Goal: Information Seeking & Learning: Learn about a topic

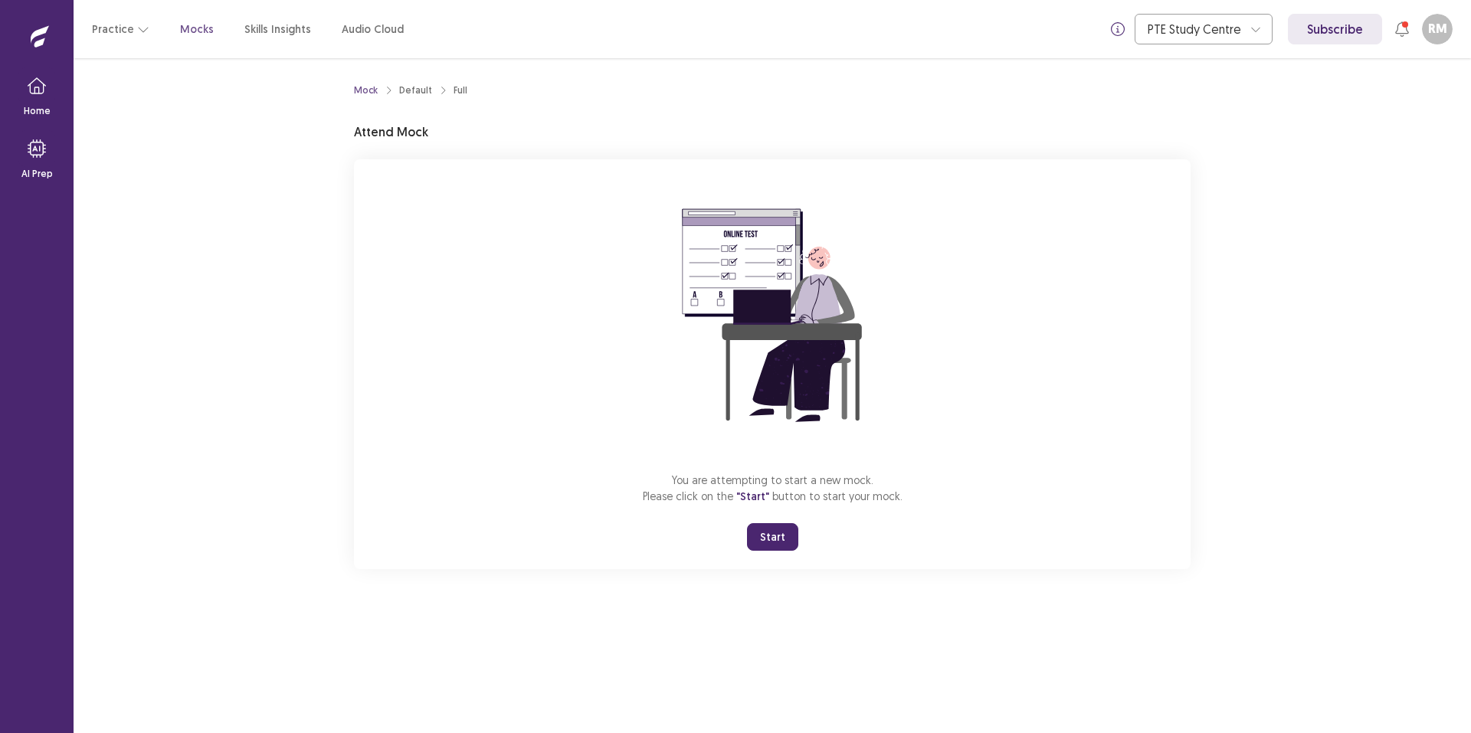
click at [773, 551] on button "Start" at bounding box center [772, 537] width 51 height 28
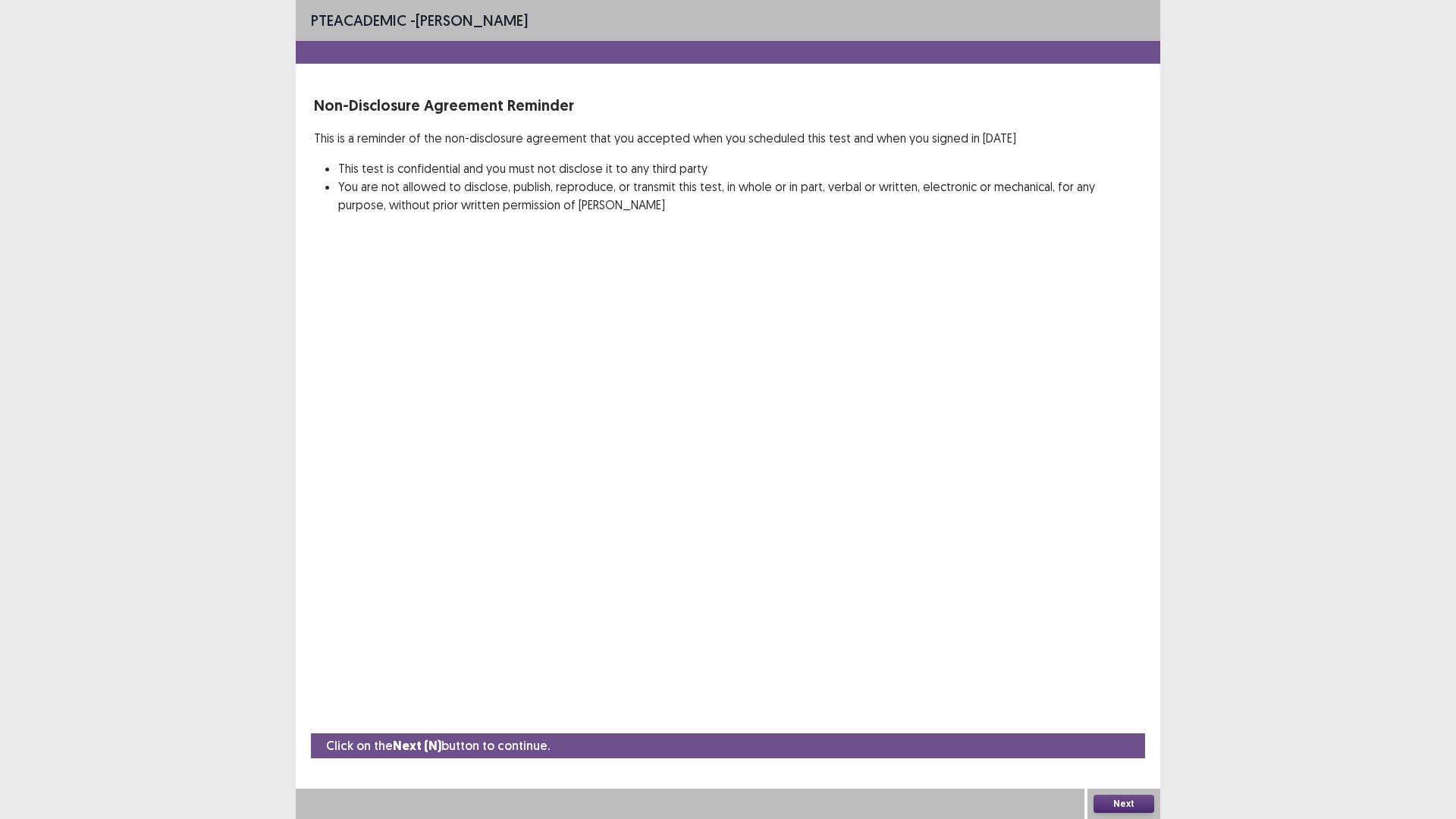
click at [1143, 725] on button "Next" at bounding box center [1123, 804] width 60 height 18
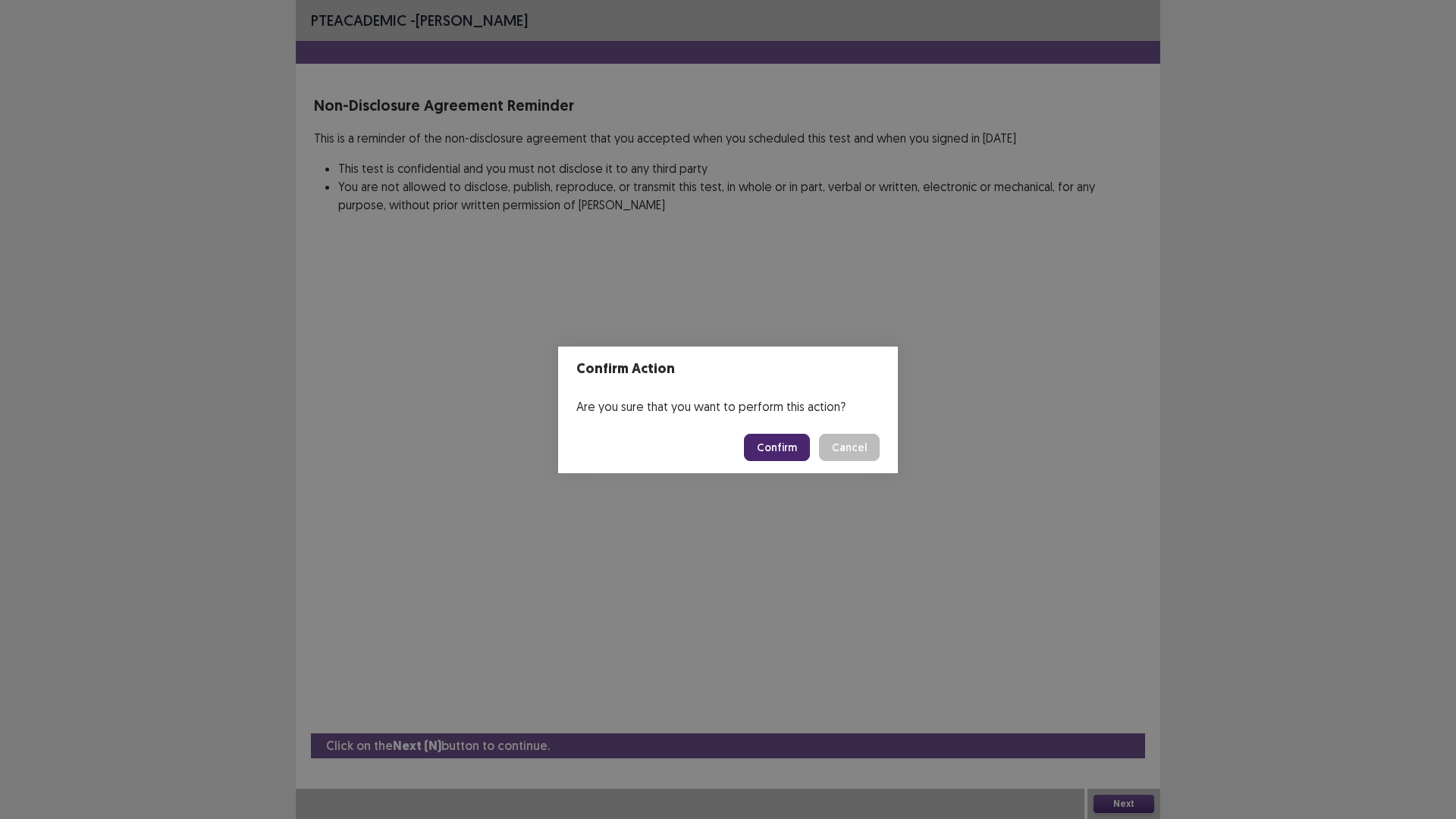
click at [810, 452] on button "Confirm" at bounding box center [777, 448] width 66 height 28
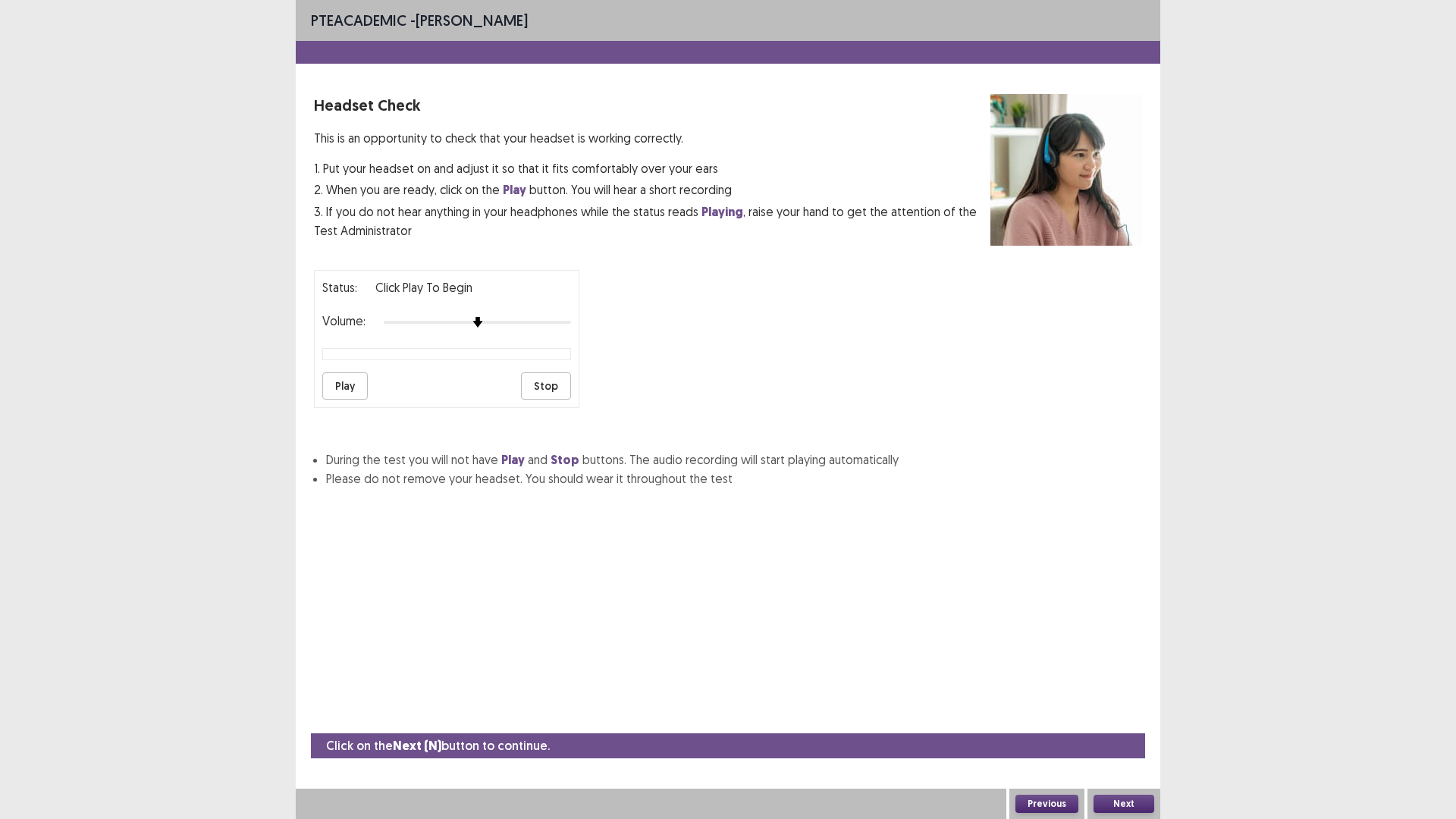
click at [335, 400] on button "Play" at bounding box center [345, 386] width 46 height 28
click at [551, 400] on button "Stop" at bounding box center [545, 386] width 50 height 28
click at [1129, 725] on button "Next" at bounding box center [1123, 804] width 60 height 18
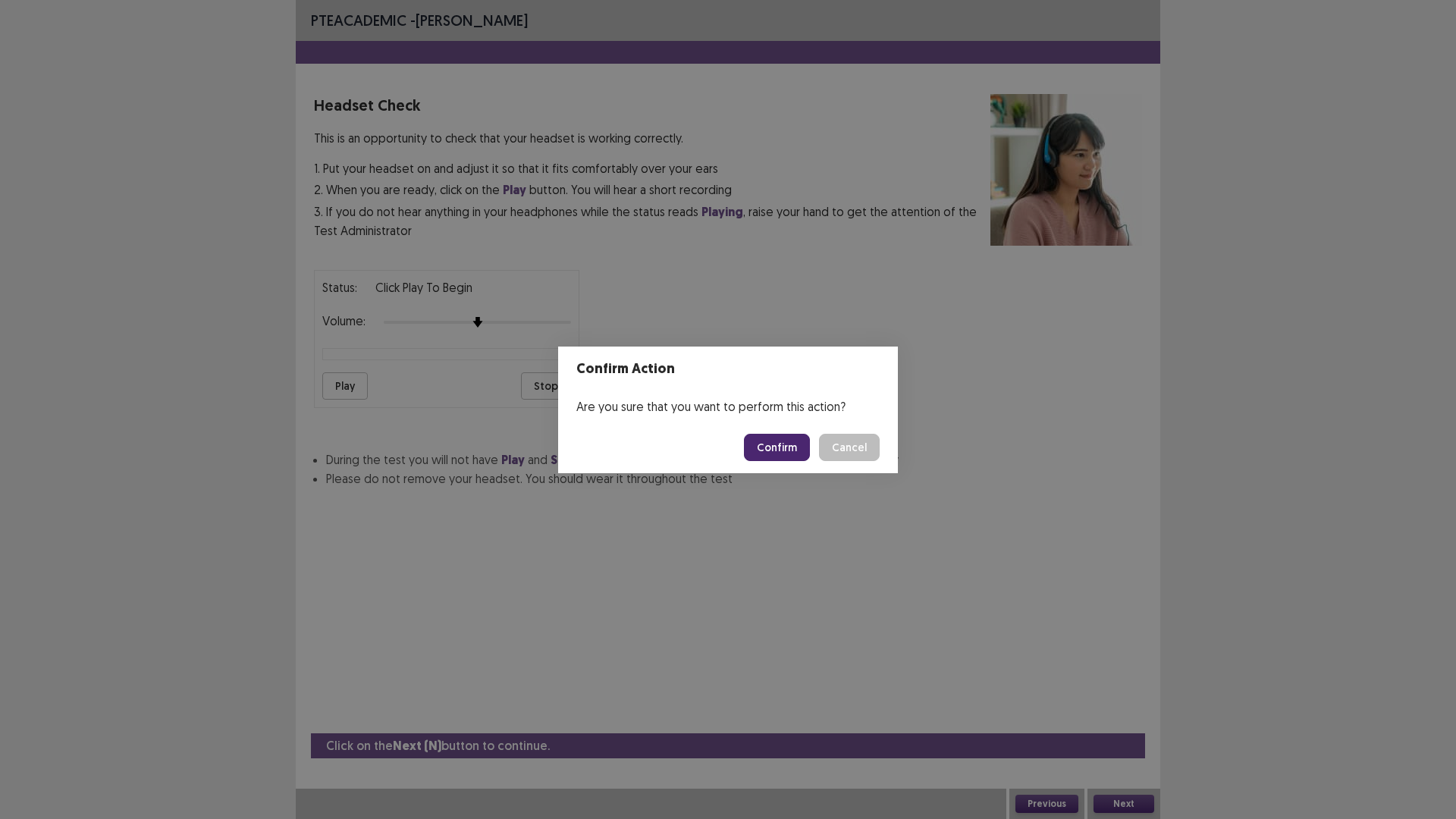
click at [810, 456] on button "Confirm" at bounding box center [777, 448] width 66 height 28
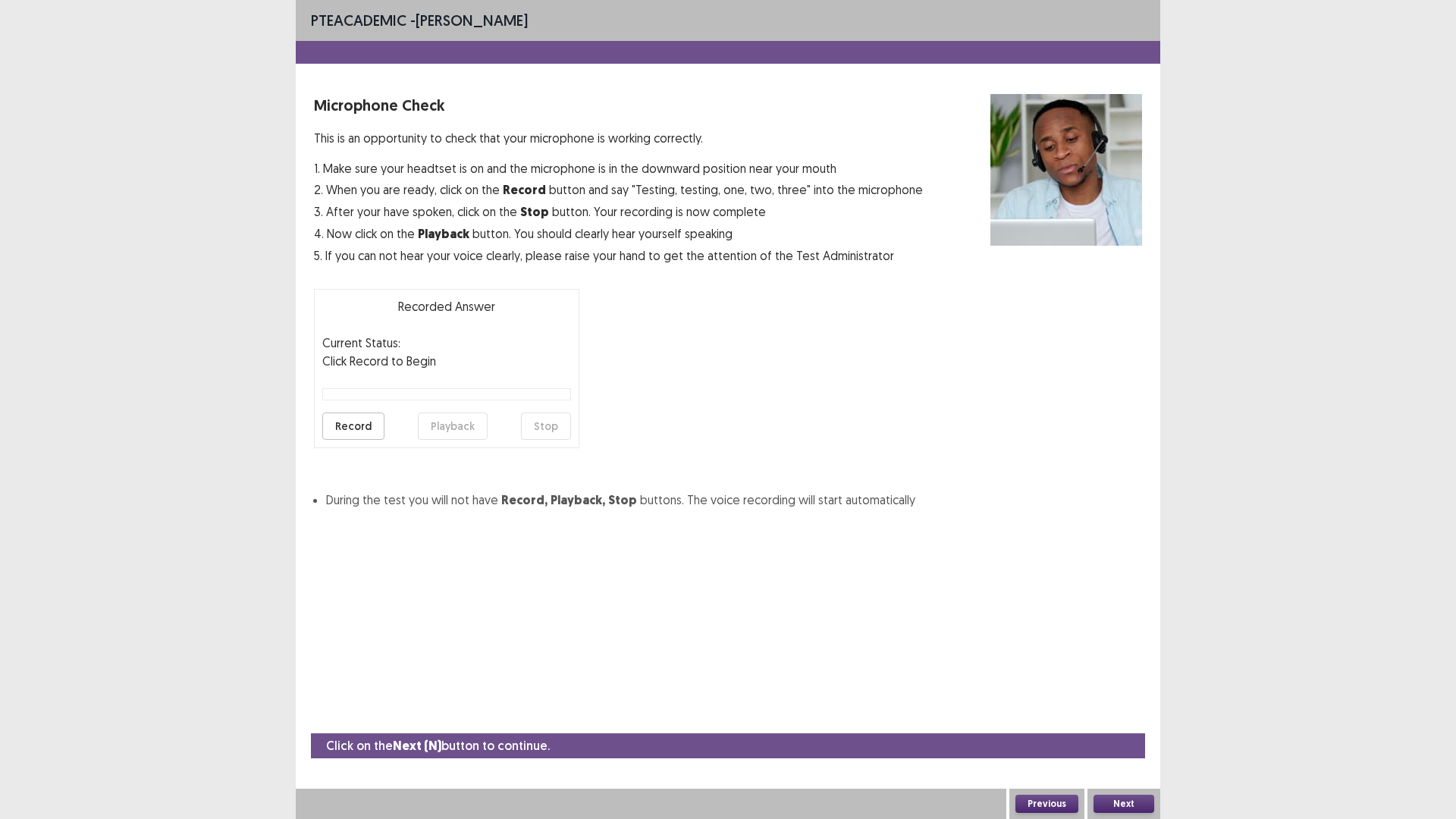
click at [368, 440] on button "Record" at bounding box center [353, 427] width 62 height 28
click at [551, 440] on button "Stop" at bounding box center [545, 427] width 50 height 28
click at [445, 440] on button "Playback" at bounding box center [452, 427] width 69 height 28
click at [1129, 725] on button "Next" at bounding box center [1123, 804] width 60 height 18
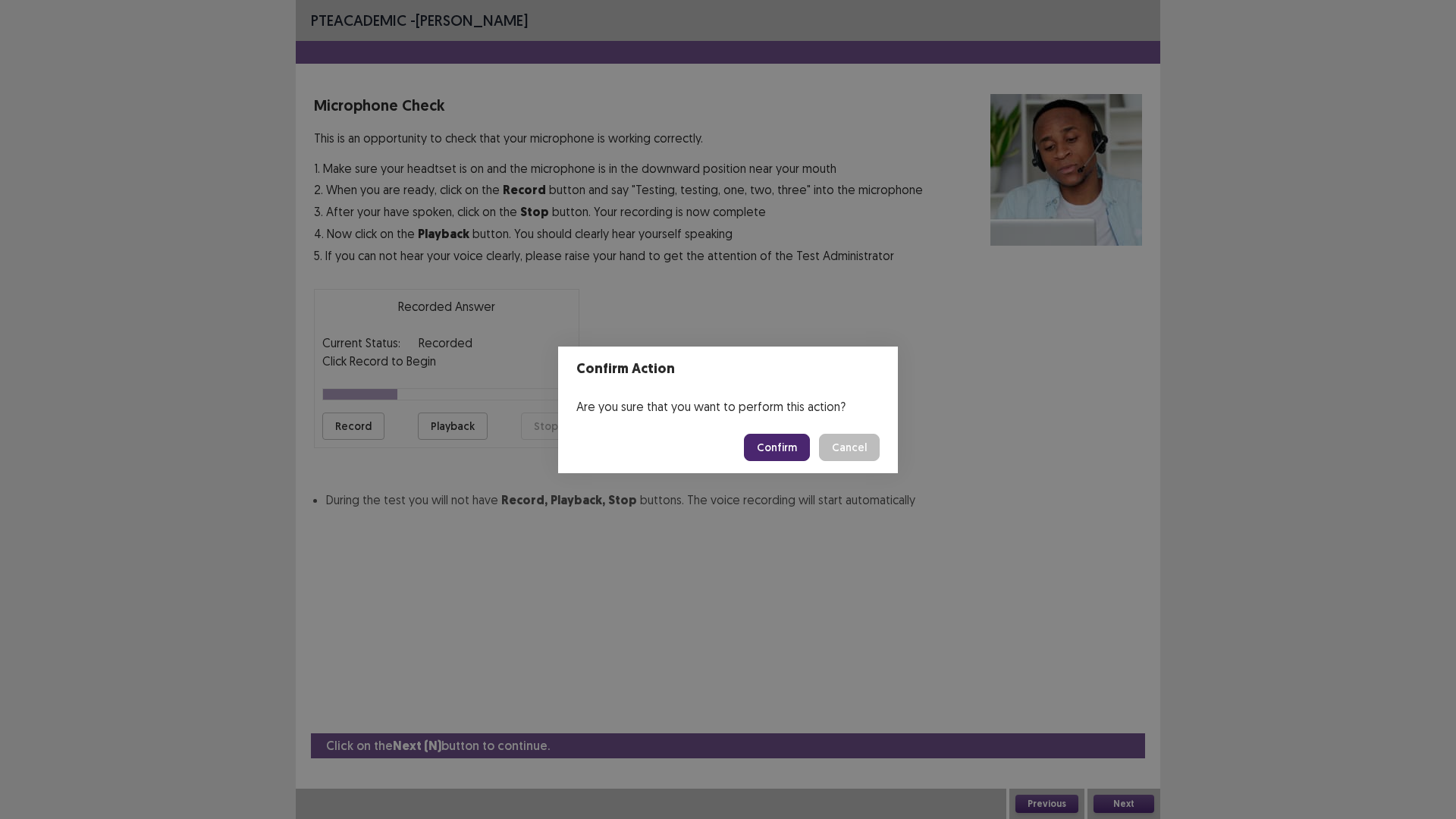
click at [810, 449] on button "Confirm" at bounding box center [777, 448] width 66 height 28
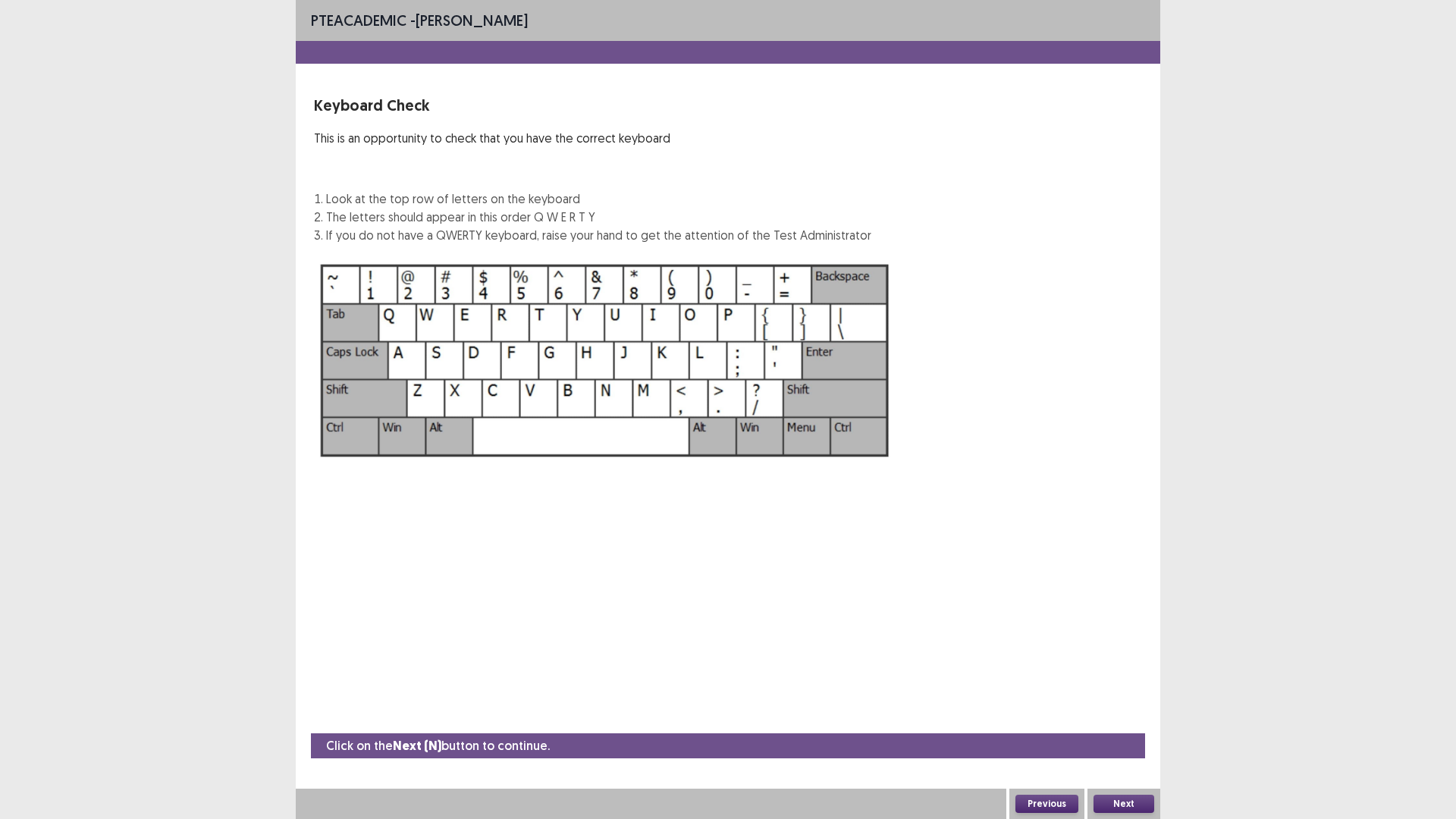
click at [1130, 725] on button "Next" at bounding box center [1123, 804] width 60 height 18
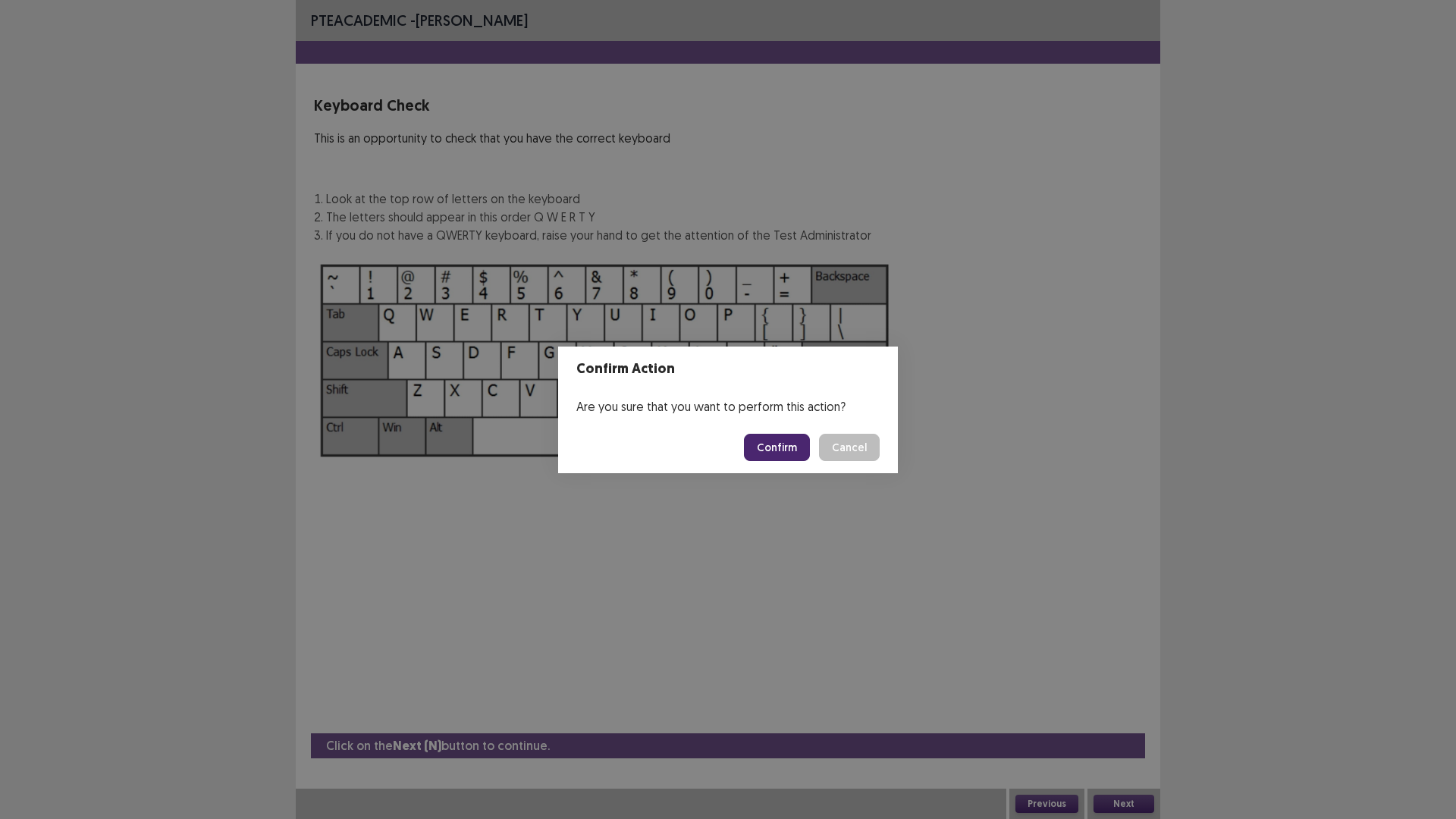
click at [784, 457] on button "Confirm" at bounding box center [777, 448] width 66 height 28
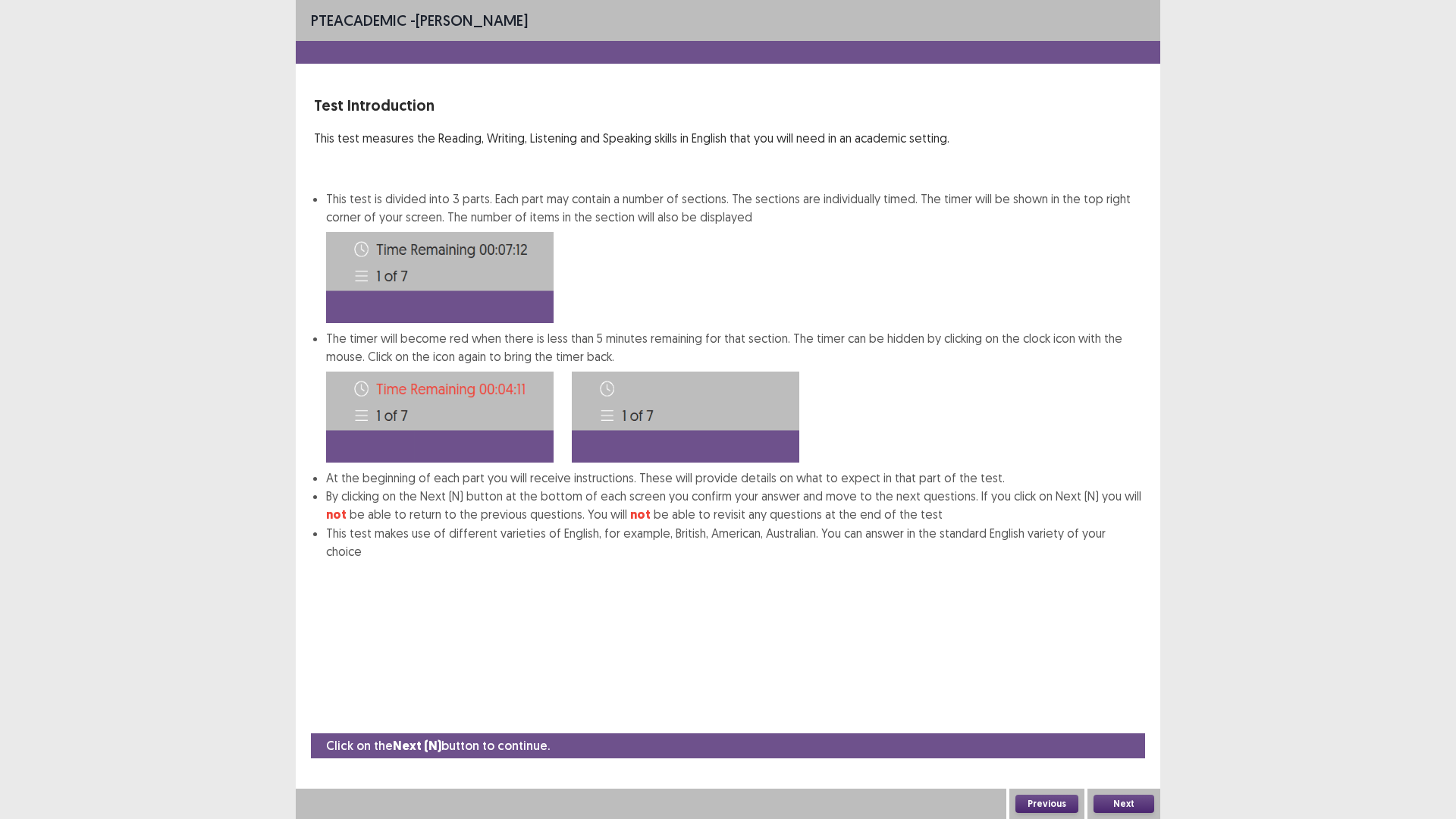
scroll to position [5, 0]
click at [1124, 725] on button "Next" at bounding box center [1123, 804] width 60 height 18
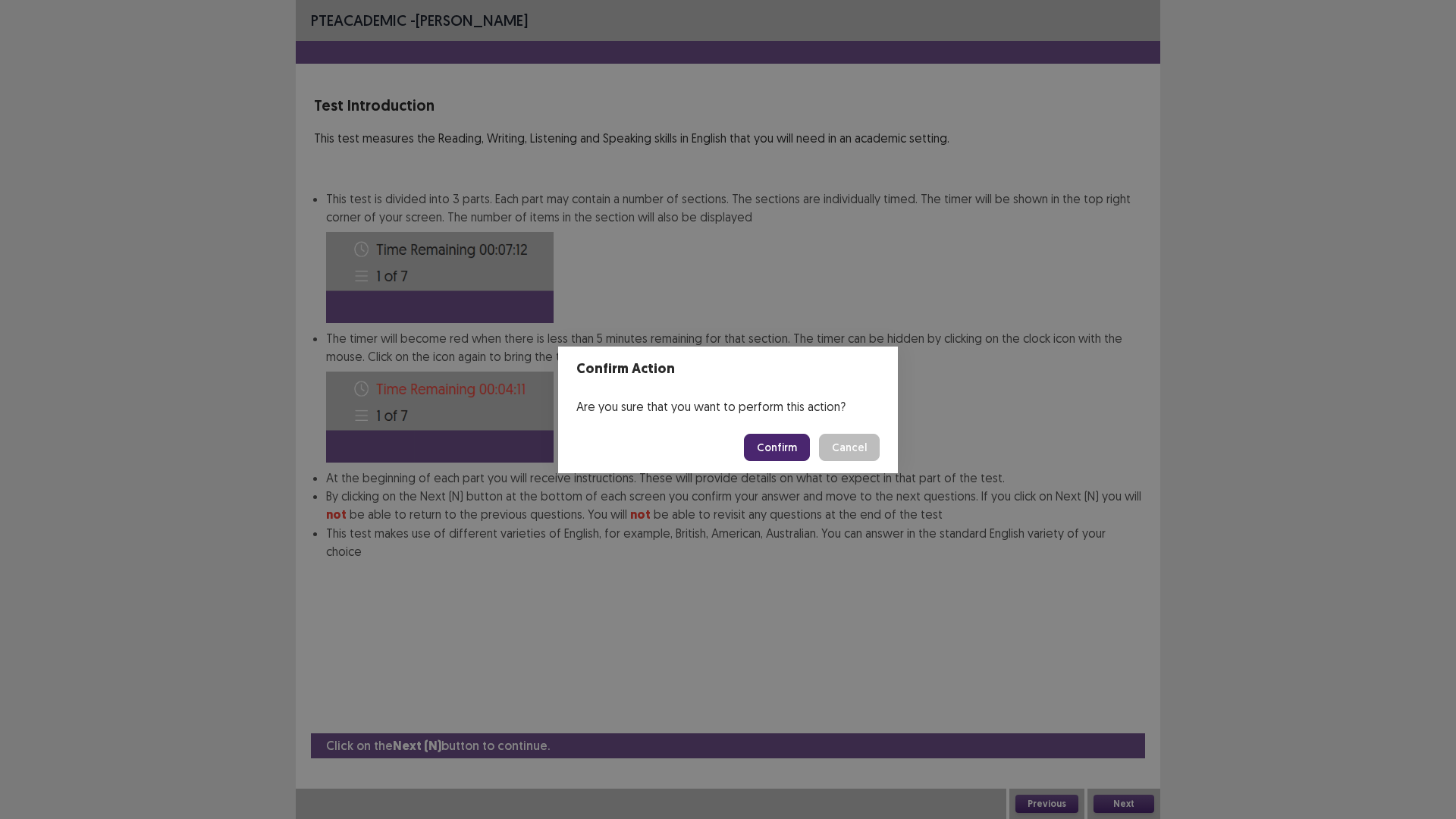
click at [809, 461] on button "Confirm" at bounding box center [777, 448] width 66 height 28
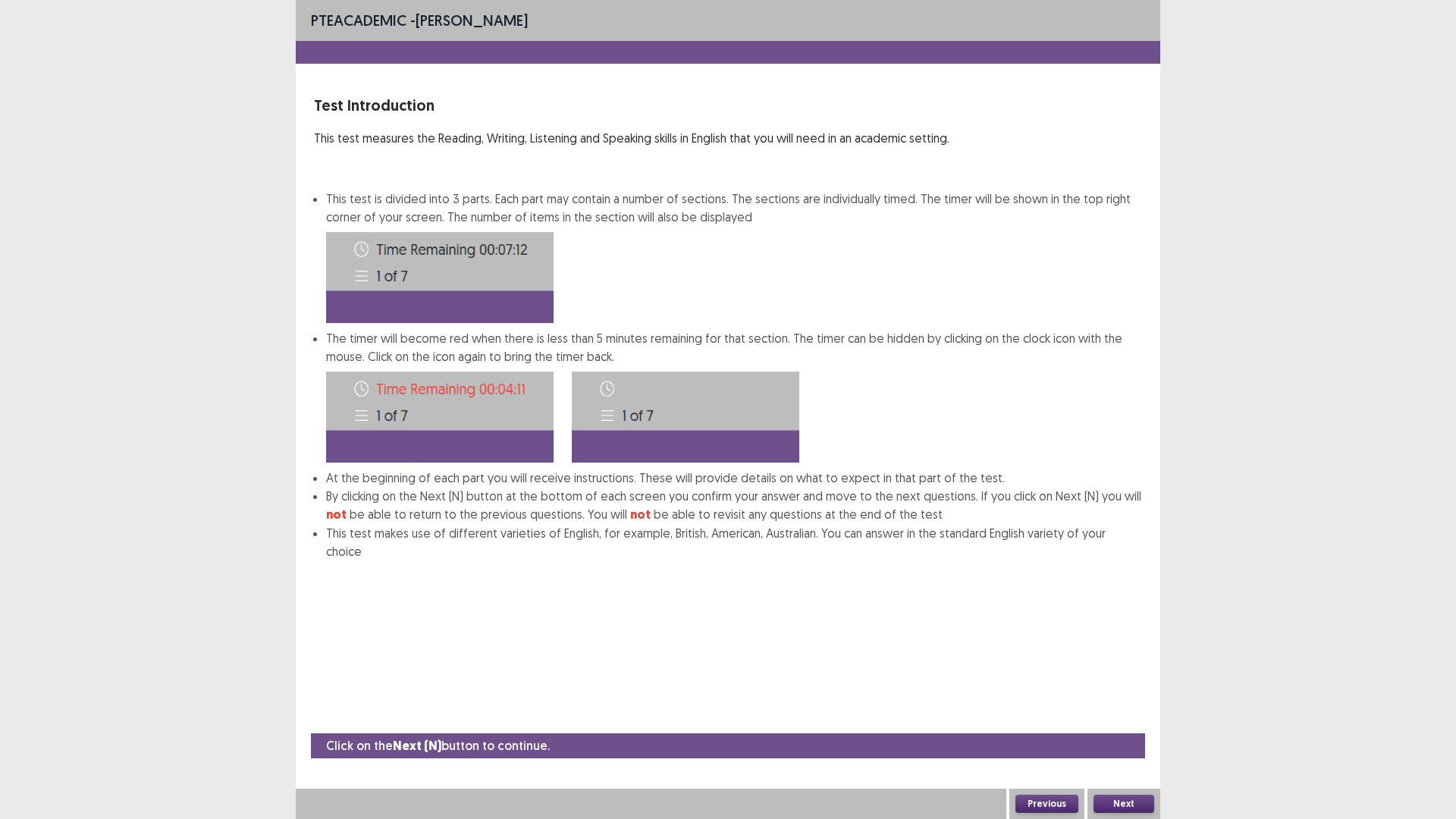
scroll to position [0, 0]
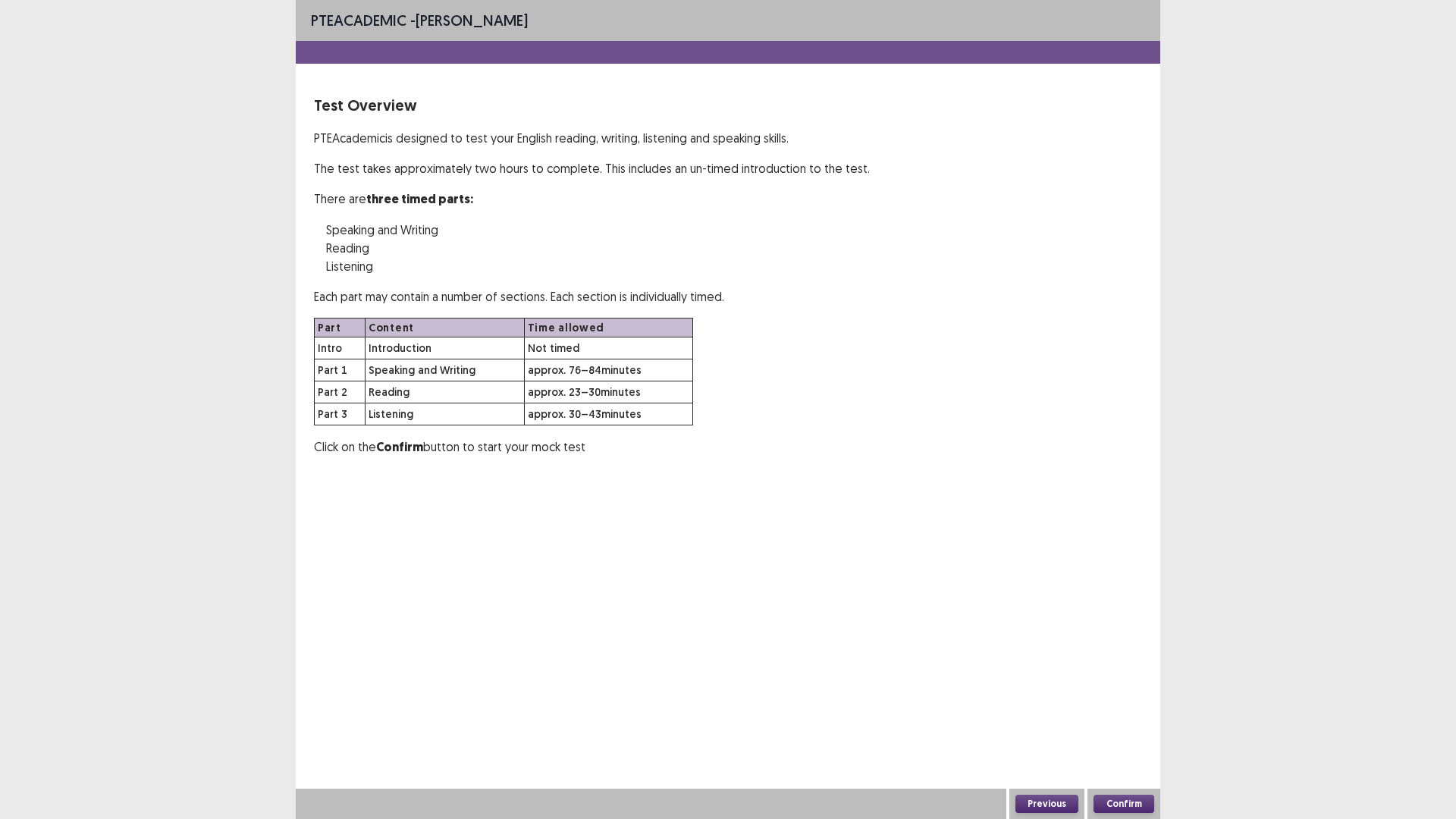
click at [1106, 725] on button "Confirm" at bounding box center [1123, 804] width 60 height 18
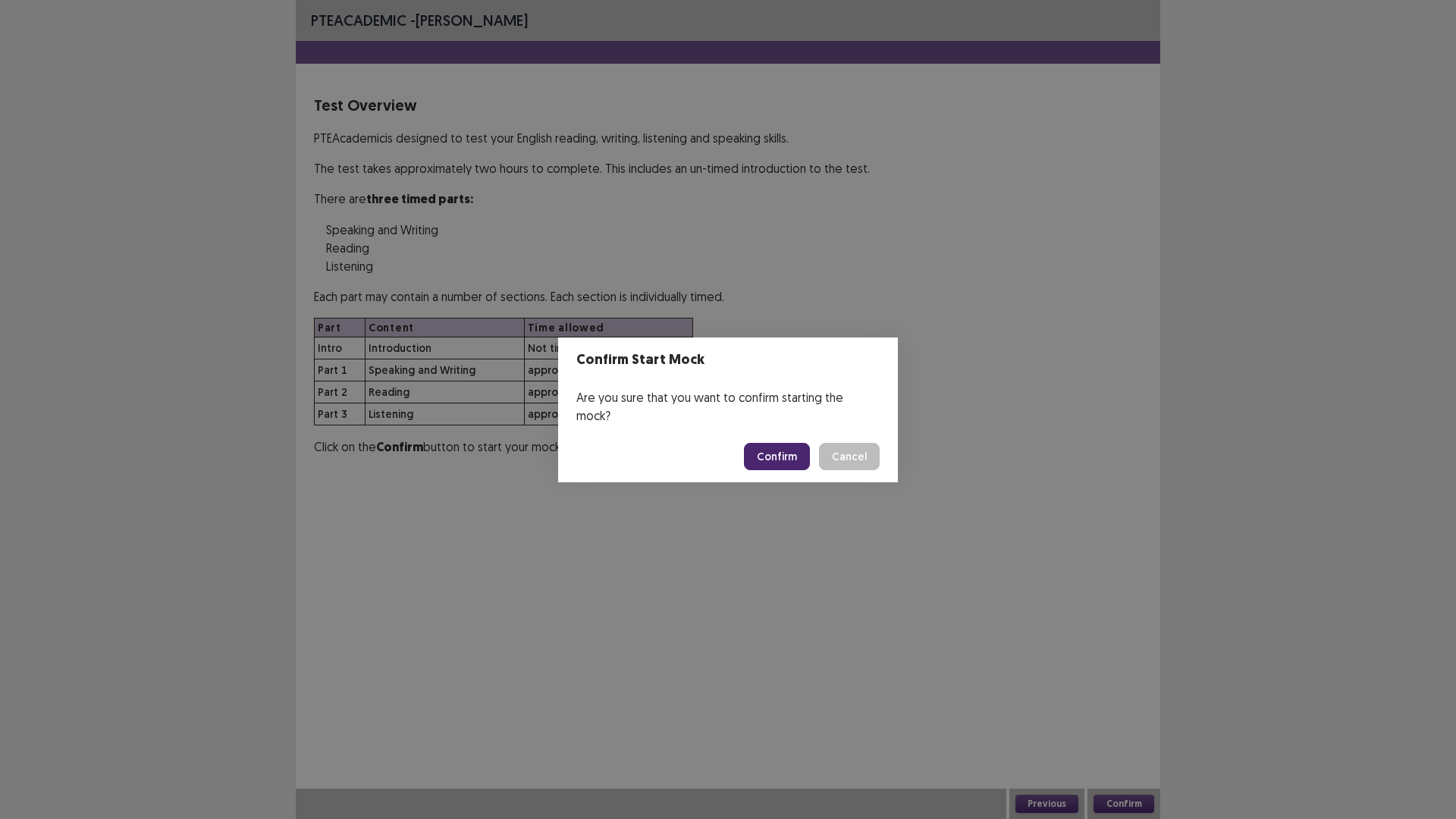
click at [800, 458] on button "Confirm" at bounding box center [777, 457] width 66 height 28
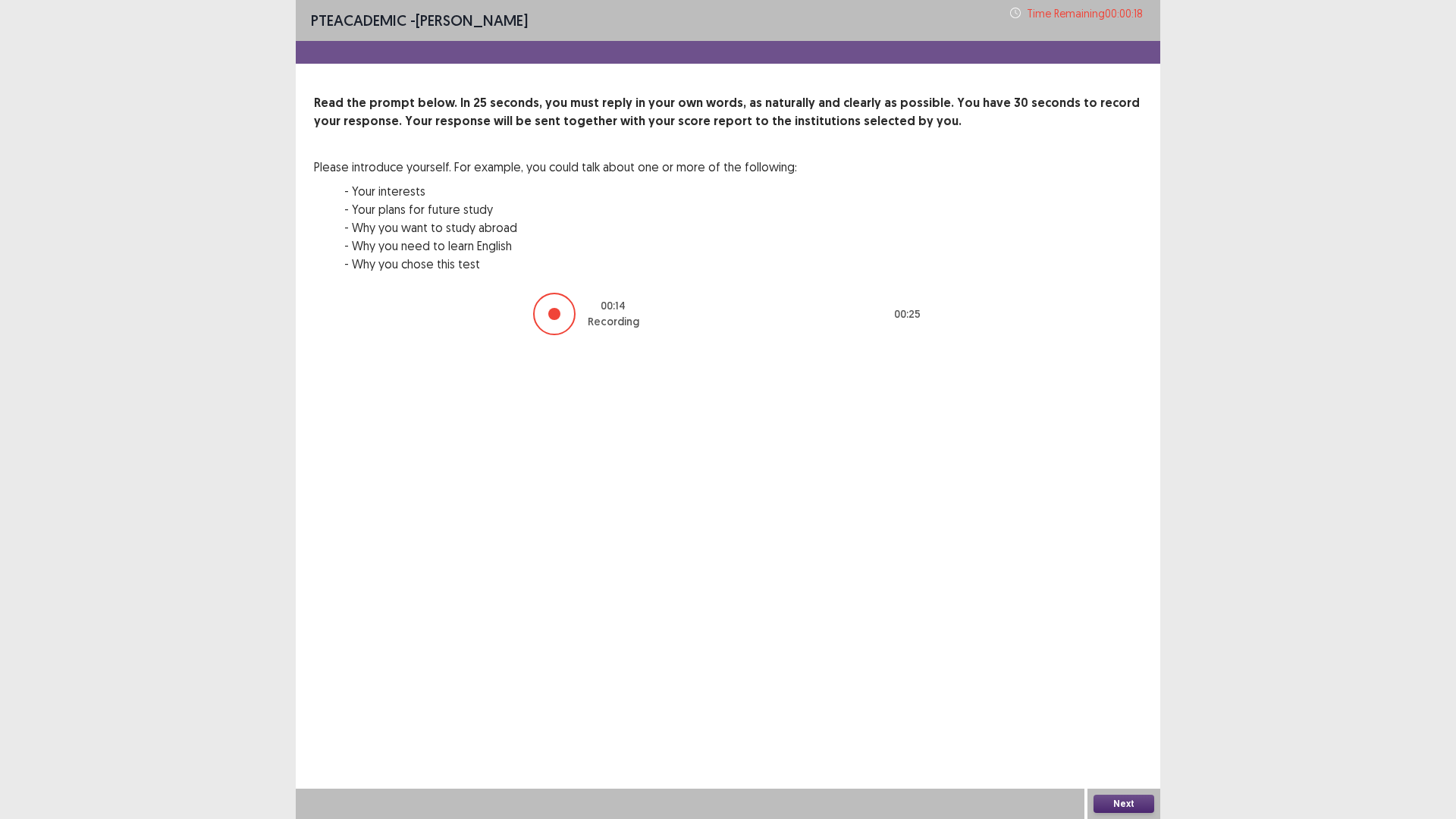
click at [1130, 725] on button "Next" at bounding box center [1123, 804] width 60 height 18
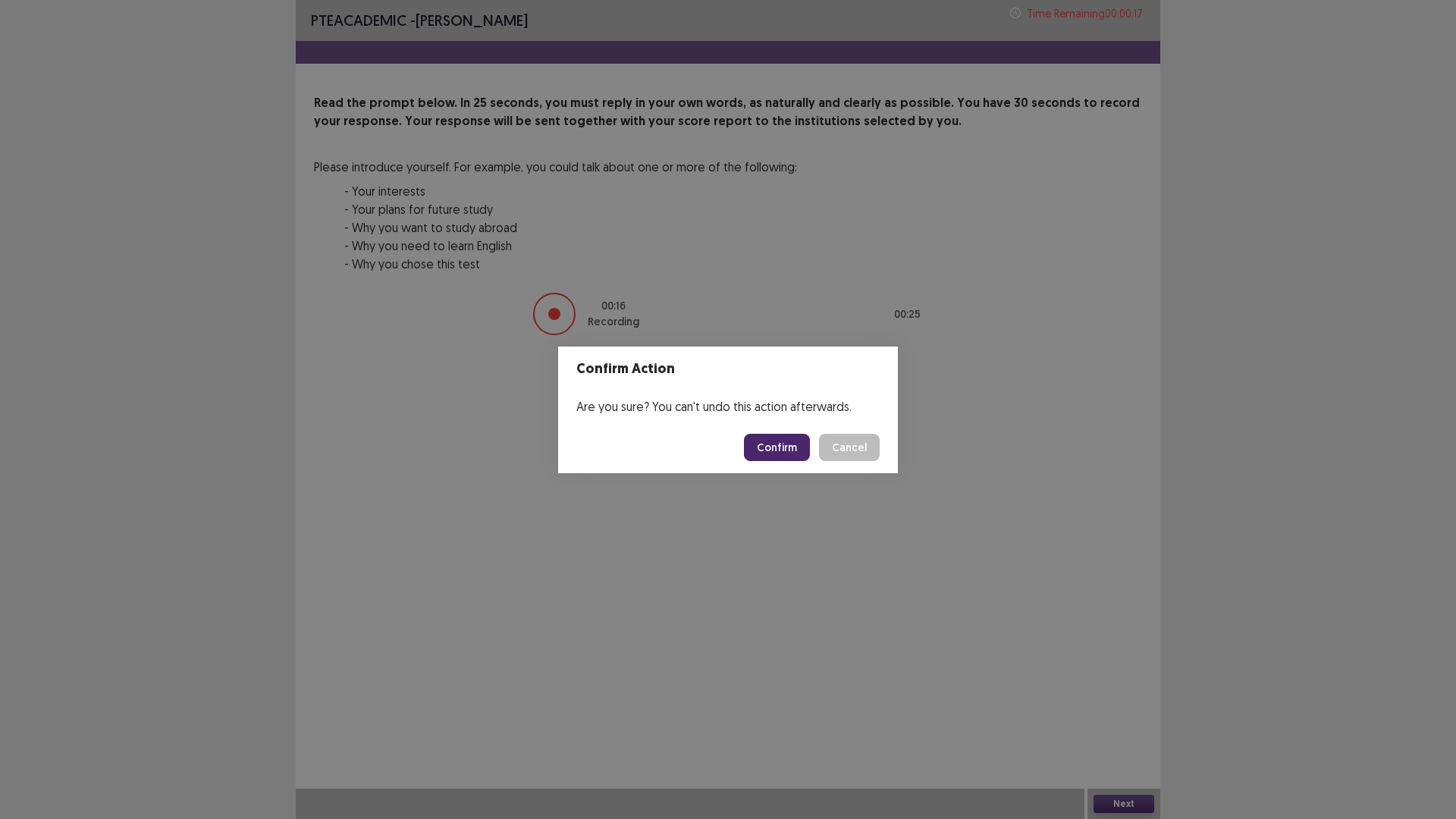
click at [809, 454] on button "Confirm" at bounding box center [777, 448] width 66 height 28
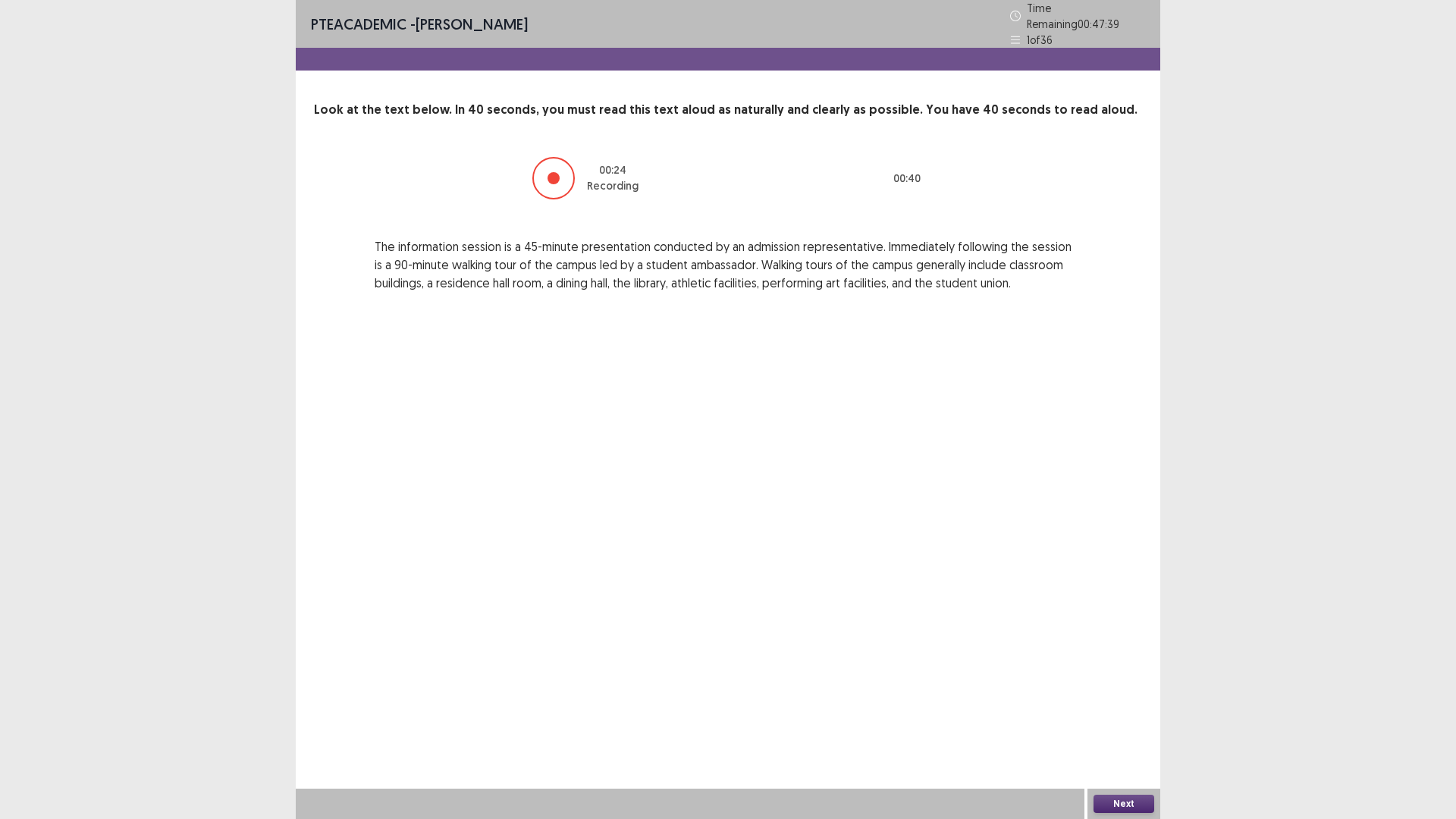
click at [1137, 725] on button "Next" at bounding box center [1123, 804] width 60 height 18
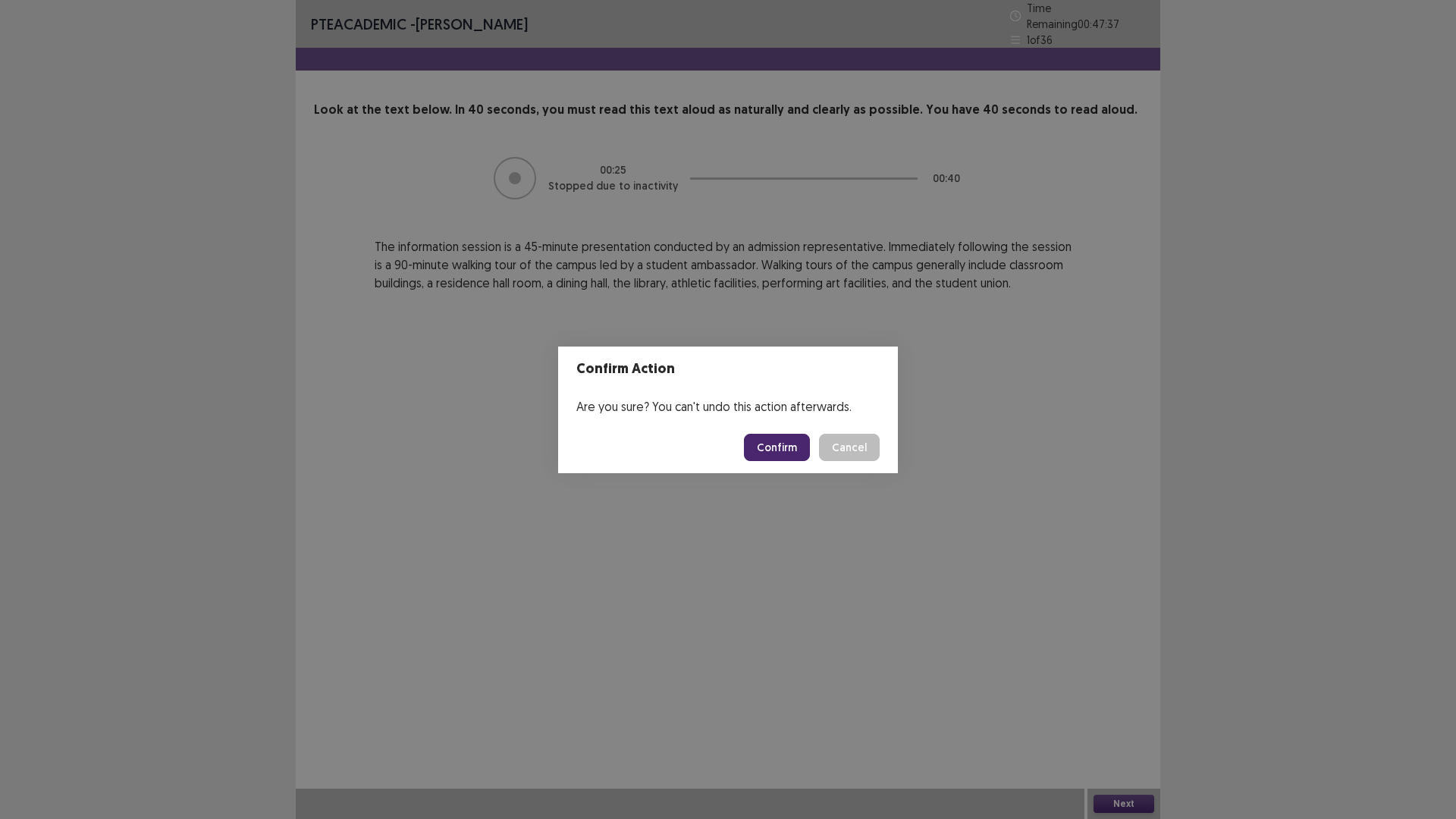
click at [794, 461] on button "Confirm" at bounding box center [777, 448] width 66 height 28
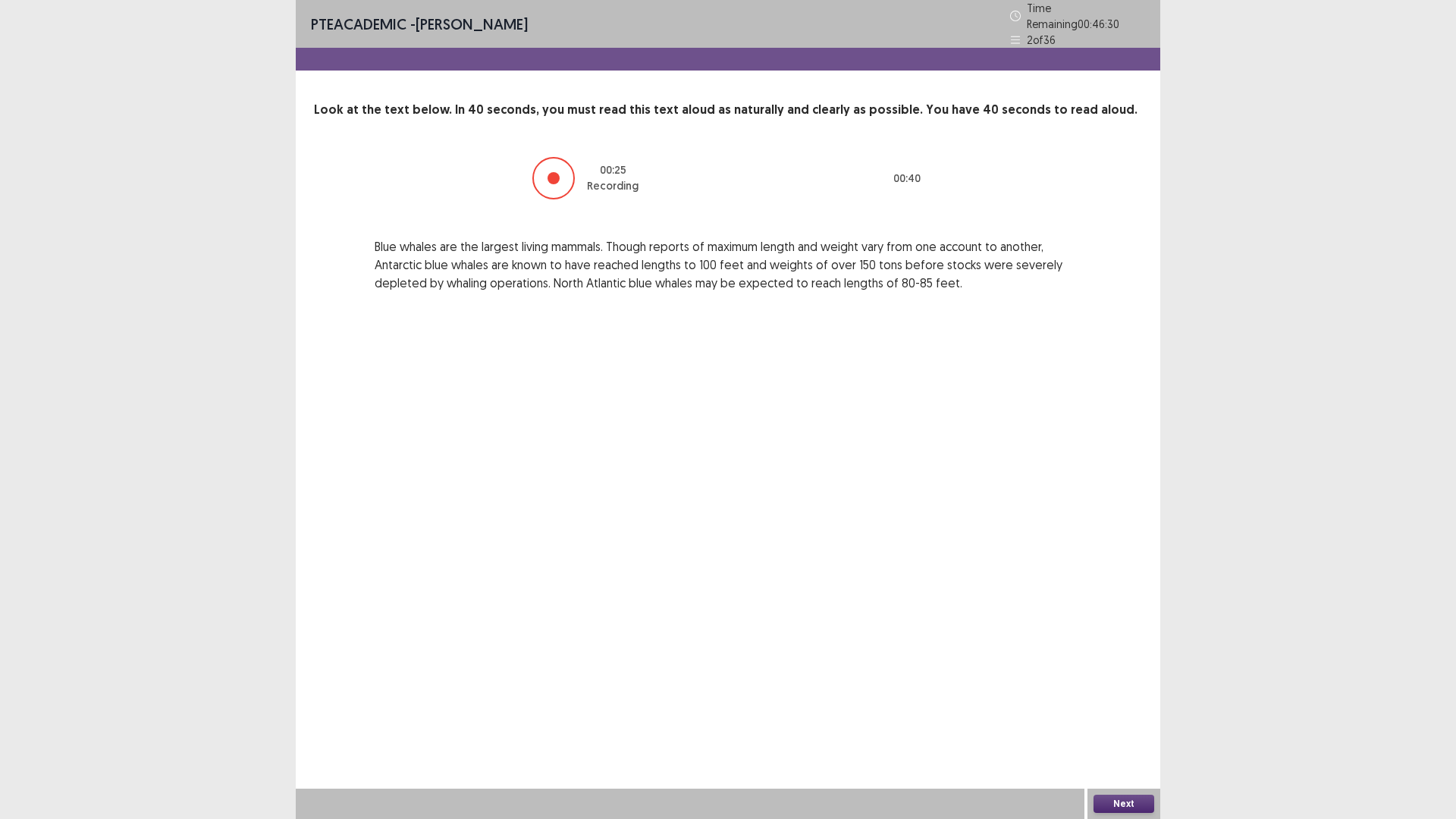
click at [1119, 725] on button "Next" at bounding box center [1123, 804] width 60 height 18
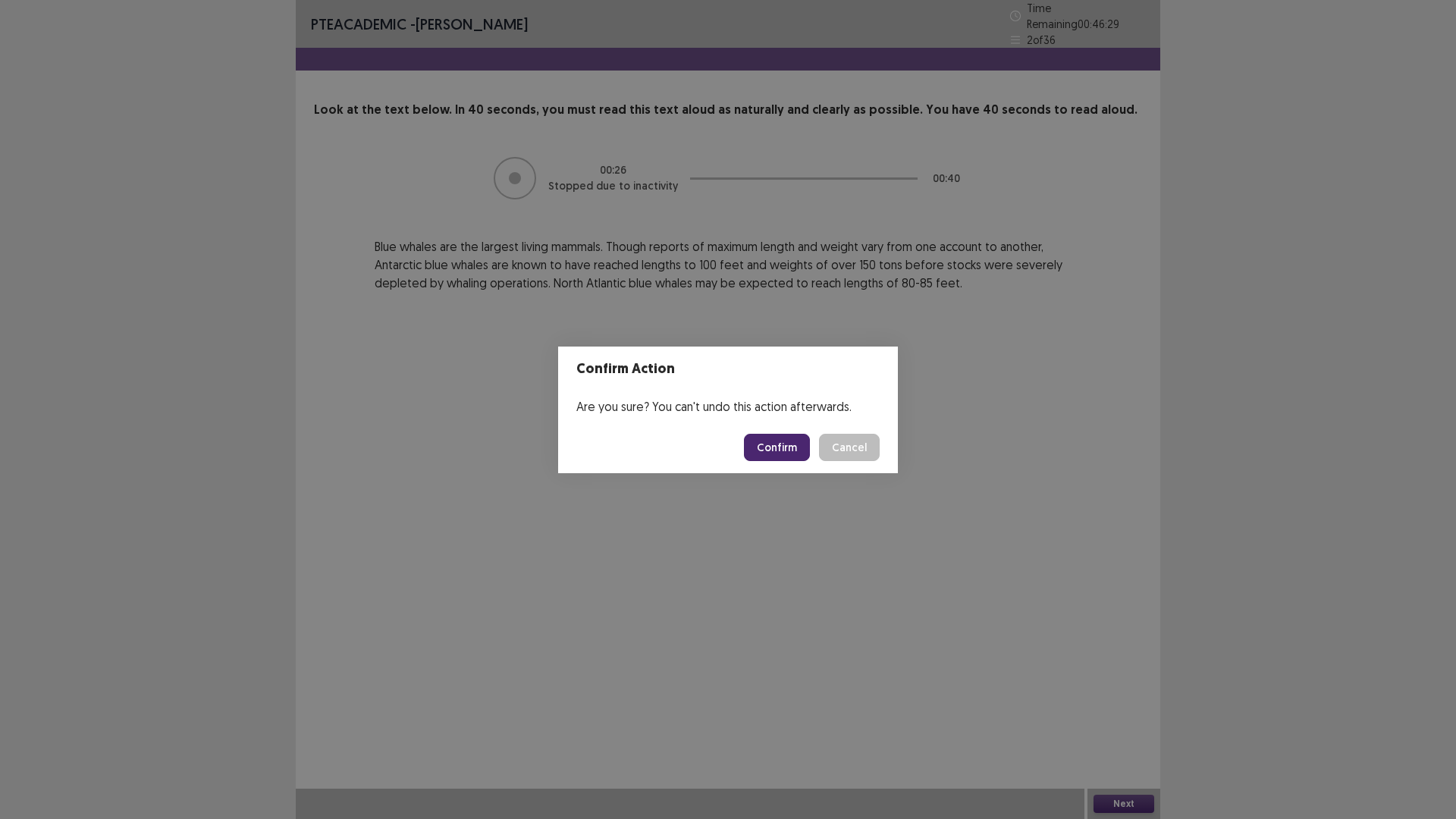
click at [802, 452] on button "Confirm" at bounding box center [777, 448] width 66 height 28
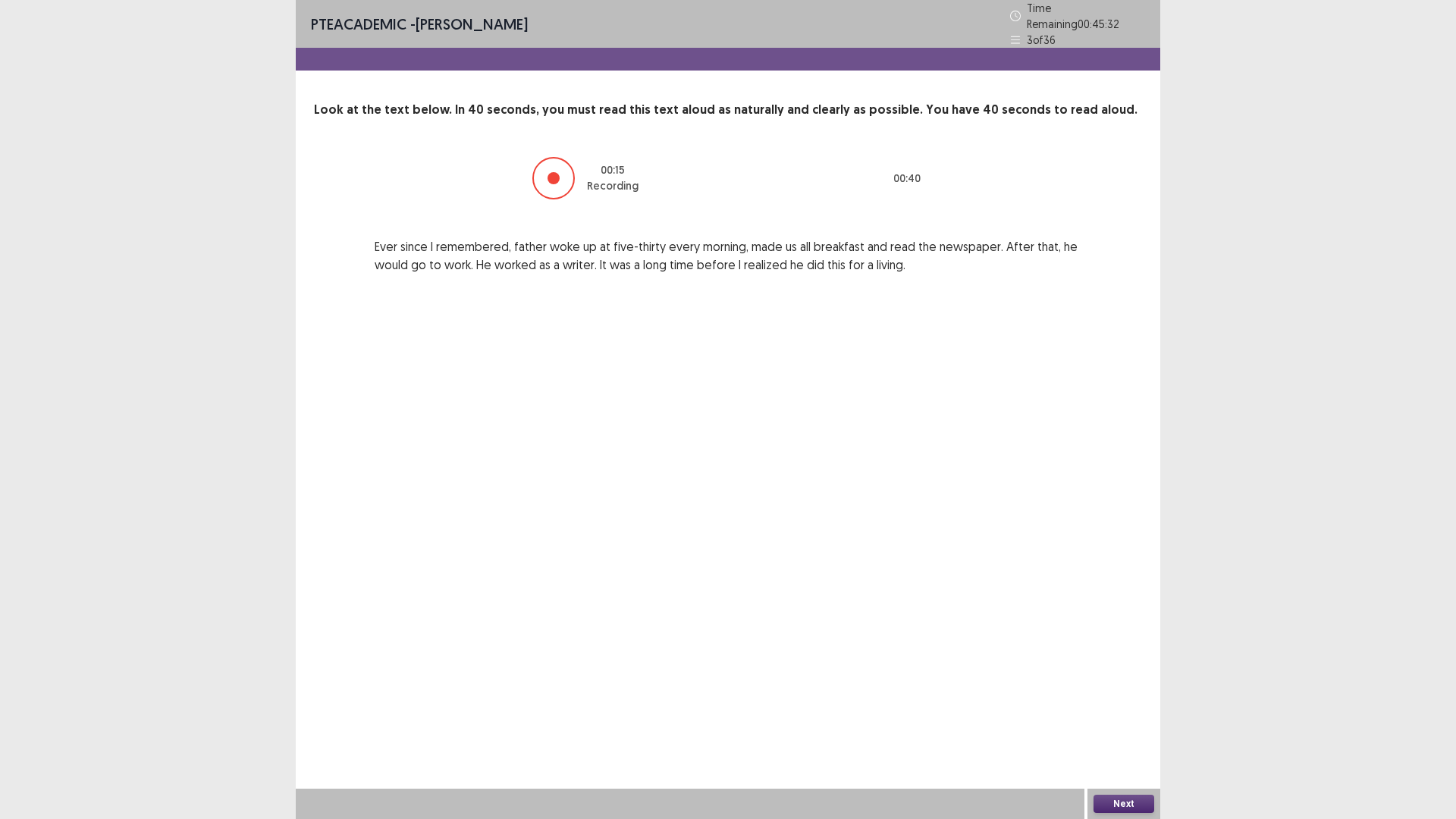
click at [1150, 725] on button "Next" at bounding box center [1123, 804] width 60 height 18
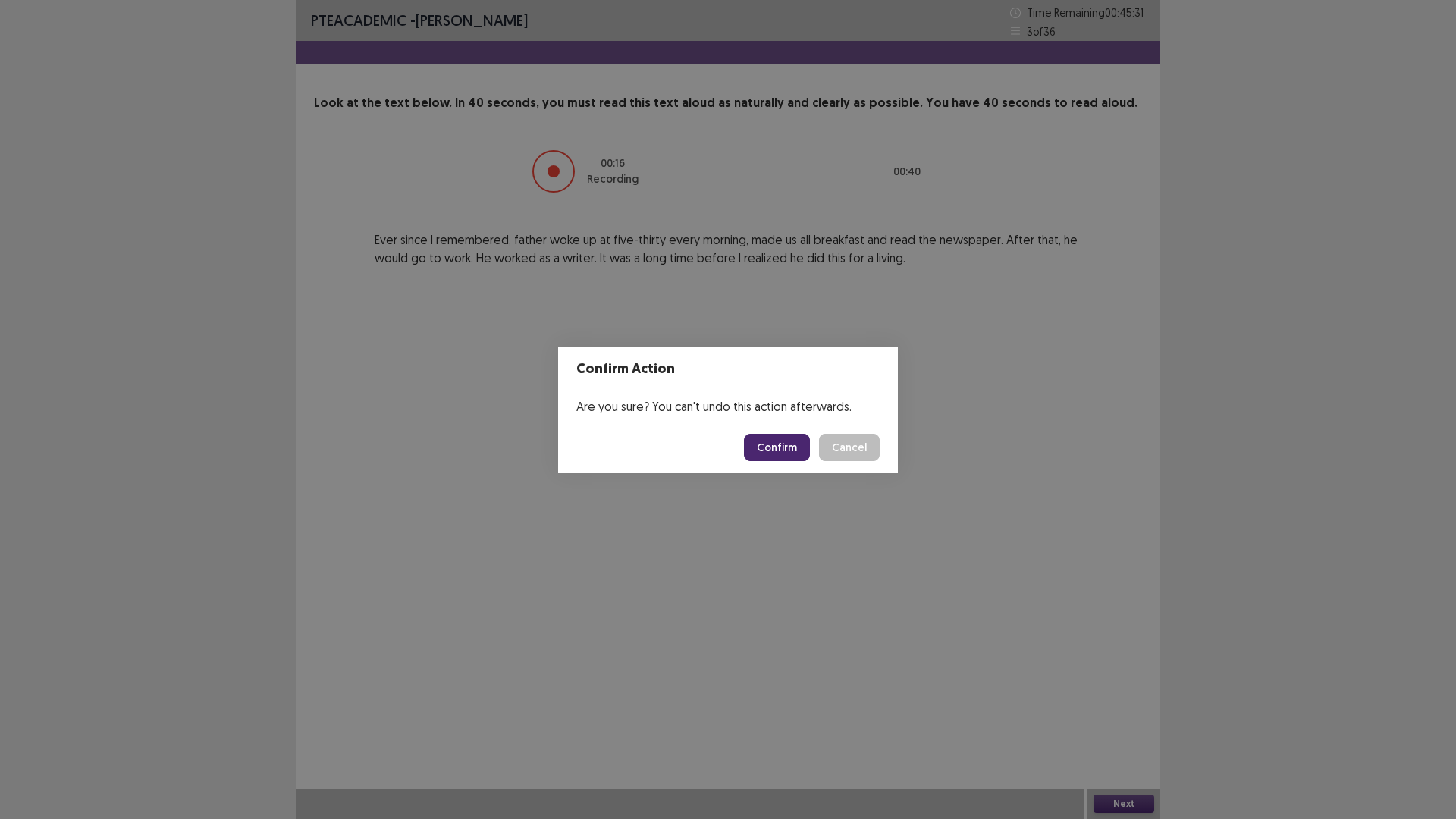
click at [788, 452] on button "Confirm" at bounding box center [777, 448] width 66 height 28
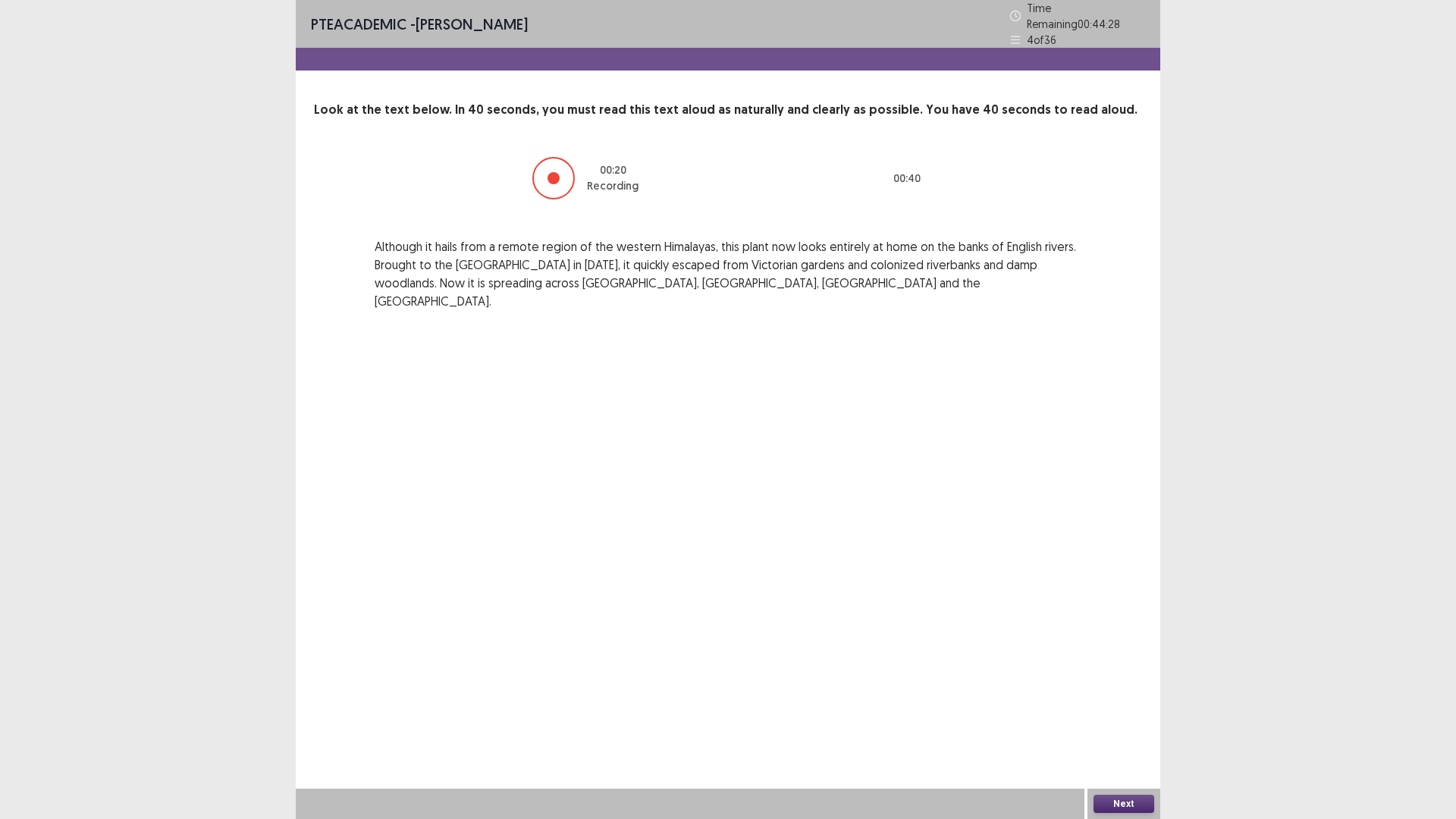
click at [1130, 725] on button "Next" at bounding box center [1123, 804] width 60 height 18
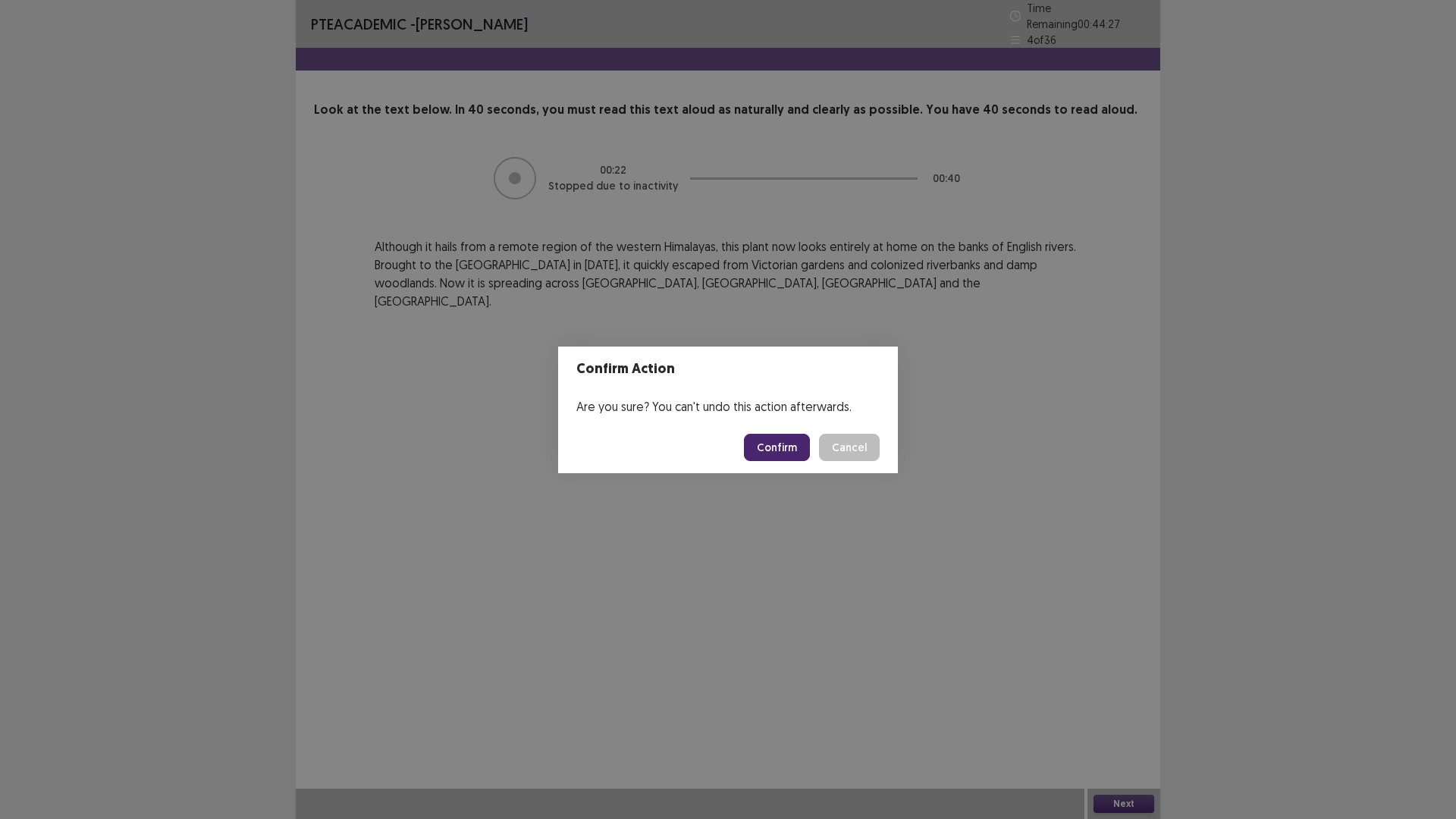
click at [780, 461] on button "Confirm" at bounding box center [777, 448] width 66 height 28
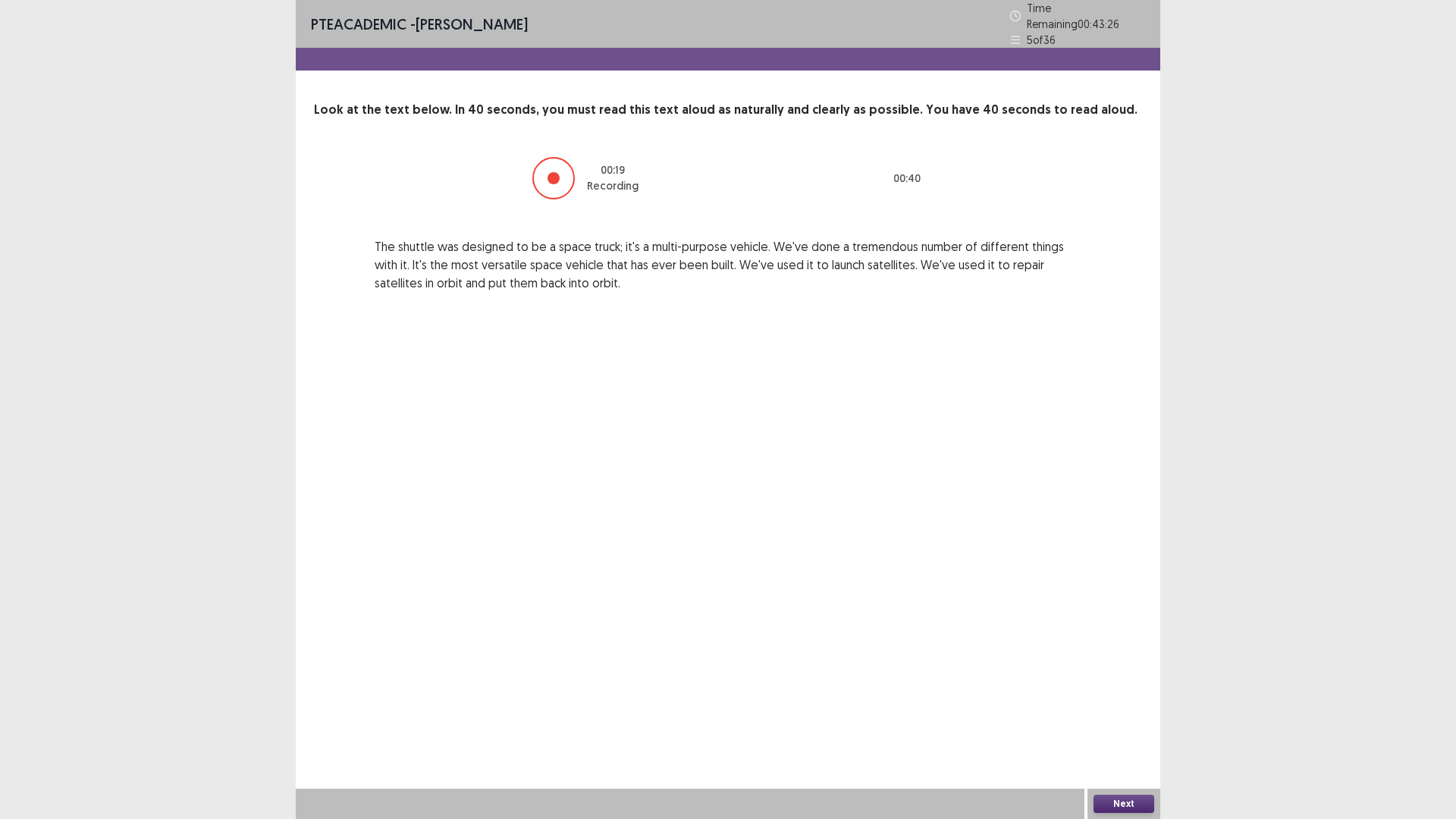
click at [1140, 725] on button "Next" at bounding box center [1123, 804] width 60 height 18
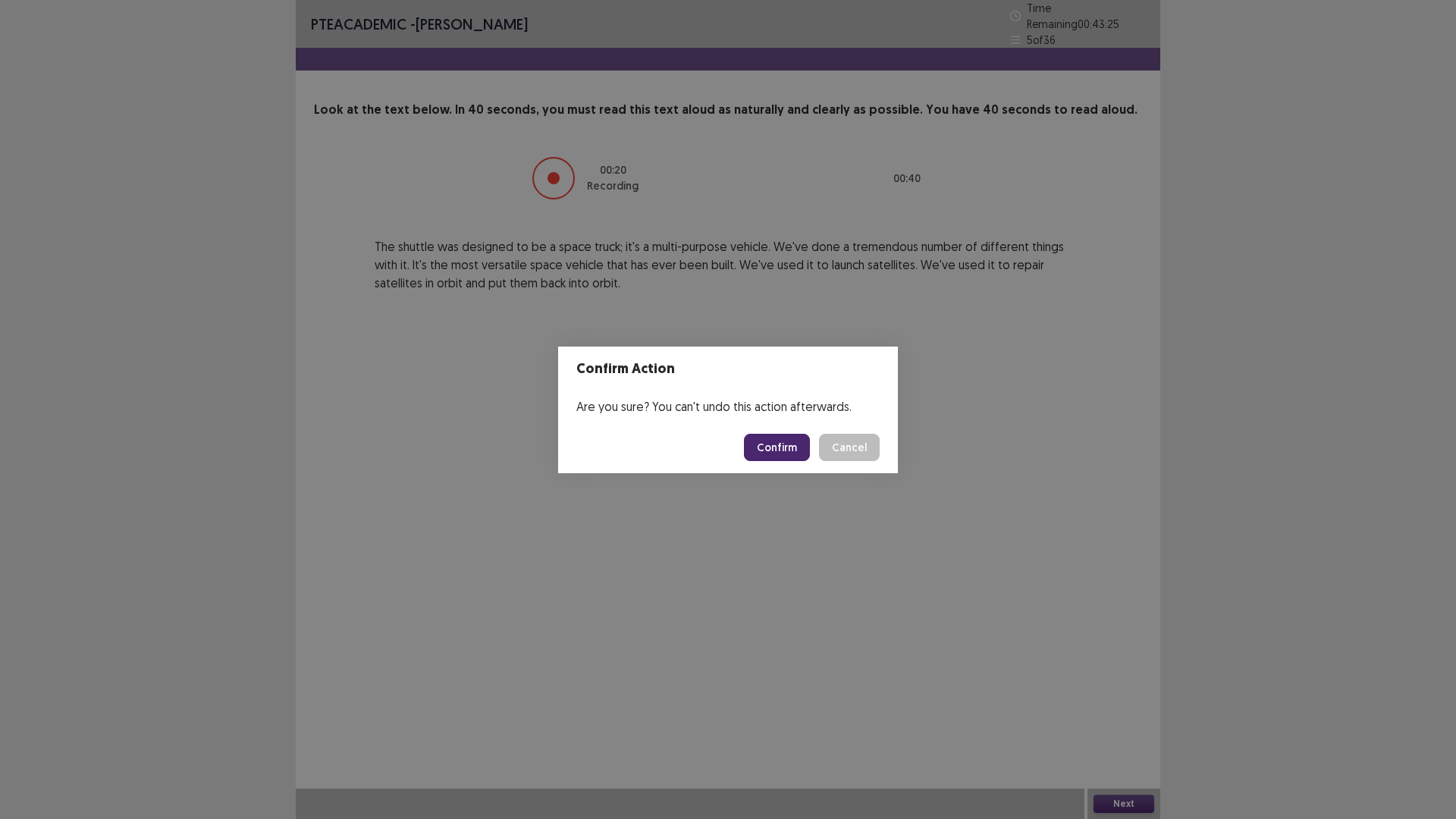
click at [810, 455] on button "Confirm" at bounding box center [777, 448] width 66 height 28
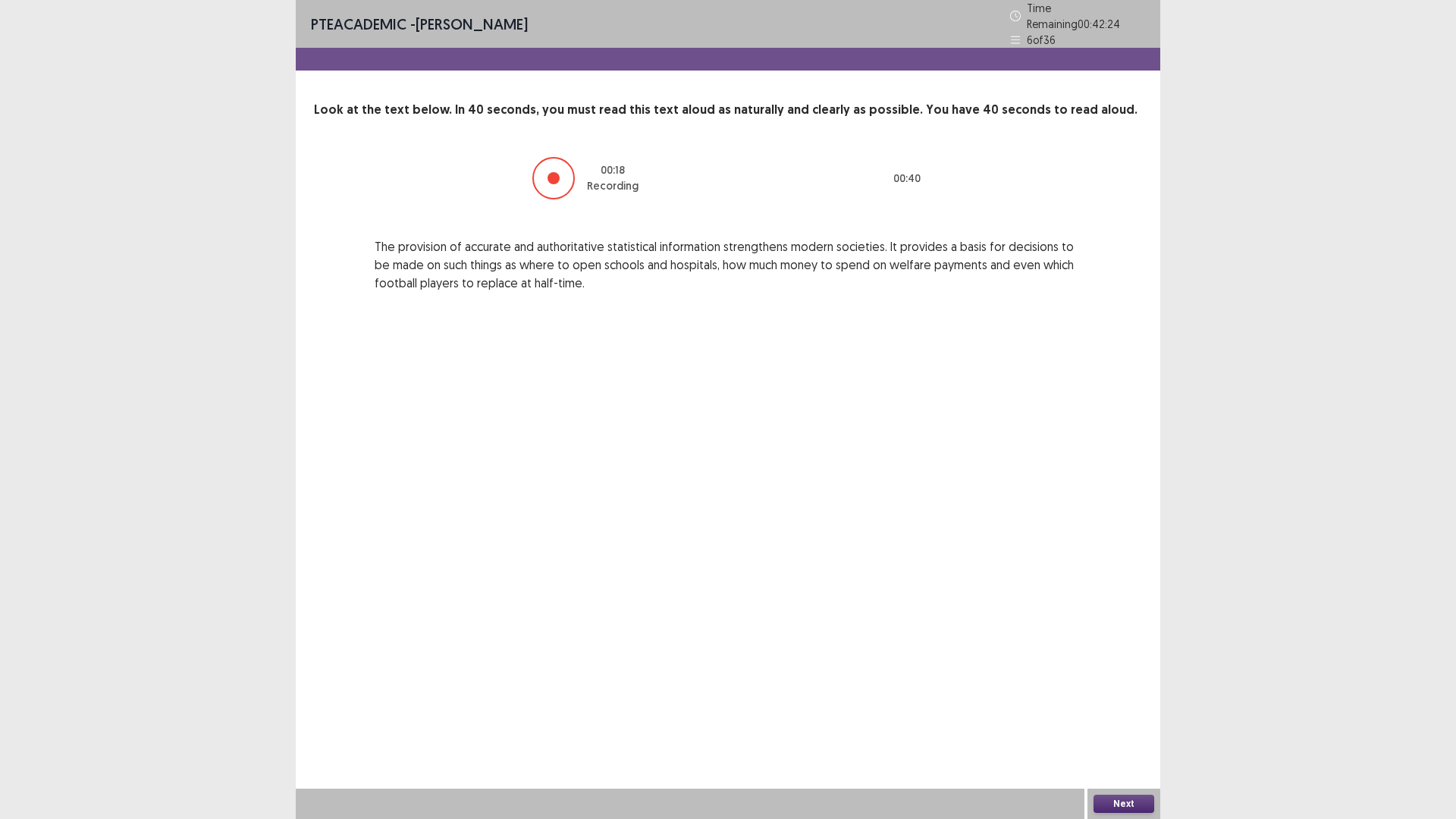
click at [1138, 725] on button "Next" at bounding box center [1123, 804] width 60 height 18
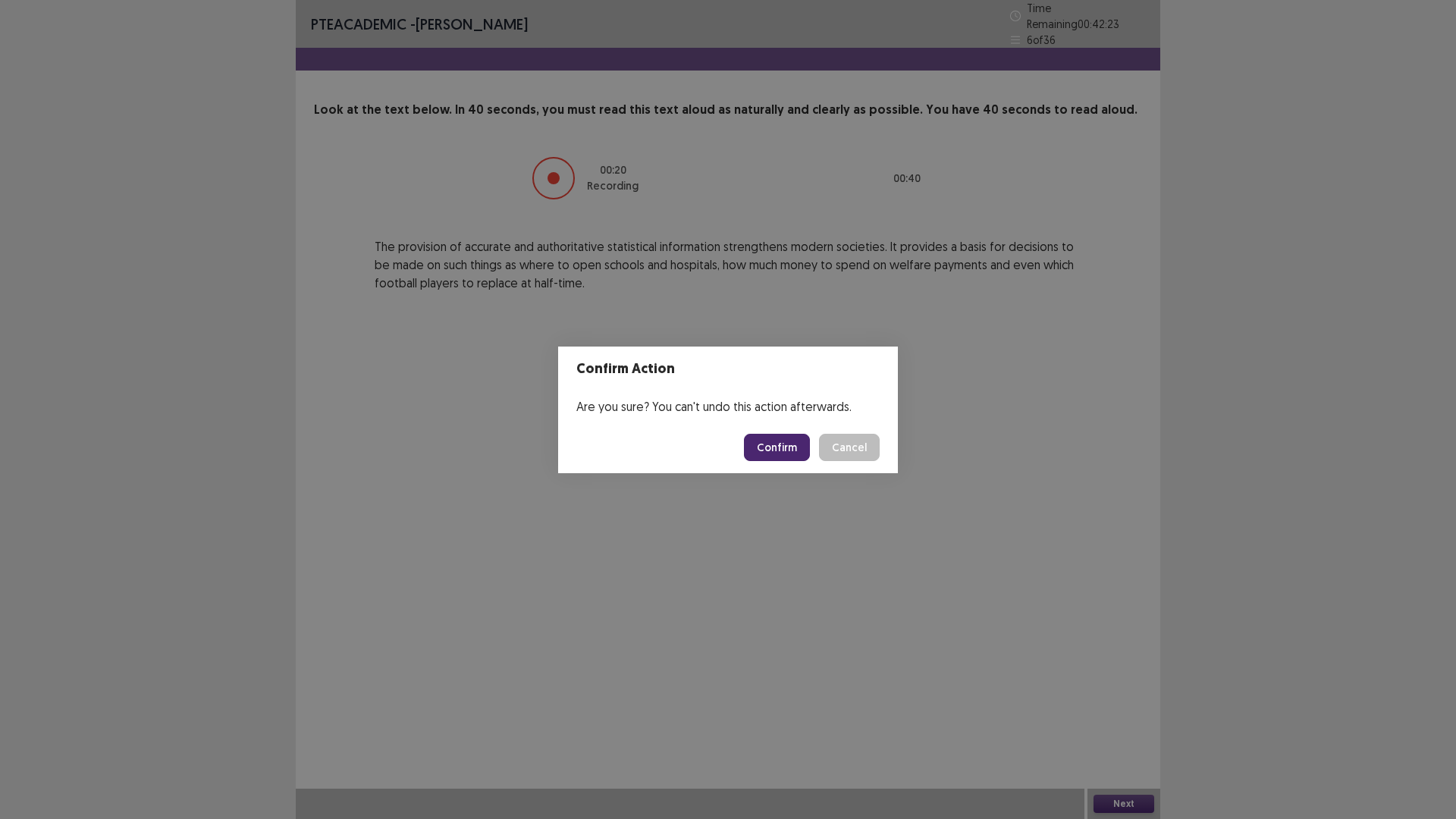
click at [810, 458] on button "Confirm" at bounding box center [777, 448] width 66 height 28
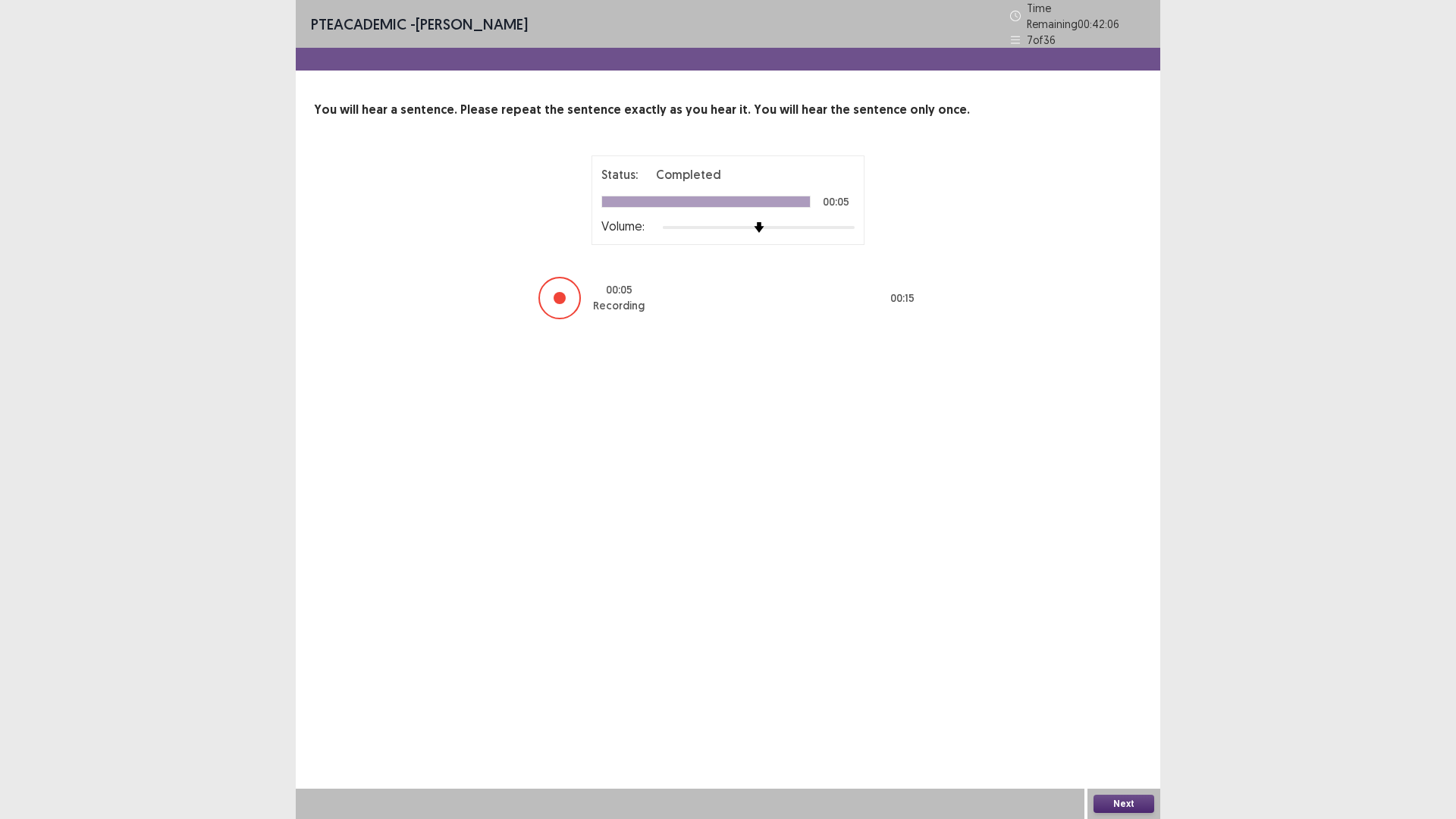
click at [1141, 725] on button "Next" at bounding box center [1123, 804] width 60 height 18
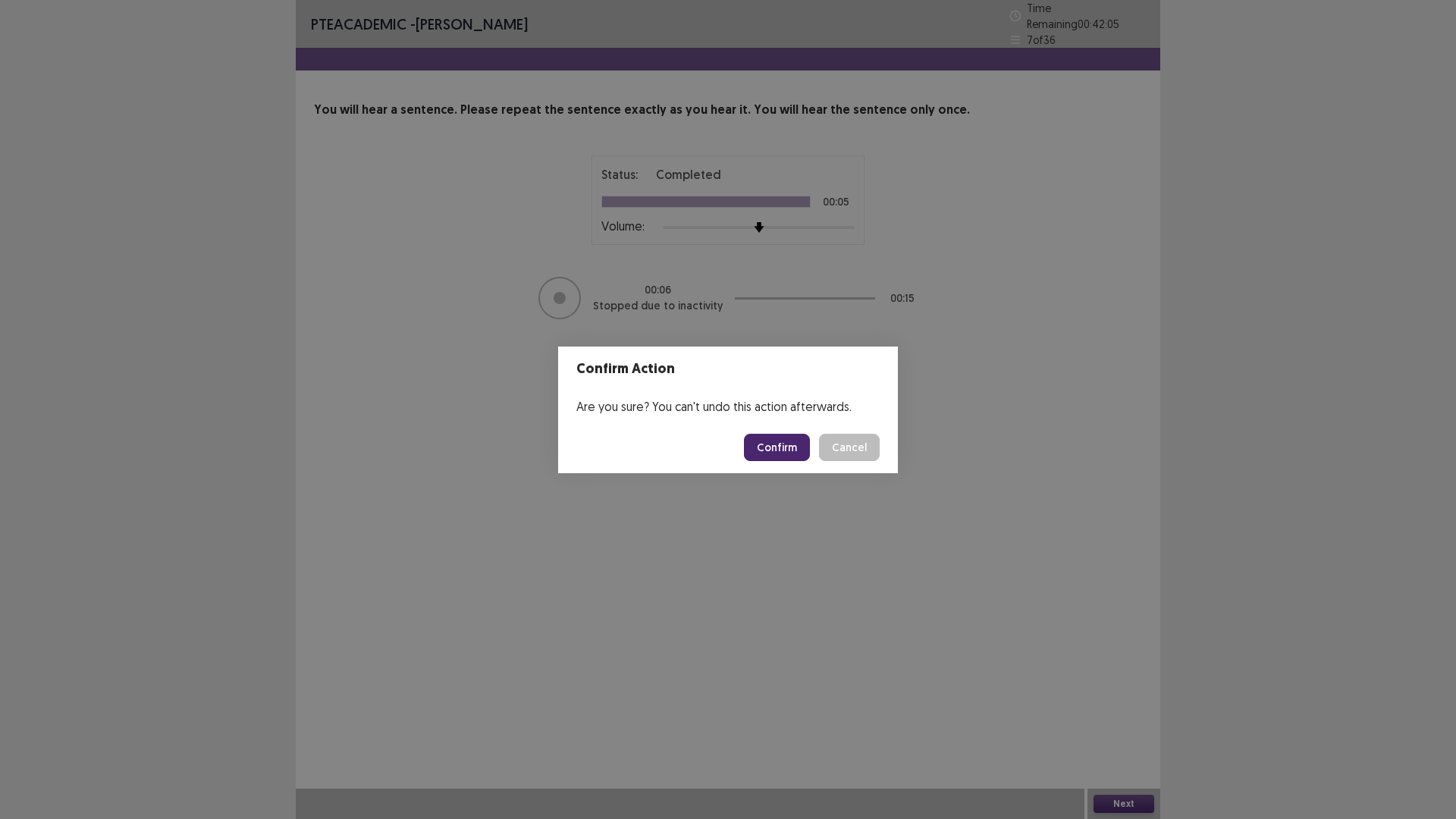
drag, startPoint x: 796, startPoint y: 453, endPoint x: 728, endPoint y: 453, distance: 68.0
click at [793, 453] on button "Confirm" at bounding box center [777, 448] width 66 height 28
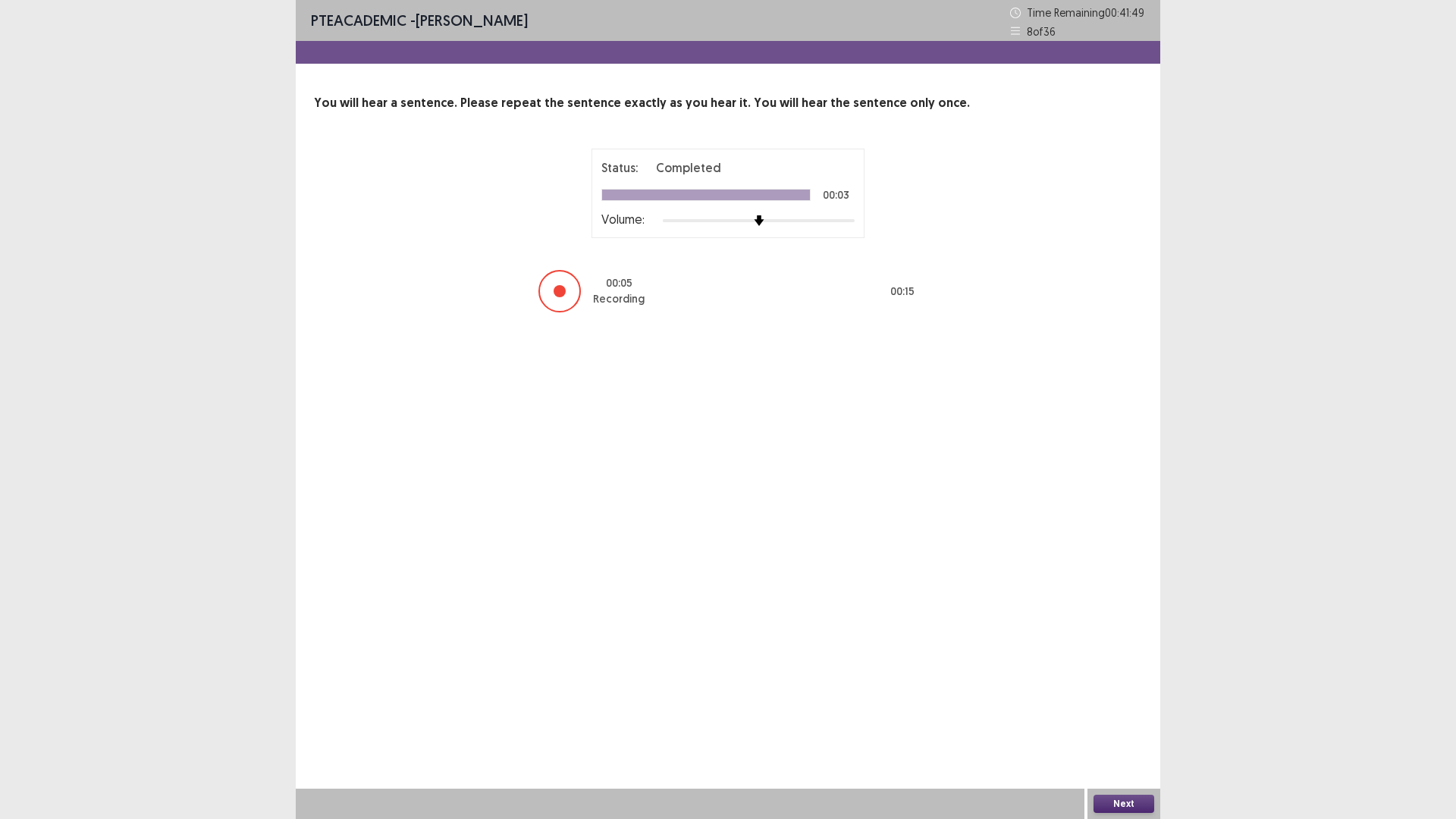
click at [1140, 725] on button "Next" at bounding box center [1123, 804] width 60 height 18
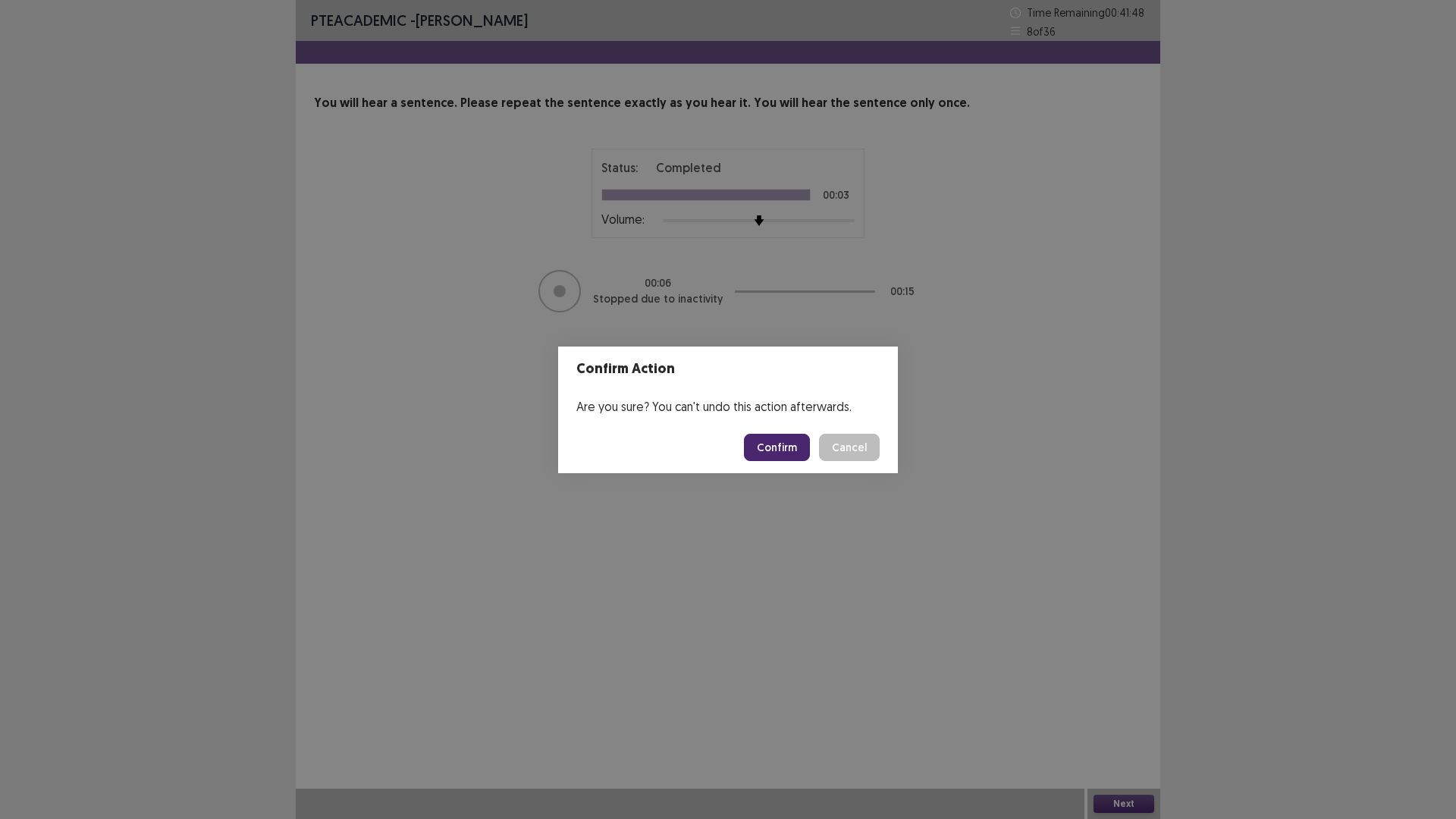
drag, startPoint x: 783, startPoint y: 456, endPoint x: 723, endPoint y: 442, distance: 61.6
click at [780, 458] on button "Confirm" at bounding box center [777, 448] width 66 height 28
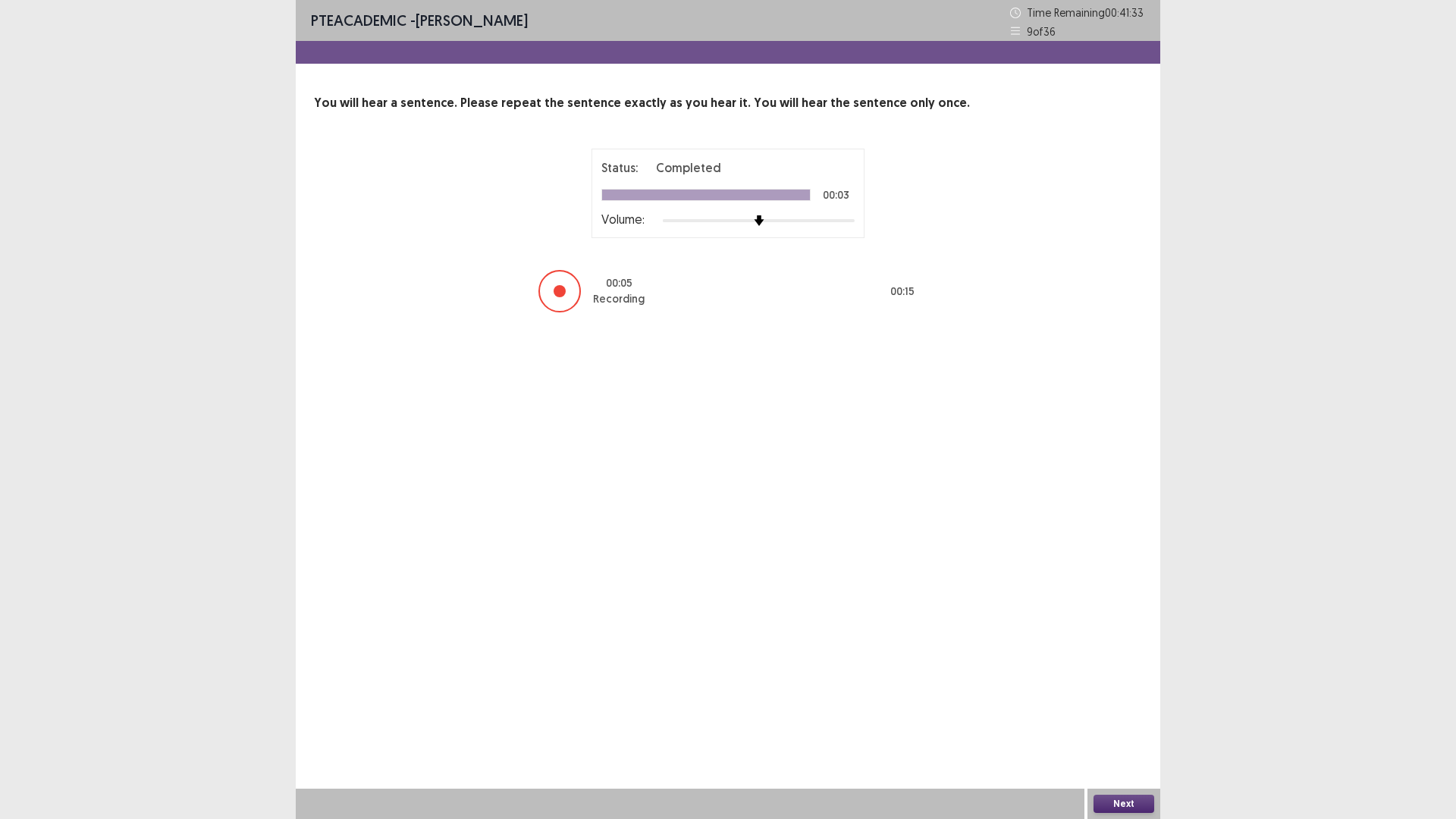
click at [1131, 725] on button "Next" at bounding box center [1123, 804] width 60 height 18
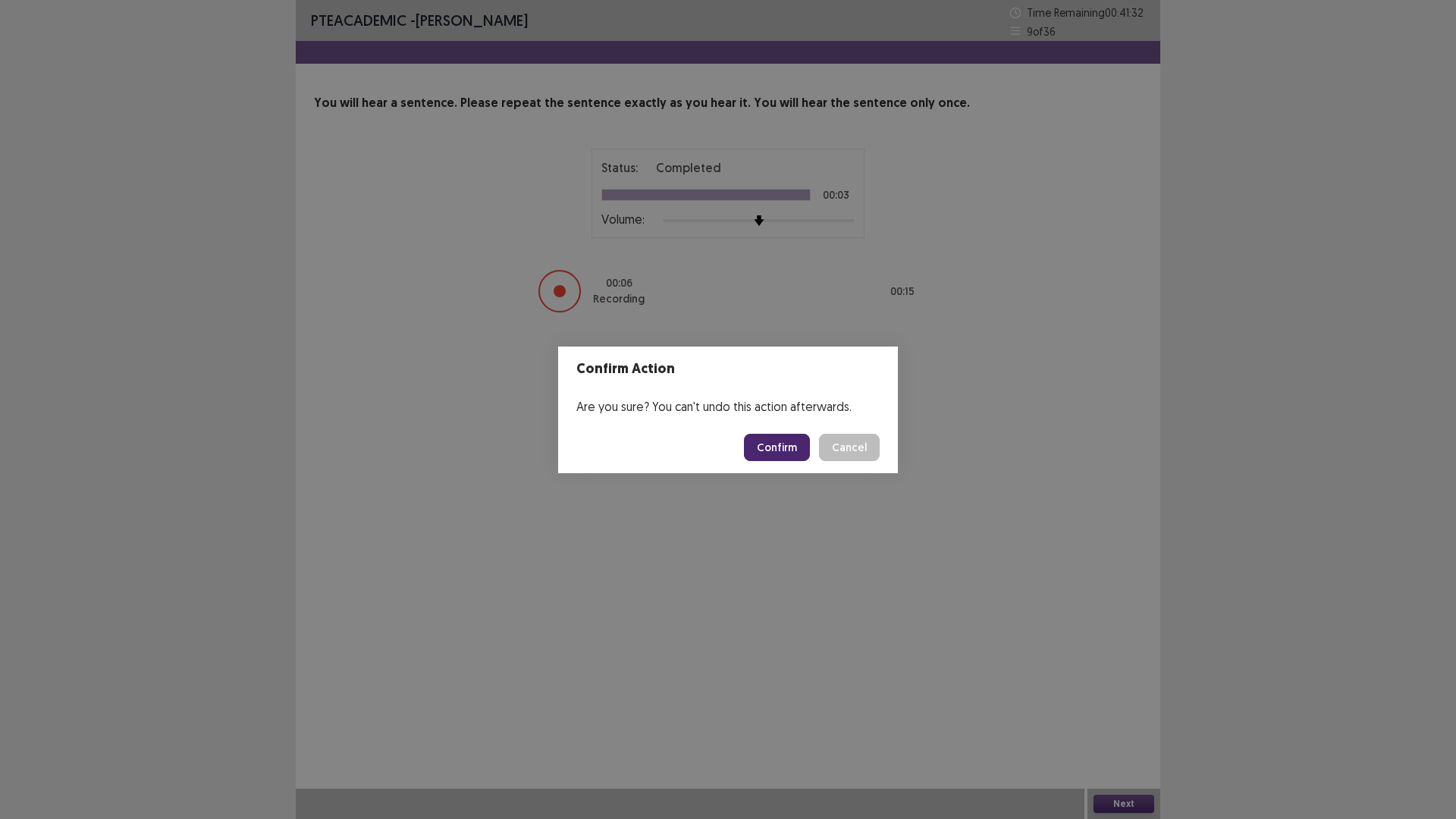
click at [796, 455] on button "Confirm" at bounding box center [777, 448] width 66 height 28
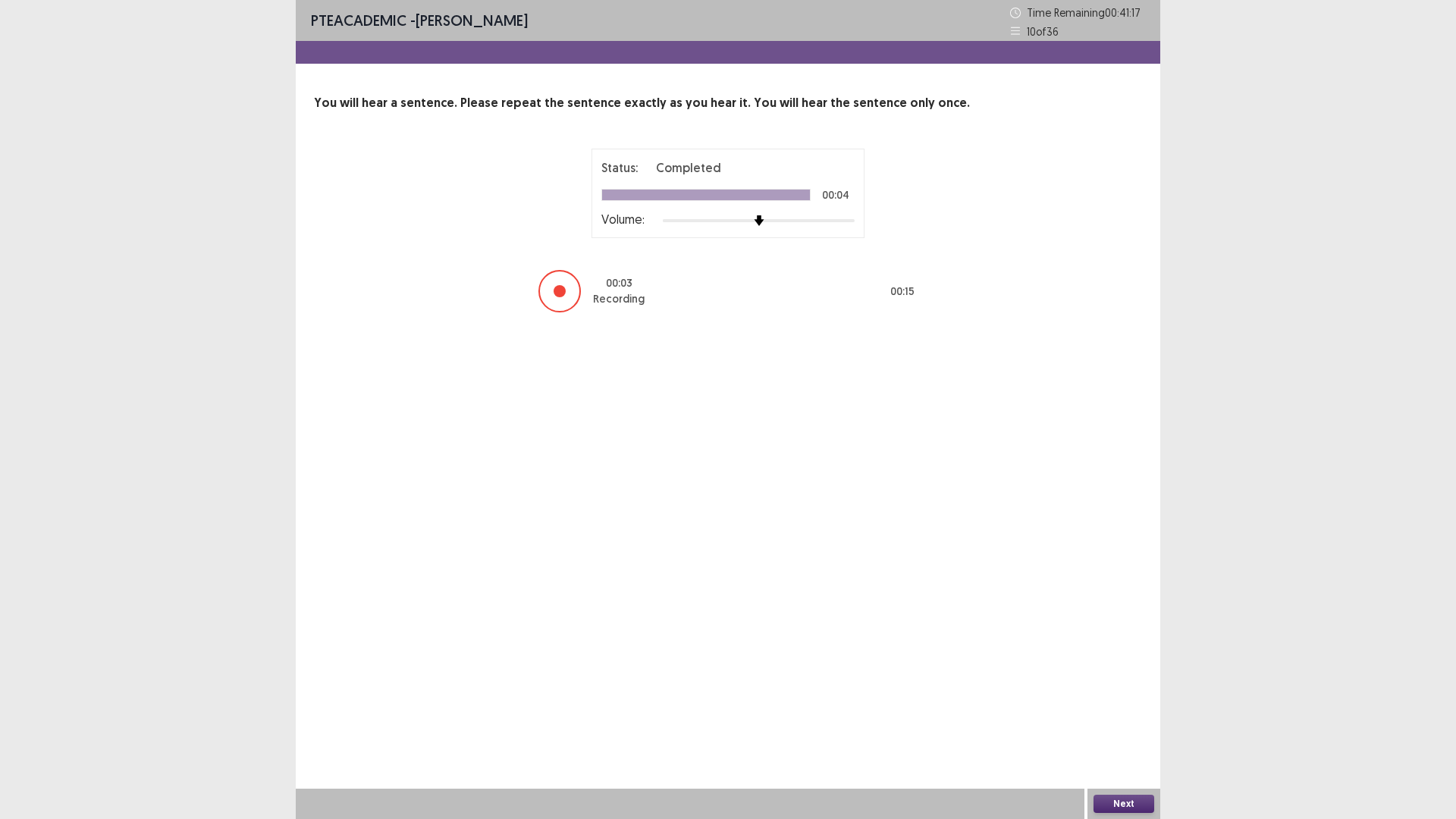
click at [1115, 725] on button "Next" at bounding box center [1123, 804] width 60 height 18
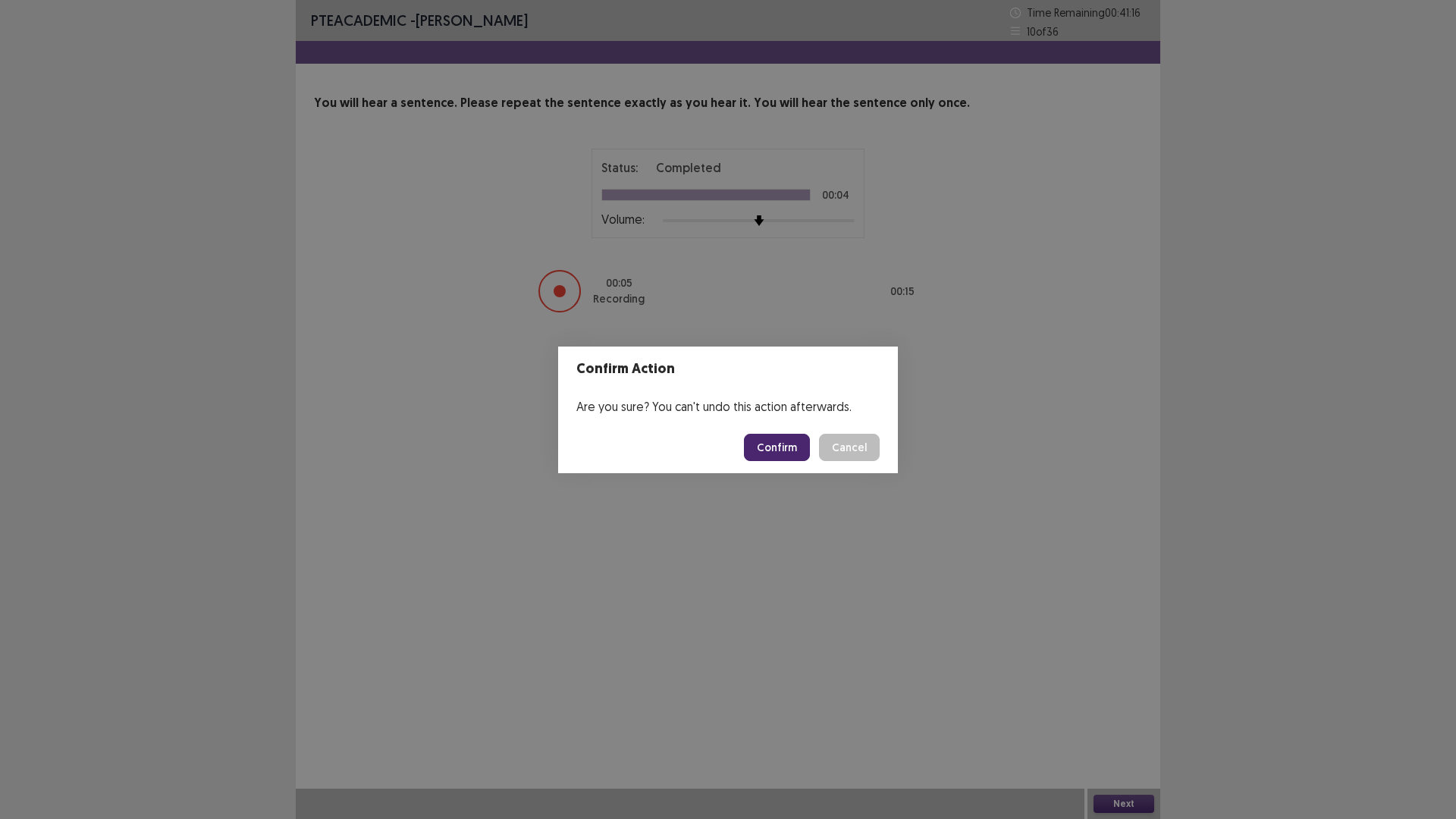
click at [784, 452] on button "Confirm" at bounding box center [777, 448] width 66 height 28
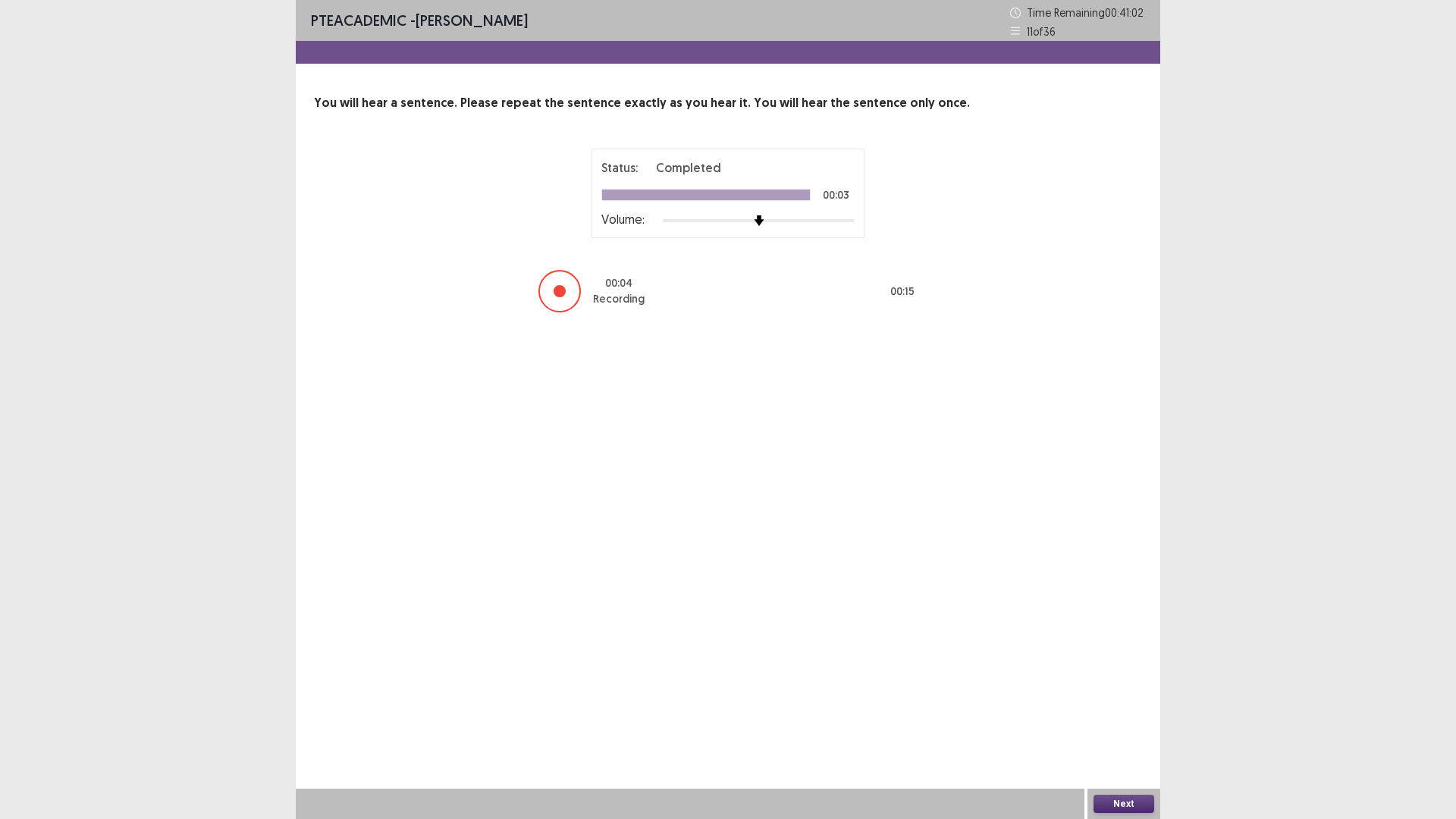
click at [1126, 725] on button "Next" at bounding box center [1123, 804] width 60 height 18
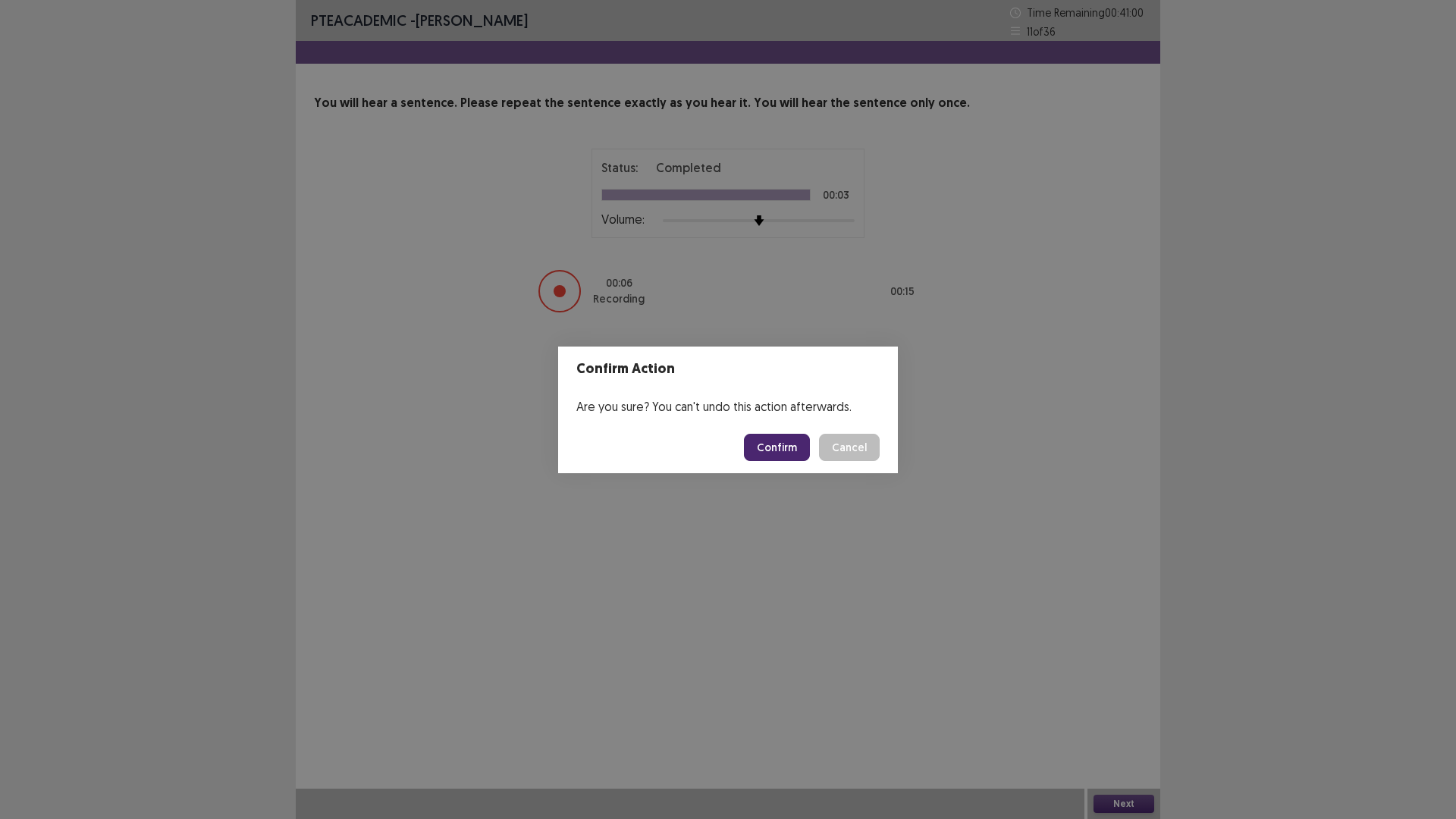
click at [794, 459] on button "Confirm" at bounding box center [777, 448] width 66 height 28
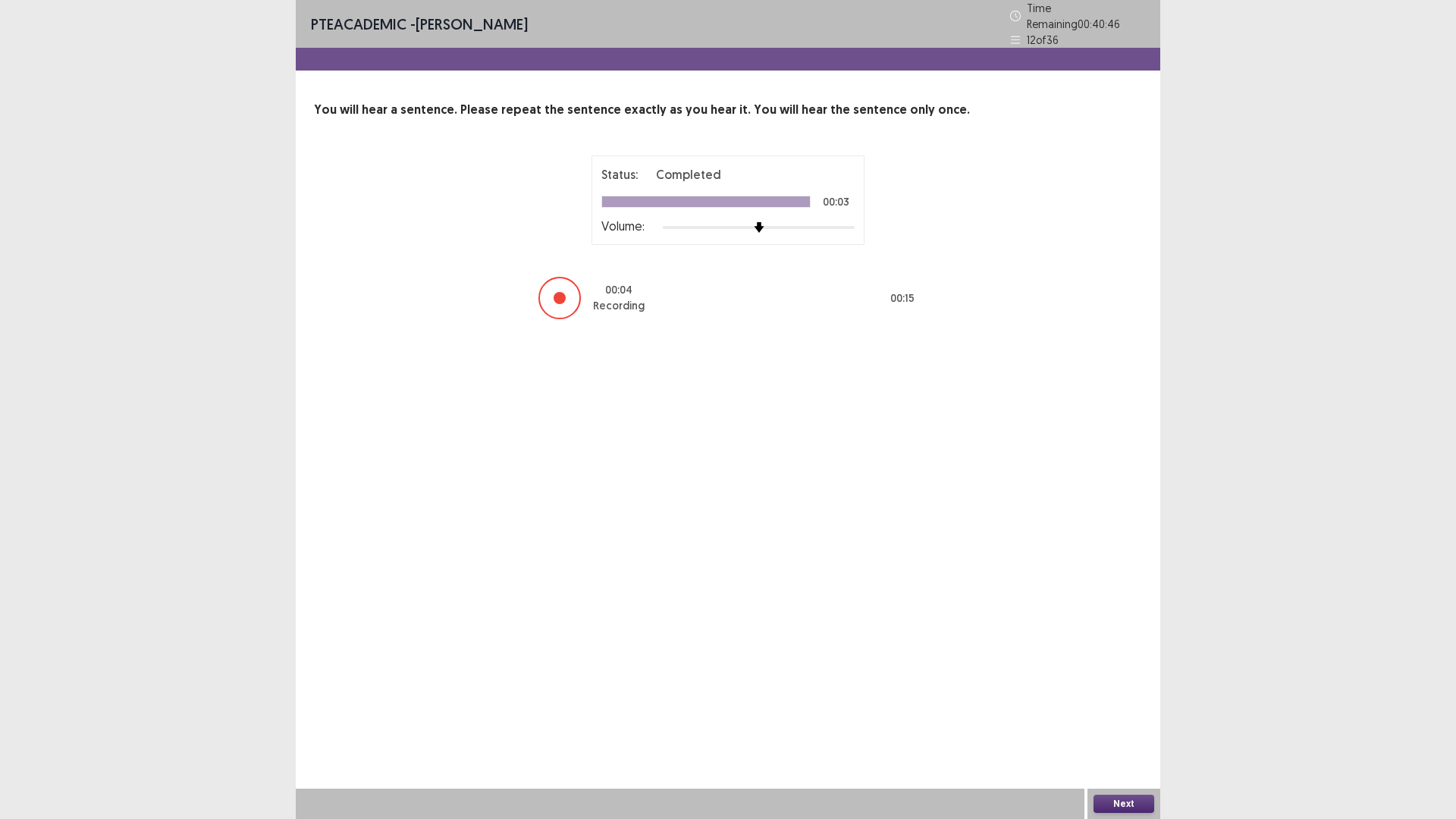
click at [1127, 725] on button "Next" at bounding box center [1123, 804] width 60 height 18
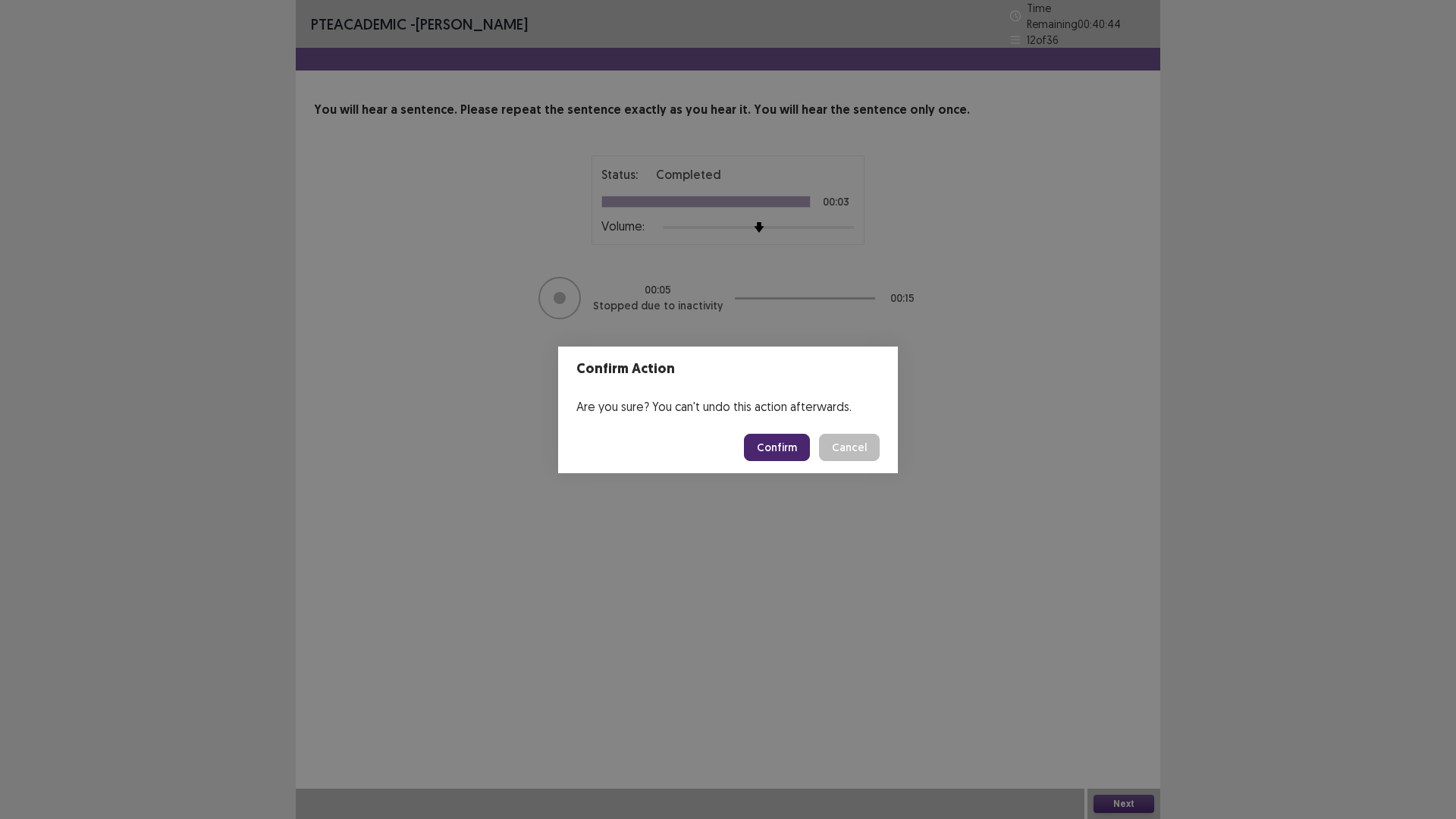
click at [799, 454] on button "Confirm" at bounding box center [777, 448] width 66 height 28
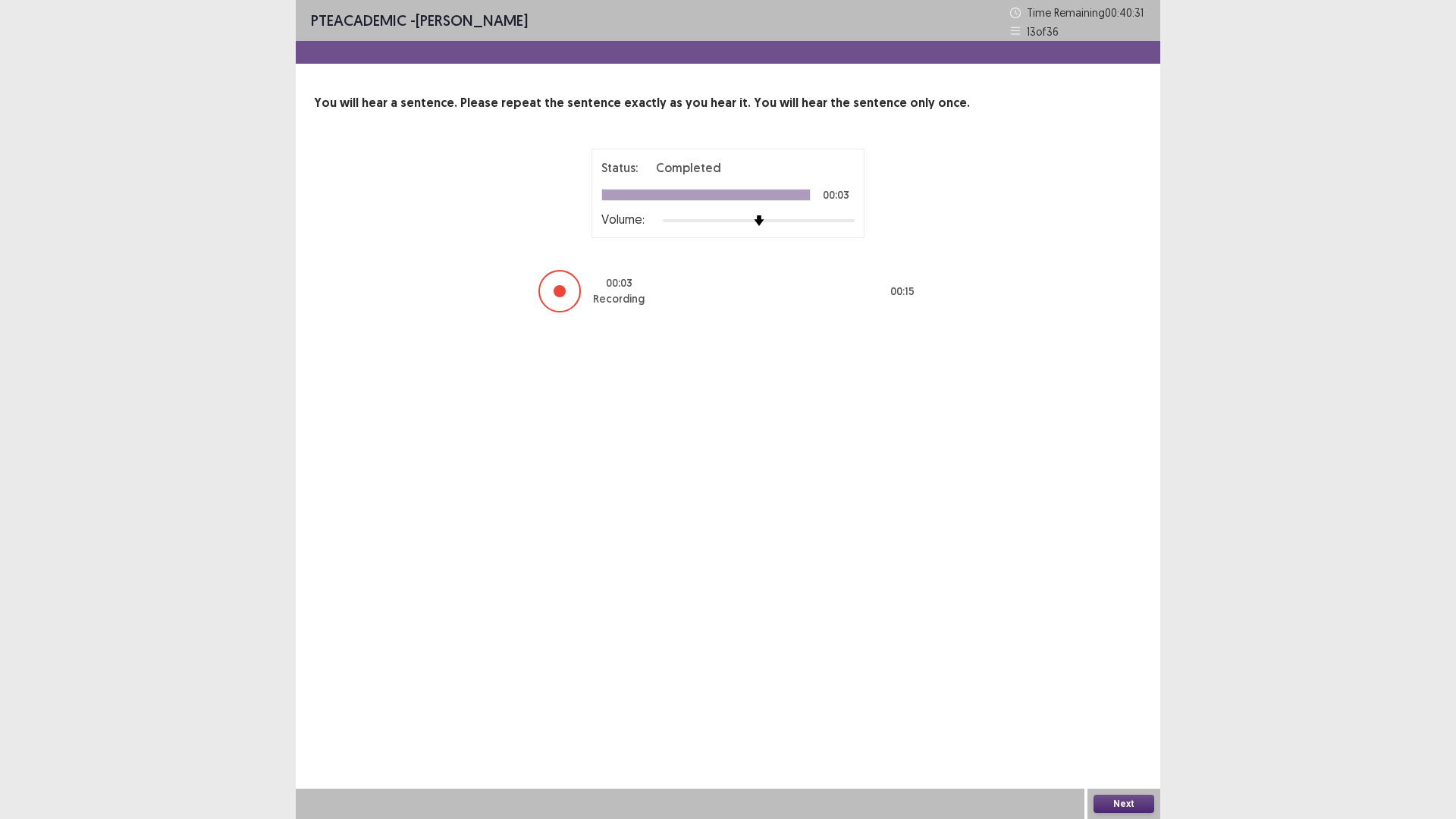
click at [1125, 725] on button "Next" at bounding box center [1123, 804] width 60 height 18
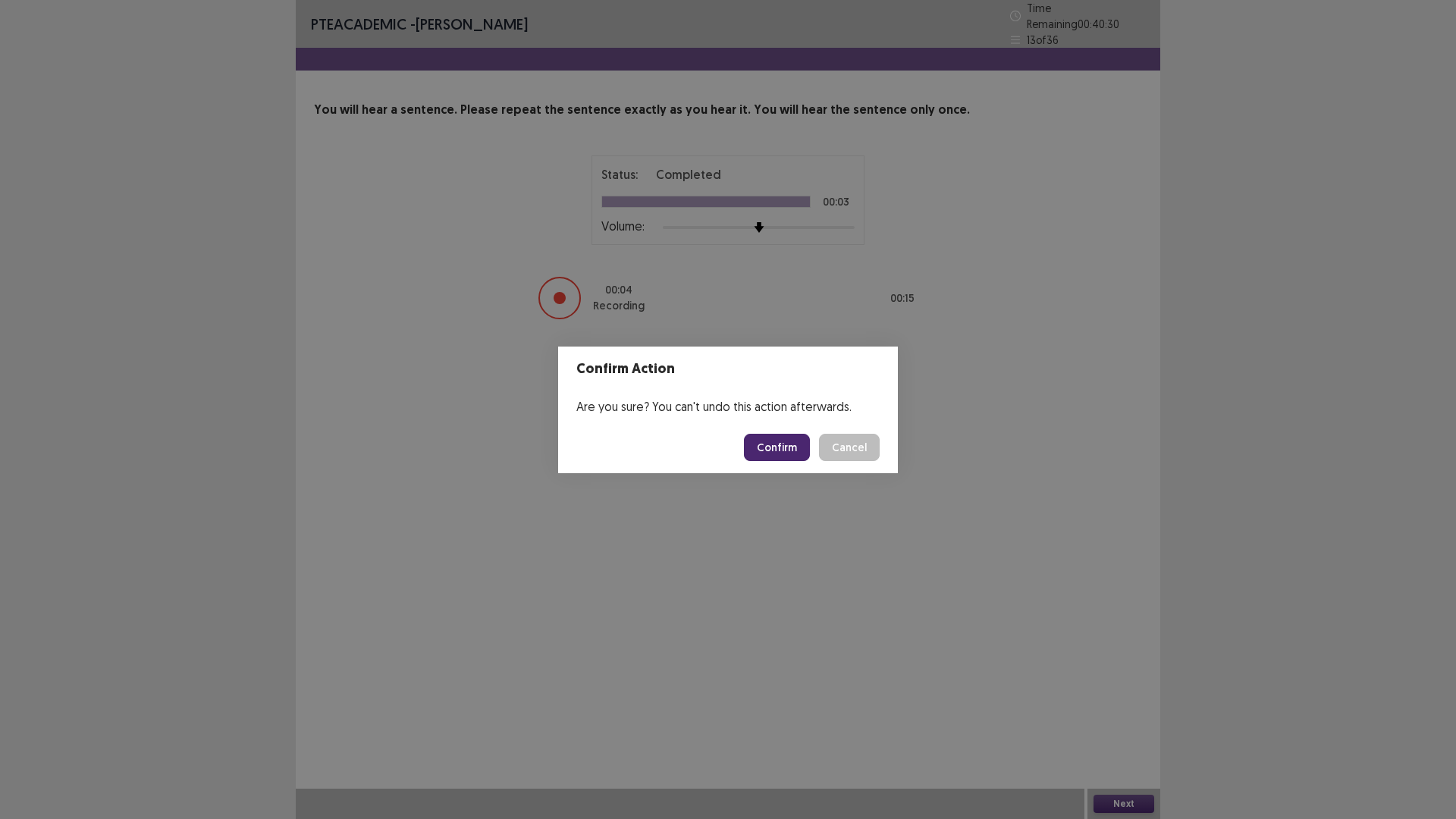
click at [810, 455] on button "Confirm" at bounding box center [777, 448] width 66 height 28
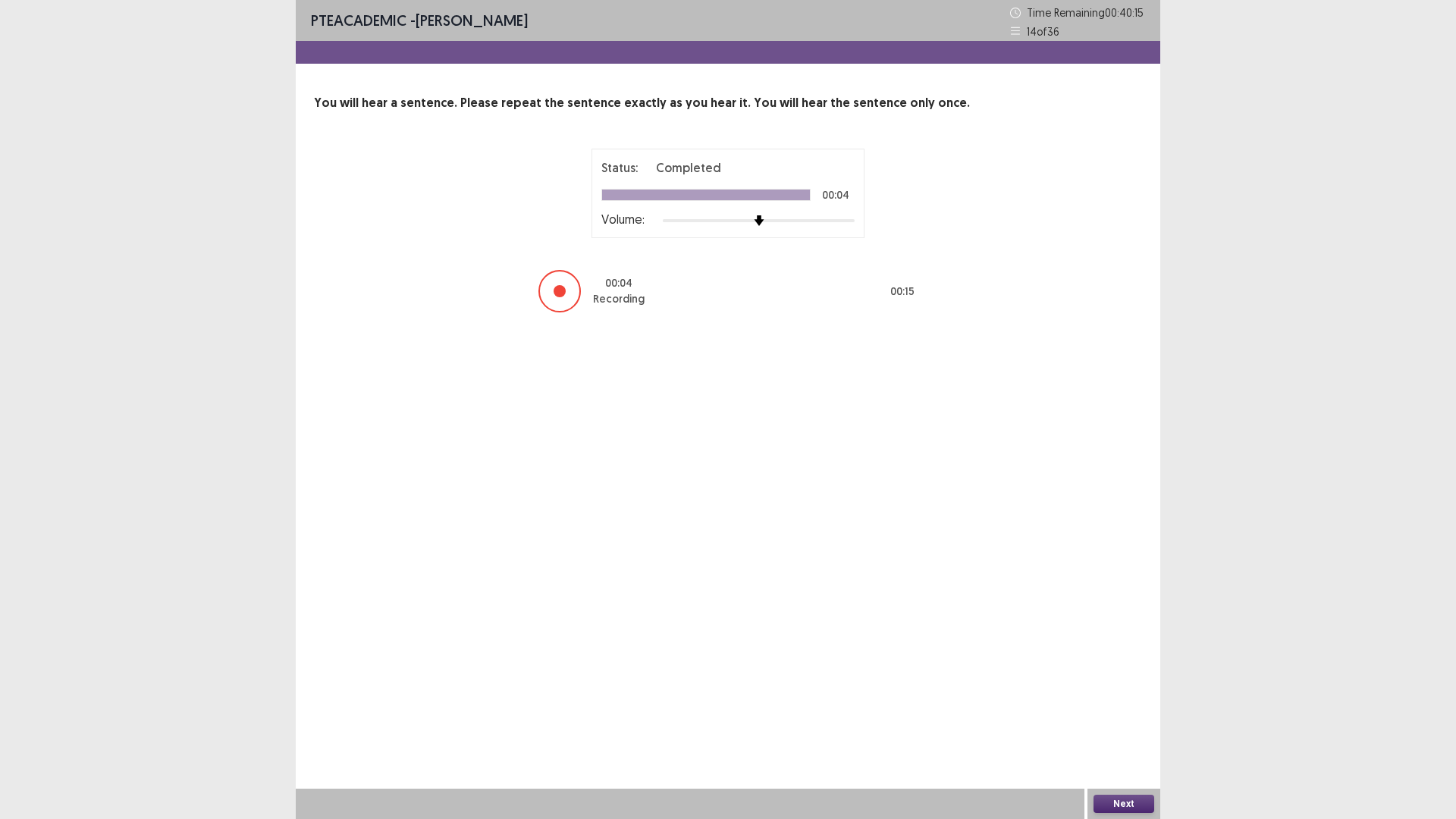
click at [1123, 725] on button "Next" at bounding box center [1123, 804] width 60 height 18
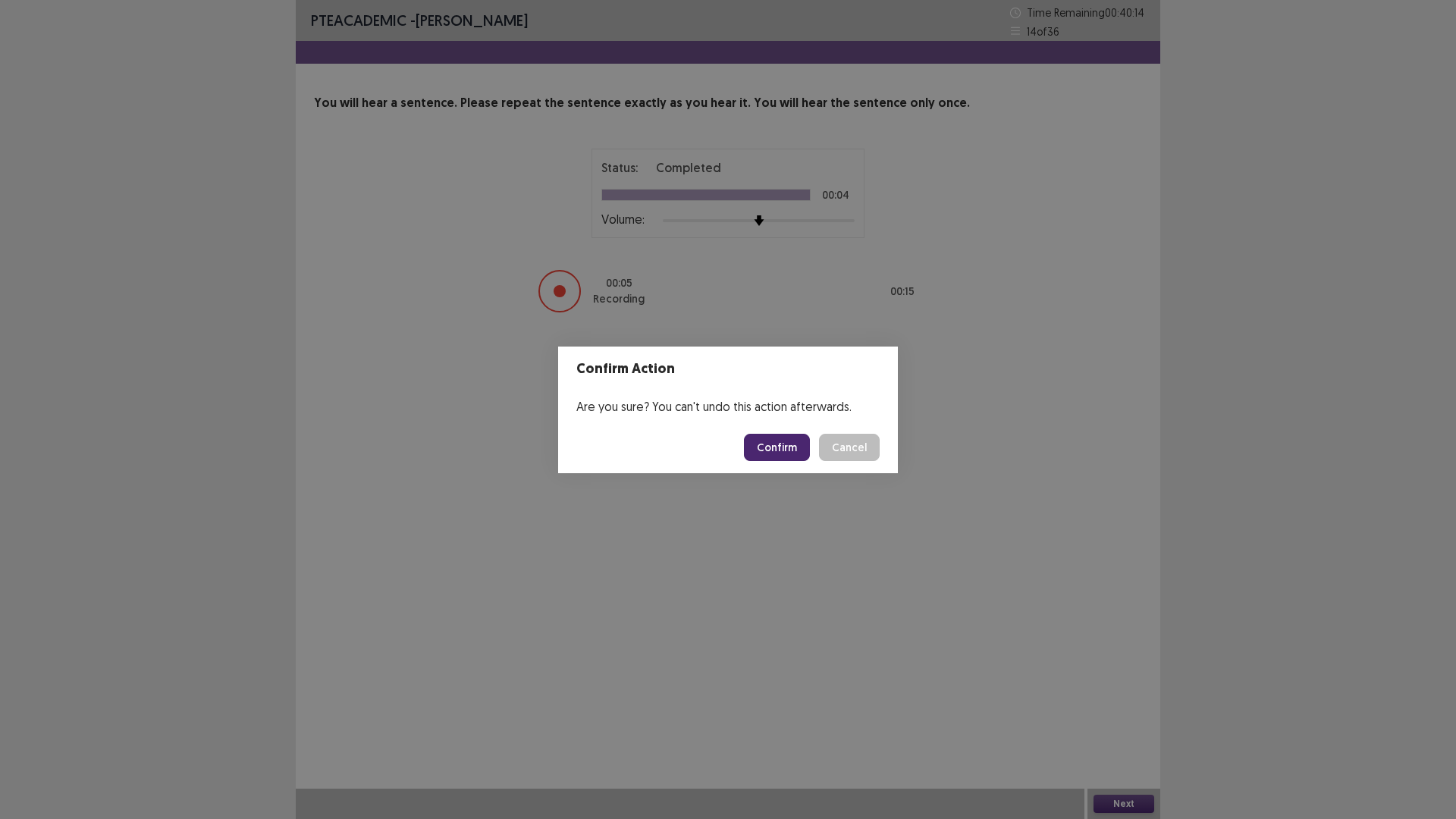
click at [791, 457] on button "Confirm" at bounding box center [777, 448] width 66 height 28
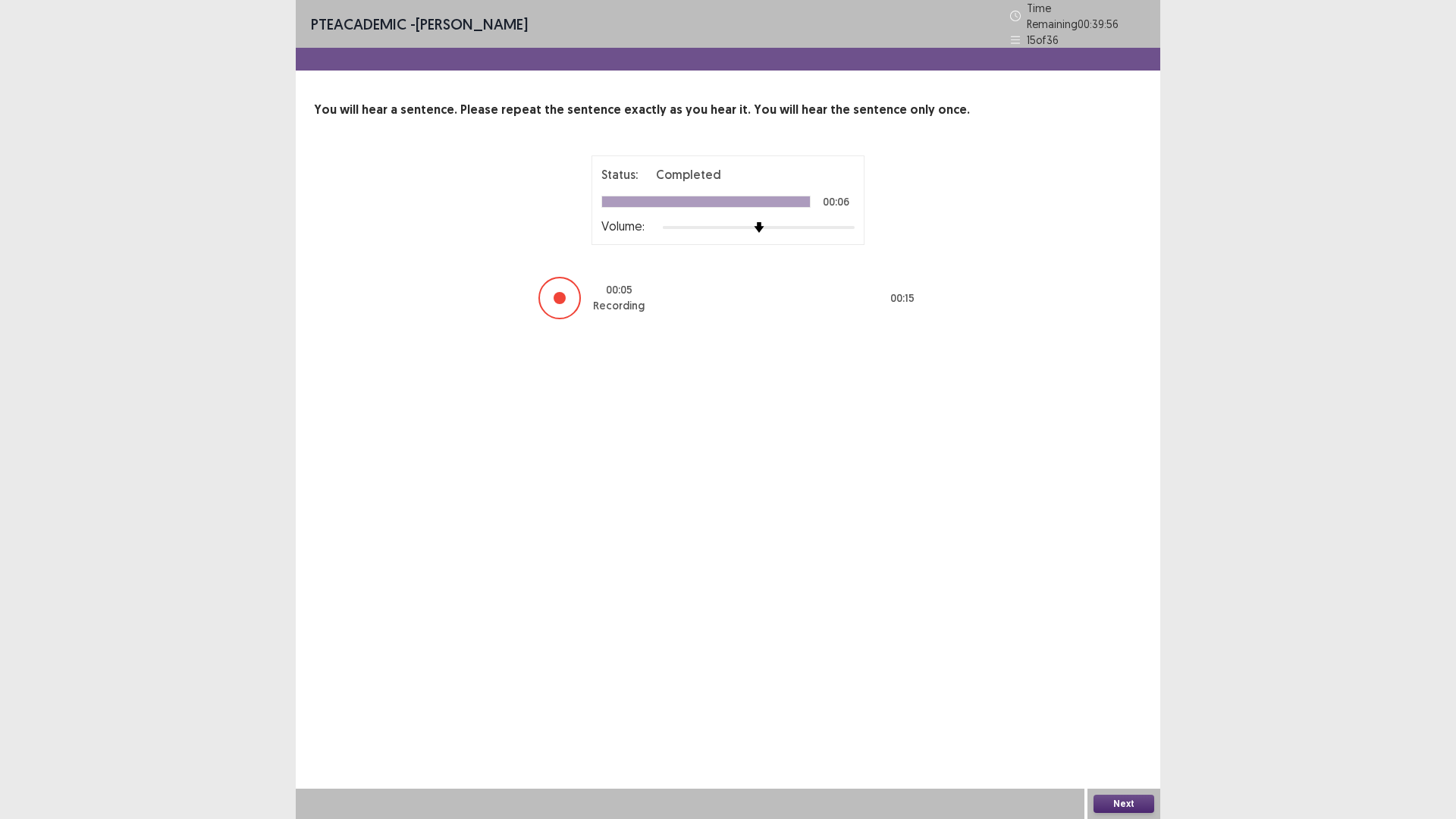
click at [1114, 725] on button "Next" at bounding box center [1123, 804] width 60 height 18
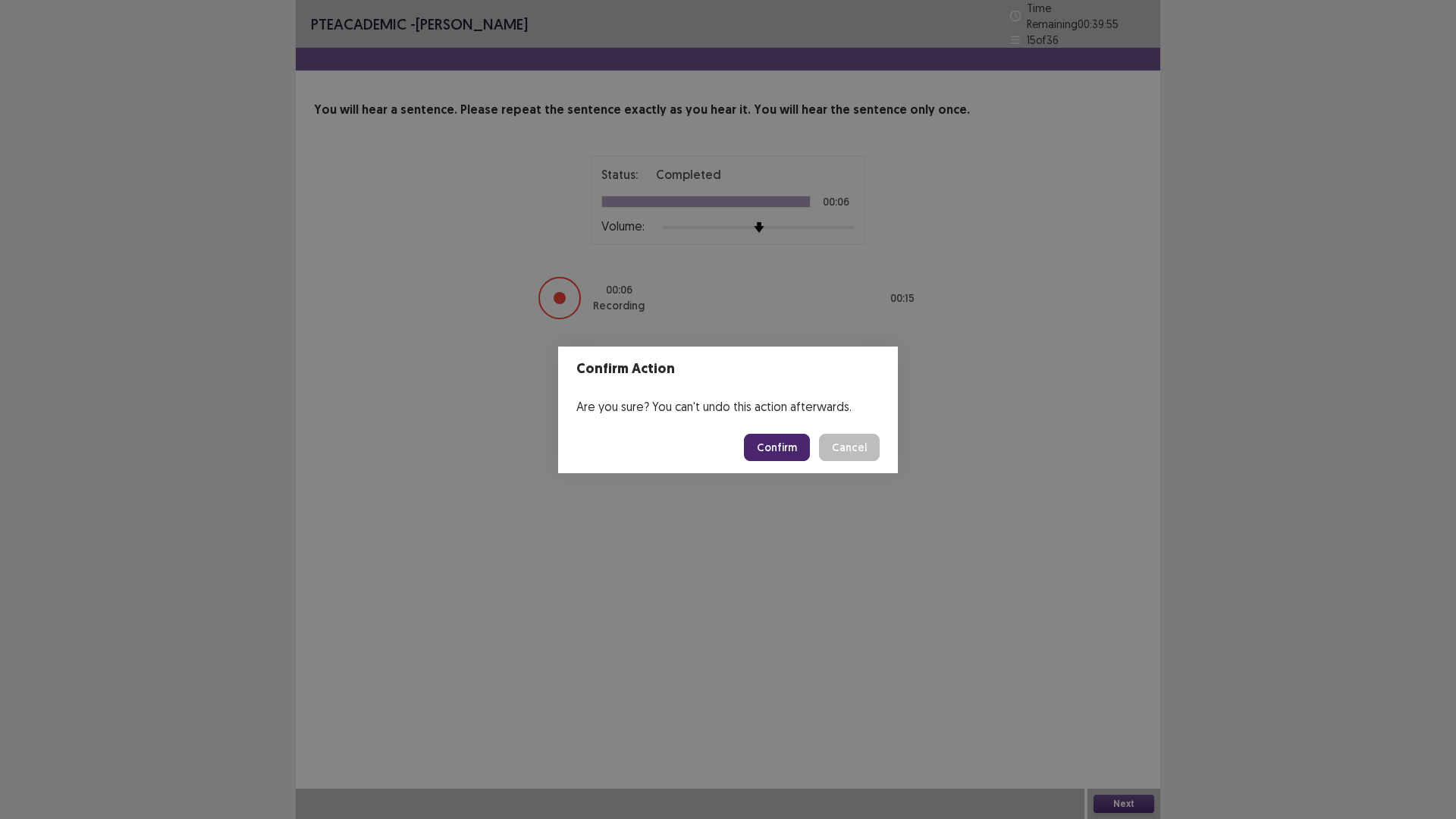
click at [803, 453] on button "Confirm" at bounding box center [777, 448] width 66 height 28
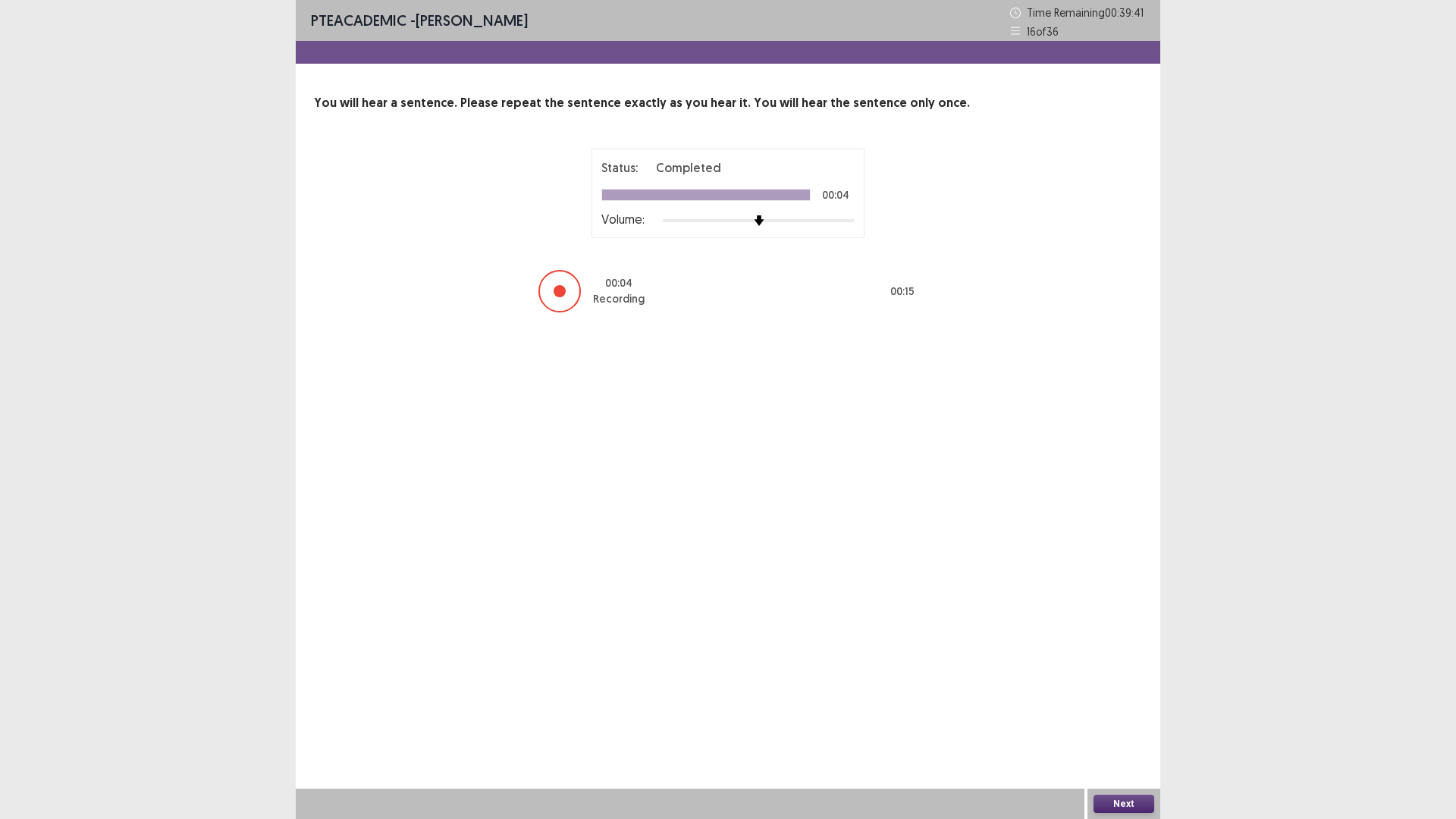
click at [1136, 725] on button "Next" at bounding box center [1123, 804] width 60 height 18
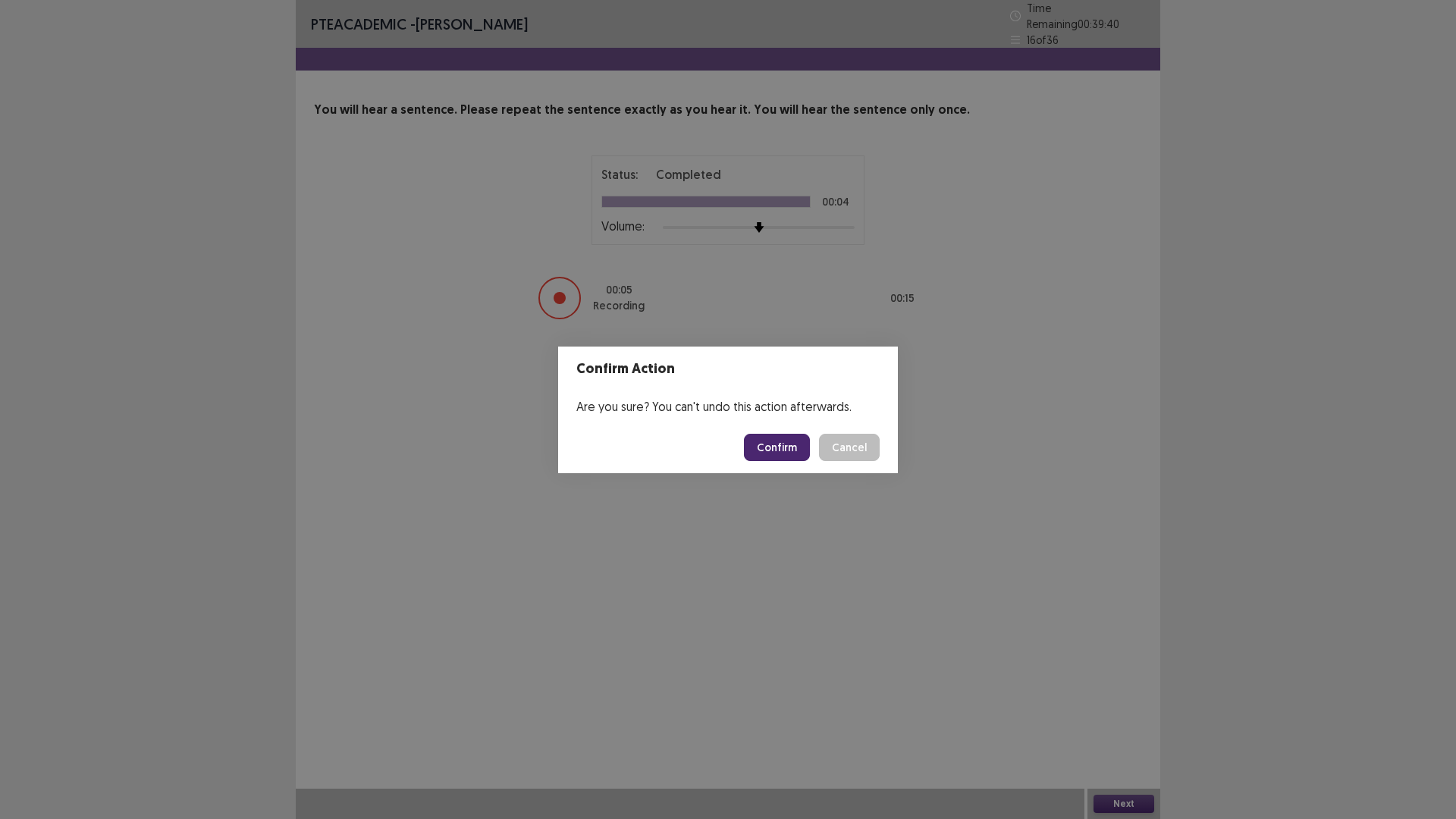
click at [810, 458] on button "Confirm" at bounding box center [777, 448] width 66 height 28
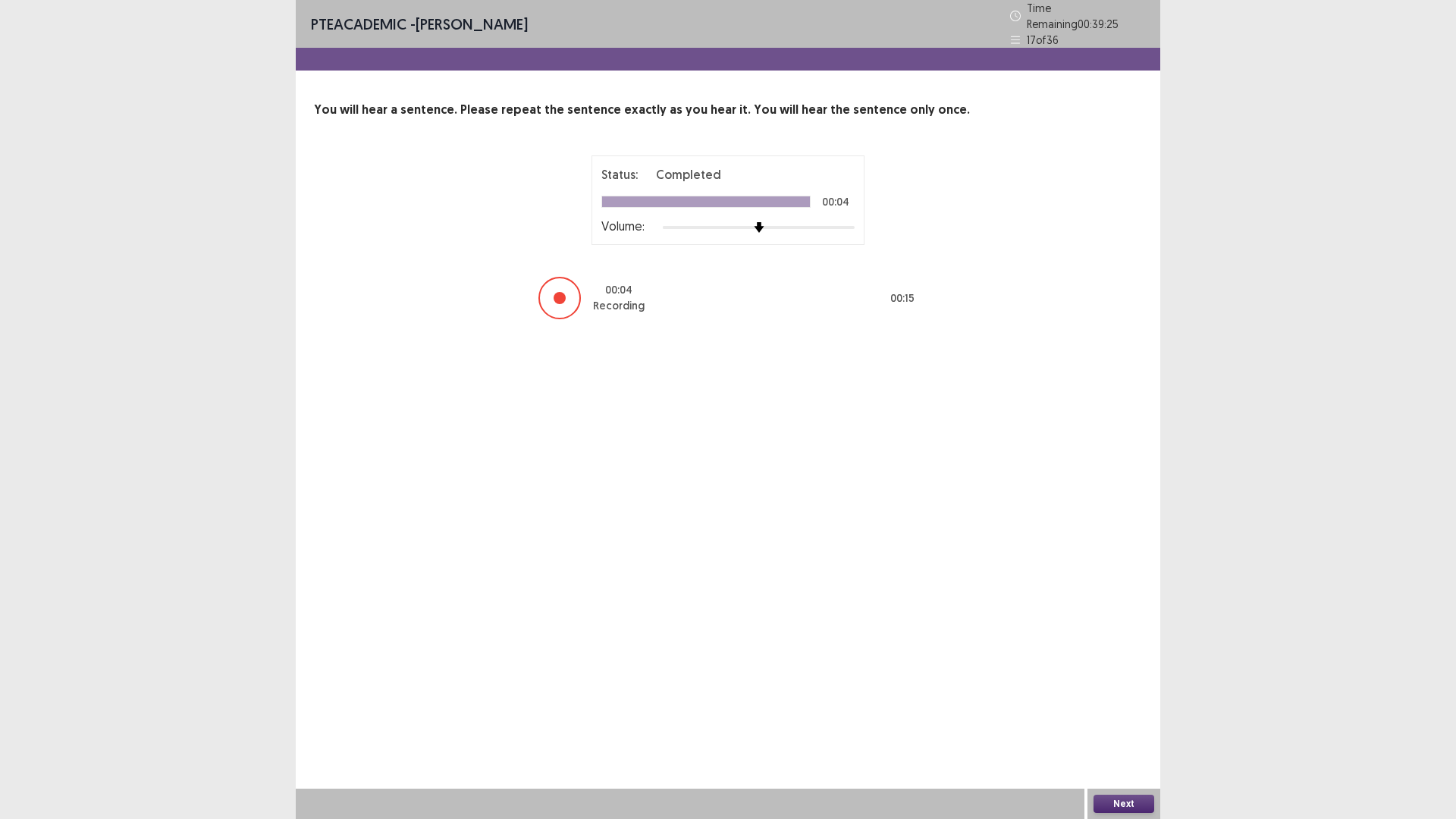
click at [1132, 725] on button "Next" at bounding box center [1123, 804] width 60 height 18
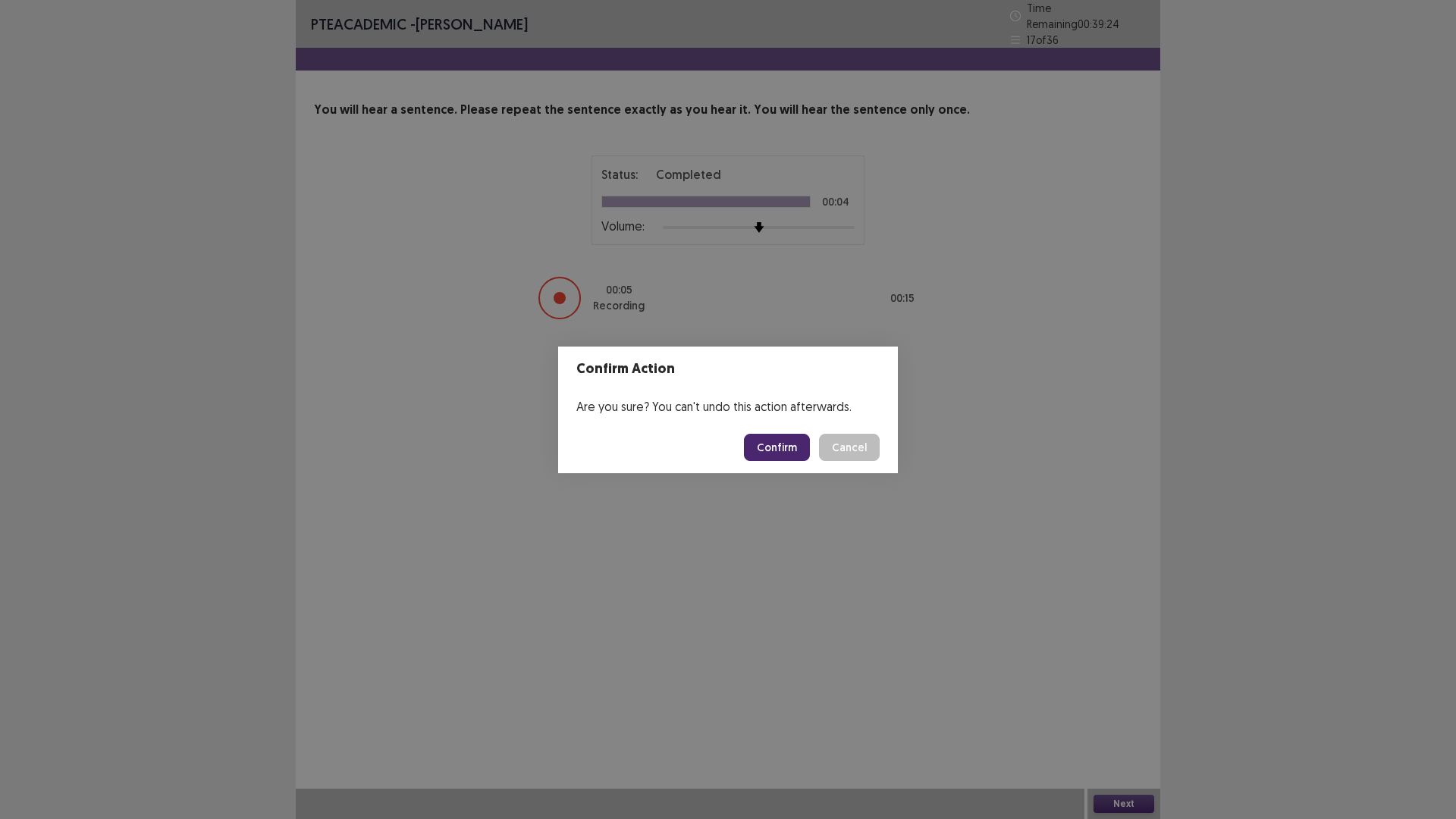
click at [810, 447] on button "Confirm" at bounding box center [777, 448] width 66 height 28
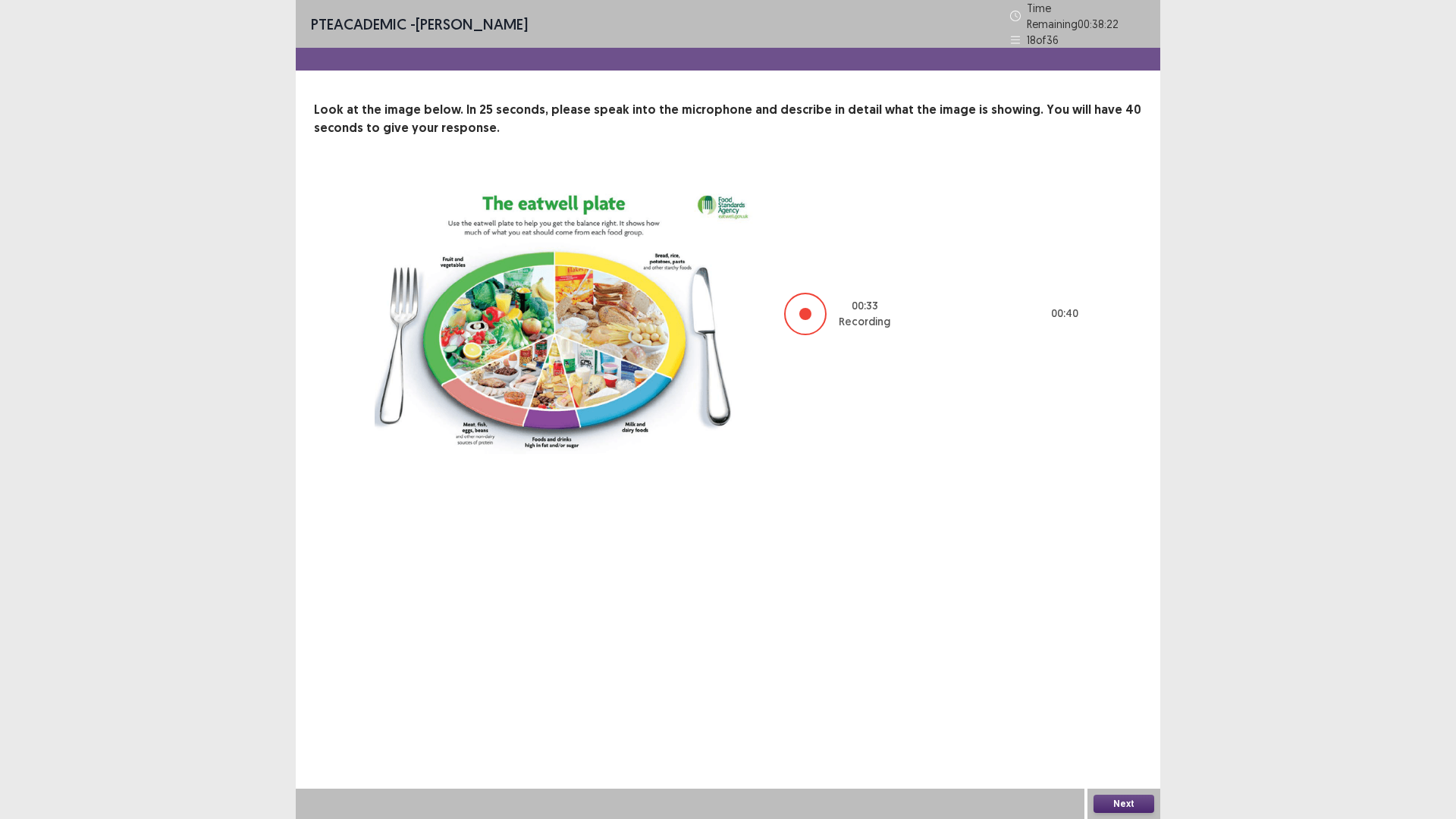
click at [1114, 725] on button "Next" at bounding box center [1123, 804] width 60 height 18
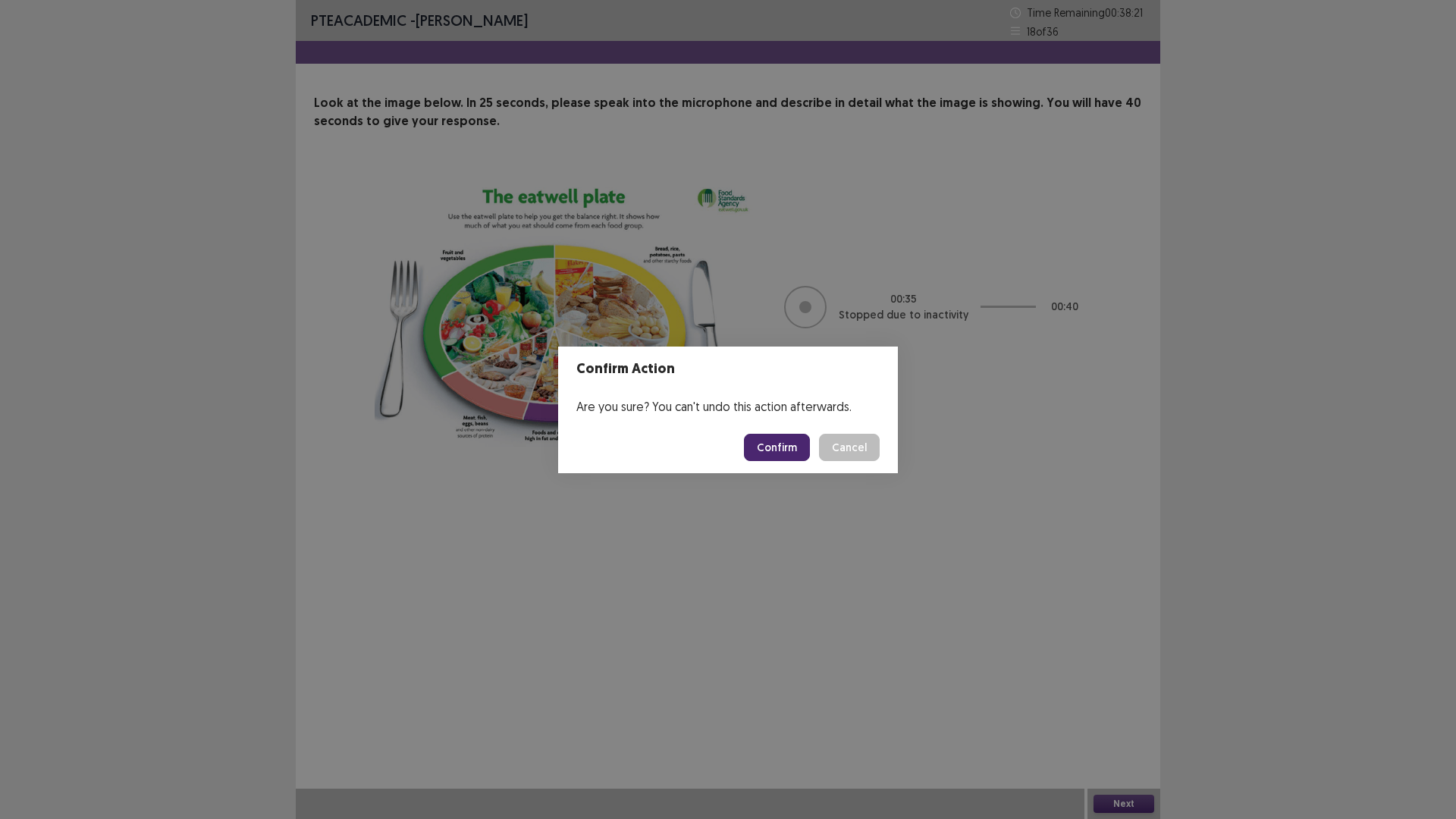
click at [793, 451] on button "Confirm" at bounding box center [777, 448] width 66 height 28
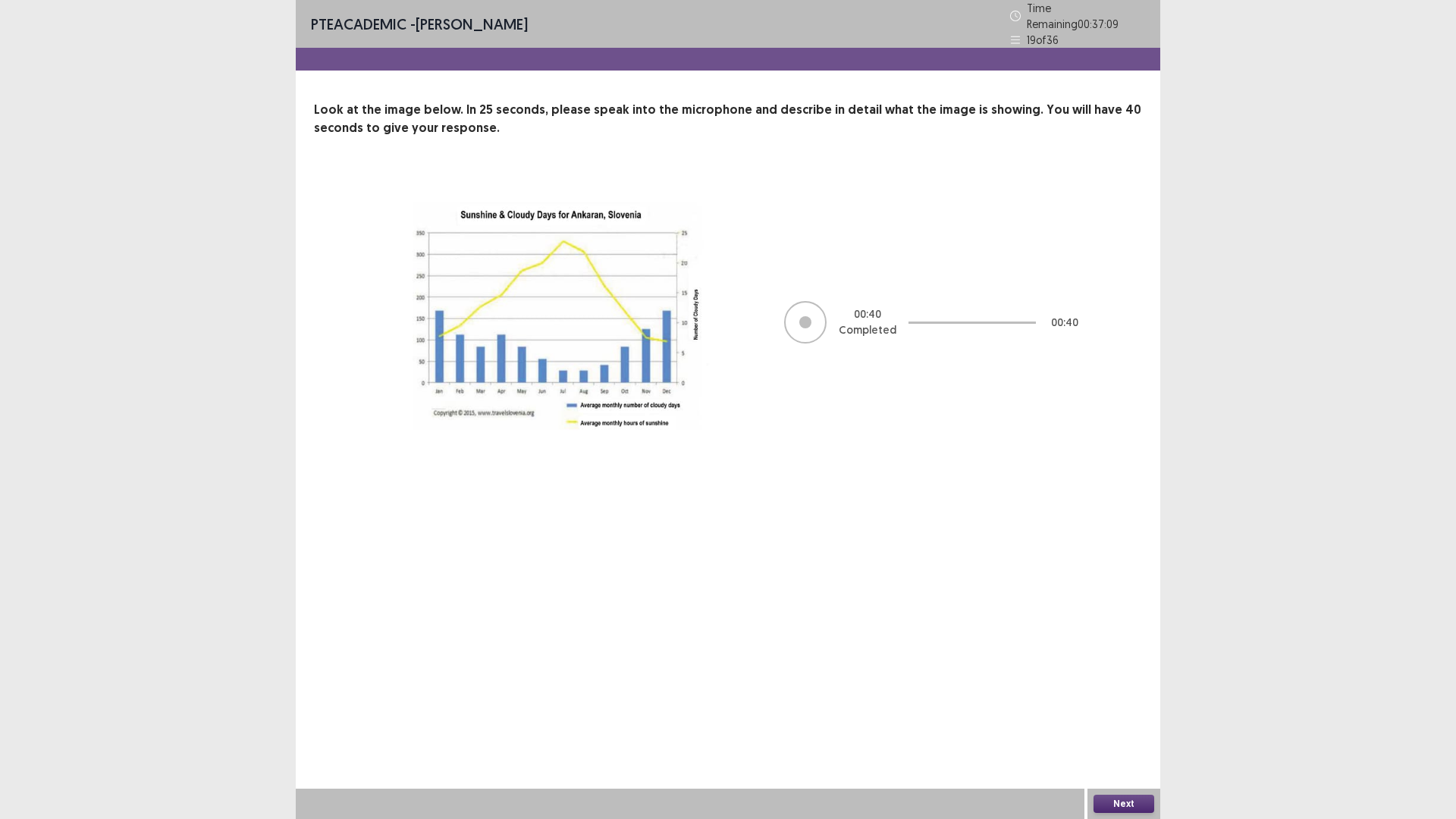
click at [1130, 725] on button "Next" at bounding box center [1123, 804] width 60 height 18
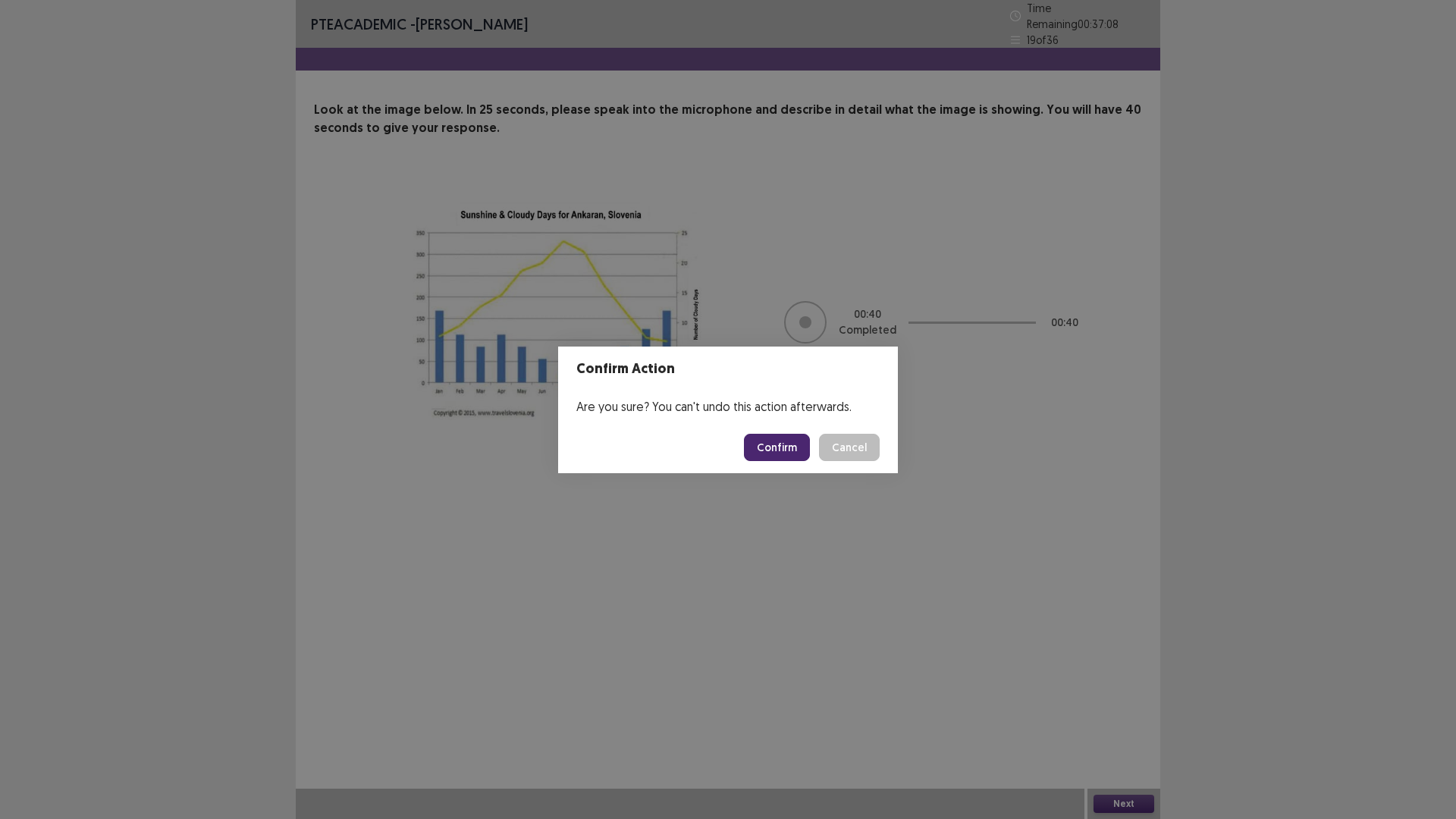
click at [810, 445] on button "Confirm" at bounding box center [777, 448] width 66 height 28
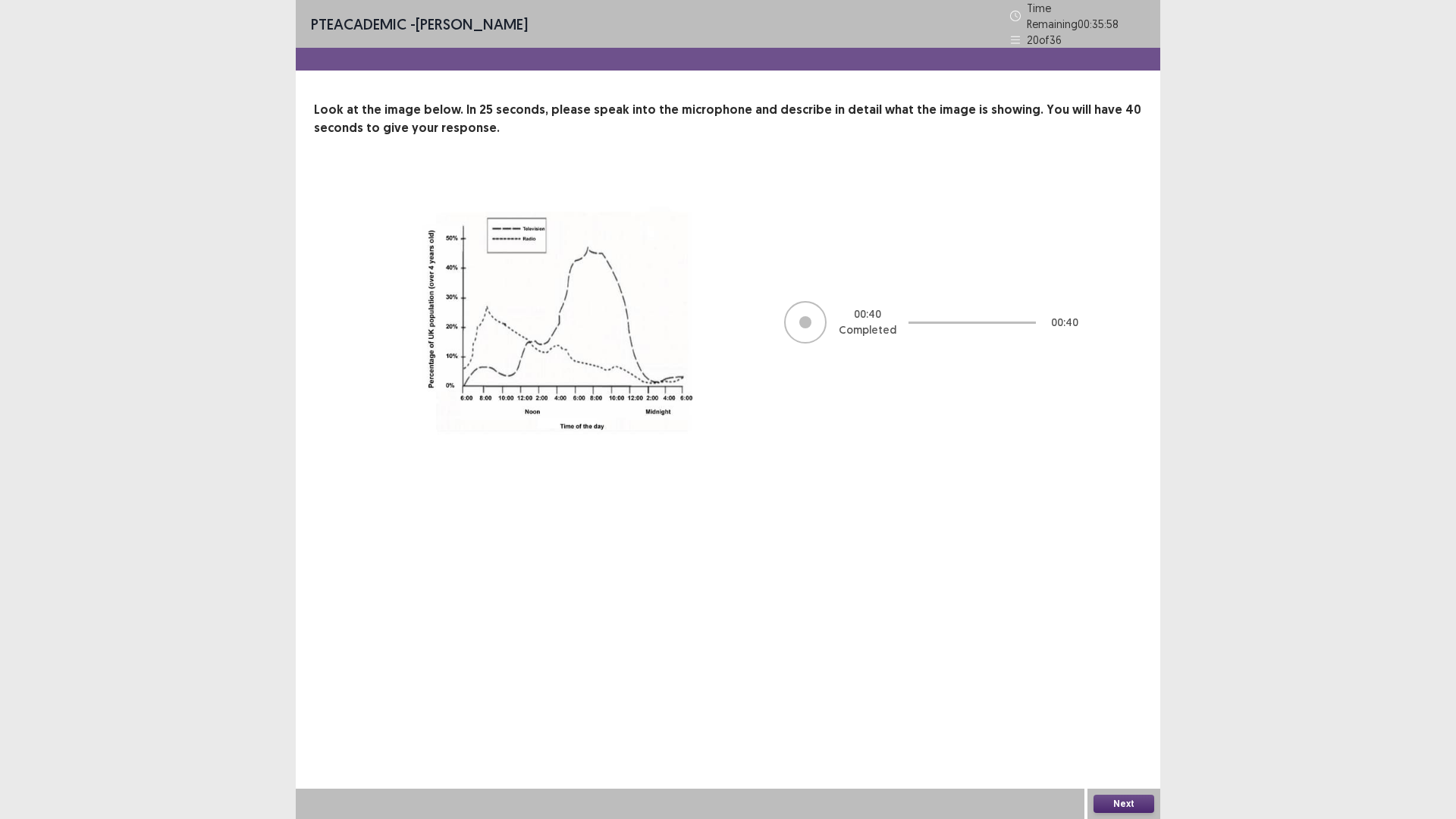
click at [1138, 725] on button "Next" at bounding box center [1123, 804] width 60 height 18
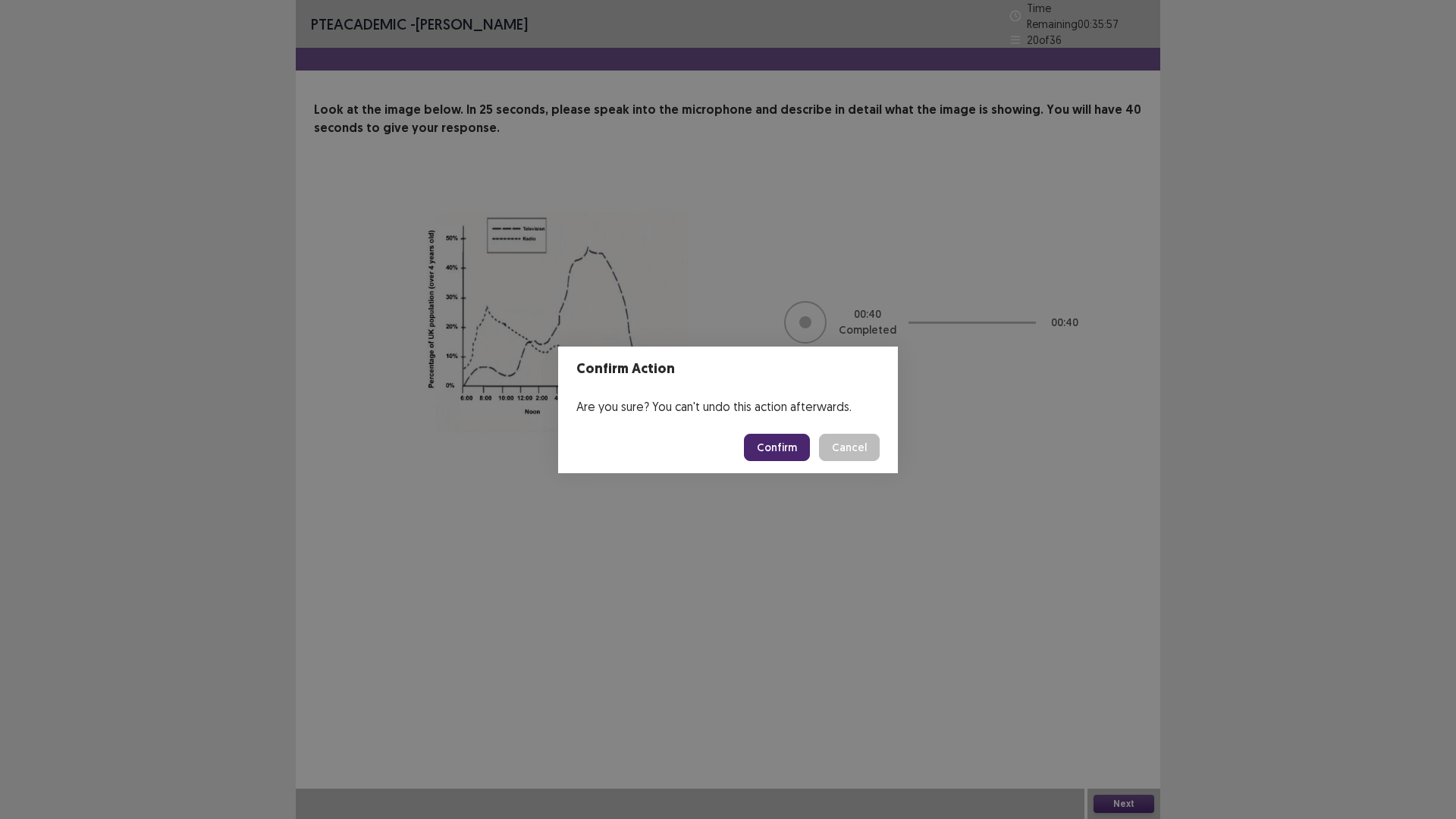
click at [810, 454] on button "Confirm" at bounding box center [777, 448] width 66 height 28
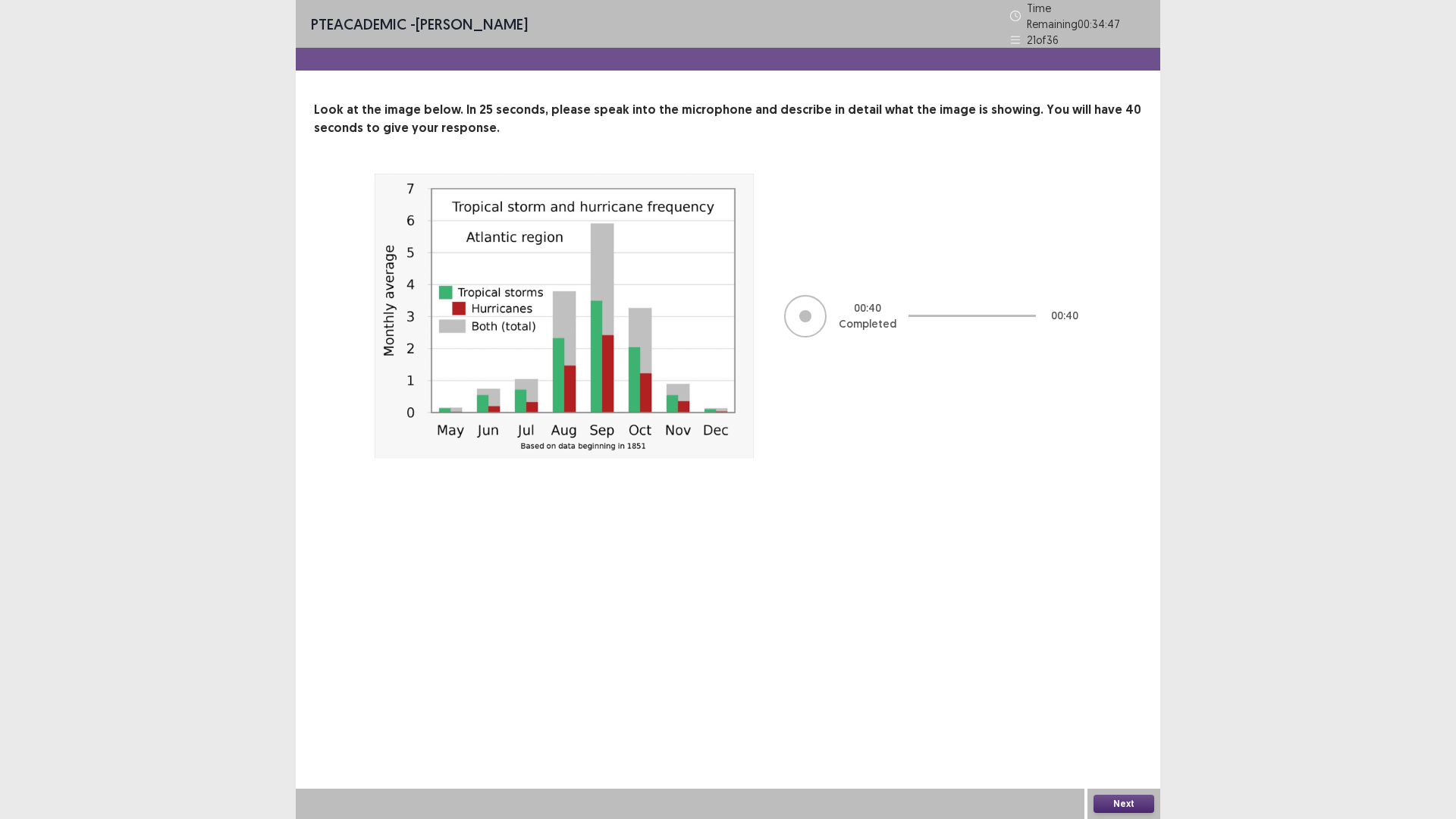
click at [1144, 725] on button "Next" at bounding box center [1123, 804] width 60 height 18
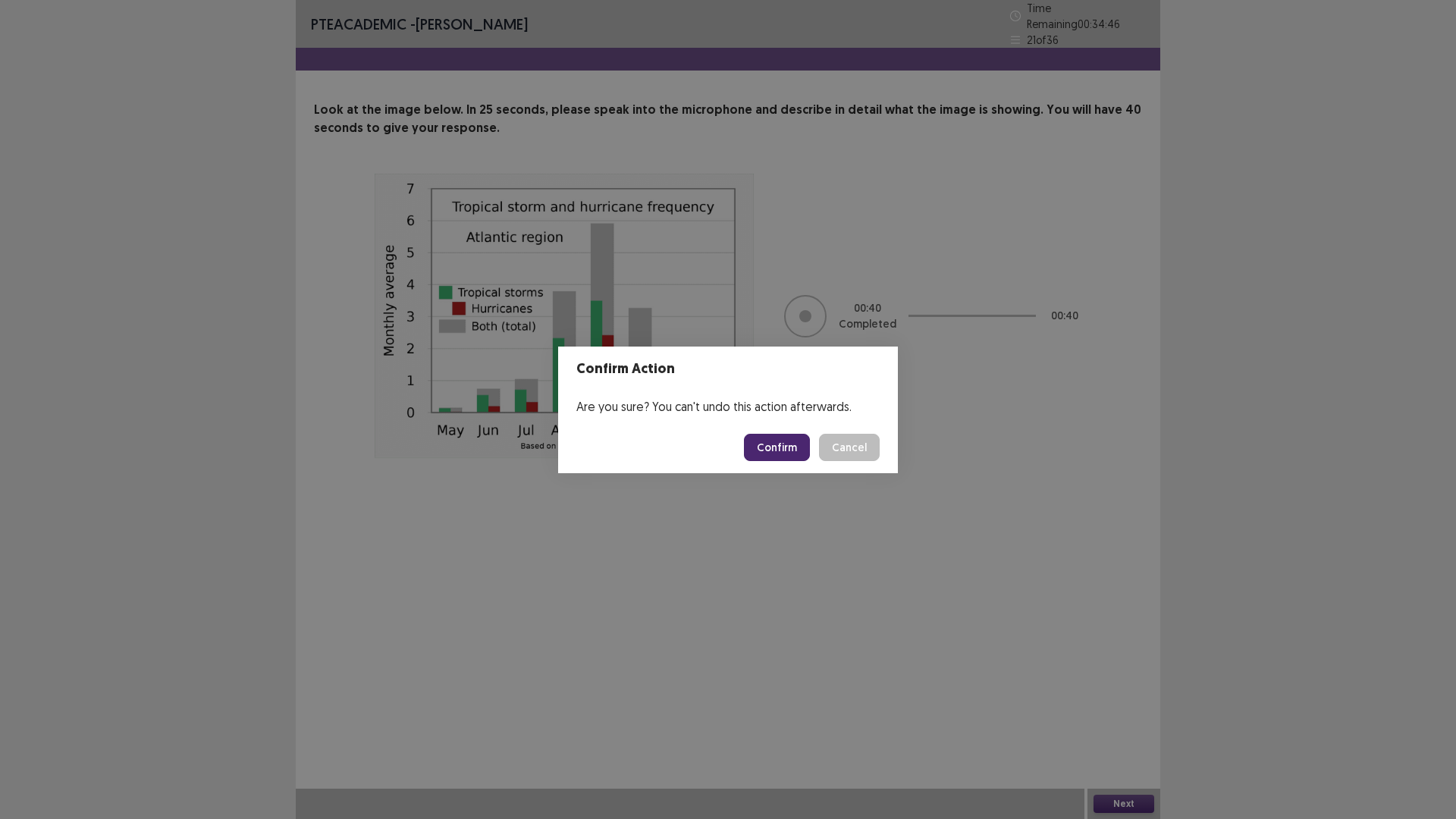
click at [809, 456] on button "Confirm" at bounding box center [777, 448] width 66 height 28
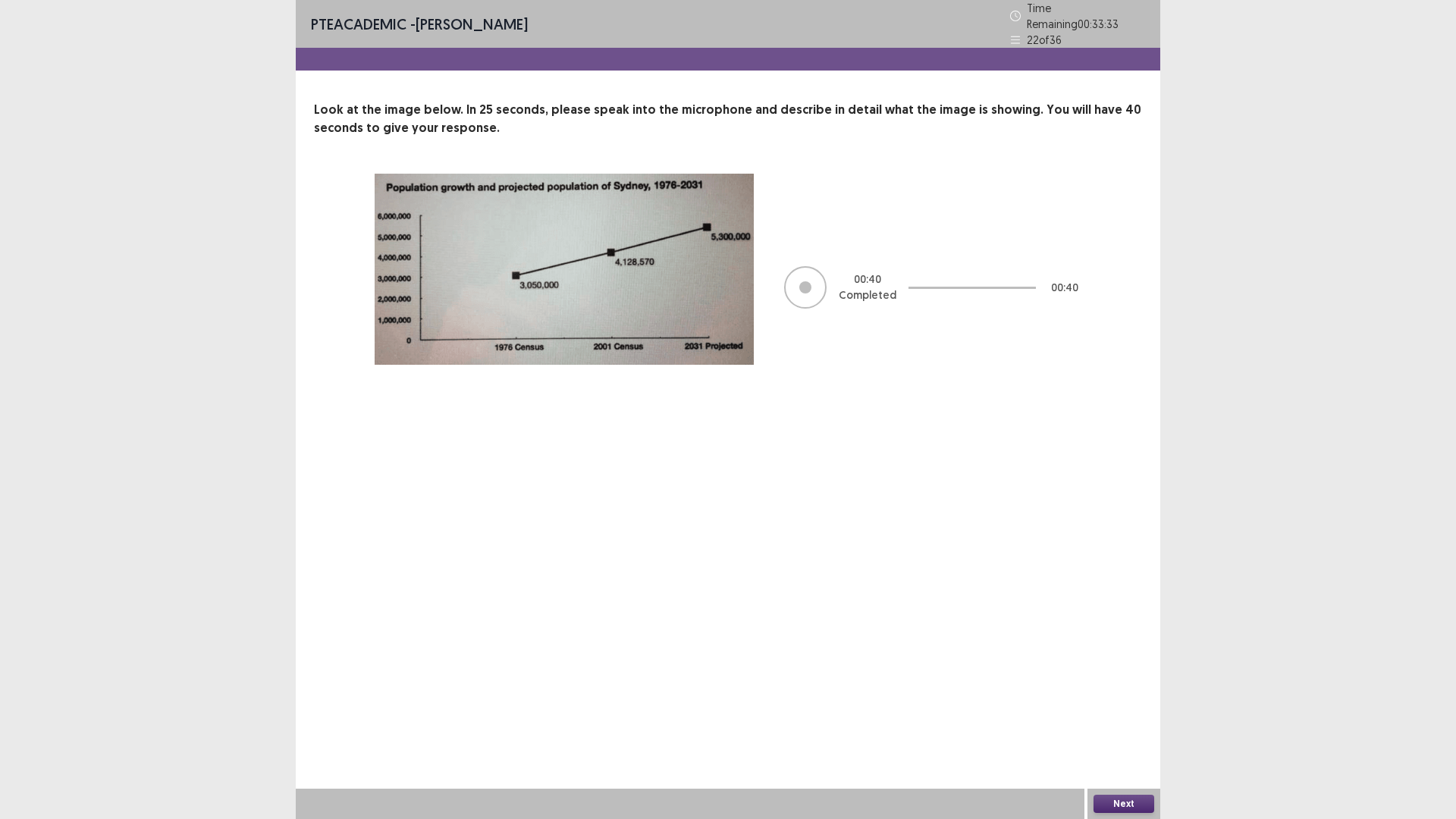
click at [1129, 725] on button "Next" at bounding box center [1123, 804] width 60 height 18
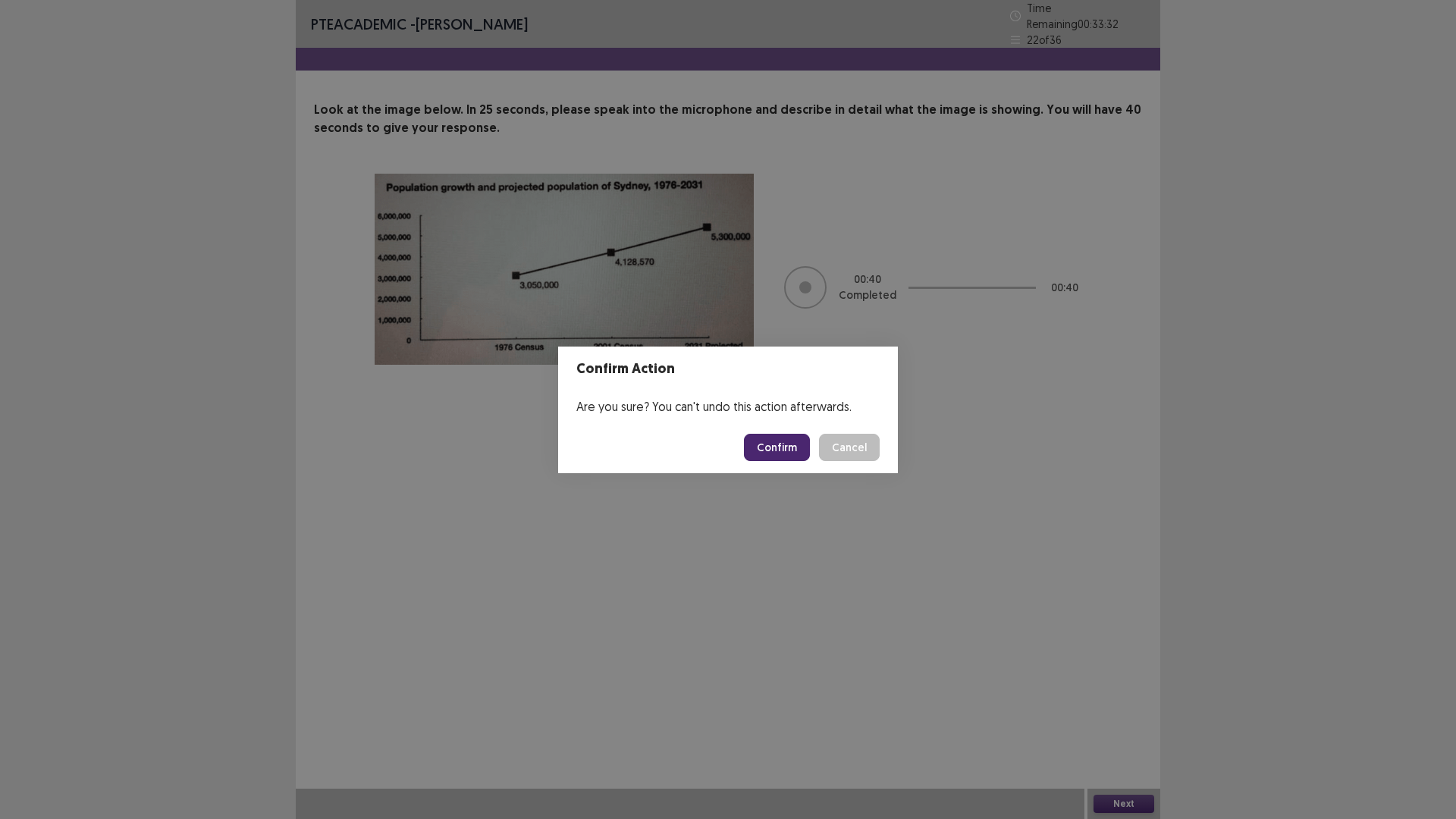
click at [810, 461] on button "Confirm" at bounding box center [777, 448] width 66 height 28
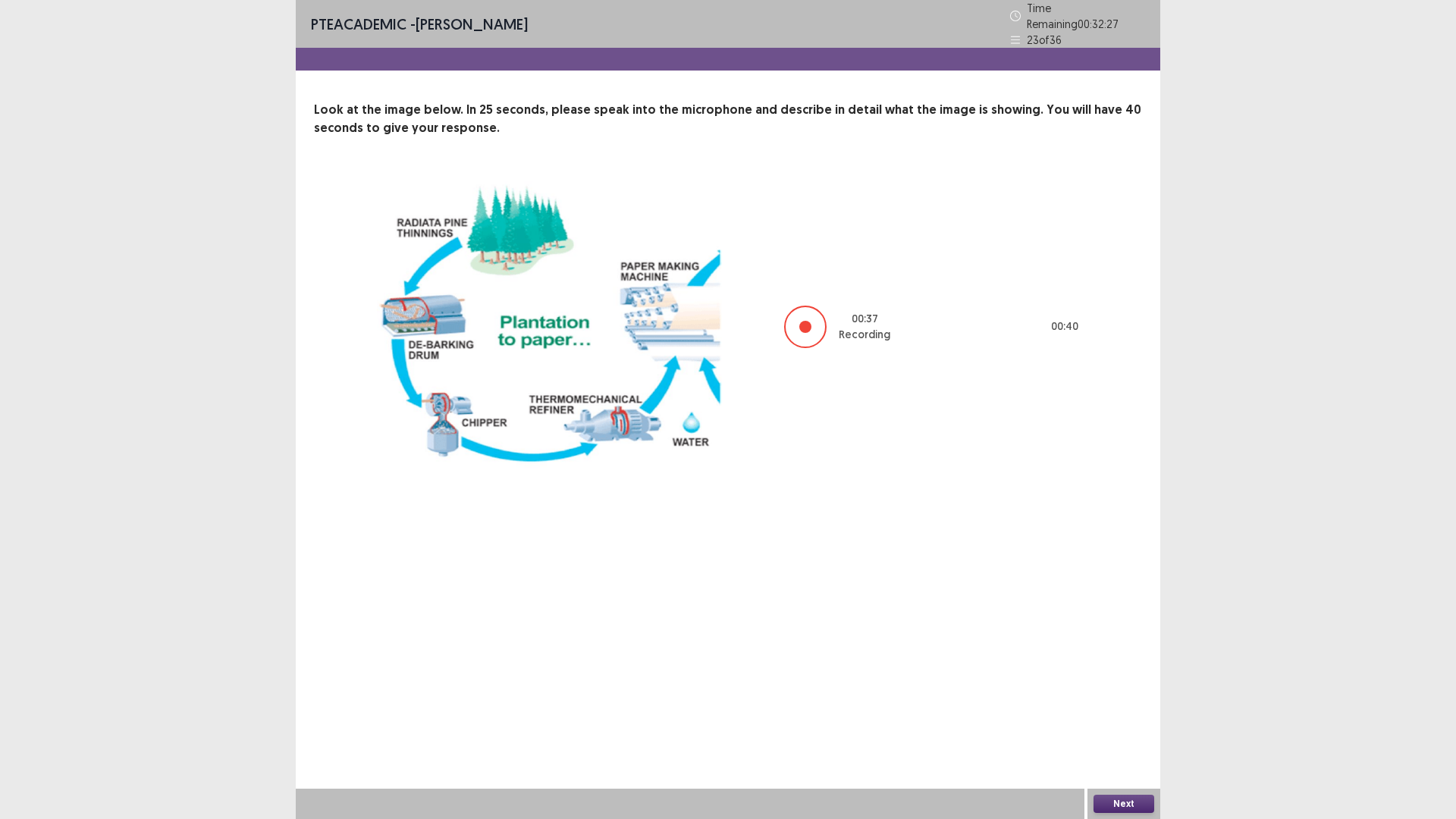
click at [1120, 725] on button "Next" at bounding box center [1123, 804] width 60 height 18
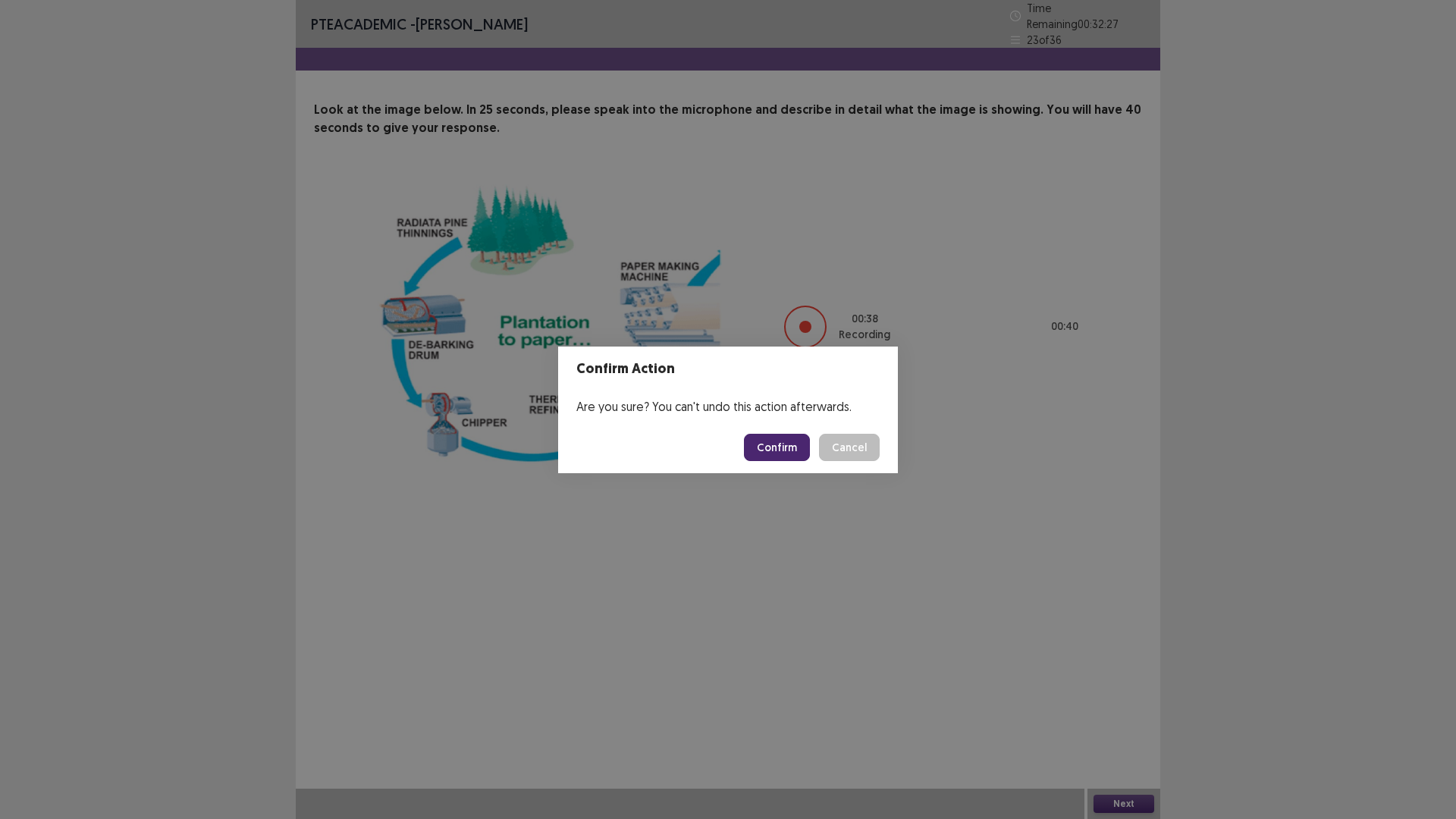
click at [810, 459] on button "Confirm" at bounding box center [777, 448] width 66 height 28
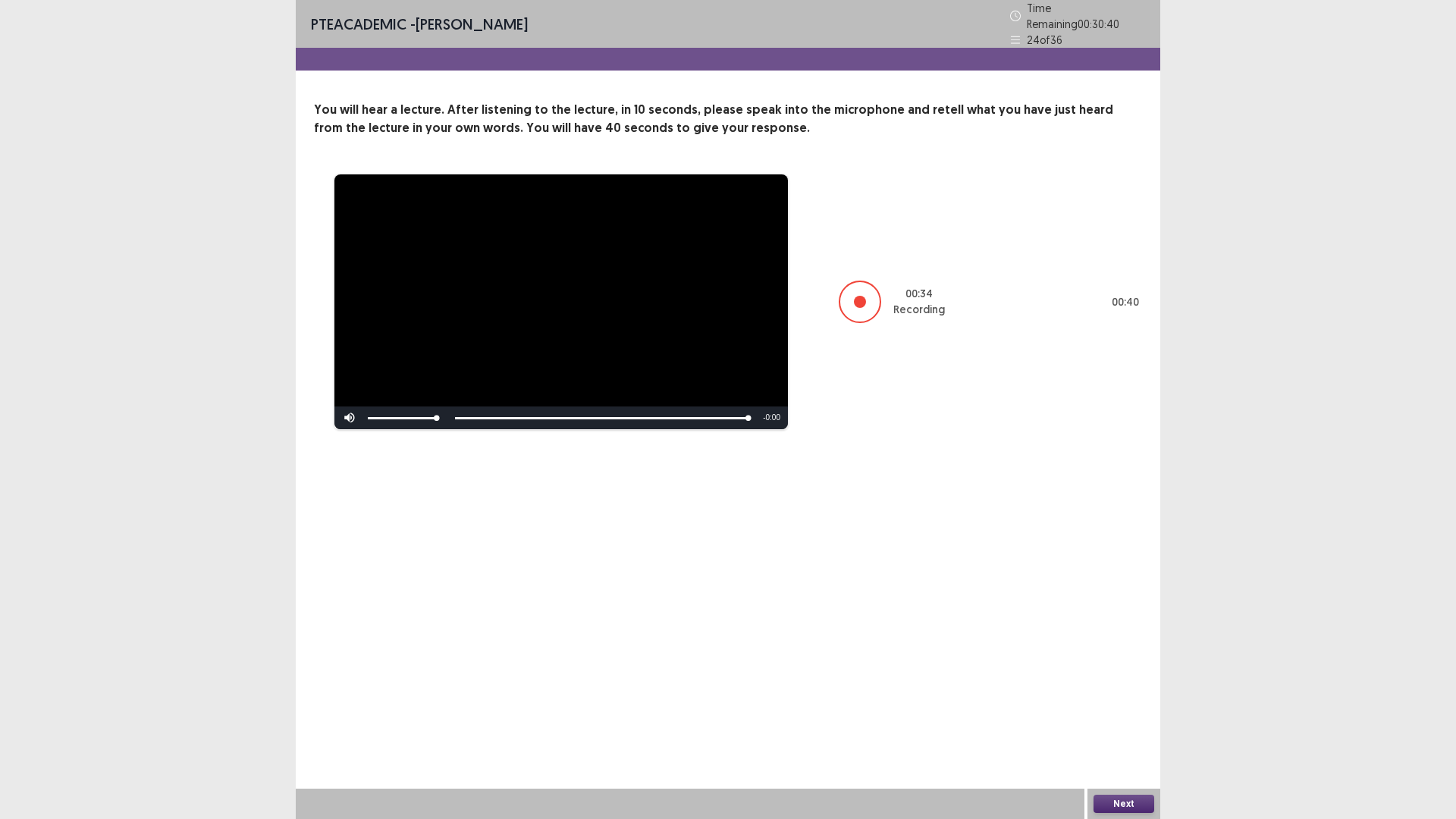
click at [1133, 725] on button "Next" at bounding box center [1123, 804] width 60 height 18
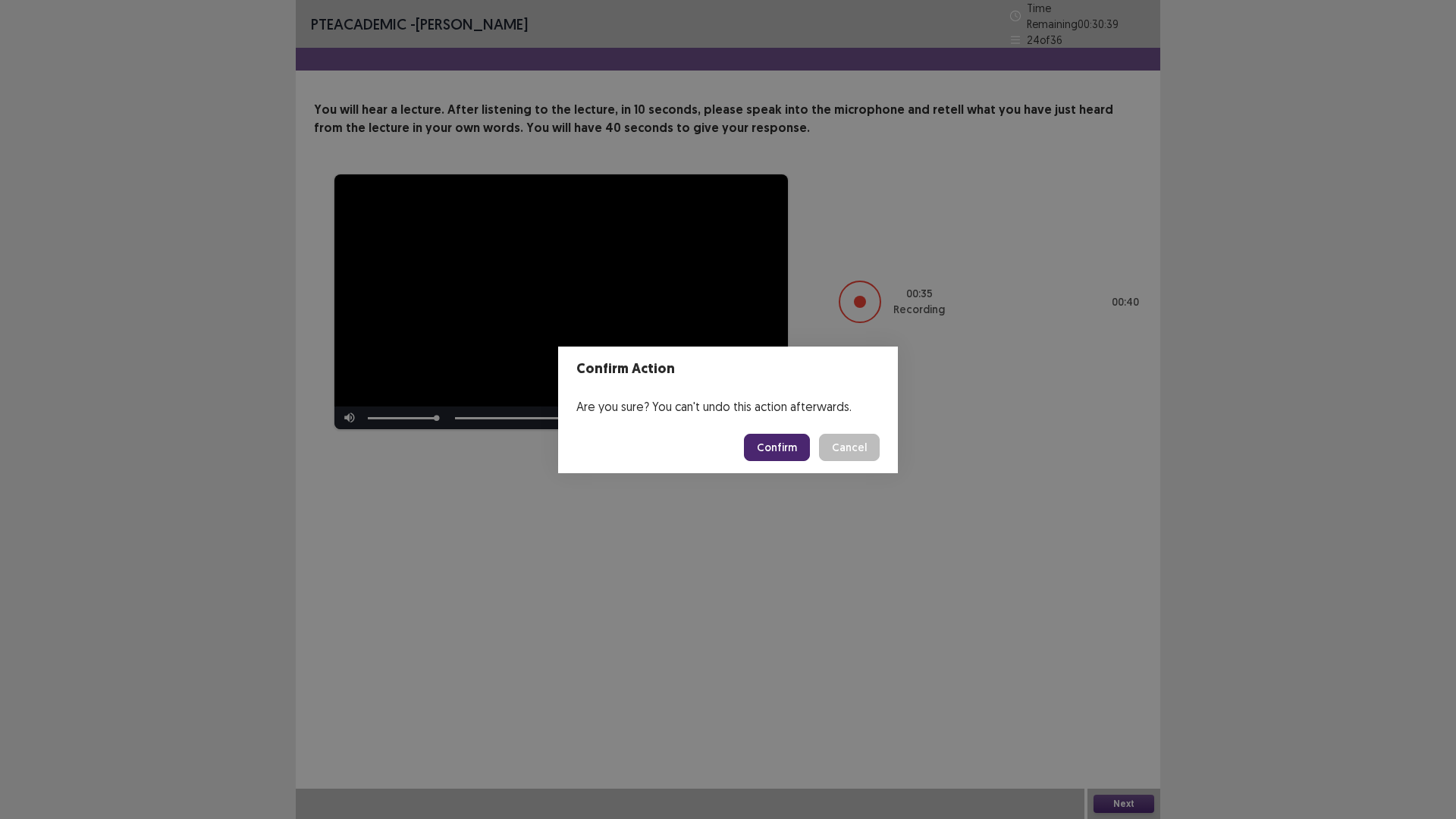
click at [796, 447] on button "Confirm" at bounding box center [777, 448] width 66 height 28
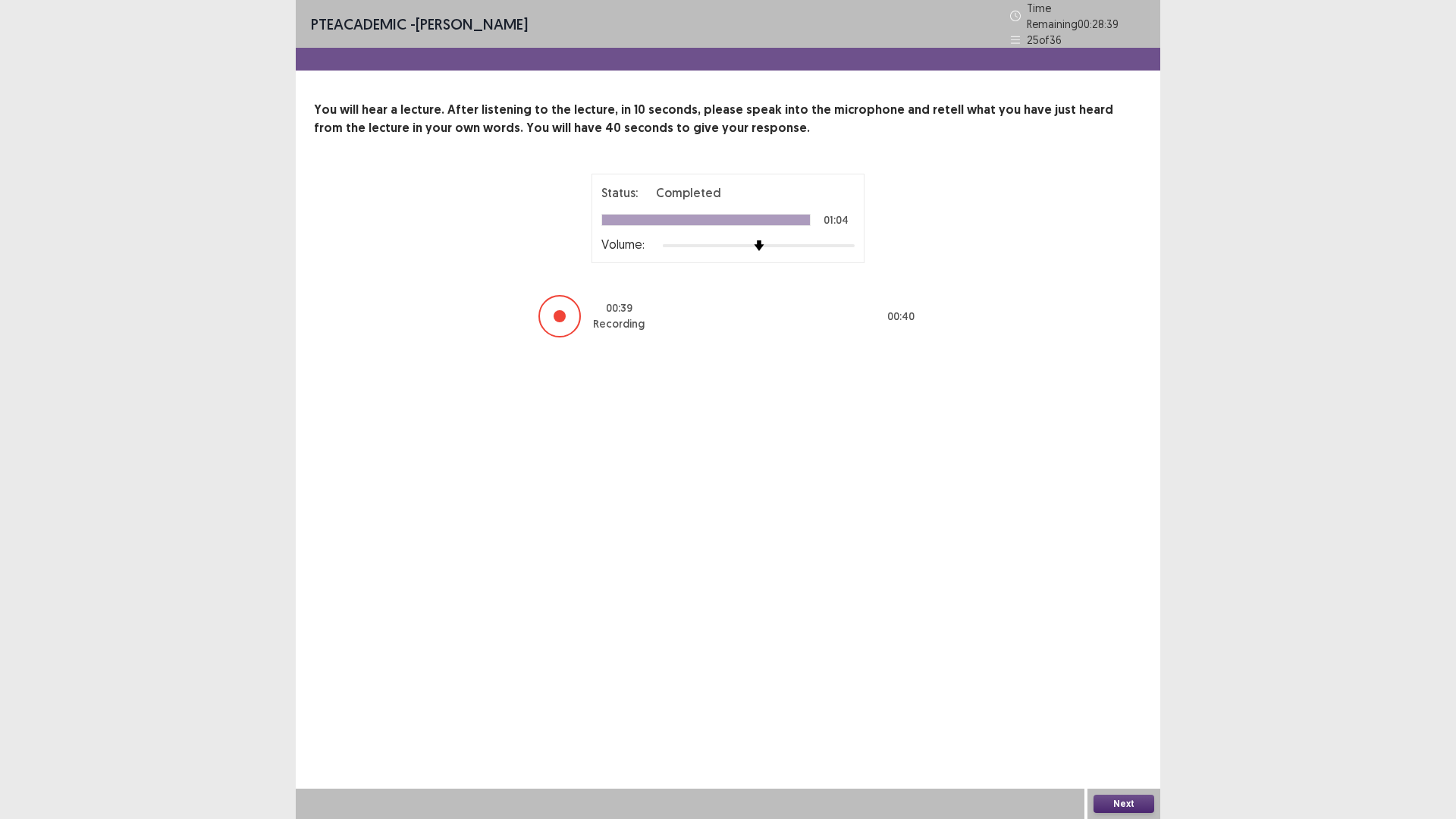
click at [1139, 725] on button "Next" at bounding box center [1123, 804] width 60 height 18
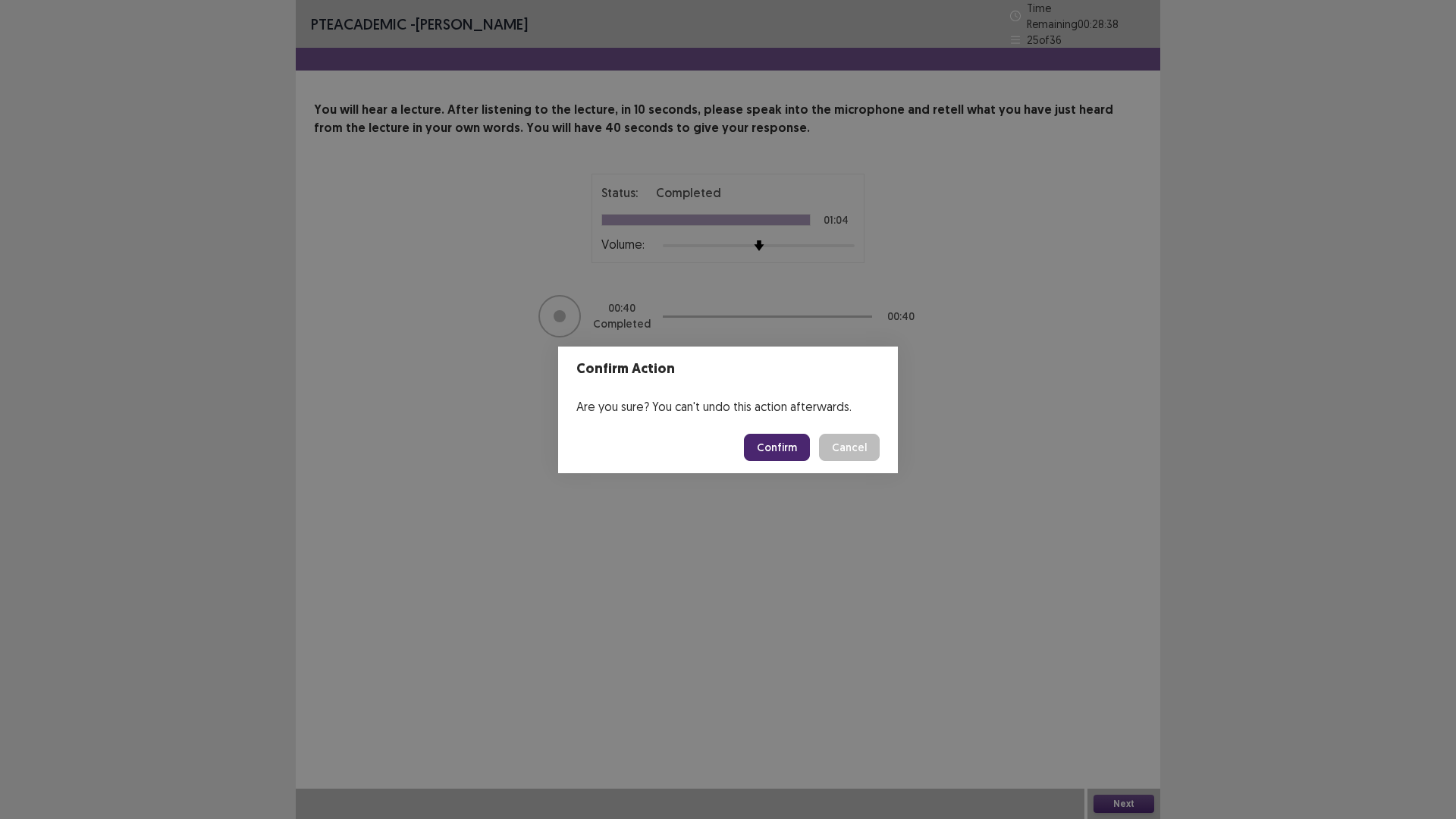
click at [808, 455] on button "Confirm" at bounding box center [777, 448] width 66 height 28
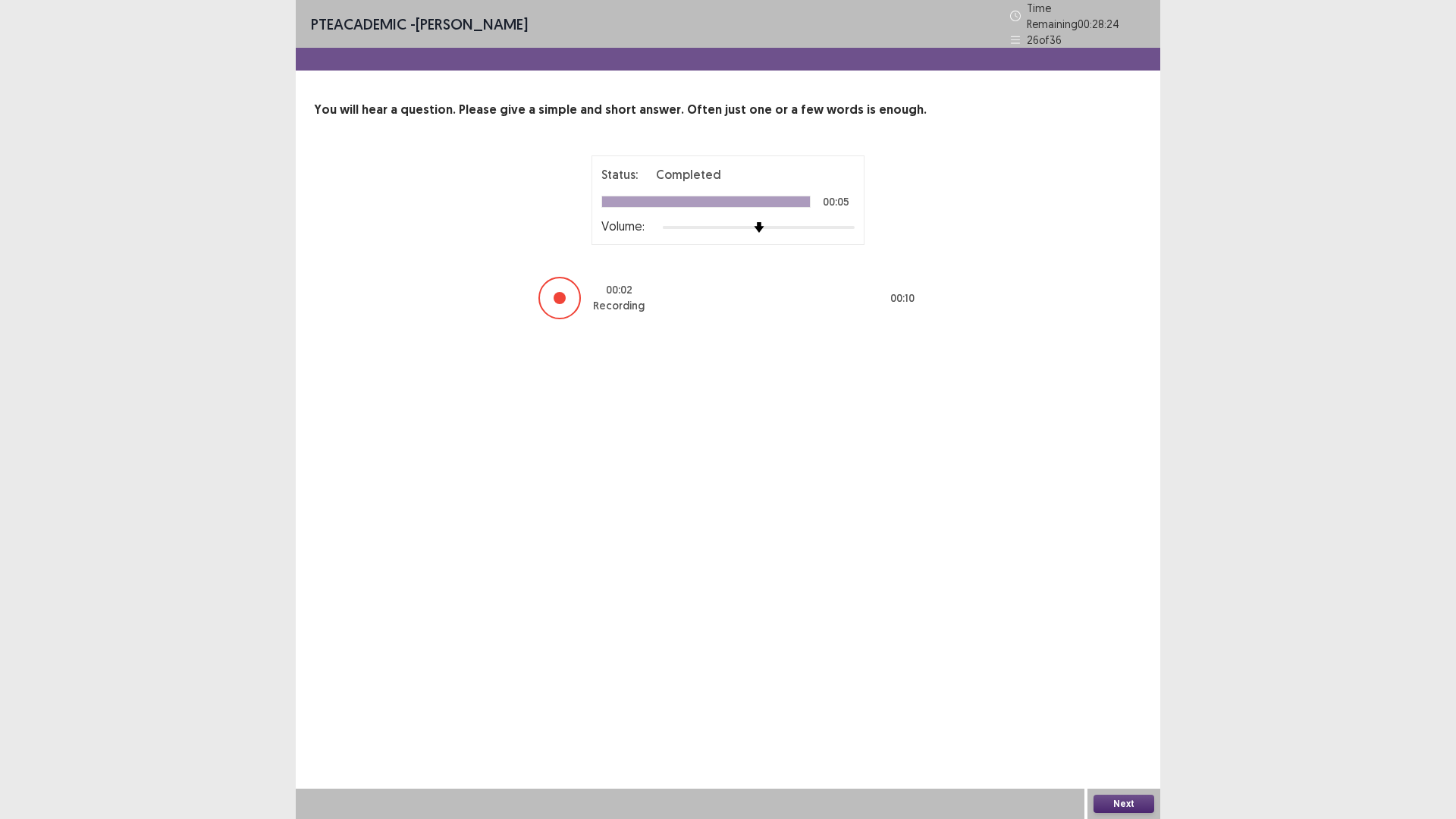
click at [1124, 725] on button "Next" at bounding box center [1123, 804] width 60 height 18
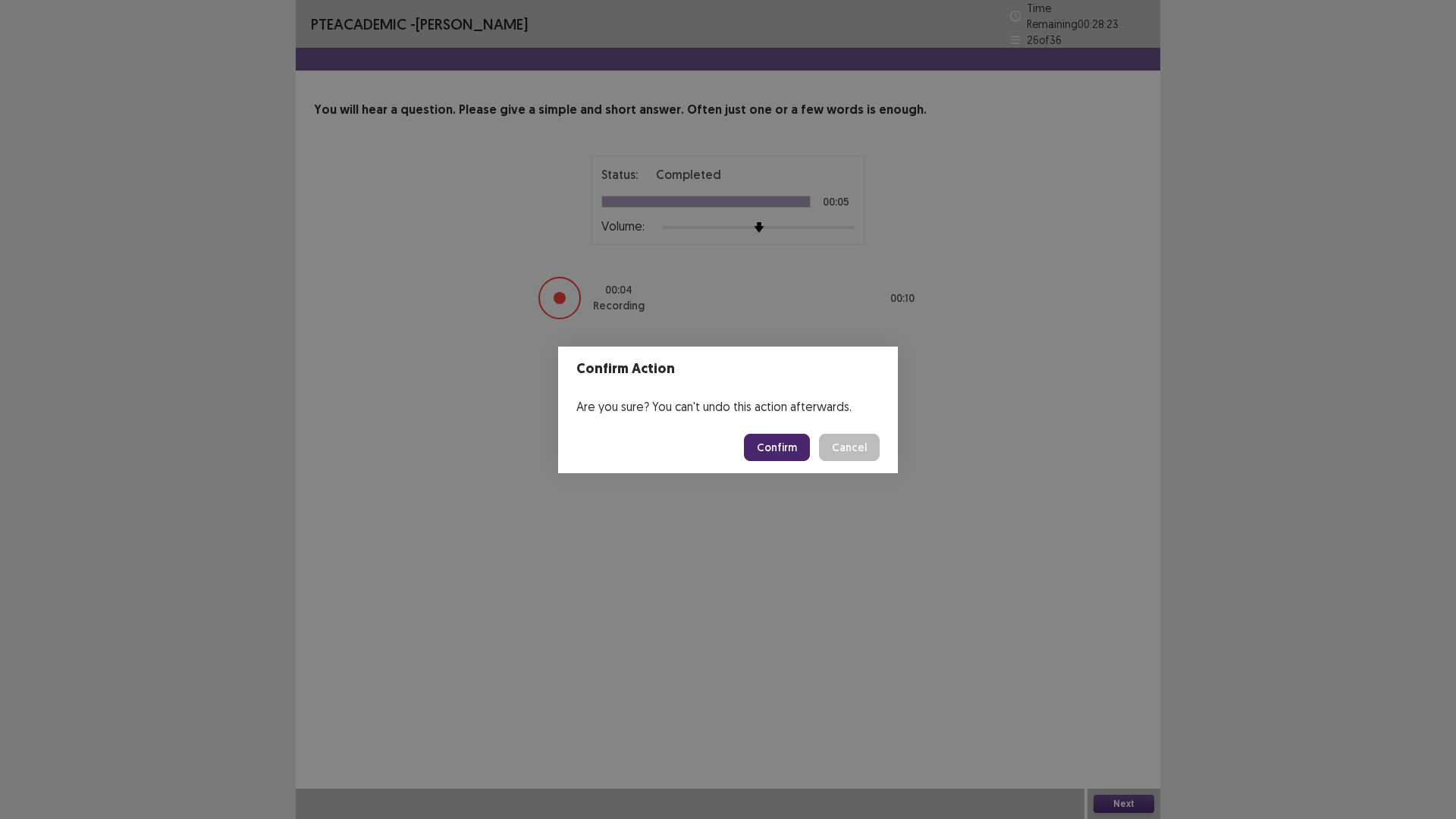
click at [810, 459] on button "Confirm" at bounding box center [777, 448] width 66 height 28
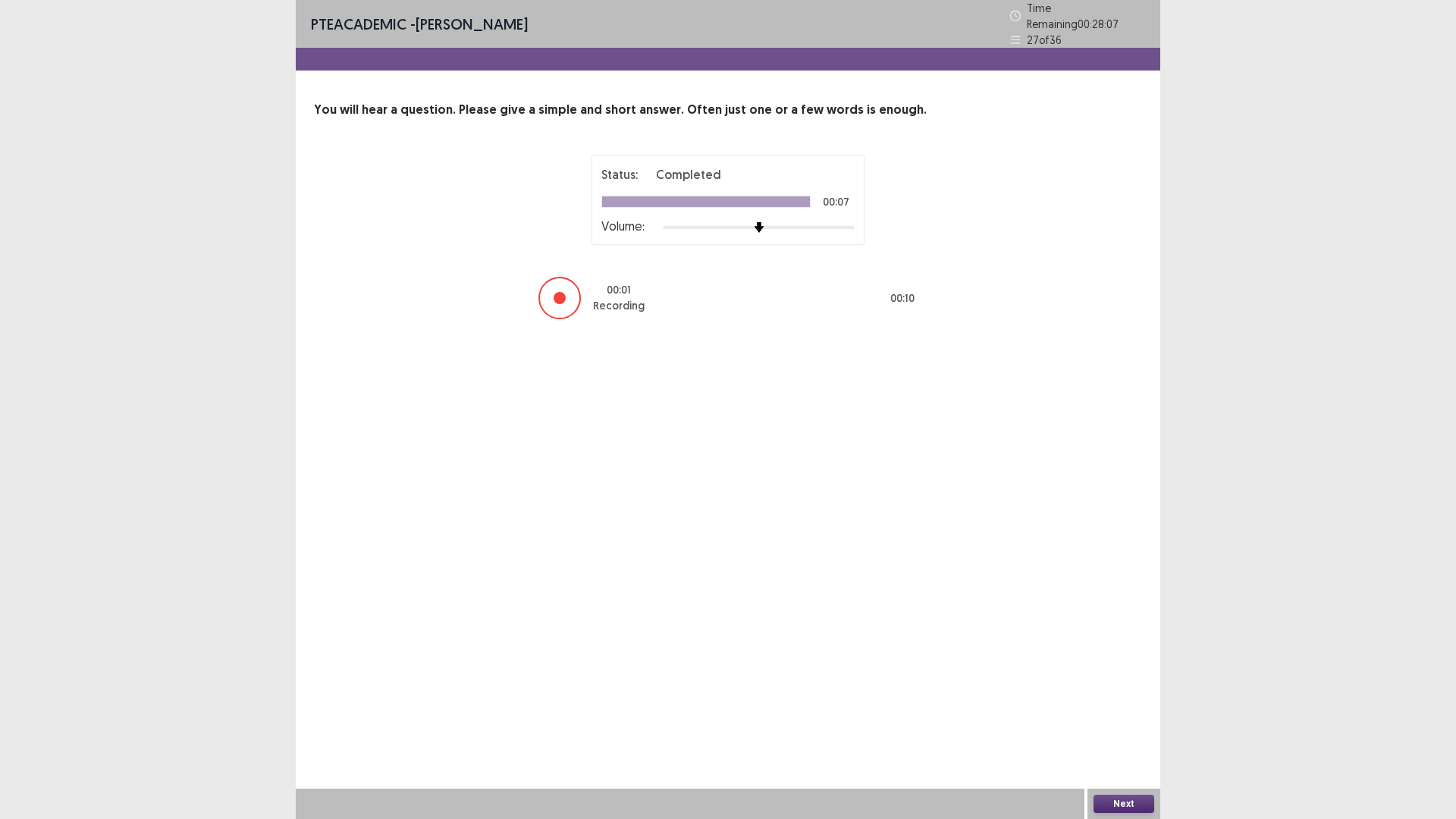
click at [1132, 725] on button "Next" at bounding box center [1123, 804] width 60 height 18
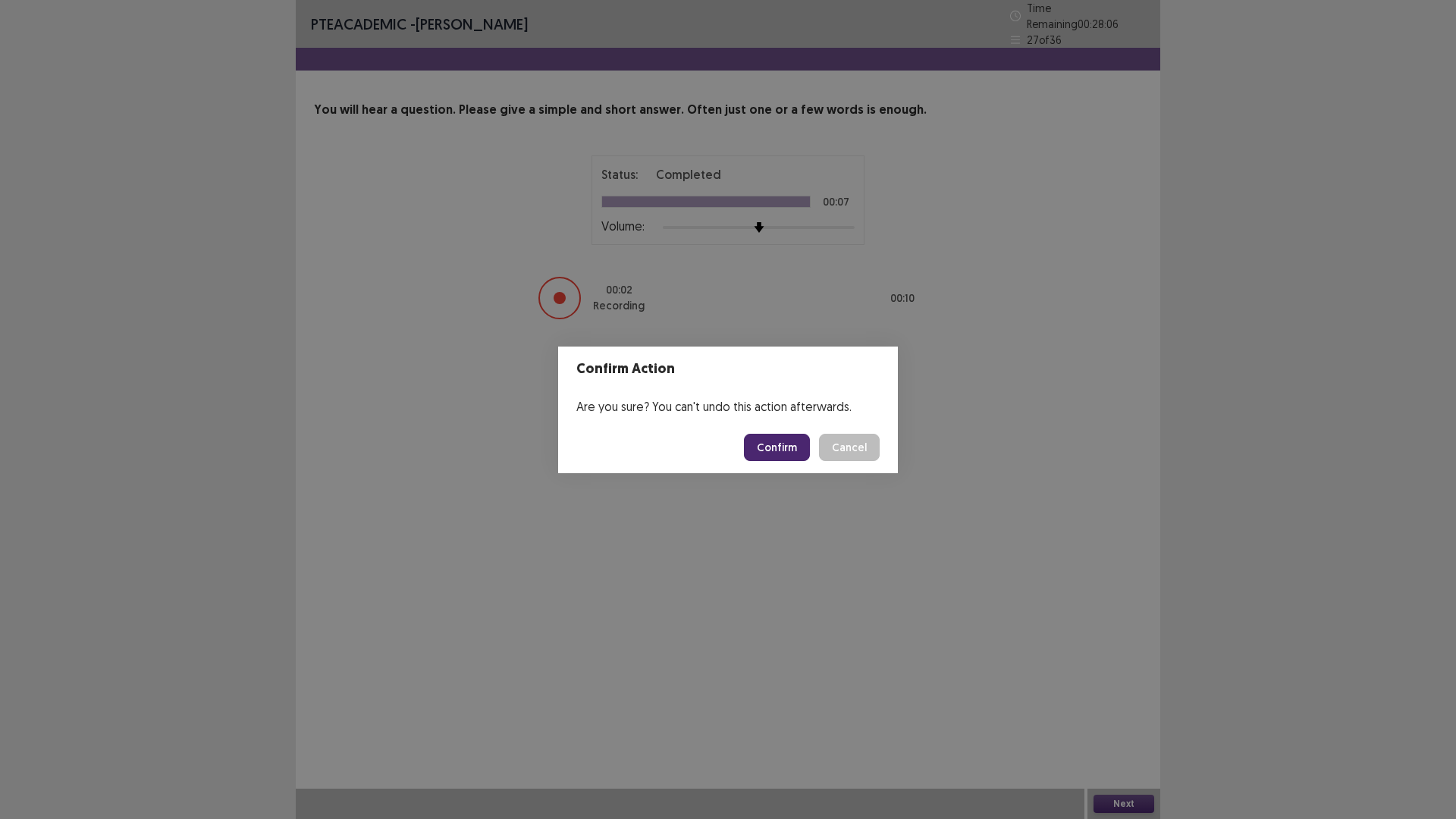
click at [810, 461] on button "Confirm" at bounding box center [777, 448] width 66 height 28
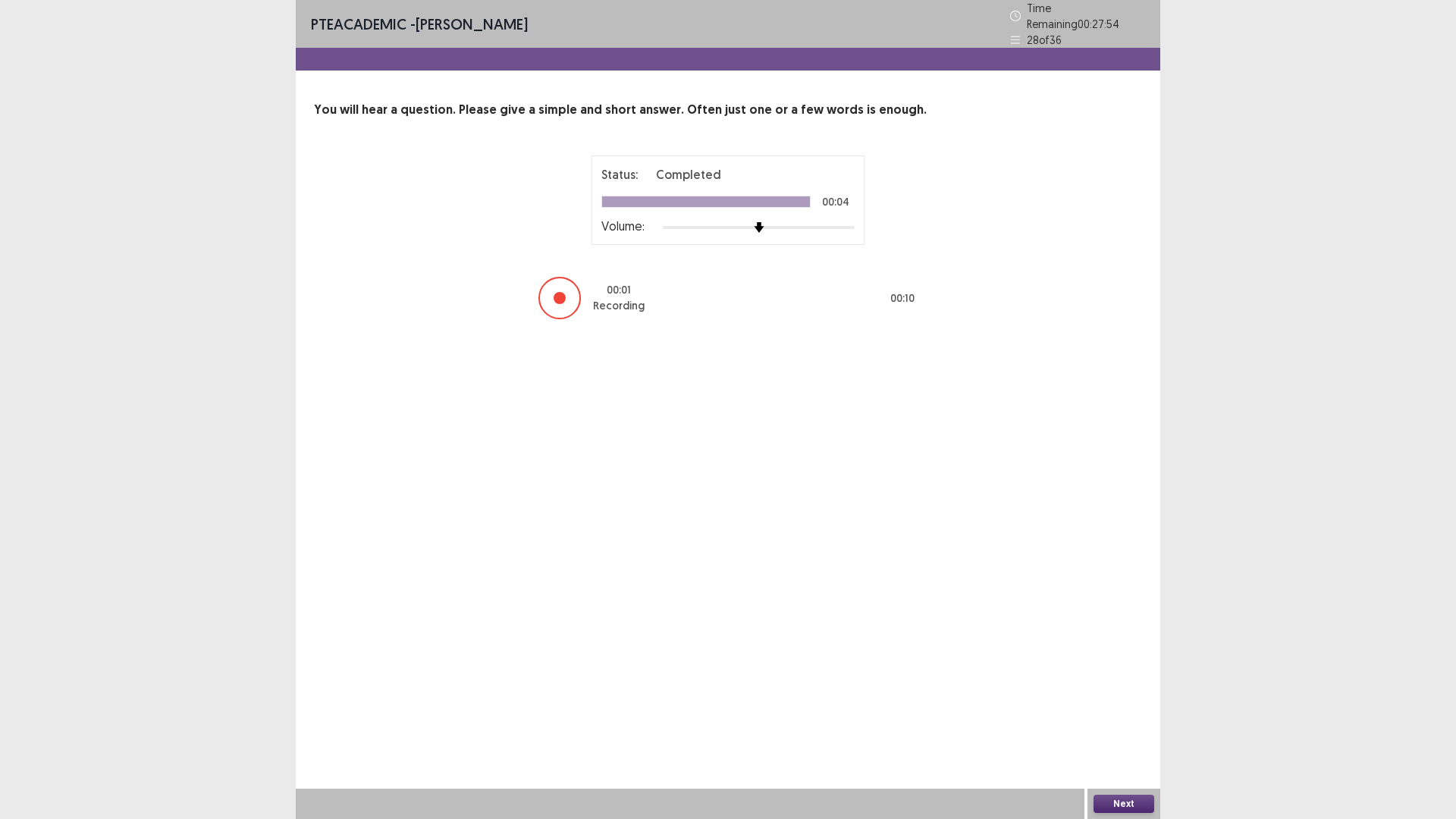
click at [1126, 725] on button "Next" at bounding box center [1123, 804] width 60 height 18
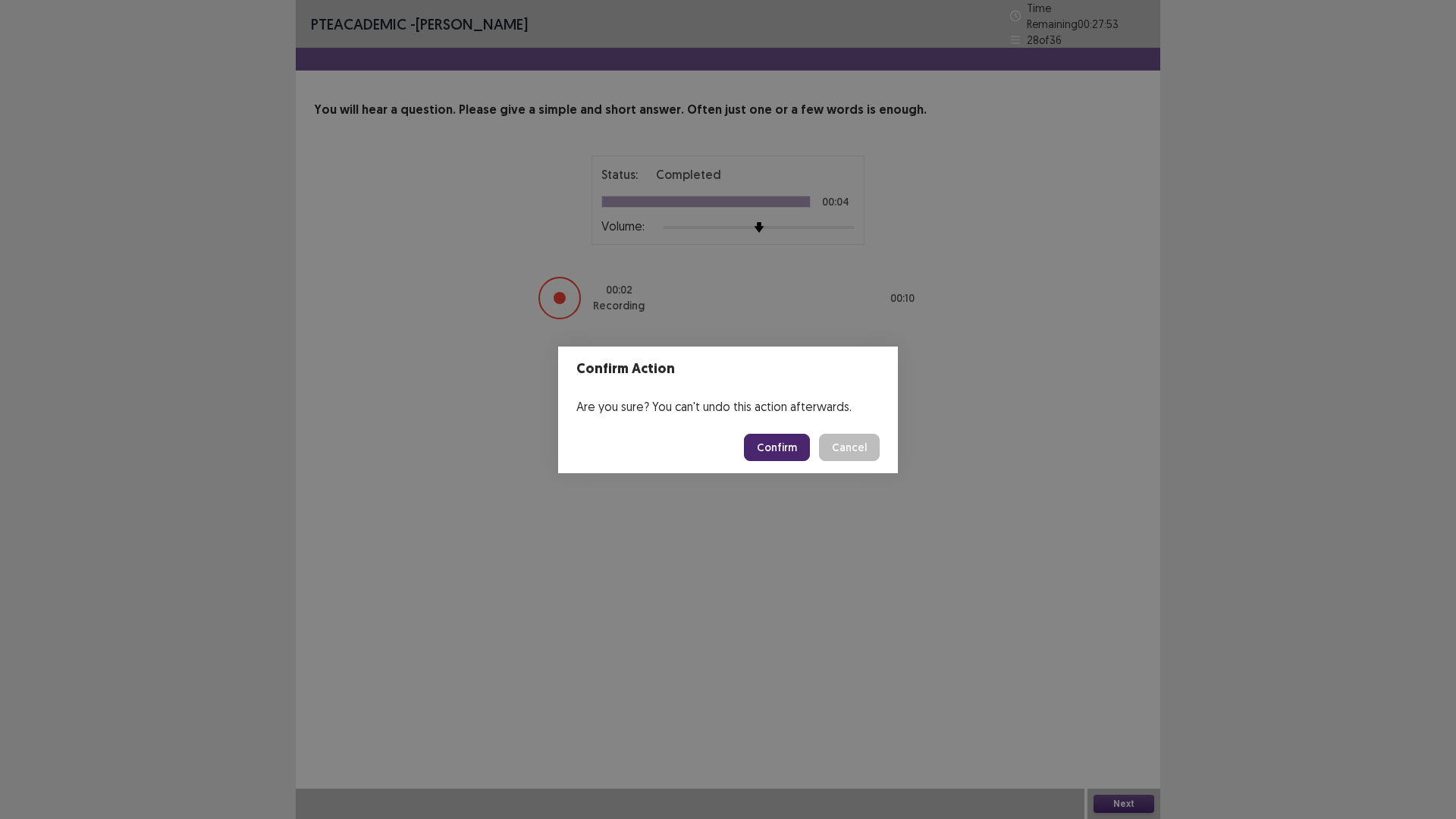
click at [810, 456] on button "Confirm" at bounding box center [777, 448] width 66 height 28
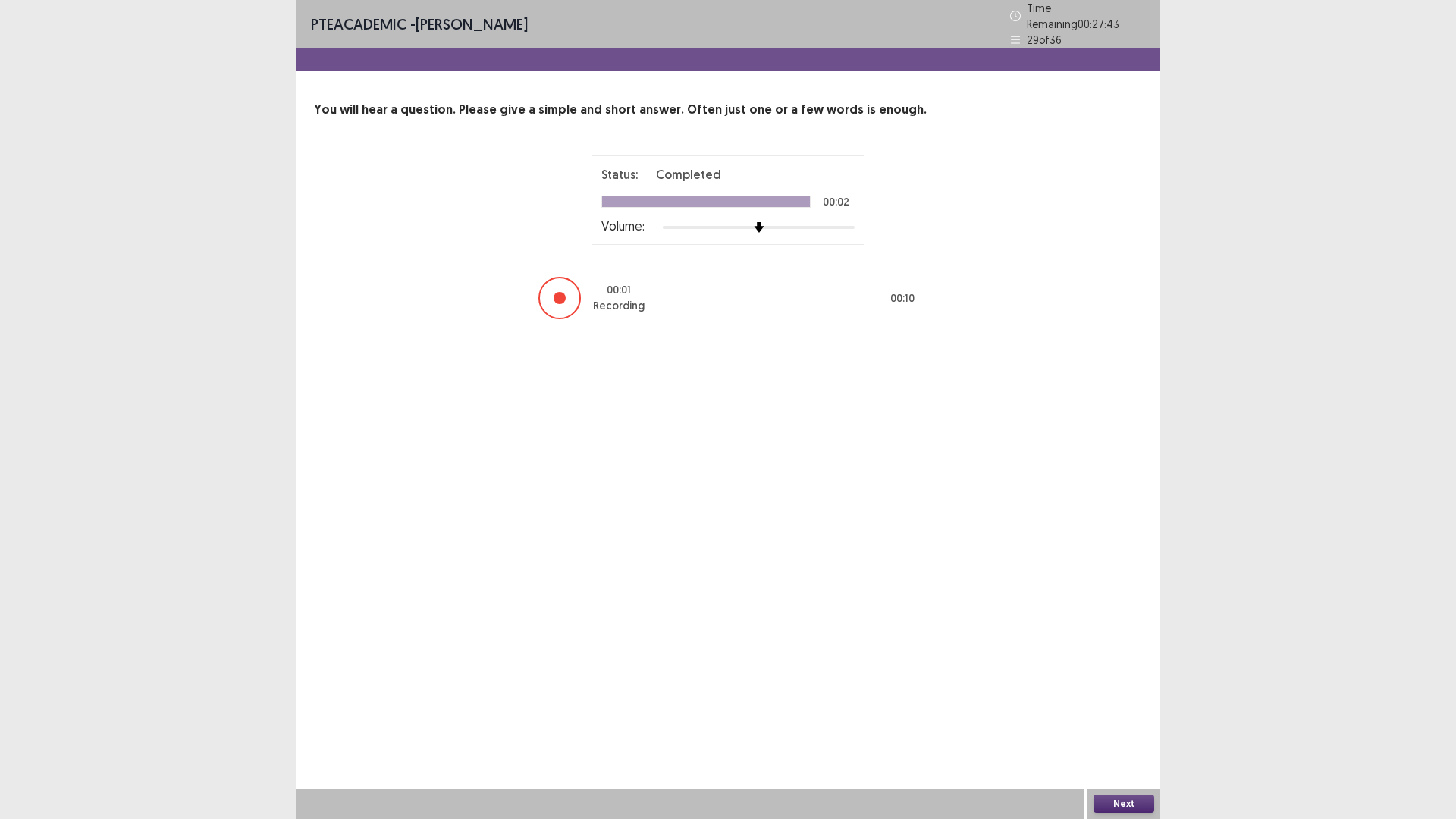
click at [1135, 725] on button "Next" at bounding box center [1123, 804] width 60 height 18
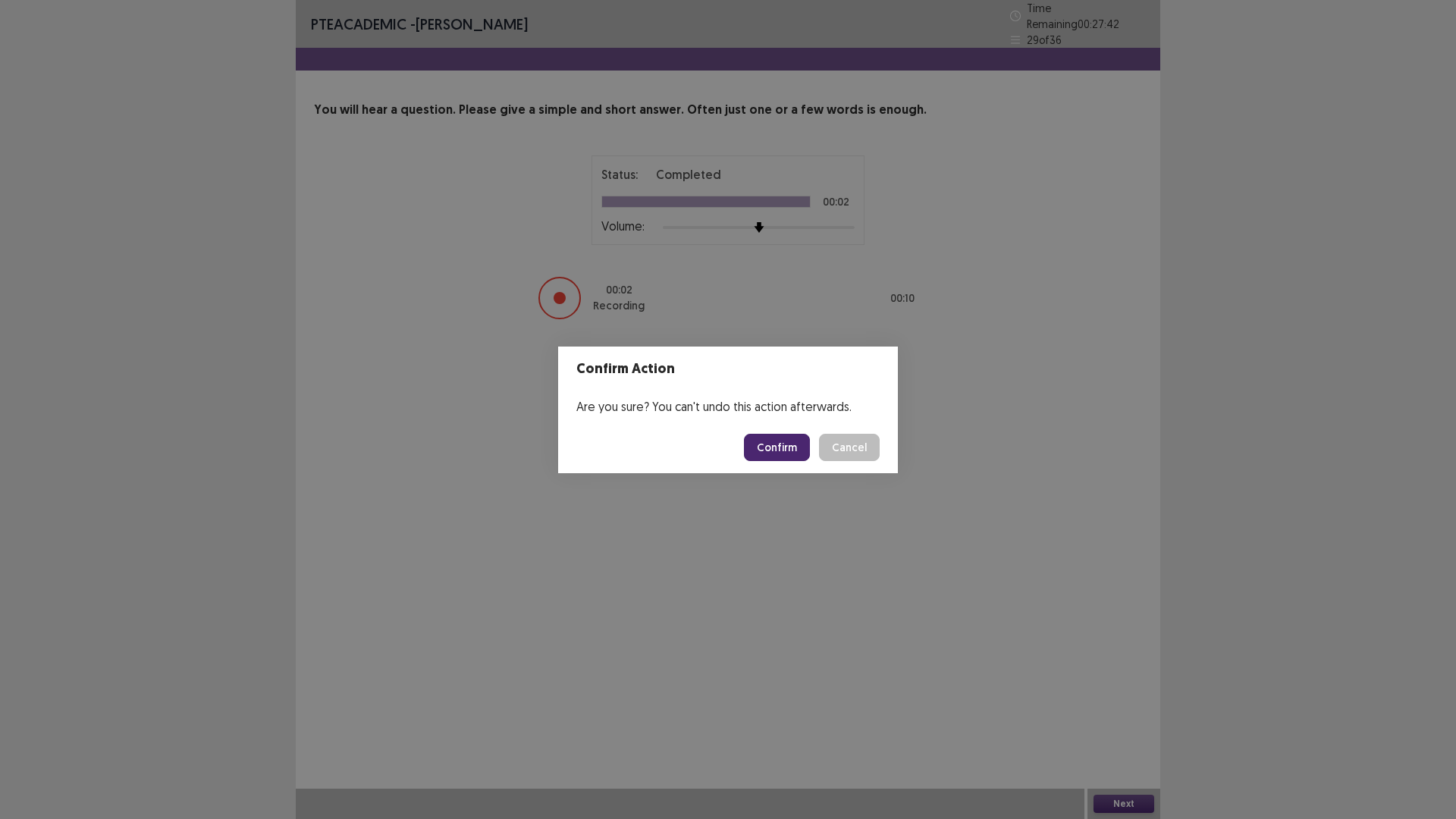
click at [810, 456] on button "Confirm" at bounding box center [777, 448] width 66 height 28
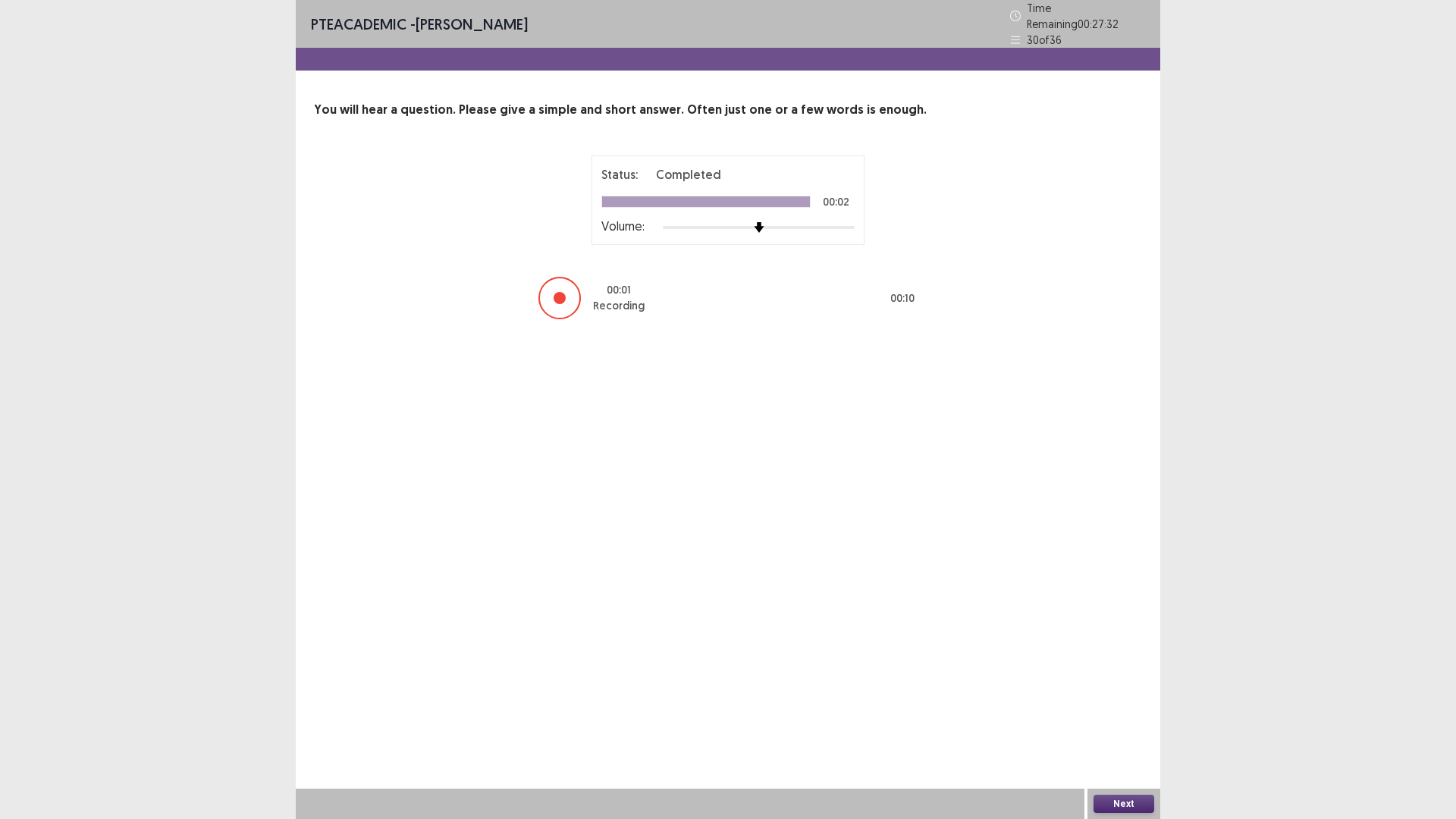
click at [1128, 725] on button "Next" at bounding box center [1123, 804] width 60 height 18
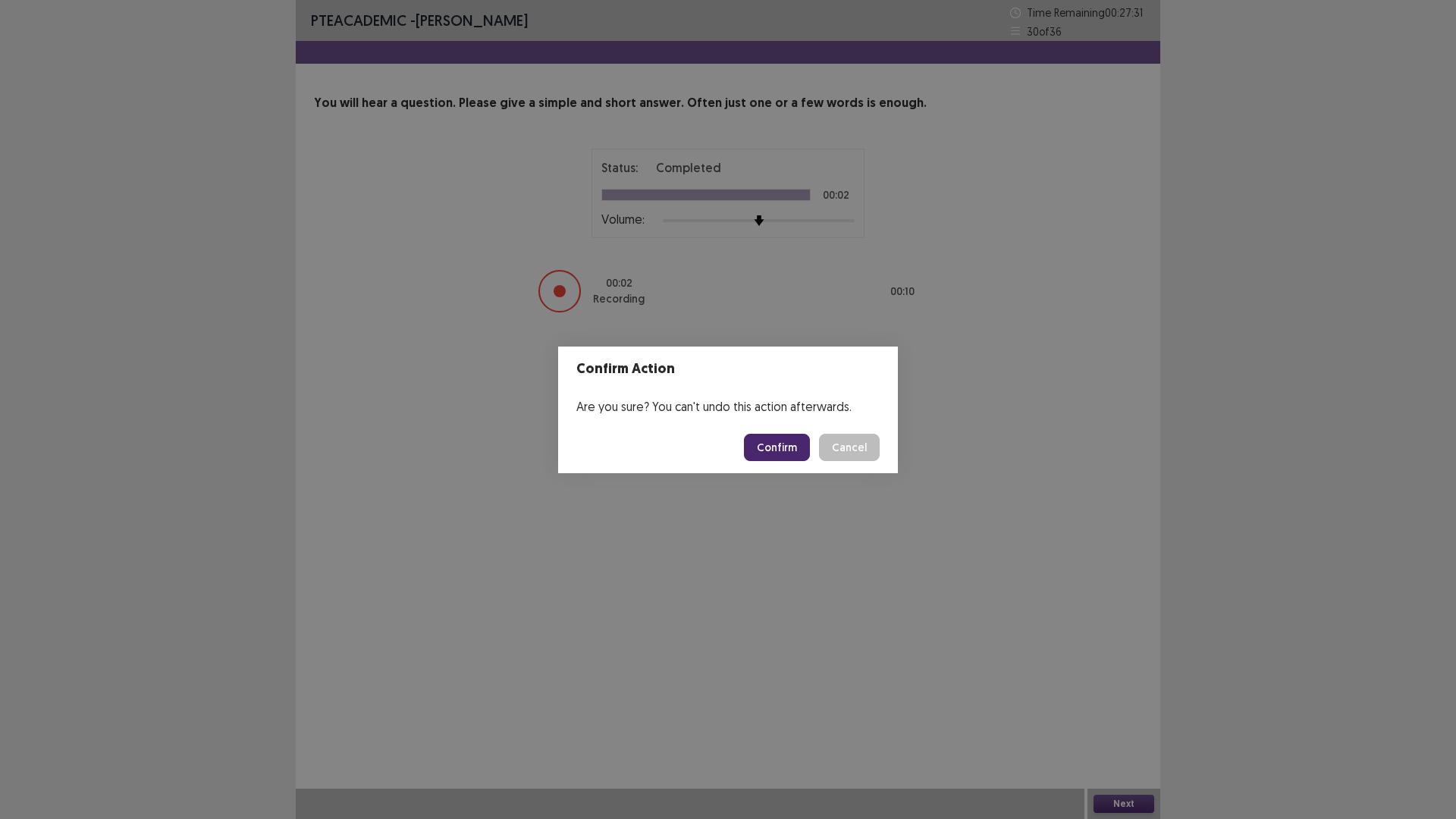
click at [809, 459] on button "Confirm" at bounding box center [777, 448] width 66 height 28
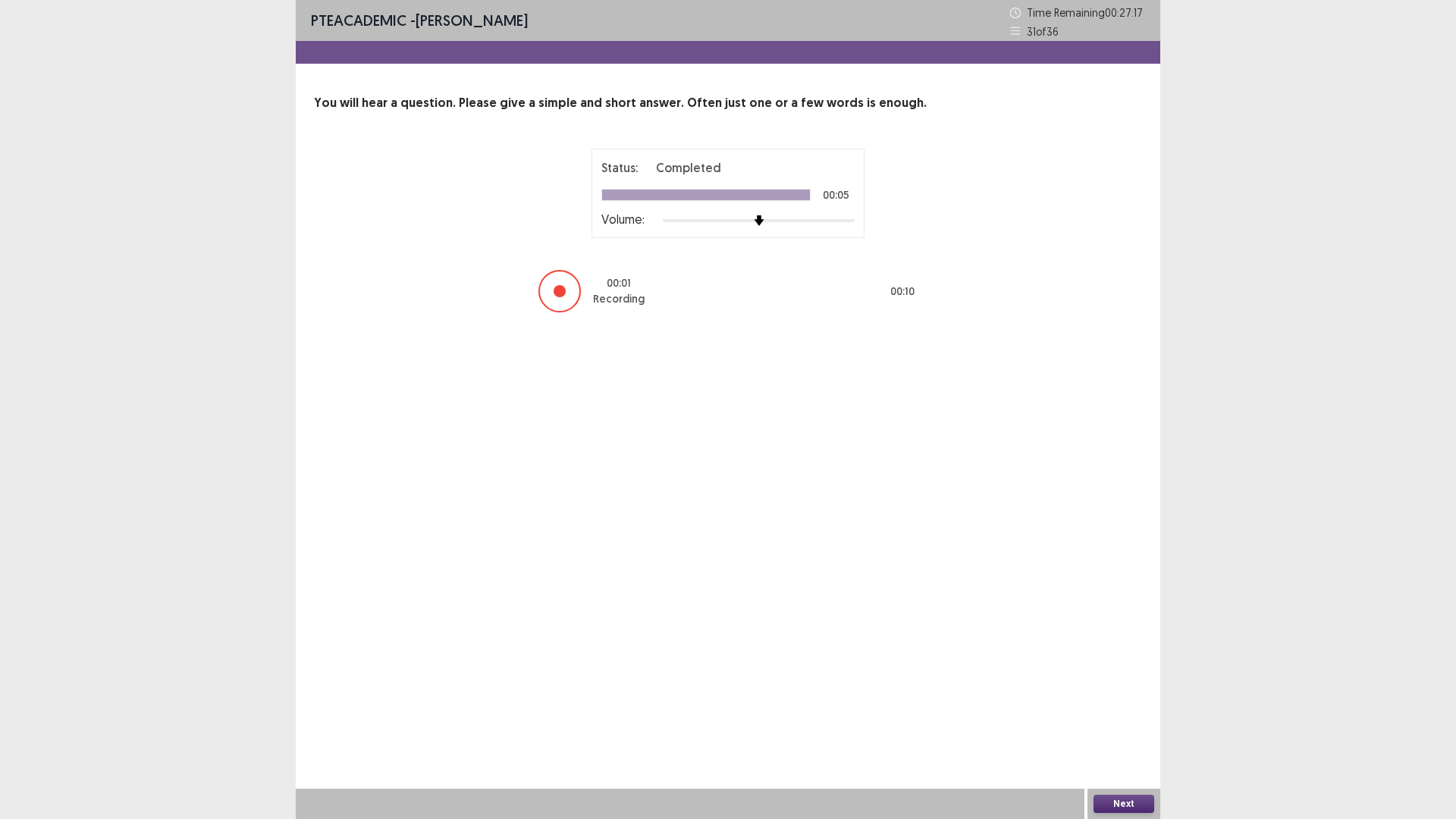
click at [1130, 725] on button "Next" at bounding box center [1123, 804] width 60 height 18
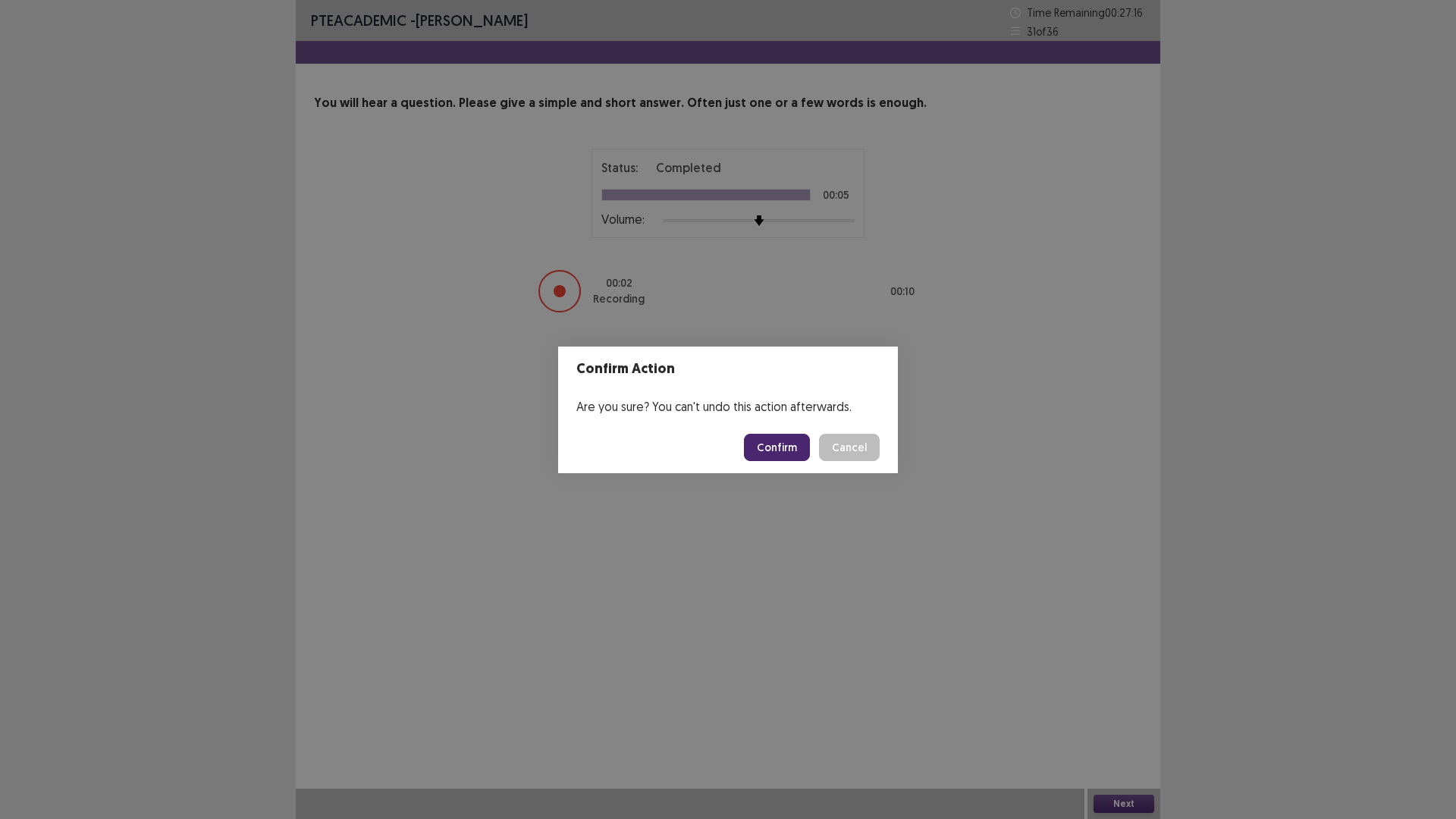
click at [783, 453] on button "Confirm" at bounding box center [777, 448] width 66 height 28
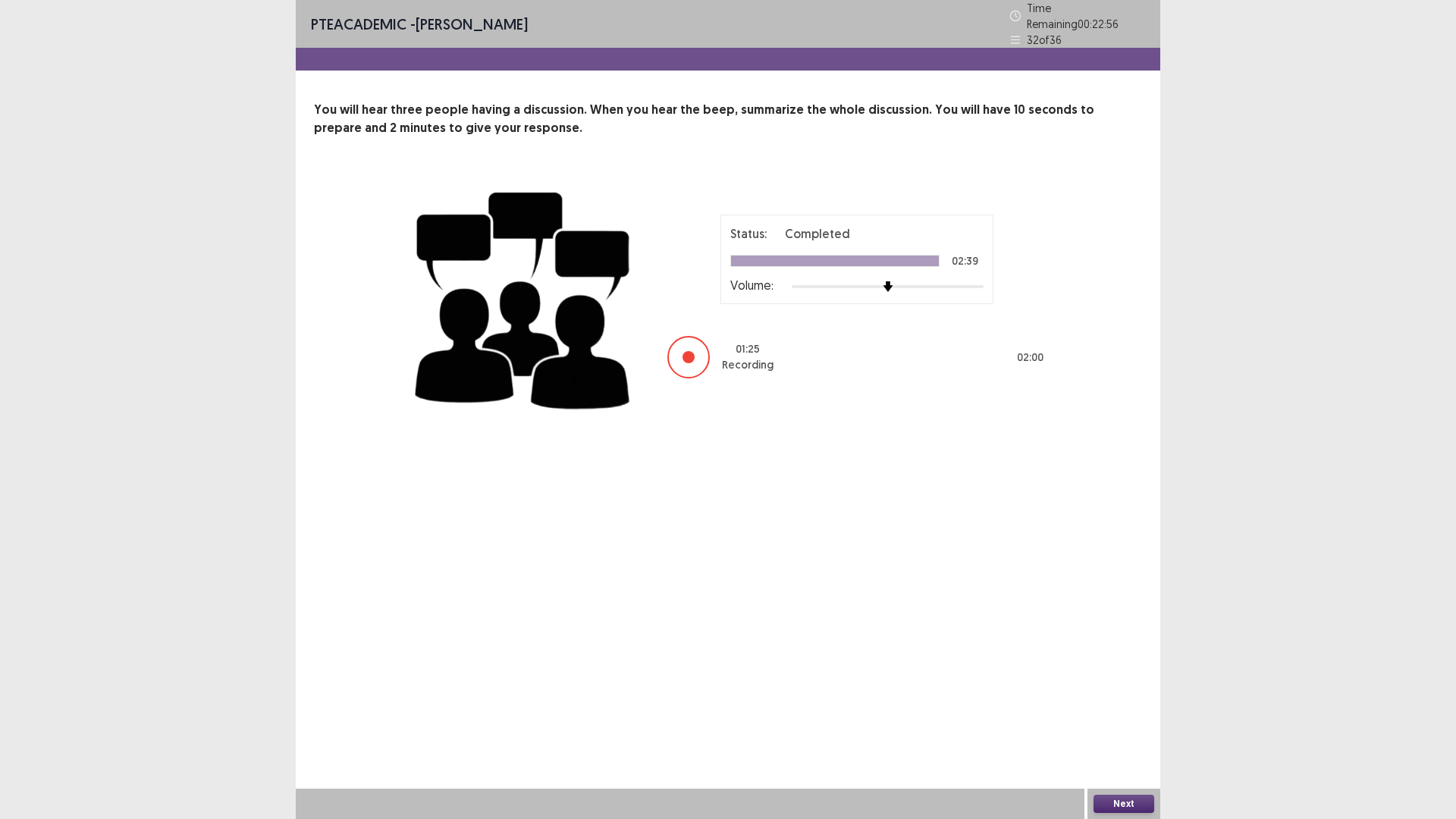
click at [1126, 725] on button "Next" at bounding box center [1123, 804] width 60 height 18
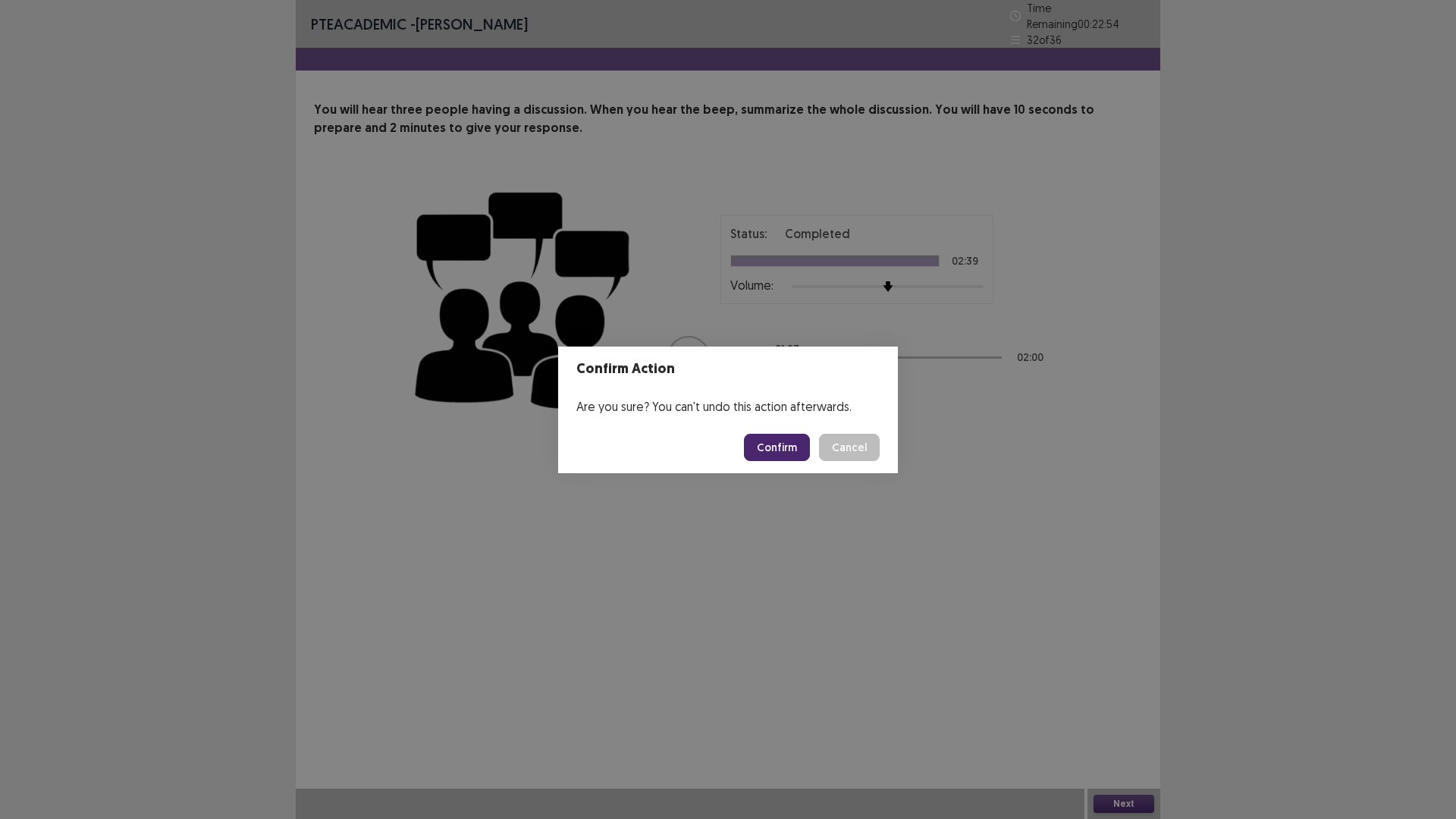
click at [810, 448] on button "Confirm" at bounding box center [777, 448] width 66 height 28
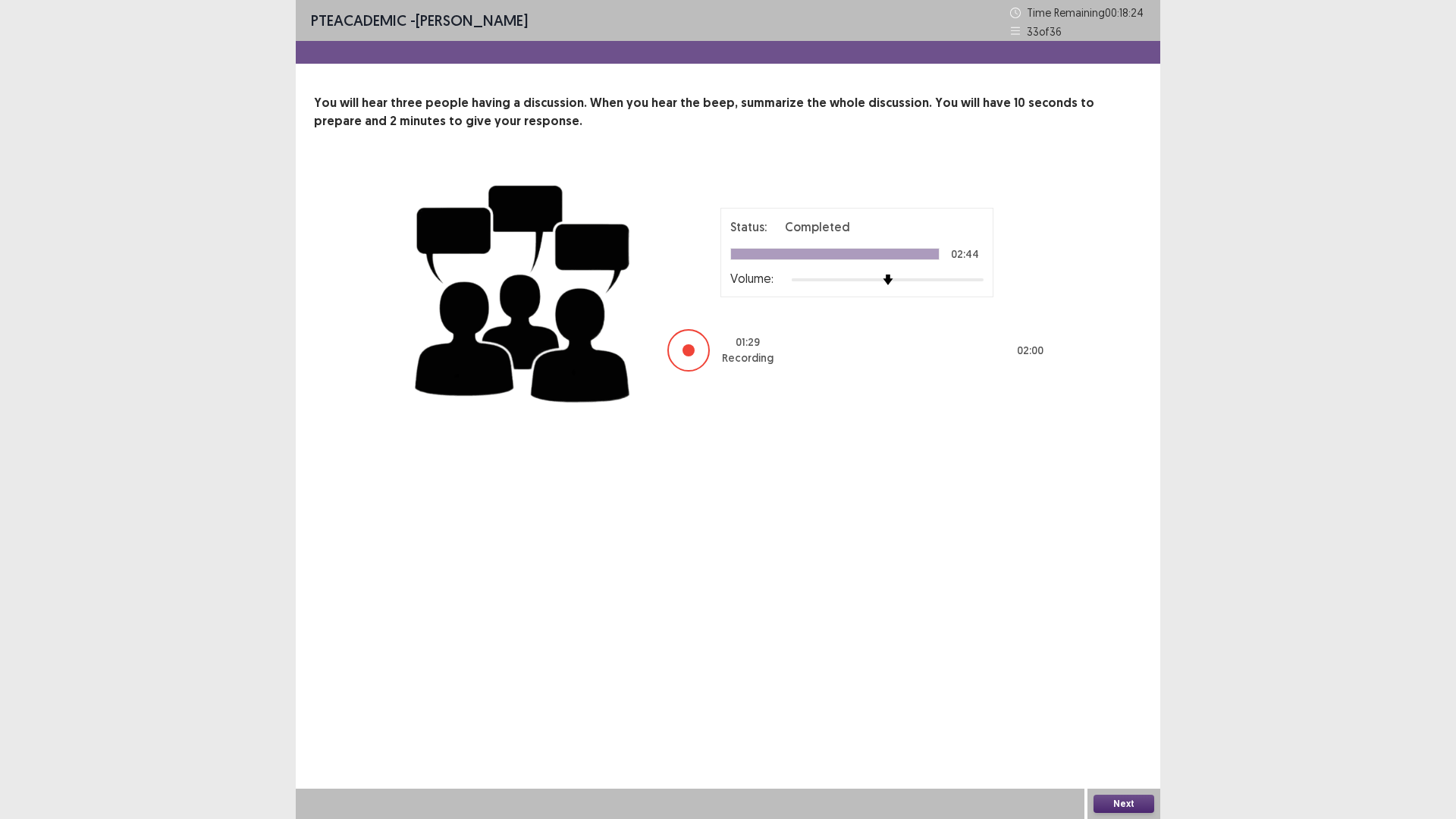
click at [1129, 725] on button "Next" at bounding box center [1123, 804] width 60 height 18
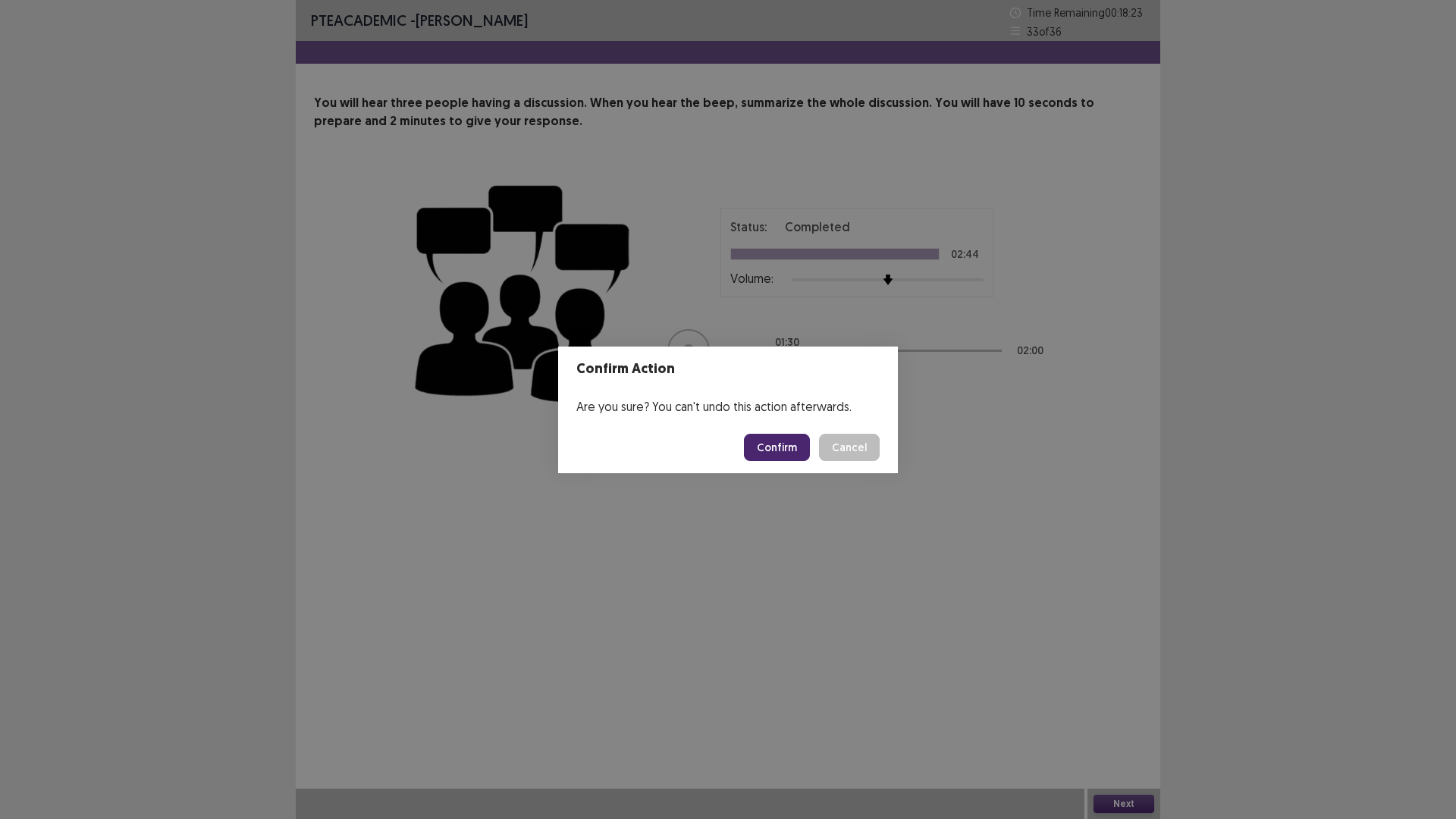
click at [803, 459] on button "Confirm" at bounding box center [777, 448] width 66 height 28
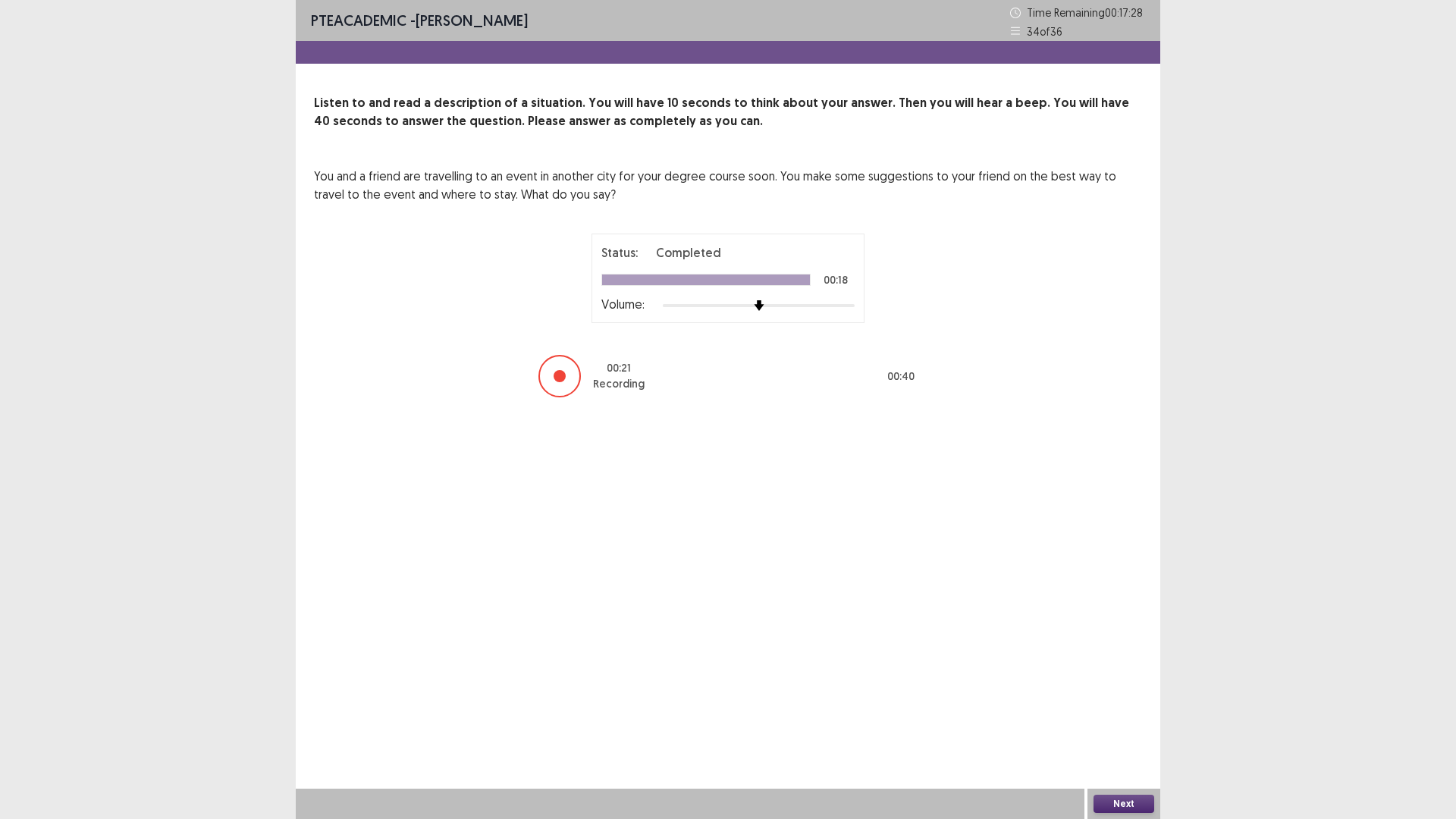
click at [1130, 725] on button "Next" at bounding box center [1123, 804] width 60 height 18
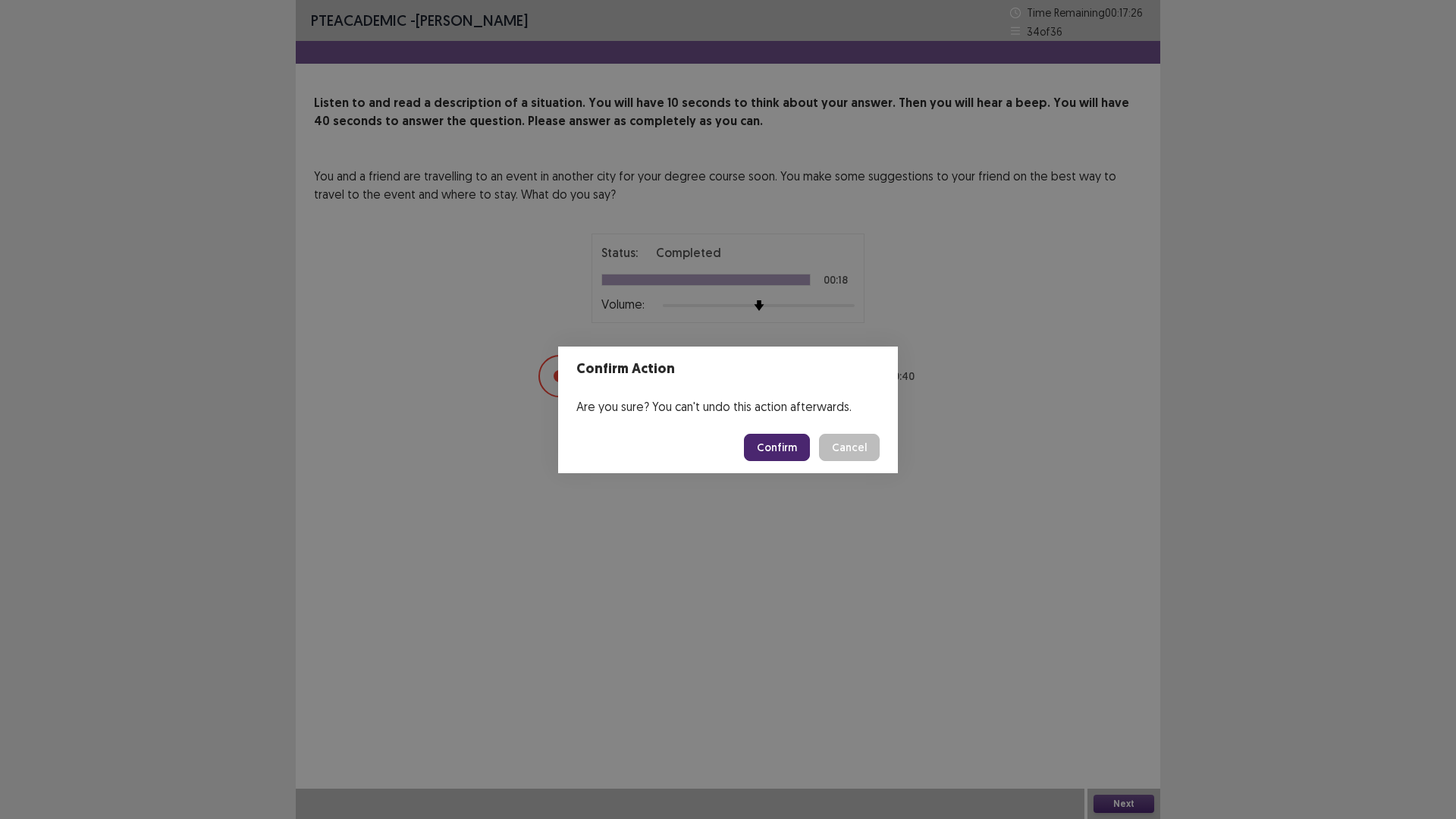
click at [810, 458] on button "Confirm" at bounding box center [777, 448] width 66 height 28
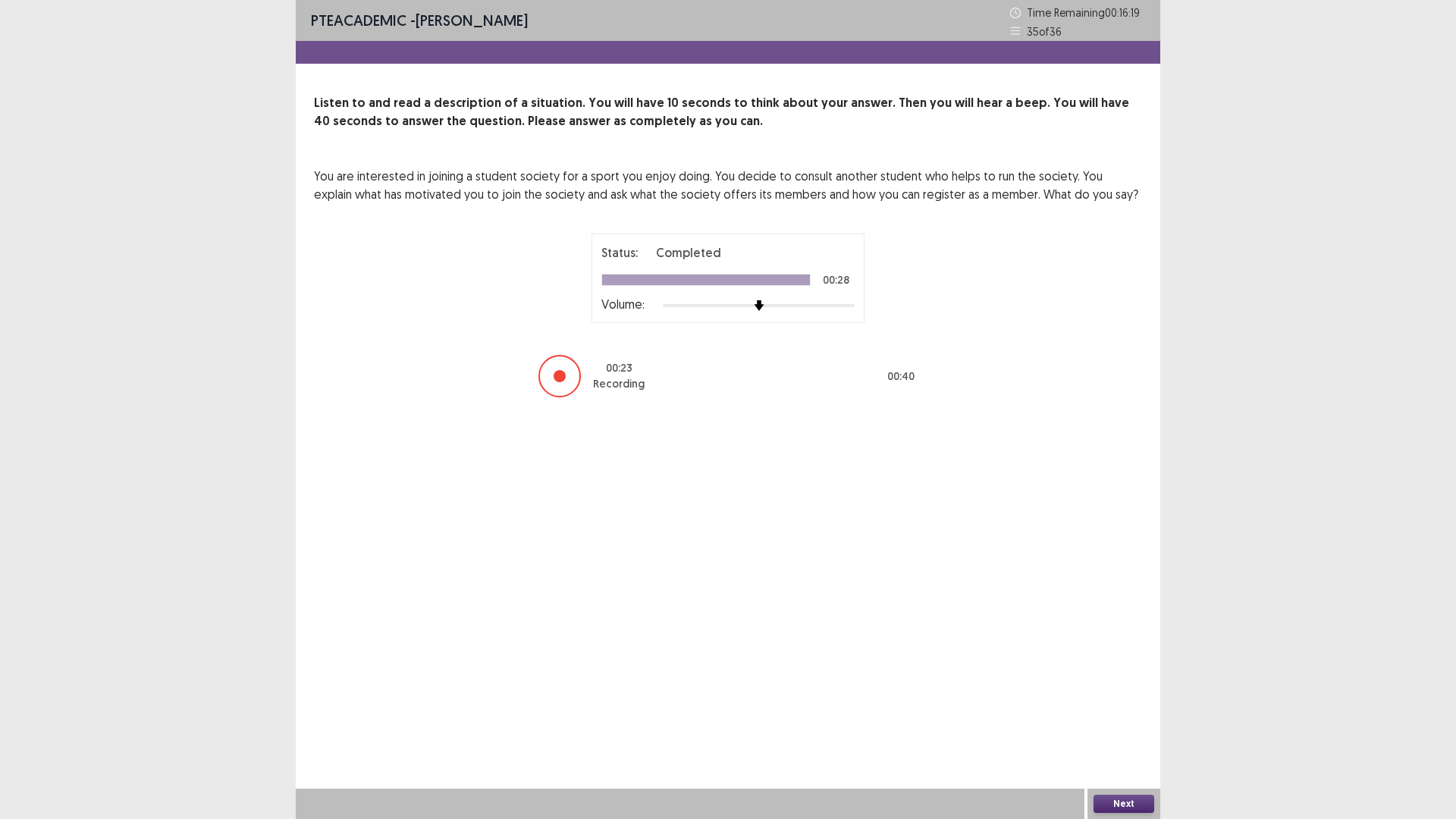
click at [1123, 725] on button "Next" at bounding box center [1123, 804] width 60 height 18
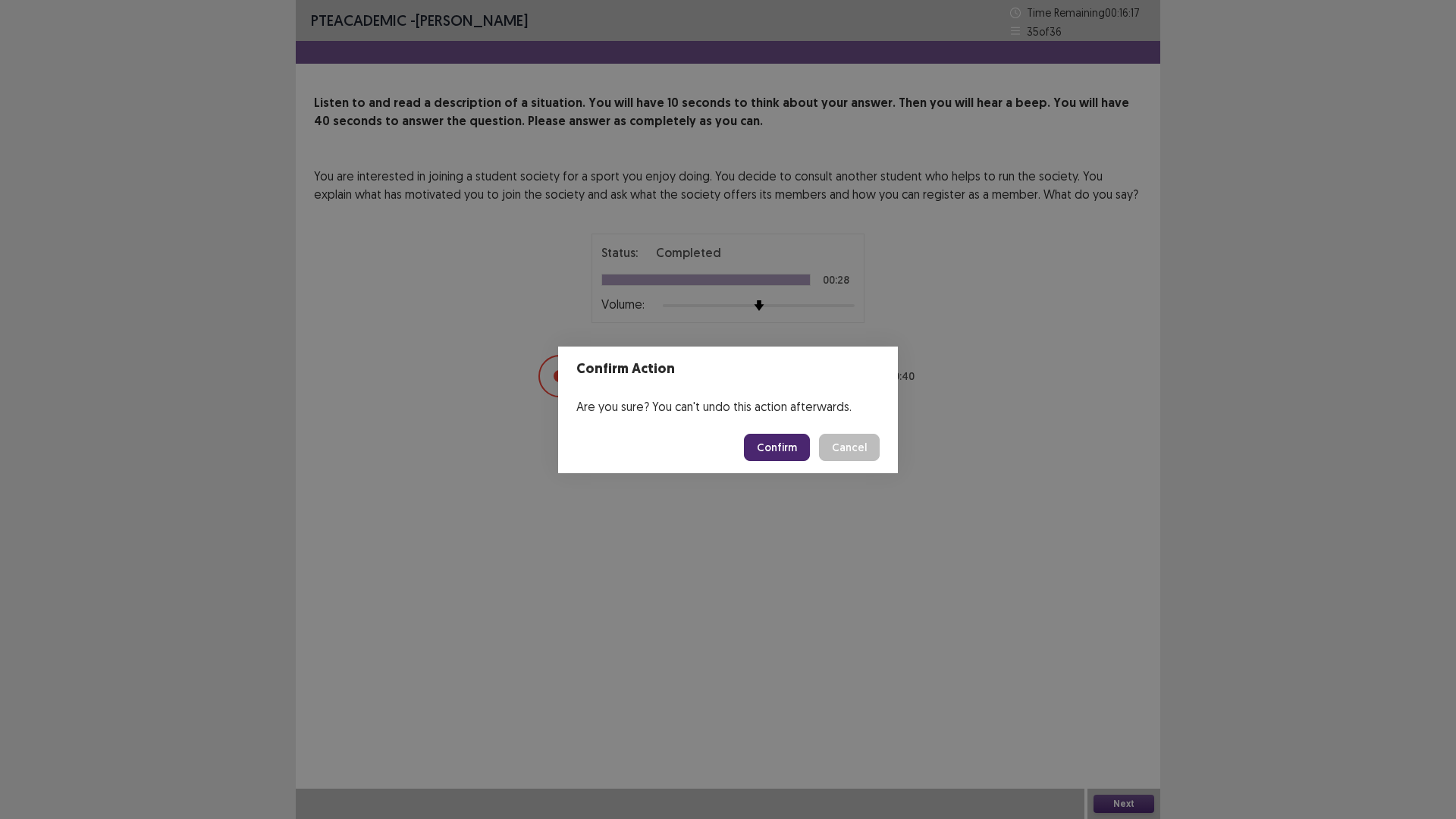
click at [803, 460] on button "Confirm" at bounding box center [777, 448] width 66 height 28
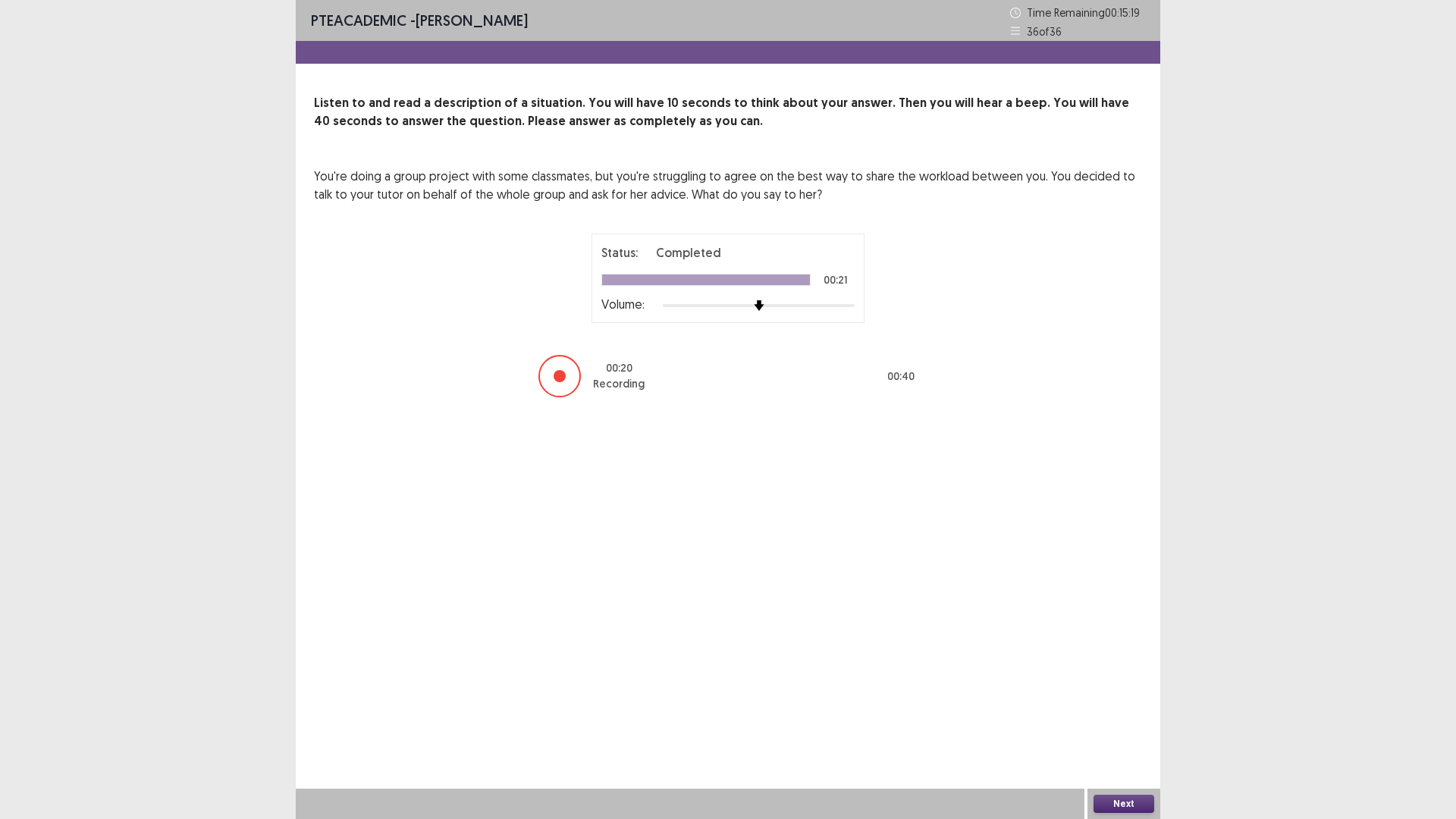
click at [1138, 725] on button "Next" at bounding box center [1123, 804] width 60 height 18
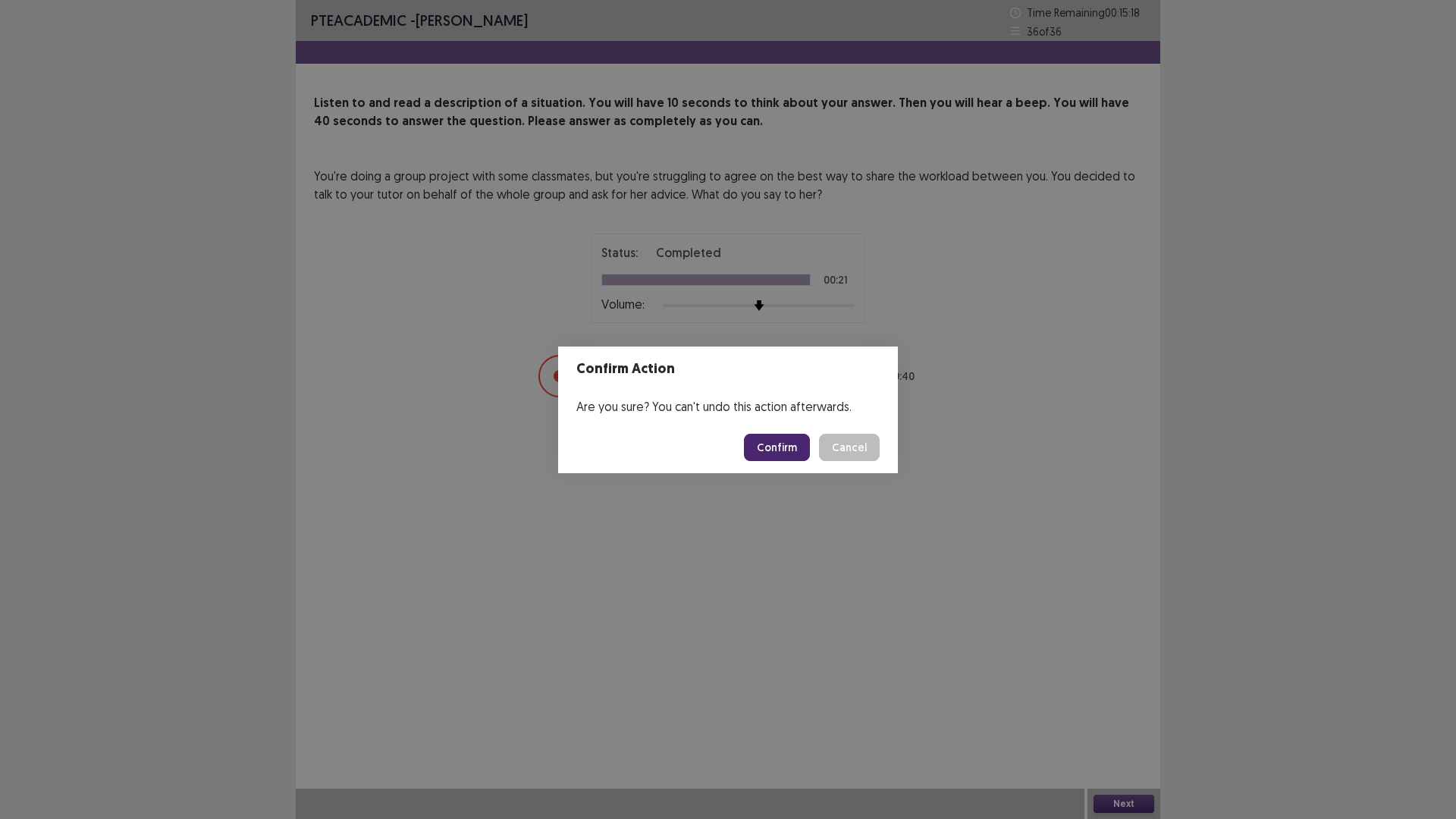
click at [810, 452] on button "Confirm" at bounding box center [777, 448] width 66 height 28
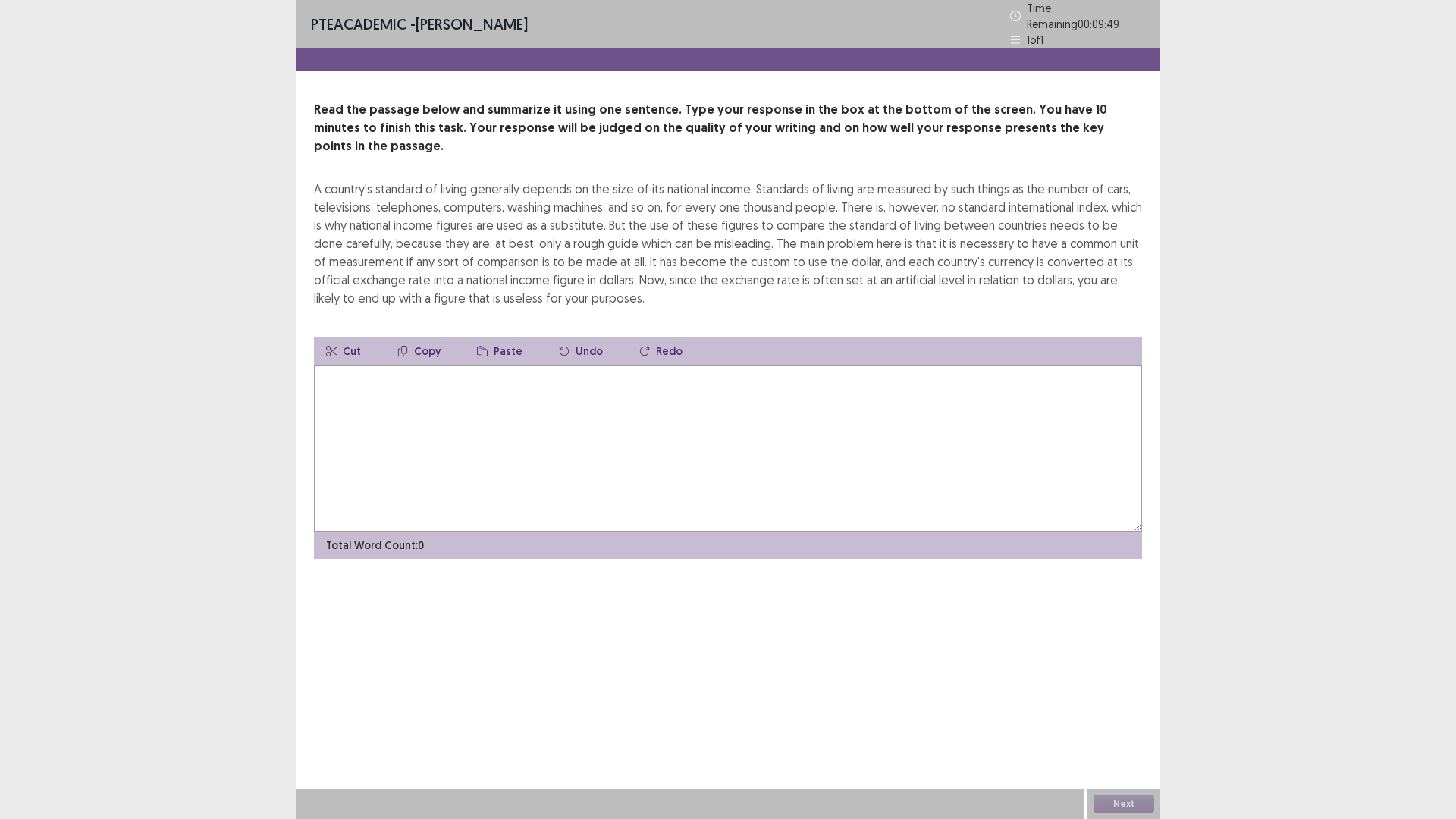
click at [371, 508] on textarea at bounding box center [728, 449] width 828 height 167
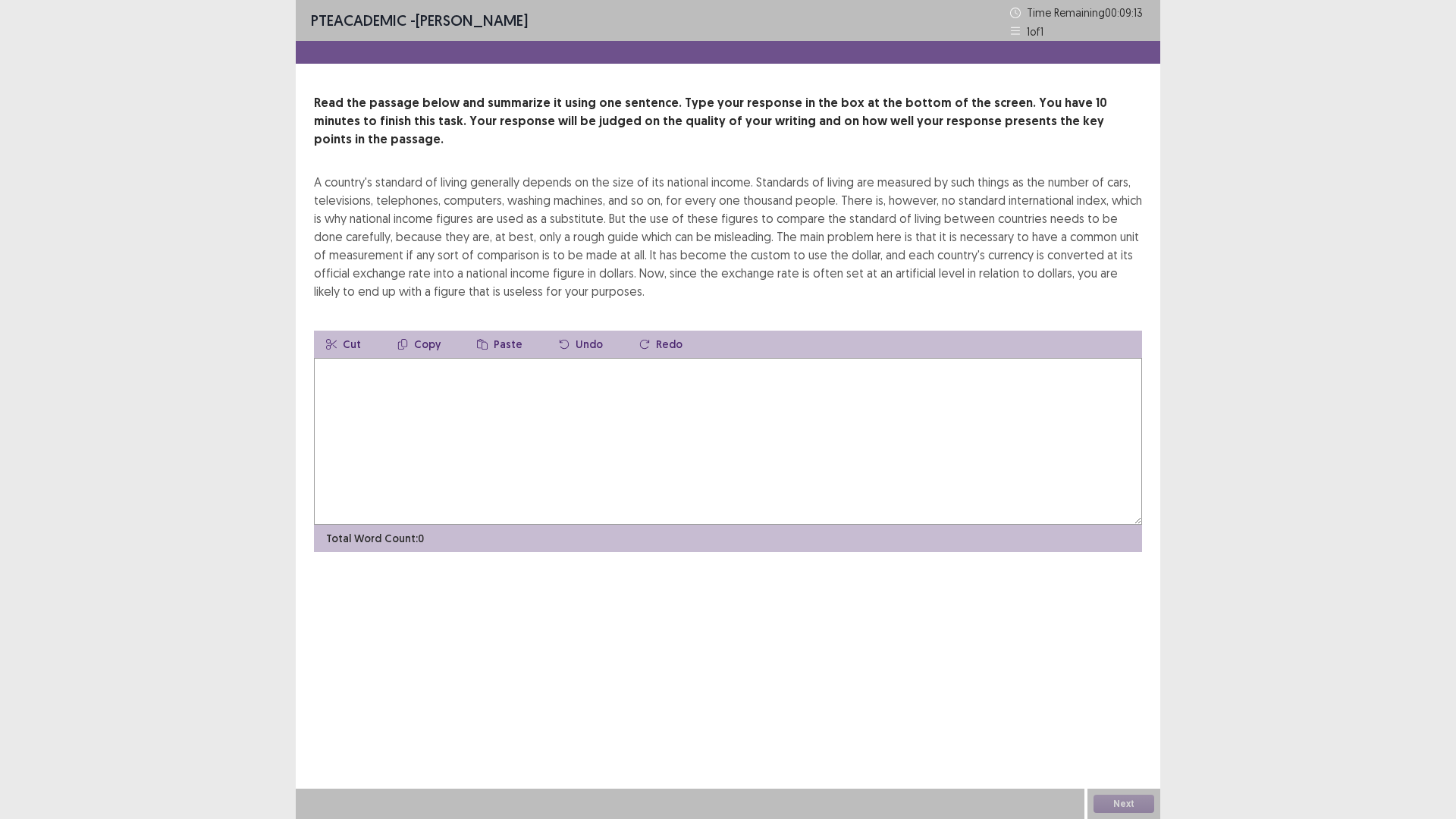
click at [422, 506] on textarea at bounding box center [728, 442] width 828 height 167
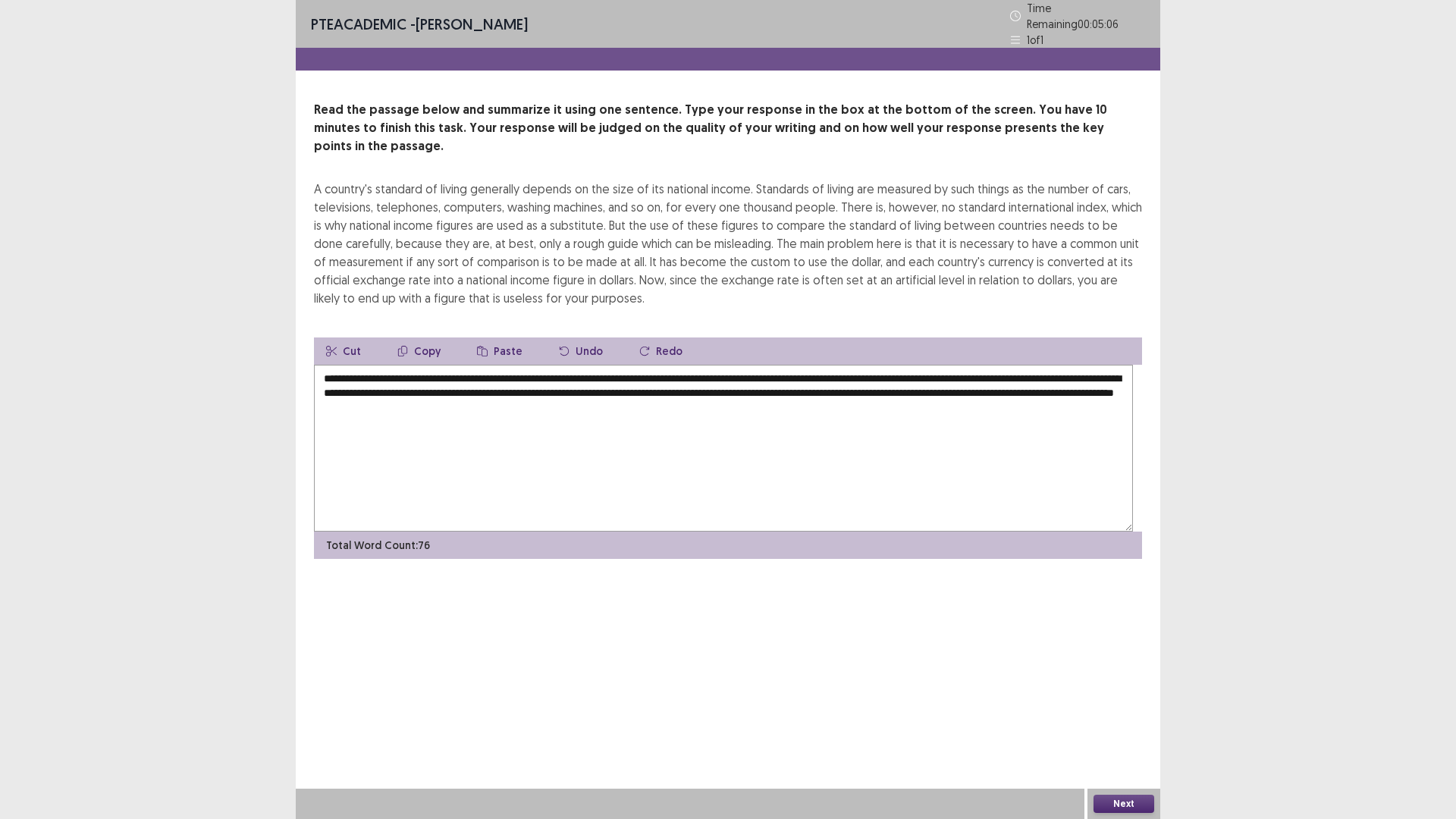
click at [491, 524] on textarea "**********" at bounding box center [723, 449] width 819 height 167
click at [720, 522] on textarea "**********" at bounding box center [723, 449] width 819 height 167
click at [542, 532] on textarea "**********" at bounding box center [723, 449] width 819 height 167
drag, startPoint x: 802, startPoint y: 524, endPoint x: 1055, endPoint y: 529, distance: 253.0
click at [1059, 528] on textarea "**********" at bounding box center [723, 449] width 819 height 167
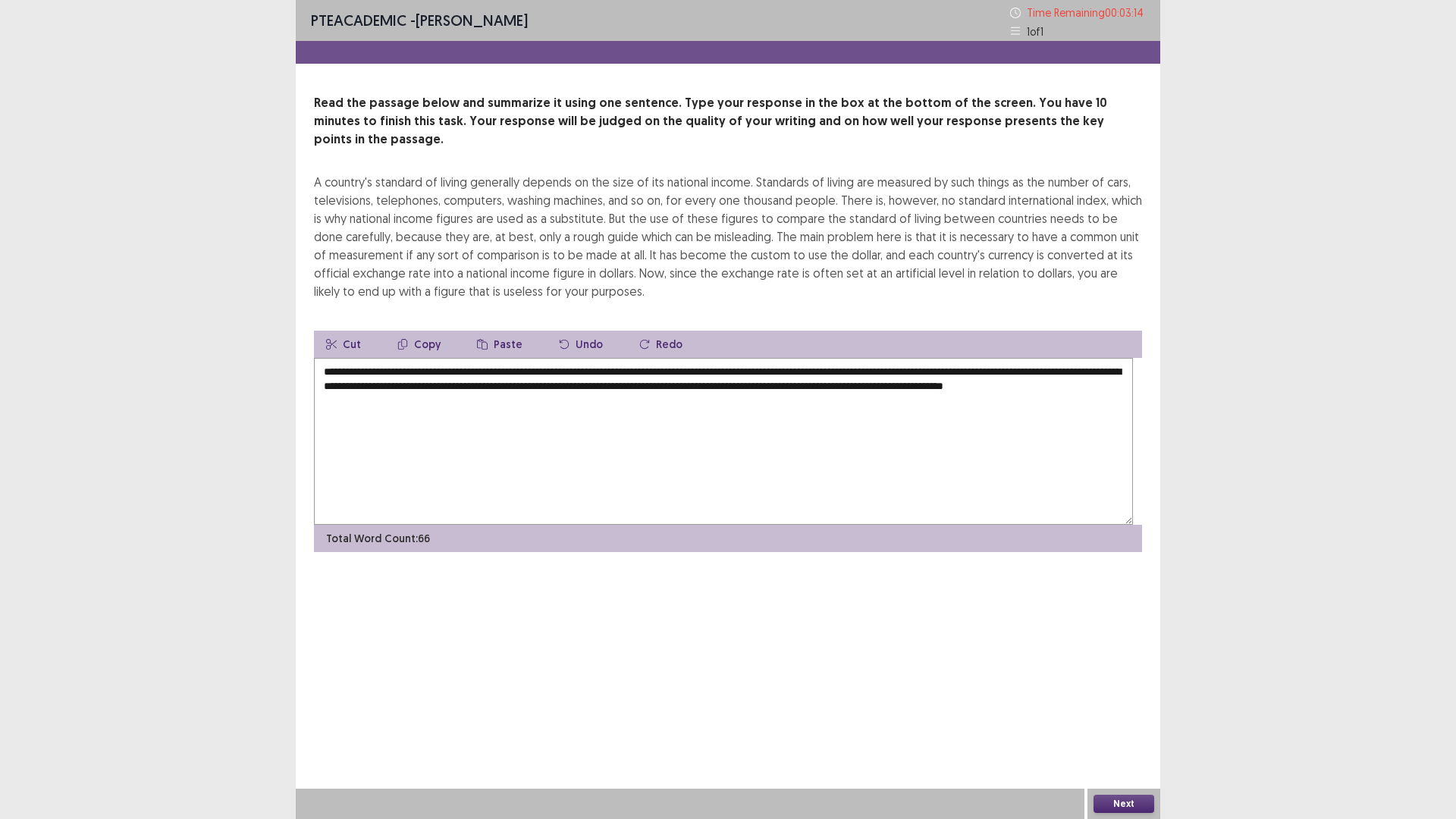
click at [561, 525] on textarea "**********" at bounding box center [723, 442] width 819 height 167
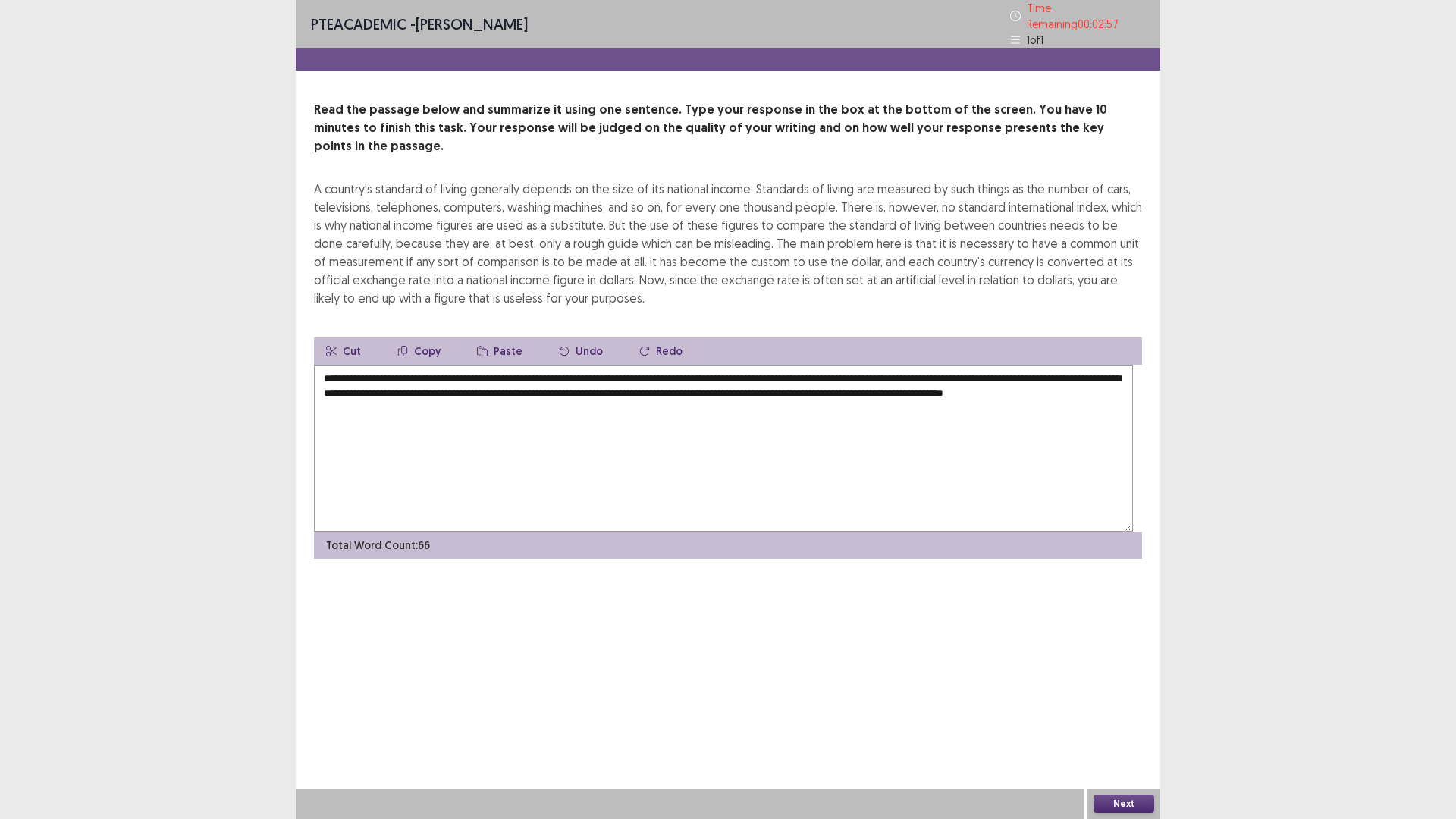
drag, startPoint x: 561, startPoint y: 524, endPoint x: 507, endPoint y: 524, distance: 54.0
click at [507, 524] on textarea "**********" at bounding box center [723, 449] width 819 height 167
drag, startPoint x: 673, startPoint y: 544, endPoint x: 866, endPoint y: 549, distance: 193.1
click at [866, 532] on textarea "**********" at bounding box center [723, 449] width 819 height 167
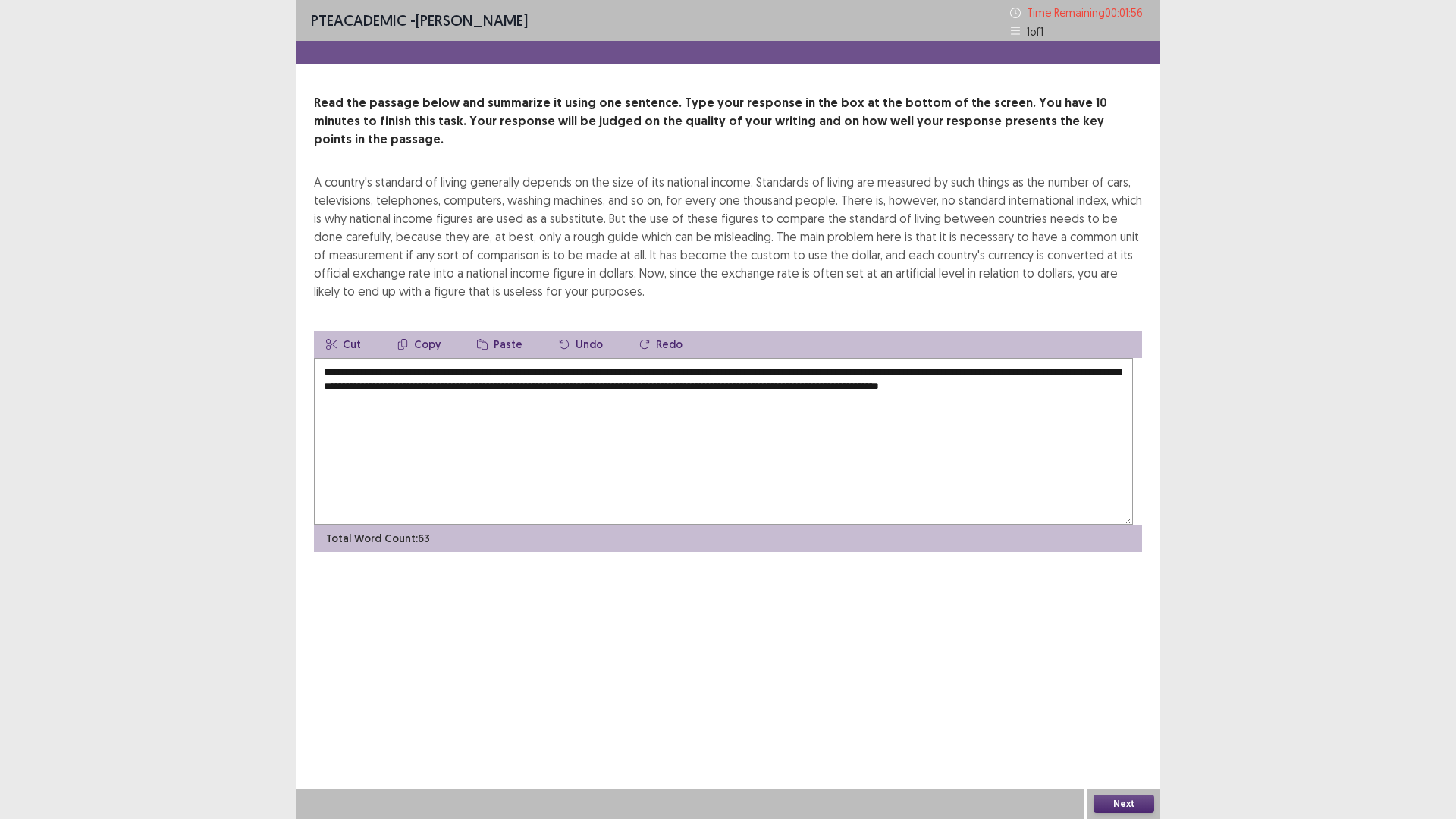
type textarea "**********"
click at [1129, 725] on button "Next" at bounding box center [1123, 804] width 60 height 18
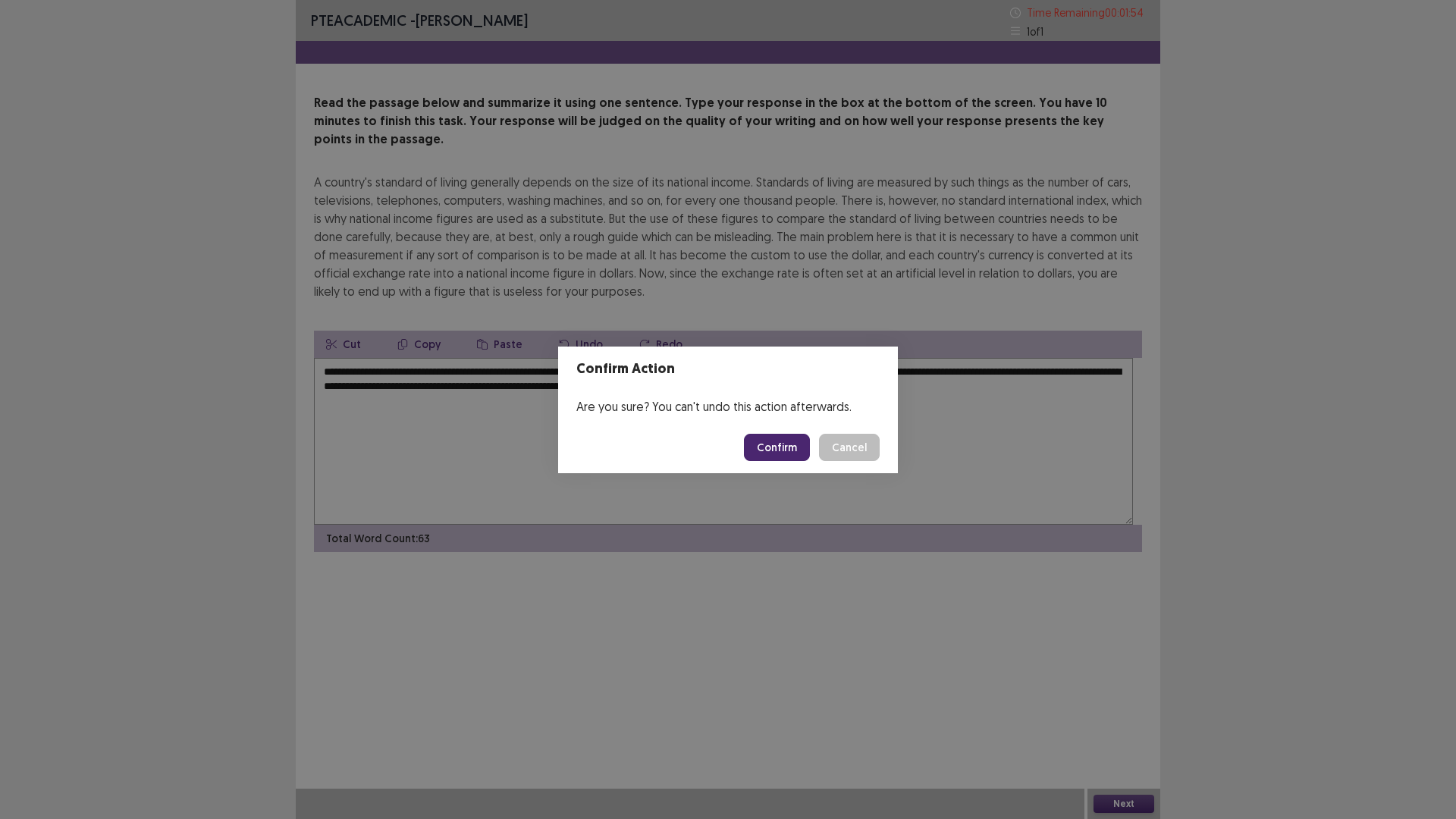
click at [810, 454] on button "Confirm" at bounding box center [777, 448] width 66 height 28
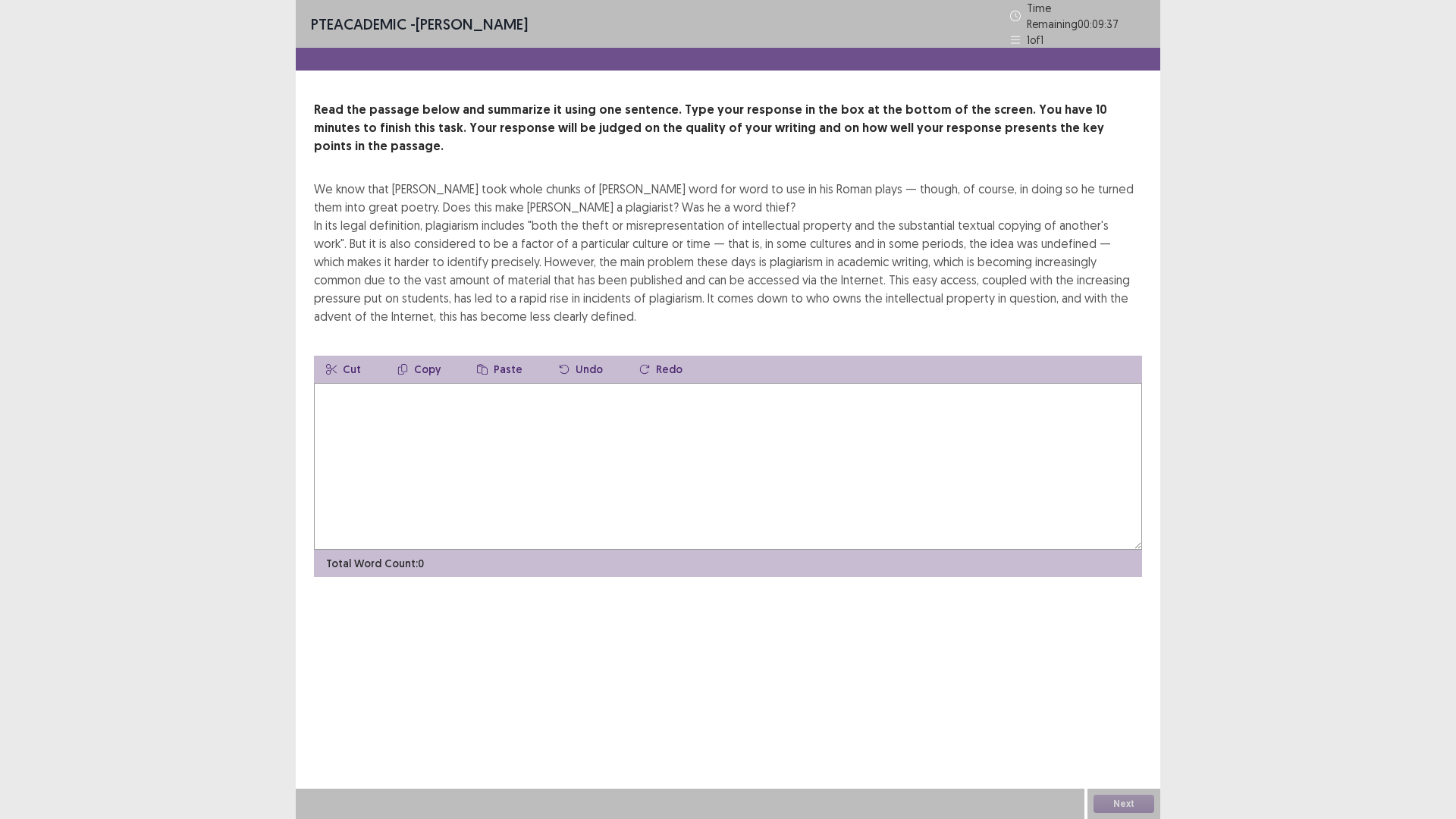
click at [329, 521] on textarea at bounding box center [728, 466] width 828 height 167
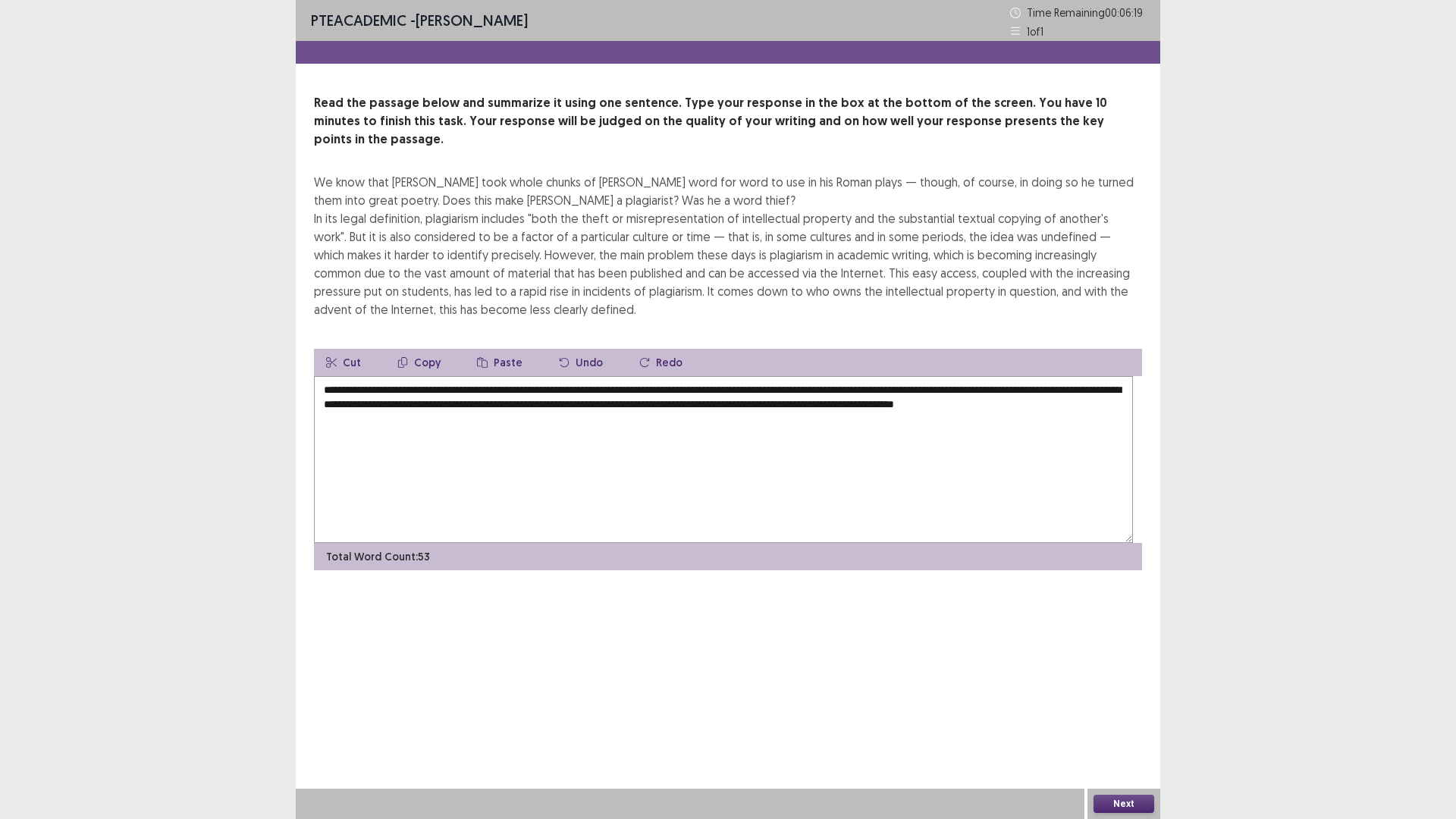
click at [548, 508] on textarea "**********" at bounding box center [723, 460] width 819 height 167
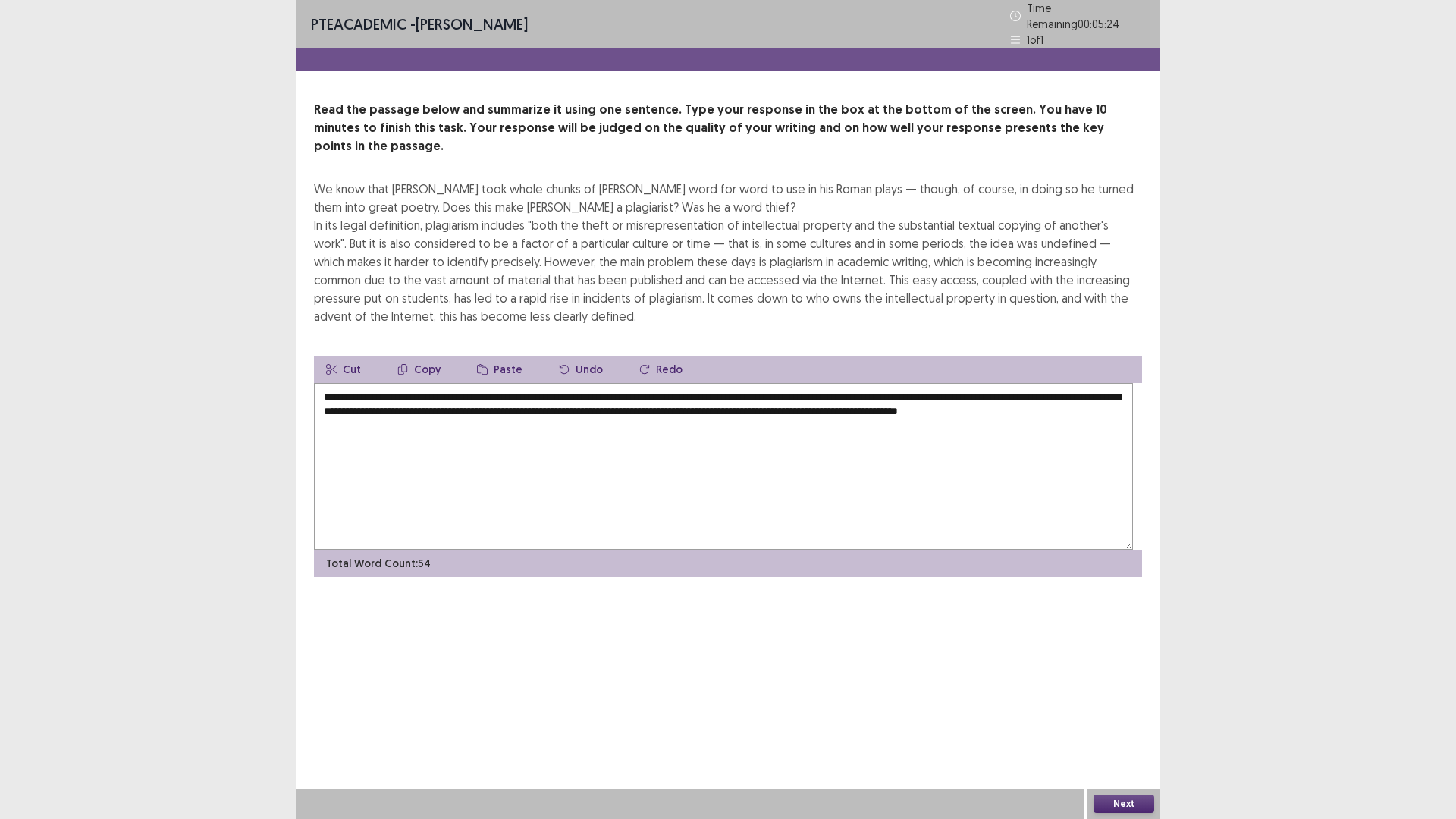
click at [417, 526] on textarea "**********" at bounding box center [723, 466] width 819 height 167
click at [414, 527] on textarea "**********" at bounding box center [723, 466] width 819 height 167
click at [754, 544] on textarea "**********" at bounding box center [723, 466] width 819 height 167
click at [726, 526] on textarea "**********" at bounding box center [723, 466] width 819 height 167
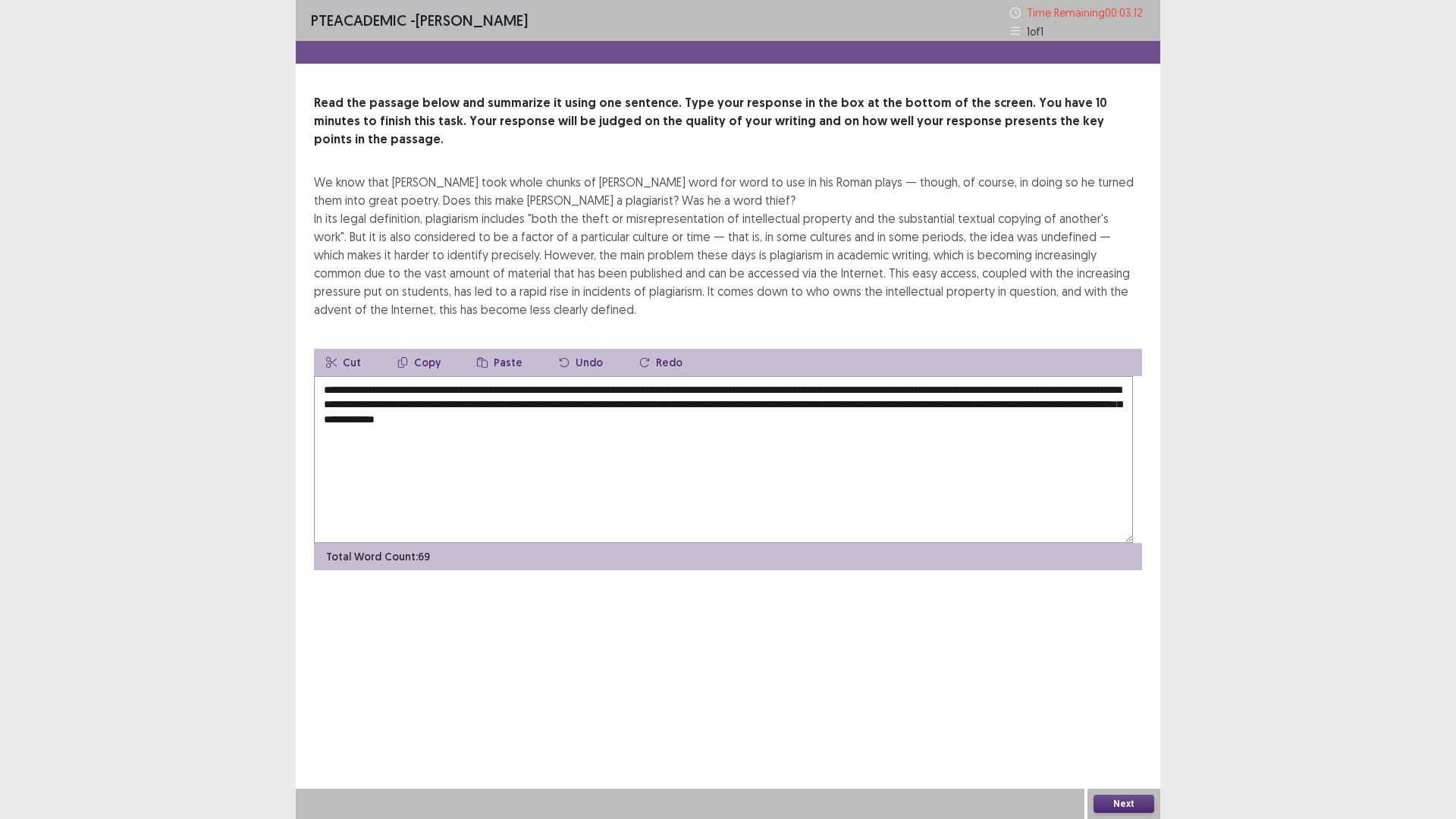
click at [1126, 725] on button "Next" at bounding box center [1123, 804] width 60 height 18
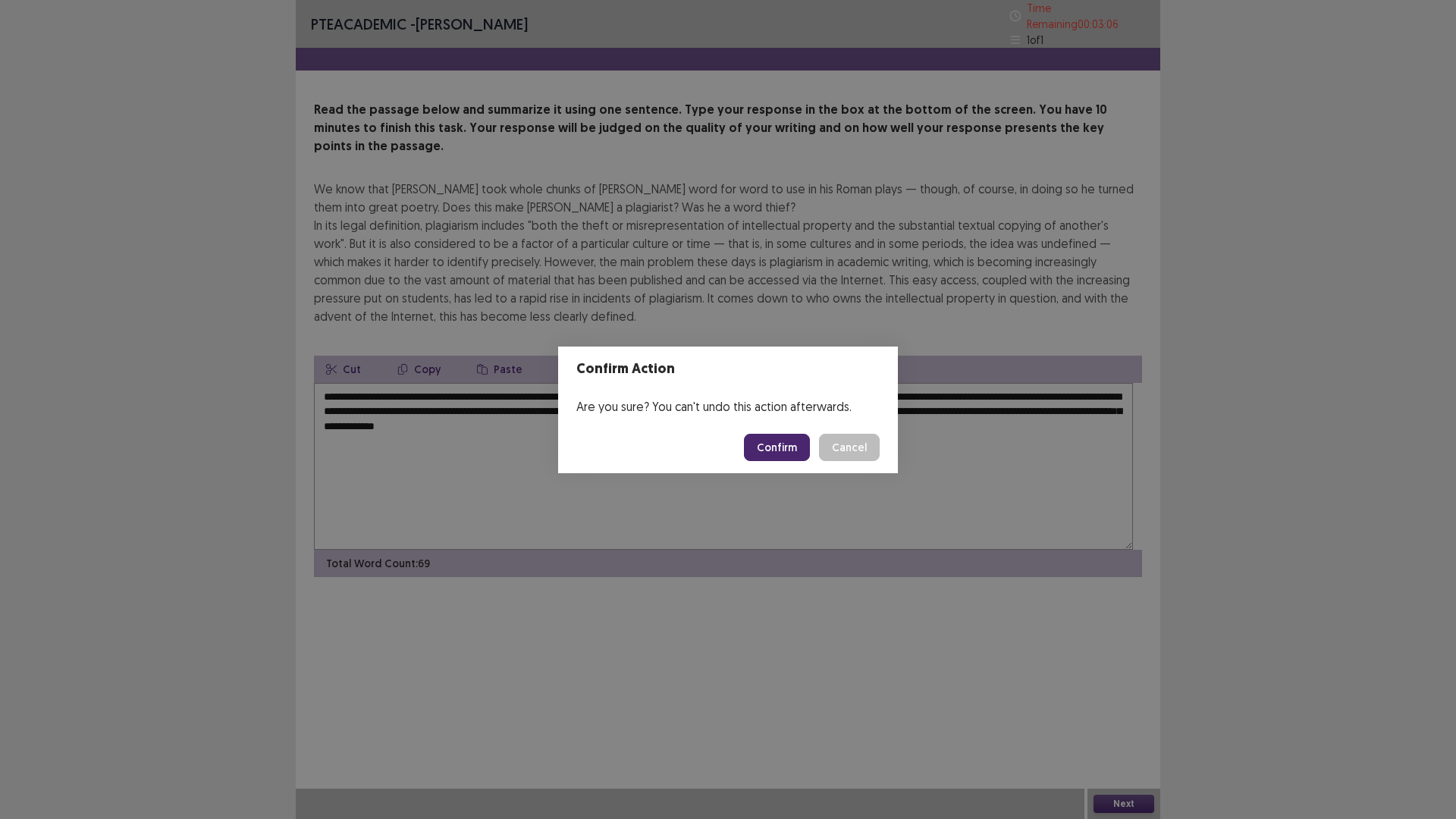
click at [880, 456] on button "Cancel" at bounding box center [848, 448] width 60 height 28
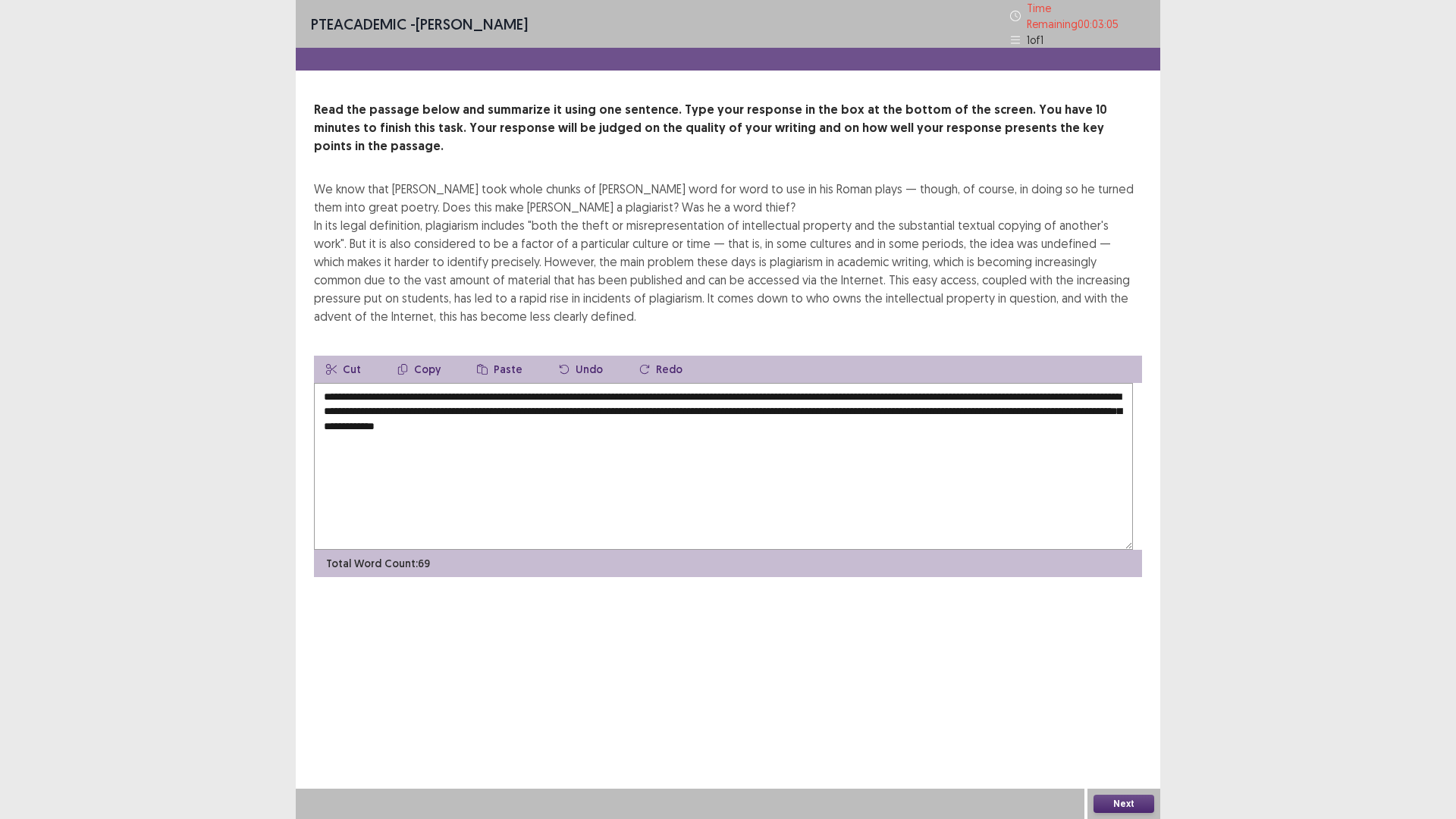
click at [430, 510] on textarea "**********" at bounding box center [723, 466] width 819 height 167
type textarea "**********"
click at [1136, 725] on button "Next" at bounding box center [1123, 804] width 60 height 18
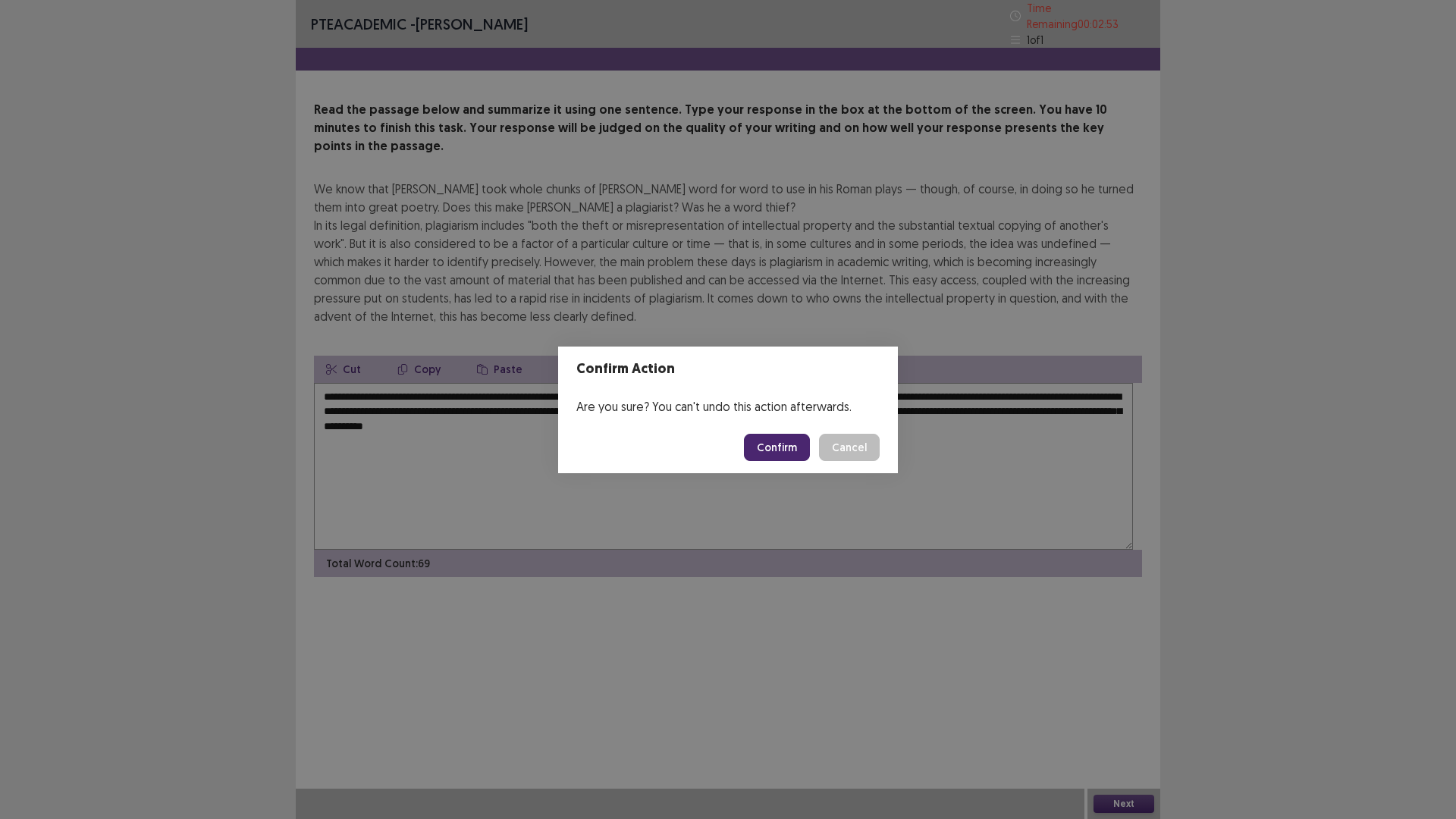
click at [791, 453] on button "Confirm" at bounding box center [777, 448] width 66 height 28
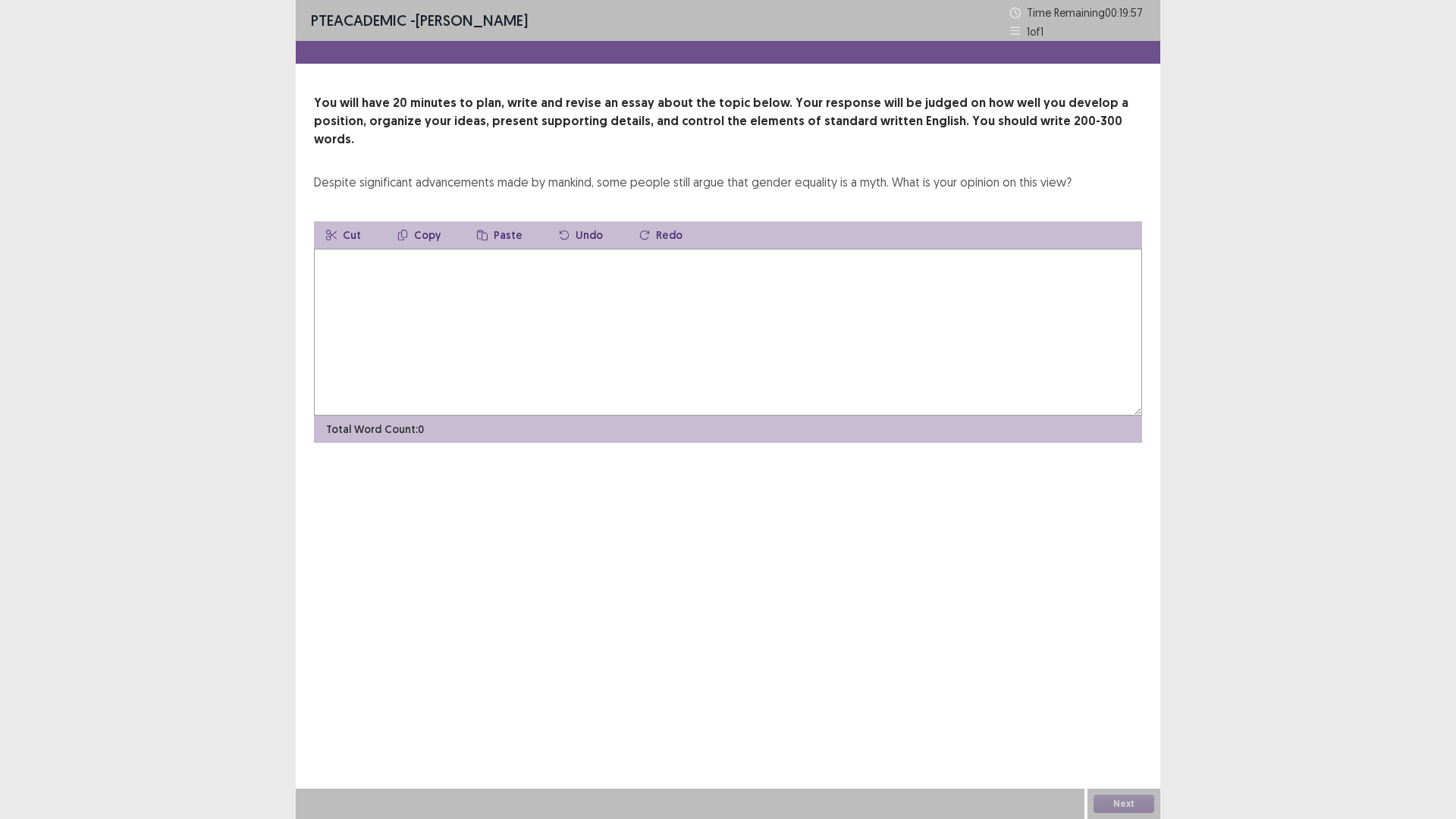
click at [405, 345] on textarea at bounding box center [728, 332] width 828 height 167
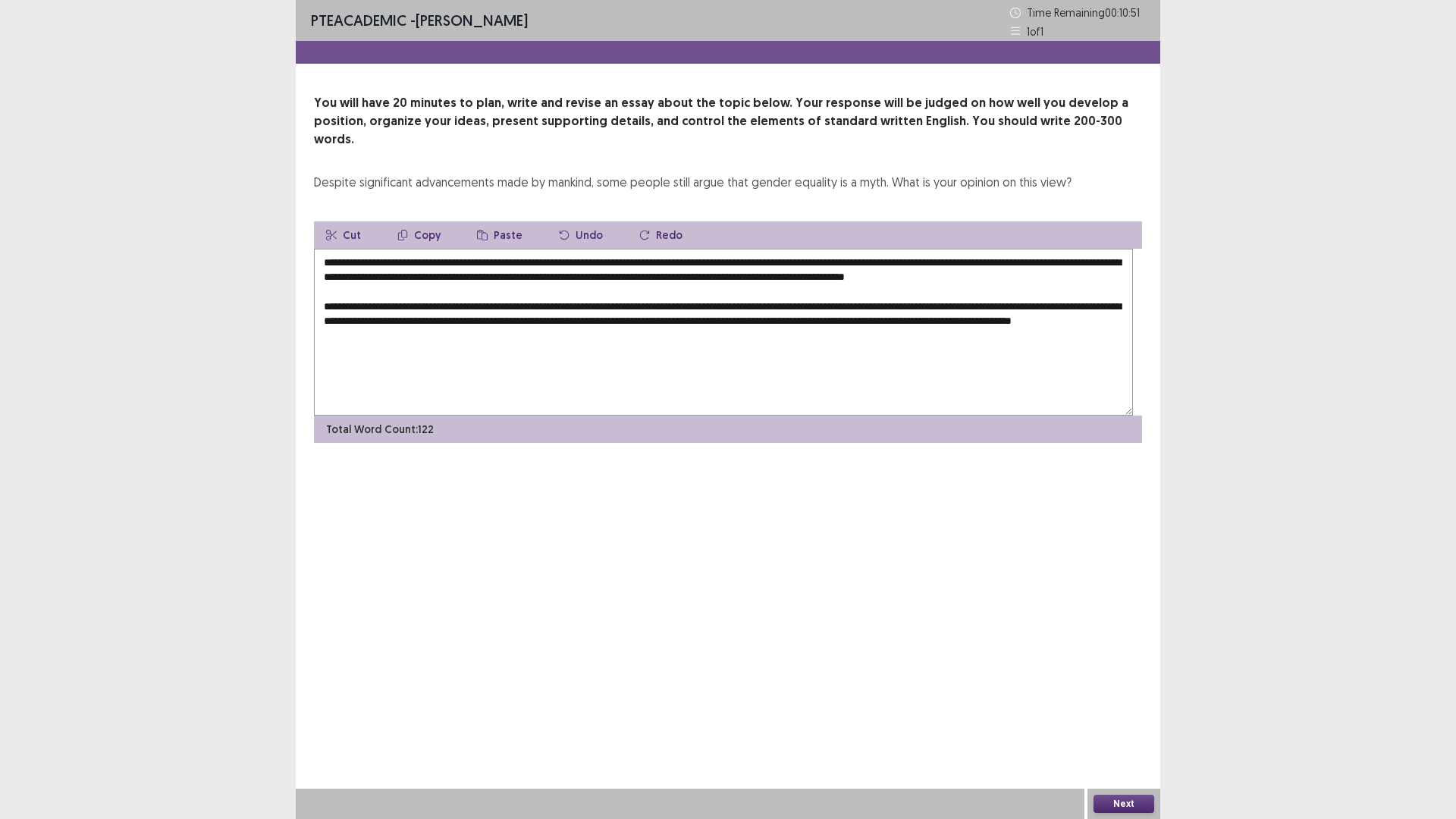
click at [470, 416] on textarea "**********" at bounding box center [723, 332] width 819 height 167
click at [598, 416] on textarea "**********" at bounding box center [723, 332] width 819 height 167
click at [954, 416] on textarea "**********" at bounding box center [723, 332] width 819 height 167
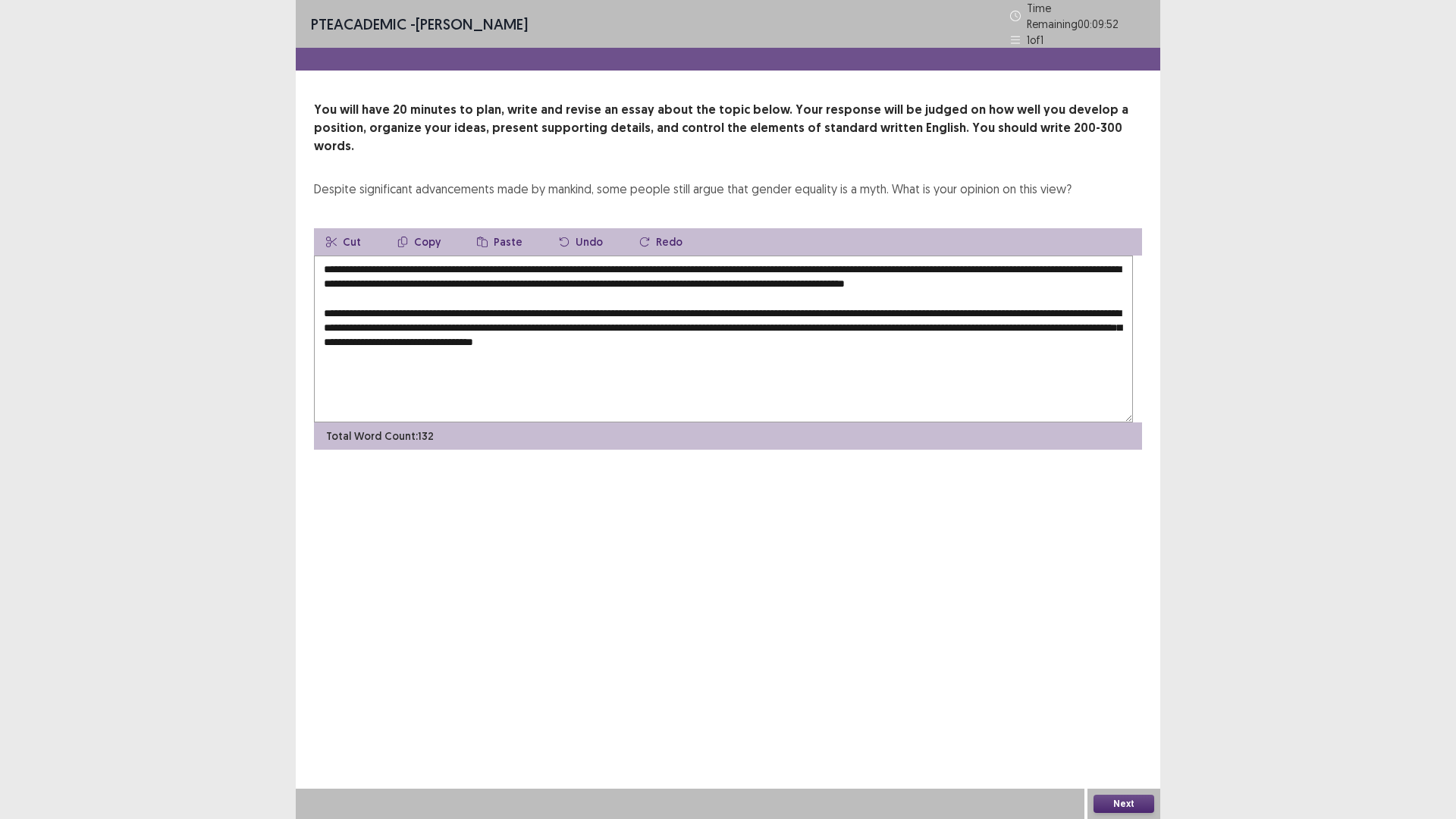
click at [495, 423] on textarea "**********" at bounding box center [723, 339] width 819 height 167
click at [494, 423] on textarea "**********" at bounding box center [723, 339] width 819 height 167
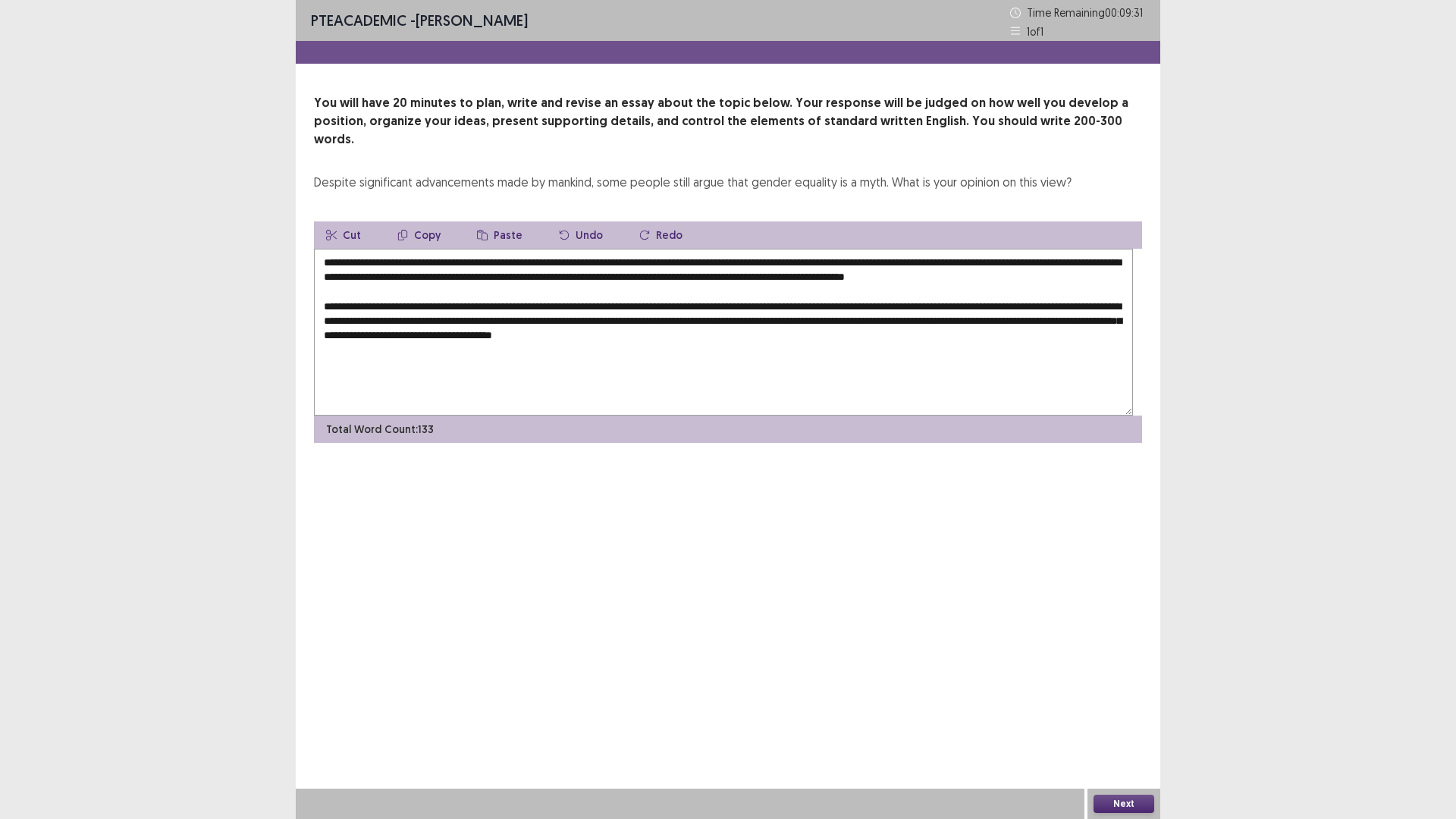
drag, startPoint x: 579, startPoint y: 480, endPoint x: 578, endPoint y: 467, distance: 13.0
click at [578, 416] on textarea "**********" at bounding box center [723, 332] width 819 height 167
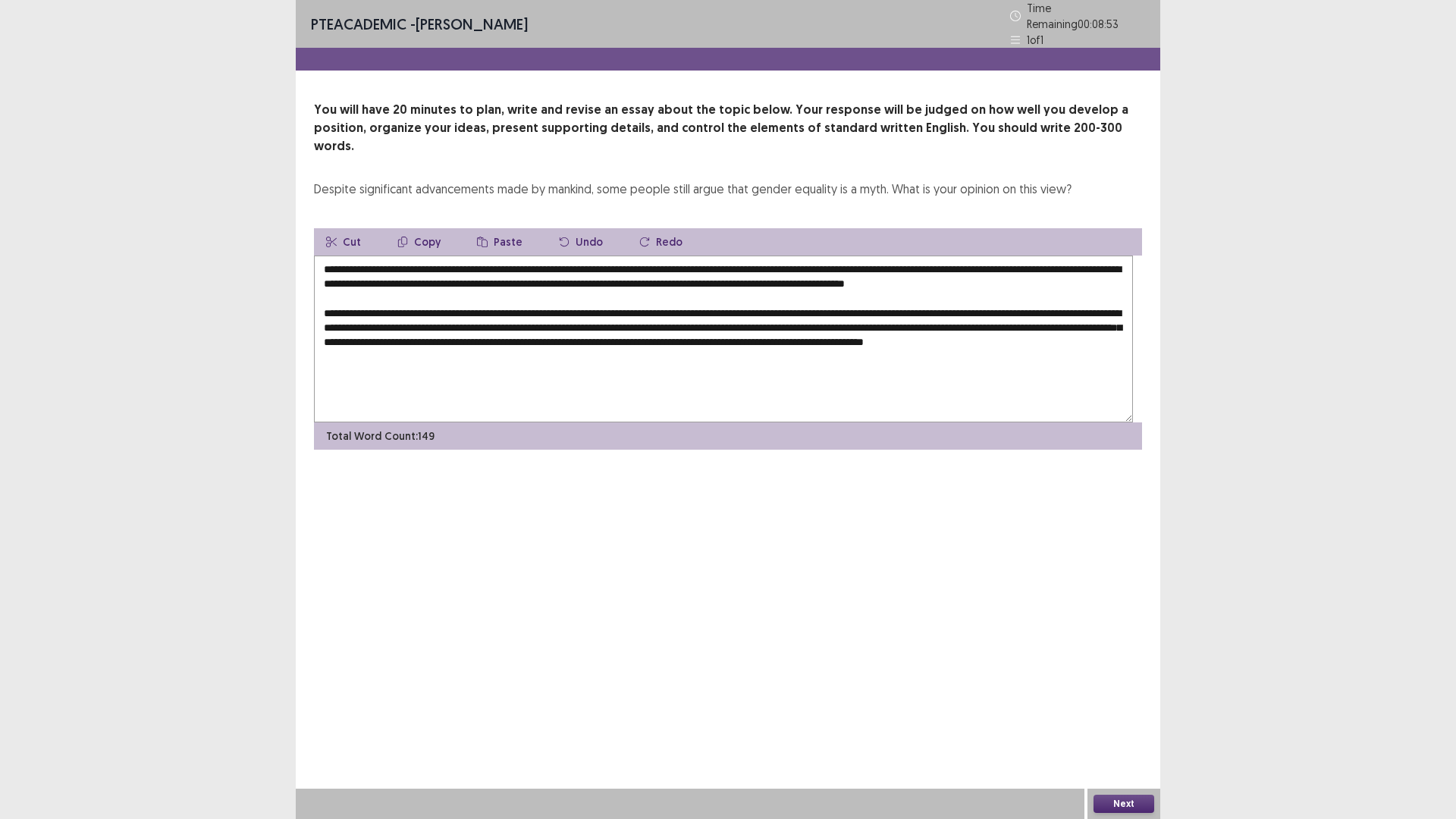
scroll to position [24, 0]
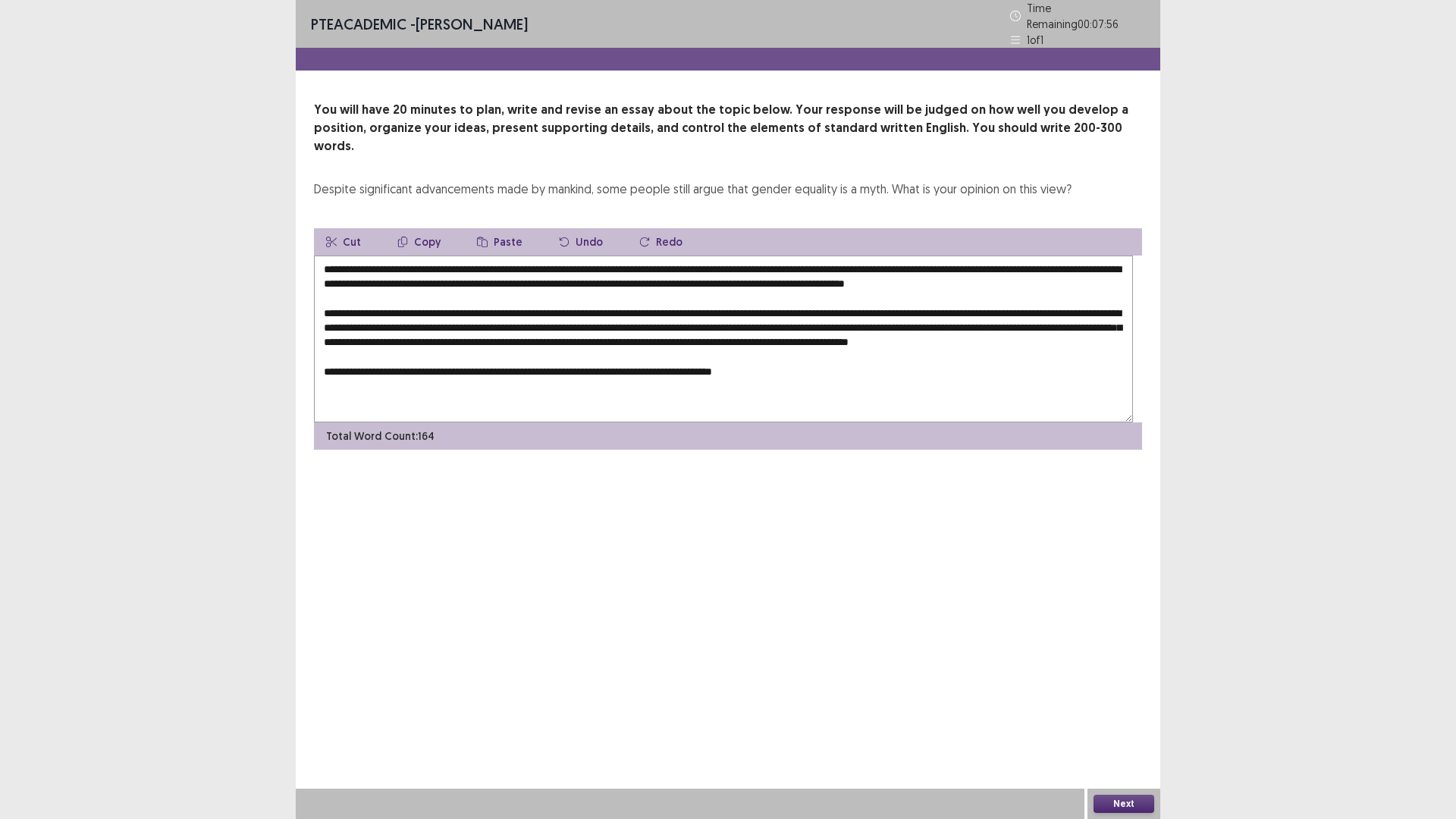
click at [819, 423] on textarea "**********" at bounding box center [723, 339] width 819 height 167
click at [846, 423] on textarea "**********" at bounding box center [723, 339] width 819 height 167
click at [922, 423] on textarea "**********" at bounding box center [723, 339] width 819 height 167
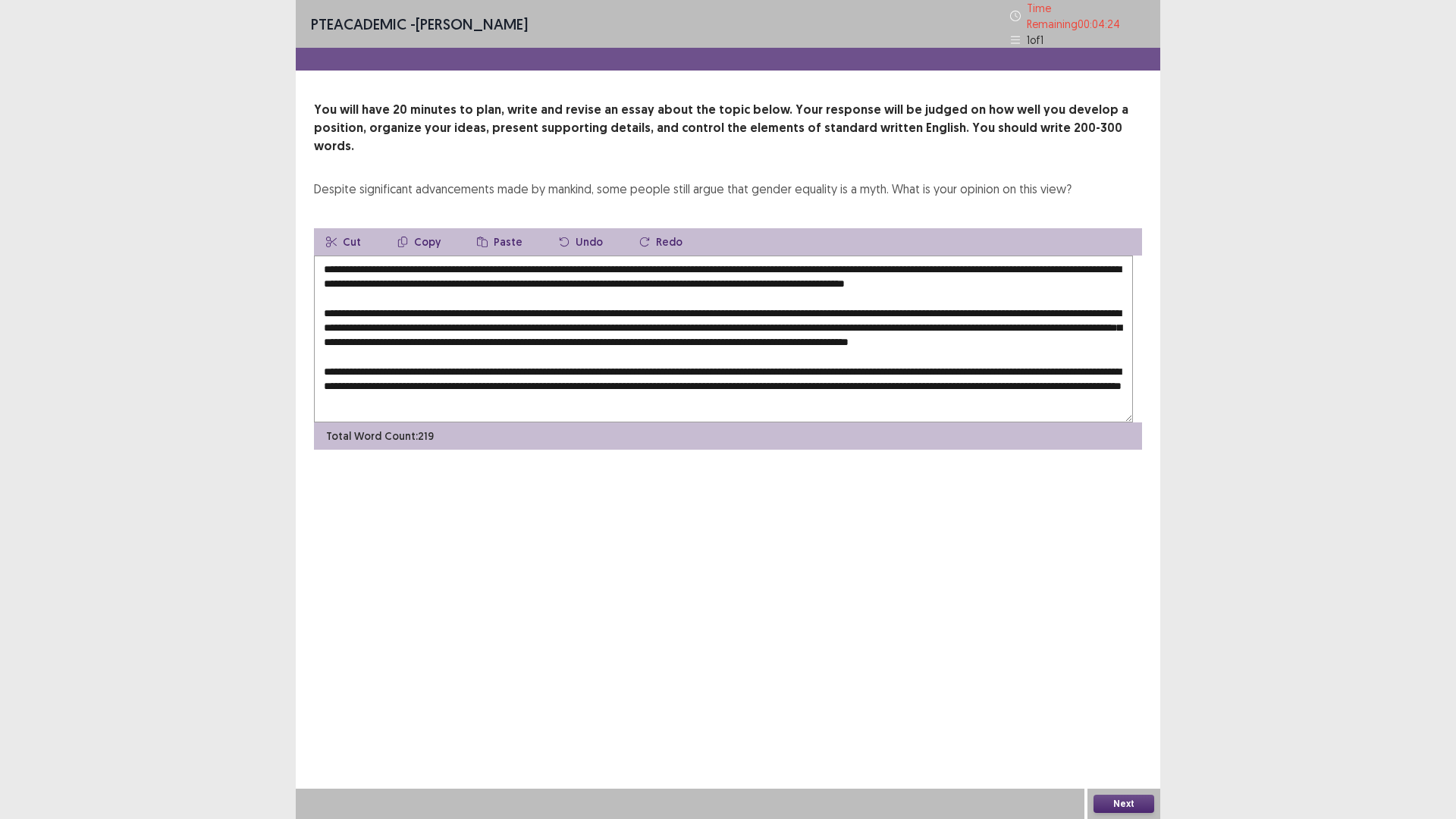
scroll to position [78, 0]
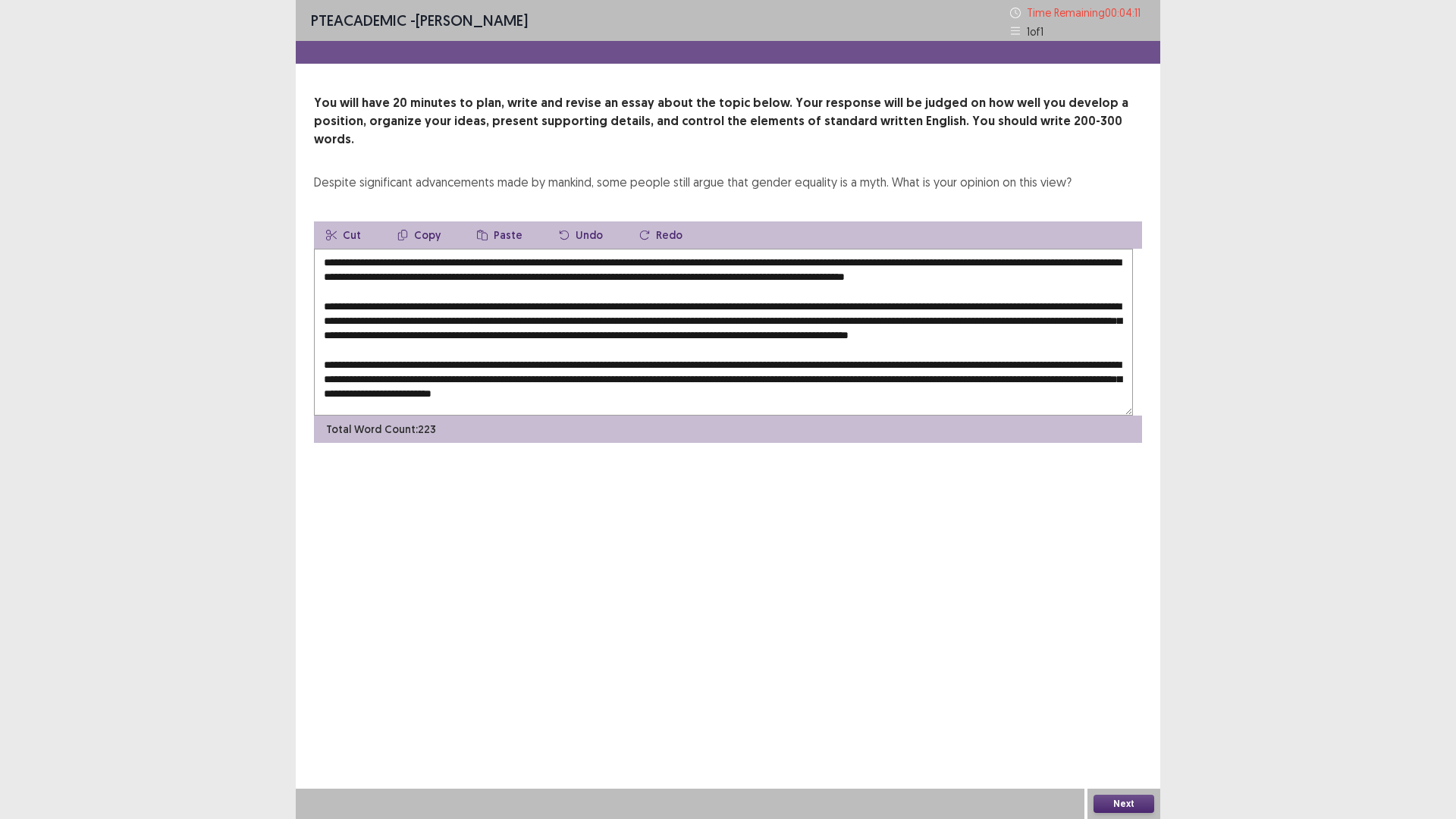
click at [1121, 416] on textarea at bounding box center [723, 332] width 819 height 167
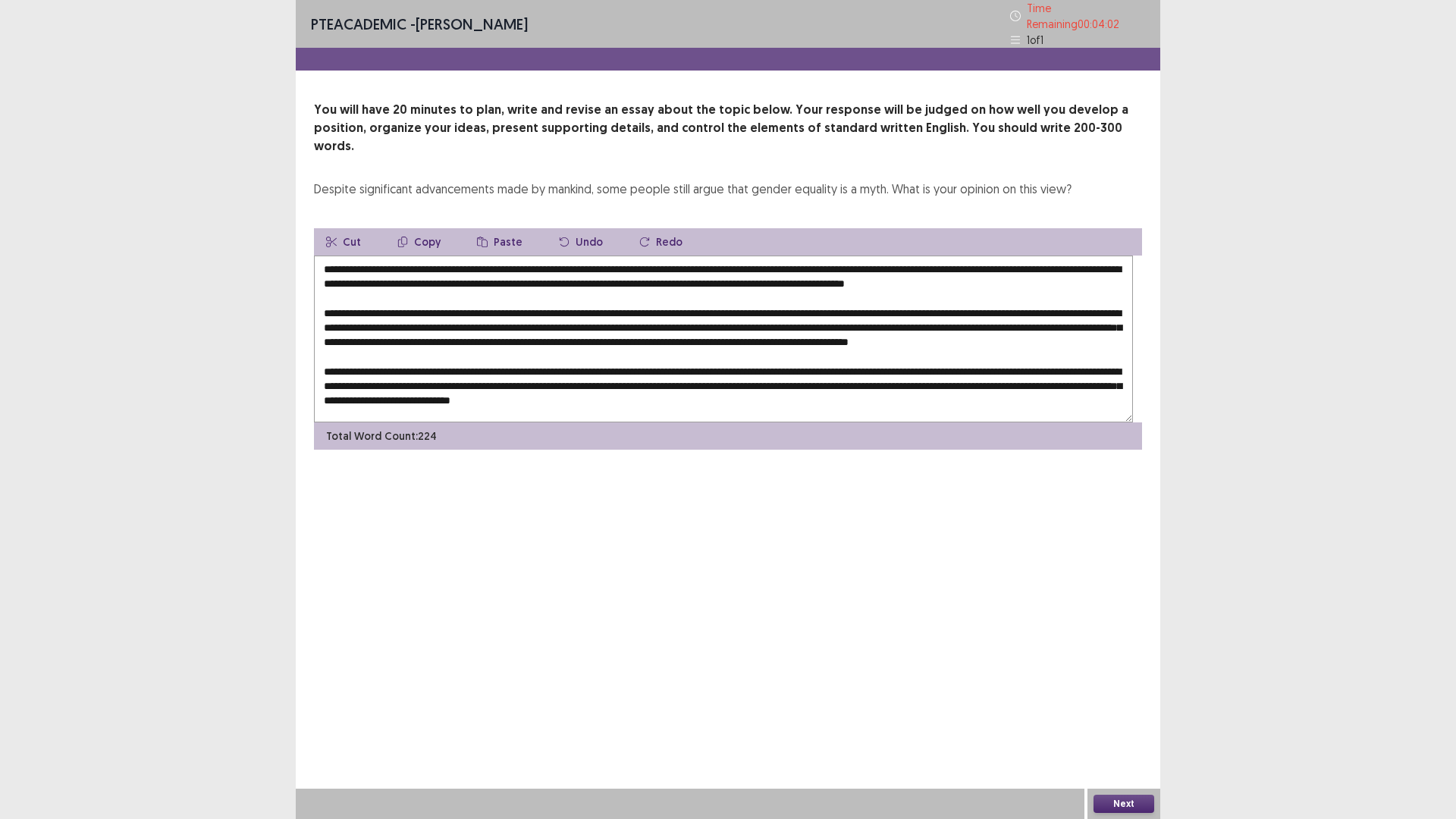
drag, startPoint x: 524, startPoint y: 489, endPoint x: 504, endPoint y: 489, distance: 20.0
click at [524, 423] on textarea at bounding box center [723, 339] width 819 height 167
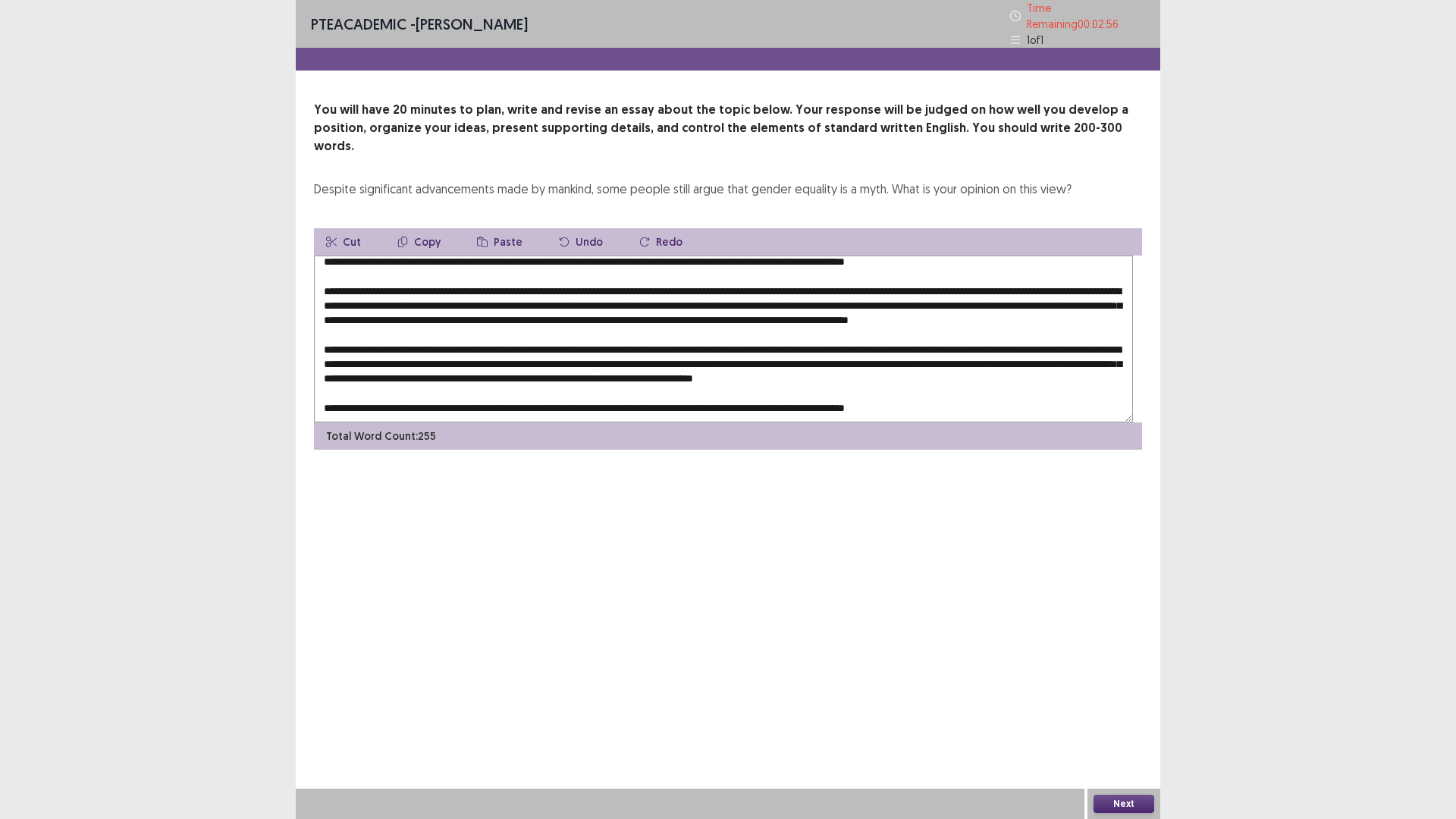
scroll to position [133, 0]
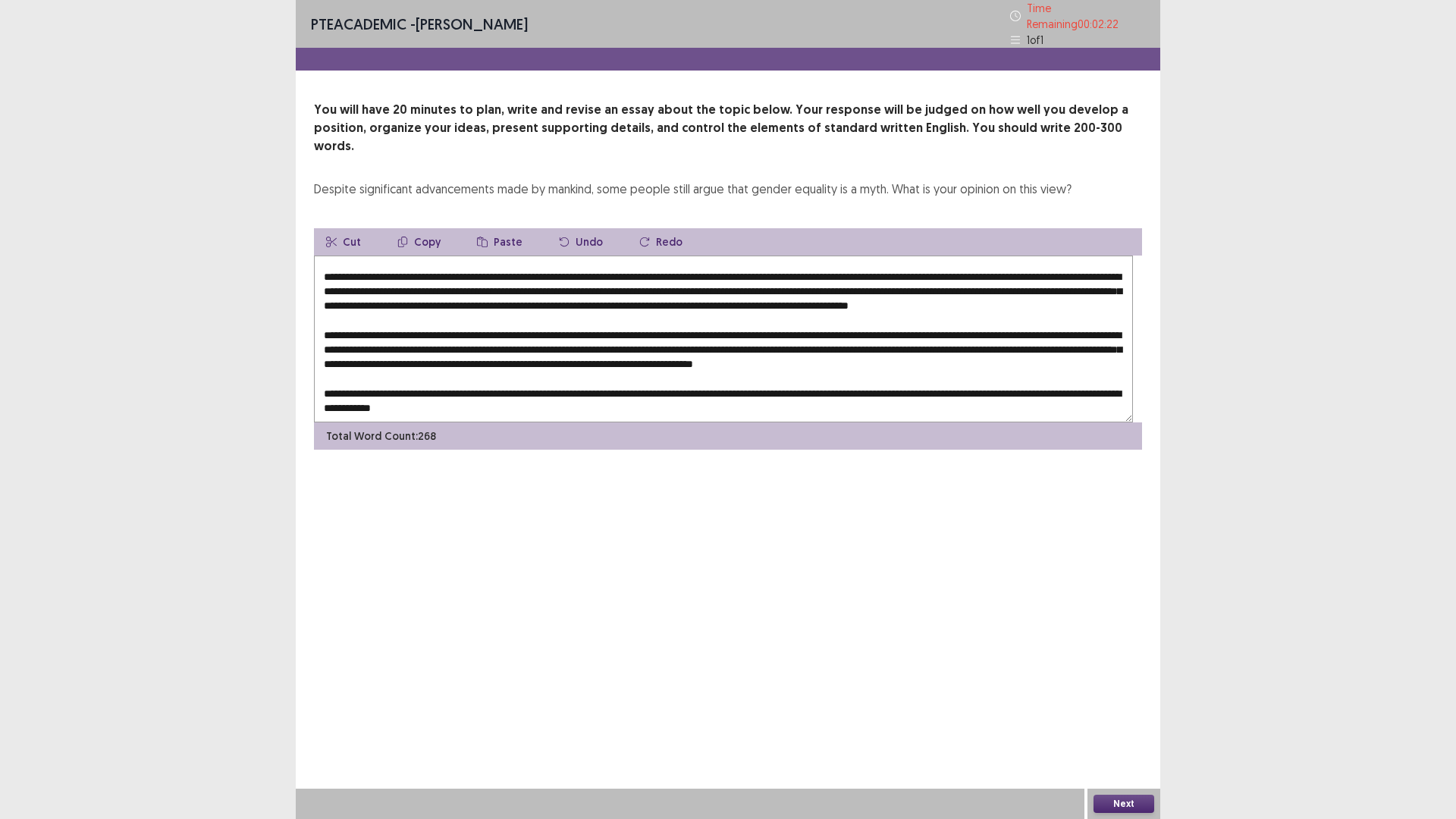
click at [684, 423] on textarea at bounding box center [723, 339] width 819 height 167
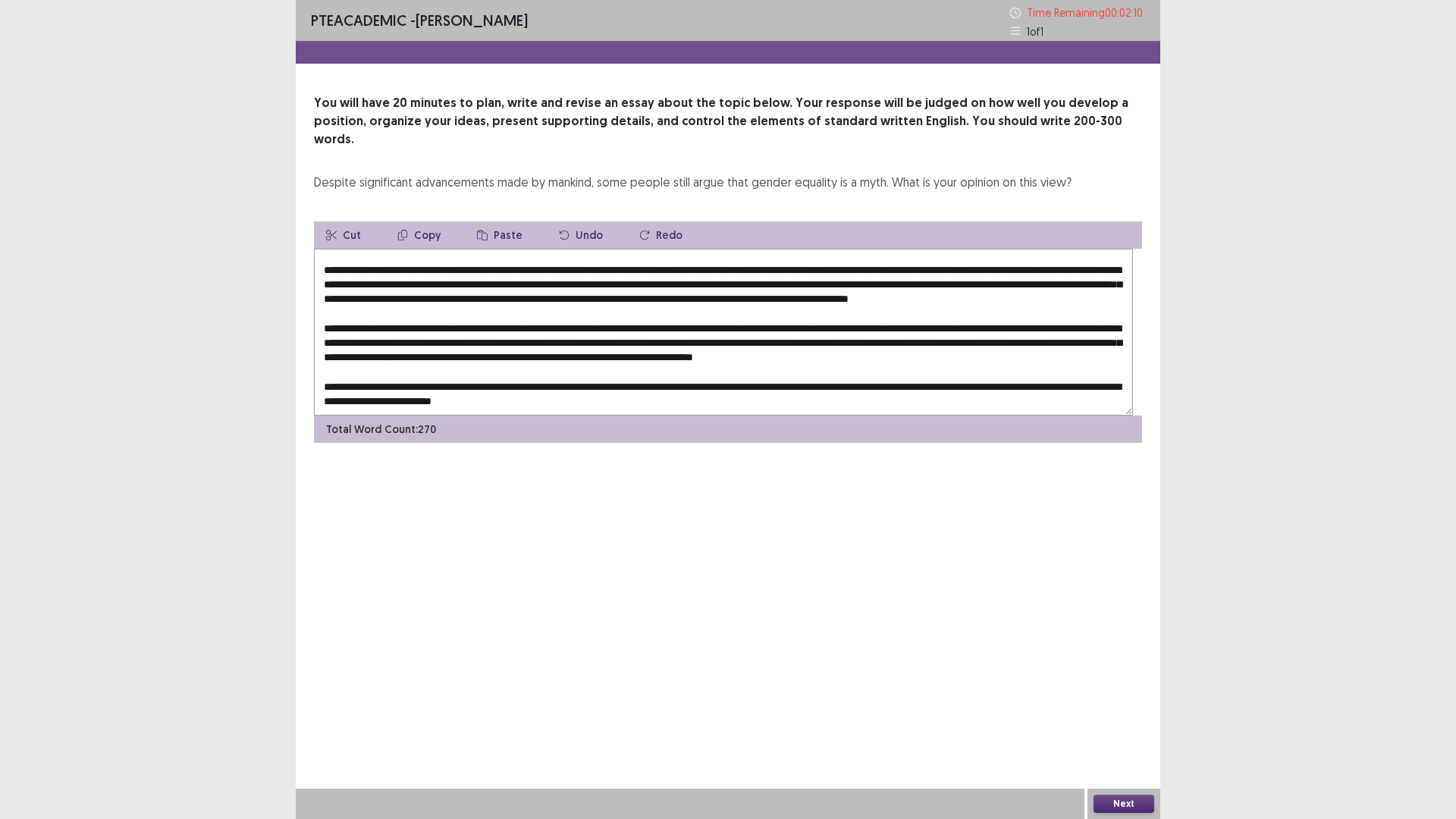
scroll to position [0, 0]
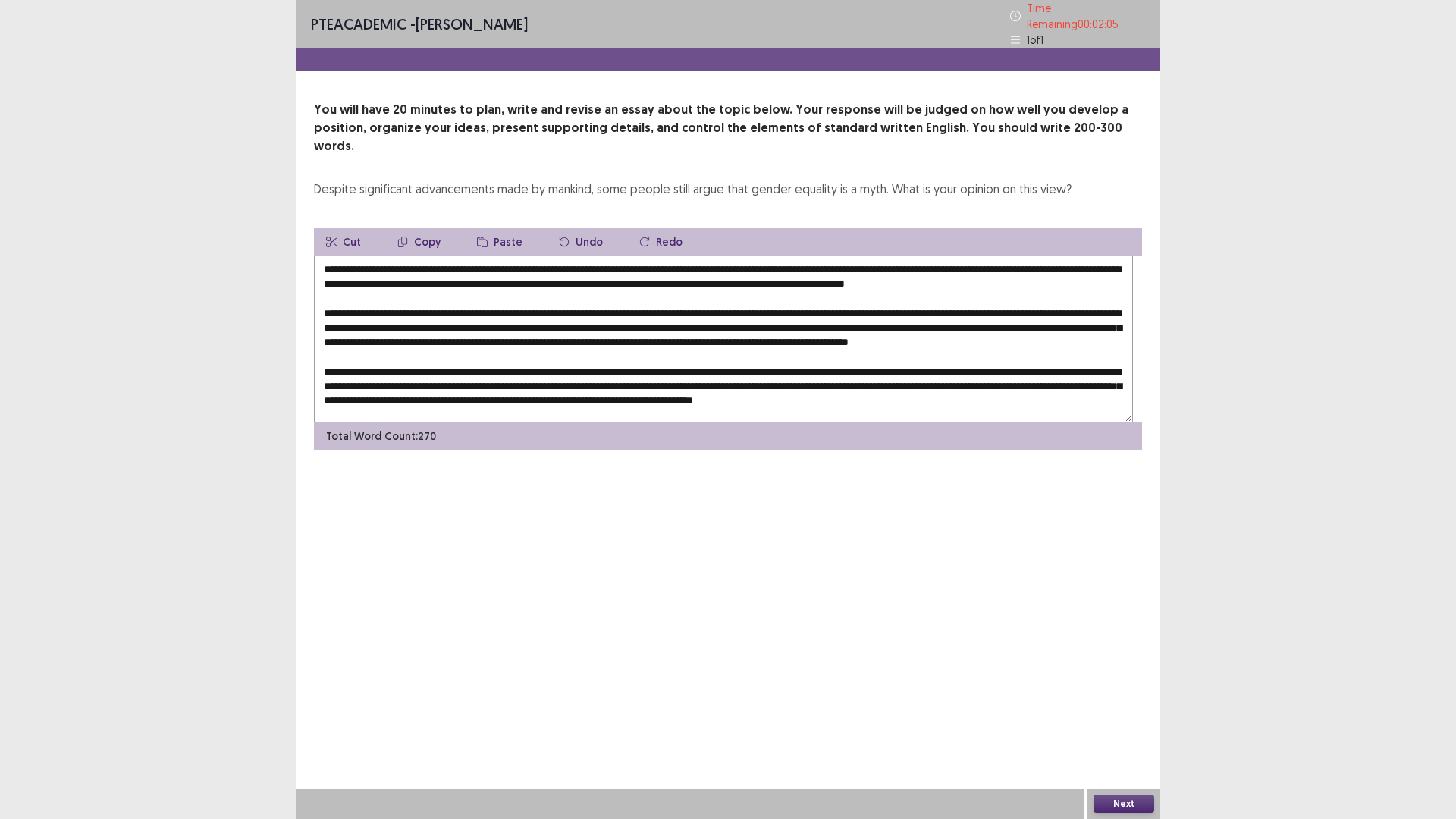
click at [501, 383] on textarea at bounding box center [723, 339] width 819 height 167
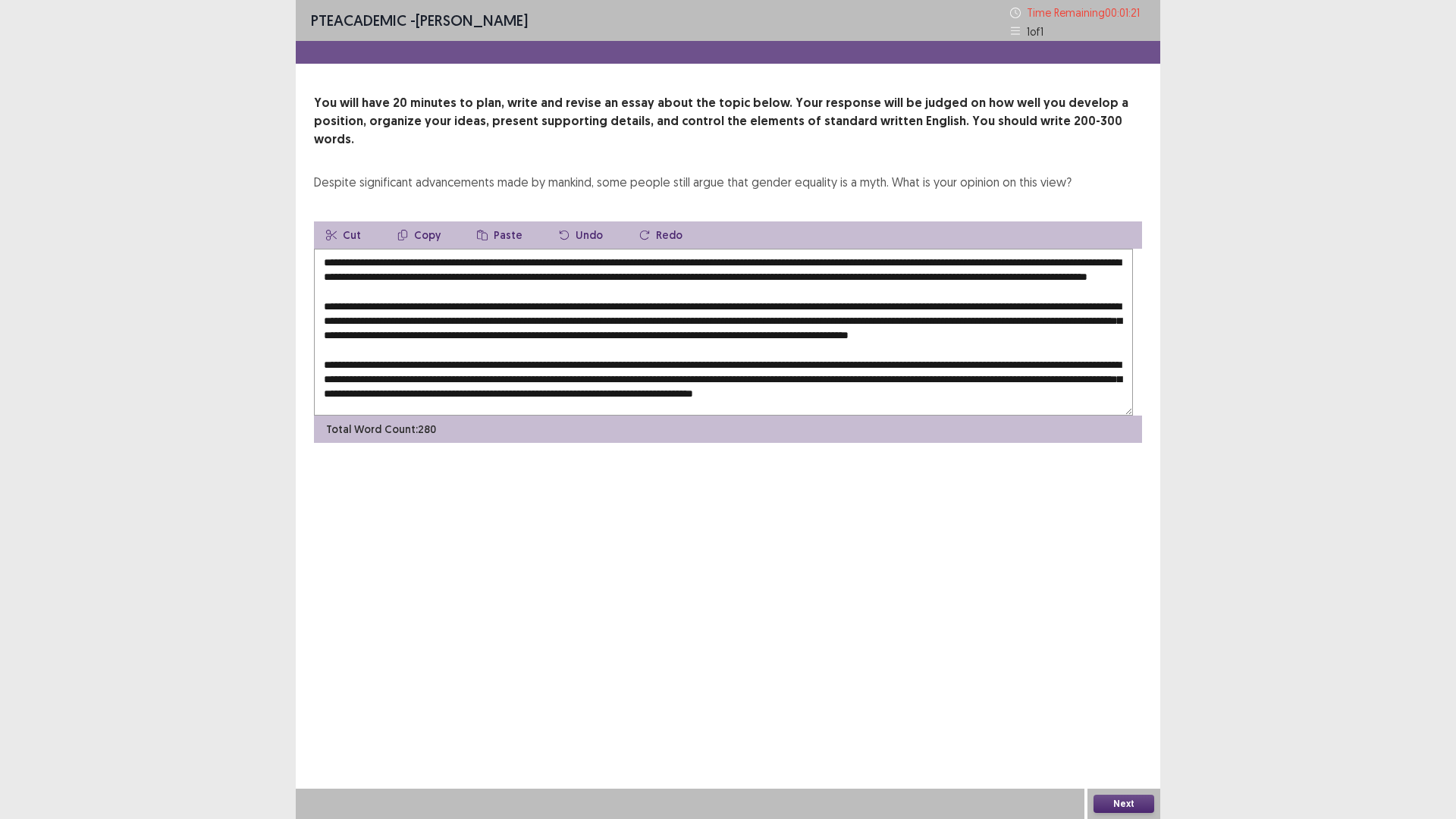
click at [777, 385] on textarea at bounding box center [723, 332] width 819 height 167
click at [848, 346] on textarea at bounding box center [723, 332] width 819 height 167
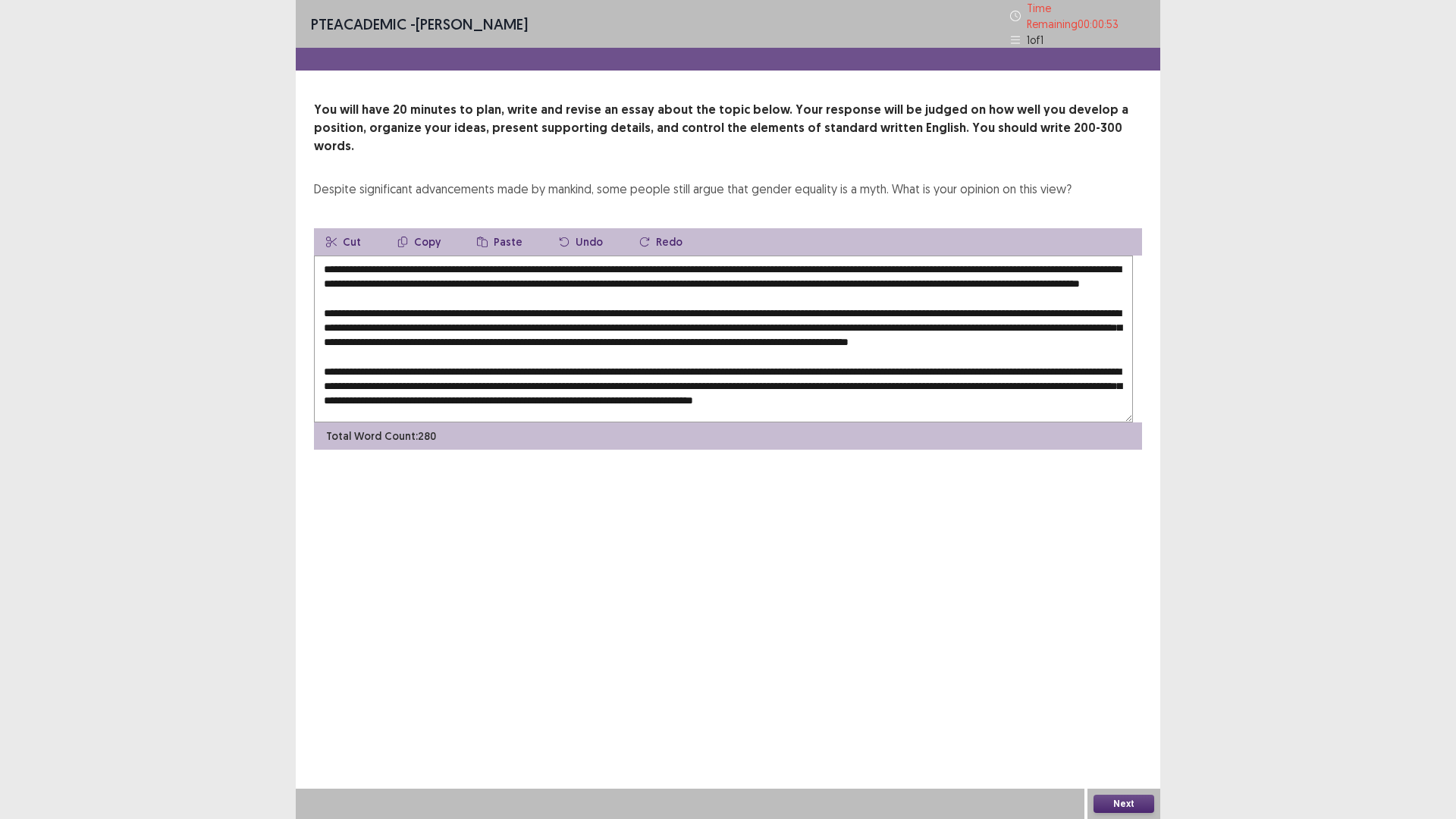
click at [413, 384] on textarea at bounding box center [723, 339] width 819 height 167
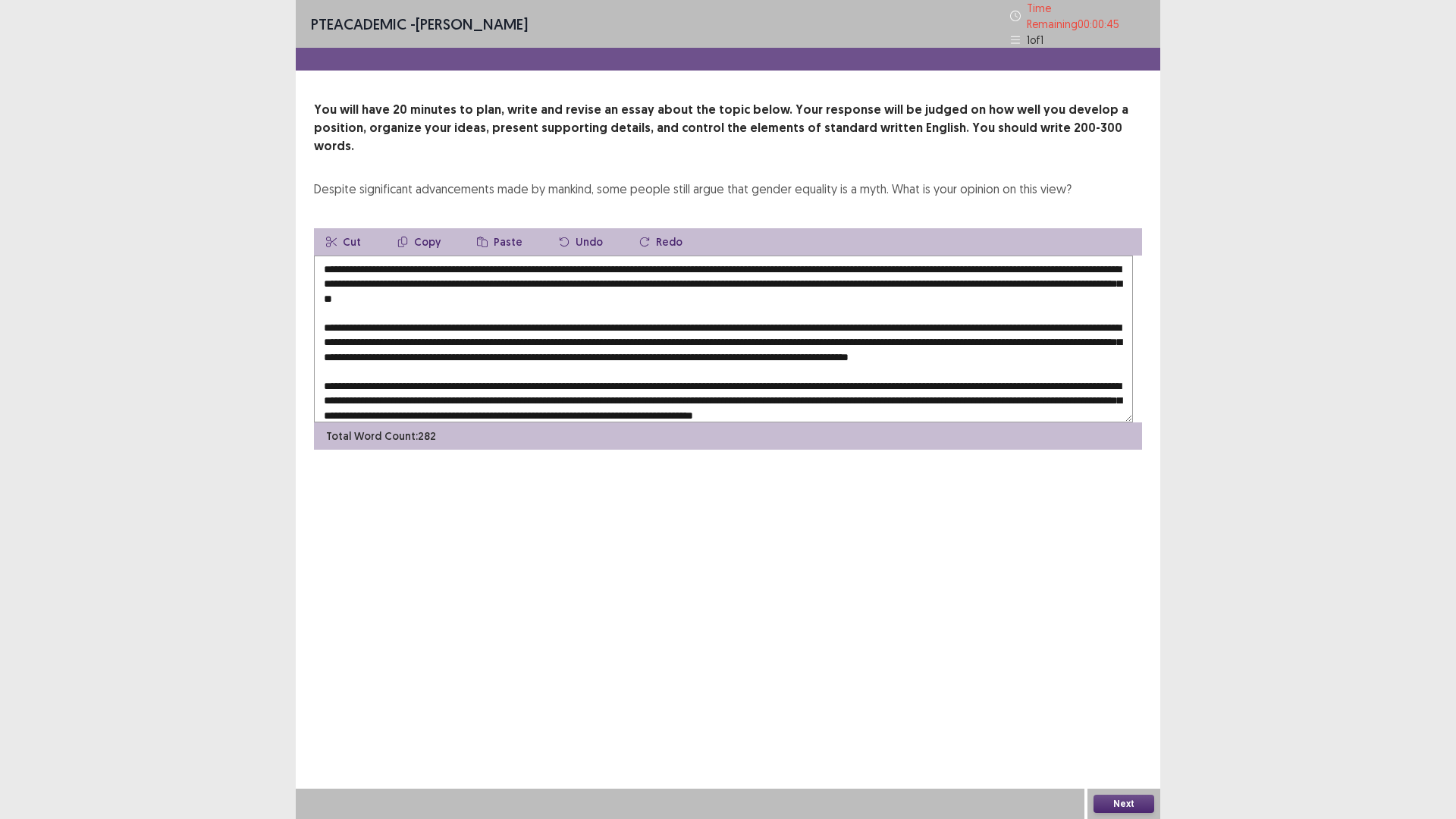
click at [796, 387] on textarea at bounding box center [723, 339] width 819 height 167
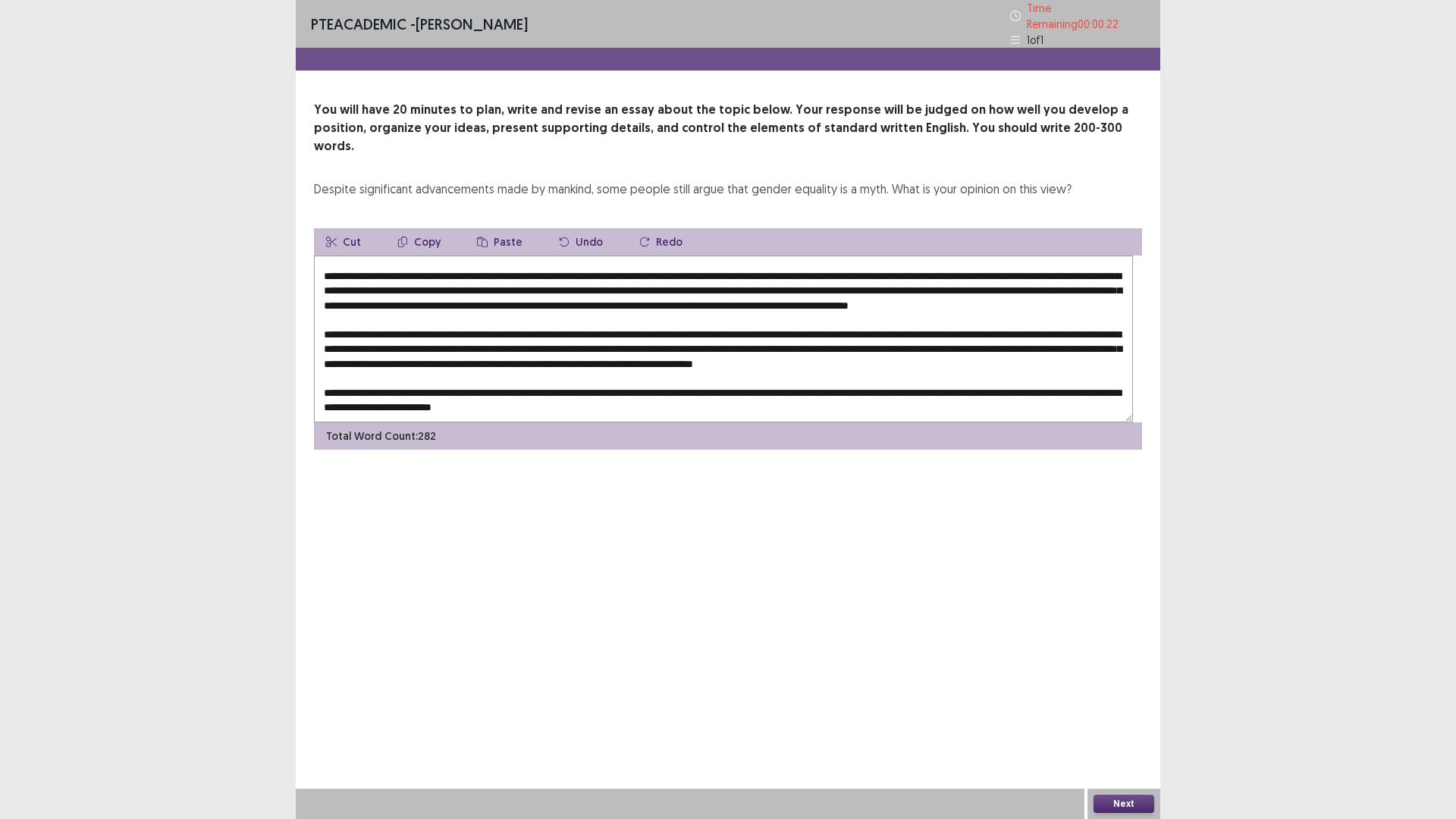
click at [575, 403] on textarea at bounding box center [723, 339] width 819 height 167
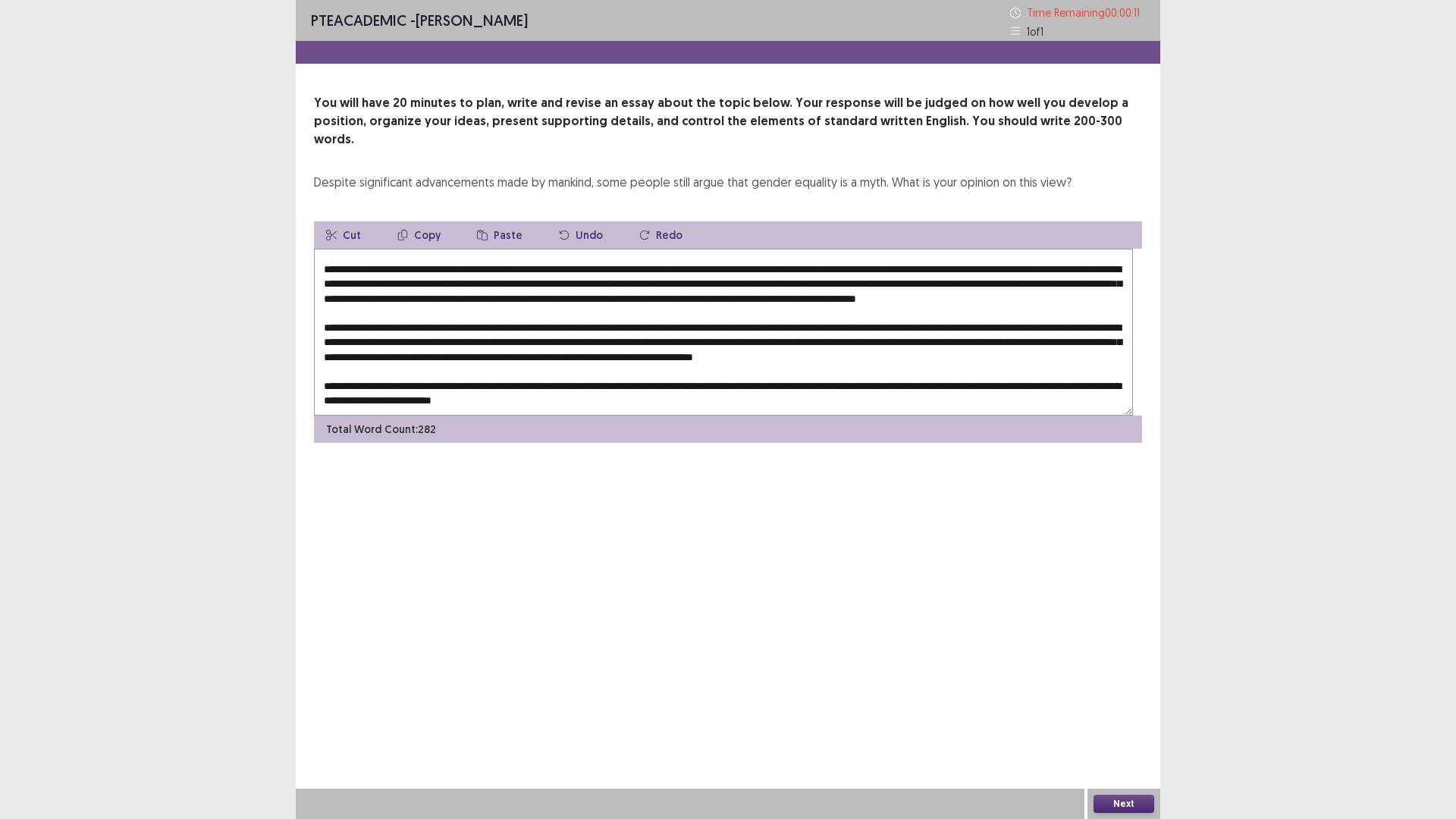
scroll to position [152, 0]
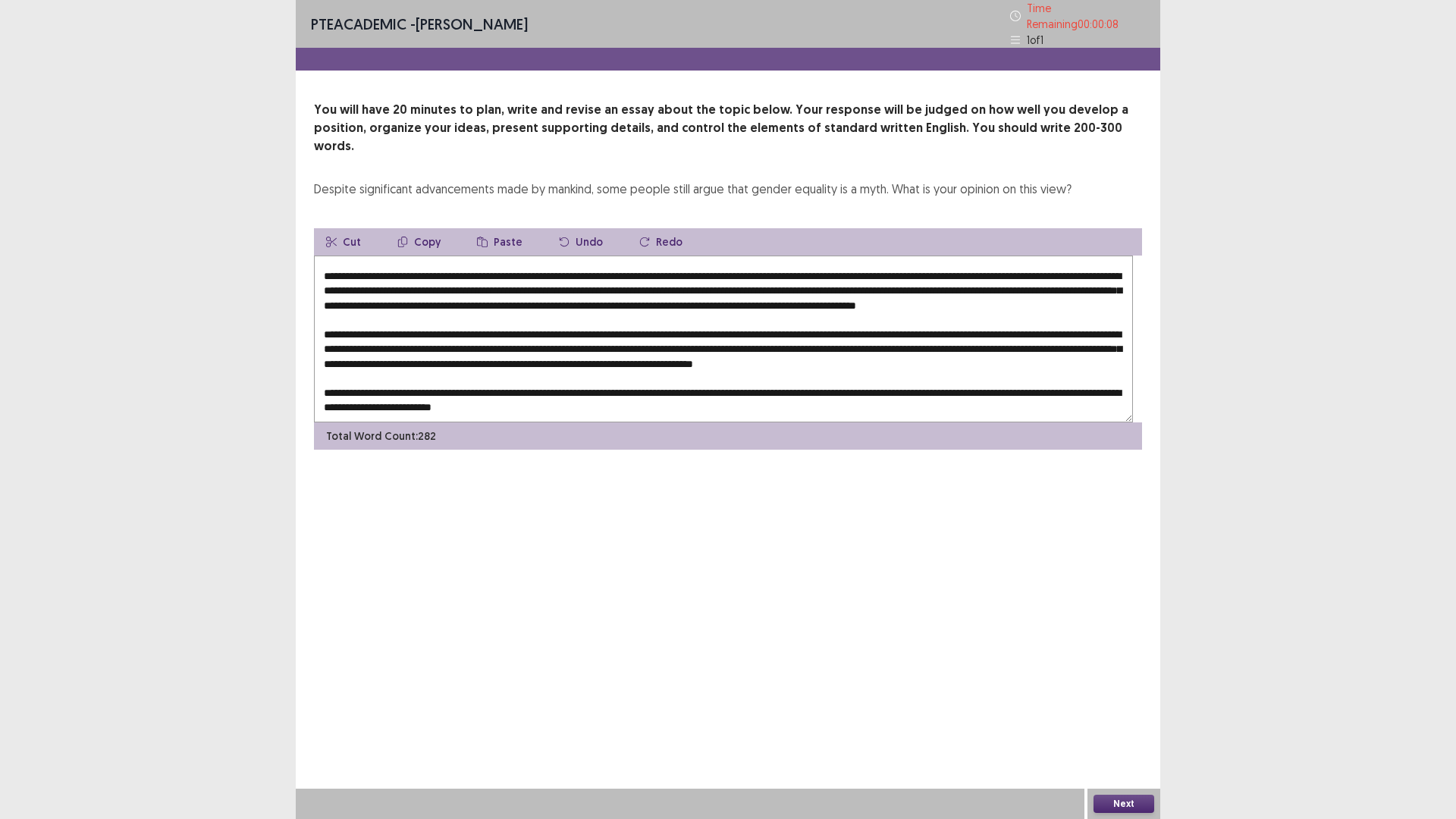
click at [567, 397] on textarea at bounding box center [723, 339] width 819 height 167
type textarea "**********"
click at [1127, 725] on button "Next" at bounding box center [1123, 804] width 60 height 18
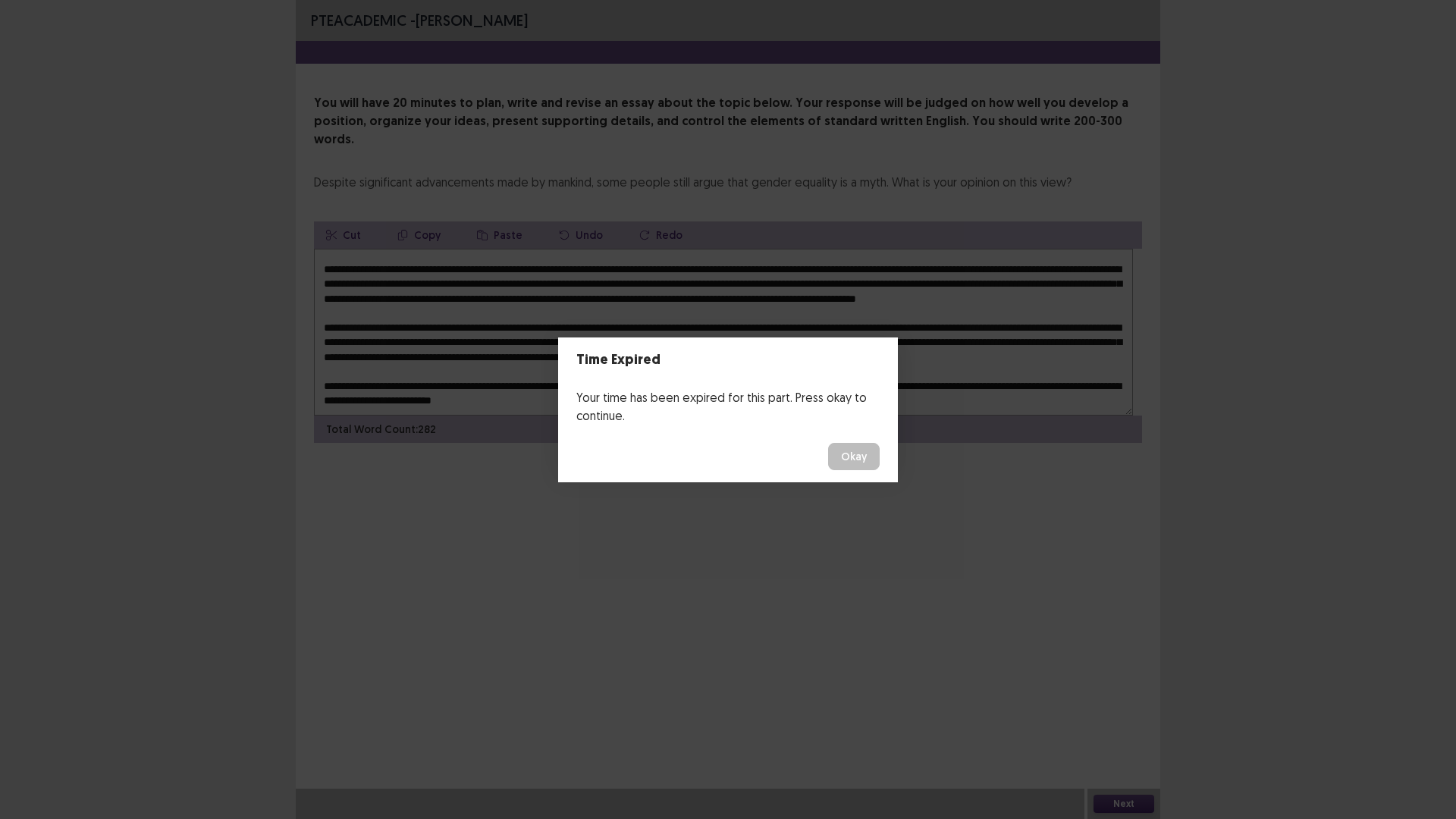
click at [880, 468] on button "Okay" at bounding box center [854, 457] width 51 height 28
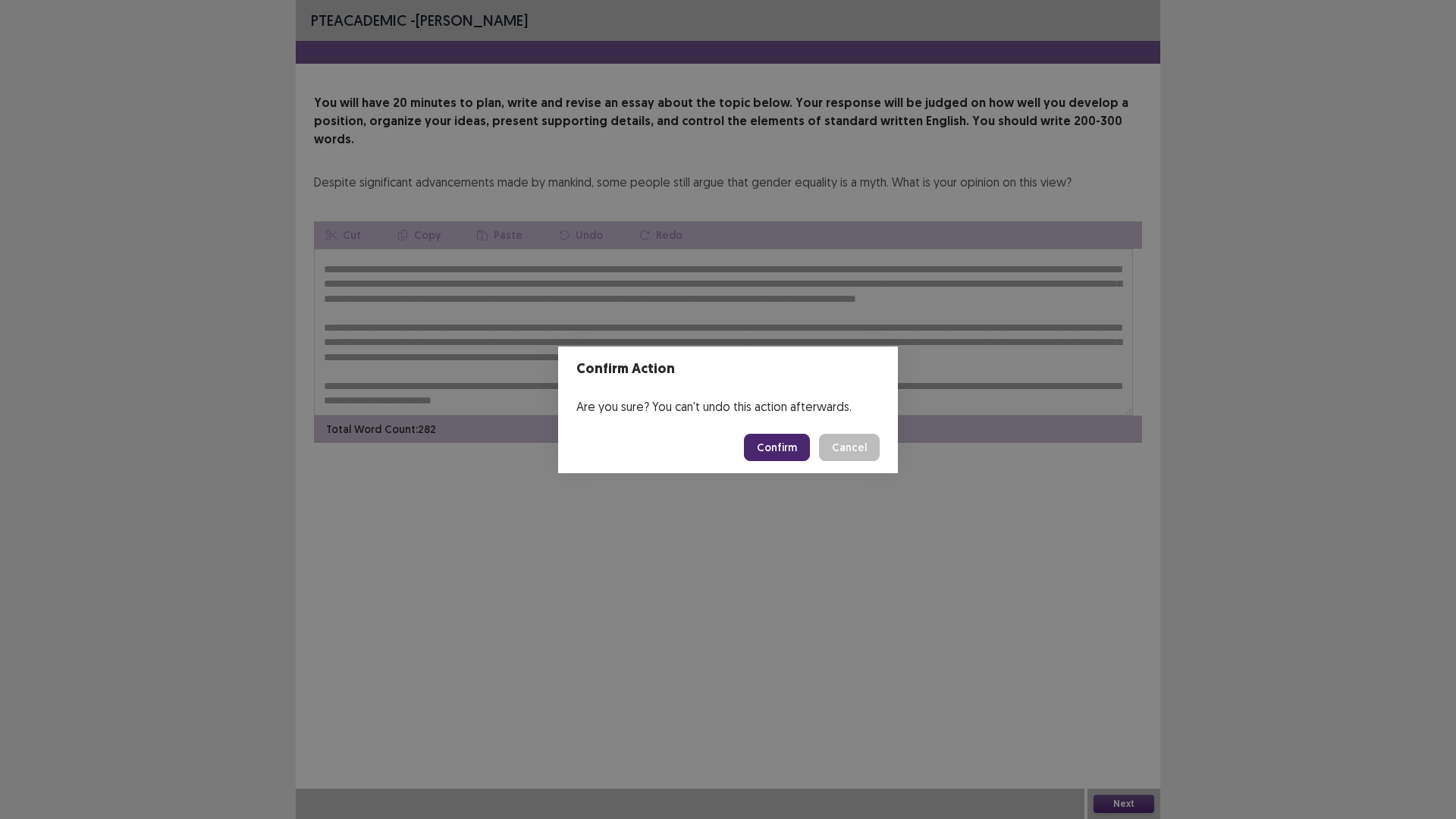
click at [794, 453] on button "Confirm" at bounding box center [777, 448] width 66 height 28
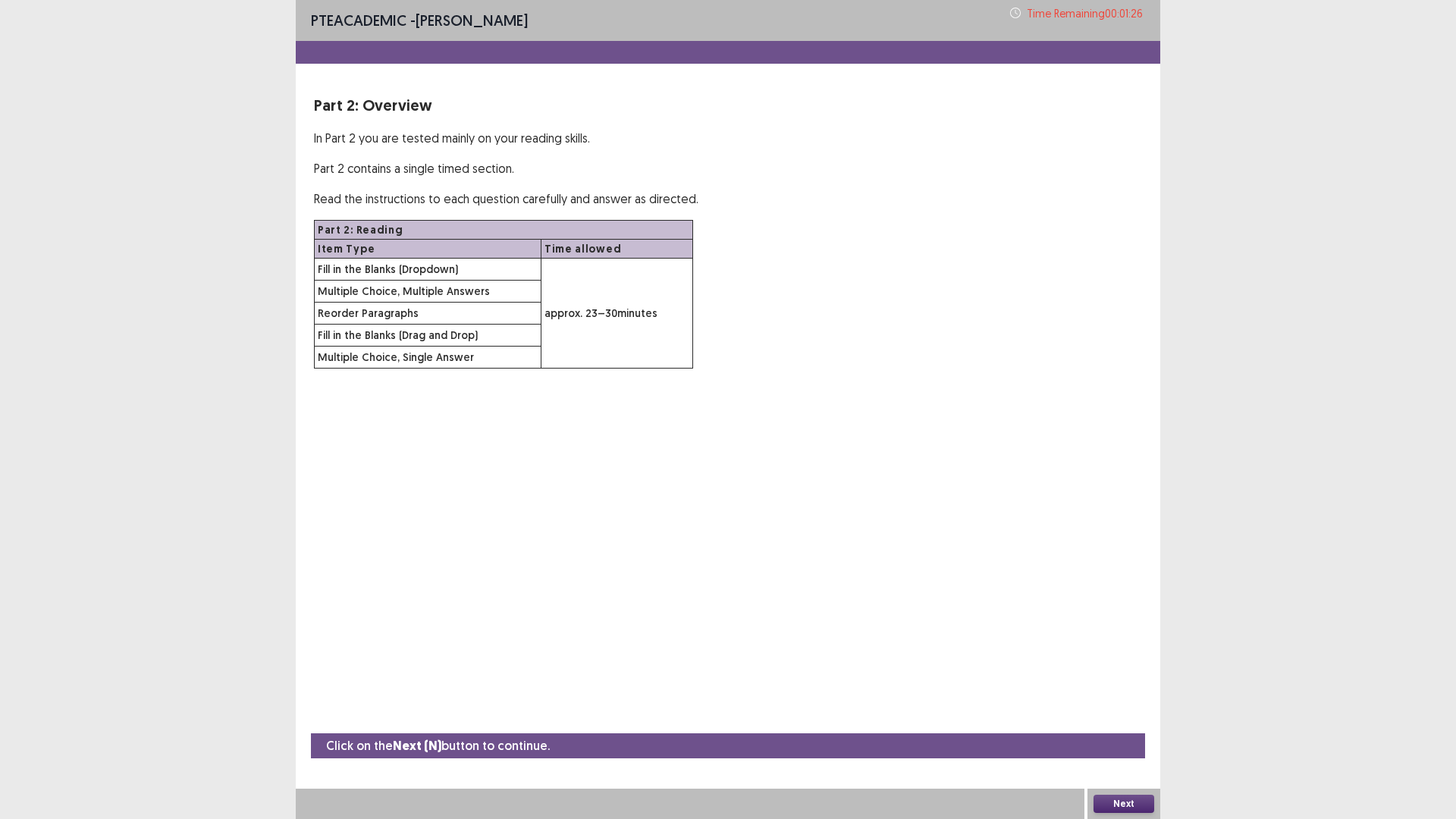
click at [1130, 725] on button "Next" at bounding box center [1123, 804] width 60 height 18
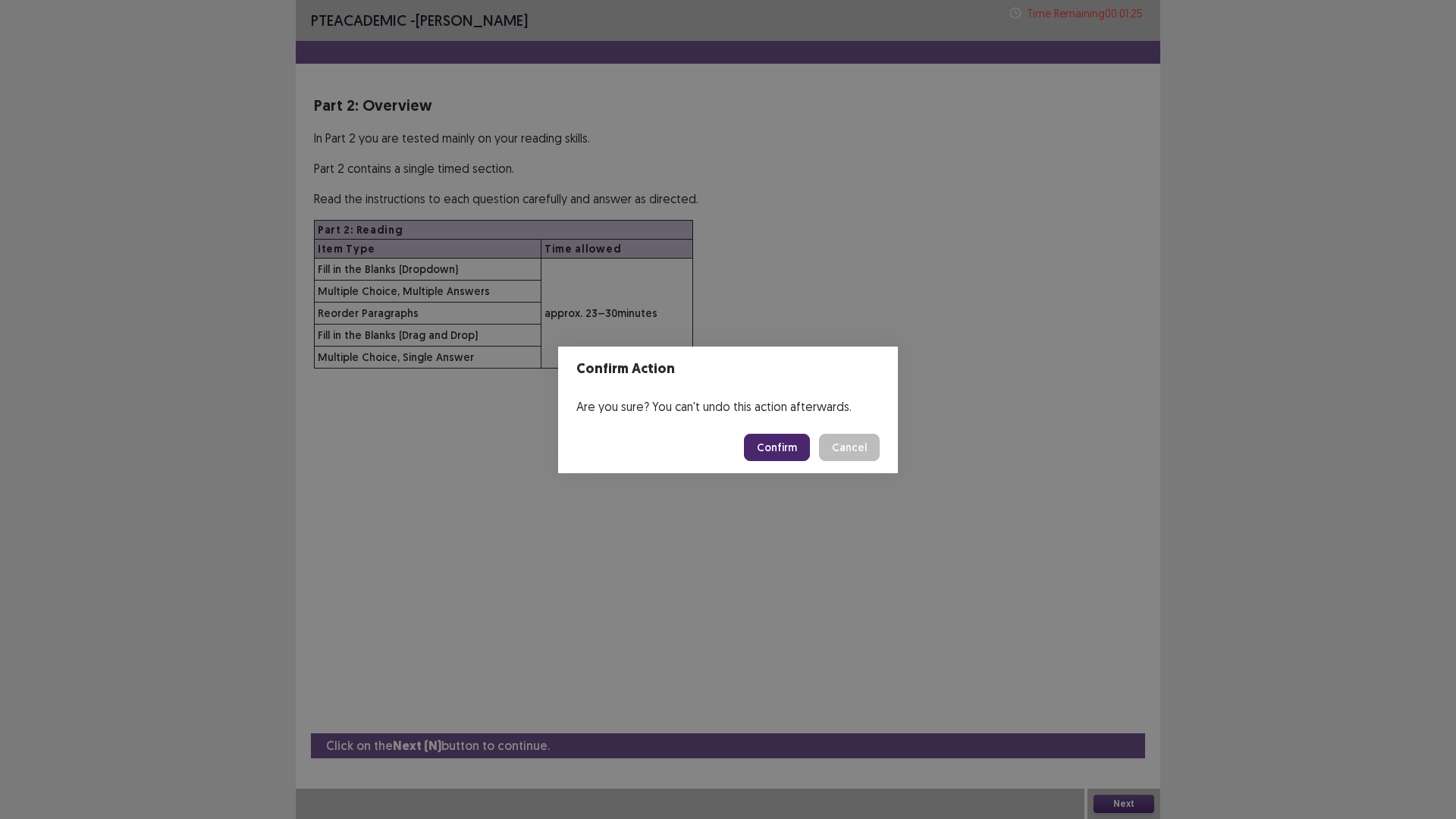
click at [810, 454] on button "Confirm" at bounding box center [777, 448] width 66 height 28
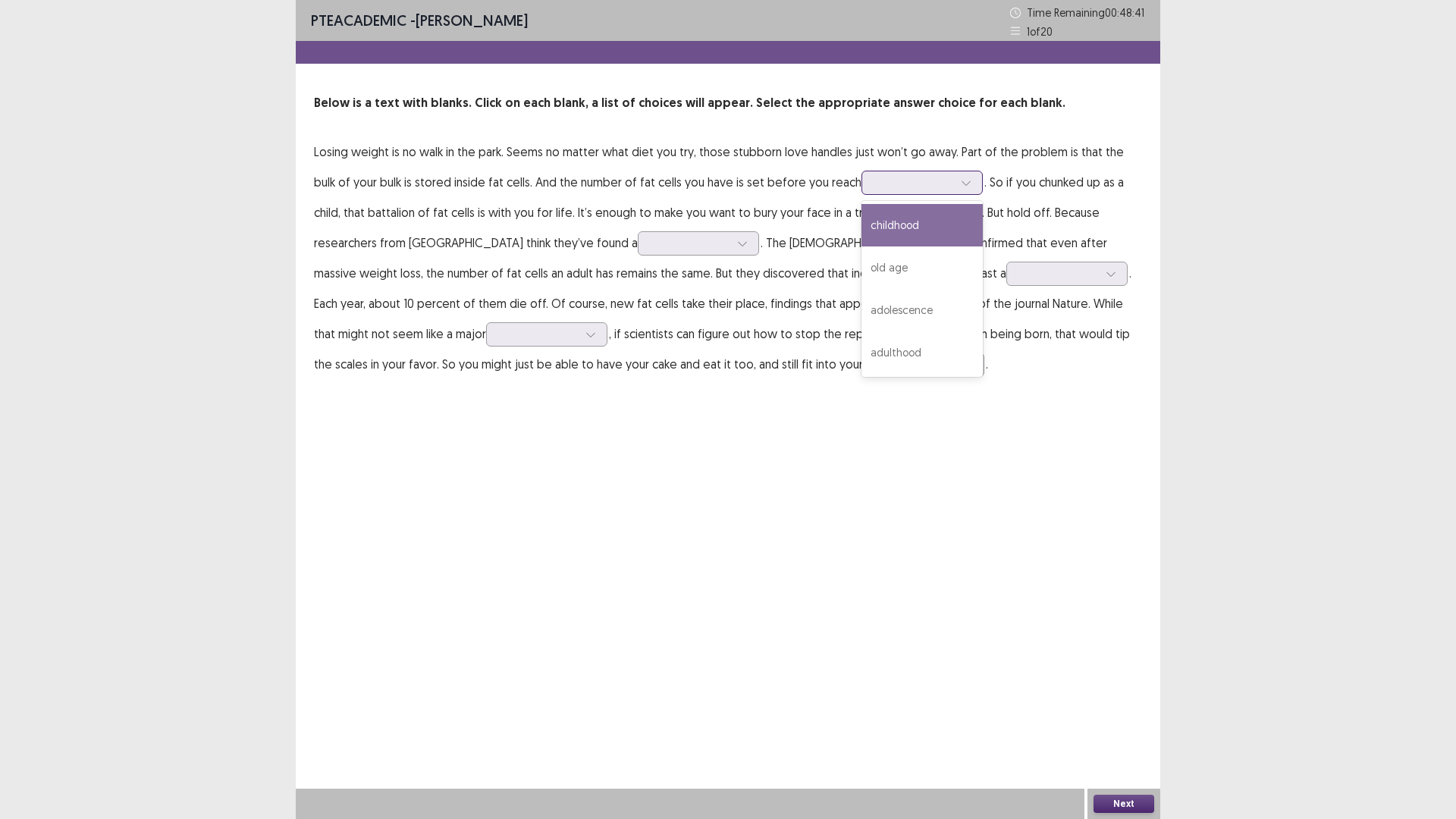
click at [955, 194] on div at bounding box center [966, 182] width 23 height 23
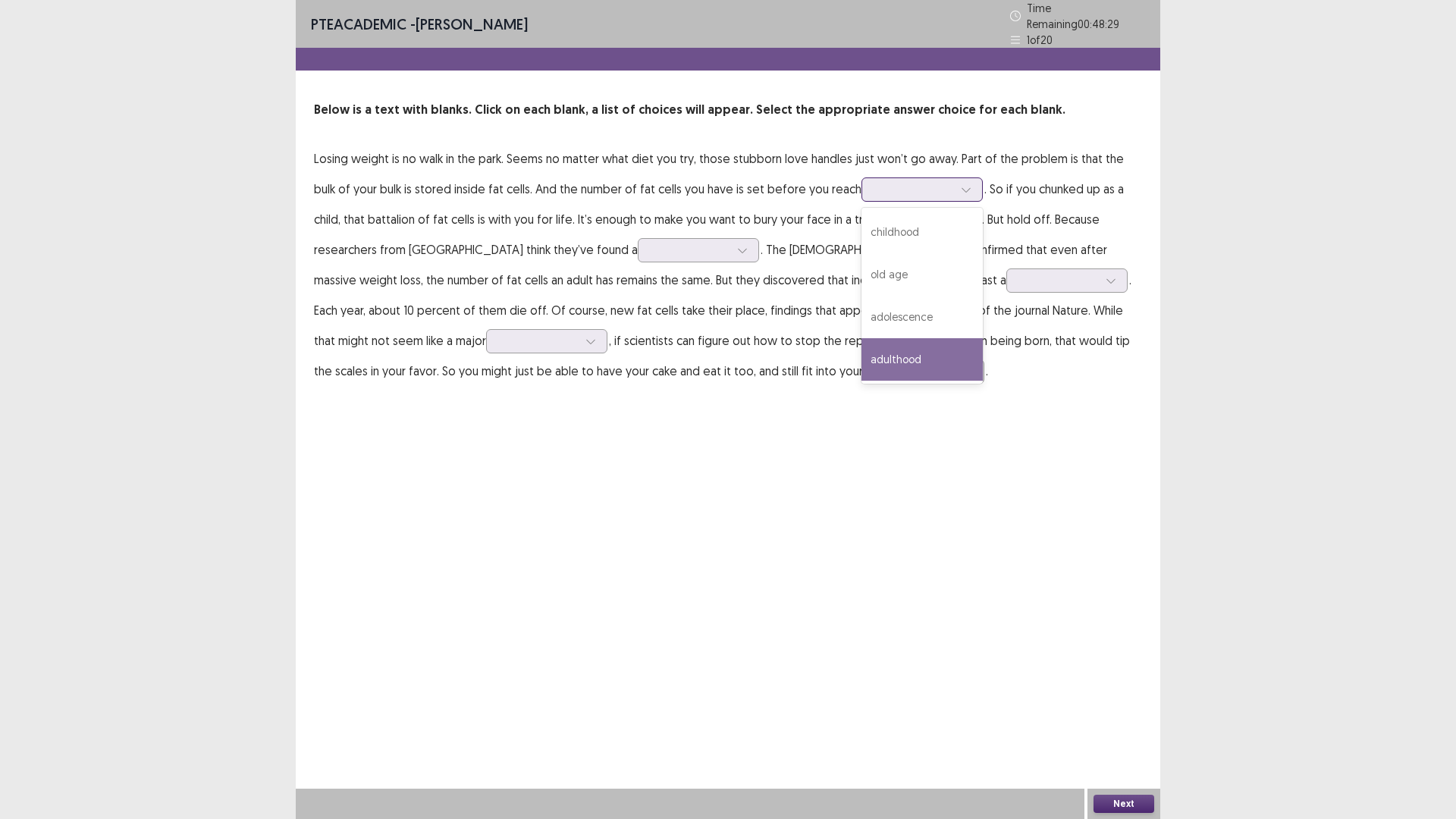
click at [861, 381] on div "adulthood" at bounding box center [922, 359] width 122 height 43
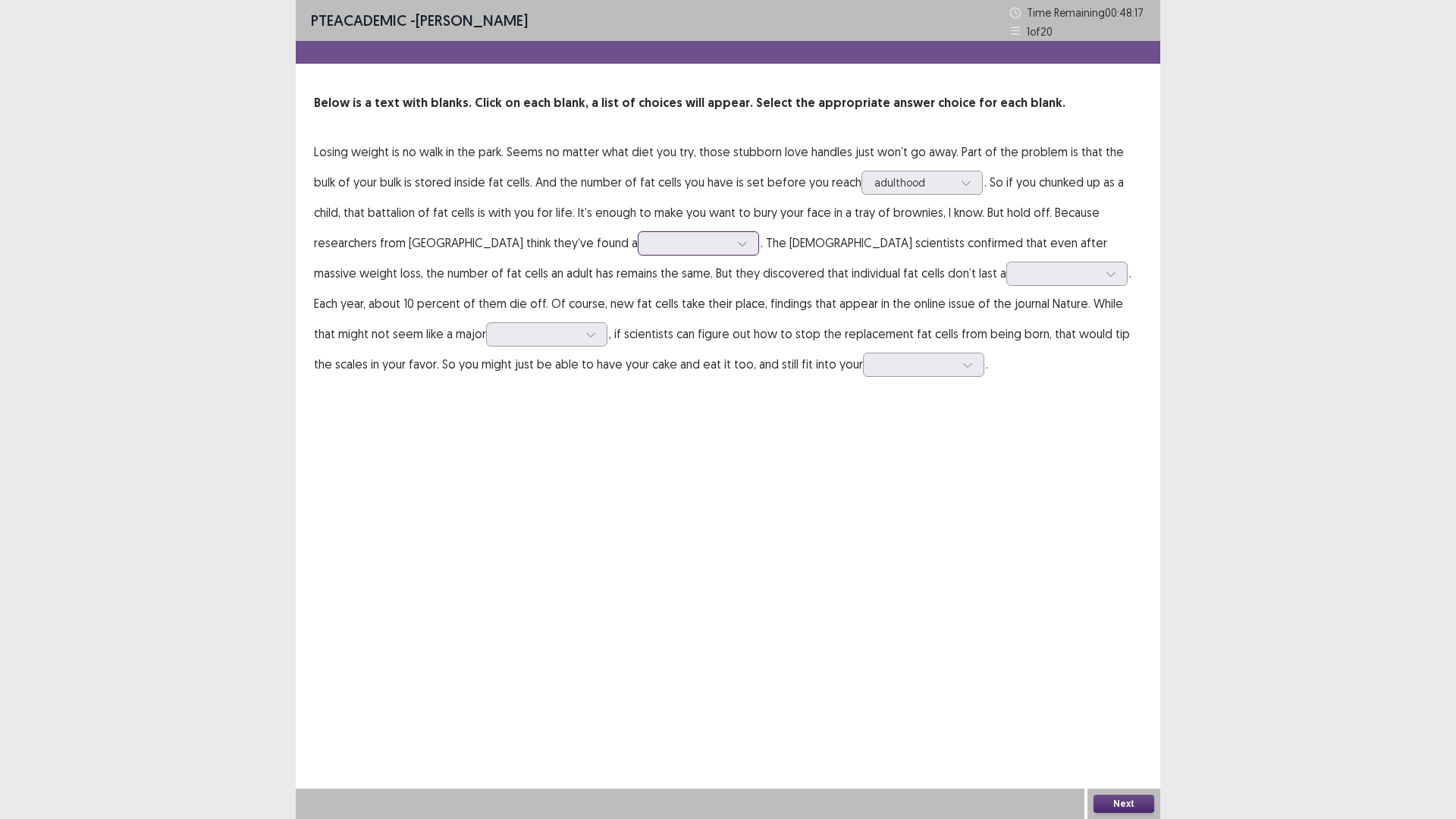
click at [737, 247] on icon at bounding box center [741, 244] width 8 height 5
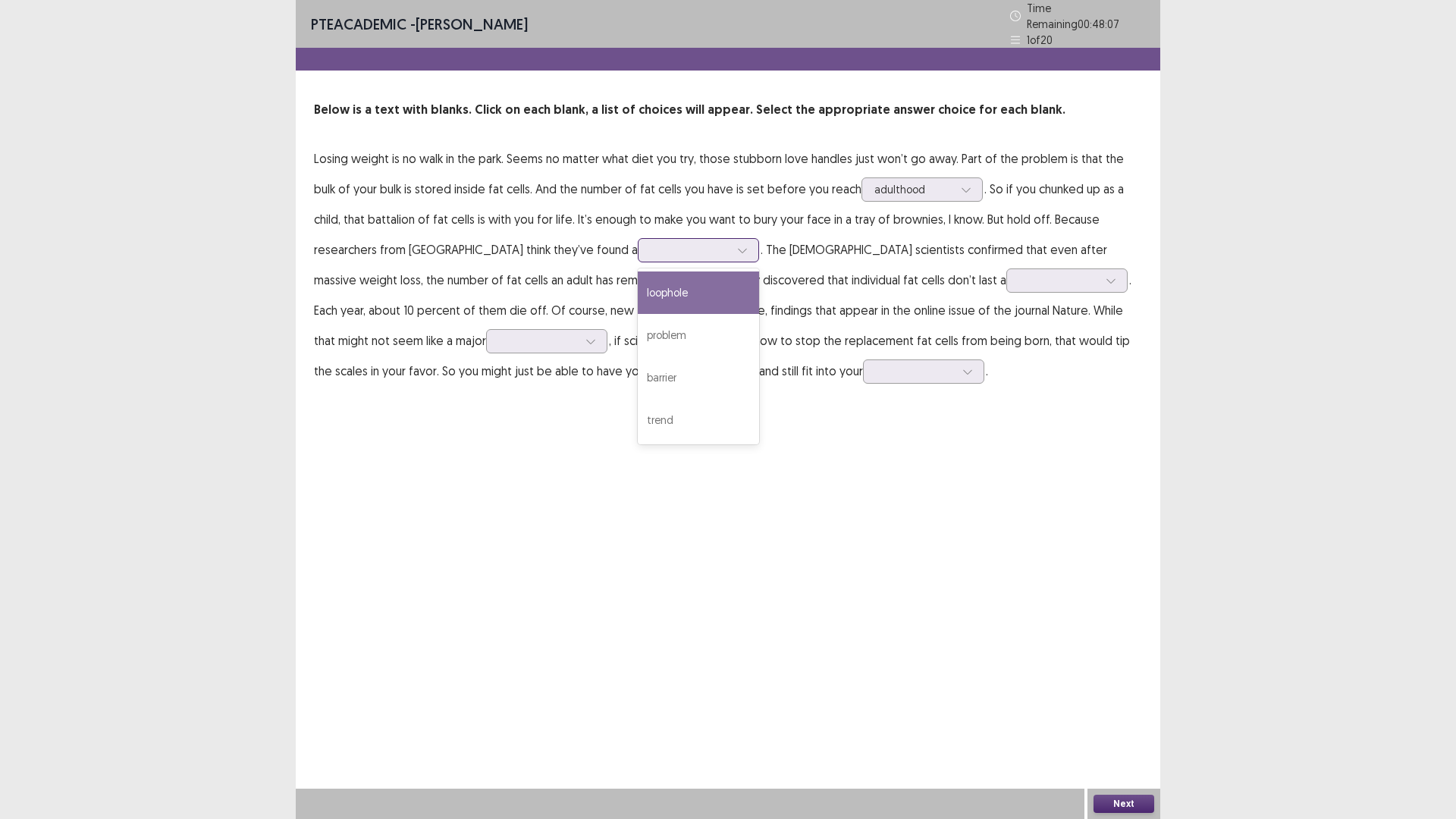
click at [637, 314] on div "loophole" at bounding box center [698, 292] width 122 height 43
click at [1106, 286] on icon at bounding box center [1111, 280] width 11 height 11
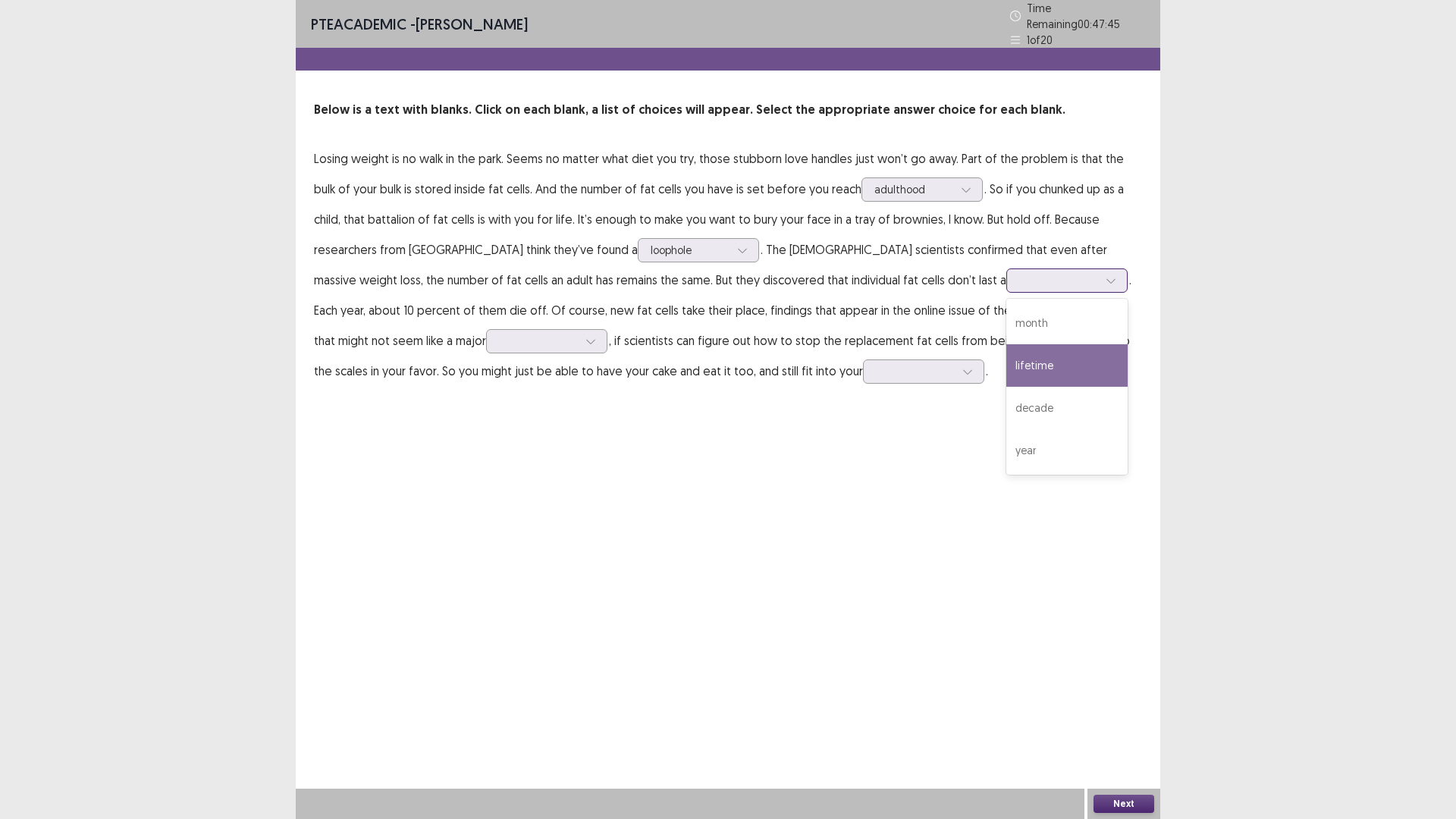
click at [1007, 387] on div "lifetime" at bounding box center [1067, 365] width 122 height 43
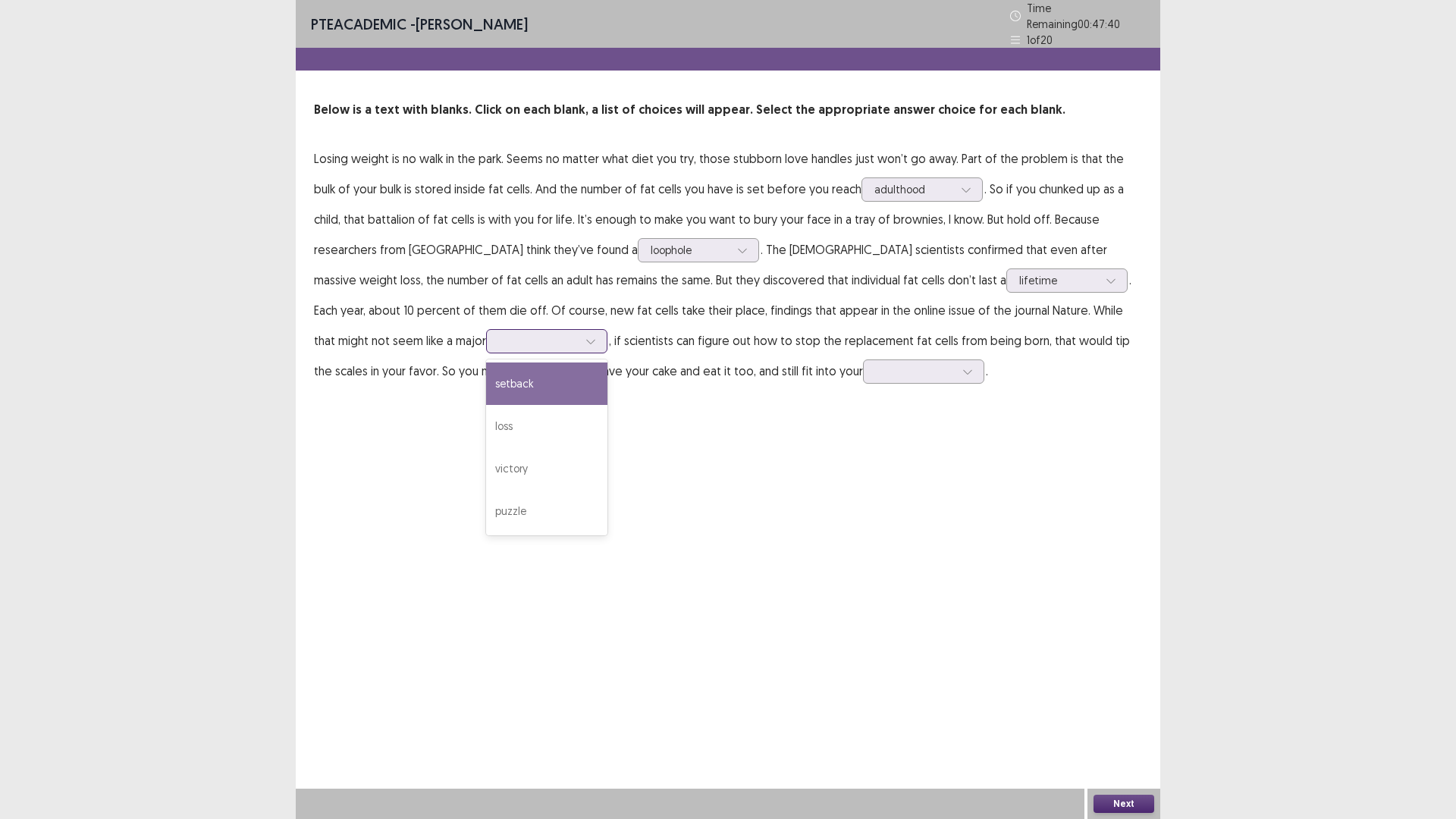
click at [596, 347] on icon at bounding box center [590, 341] width 11 height 11
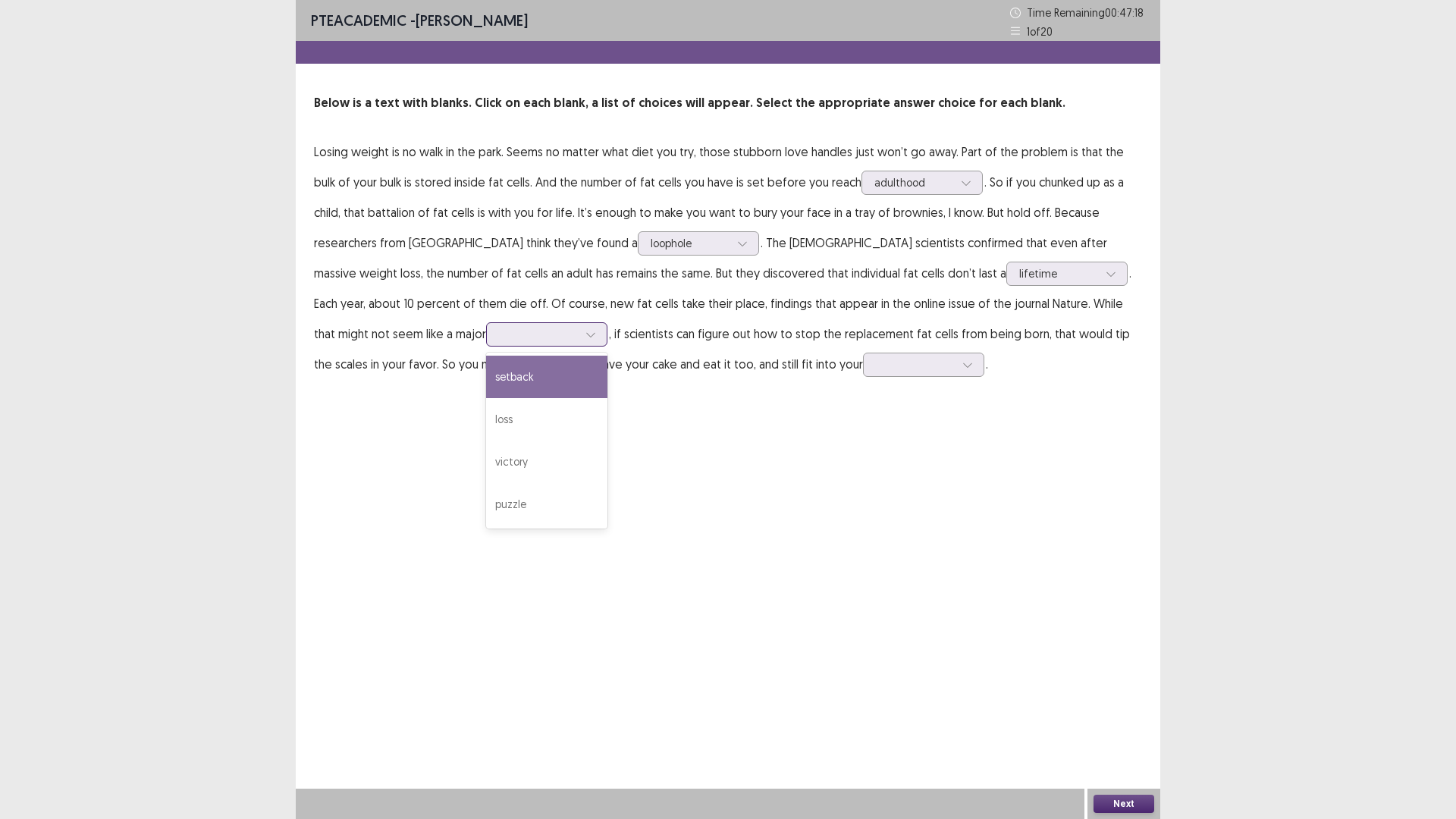
click at [608, 398] on div "setback" at bounding box center [546, 376] width 122 height 43
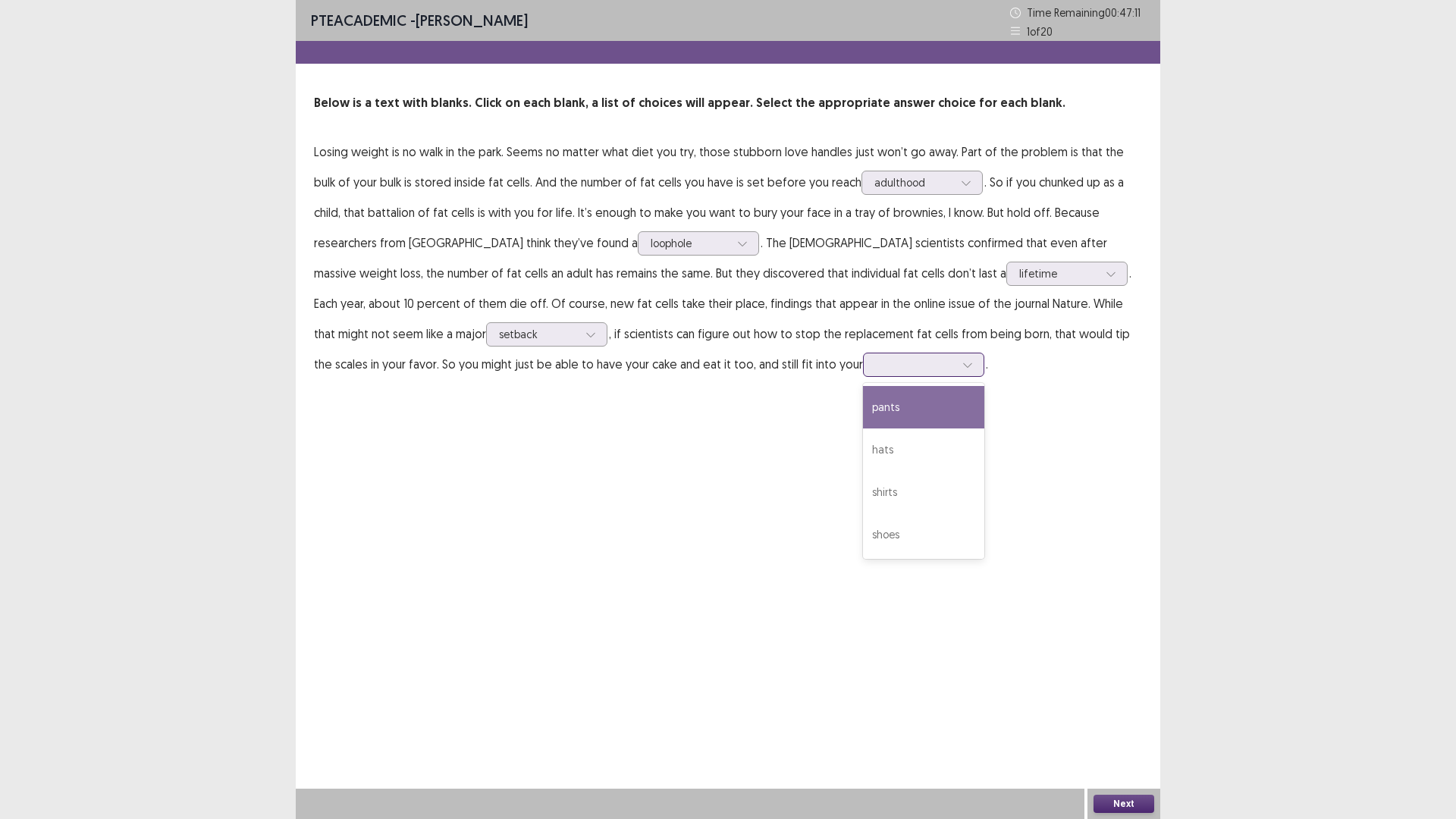
click at [962, 370] on icon at bounding box center [967, 364] width 11 height 11
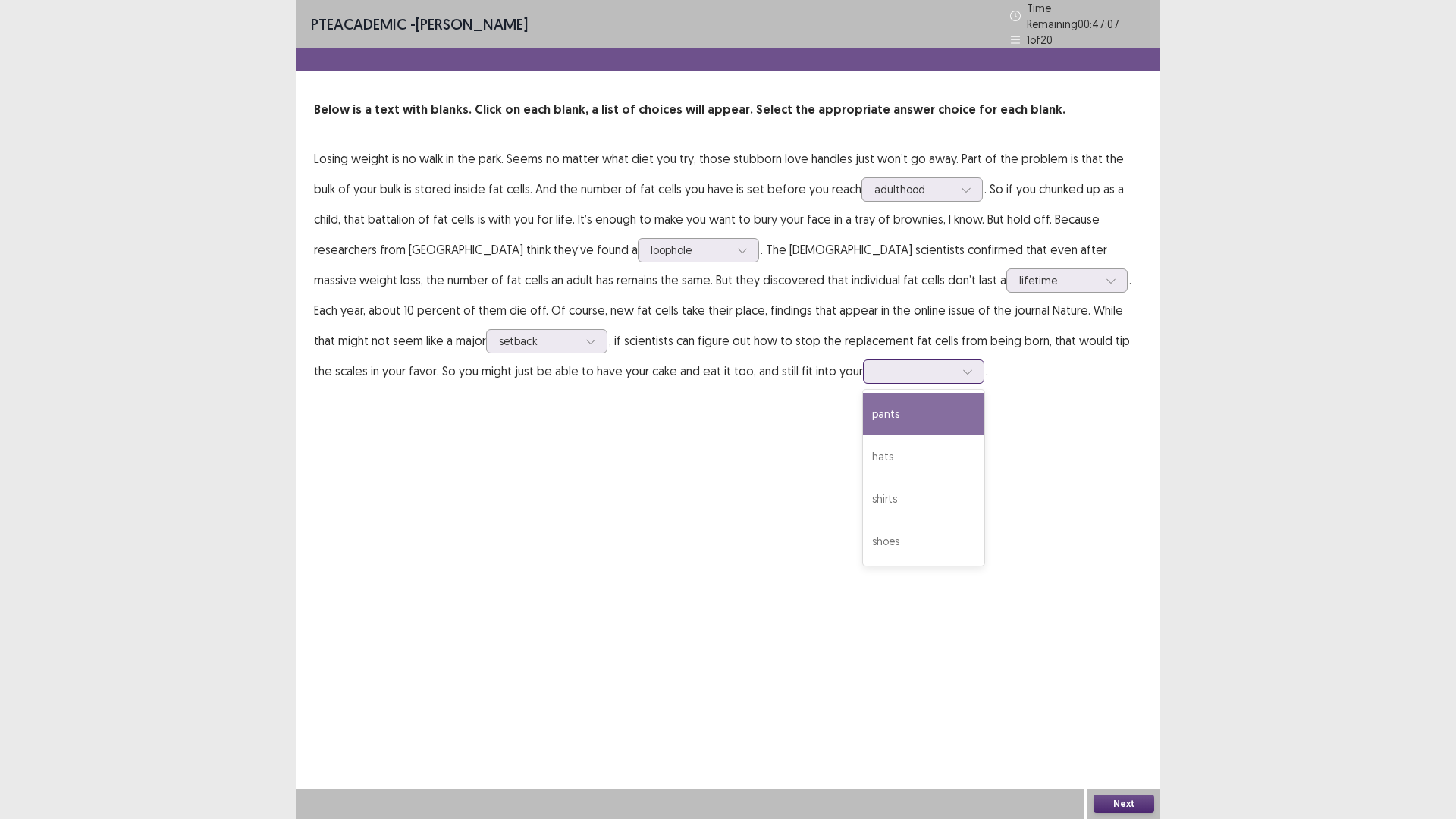
click at [863, 436] on div "pants" at bounding box center [923, 414] width 122 height 43
click at [1131, 725] on button "Next" at bounding box center [1123, 804] width 60 height 18
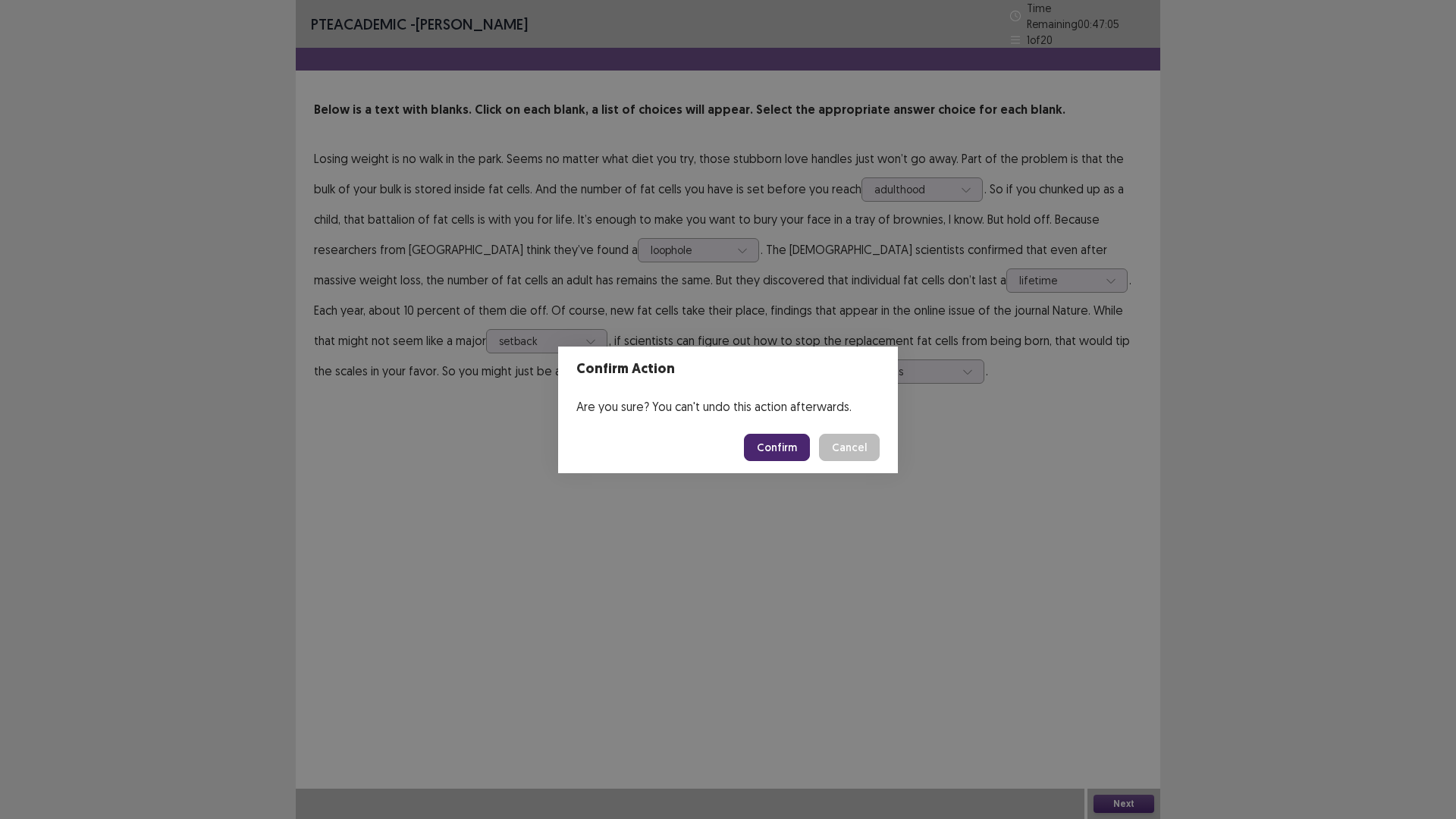
click at [810, 456] on button "Confirm" at bounding box center [777, 448] width 66 height 28
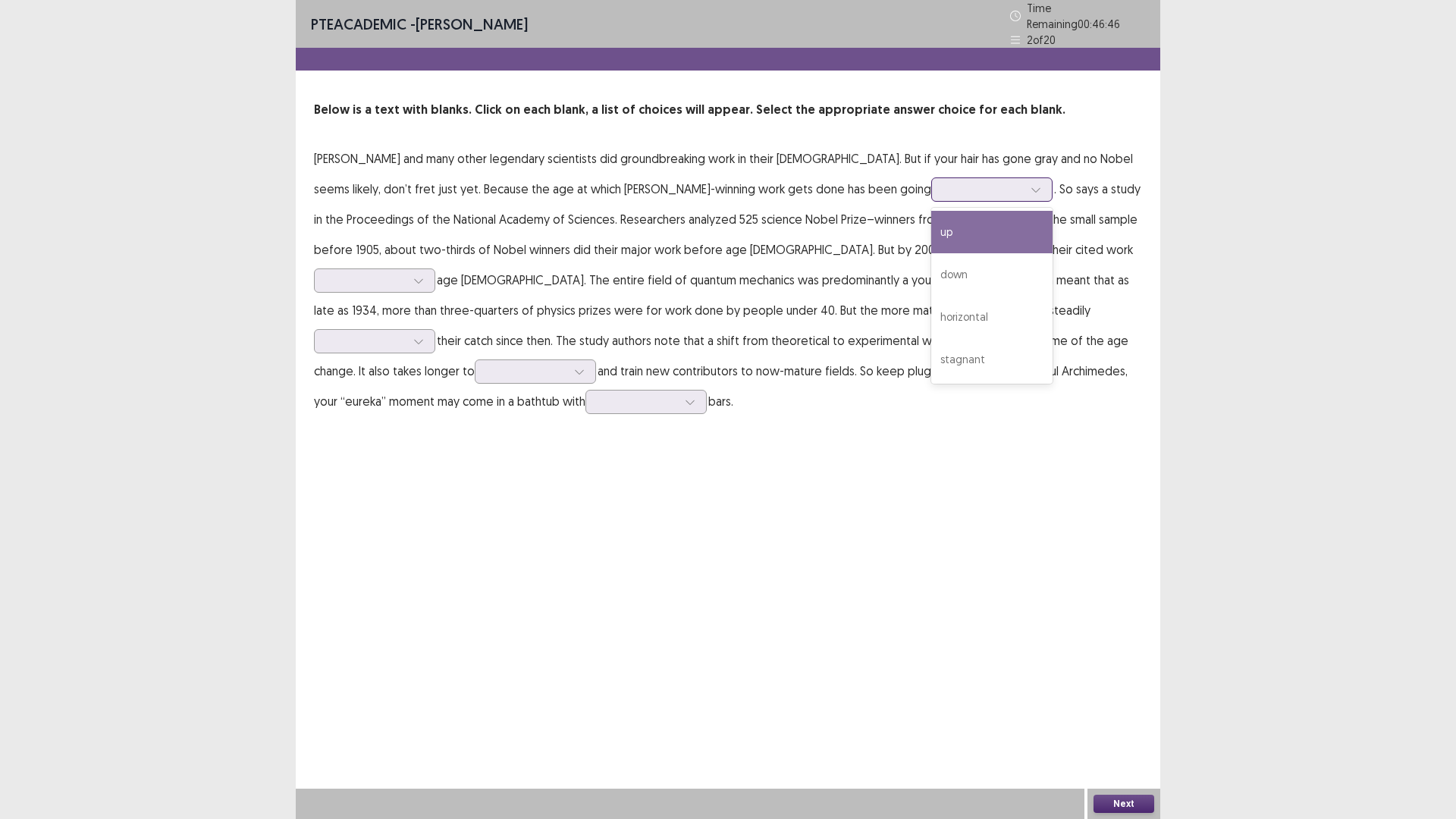
click at [1030, 195] on icon at bounding box center [1035, 189] width 11 height 11
click at [931, 296] on div "down" at bounding box center [992, 274] width 122 height 43
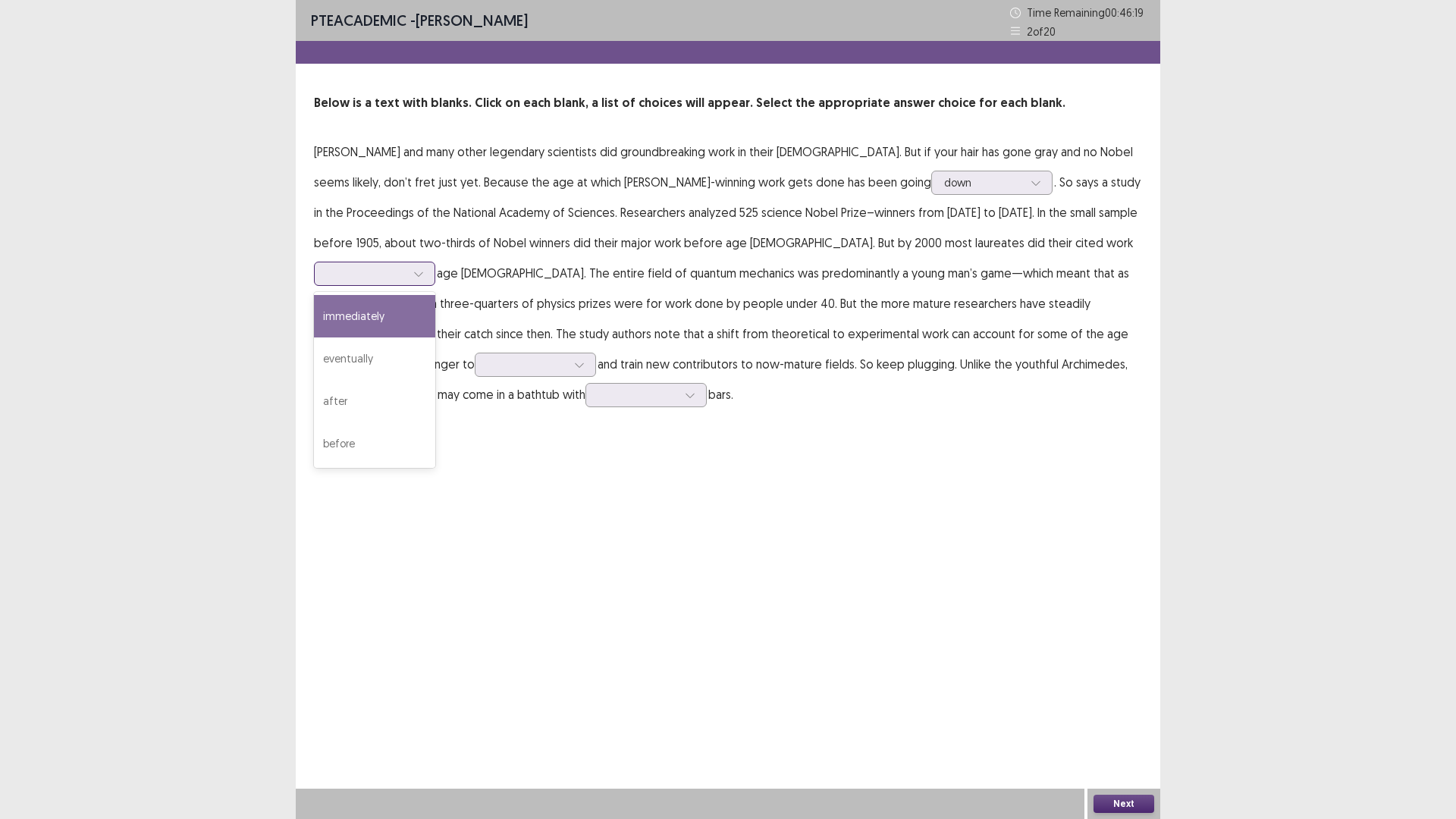
click at [424, 279] on icon at bounding box center [419, 273] width 11 height 11
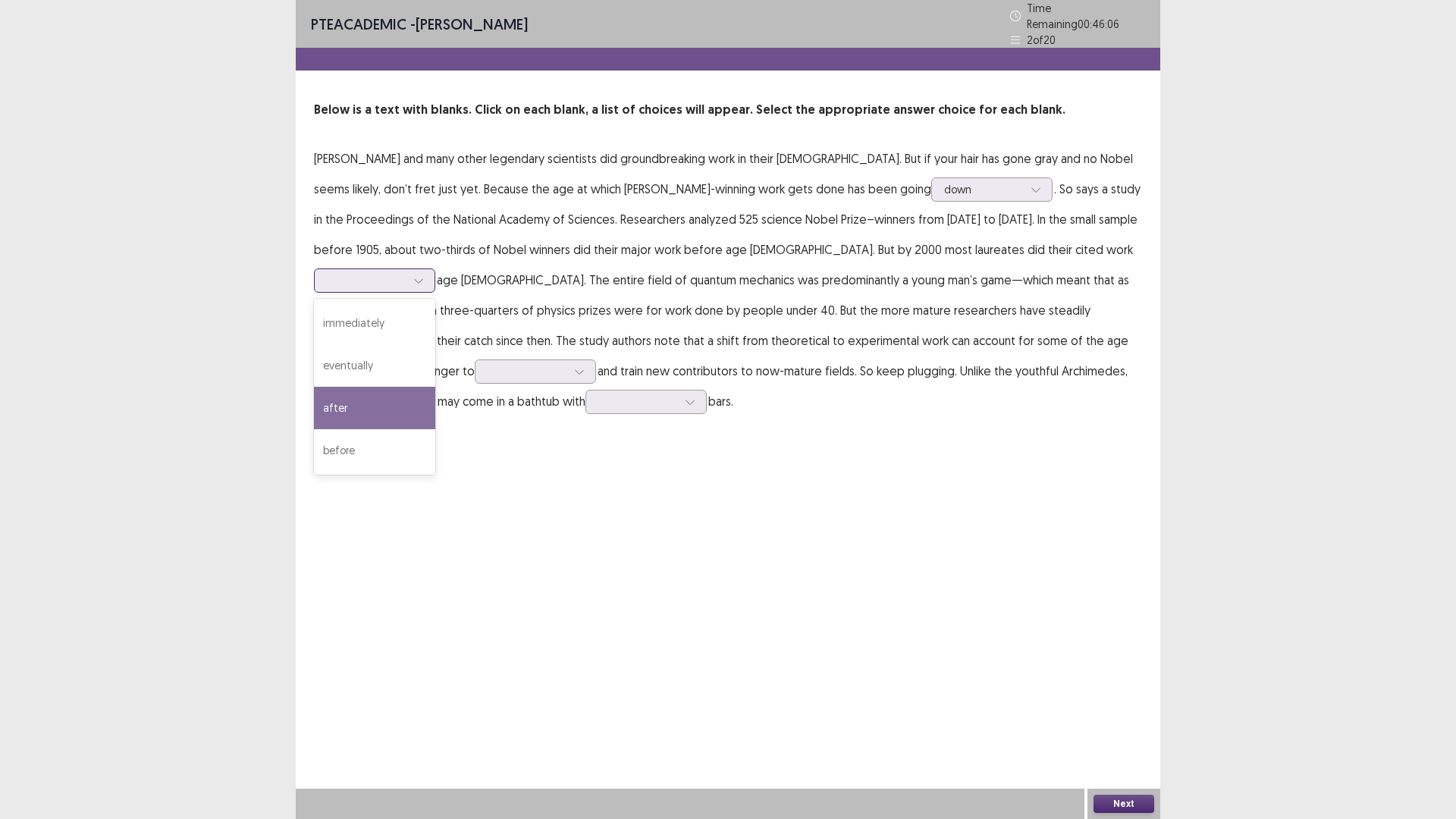
click at [436, 430] on div "after" at bounding box center [374, 408] width 122 height 43
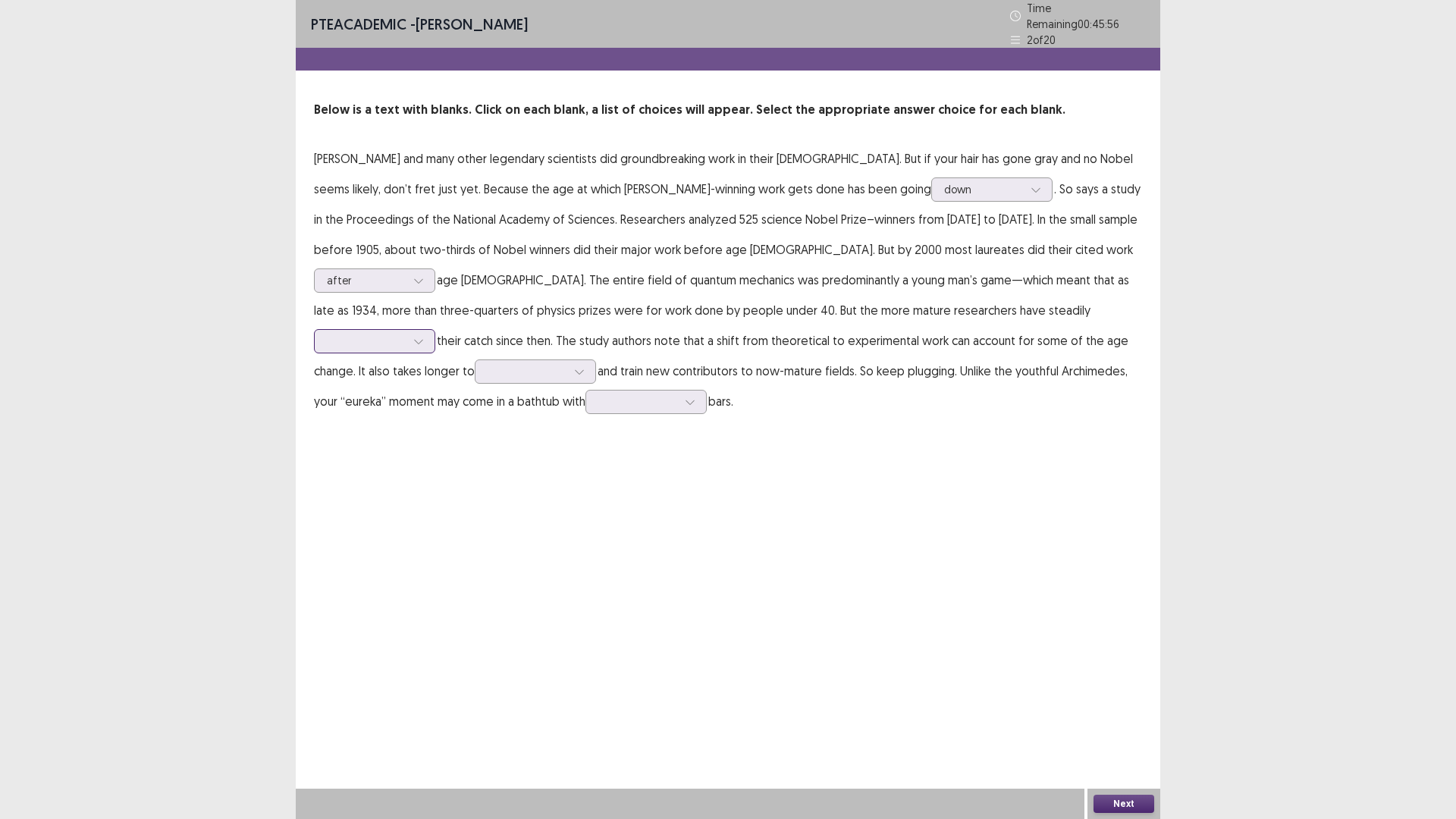
click at [429, 353] on div at bounding box center [418, 341] width 23 height 23
click at [407, 533] on div "lost" at bounding box center [374, 511] width 122 height 43
click at [585, 377] on icon at bounding box center [579, 371] width 11 height 11
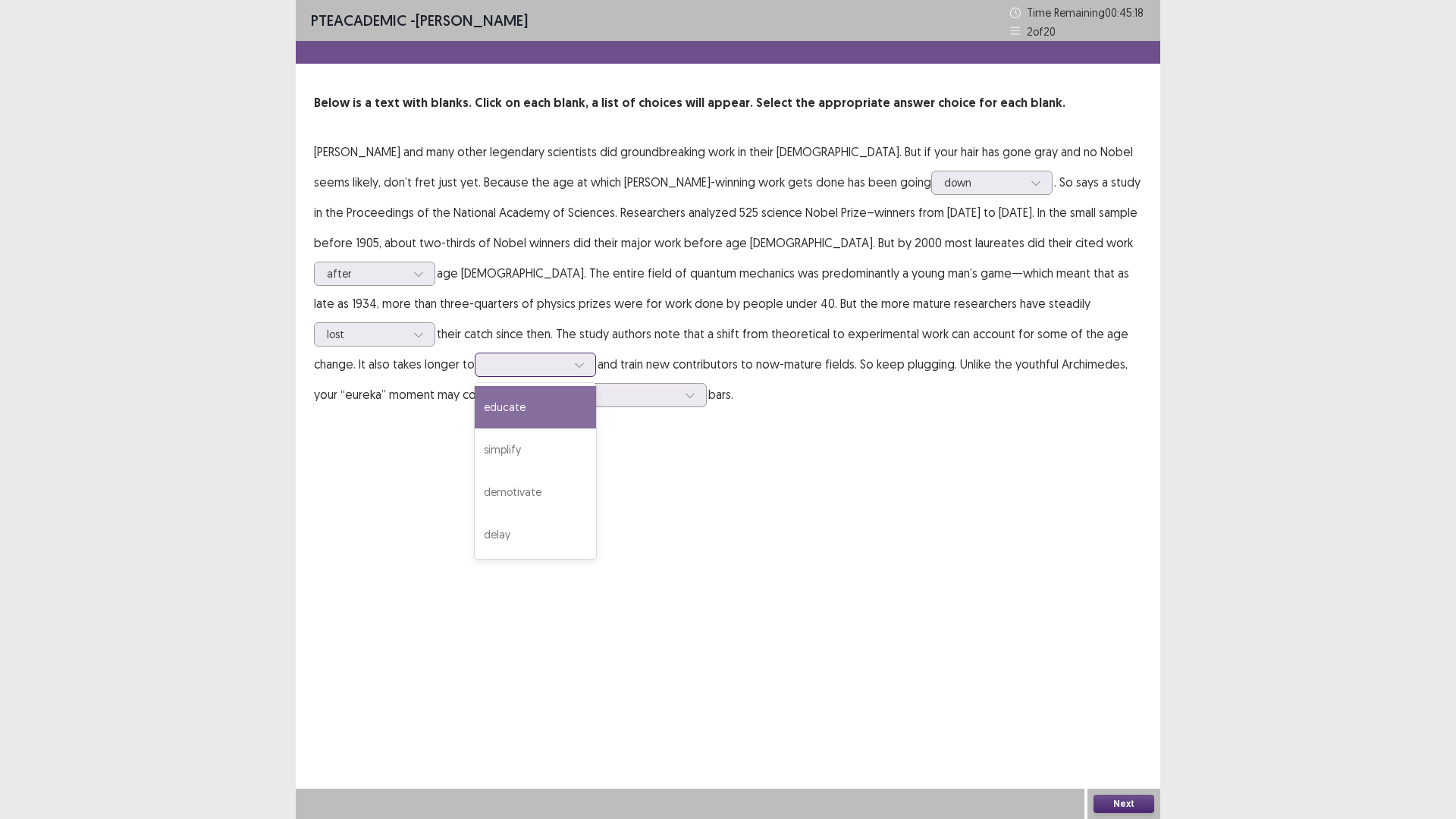
click at [596, 429] on div "educate" at bounding box center [535, 407] width 122 height 43
click at [685, 401] on icon at bounding box center [690, 395] width 11 height 11
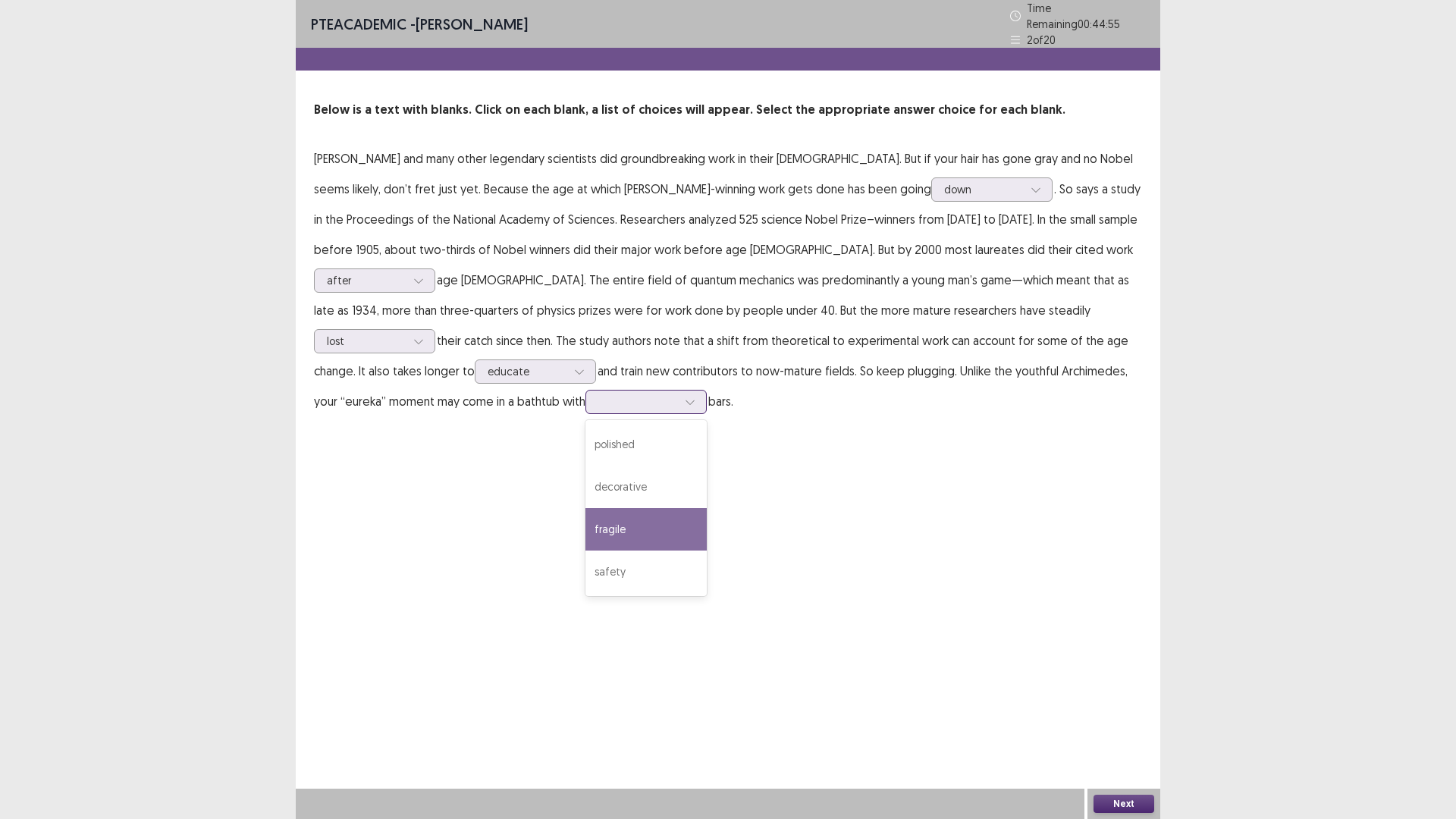
click at [585, 551] on div "fragile" at bounding box center [645, 529] width 122 height 43
click at [1138, 725] on button "Next" at bounding box center [1123, 804] width 60 height 18
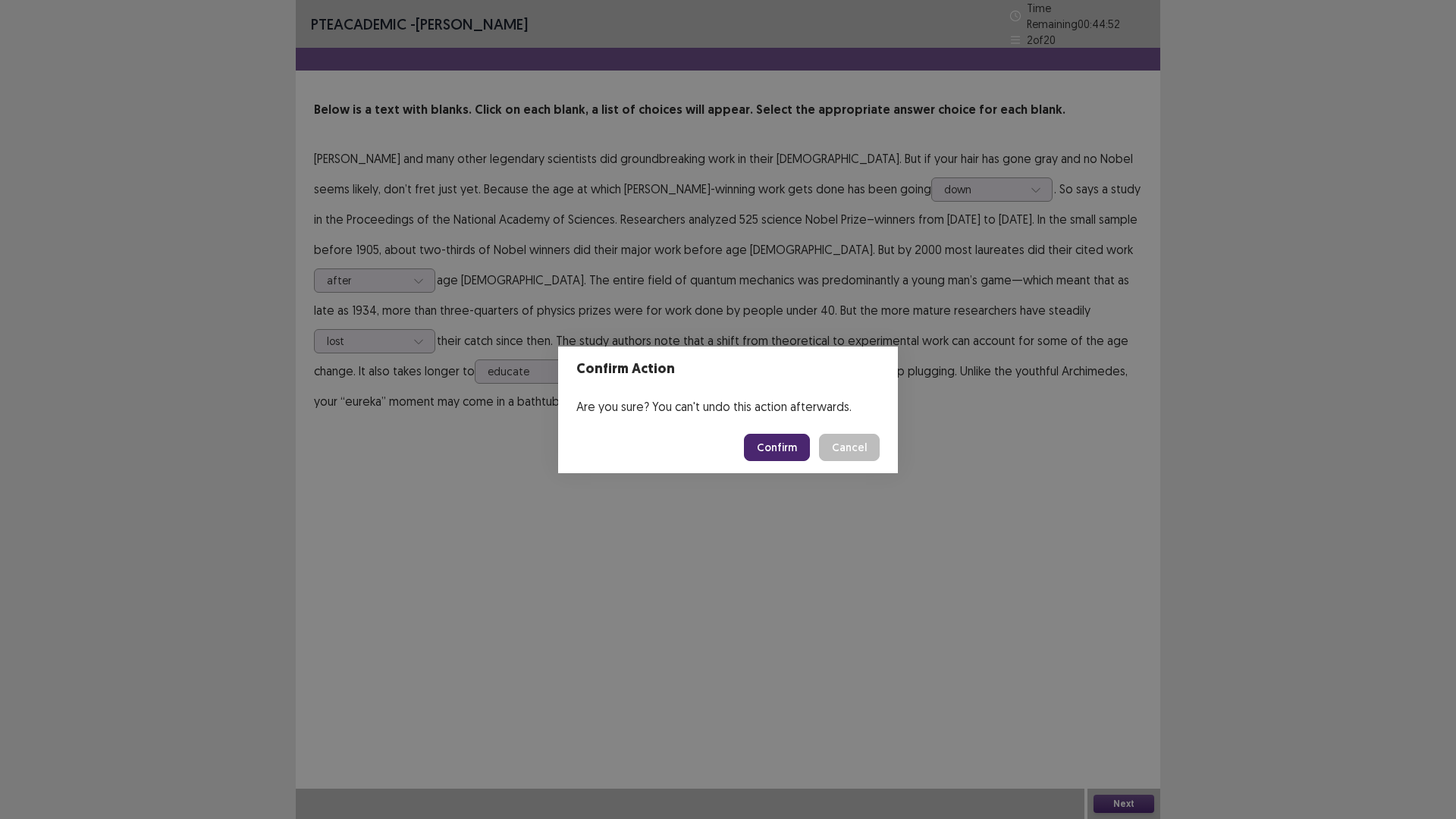
click at [810, 461] on button "Confirm" at bounding box center [777, 448] width 66 height 28
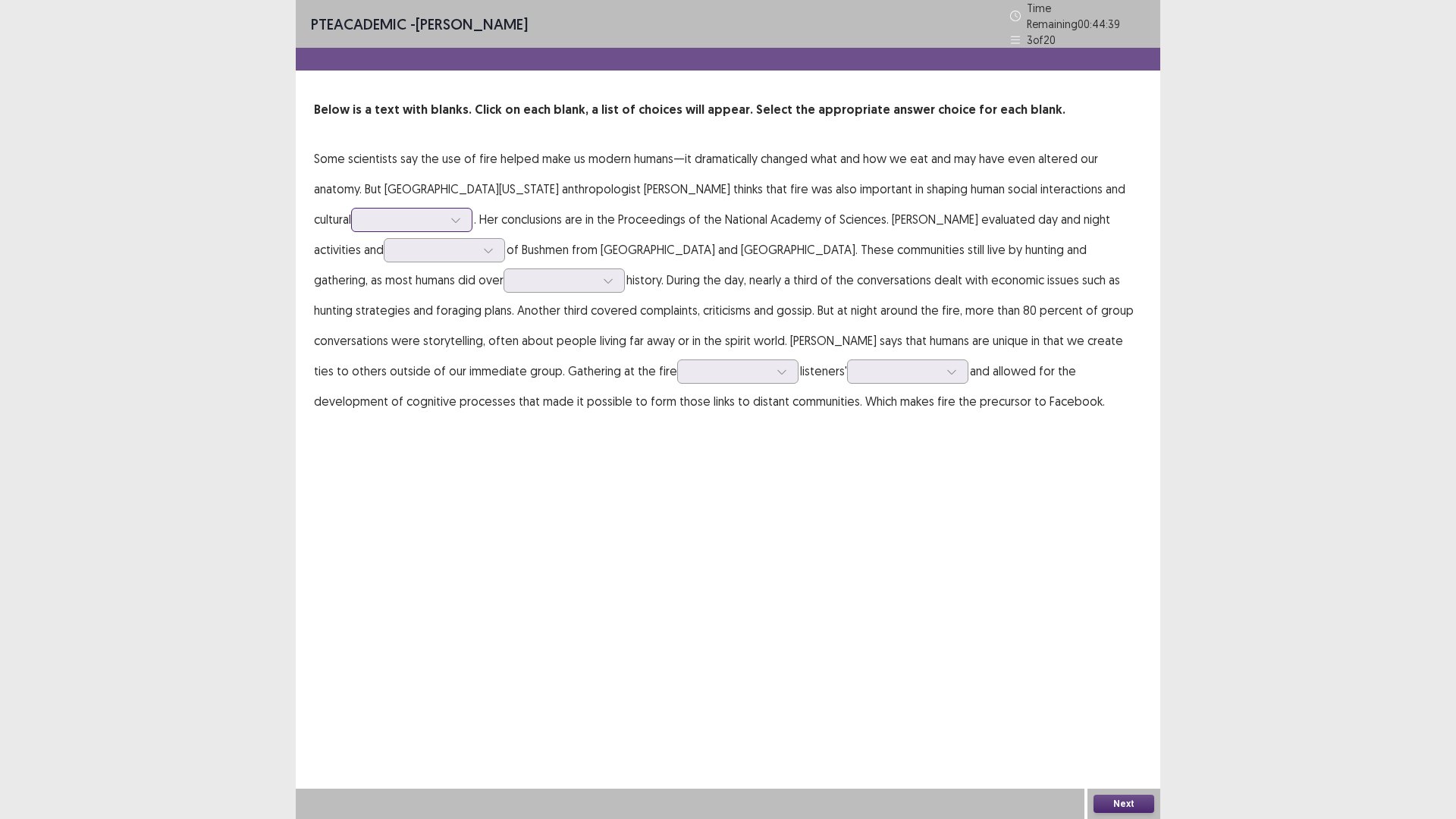
click at [461, 226] on icon at bounding box center [455, 220] width 11 height 11
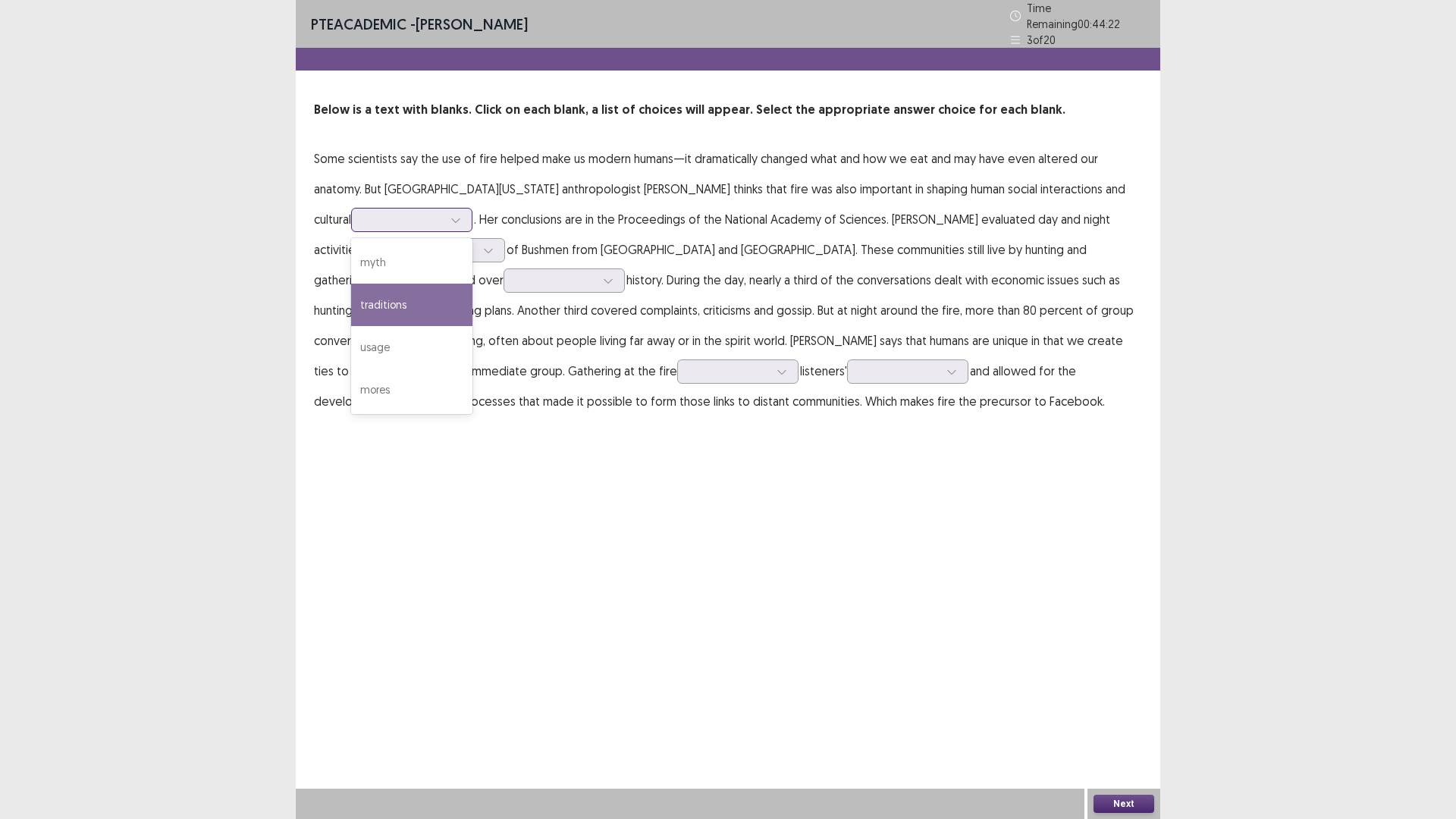
click at [472, 326] on div "traditions" at bounding box center [412, 305] width 122 height 43
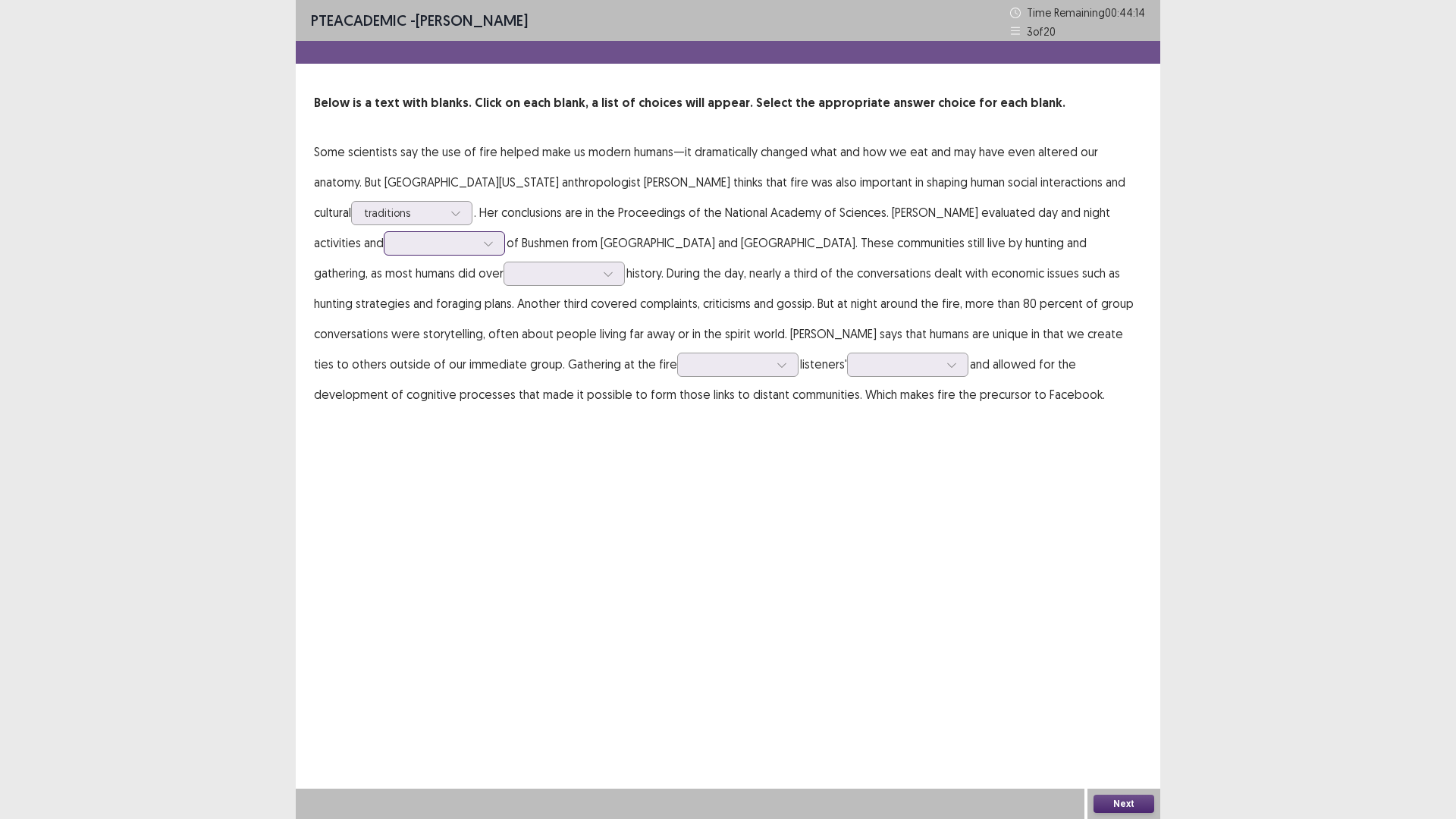
click at [494, 249] on icon at bounding box center [488, 244] width 11 height 11
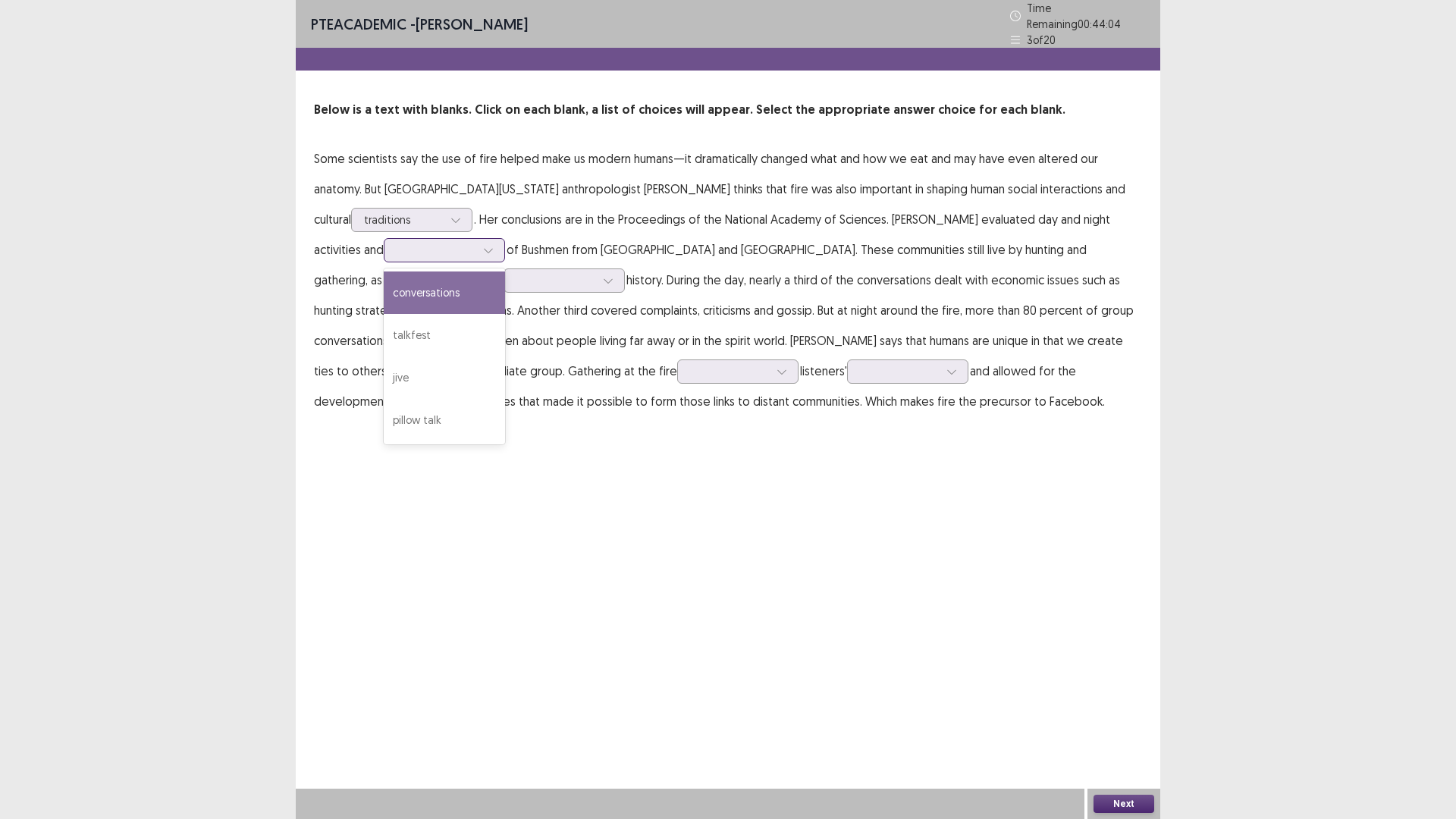
click at [505, 314] on div "conversations" at bounding box center [444, 292] width 122 height 43
click at [614, 286] on icon at bounding box center [608, 280] width 11 height 11
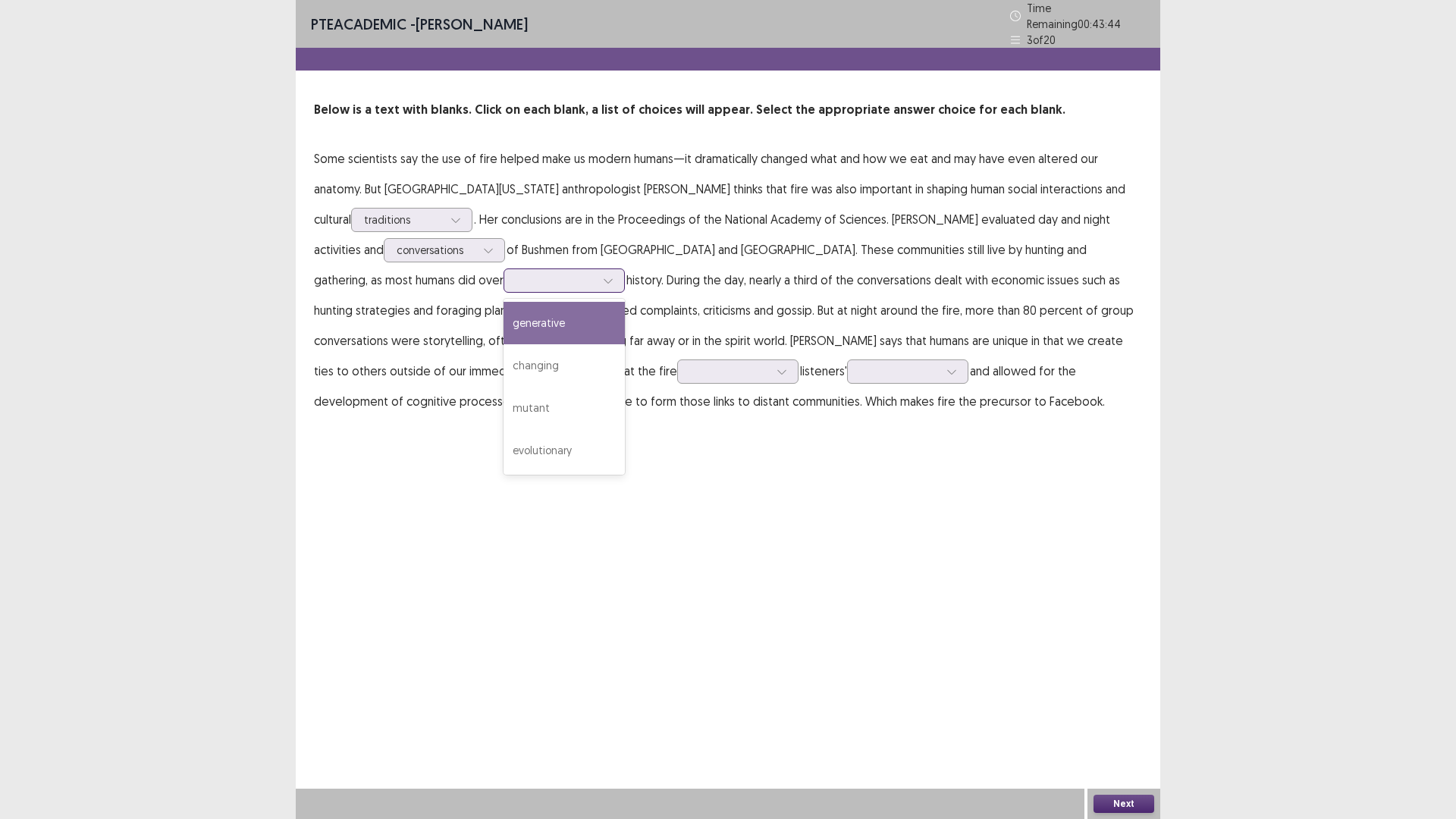
click at [625, 345] on div "generative" at bounding box center [564, 323] width 122 height 43
click at [787, 377] on icon at bounding box center [782, 371] width 11 height 11
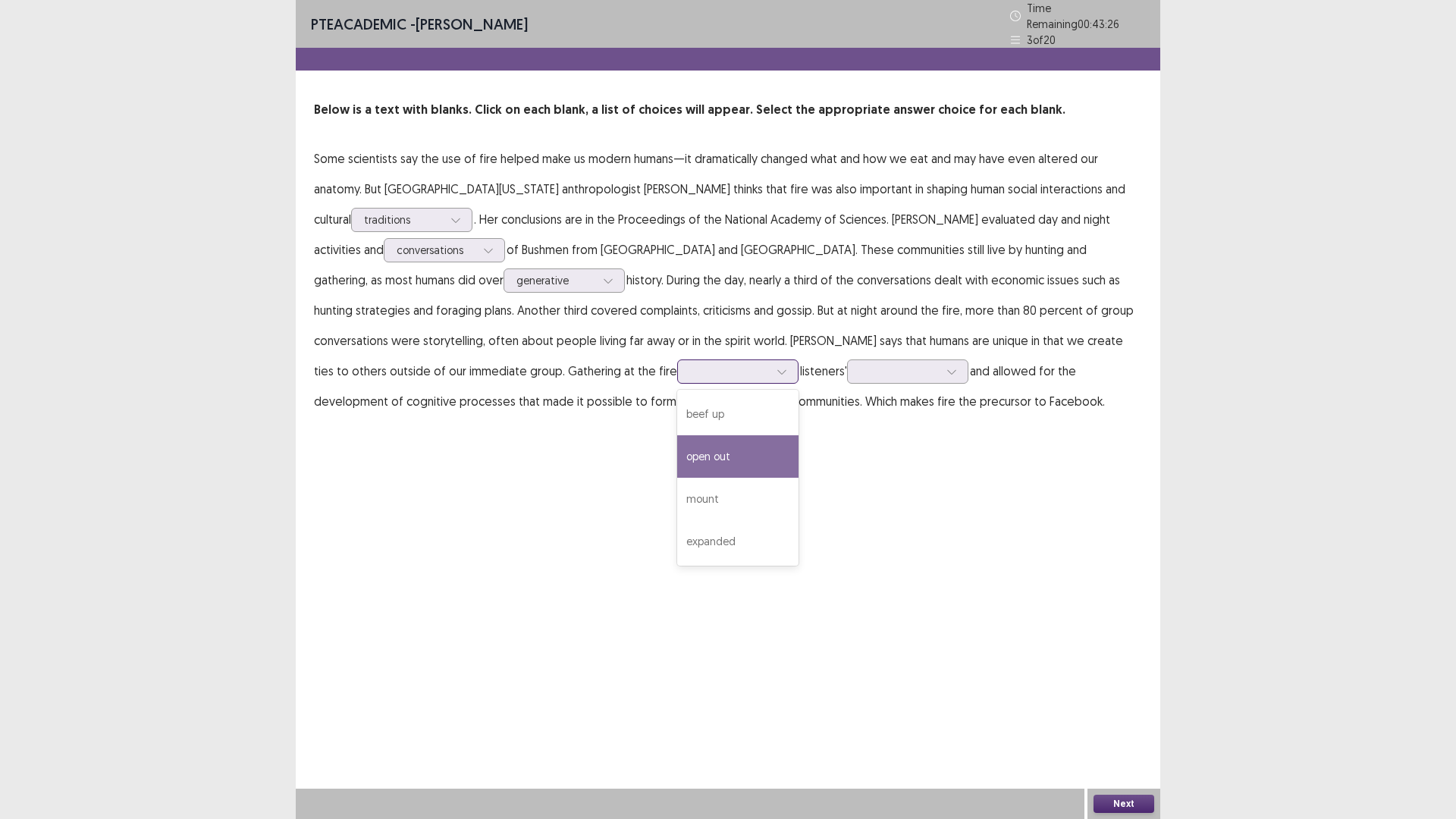
click at [799, 478] on div "open out" at bounding box center [737, 457] width 122 height 43
click at [947, 374] on icon at bounding box center [951, 372] width 8 height 5
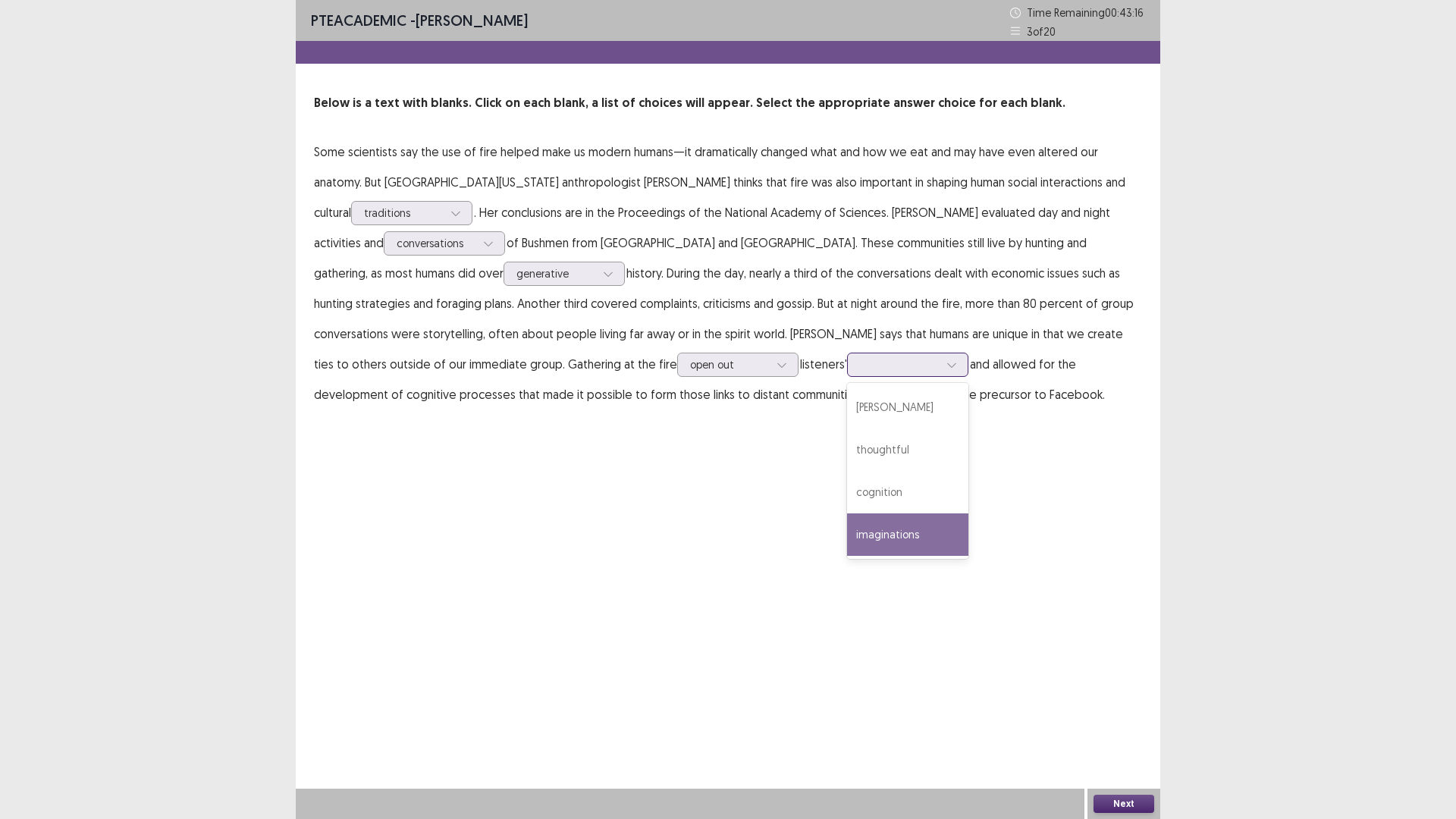
click at [847, 557] on div "imaginations" at bounding box center [908, 535] width 122 height 43
click at [787, 370] on icon at bounding box center [782, 364] width 11 height 11
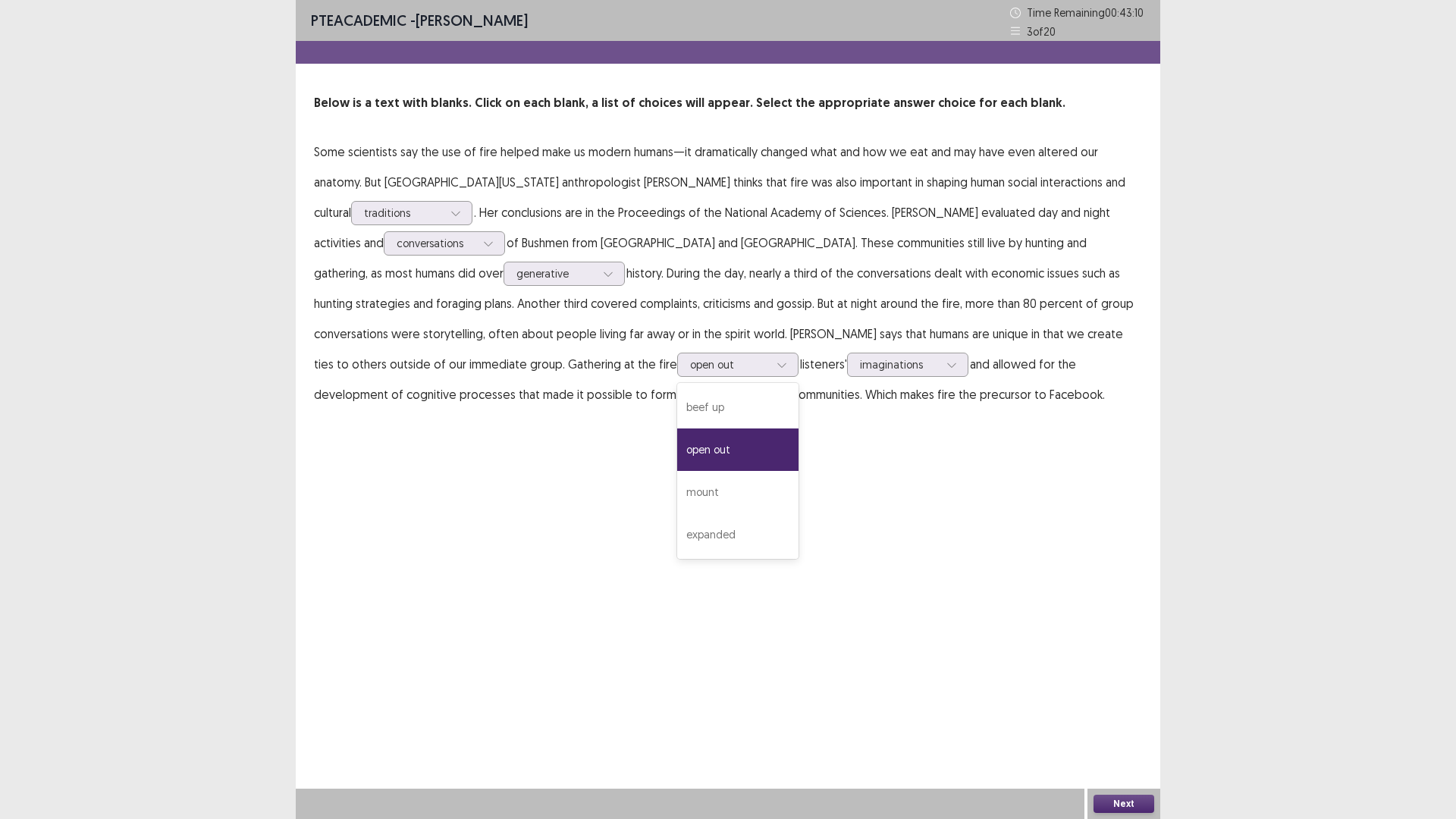
click at [1114, 709] on div "PTE academic - [PERSON_NAME] Time Remaining 00 : 43 : 10 3 of 20 Below is a tex…" at bounding box center [728, 409] width 864 height 819
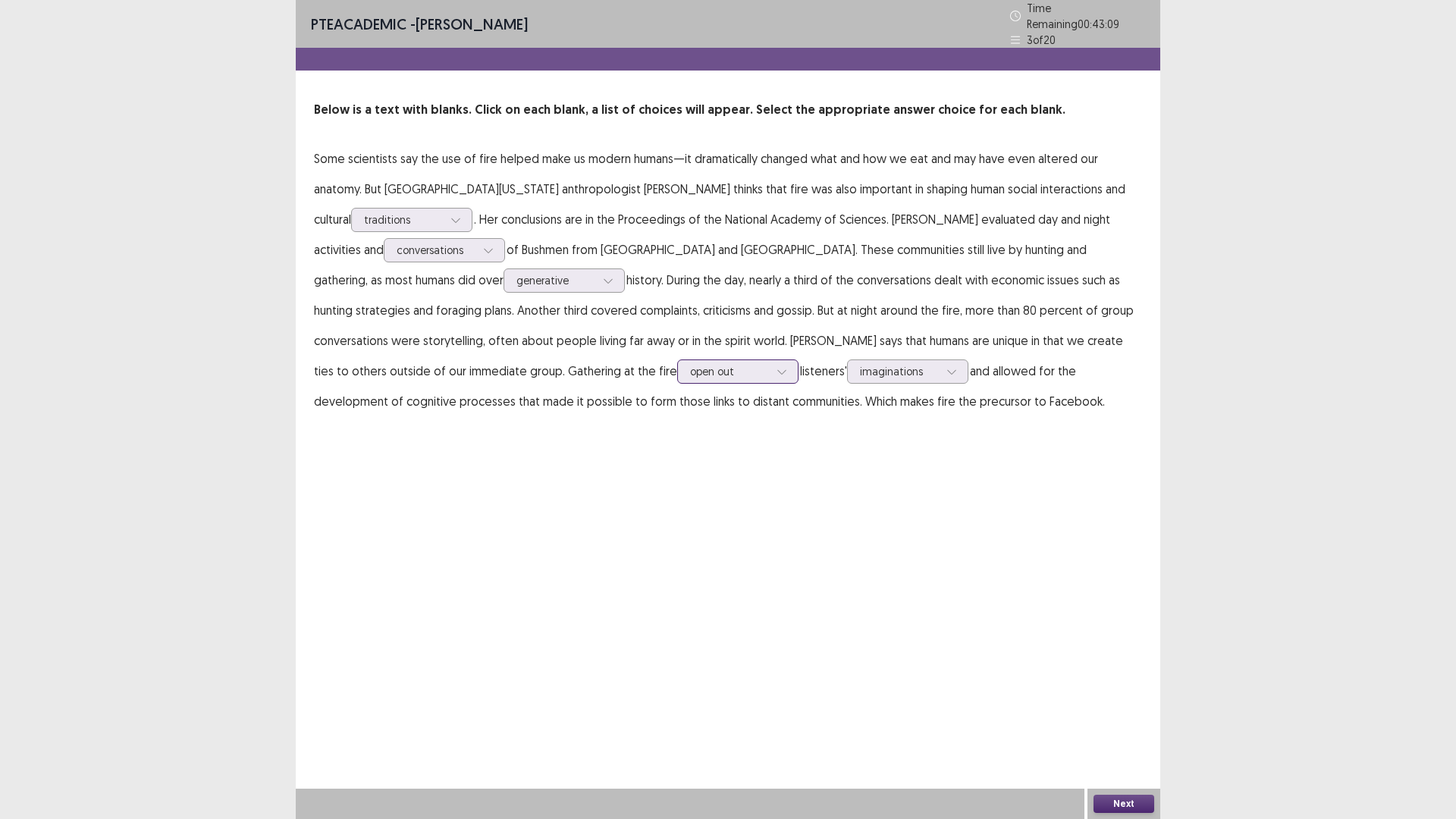
click at [793, 383] on div at bounding box center [781, 371] width 23 height 23
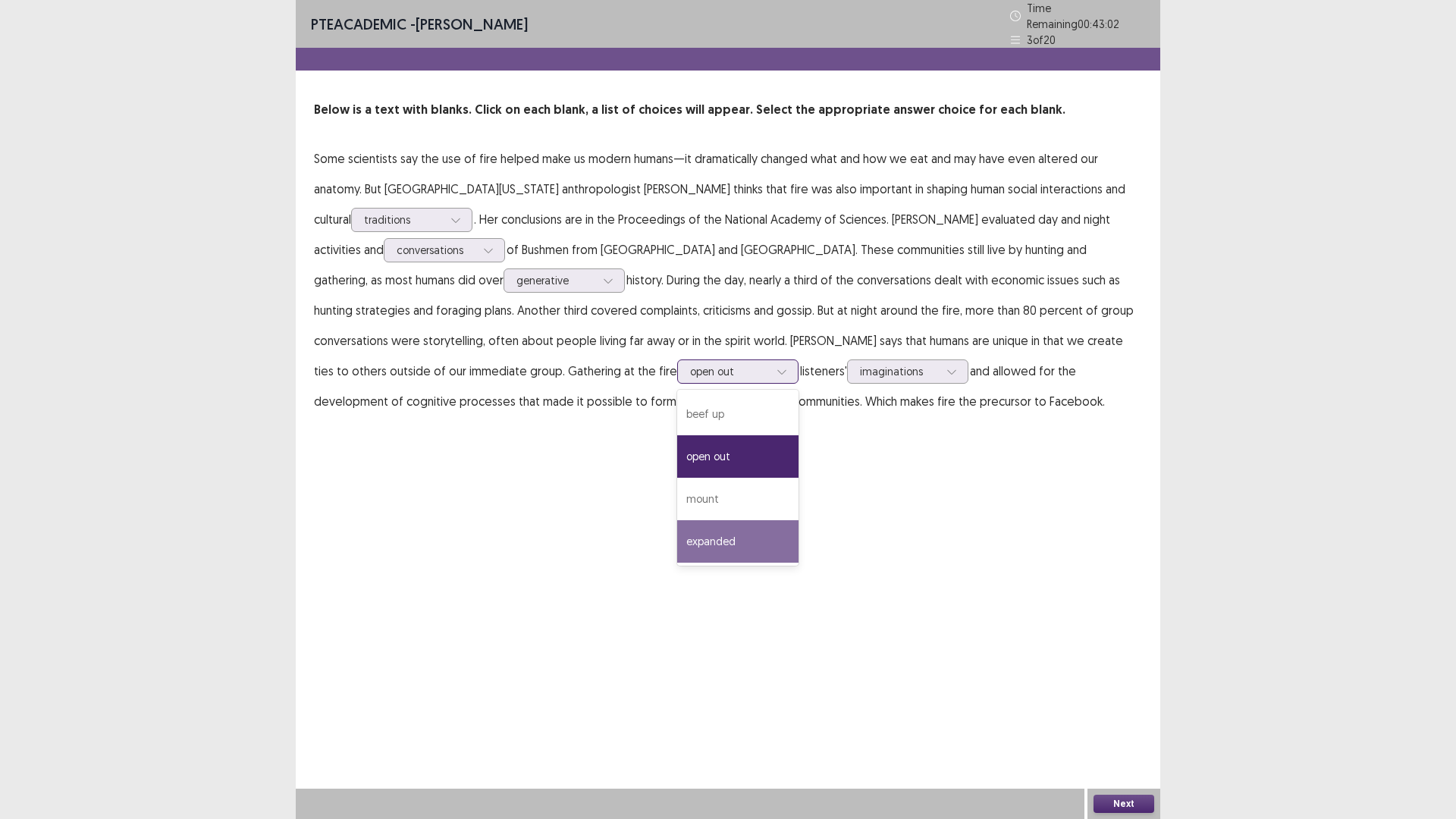
click at [799, 563] on div "expanded" at bounding box center [737, 542] width 122 height 43
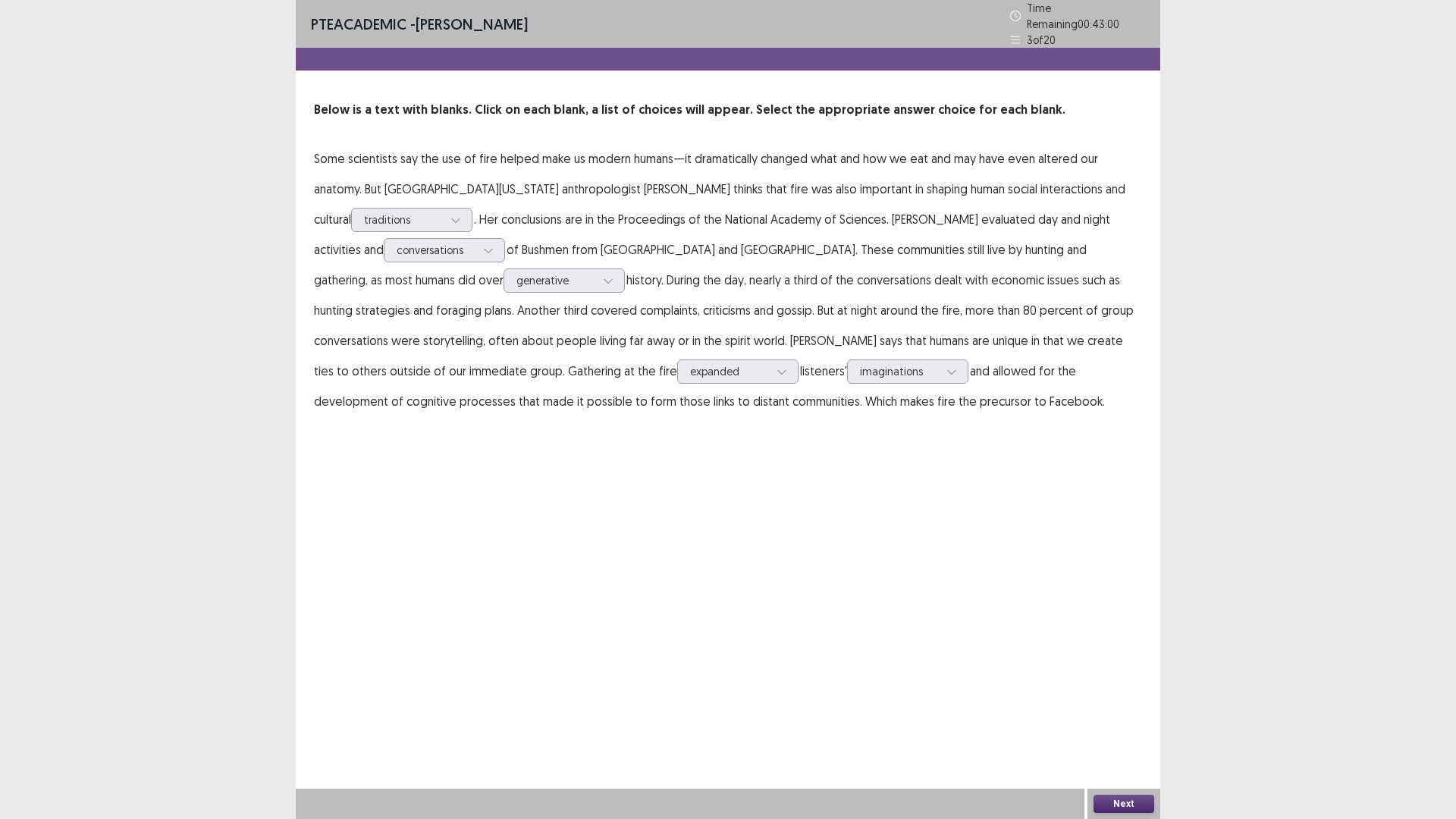
click at [1124, 725] on button "Next" at bounding box center [1123, 804] width 60 height 18
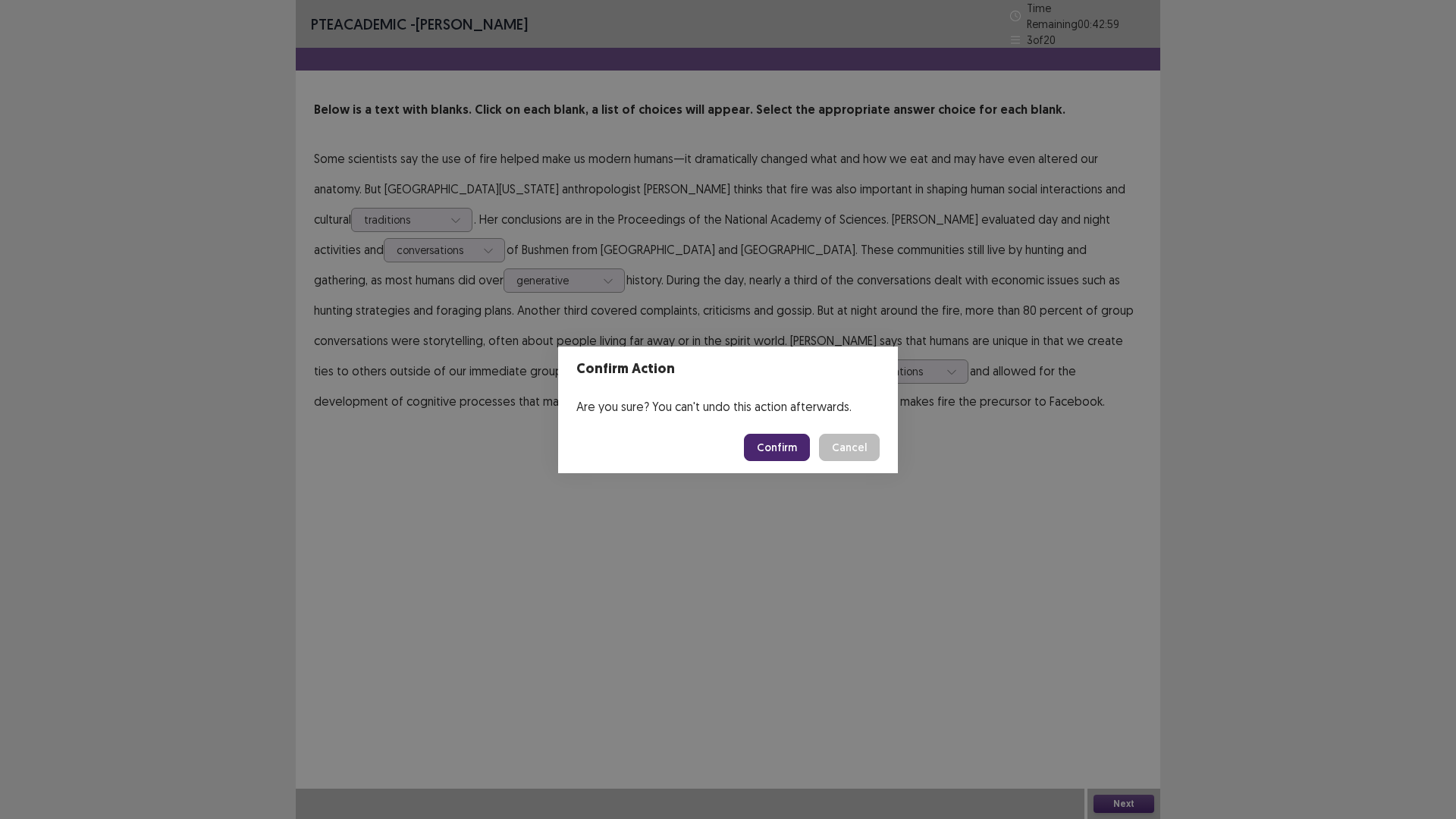
click at [783, 457] on button "Confirm" at bounding box center [777, 448] width 66 height 28
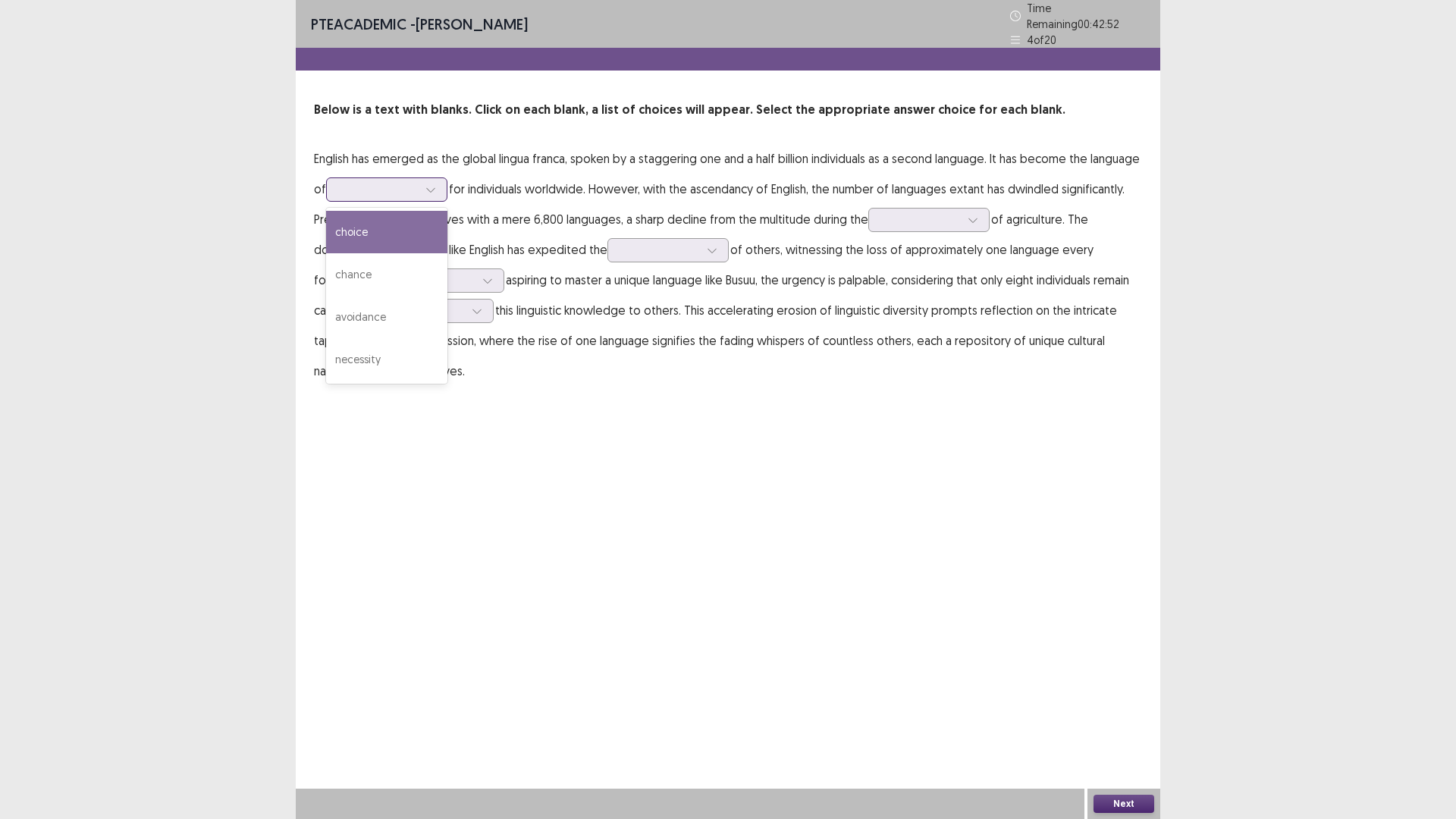
click at [447, 202] on div at bounding box center [386, 189] width 122 height 25
click at [447, 381] on div "necessity" at bounding box center [386, 359] width 122 height 43
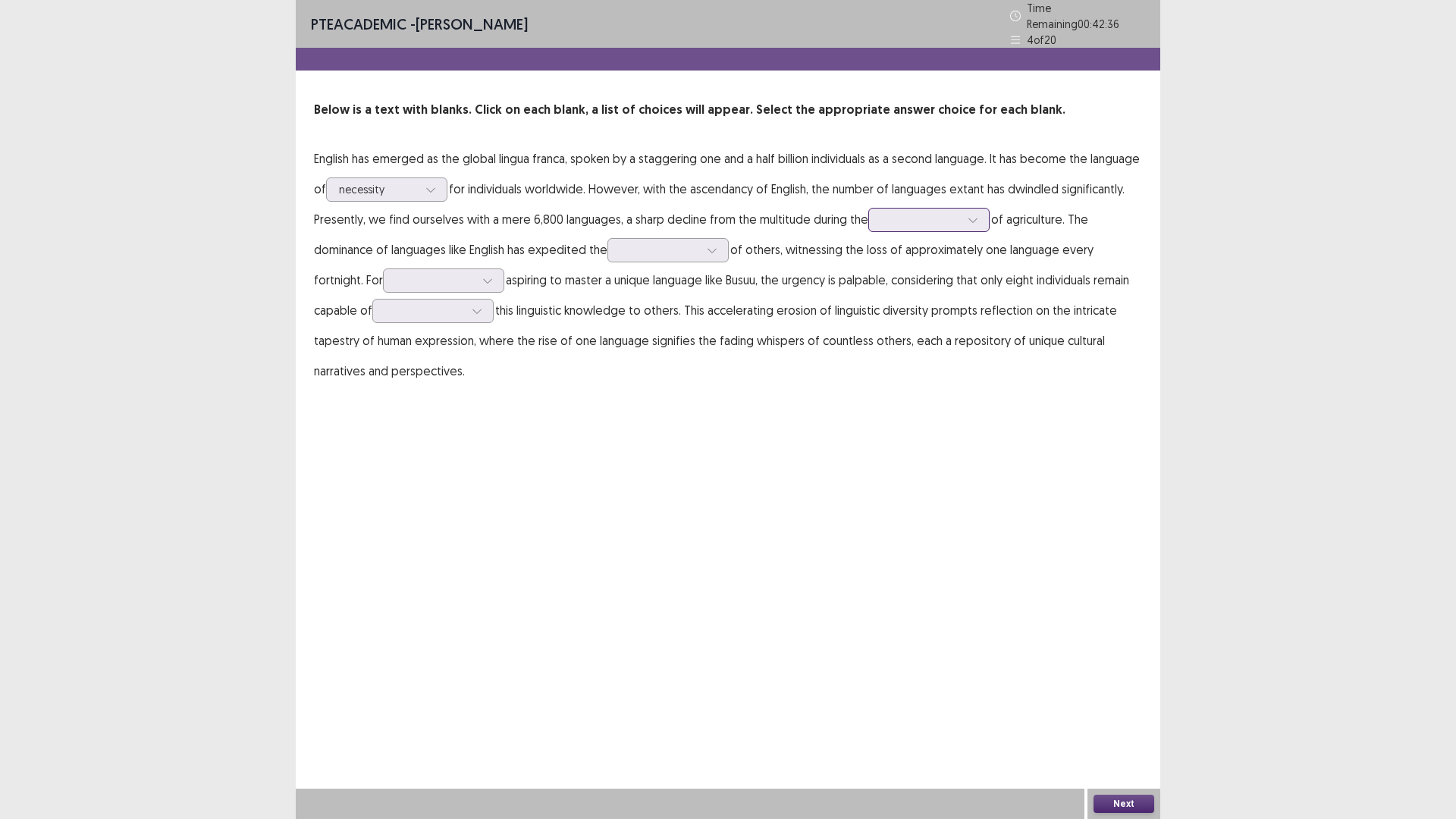
click at [968, 226] on icon at bounding box center [973, 220] width 11 height 11
click at [868, 368] on div "[PERSON_NAME]" at bounding box center [928, 347] width 122 height 43
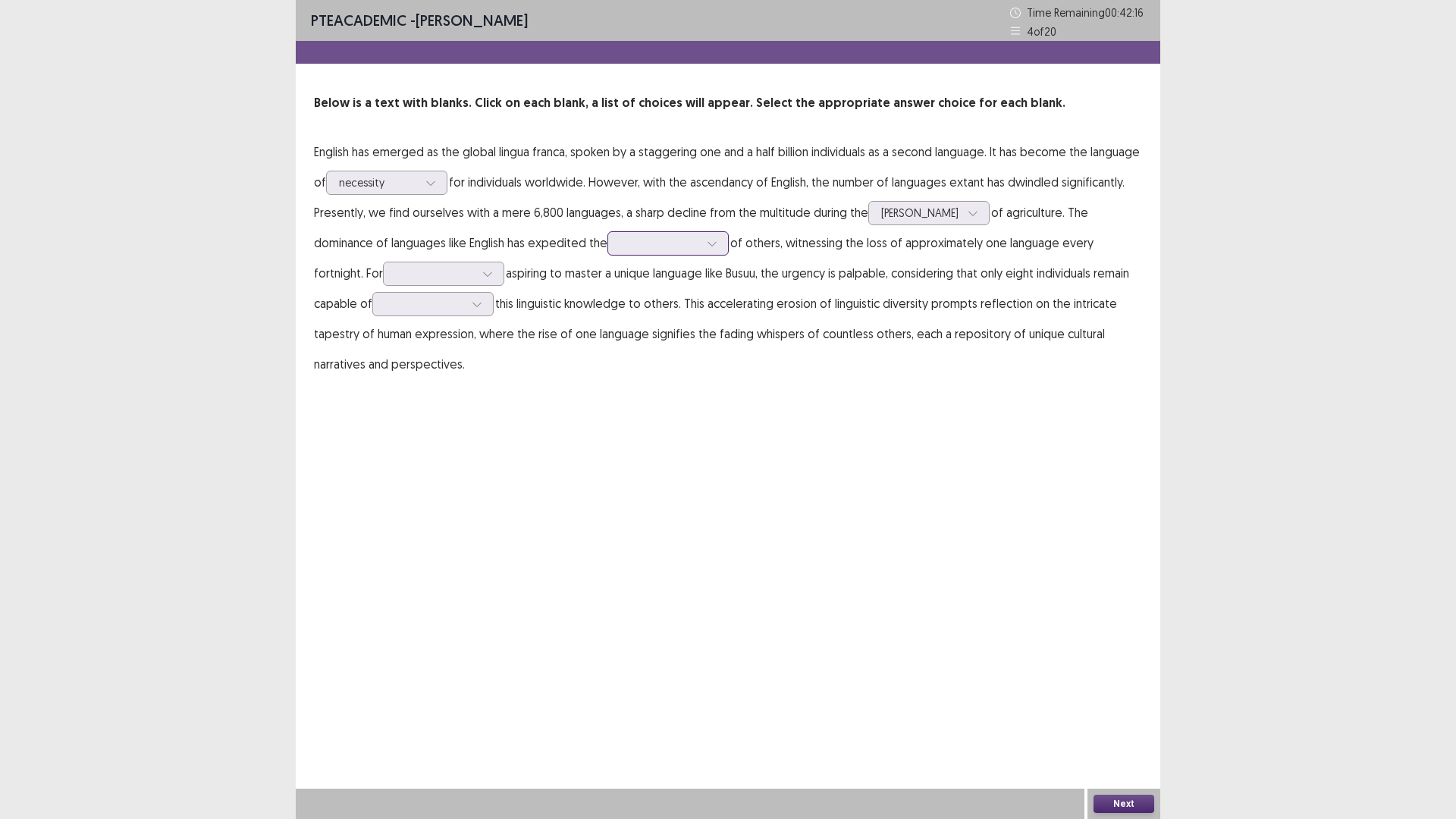
click at [701, 255] on div at bounding box center [712, 243] width 23 height 23
click at [608, 350] on div "demise" at bounding box center [668, 328] width 122 height 43
click at [493, 279] on icon at bounding box center [487, 273] width 11 height 11
click at [498, 338] on div "those" at bounding box center [443, 316] width 122 height 43
click at [482, 310] on icon at bounding box center [477, 304] width 11 height 11
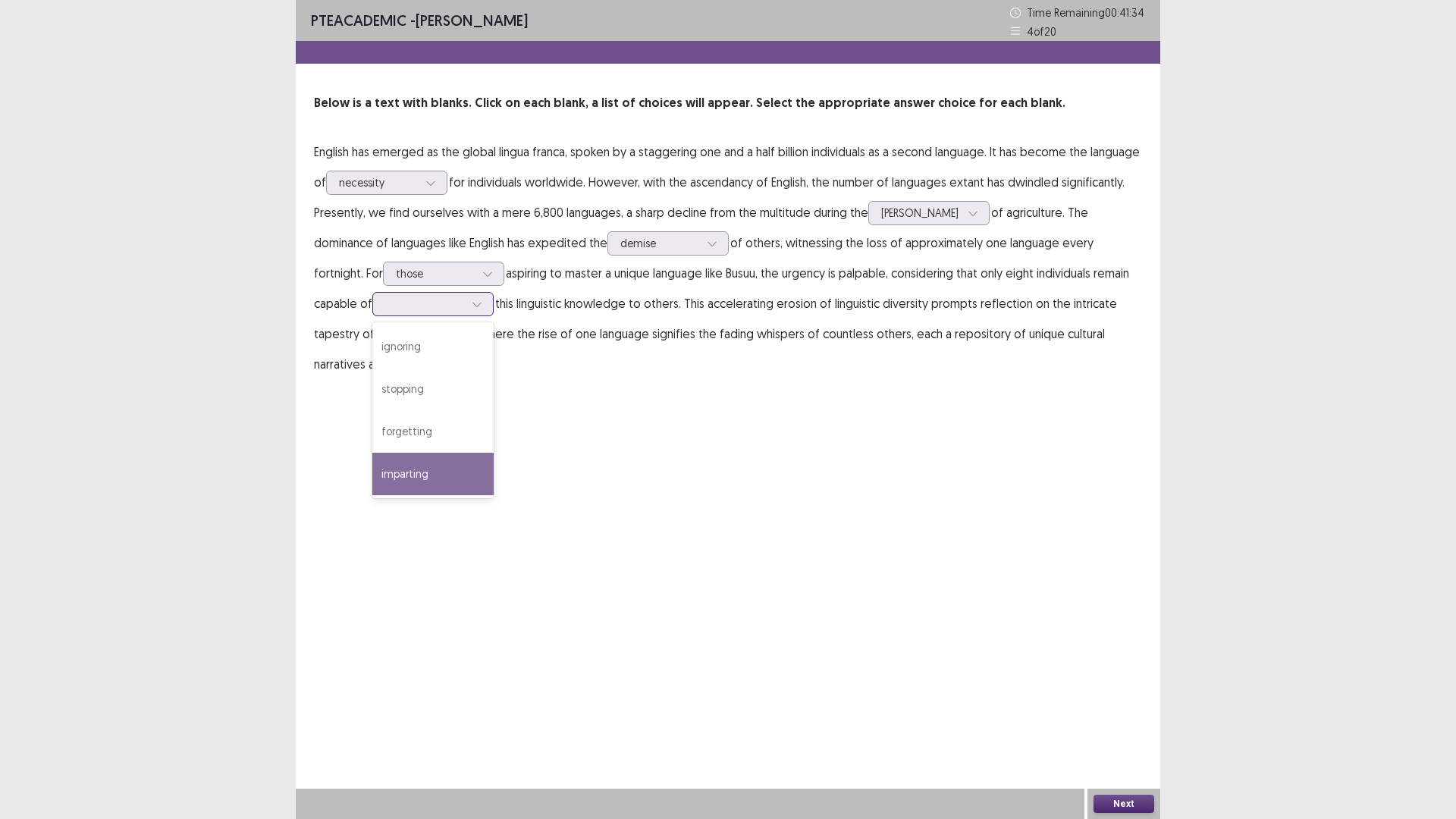
click at [494, 495] on div "imparting" at bounding box center [433, 473] width 122 height 43
click at [1146, 725] on button "Next" at bounding box center [1123, 804] width 60 height 18
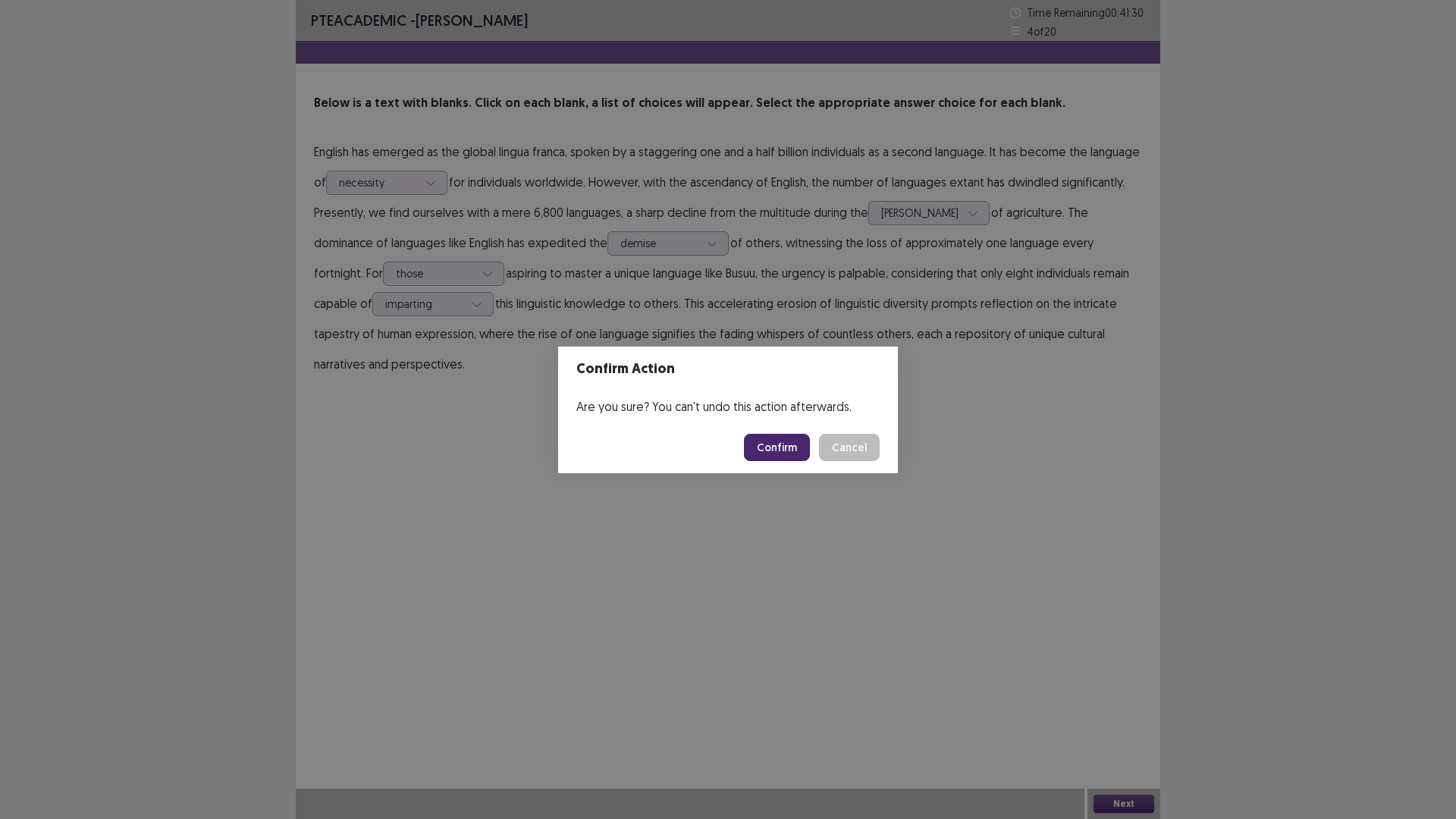
click at [808, 458] on button "Confirm" at bounding box center [777, 448] width 66 height 28
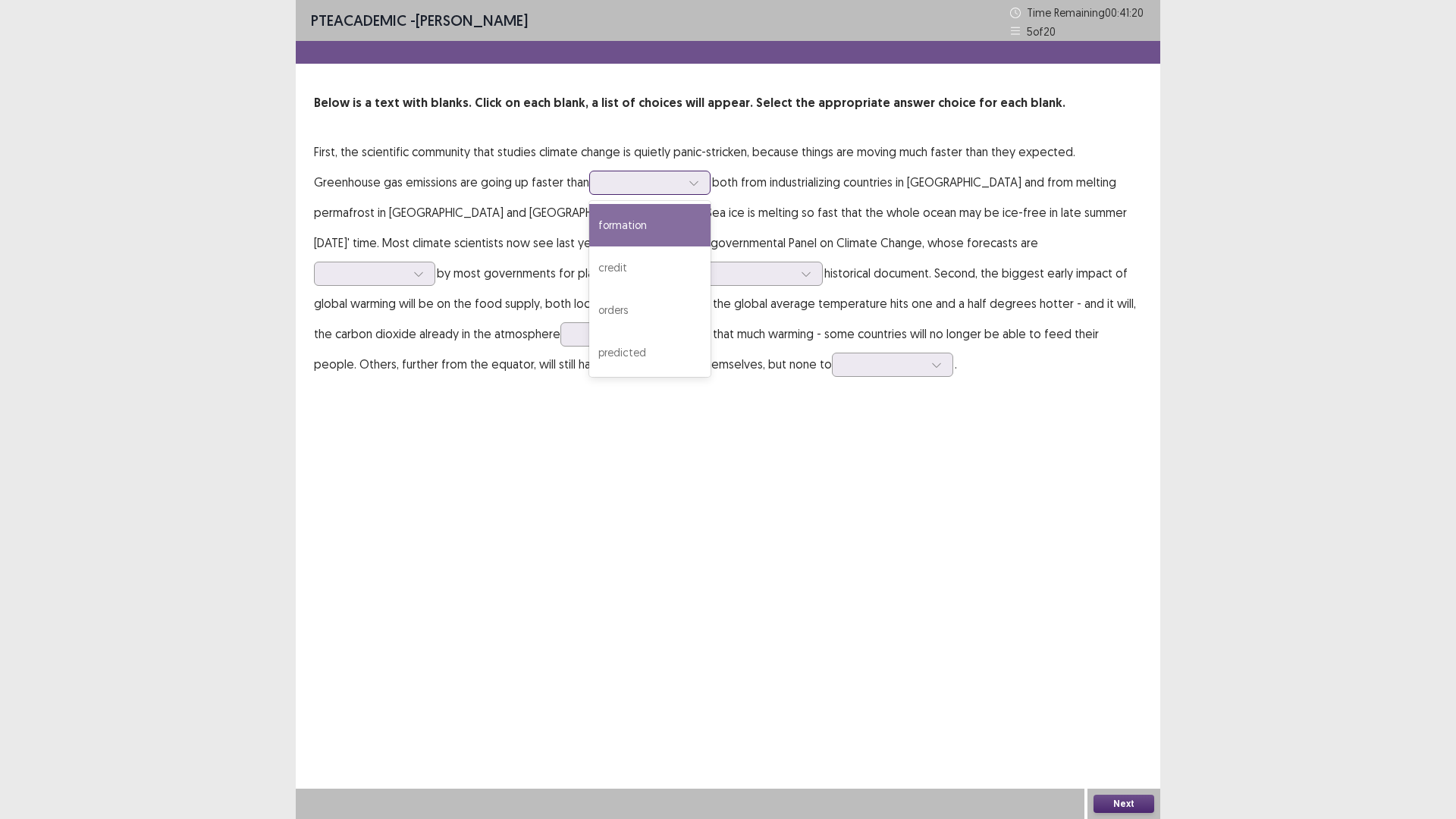
click at [699, 188] on icon at bounding box center [694, 182] width 11 height 11
click at [711, 374] on div "predicted" at bounding box center [649, 353] width 122 height 43
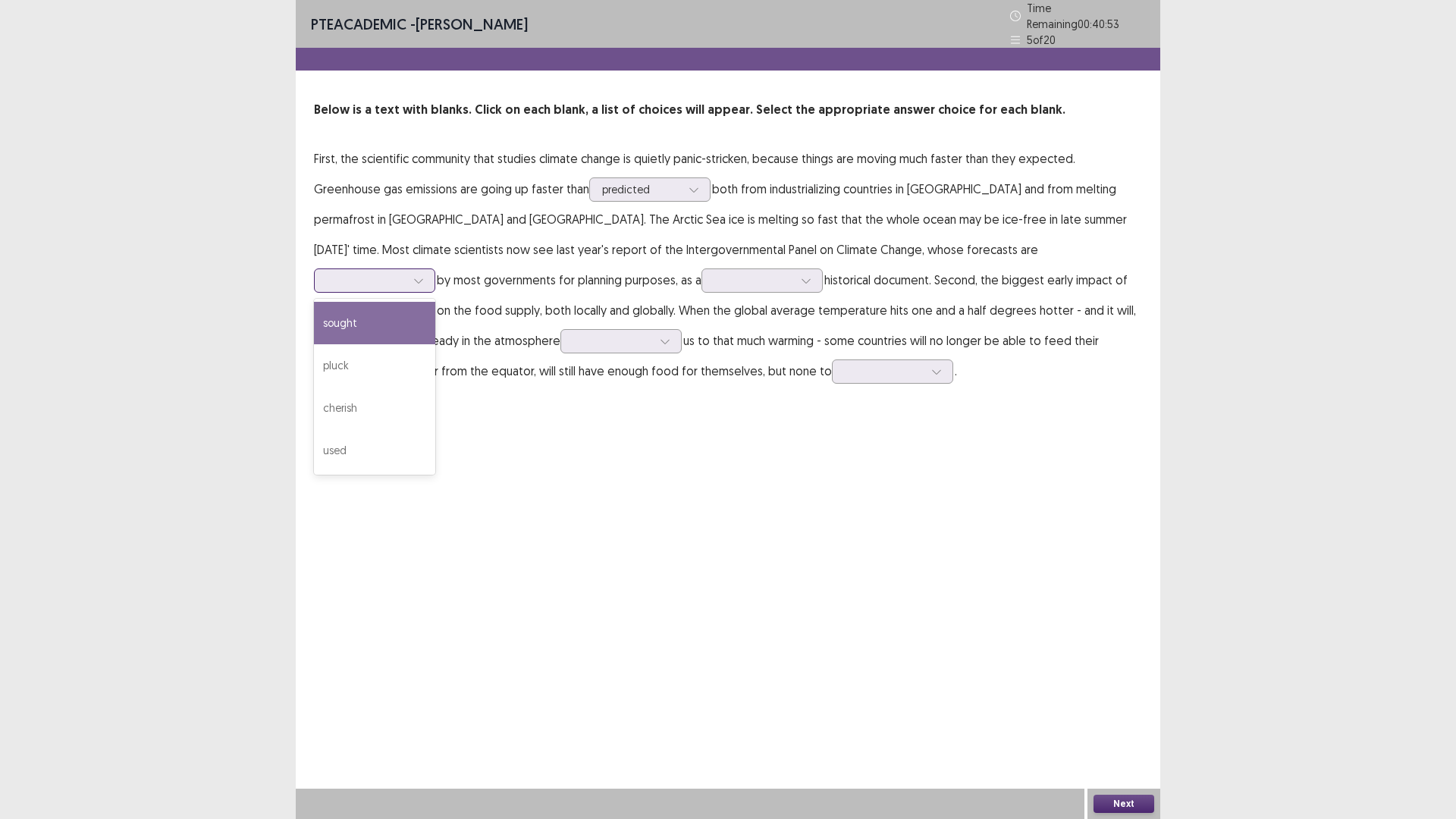
click at [430, 292] on div at bounding box center [418, 280] width 23 height 23
click at [436, 472] on div "used" at bounding box center [374, 451] width 122 height 43
click at [702, 293] on div at bounding box center [762, 280] width 122 height 25
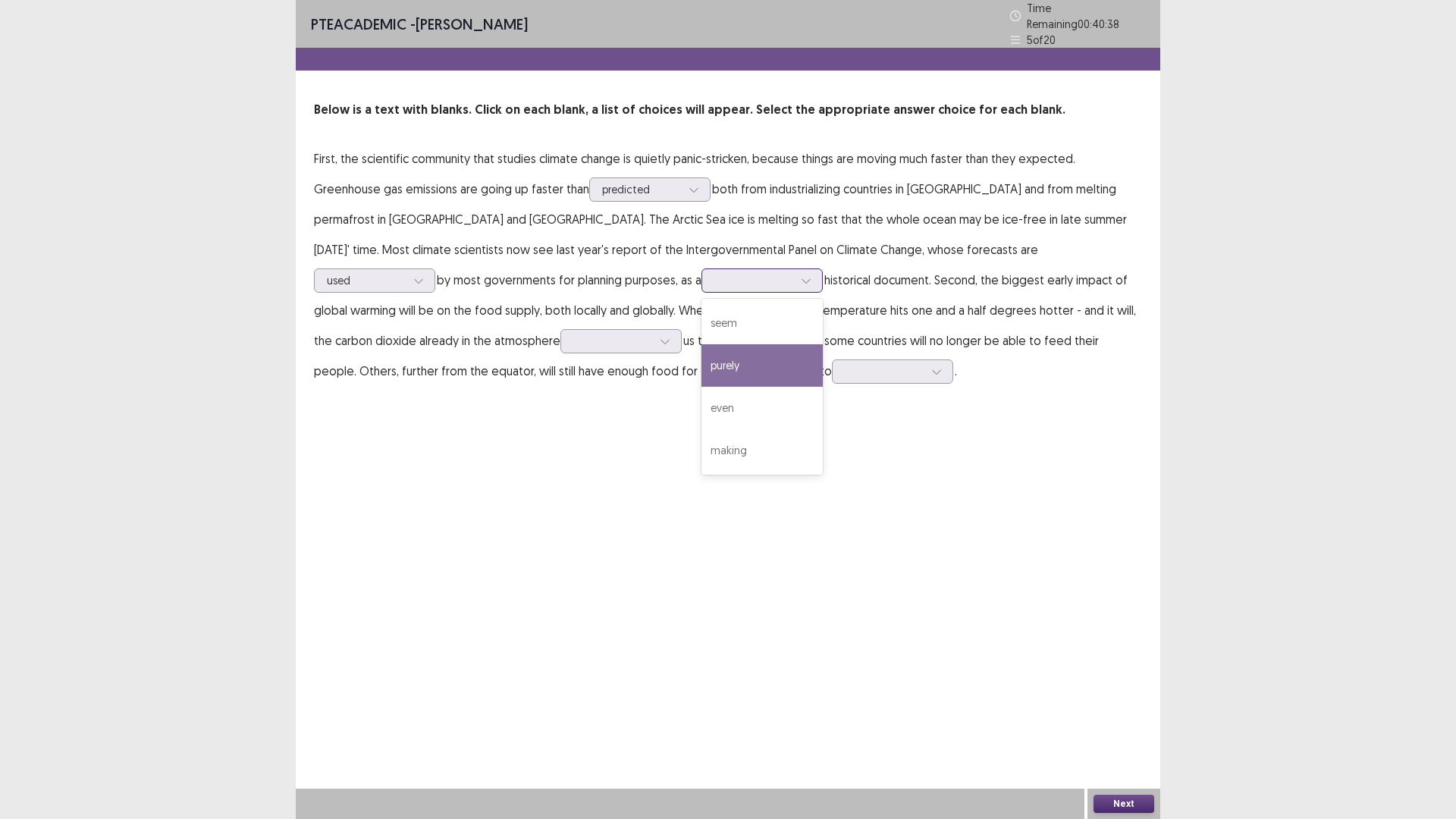
click at [702, 387] on div "purely" at bounding box center [762, 365] width 122 height 43
click at [670, 347] on icon at bounding box center [665, 341] width 11 height 11
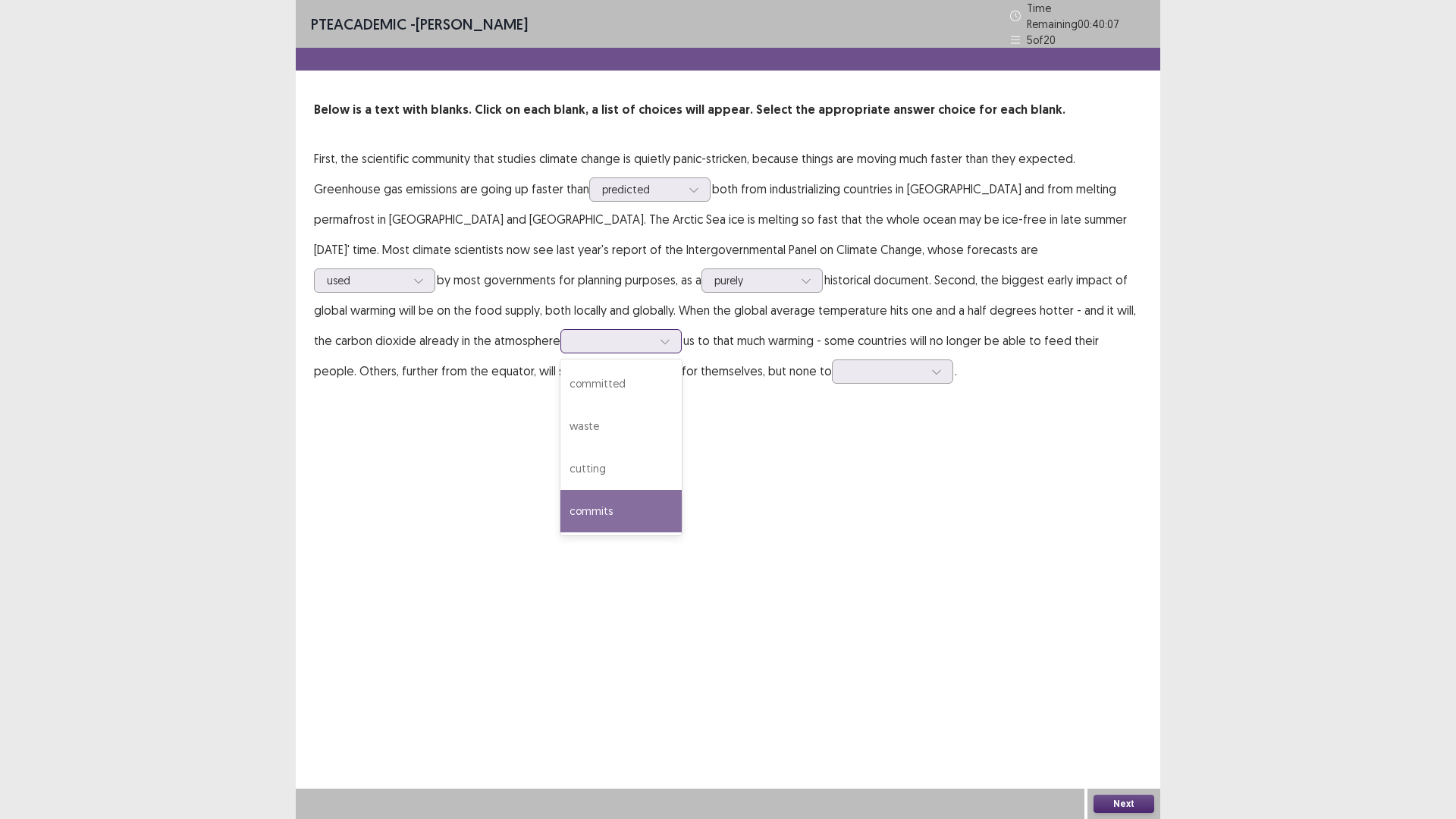
click at [682, 533] on div "commits" at bounding box center [621, 511] width 122 height 43
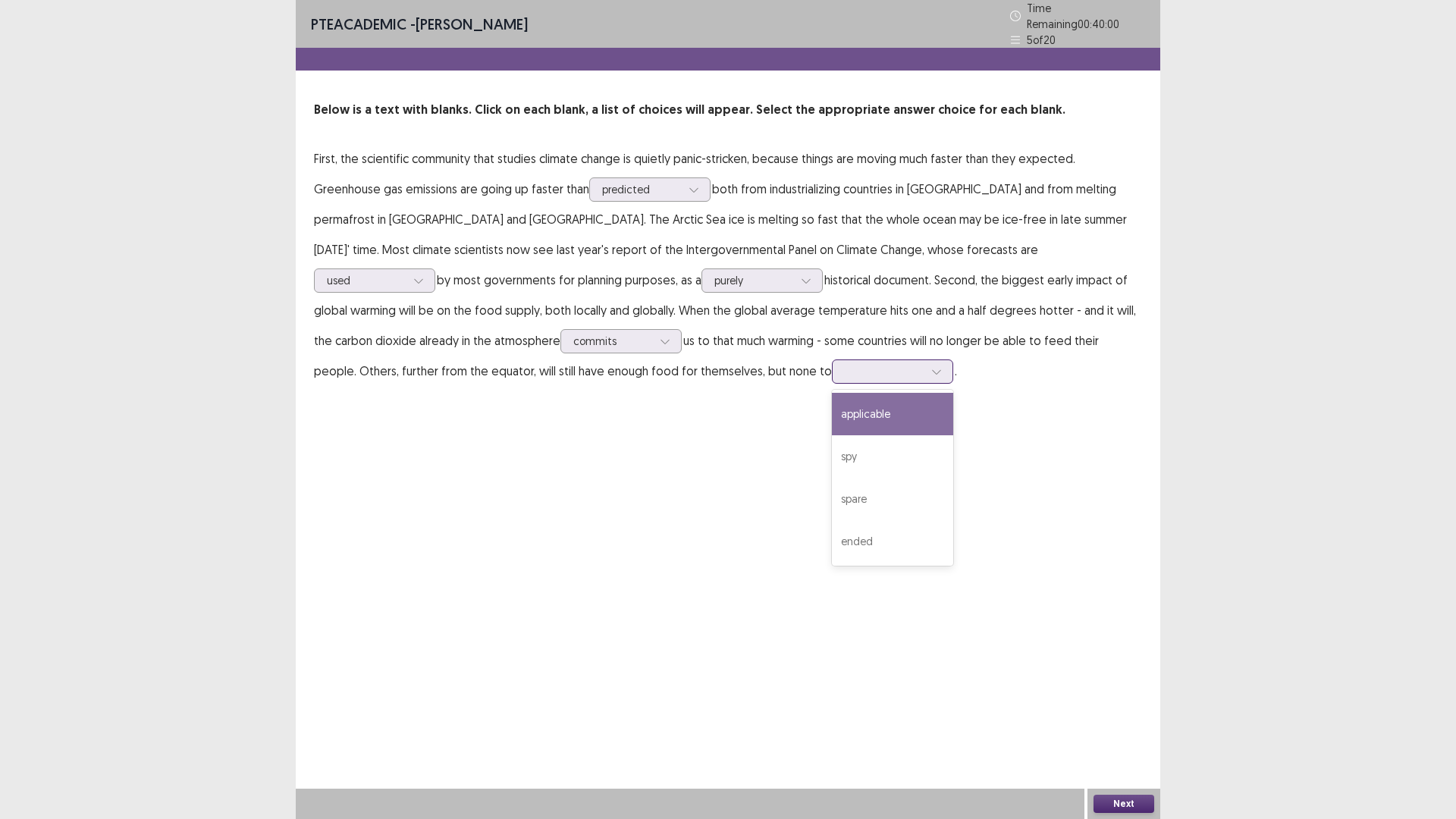
click at [932, 374] on icon at bounding box center [936, 372] width 8 height 5
click at [831, 521] on div "spare" at bounding box center [892, 499] width 122 height 43
click at [1132, 725] on button "Next" at bounding box center [1123, 804] width 60 height 18
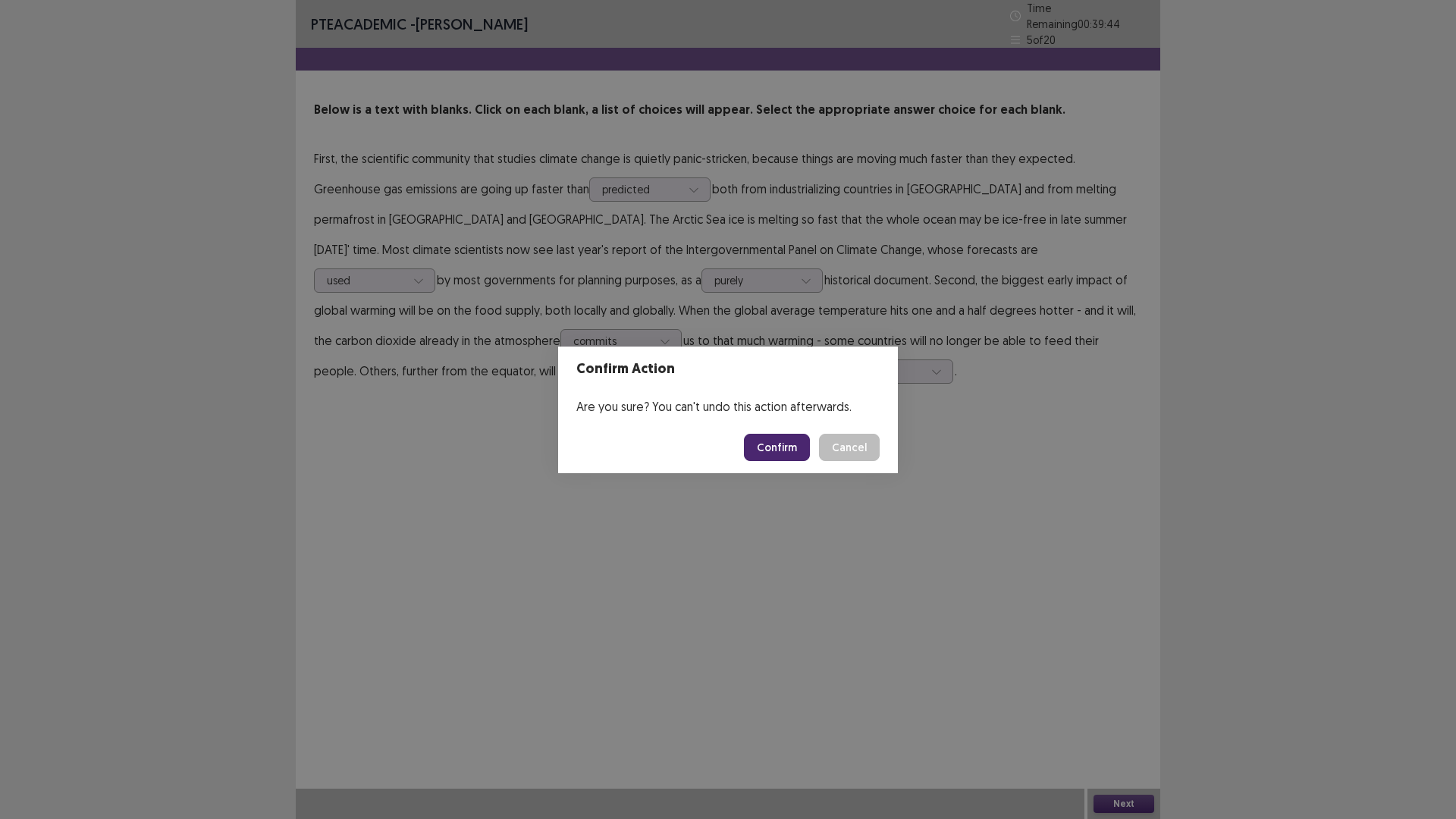
click at [808, 460] on button "Confirm" at bounding box center [777, 448] width 66 height 28
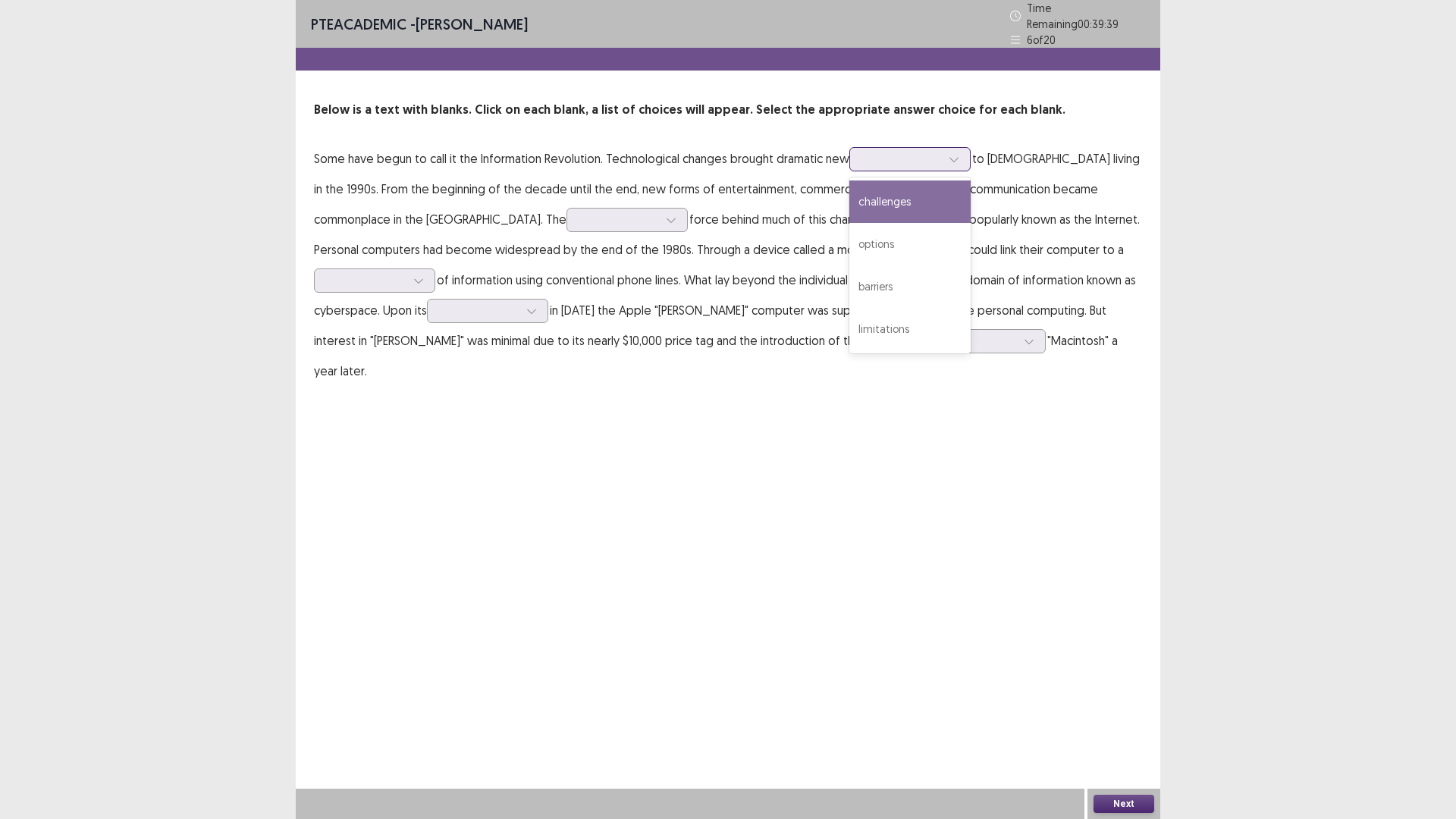
click at [959, 164] on icon at bounding box center [953, 159] width 11 height 11
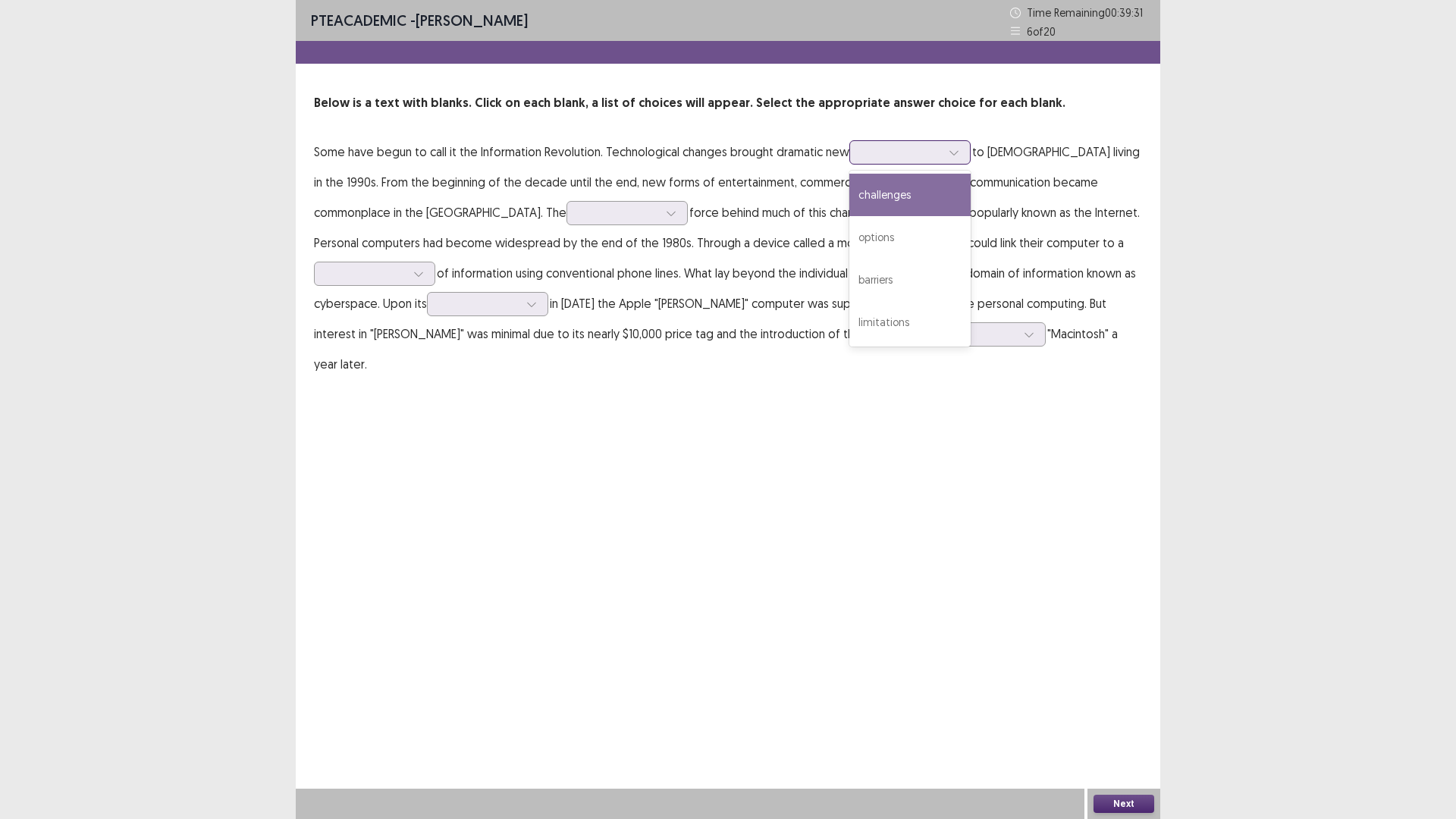
click at [971, 216] on div "challenges" at bounding box center [910, 194] width 122 height 43
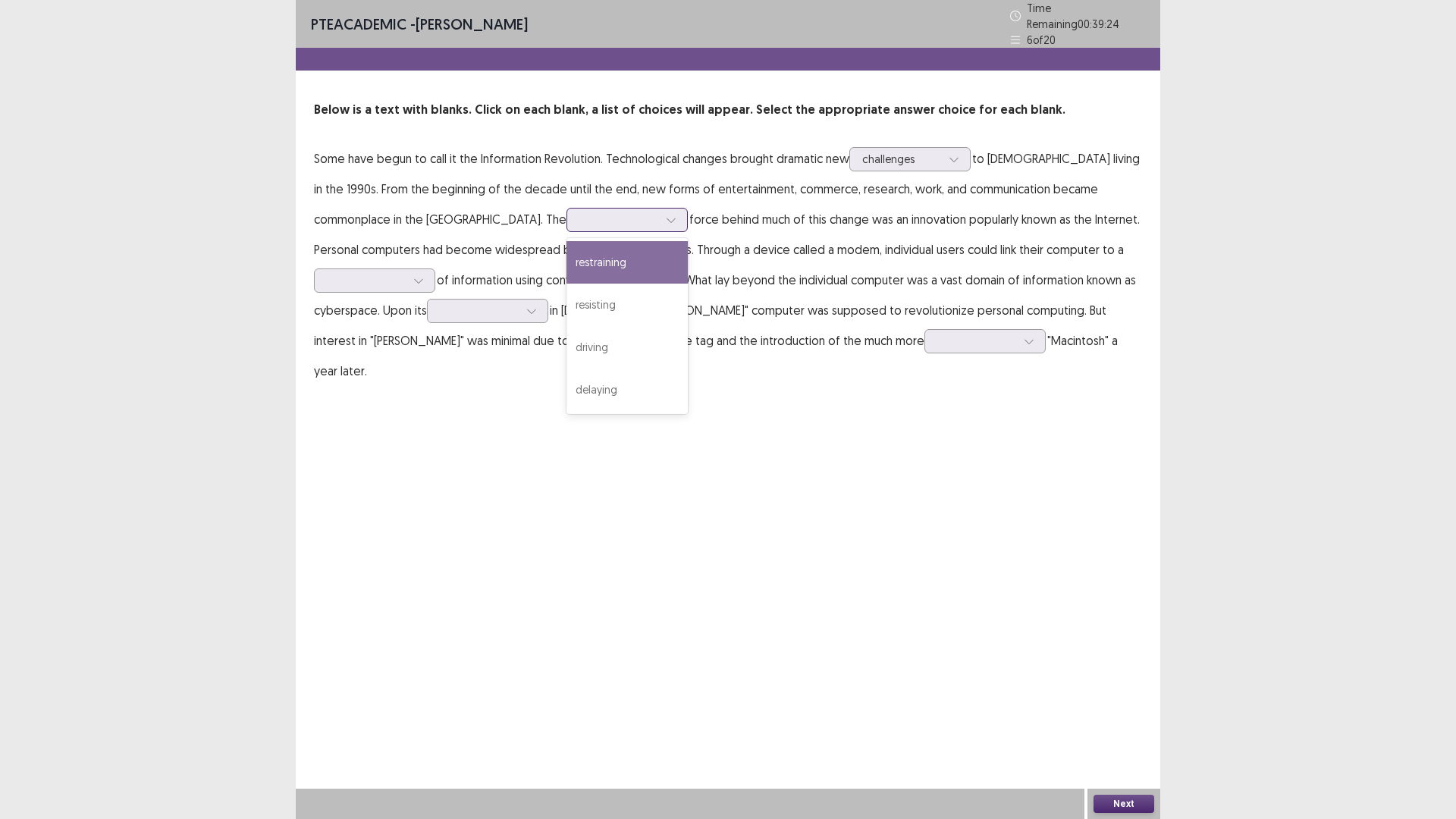
click at [676, 226] on icon at bounding box center [671, 220] width 11 height 11
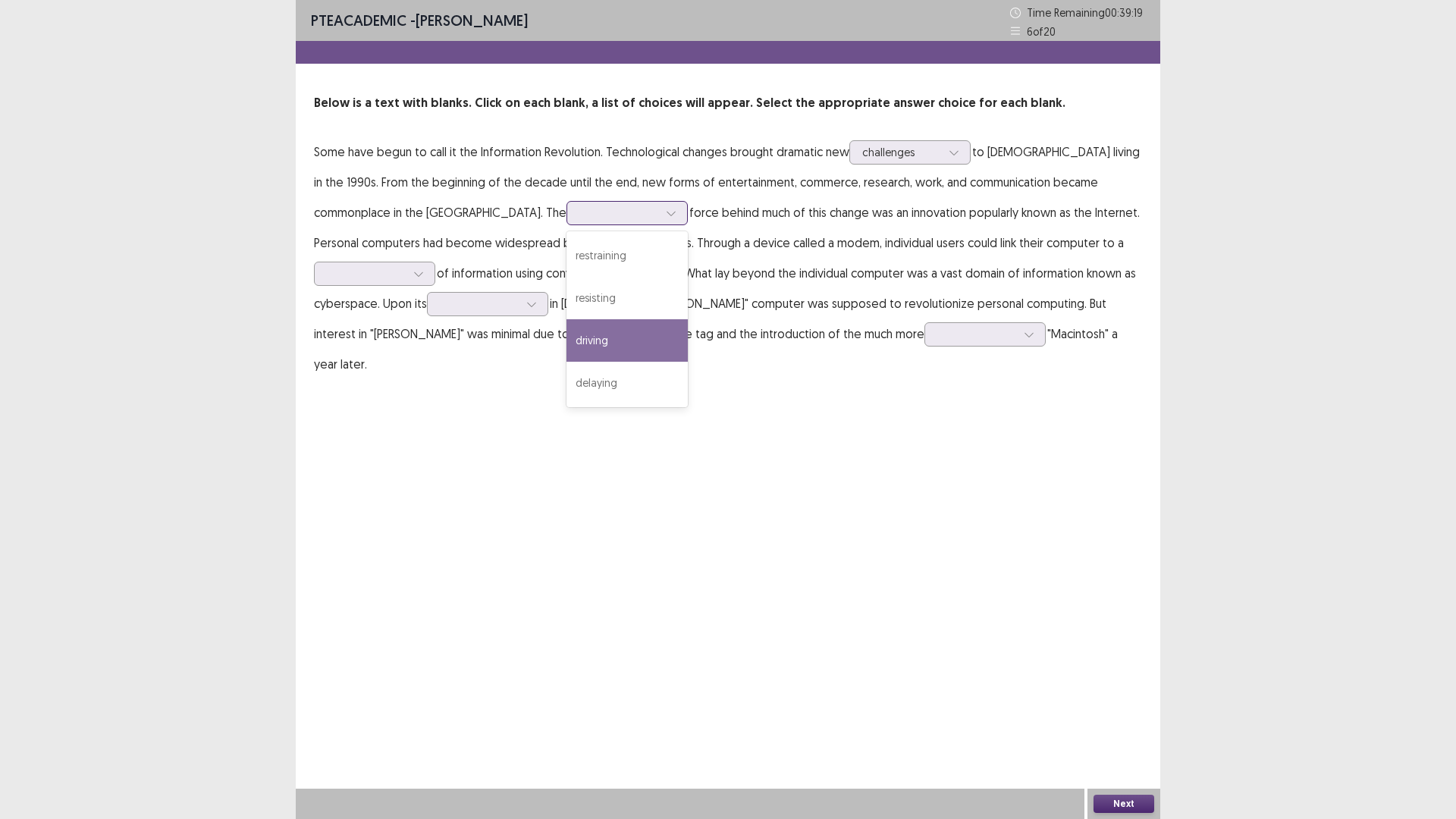
click at [688, 361] on div "driving" at bounding box center [627, 341] width 122 height 43
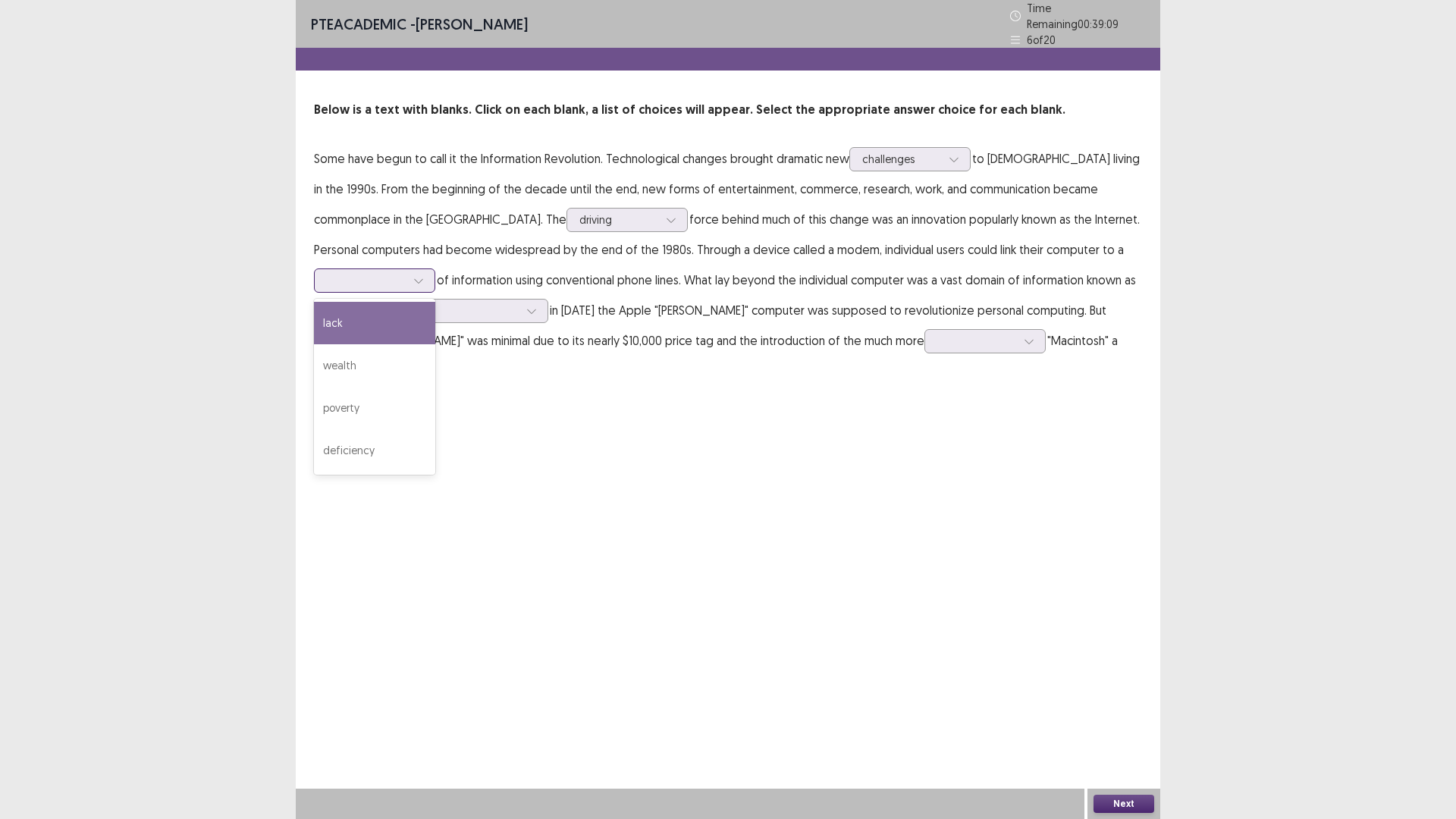
click at [424, 286] on icon at bounding box center [419, 280] width 11 height 11
click at [436, 387] on div "wealth" at bounding box center [374, 365] width 122 height 43
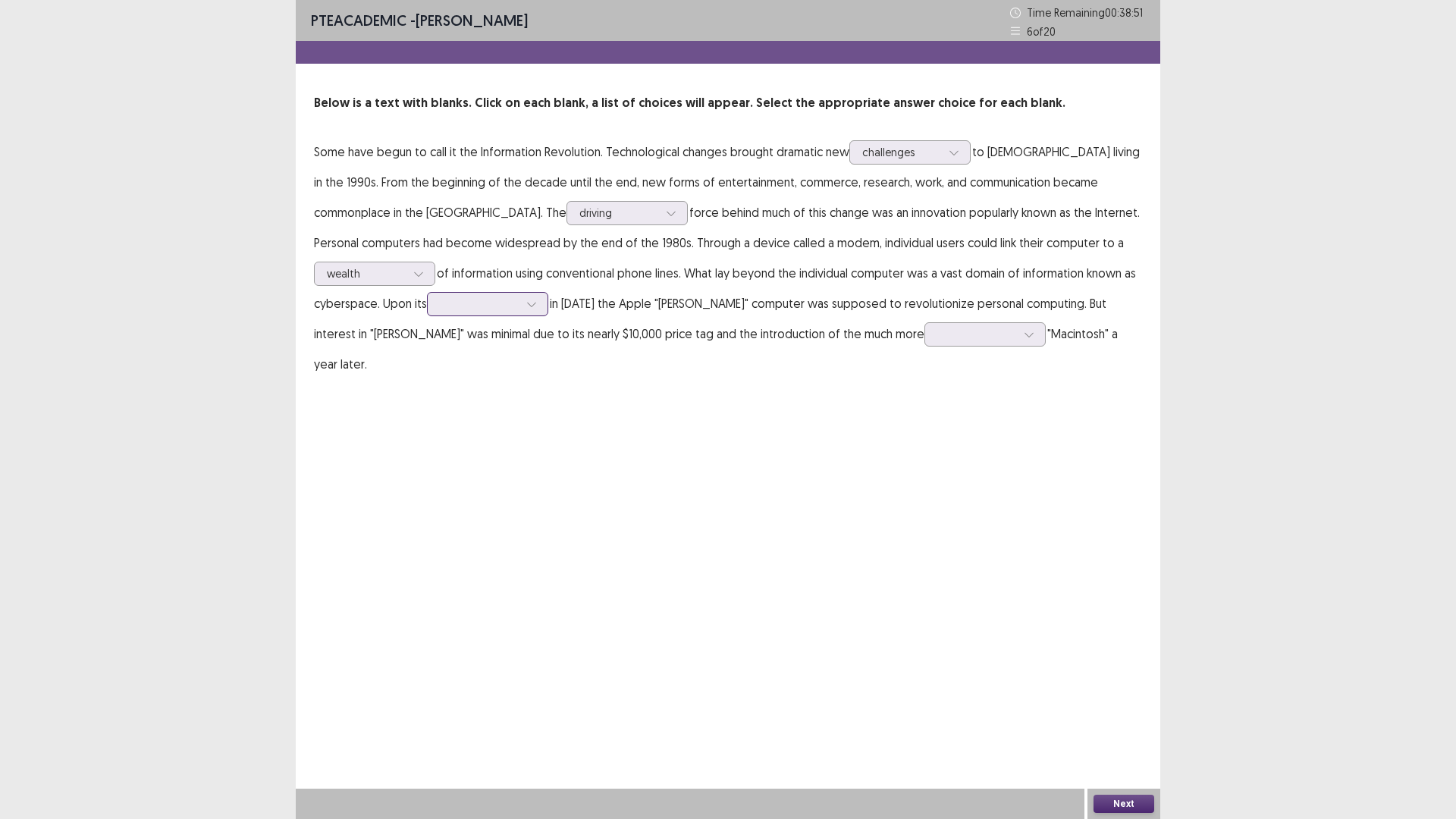
click at [536, 310] on icon at bounding box center [532, 304] width 11 height 11
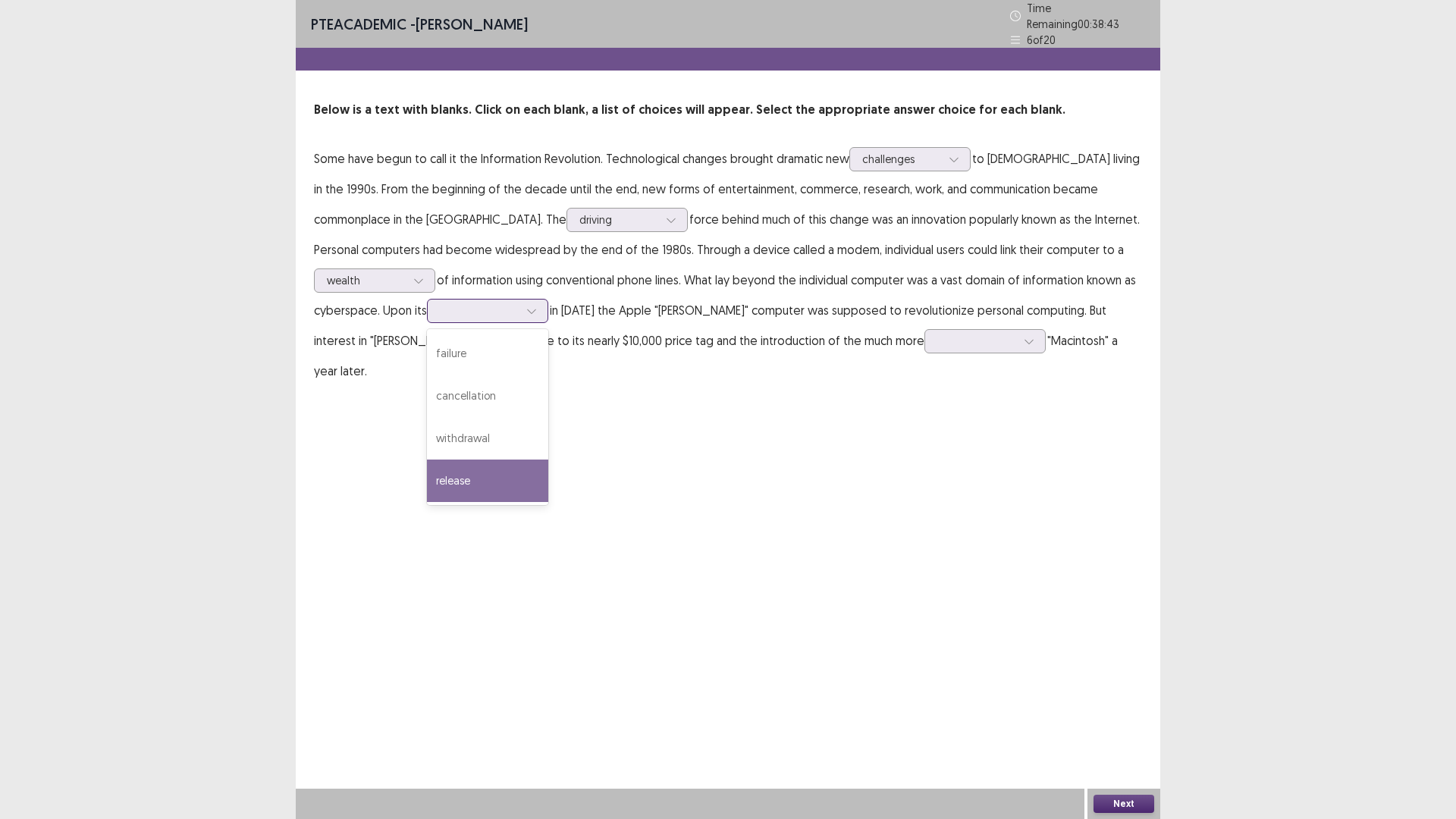
click at [548, 502] on div "release" at bounding box center [487, 480] width 122 height 43
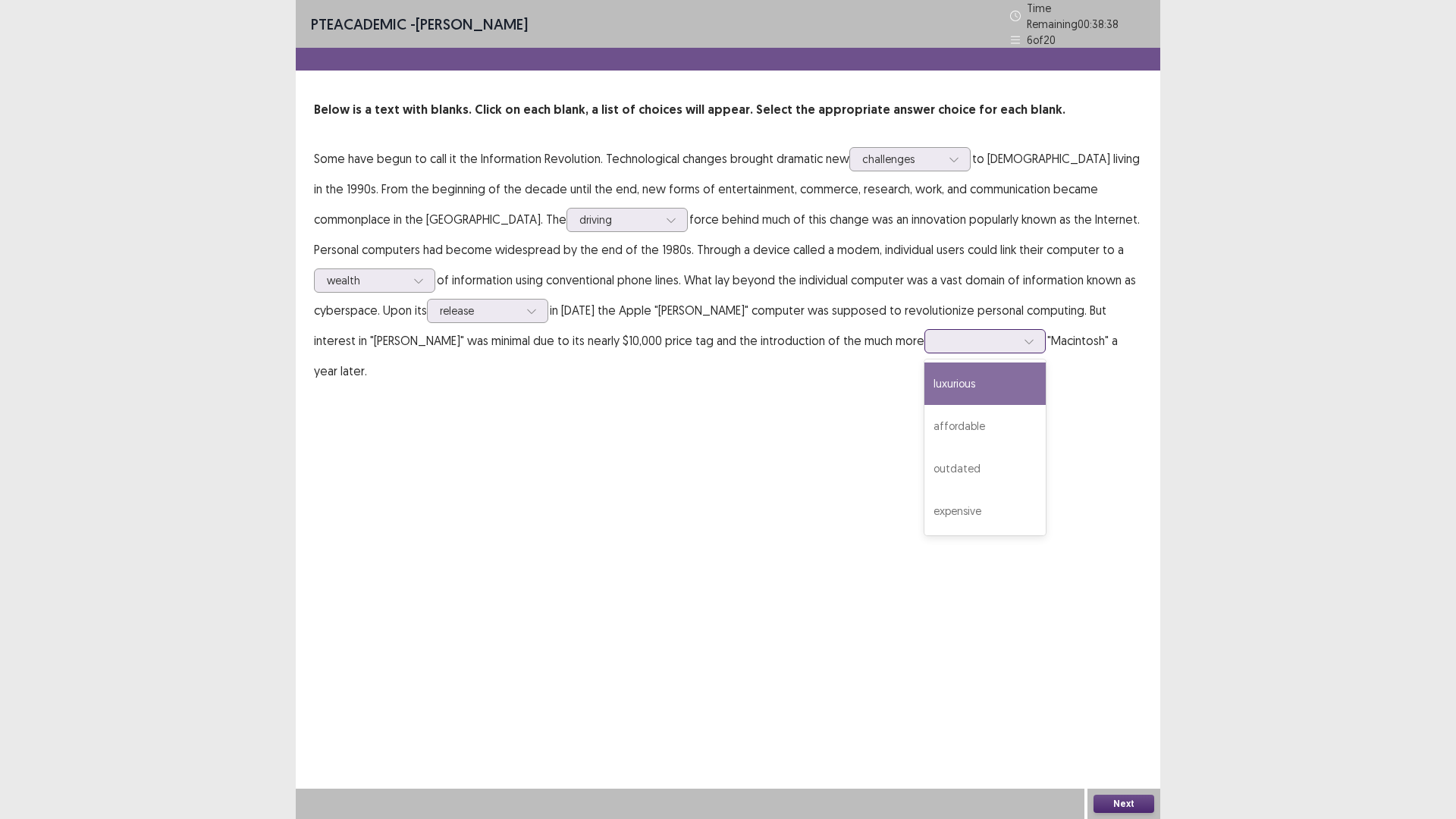
click at [1023, 347] on icon at bounding box center [1028, 341] width 11 height 11
click at [924, 405] on div "luxurious" at bounding box center [985, 383] width 122 height 43
click at [1118, 725] on button "Next" at bounding box center [1123, 804] width 60 height 18
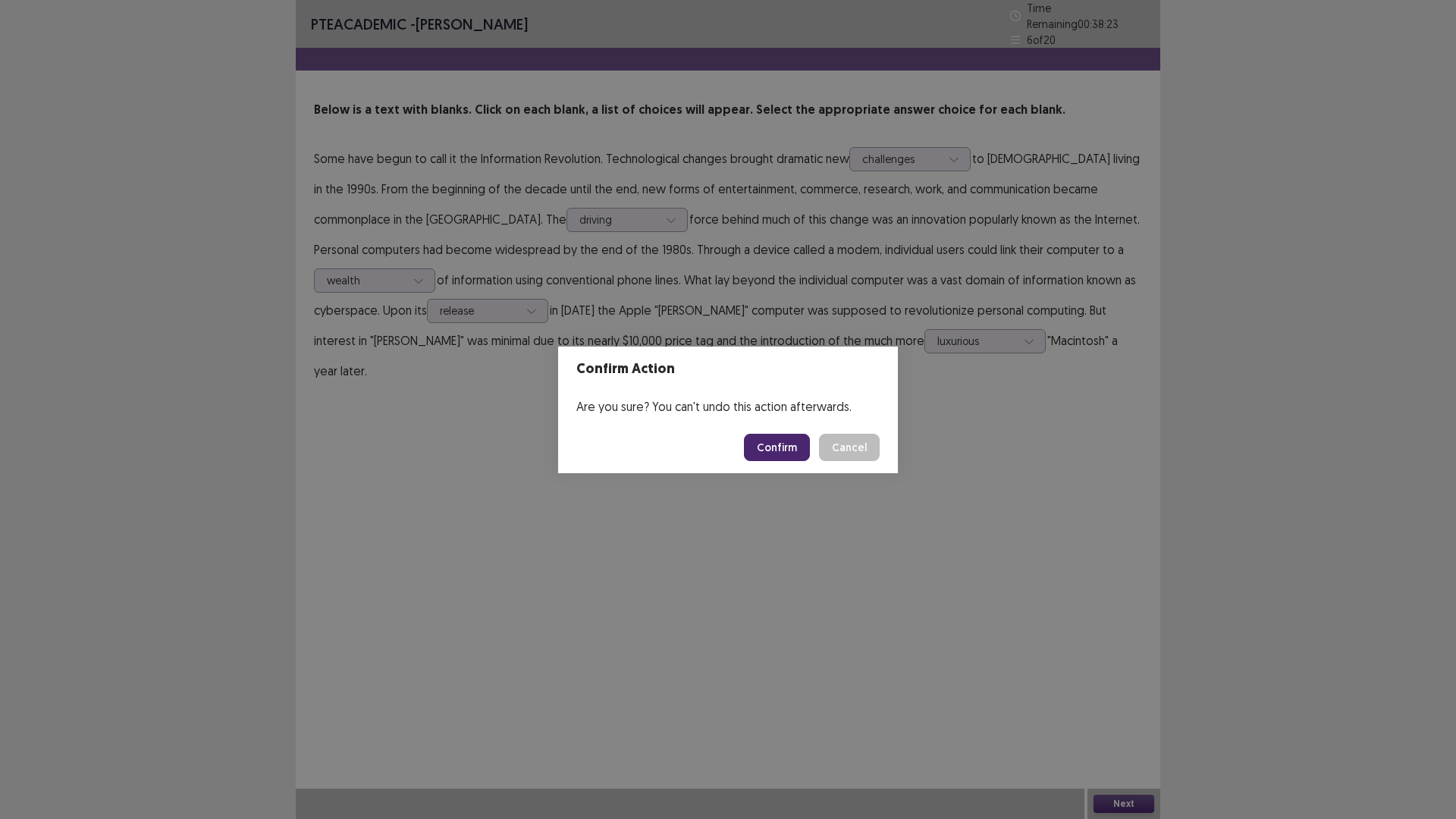
click at [807, 460] on button "Confirm" at bounding box center [777, 448] width 66 height 28
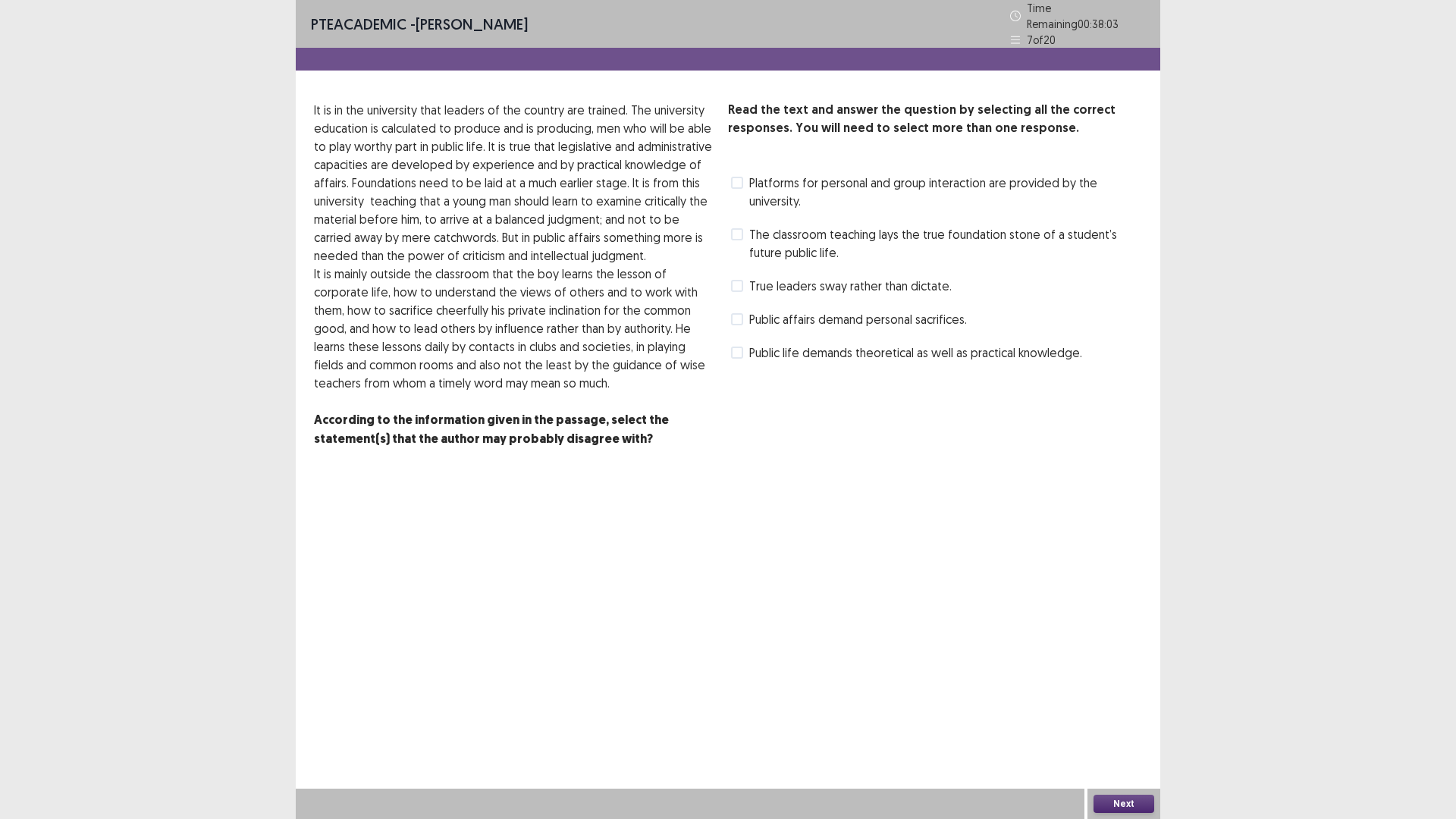
click at [740, 358] on span at bounding box center [737, 353] width 12 height 12
click at [736, 241] on span at bounding box center [737, 235] width 12 height 12
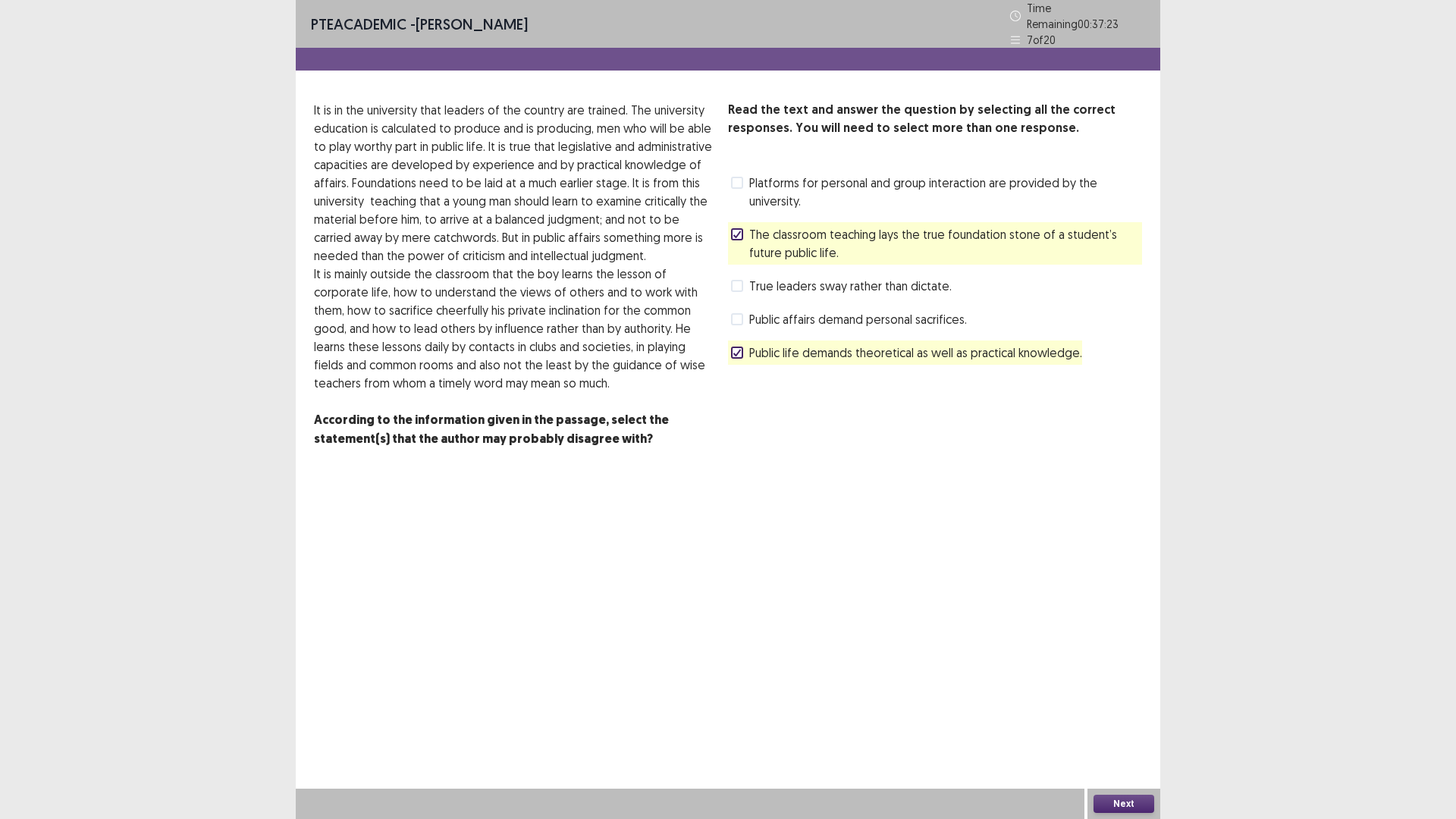
click at [1123, 725] on button "Next" at bounding box center [1123, 804] width 60 height 18
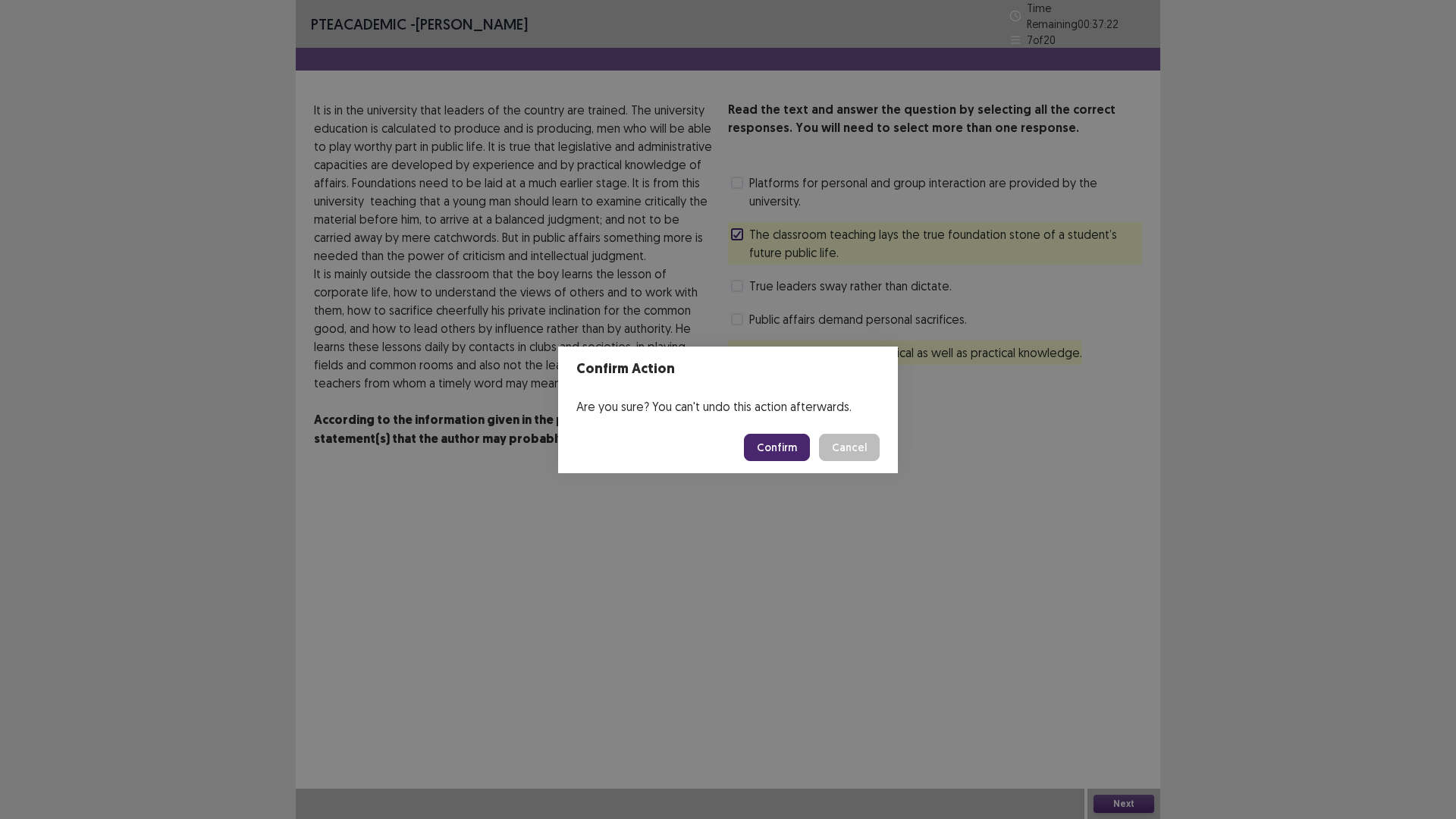
click at [810, 460] on button "Confirm" at bounding box center [777, 448] width 66 height 28
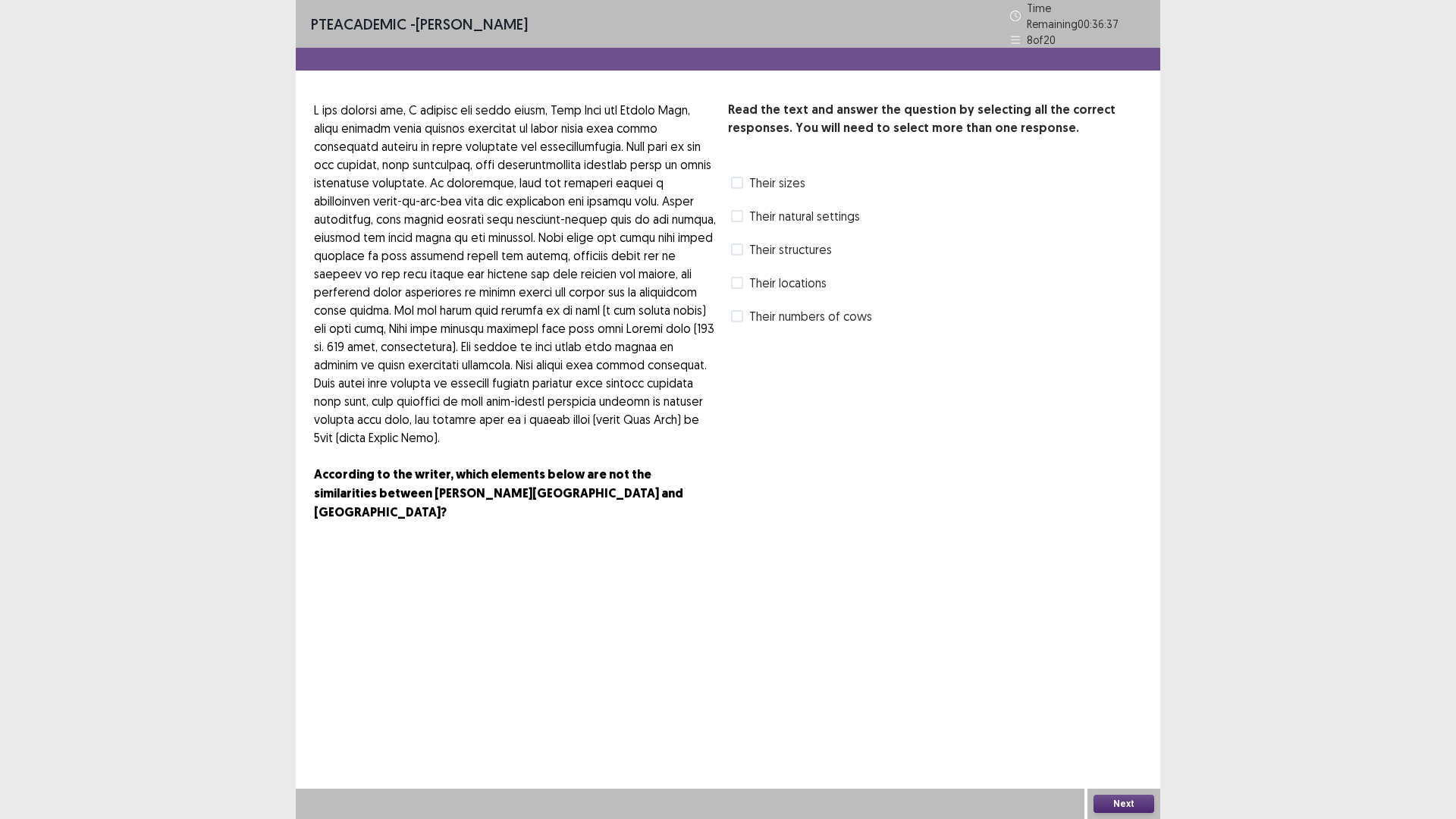
click at [739, 222] on span at bounding box center [737, 216] width 12 height 12
click at [741, 323] on span at bounding box center [737, 316] width 12 height 12
click at [1123, 725] on button "Next" at bounding box center [1123, 804] width 60 height 18
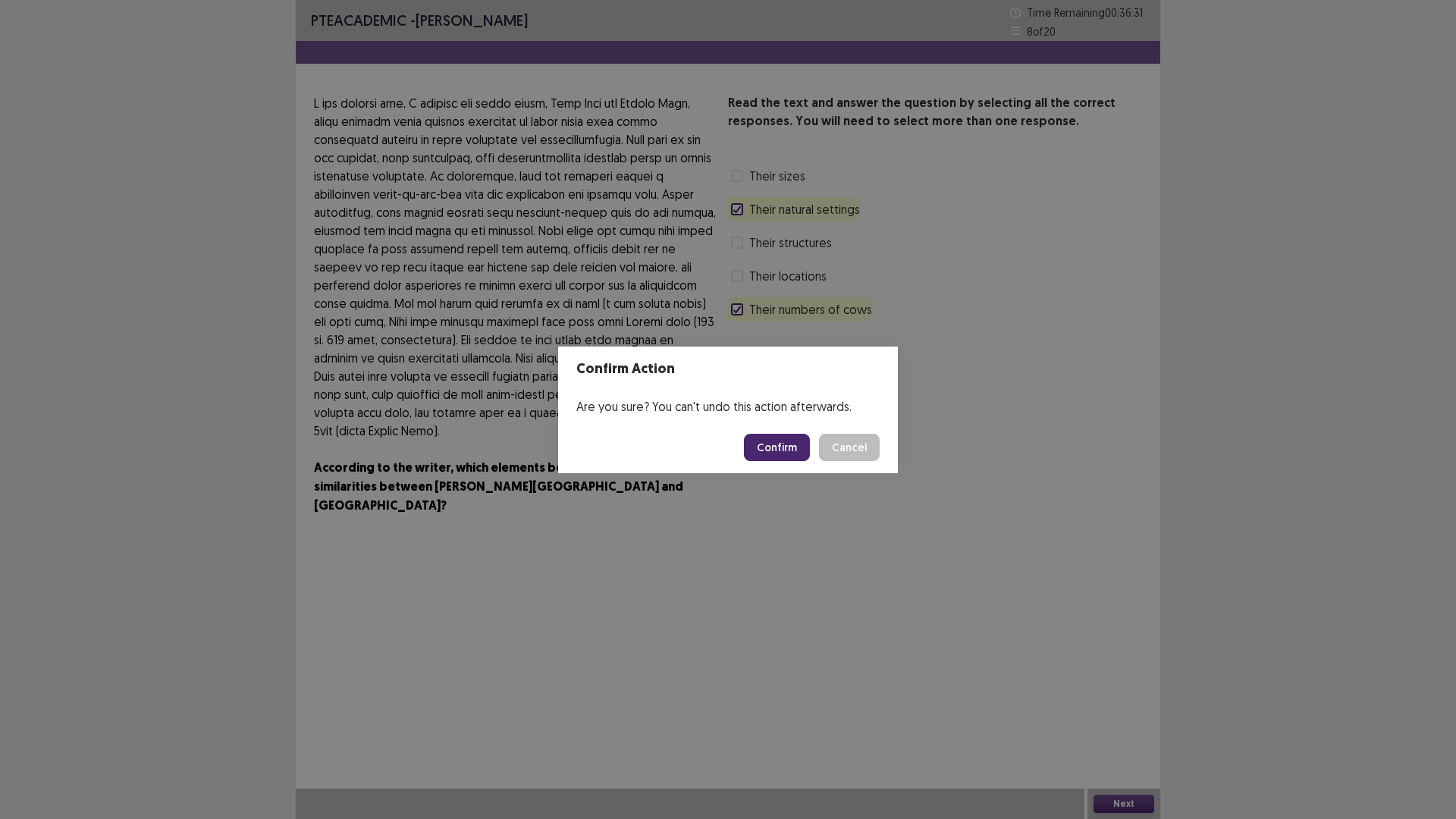
click at [806, 452] on button "Confirm" at bounding box center [777, 448] width 66 height 28
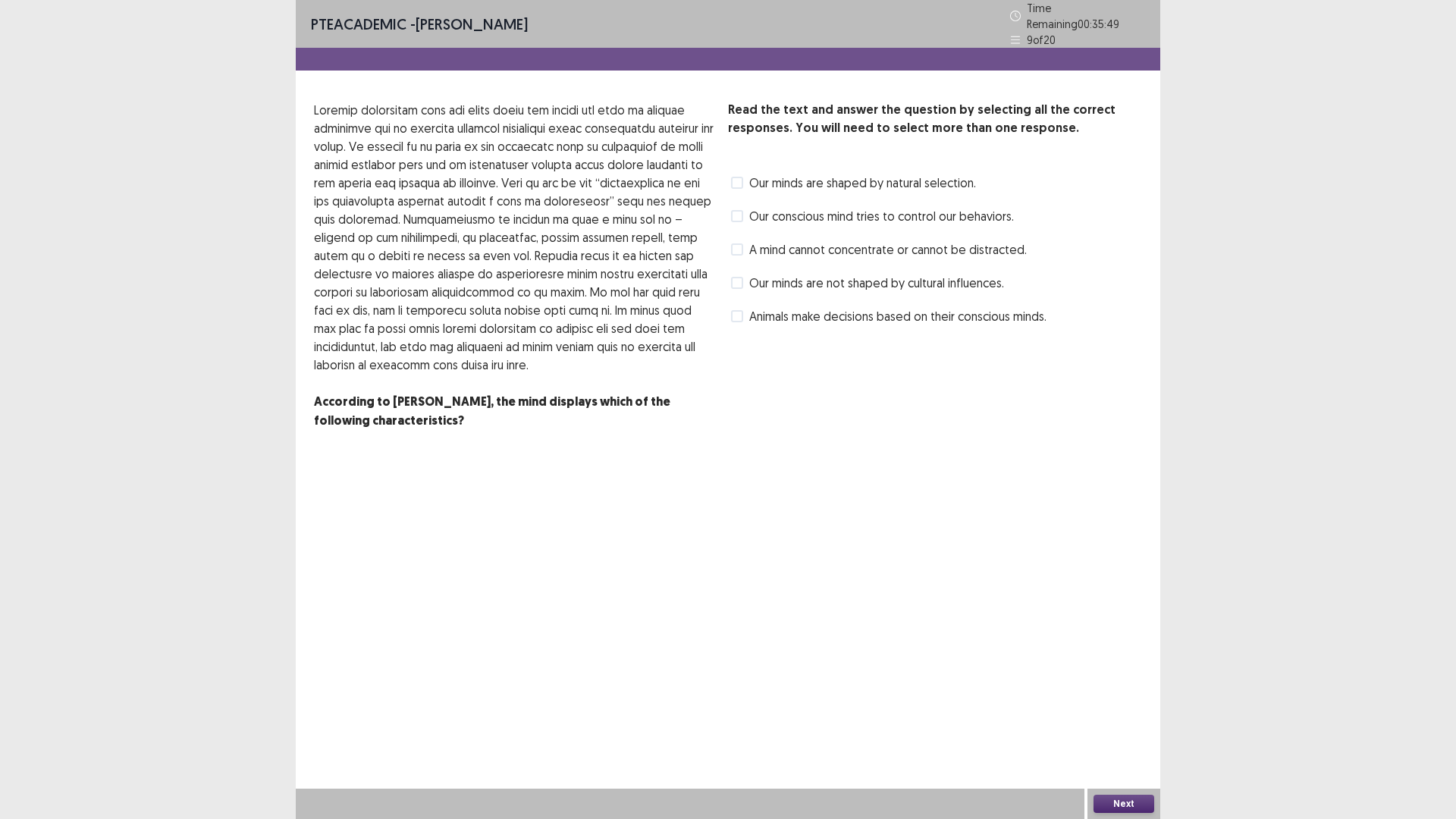
click at [741, 189] on span at bounding box center [737, 183] width 12 height 12
click at [741, 222] on span at bounding box center [737, 216] width 12 height 12
click at [1119, 725] on button "Next" at bounding box center [1123, 804] width 60 height 18
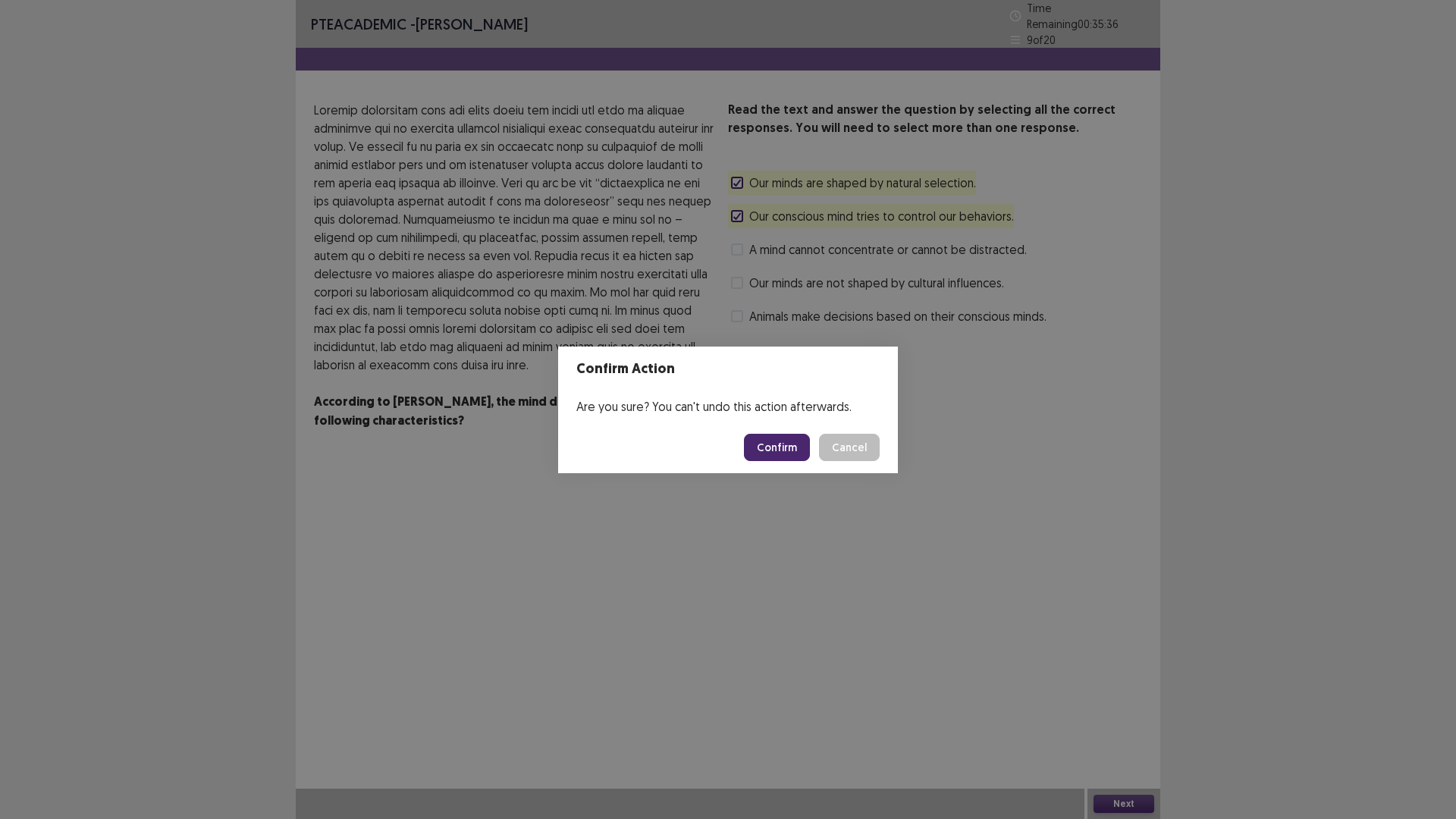
click at [808, 456] on button "Confirm" at bounding box center [777, 448] width 66 height 28
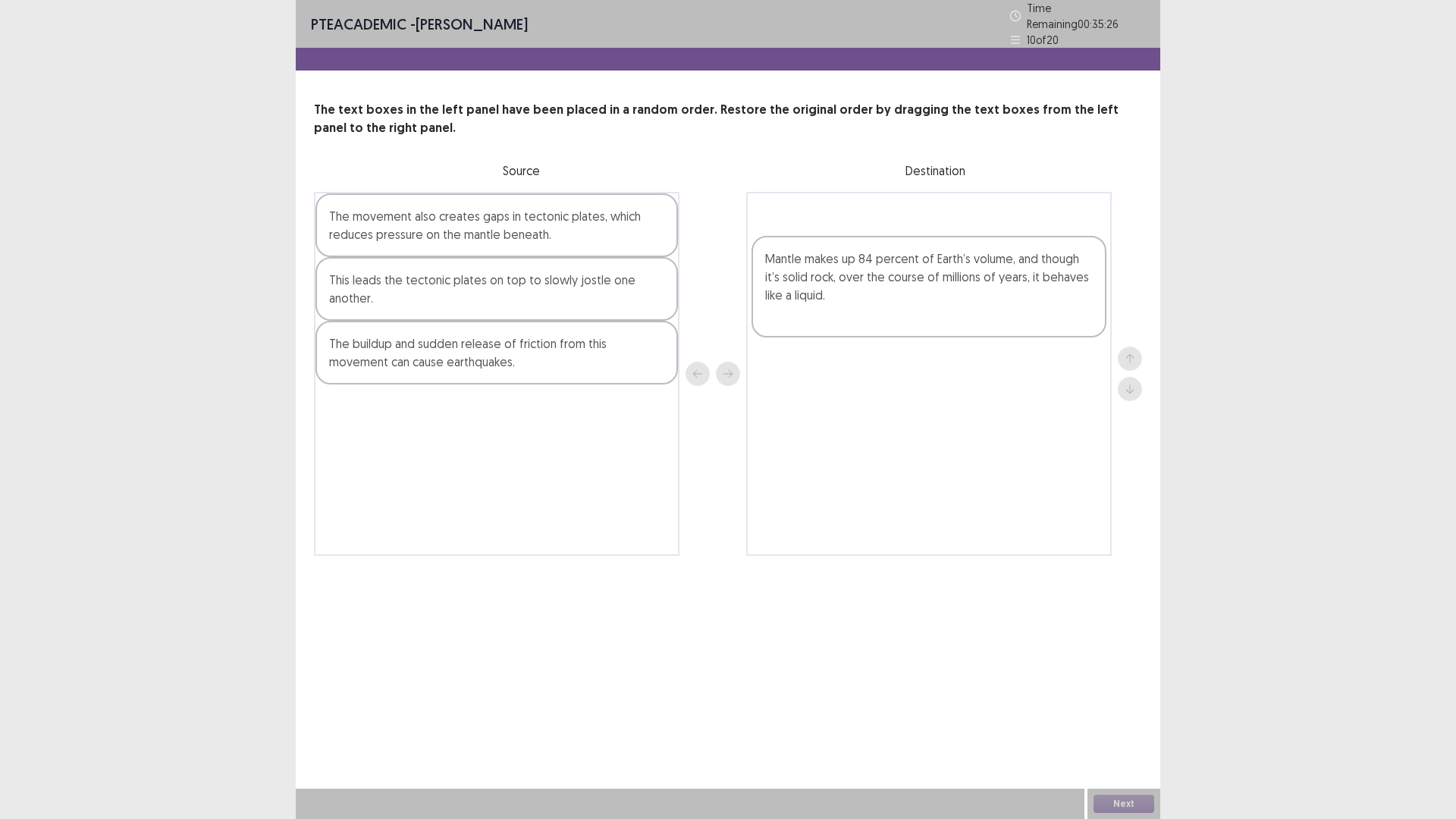
drag, startPoint x: 637, startPoint y: 562, endPoint x: 1076, endPoint y: 290, distance: 516.4
click at [1076, 290] on div "The movement also creates gaps in tectonic plates, which reduces pressure on th…" at bounding box center [728, 374] width 828 height 364
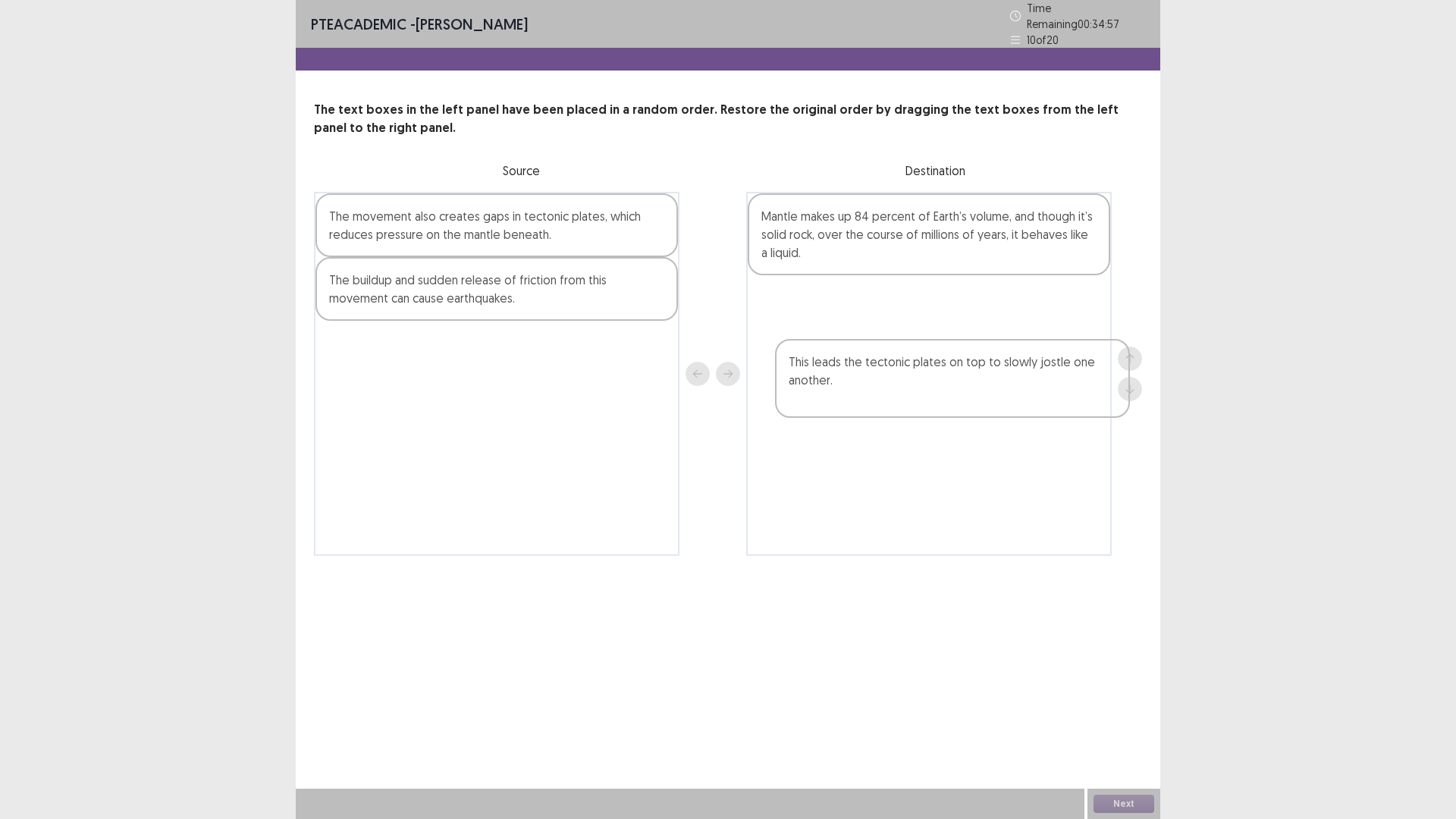
drag, startPoint x: 562, startPoint y: 399, endPoint x: 1031, endPoint y: 397, distance: 469.0
click at [1031, 397] on div "The movement also creates gaps in tectonic plates, which reduces pressure on th…" at bounding box center [728, 374] width 828 height 364
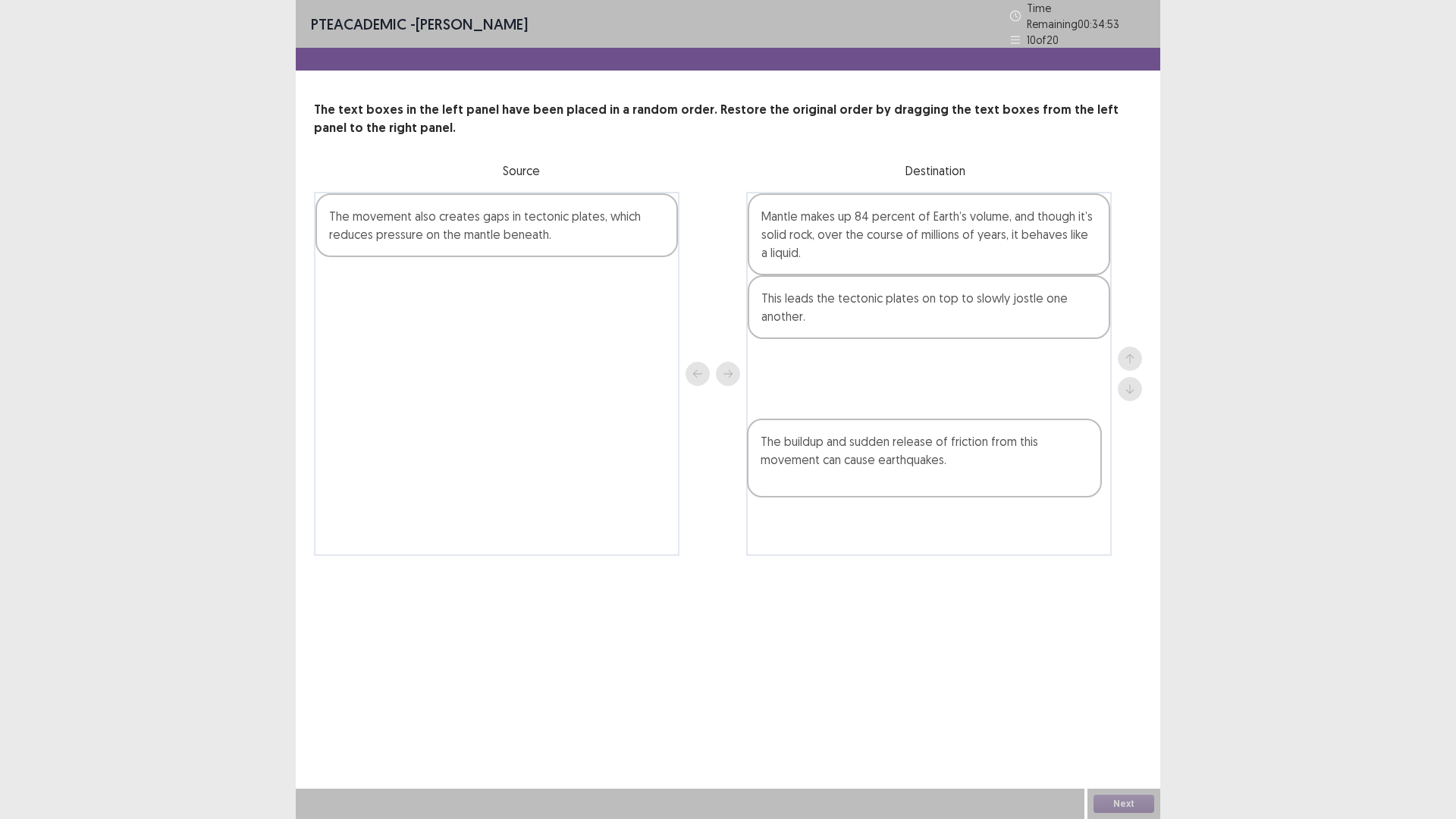
drag, startPoint x: 637, startPoint y: 394, endPoint x: 1070, endPoint y: 478, distance: 441.1
click at [1070, 478] on div "The movement also creates gaps in tectonic plates, which reduces pressure on th…" at bounding box center [728, 374] width 828 height 364
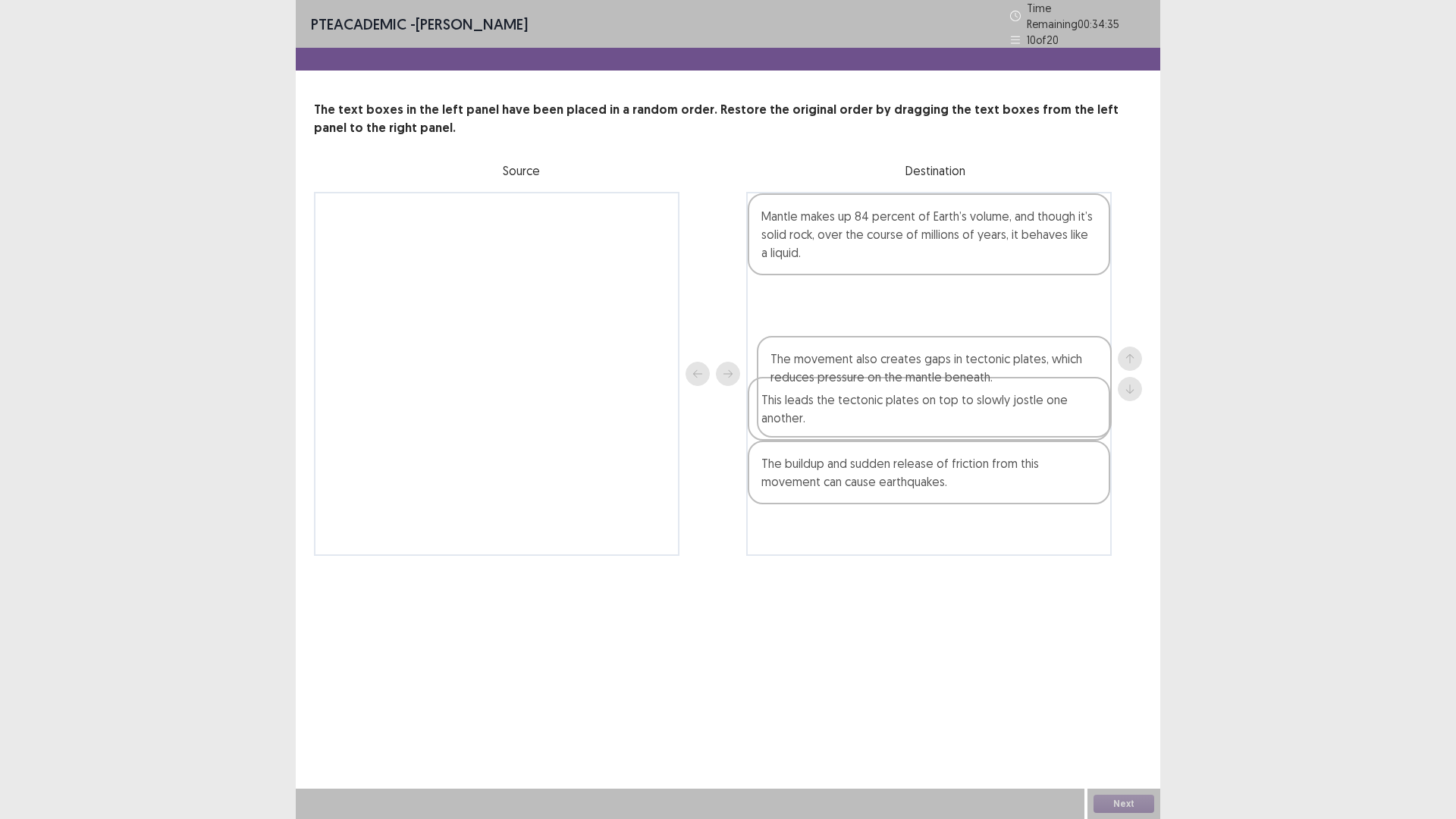
drag, startPoint x: 582, startPoint y: 310, endPoint x: 1023, endPoint y: 410, distance: 452.2
click at [1023, 410] on div "The movement also creates gaps in tectonic plates, which reduces pressure on th…" at bounding box center [728, 374] width 828 height 364
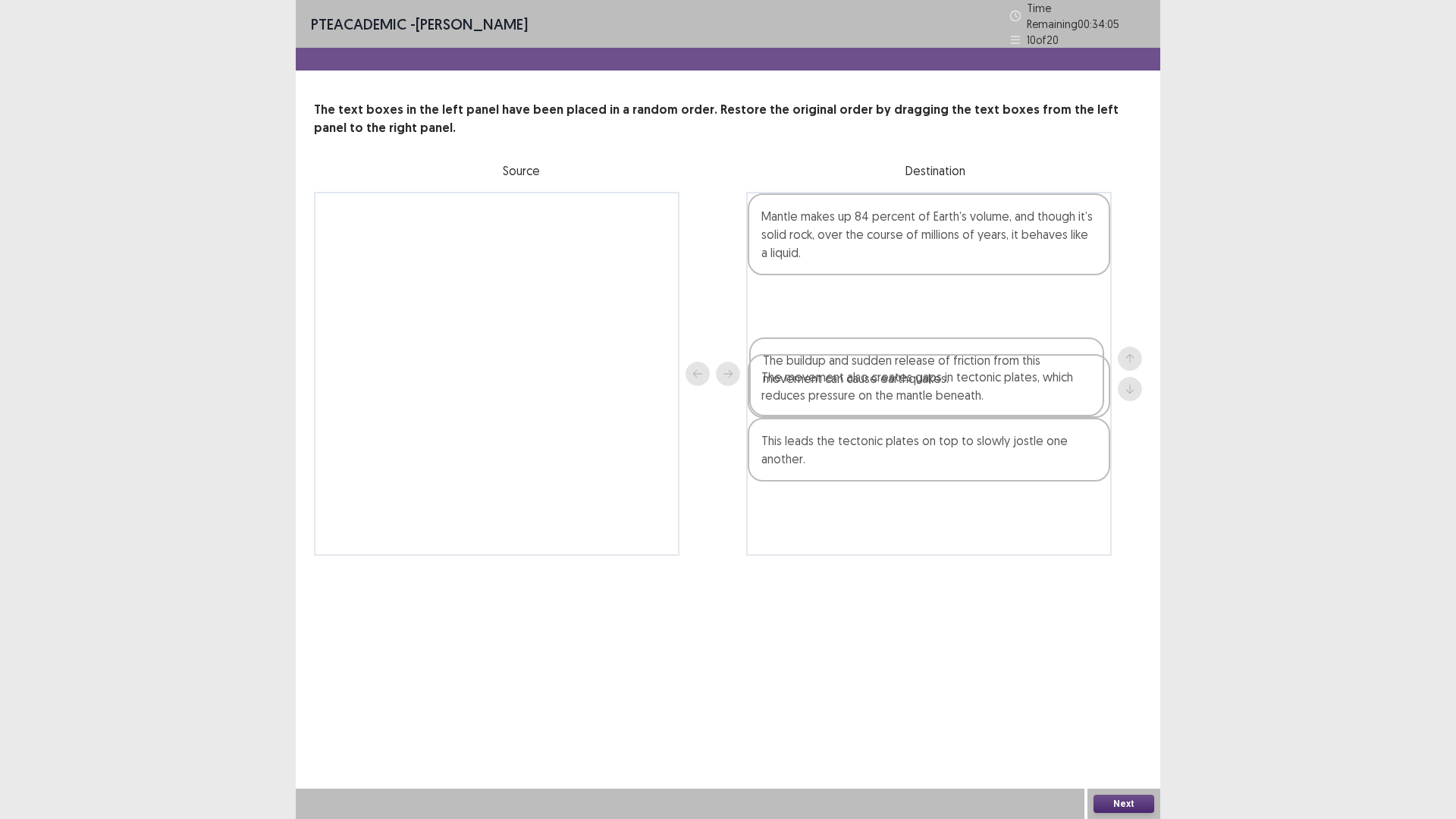
drag, startPoint x: 1060, startPoint y: 569, endPoint x: 1060, endPoint y: 378, distance: 191.0
click at [1060, 378] on div "Mantle makes up 84 percent of Earth’s volume, and though it’s solid rock, over …" at bounding box center [928, 374] width 365 height 364
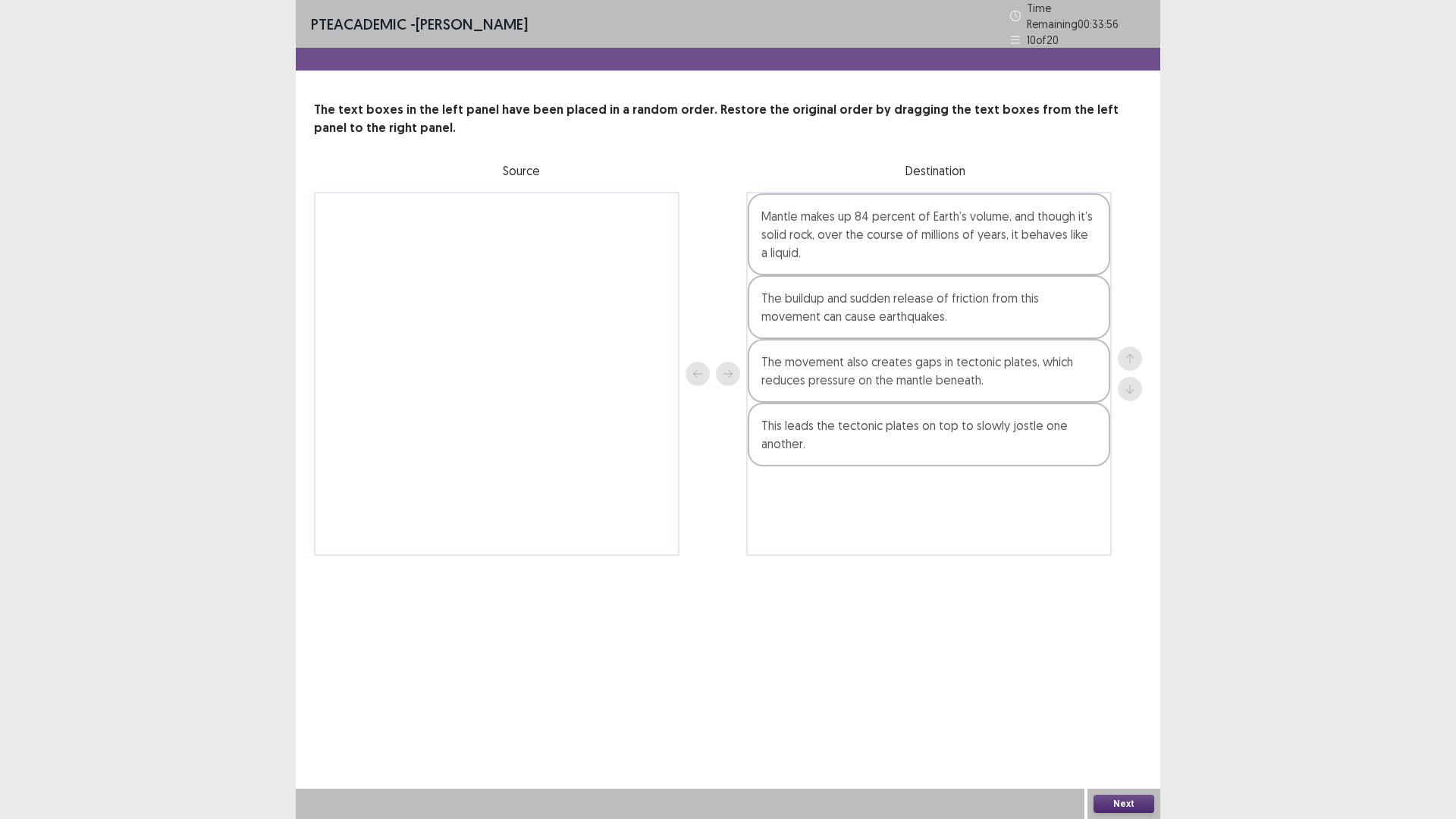
click at [1117, 725] on button "Next" at bounding box center [1123, 804] width 60 height 18
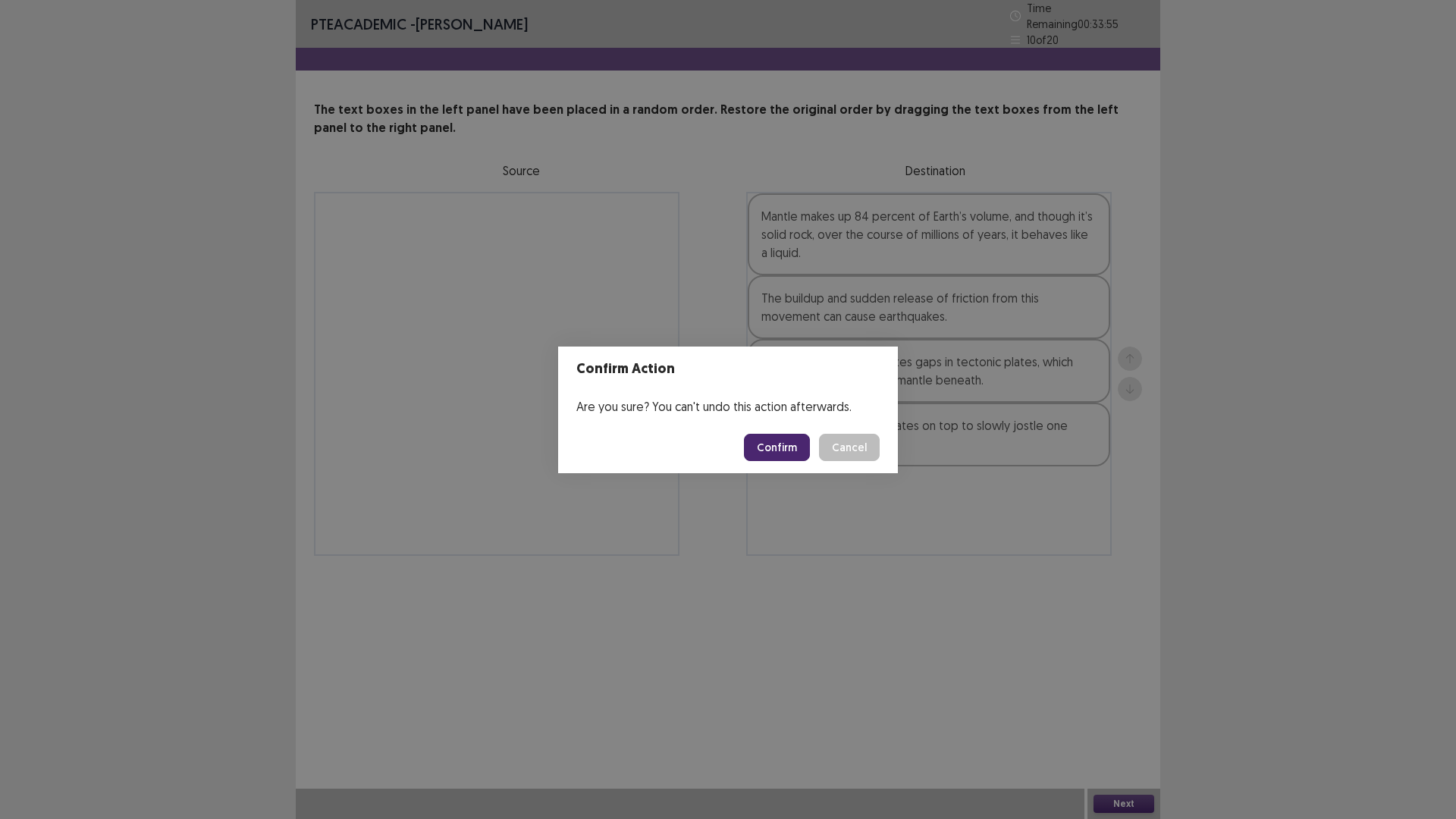
click at [796, 450] on button "Confirm" at bounding box center [777, 448] width 66 height 28
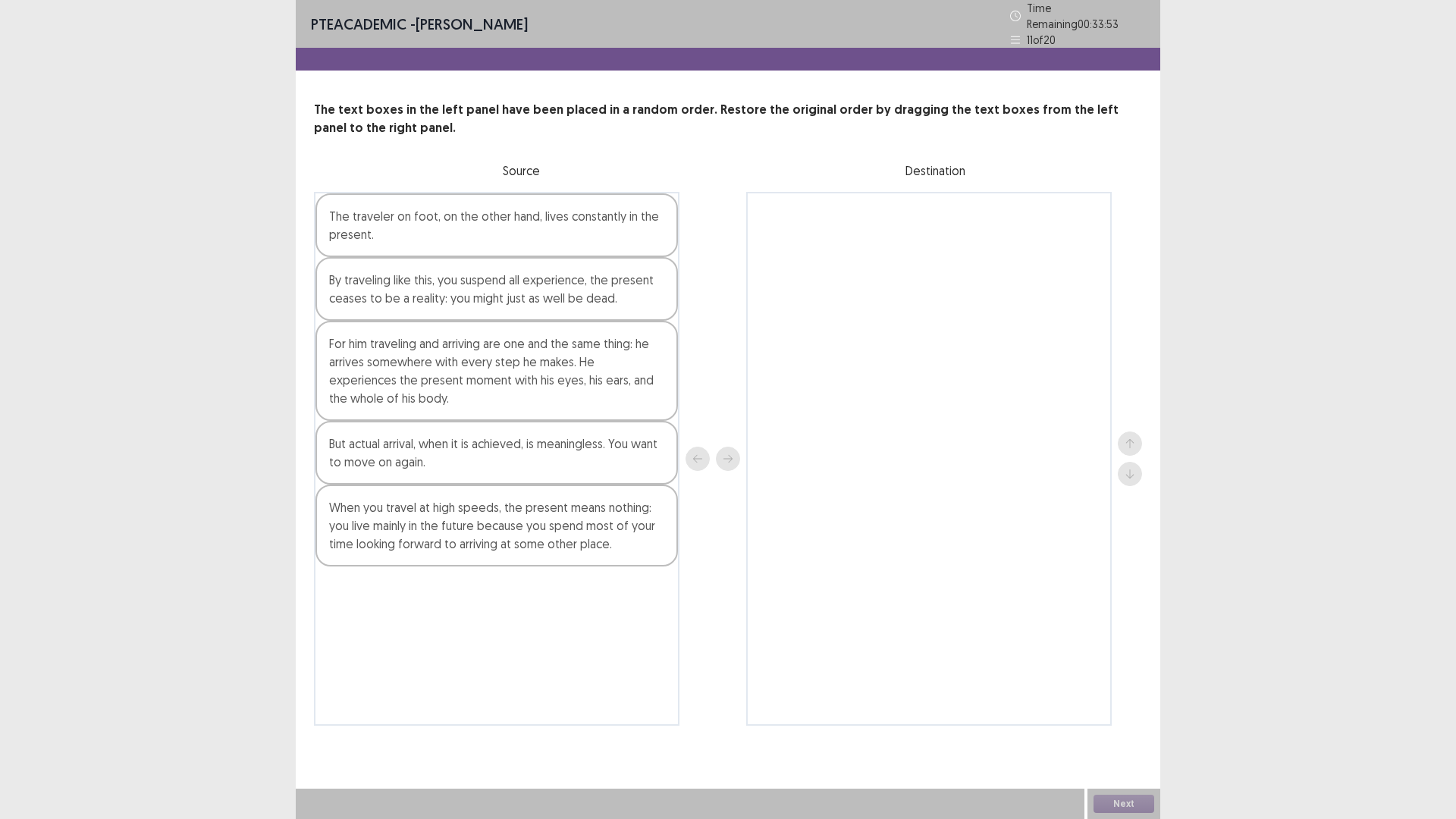
scroll to position [28, 0]
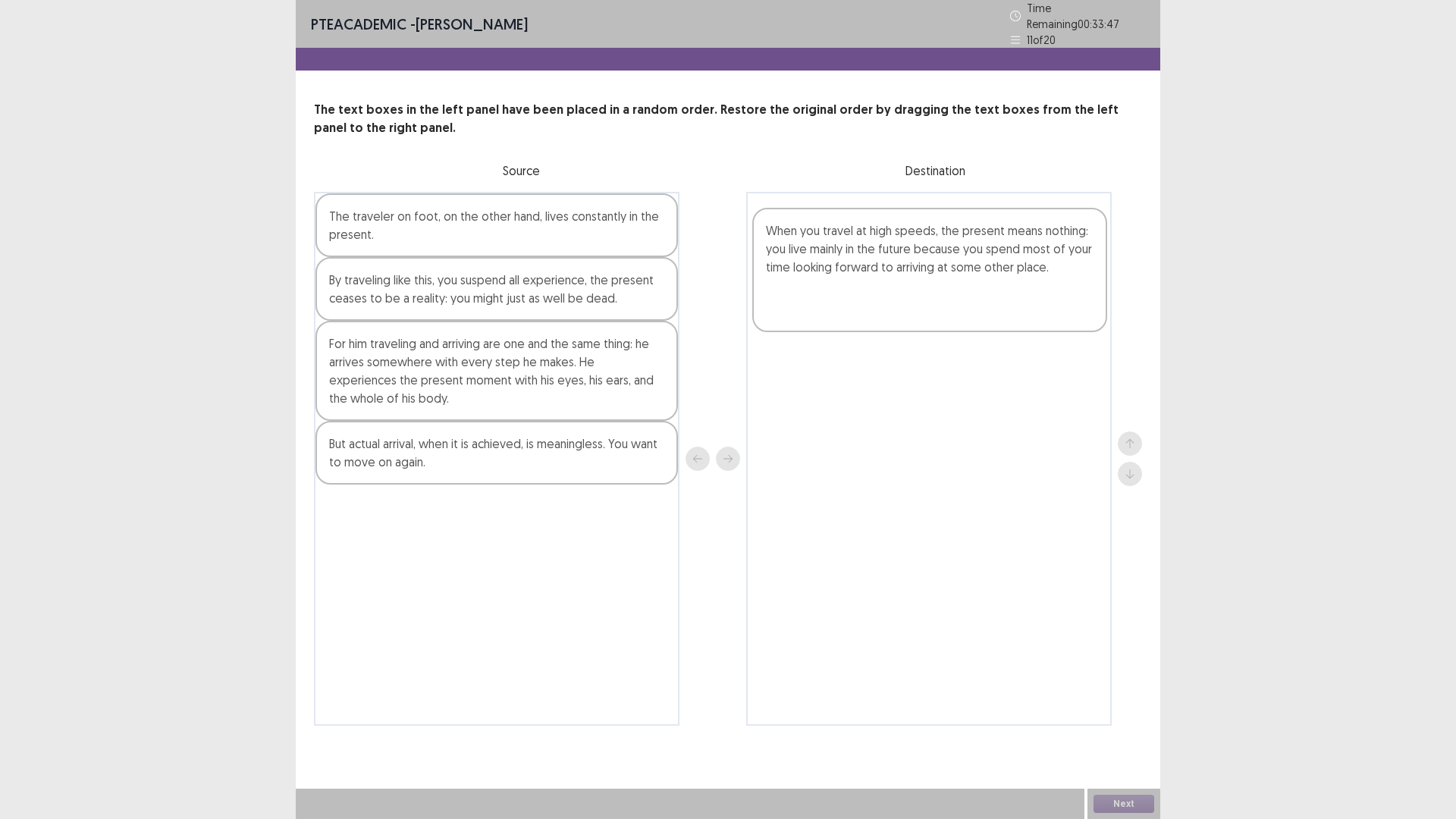
drag, startPoint x: 643, startPoint y: 697, endPoint x: 1079, endPoint y: 287, distance: 598.5
click at [1079, 287] on div "The traveler on foot, on the other hand, lives constantly in the present. By tr…" at bounding box center [728, 459] width 828 height 534
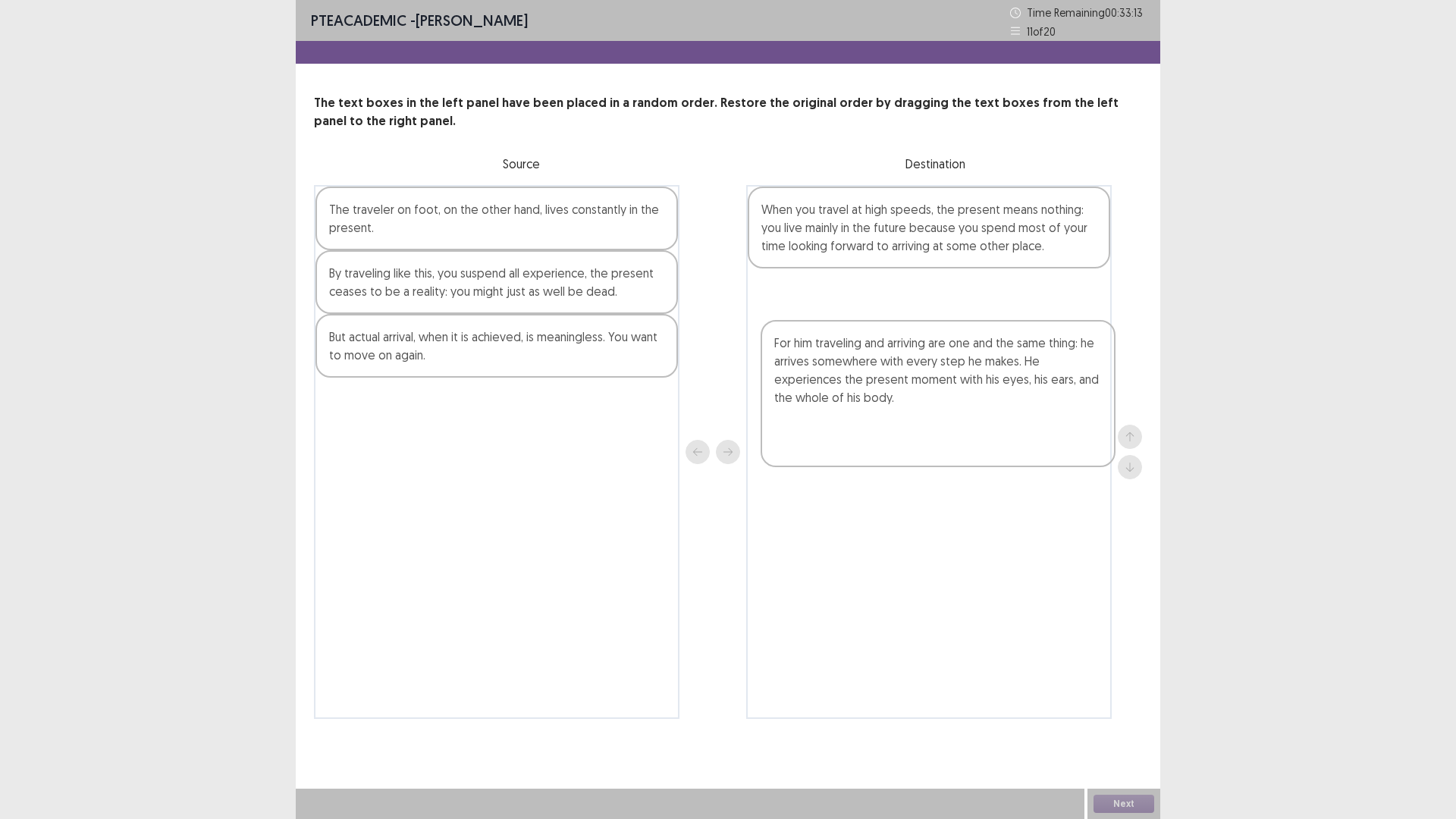
drag, startPoint x: 585, startPoint y: 528, endPoint x: 1022, endPoint y: 460, distance: 442.3
click at [1031, 458] on div "The traveler on foot, on the other hand, lives constantly in the present. By tr…" at bounding box center [728, 452] width 828 height 534
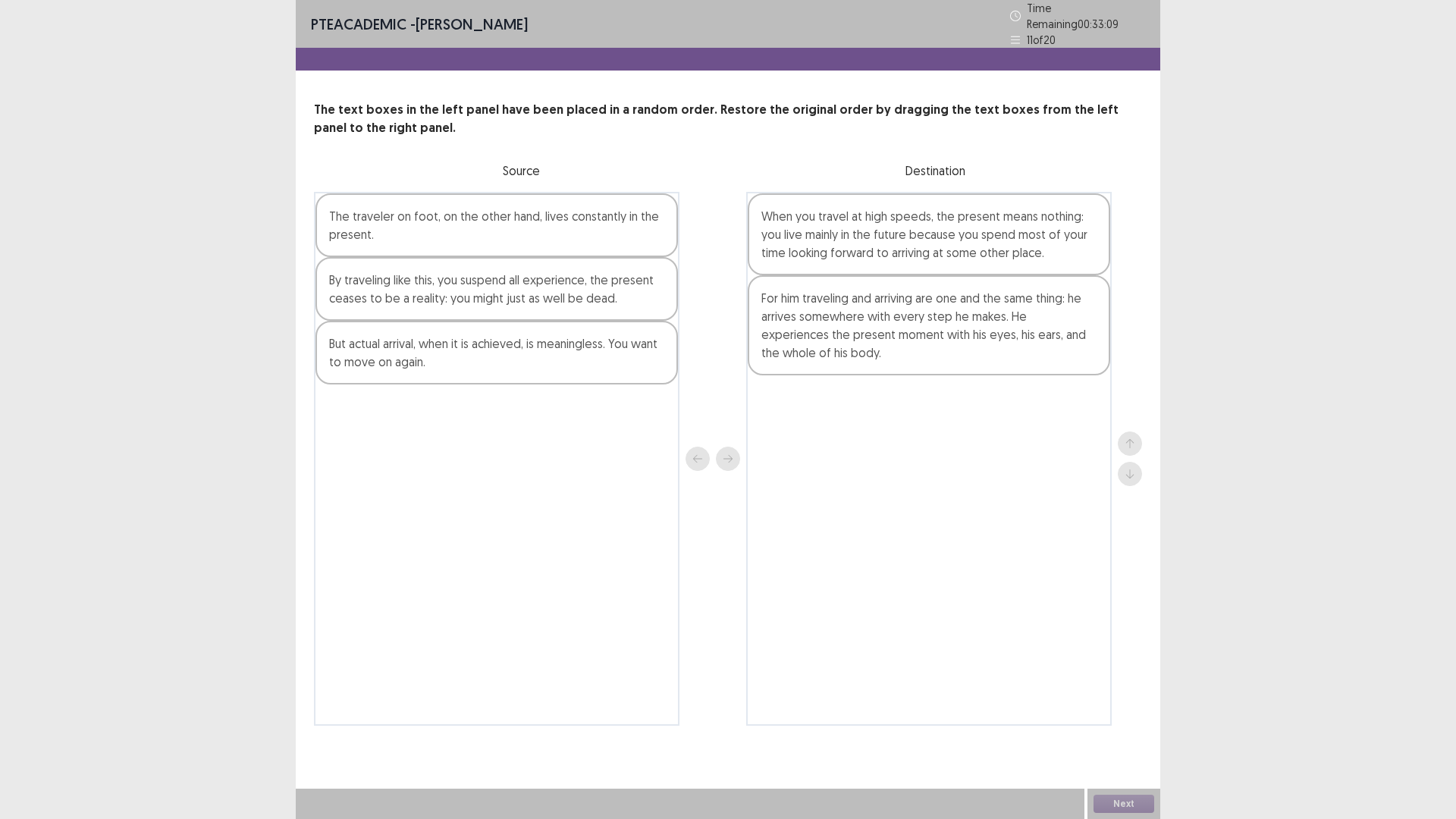
click at [904, 375] on div "For him traveling and arriving are one and the same thing: he arrives somewhere…" at bounding box center [928, 325] width 362 height 100
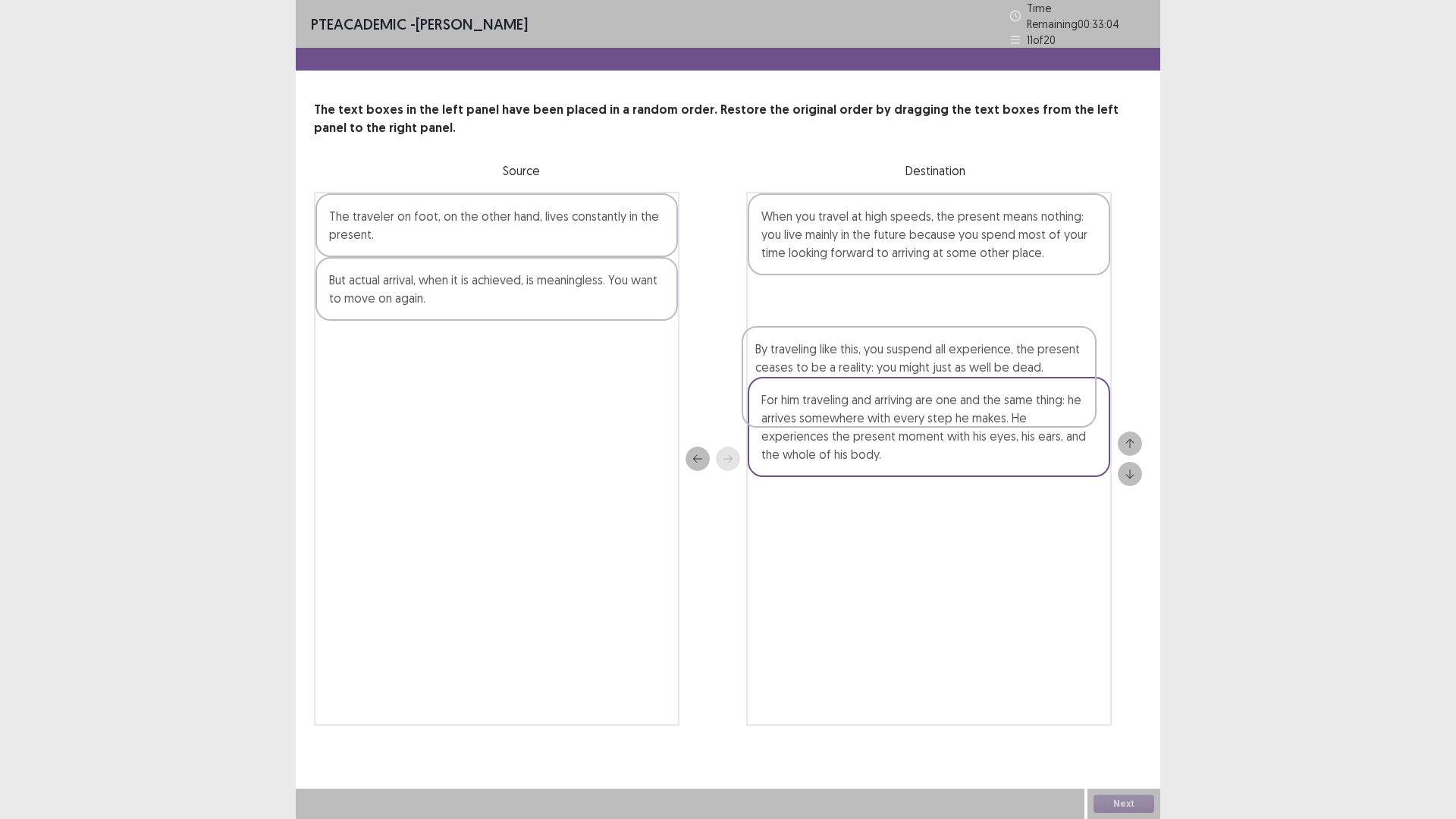
drag, startPoint x: 629, startPoint y: 368, endPoint x: 1061, endPoint y: 402, distance: 433.3
click at [1061, 402] on div "The traveler on foot, on the other hand, lives constantly in the present. By tr…" at bounding box center [728, 459] width 828 height 534
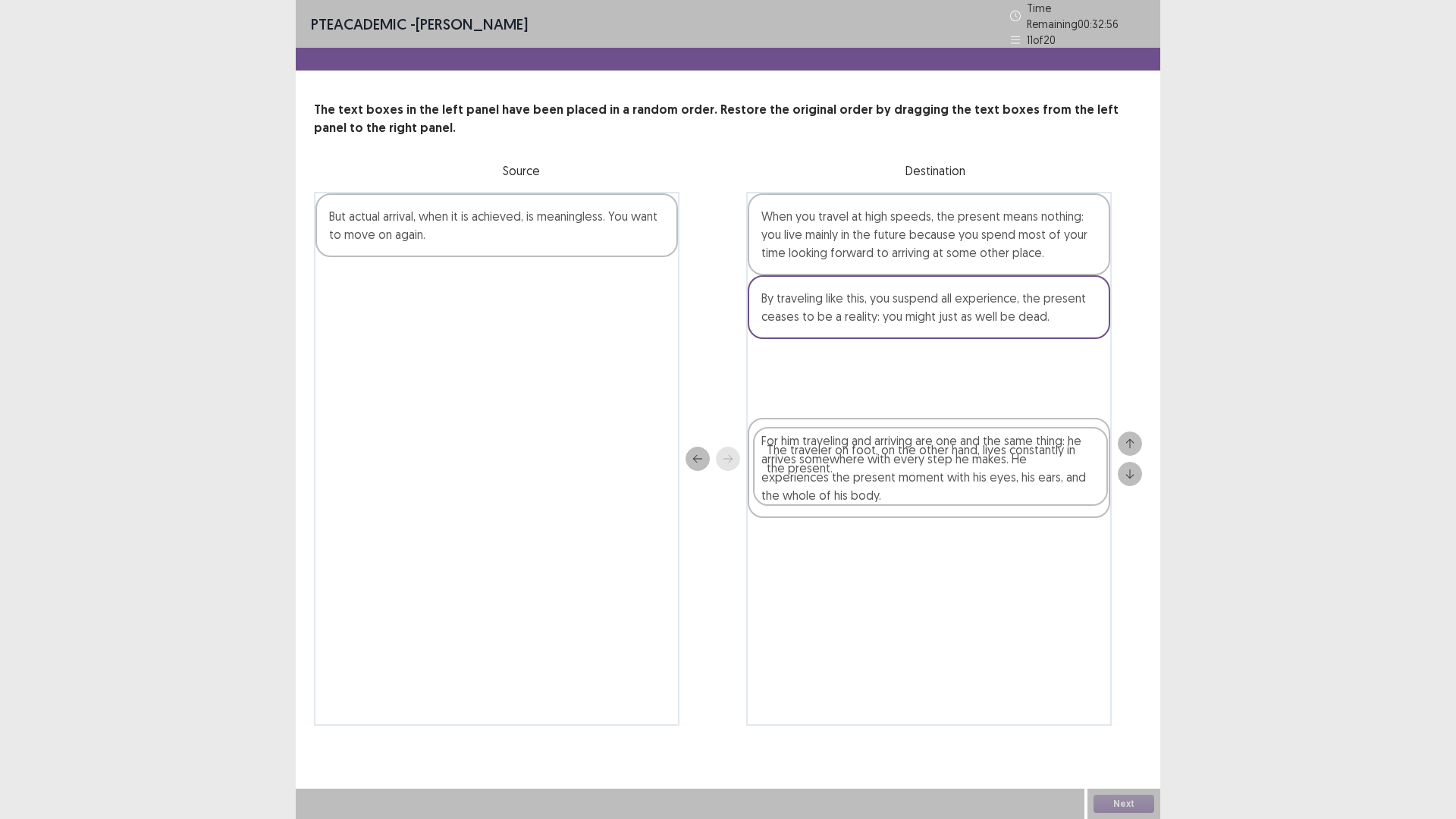
drag, startPoint x: 551, startPoint y: 267, endPoint x: 989, endPoint y: 493, distance: 492.9
click at [989, 493] on div "The traveler on foot, on the other hand, lives constantly in the present. But a…" at bounding box center [728, 459] width 828 height 534
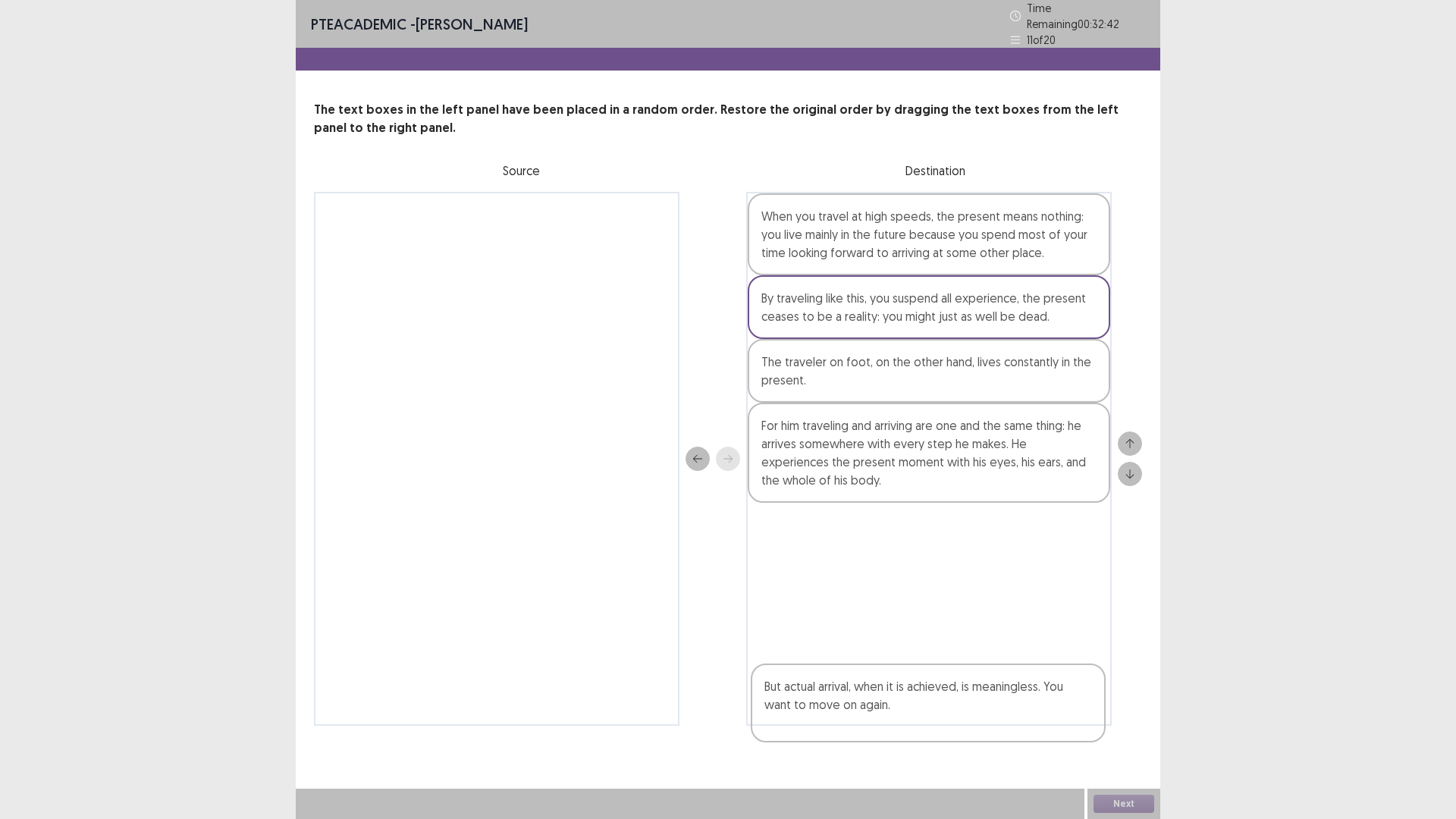
drag, startPoint x: 635, startPoint y: 261, endPoint x: 1067, endPoint y: 722, distance: 631.8
click at [1067, 722] on div "But actual arrival, when it is achieved, is meaningless. You want to move on ag…" at bounding box center [728, 459] width 828 height 534
click at [1130, 725] on button "Next" at bounding box center [1123, 804] width 60 height 18
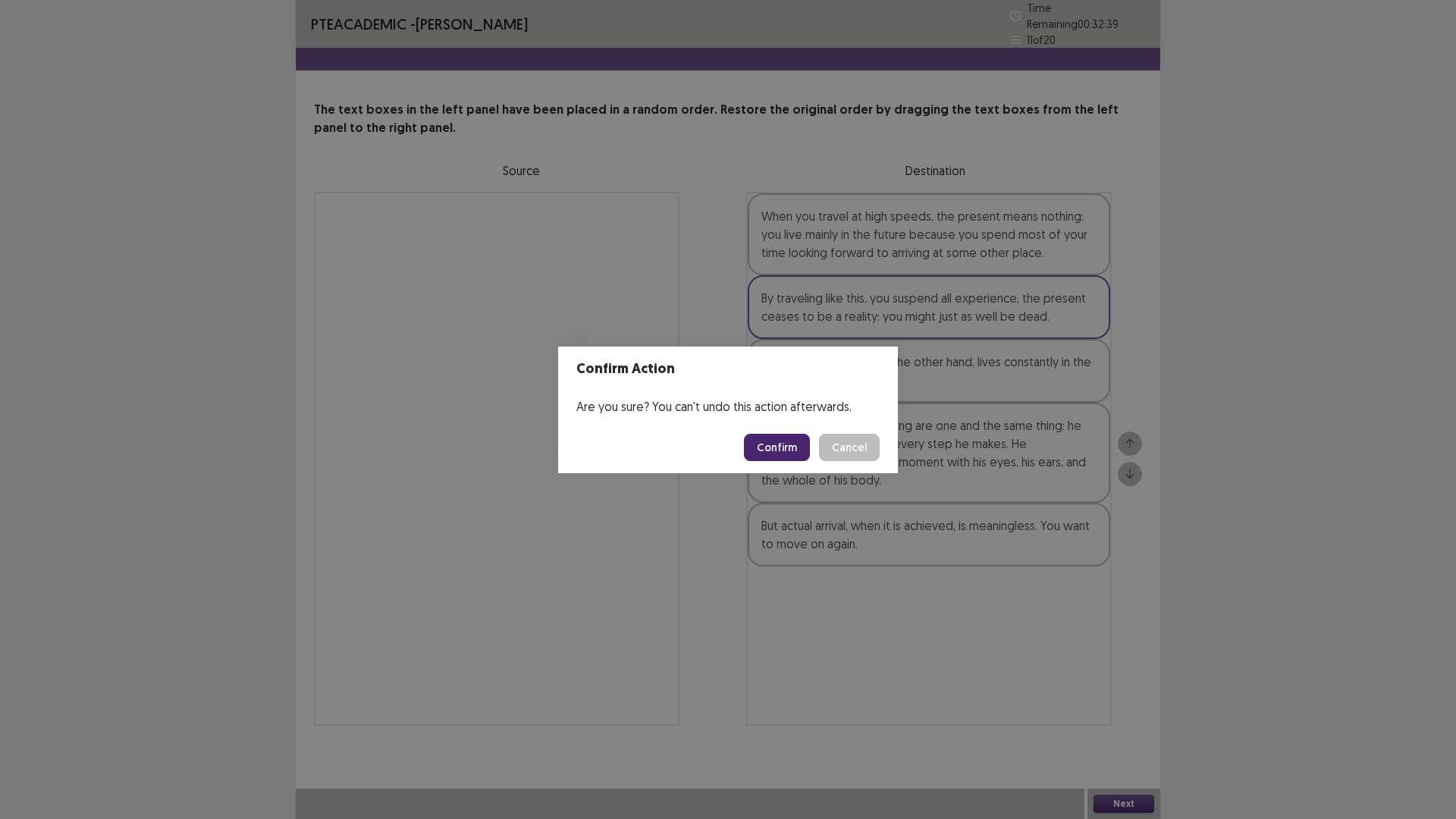
click at [810, 448] on button "Confirm" at bounding box center [777, 448] width 66 height 28
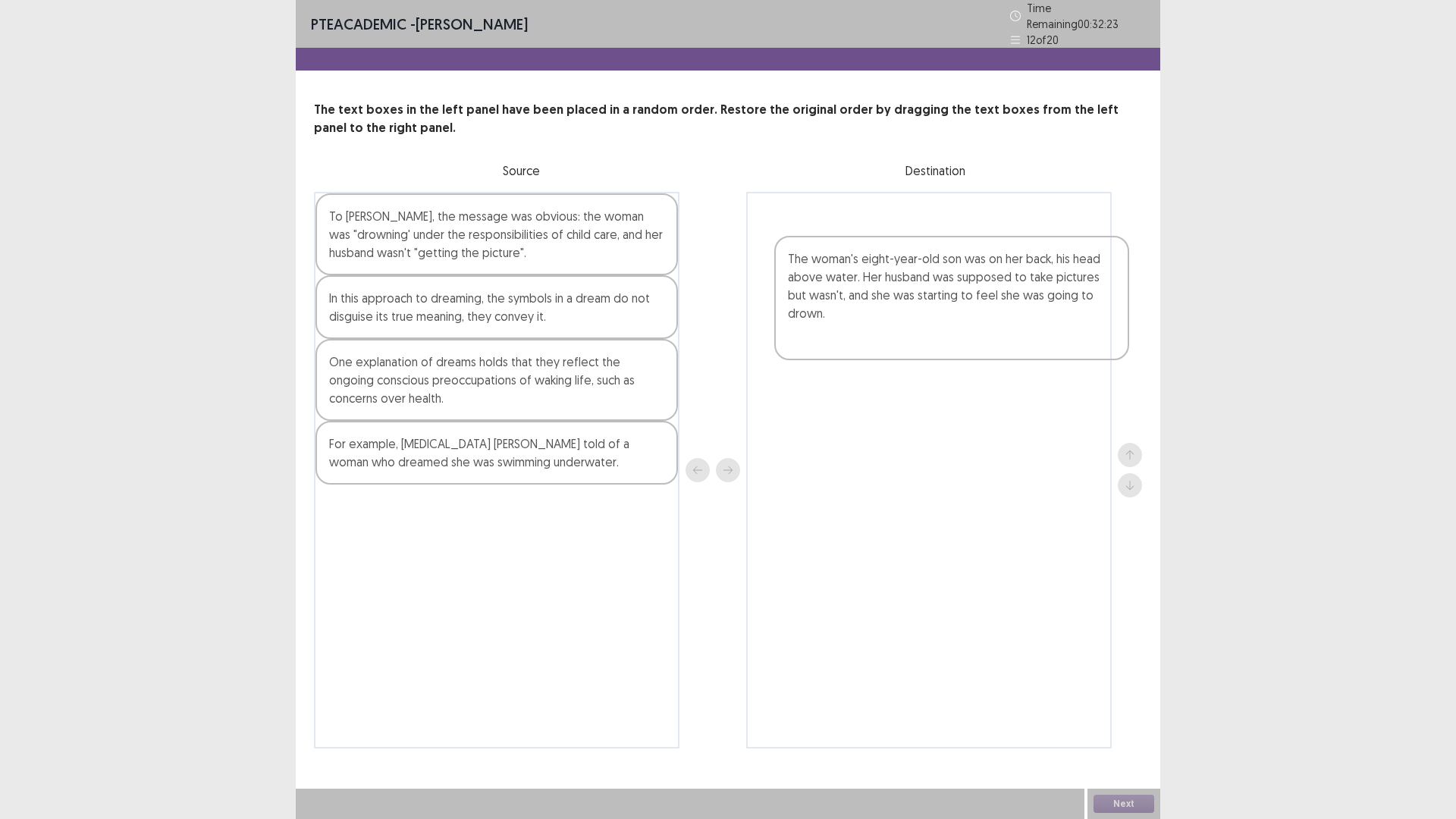
drag, startPoint x: 537, startPoint y: 474, endPoint x: 991, endPoint y: 346, distance: 471.7
click at [1001, 346] on div "To [PERSON_NAME], the message was obvious: the woman was "drowning' under the r…" at bounding box center [728, 470] width 828 height 557
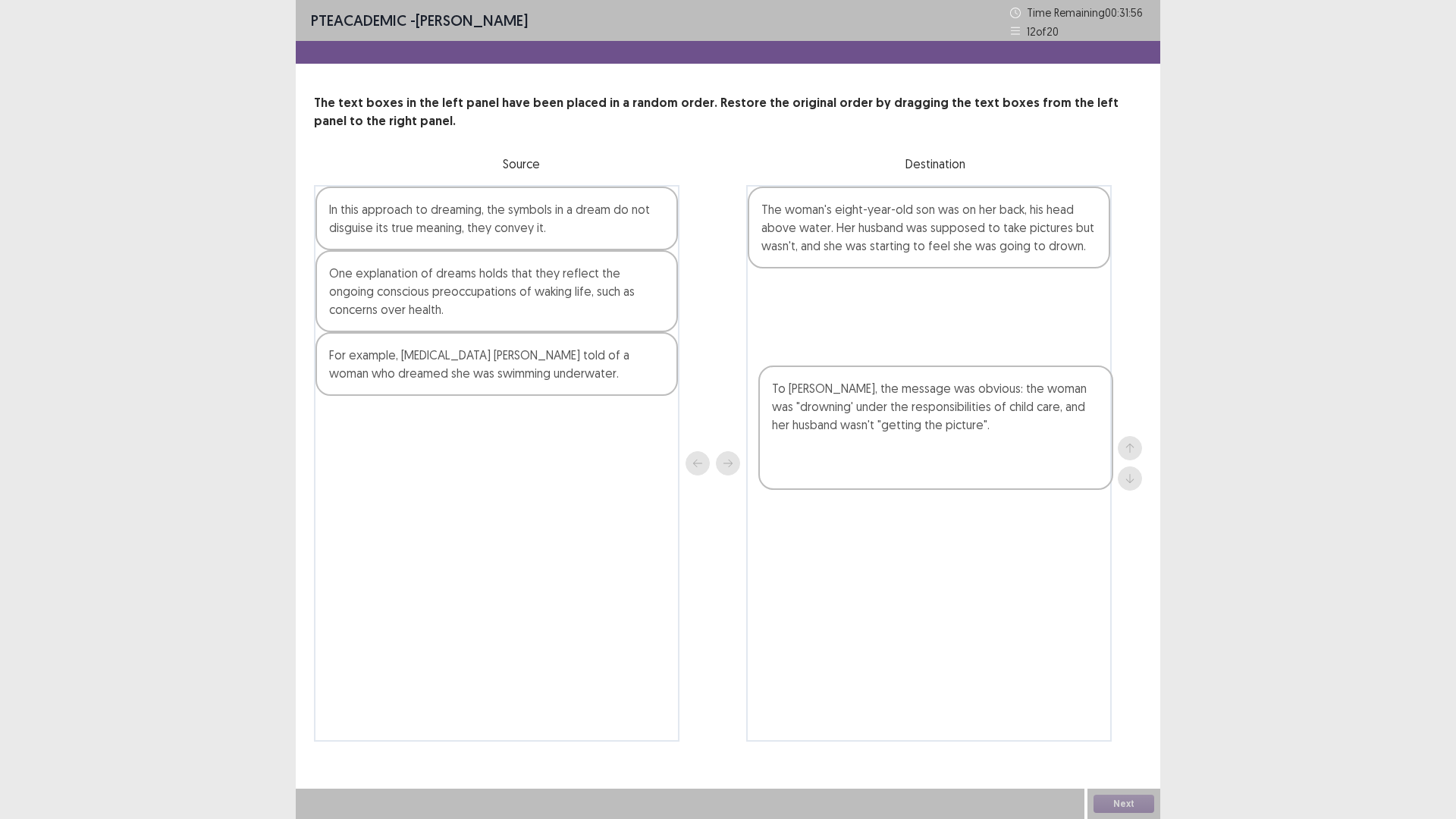
drag, startPoint x: 585, startPoint y: 343, endPoint x: 1026, endPoint y: 476, distance: 460.6
click at [1026, 476] on div "To [PERSON_NAME], the message was obvious: the woman was "drowning' under the r…" at bounding box center [728, 463] width 828 height 557
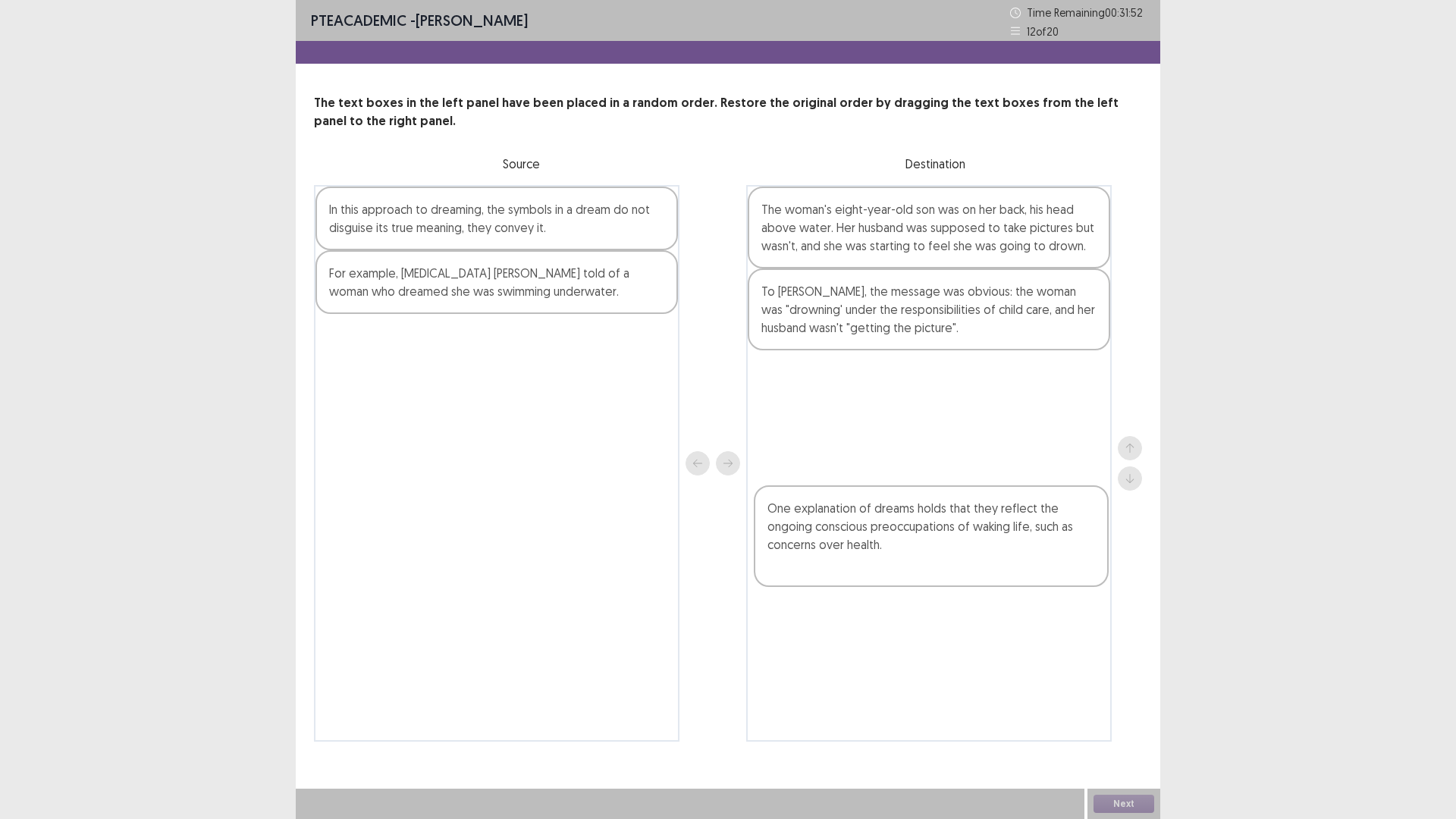
drag, startPoint x: 572, startPoint y: 423, endPoint x: 1009, endPoint y: 576, distance: 463.0
click at [1009, 576] on div "In this approach to dreaming, the symbols in a dream do not disguise its true m…" at bounding box center [728, 463] width 828 height 557
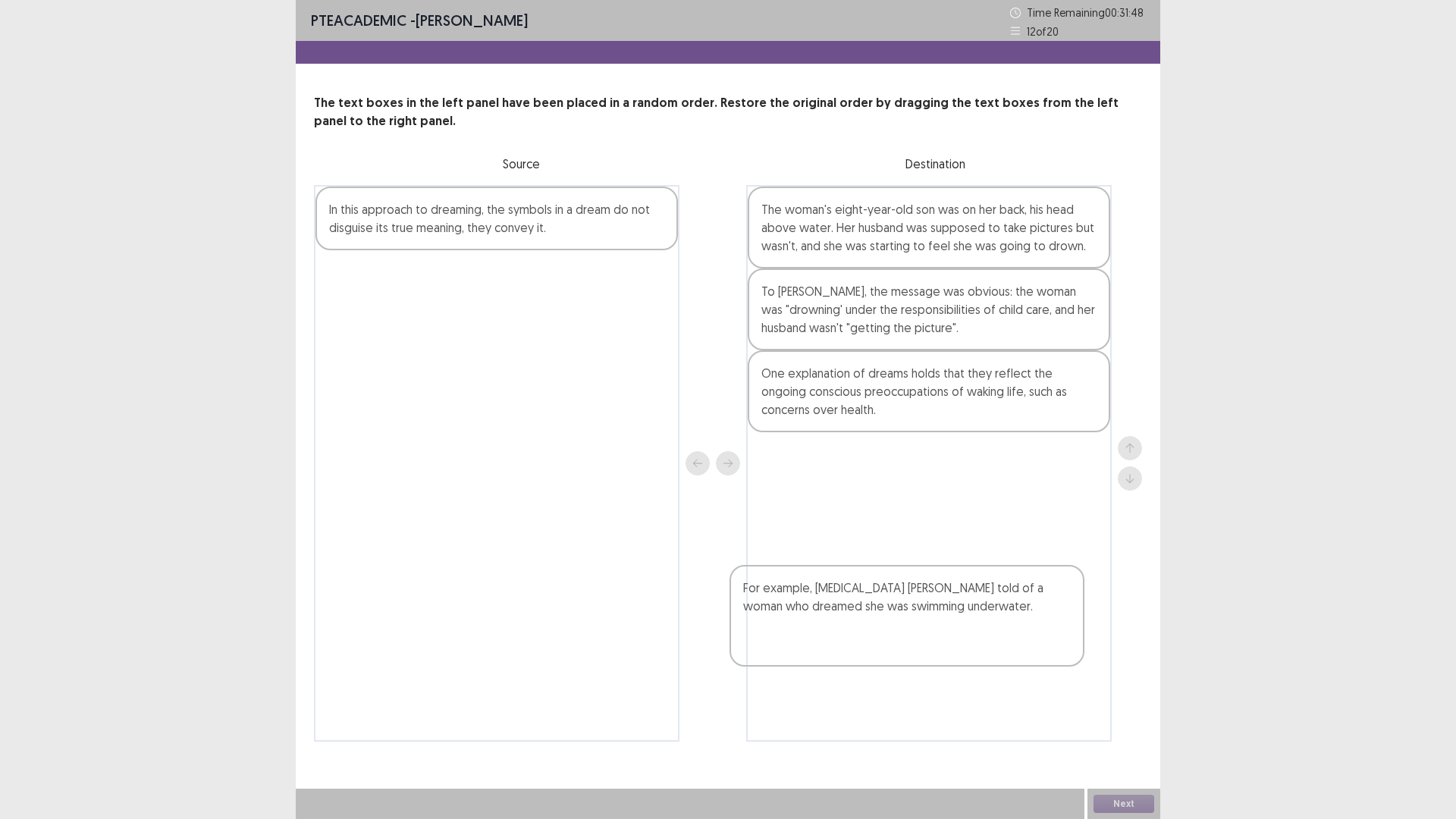
scroll to position [39, 0]
drag, startPoint x: 610, startPoint y: 426, endPoint x: 1042, endPoint y: 641, distance: 482.5
click at [1042, 641] on div "In this approach to dreaming, the symbols in a dream do not disguise its true m…" at bounding box center [728, 463] width 828 height 557
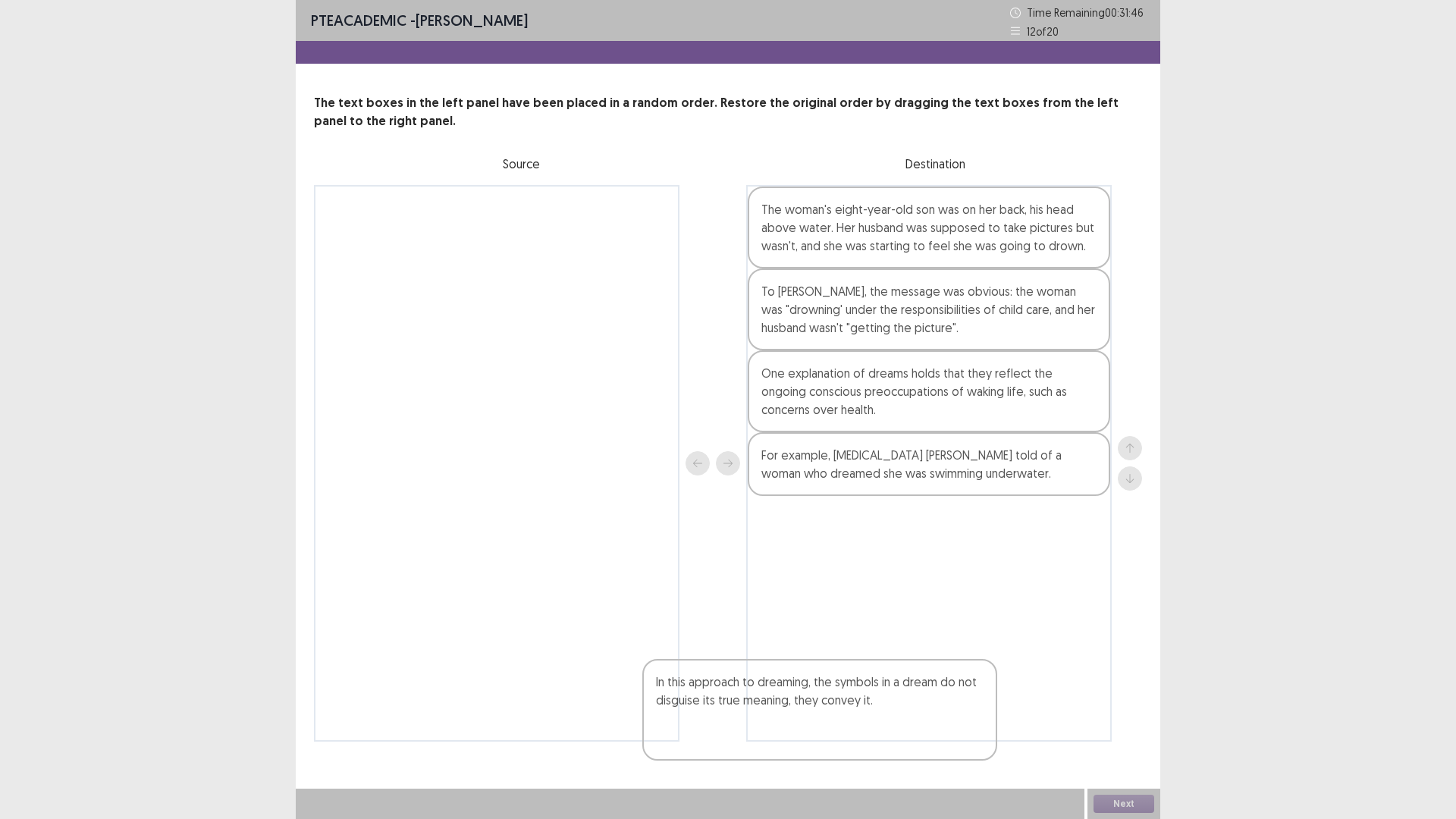
scroll to position [51, 0]
drag, startPoint x: 528, startPoint y: 284, endPoint x: 952, endPoint y: 739, distance: 621.9
click at [952, 725] on div "In this approach to dreaming, the symbols in a dream do not disguise its true m…" at bounding box center [728, 463] width 828 height 557
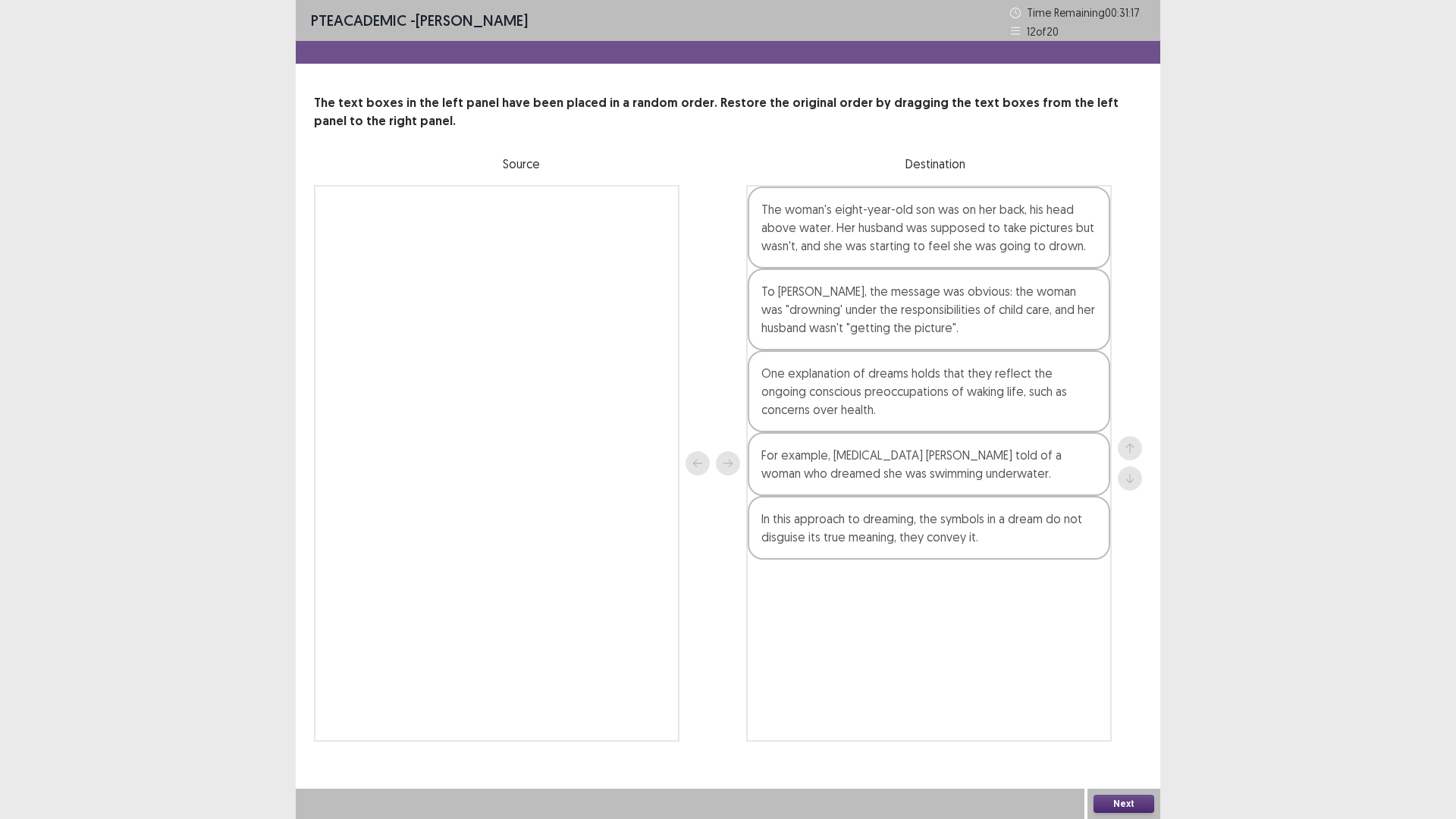
click at [1130, 725] on button "Next" at bounding box center [1123, 804] width 60 height 18
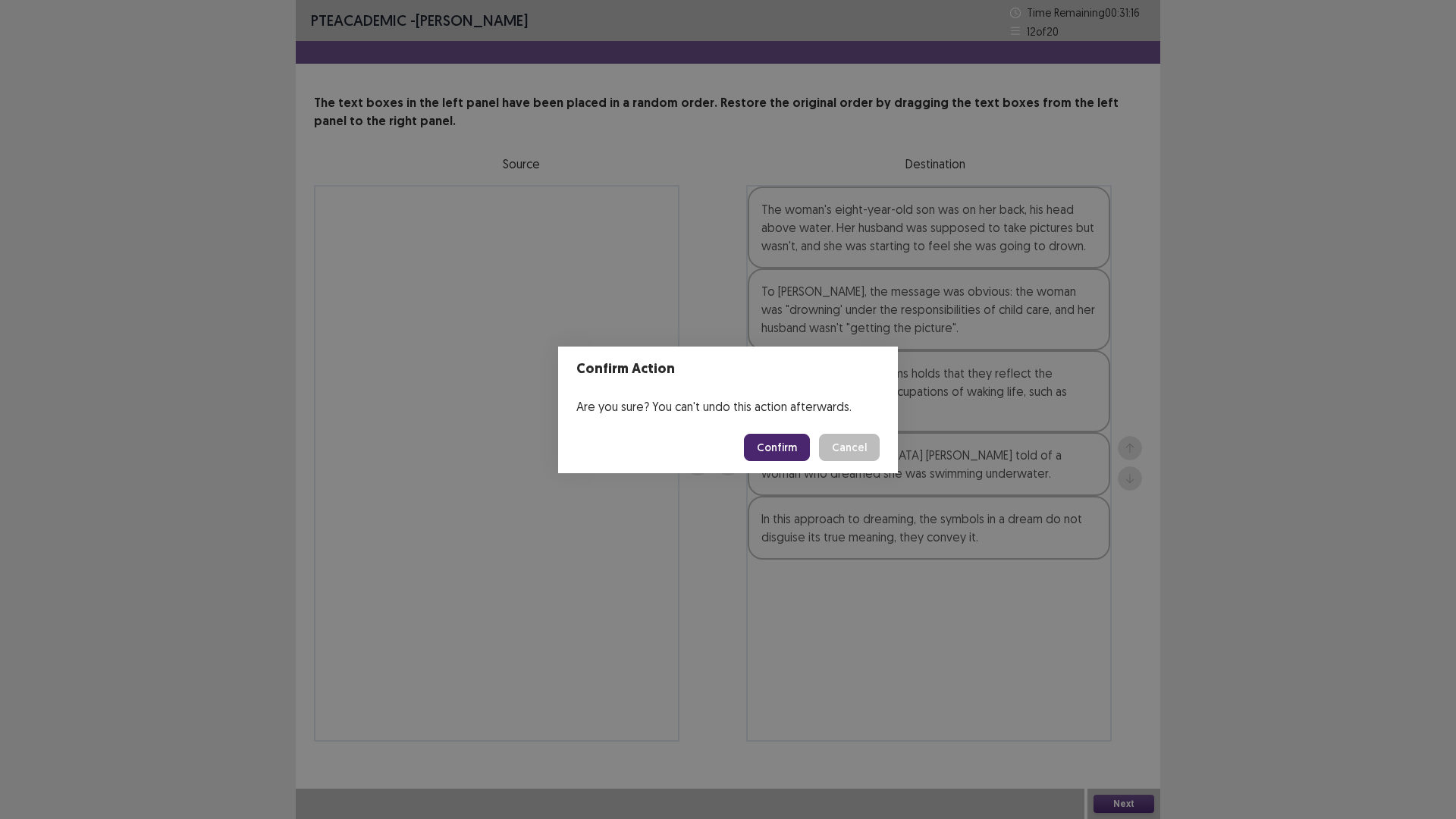
click at [810, 456] on button "Confirm" at bounding box center [777, 448] width 66 height 28
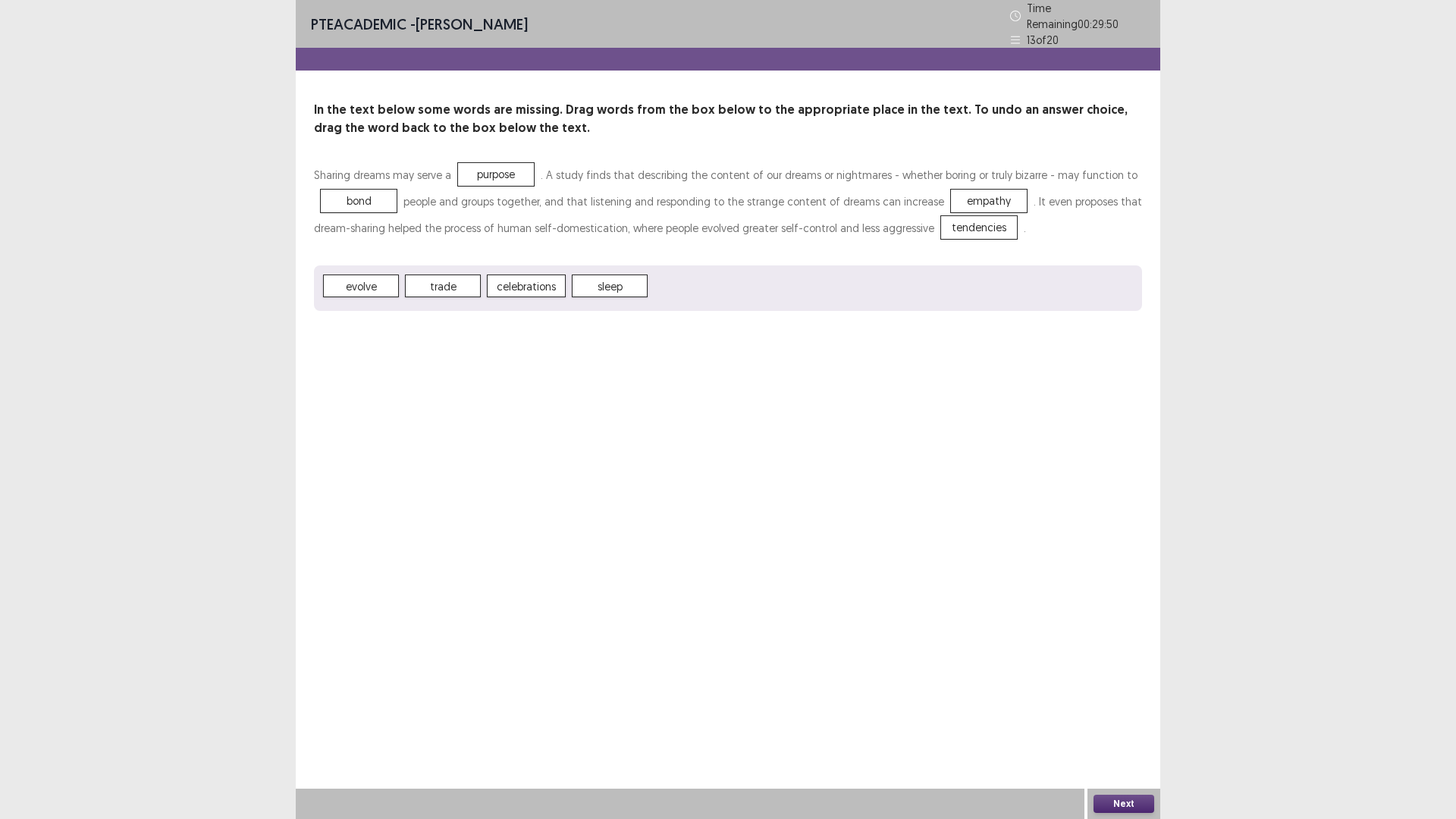
click at [1121, 725] on button "Next" at bounding box center [1123, 804] width 60 height 18
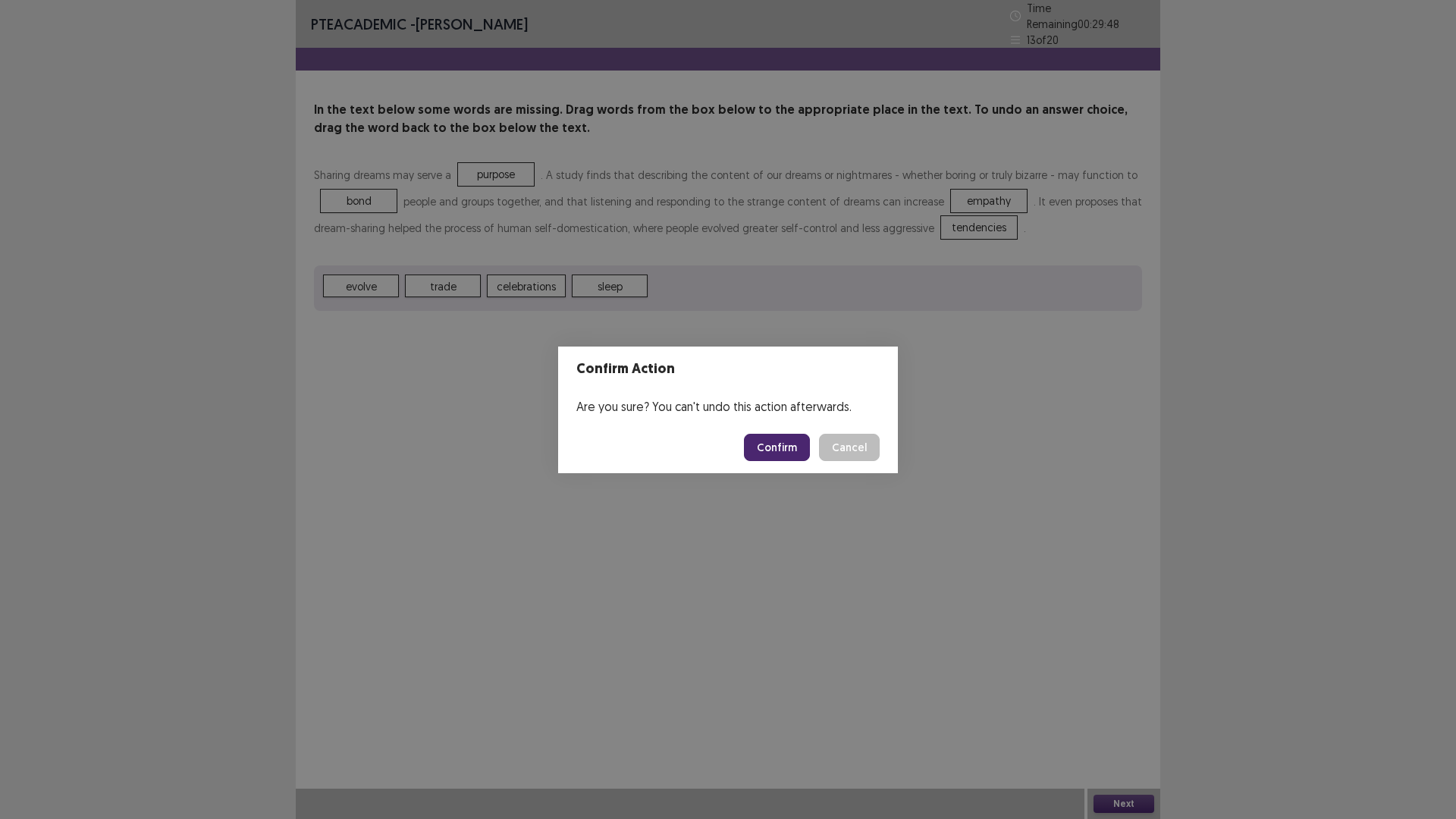
click at [796, 456] on button "Confirm" at bounding box center [777, 448] width 66 height 28
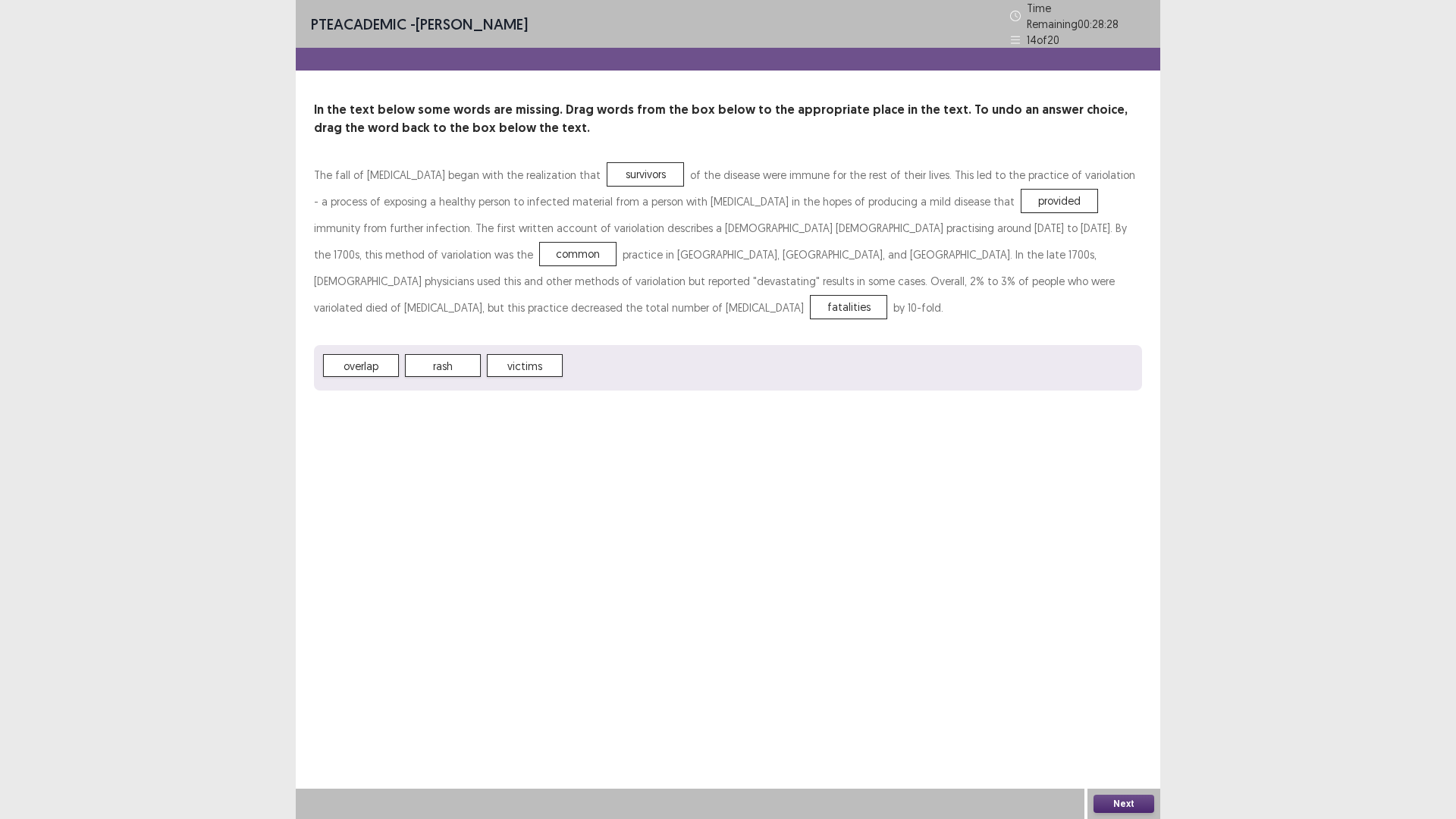
click at [1145, 725] on button "Next" at bounding box center [1123, 804] width 60 height 18
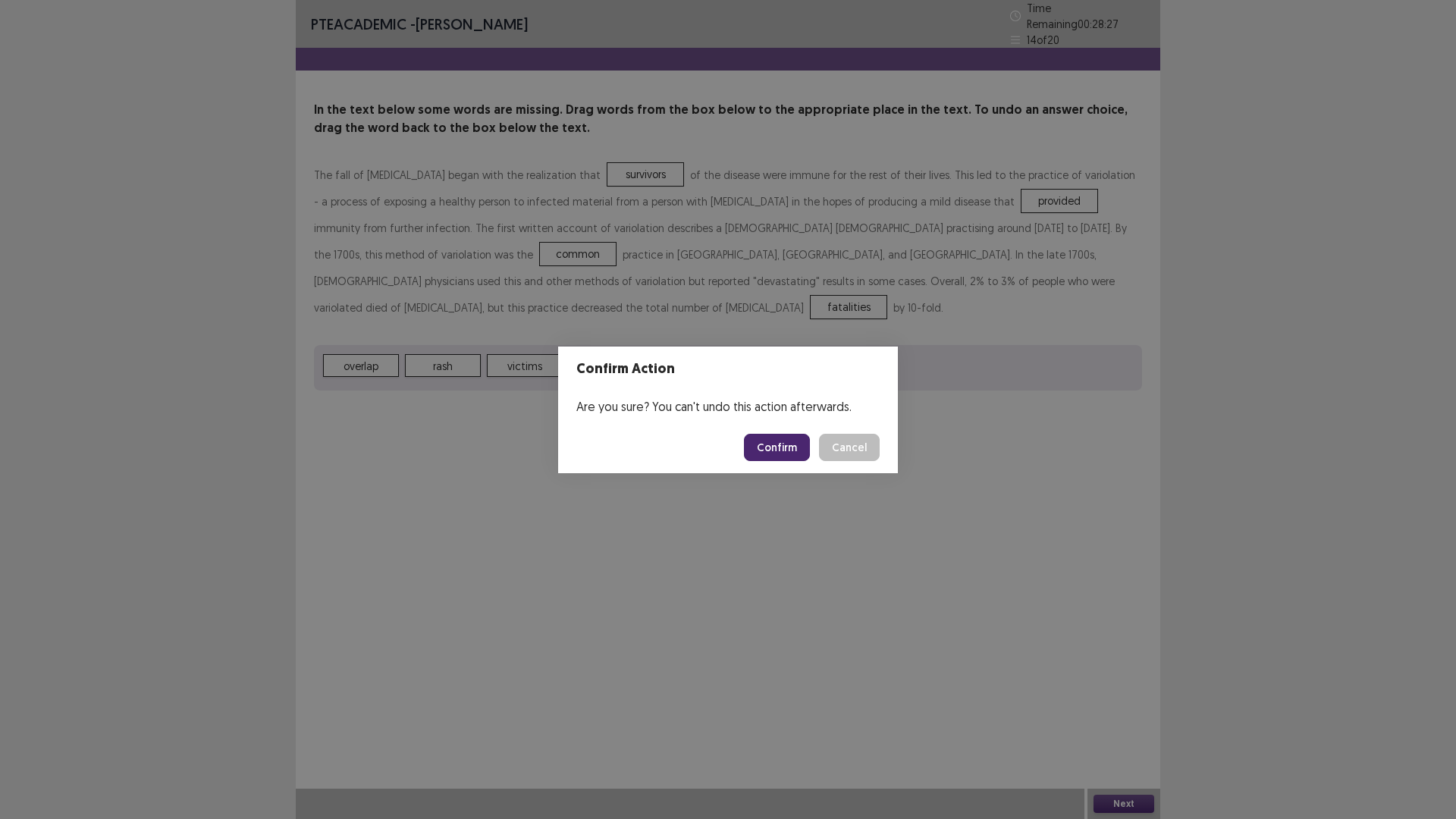
click at [810, 452] on button "Confirm" at bounding box center [777, 448] width 66 height 28
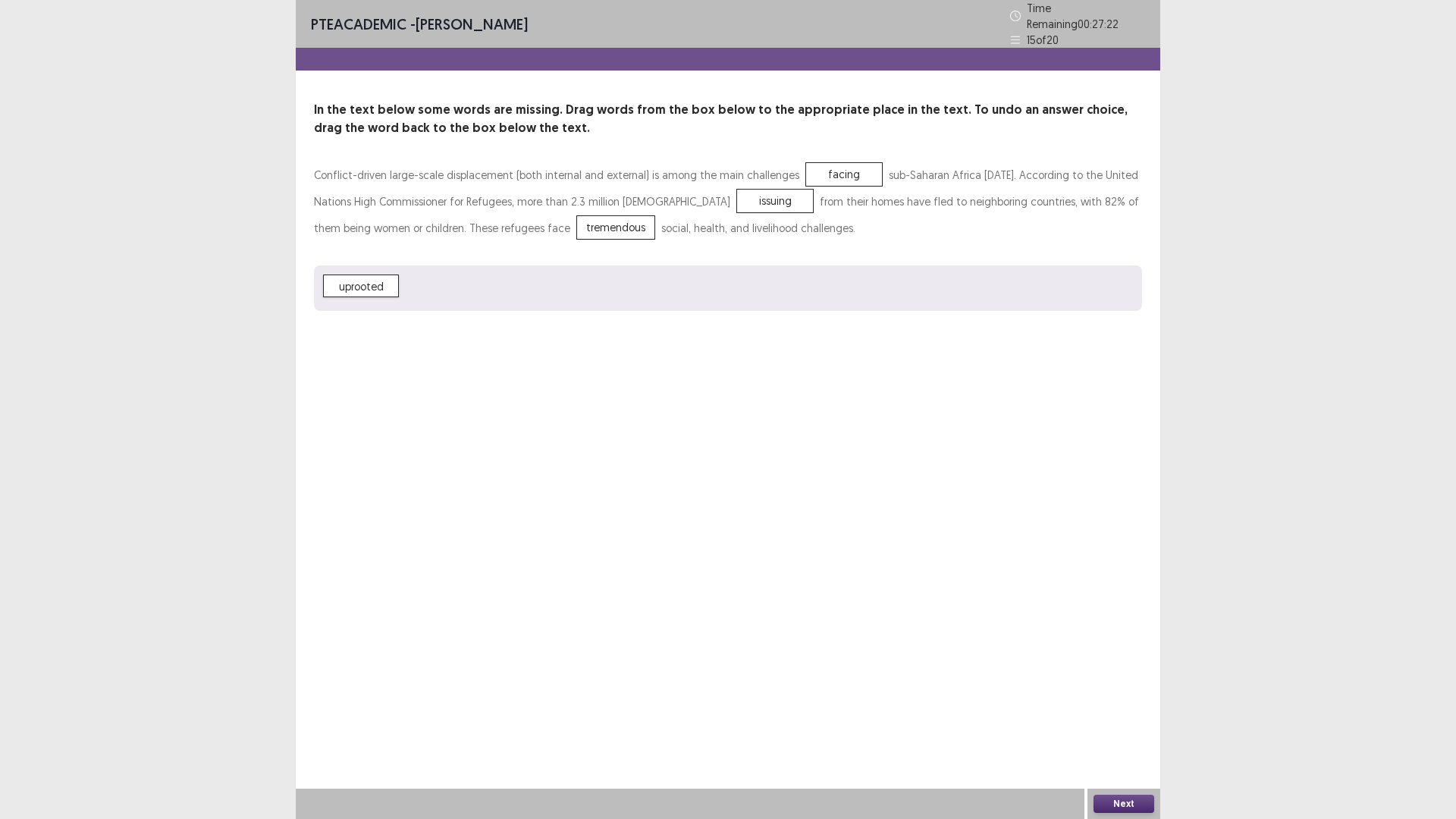
click at [1125, 725] on button "Next" at bounding box center [1123, 804] width 60 height 18
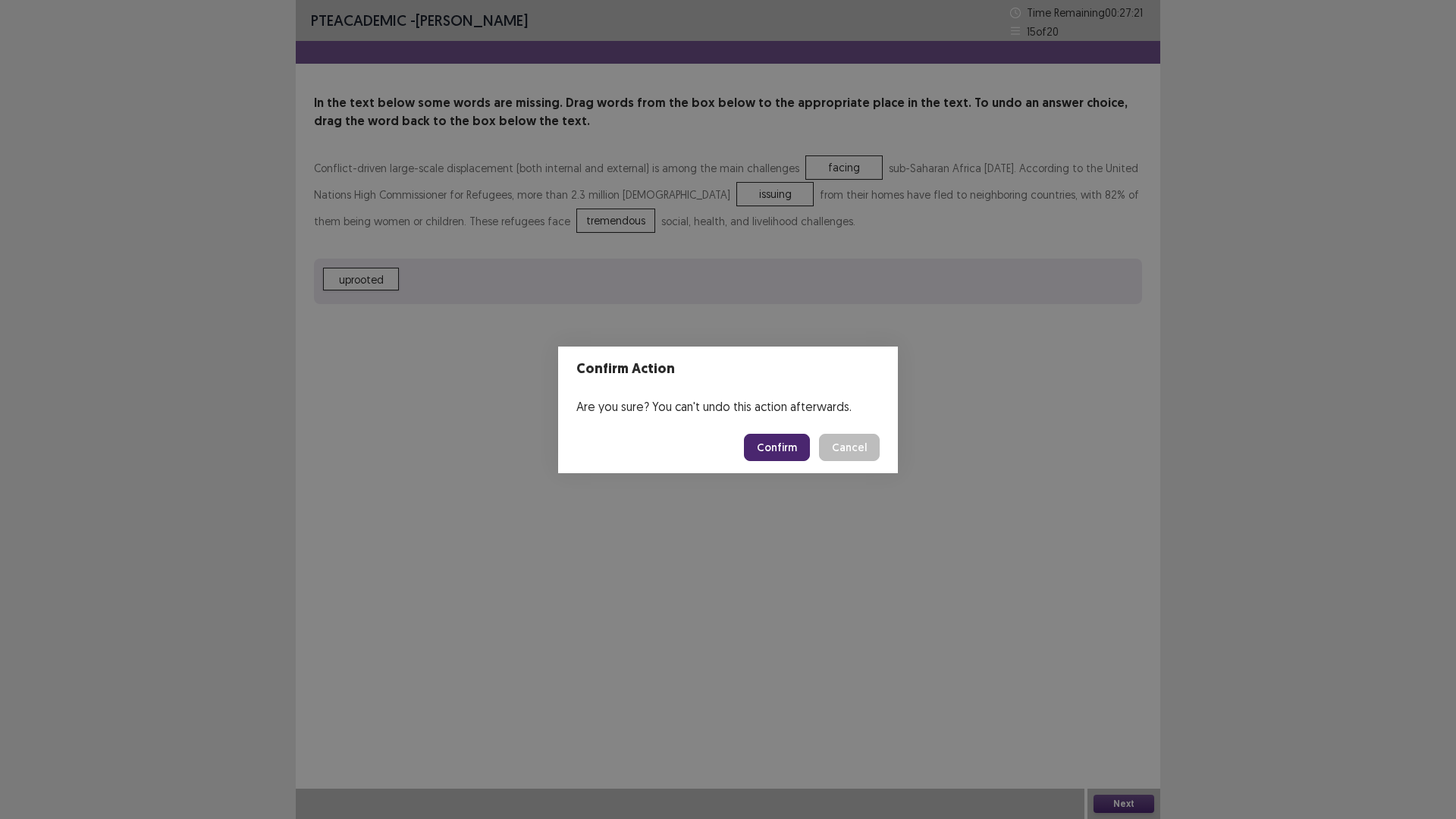
click at [800, 458] on button "Confirm" at bounding box center [777, 448] width 66 height 28
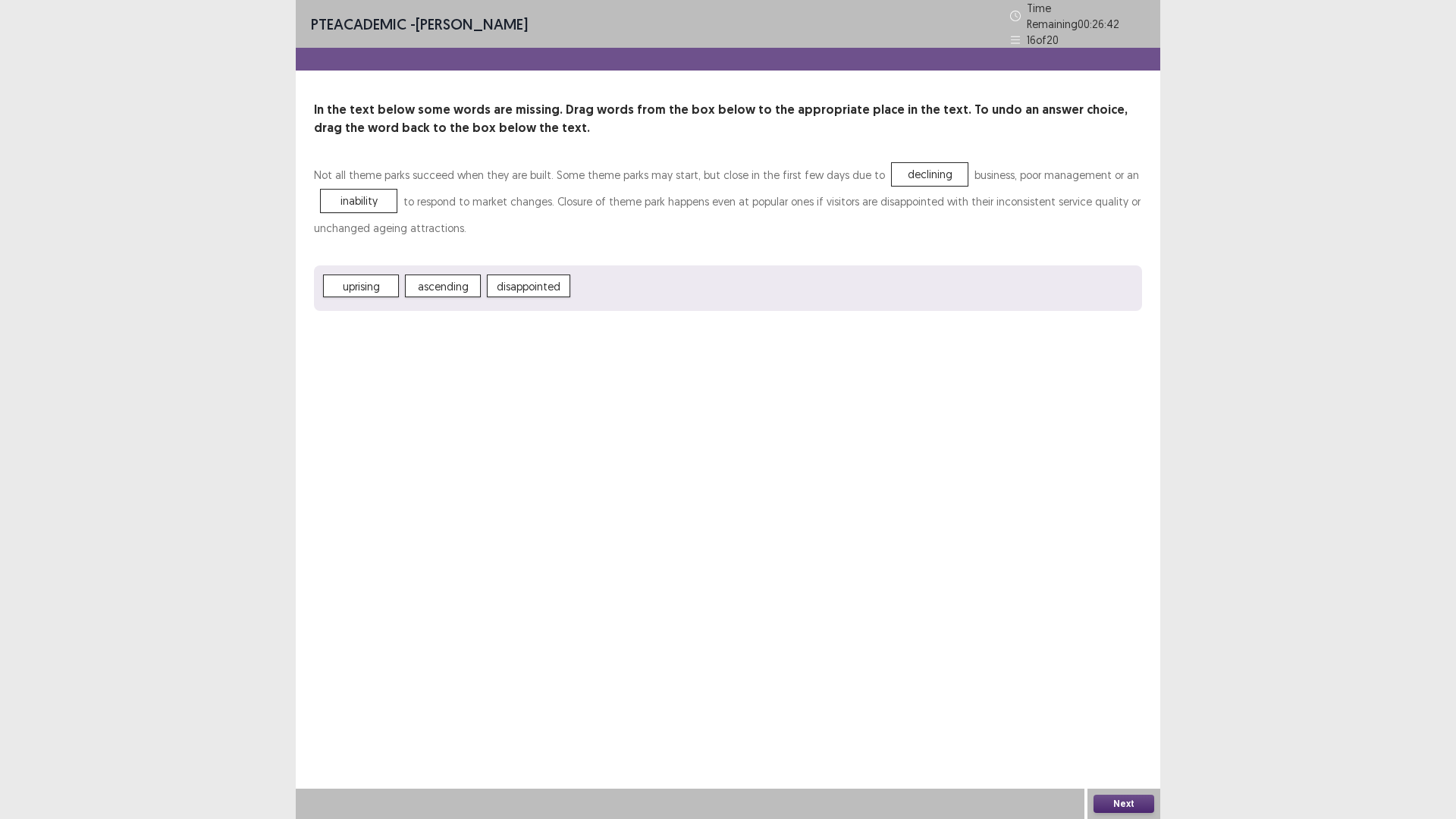
click at [1105, 725] on button "Next" at bounding box center [1123, 804] width 60 height 18
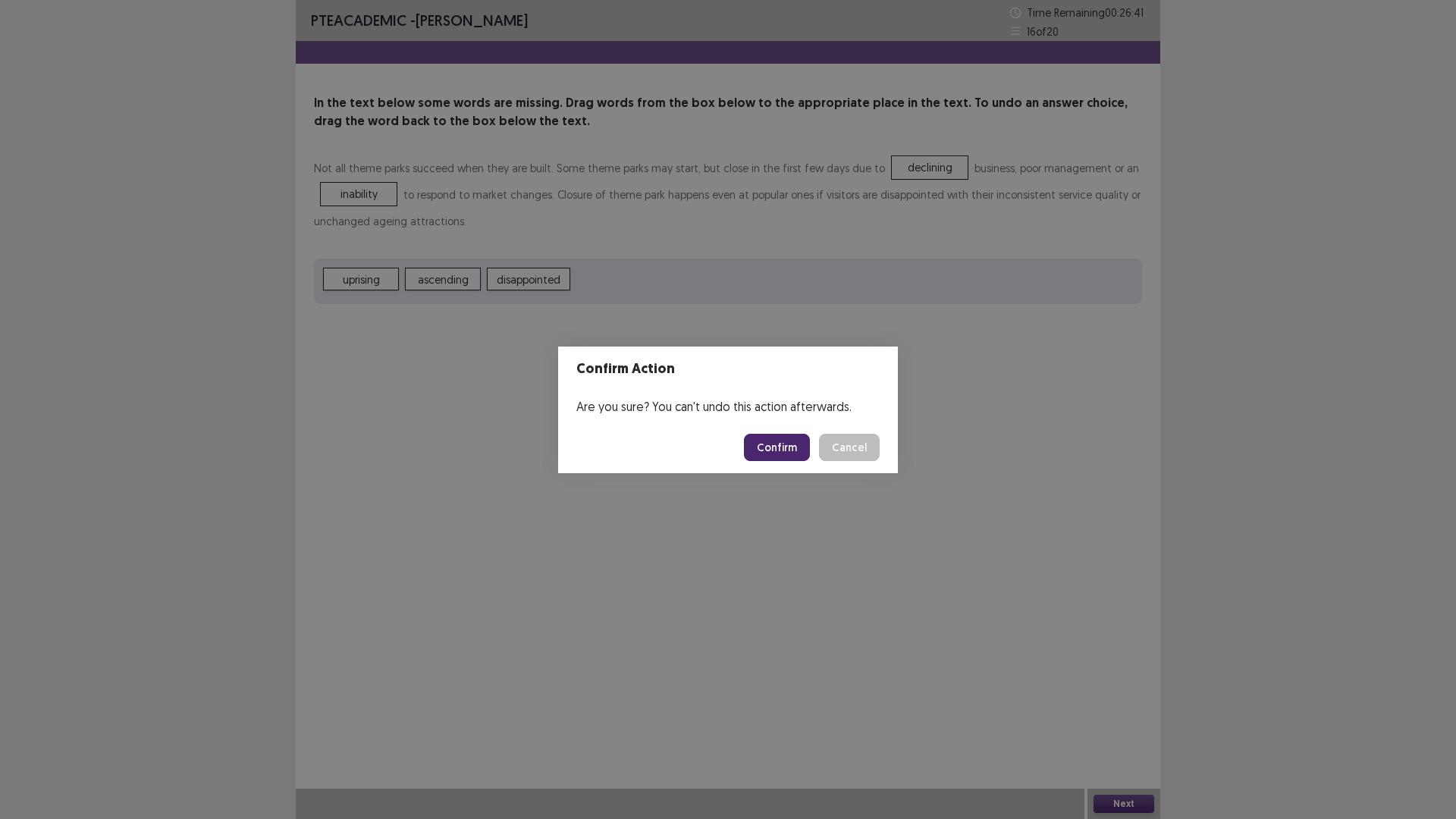
click at [810, 454] on button "Confirm" at bounding box center [777, 448] width 66 height 28
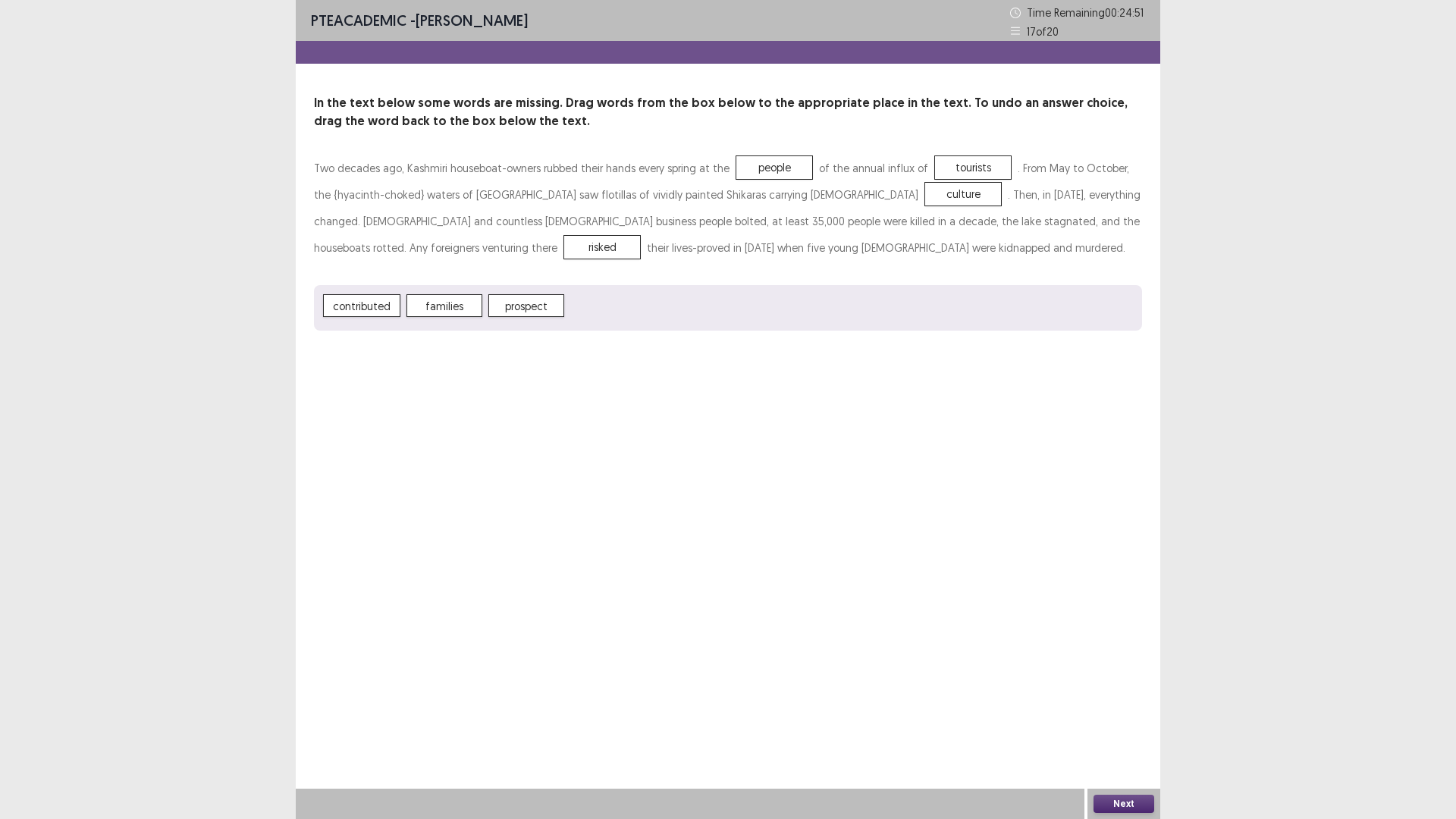
click at [1116, 725] on button "Next" at bounding box center [1123, 804] width 60 height 18
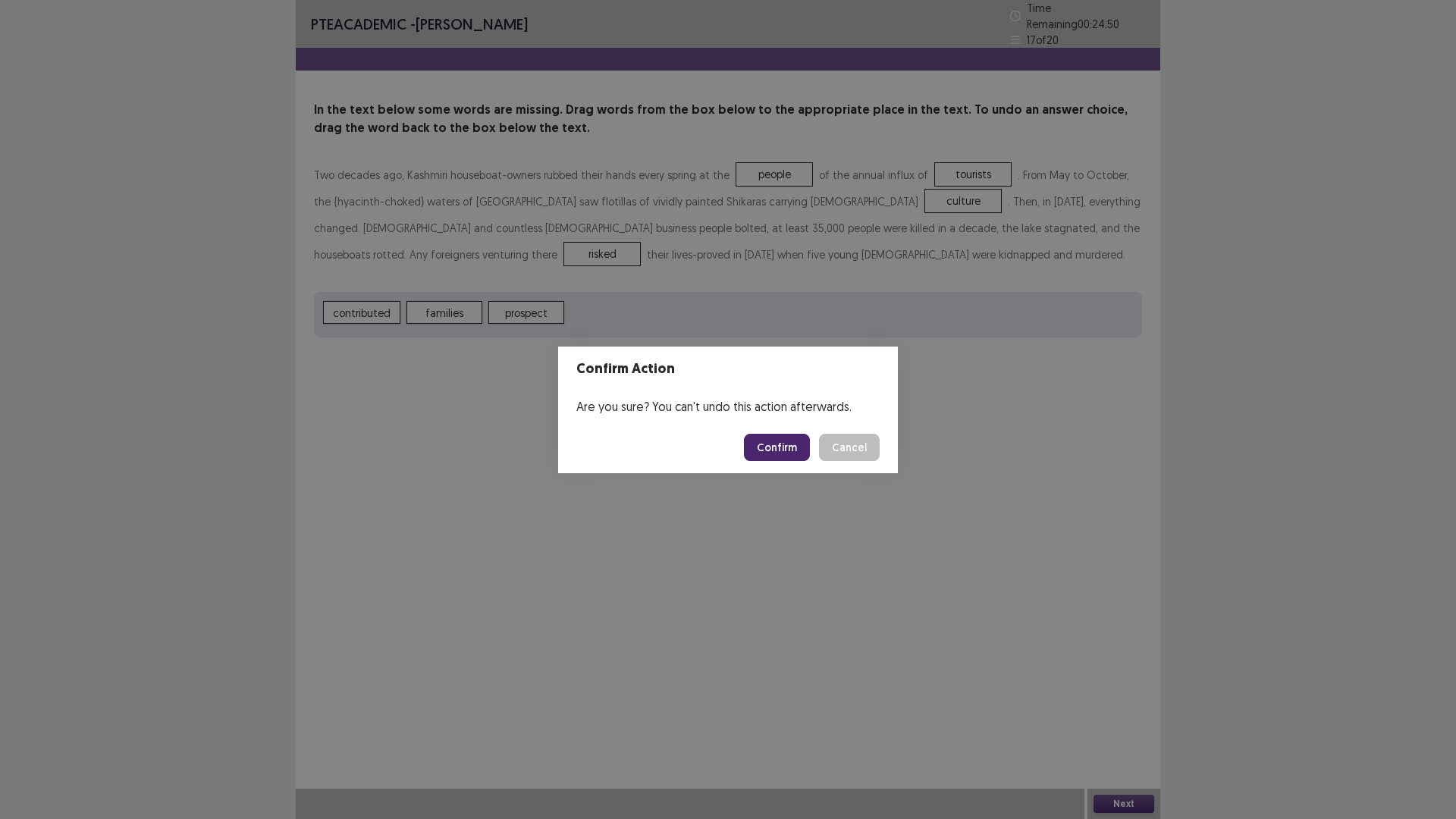
click at [801, 454] on button "Confirm" at bounding box center [777, 448] width 66 height 28
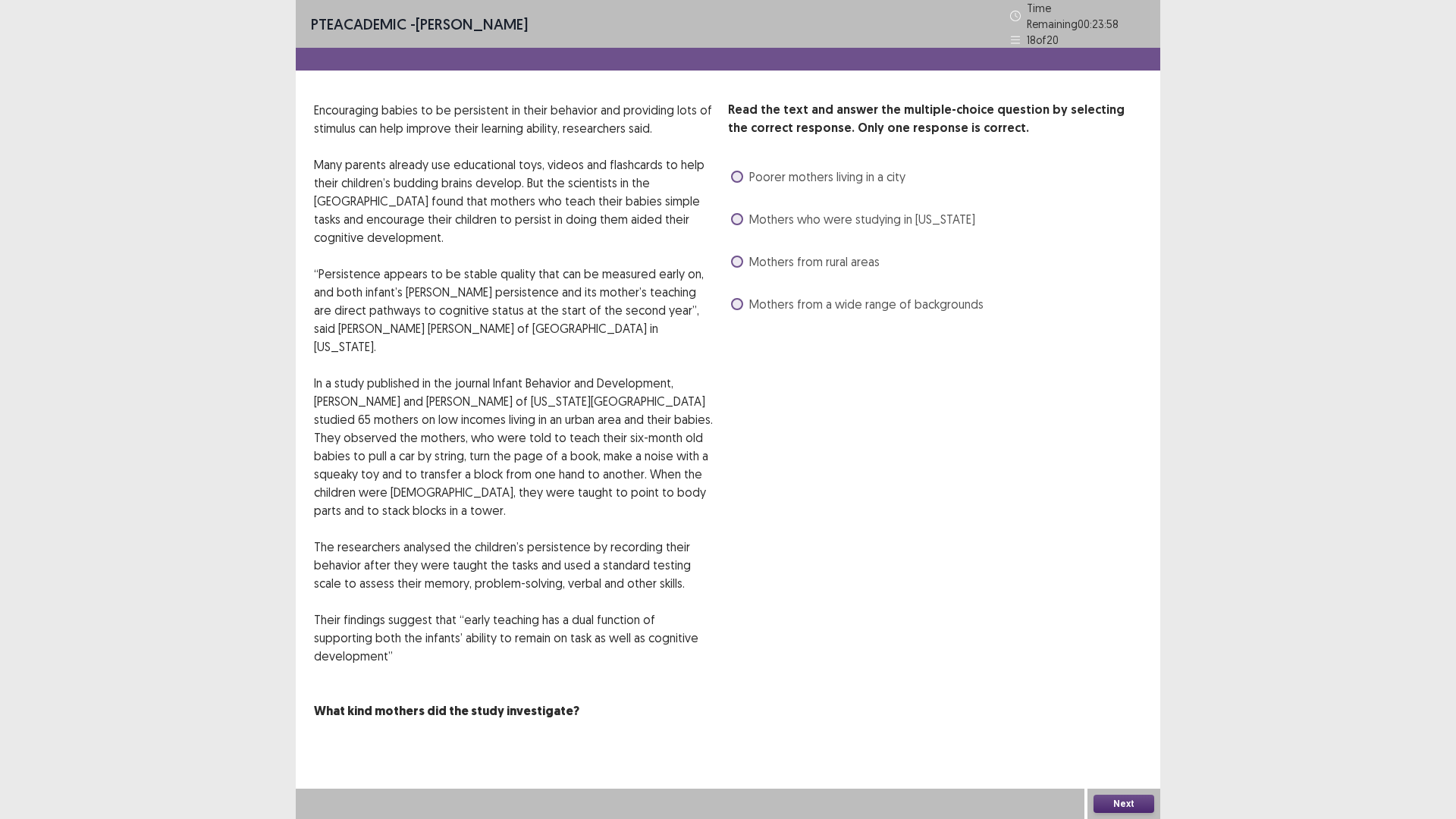
scroll to position [76, 0]
click at [742, 310] on span at bounding box center [737, 304] width 12 height 12
click at [1142, 725] on button "Next" at bounding box center [1123, 804] width 60 height 18
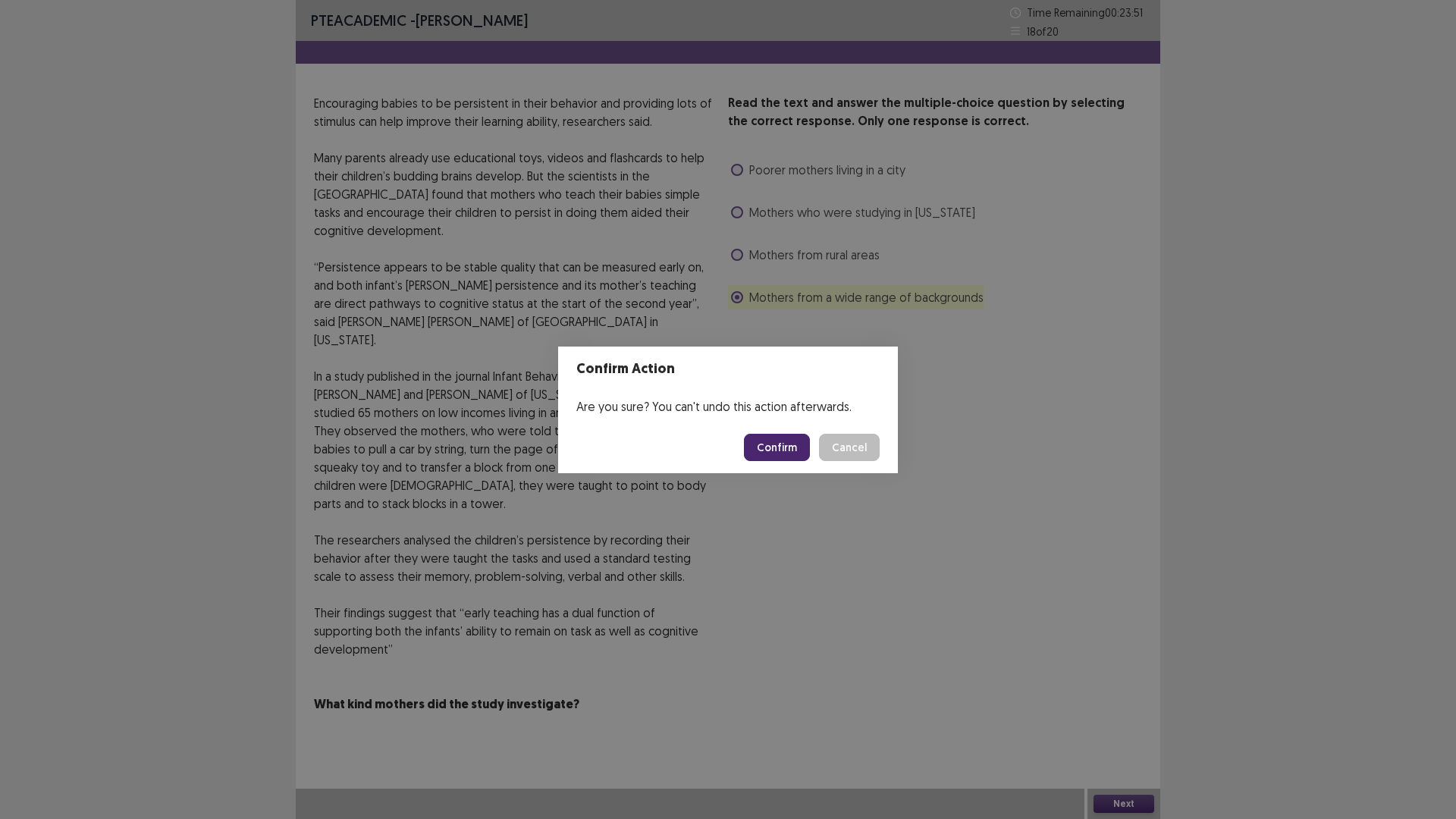
click at [802, 449] on button "Confirm" at bounding box center [777, 448] width 66 height 28
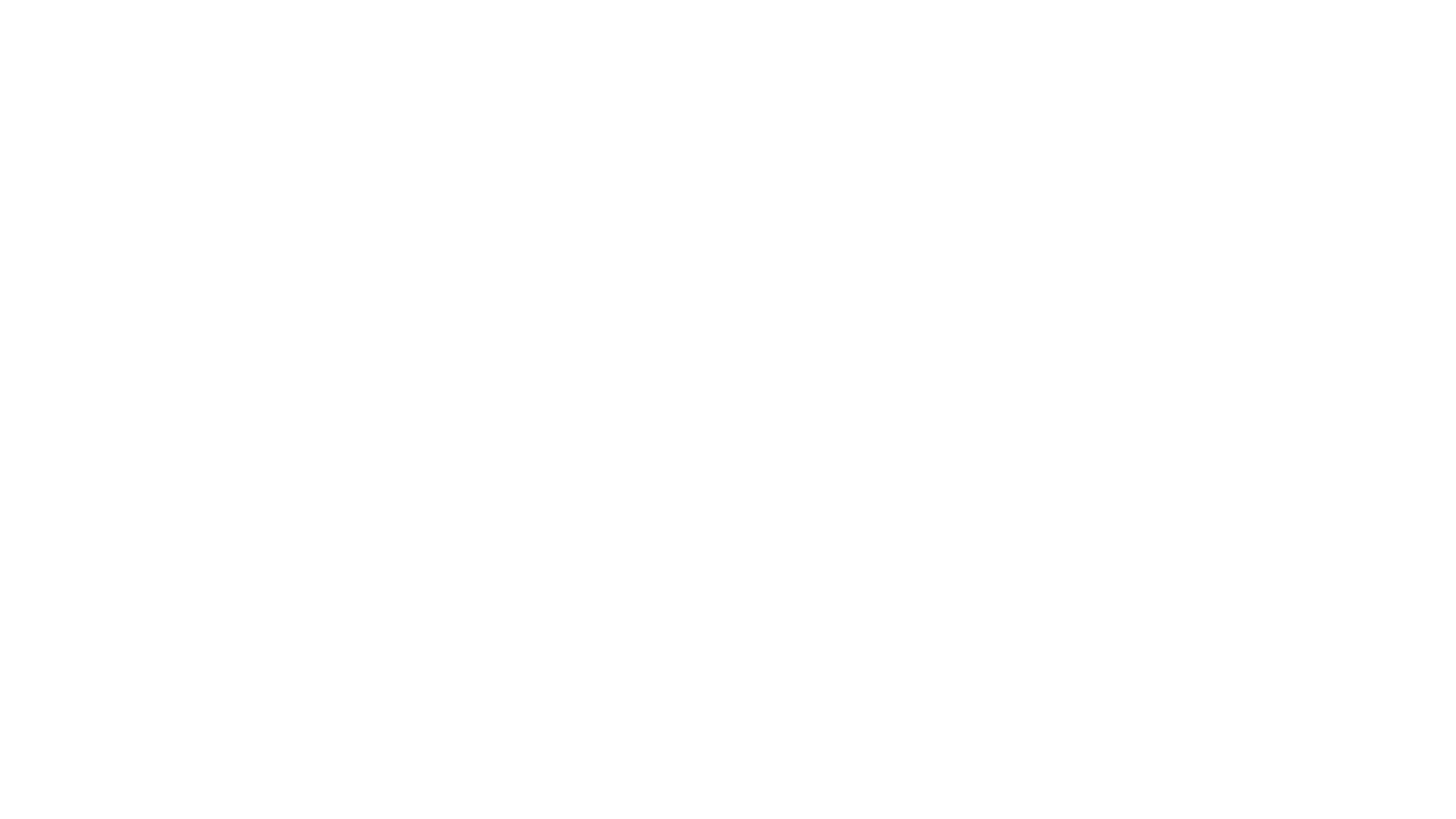
scroll to position [0, 0]
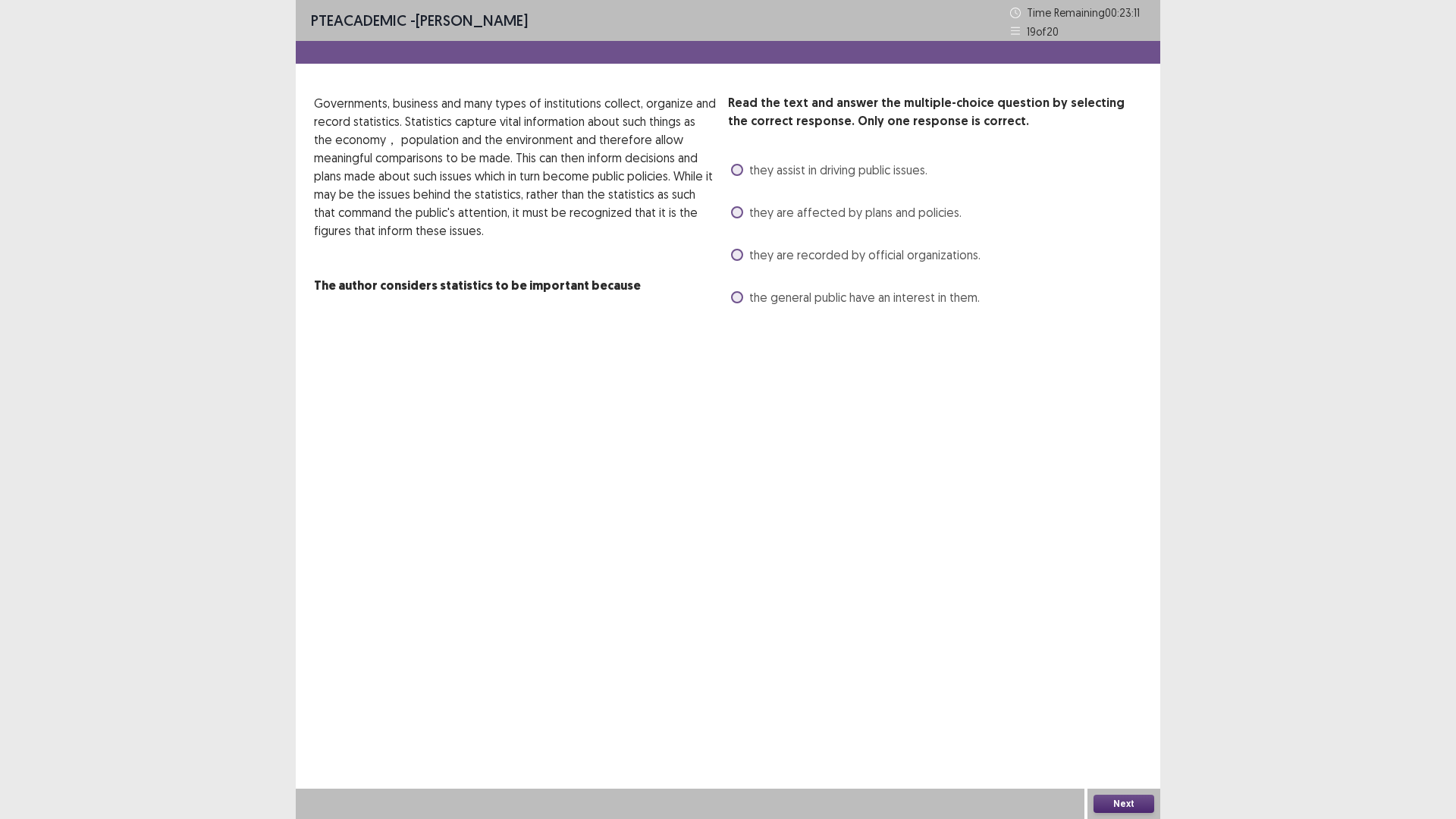
click at [736, 303] on span at bounding box center [737, 297] width 12 height 12
click at [1133, 725] on button "Next" at bounding box center [1123, 804] width 60 height 18
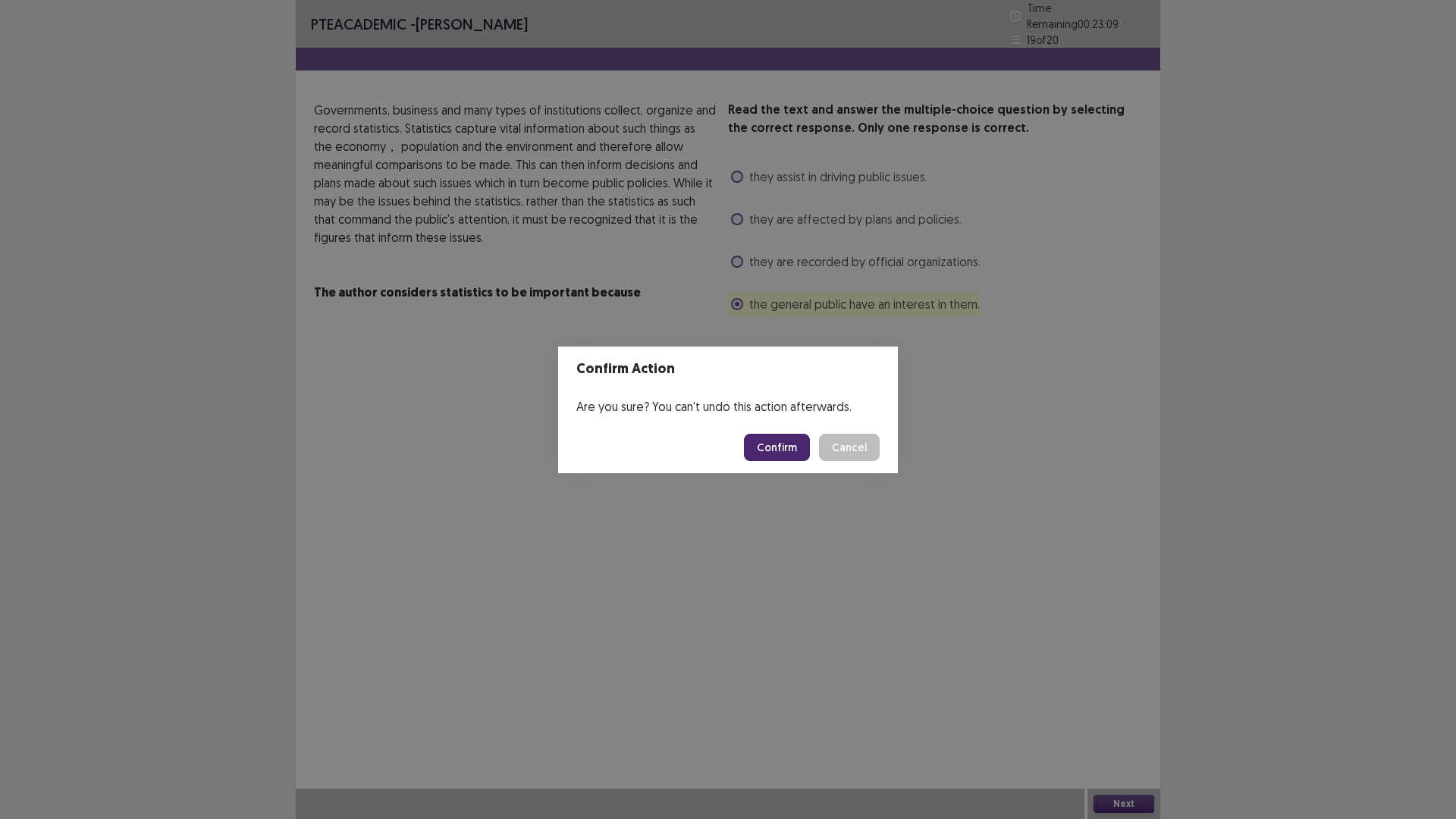
click at [810, 456] on button "Confirm" at bounding box center [777, 448] width 66 height 28
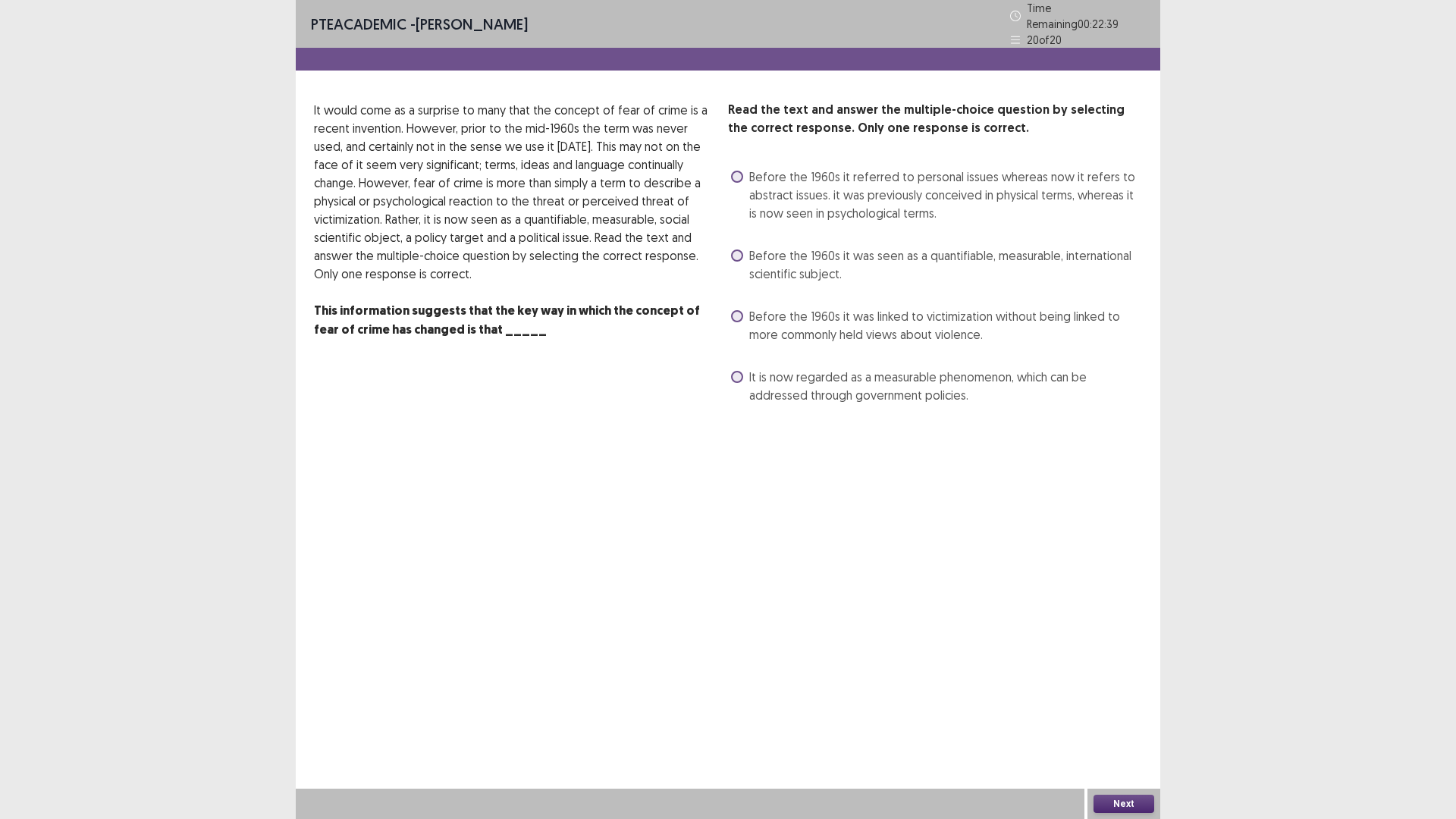
click at [741, 323] on span at bounding box center [737, 316] width 12 height 12
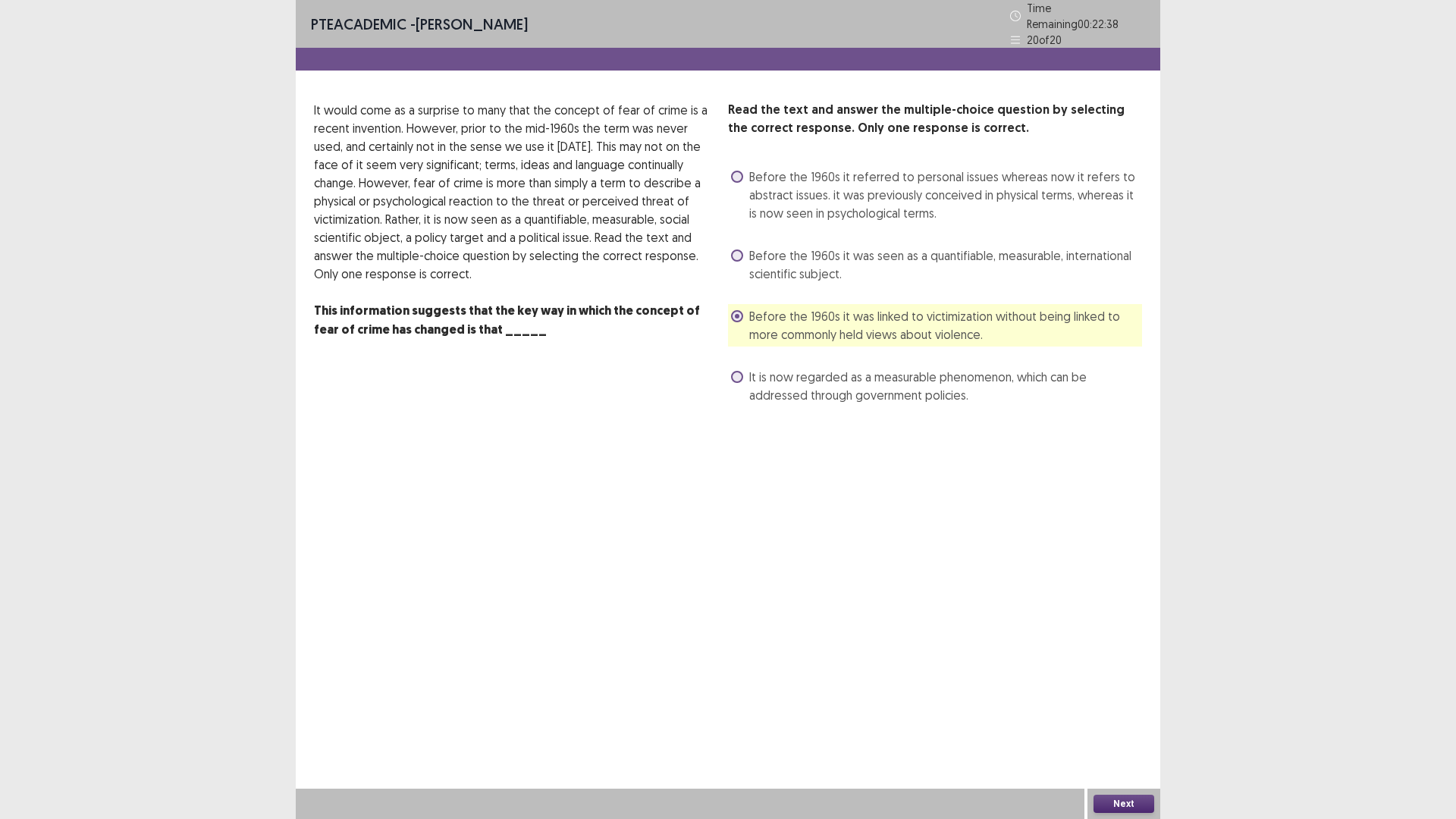
click at [1133, 725] on button "Next" at bounding box center [1123, 804] width 60 height 18
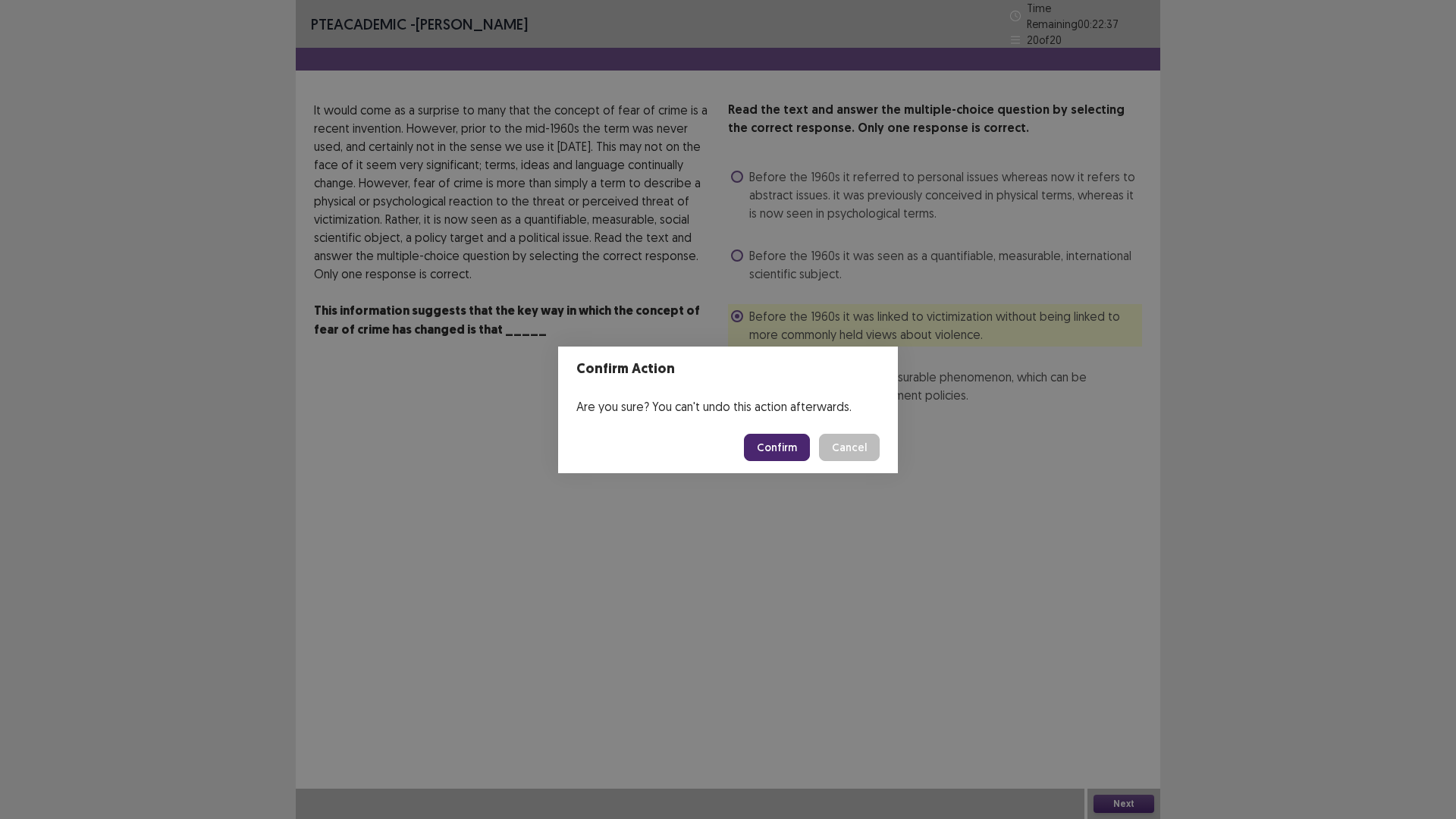
click at [809, 456] on button "Confirm" at bounding box center [777, 448] width 66 height 28
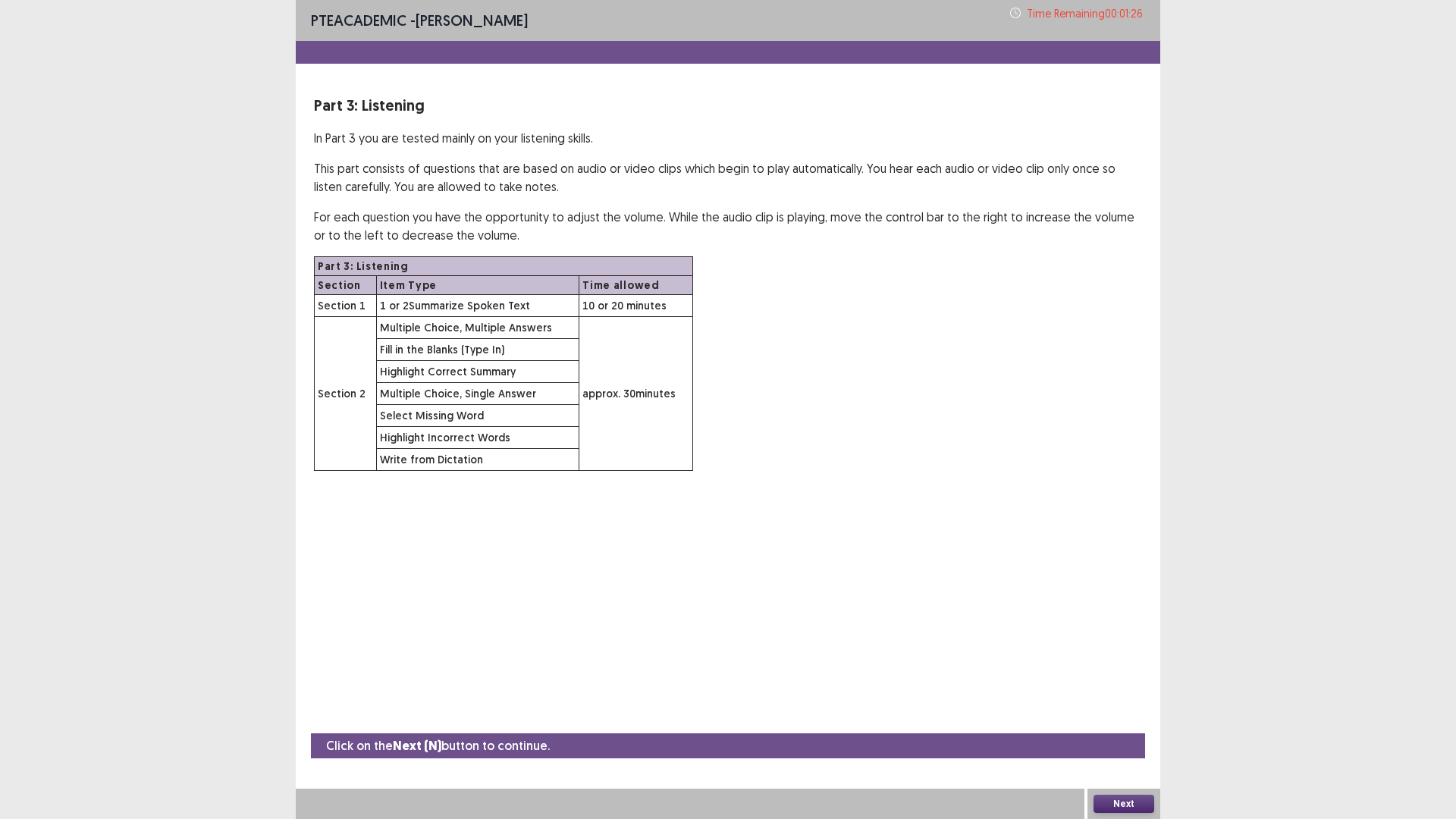
click at [1130, 725] on button "Next" at bounding box center [1123, 804] width 60 height 18
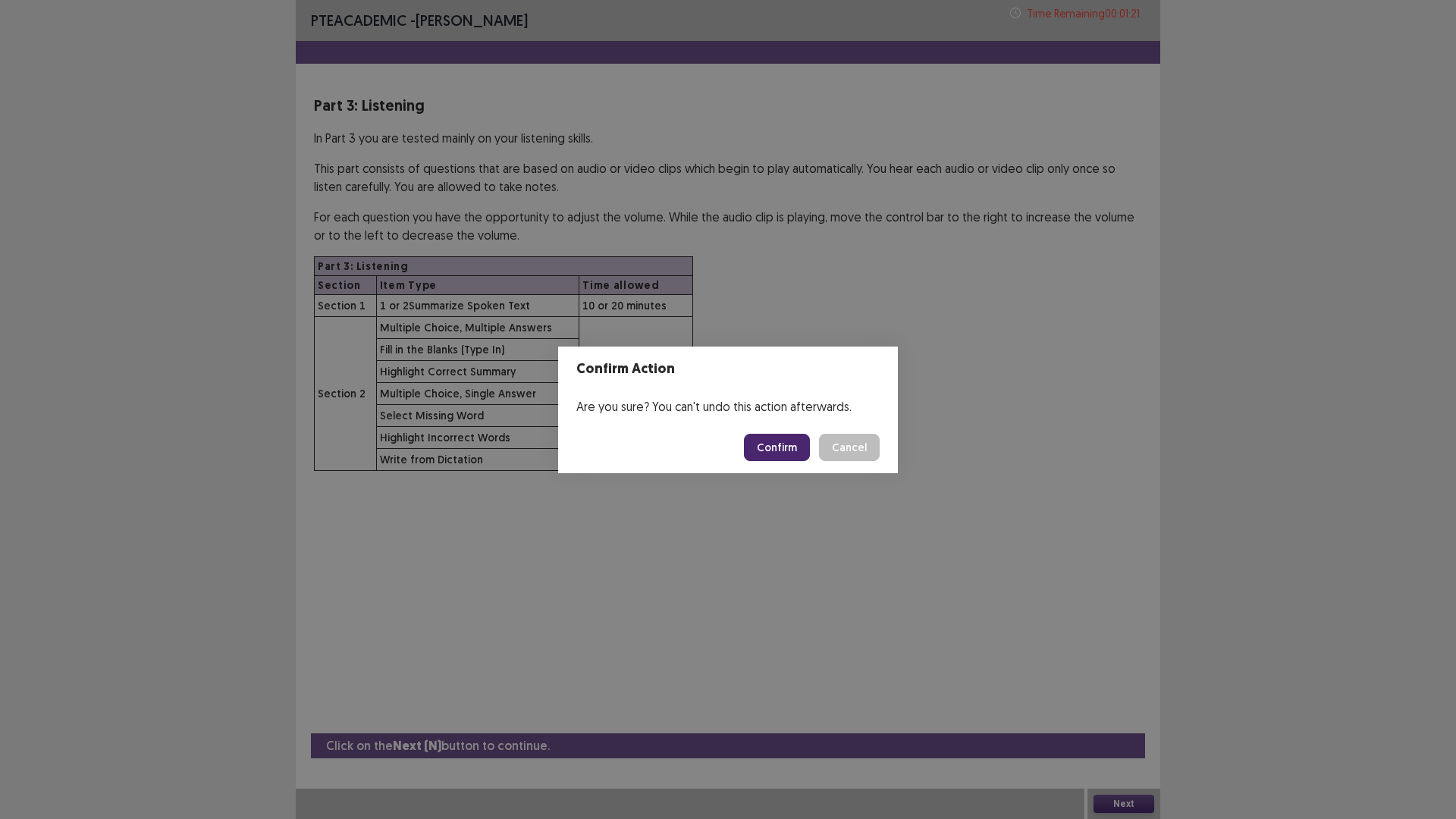
click at [810, 461] on button "Confirm" at bounding box center [777, 448] width 66 height 28
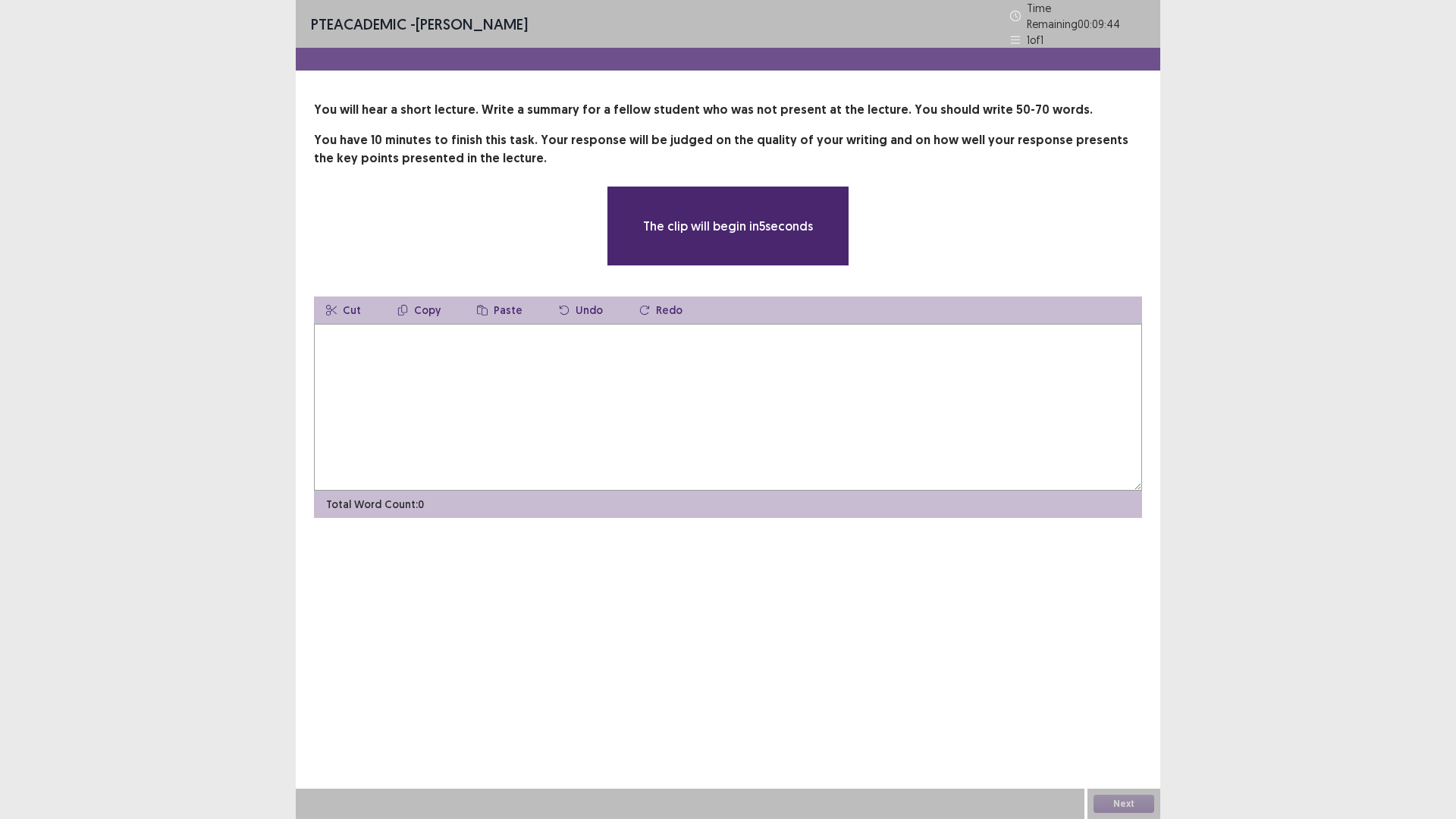
click at [401, 462] on textarea at bounding box center [728, 407] width 828 height 167
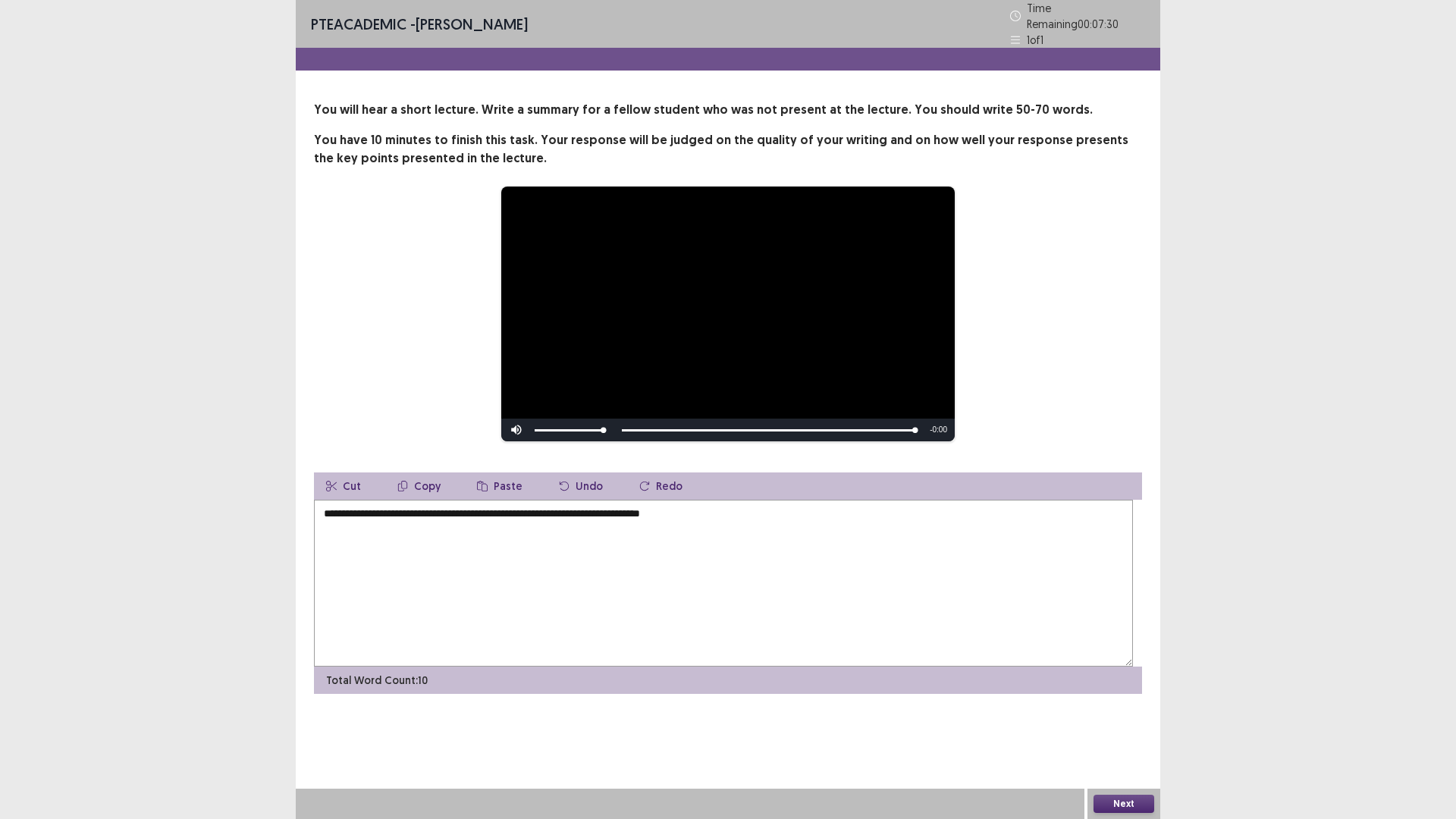
click at [433, 586] on textarea "**********" at bounding box center [723, 583] width 819 height 167
click at [735, 596] on textarea "**********" at bounding box center [723, 583] width 819 height 167
click at [827, 585] on textarea "**********" at bounding box center [723, 583] width 819 height 167
drag, startPoint x: 541, startPoint y: 610, endPoint x: 546, endPoint y: 602, distance: 9.4
click at [543, 606] on textarea "**********" at bounding box center [723, 583] width 819 height 167
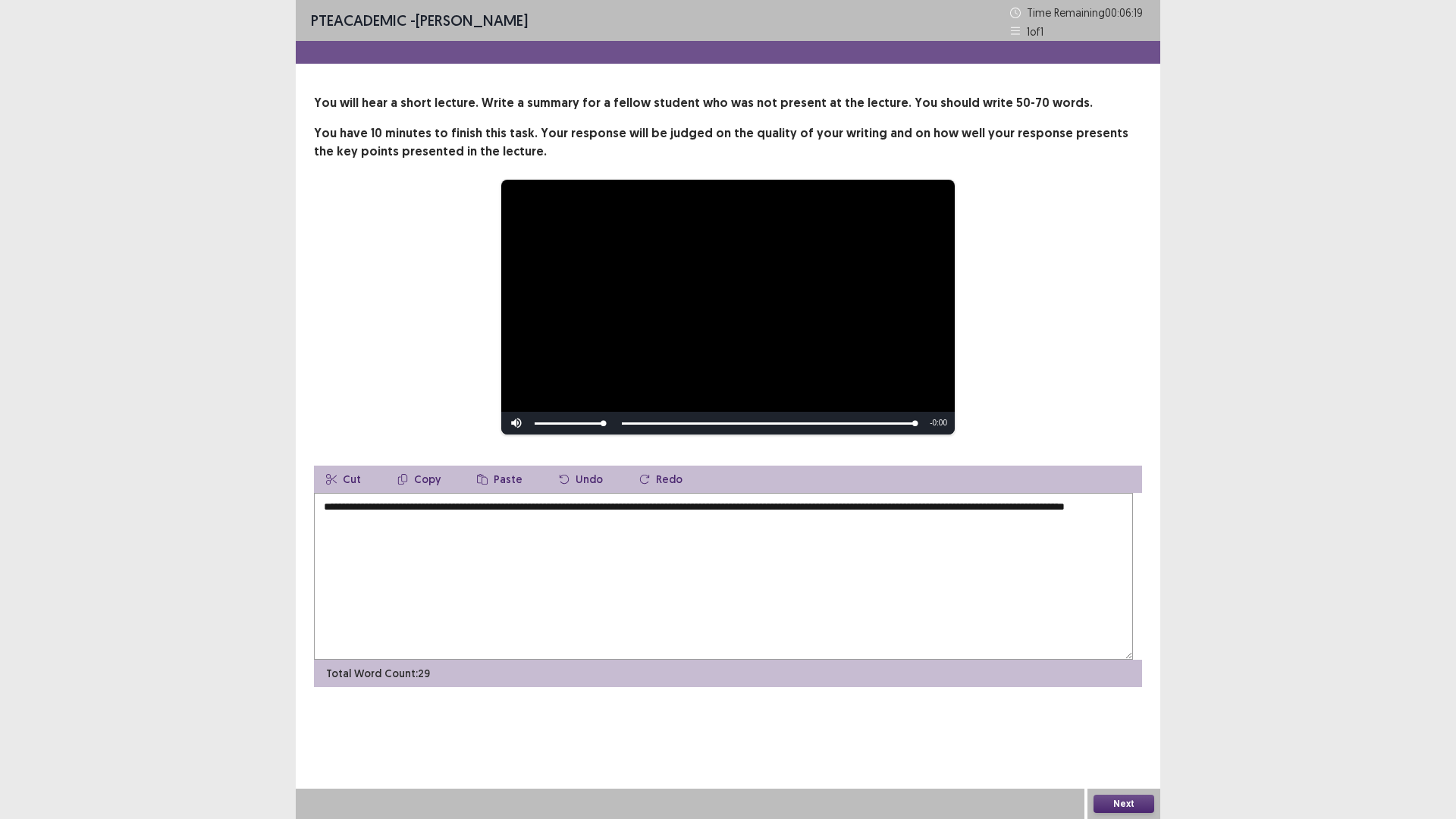
click at [684, 619] on textarea "**********" at bounding box center [723, 576] width 819 height 167
click at [549, 608] on textarea "**********" at bounding box center [723, 576] width 819 height 167
drag, startPoint x: 678, startPoint y: 605, endPoint x: 670, endPoint y: 608, distance: 8.5
click at [675, 605] on textarea "**********" at bounding box center [723, 576] width 819 height 167
click at [680, 607] on textarea "**********" at bounding box center [723, 576] width 819 height 167
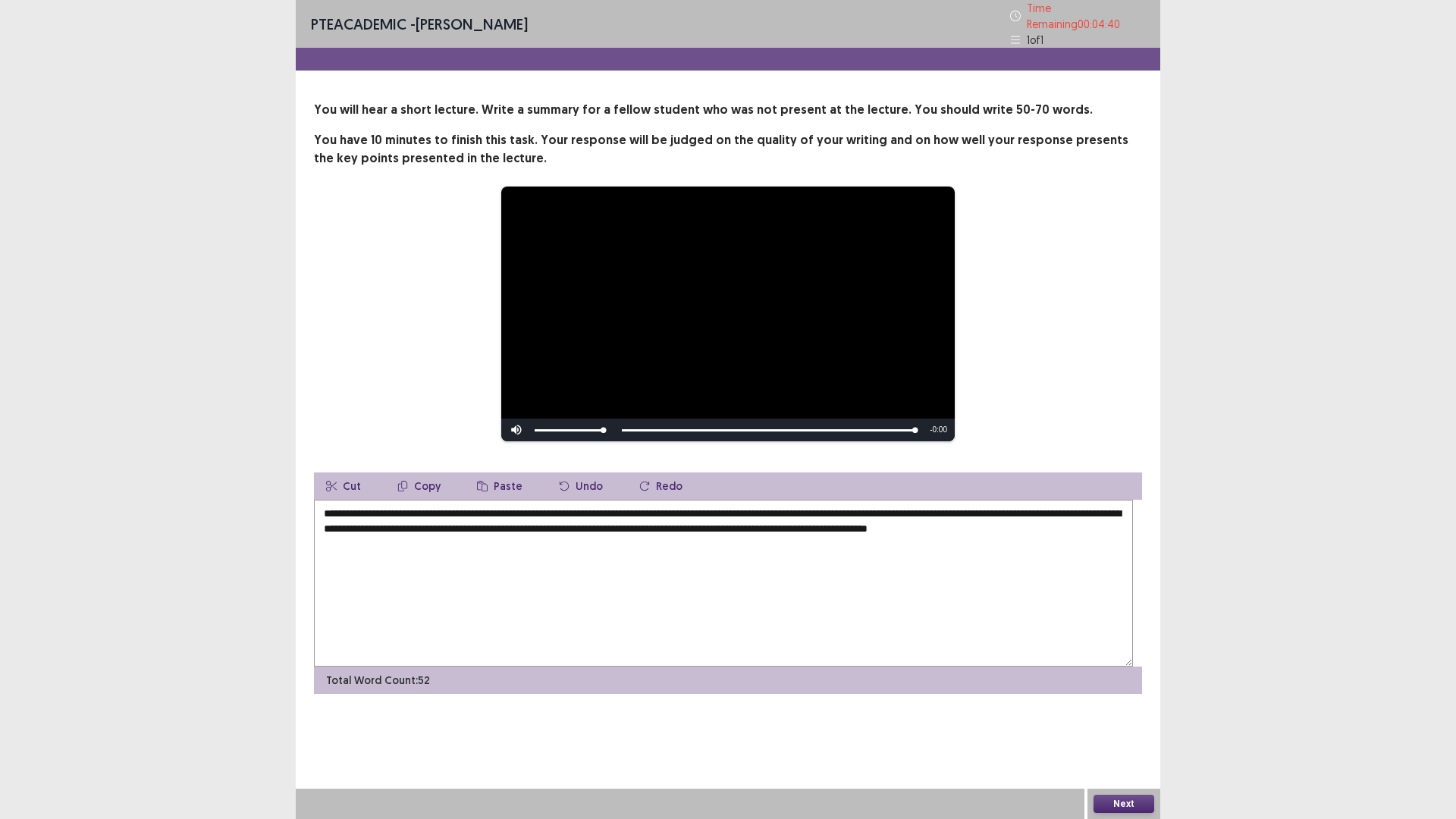
click at [910, 626] on textarea "**********" at bounding box center [723, 583] width 819 height 167
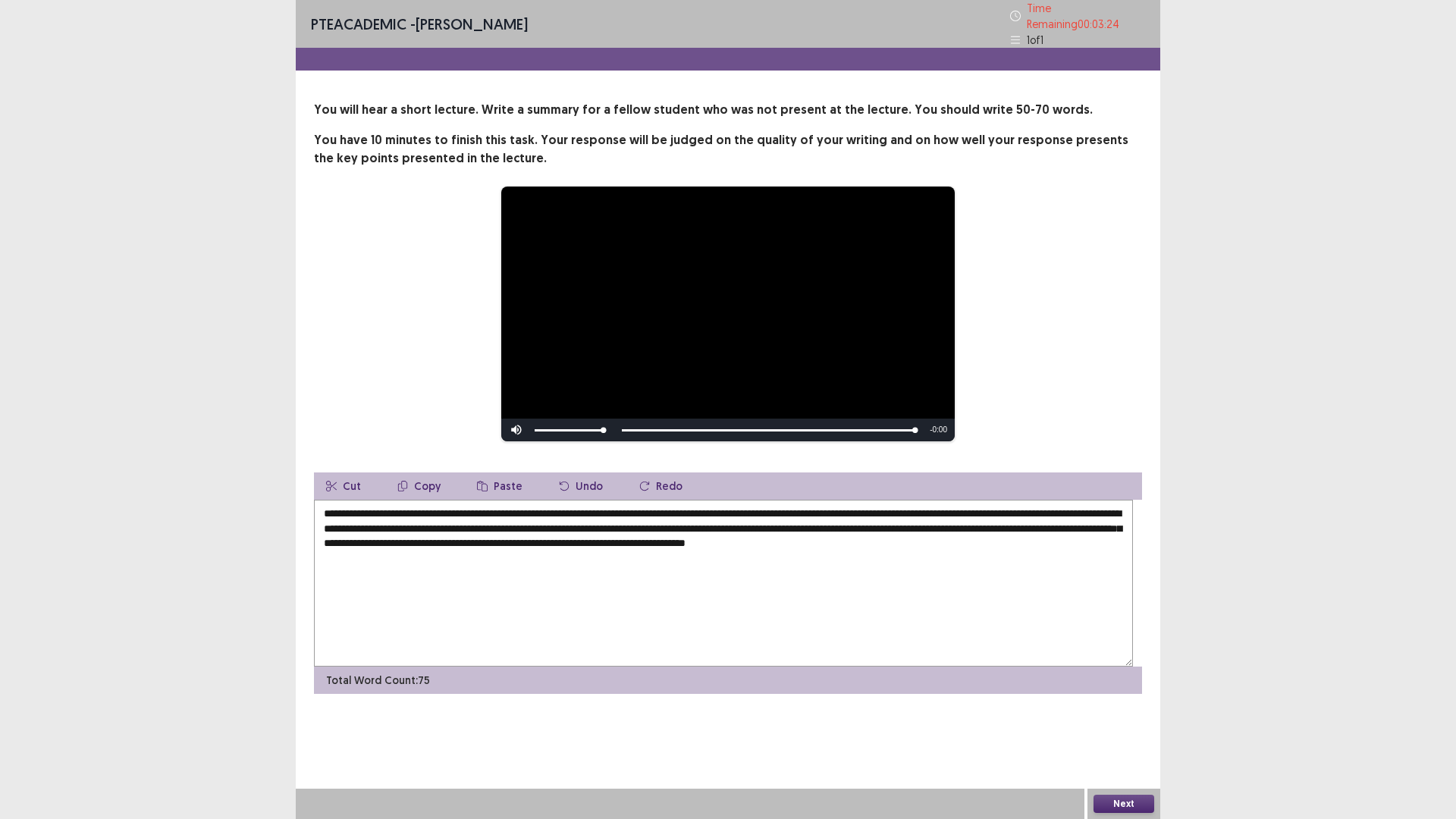
click at [930, 645] on textarea "**********" at bounding box center [723, 583] width 819 height 167
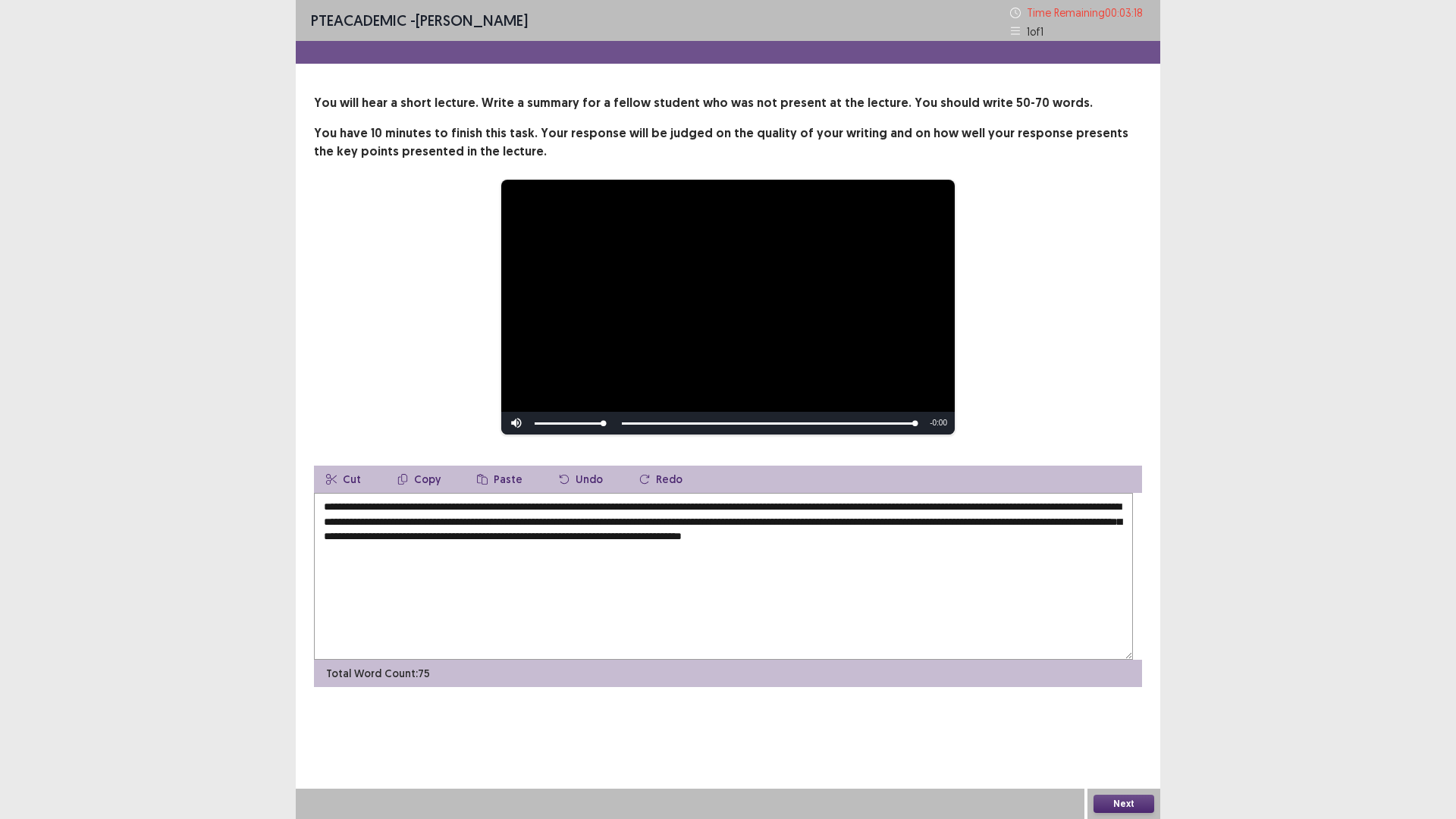
click at [809, 587] on textarea "**********" at bounding box center [723, 576] width 819 height 167
click at [850, 589] on textarea "**********" at bounding box center [723, 576] width 819 height 167
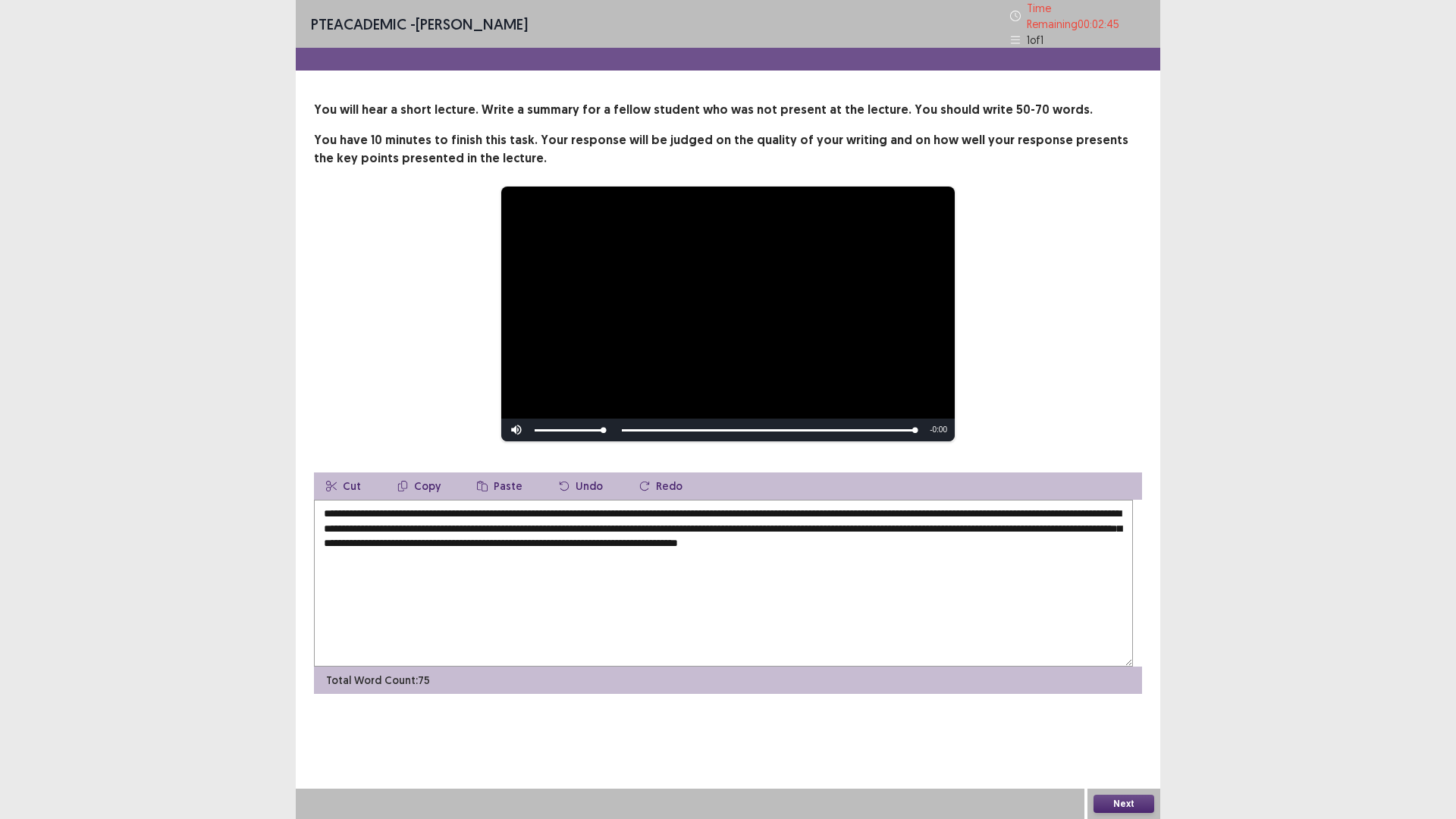
drag, startPoint x: 770, startPoint y: 609, endPoint x: 527, endPoint y: 608, distance: 243.0
click at [527, 608] on textarea "**********" at bounding box center [723, 583] width 819 height 167
click at [600, 608] on textarea "**********" at bounding box center [723, 583] width 819 height 167
click at [1065, 627] on textarea "**********" at bounding box center [723, 583] width 819 height 167
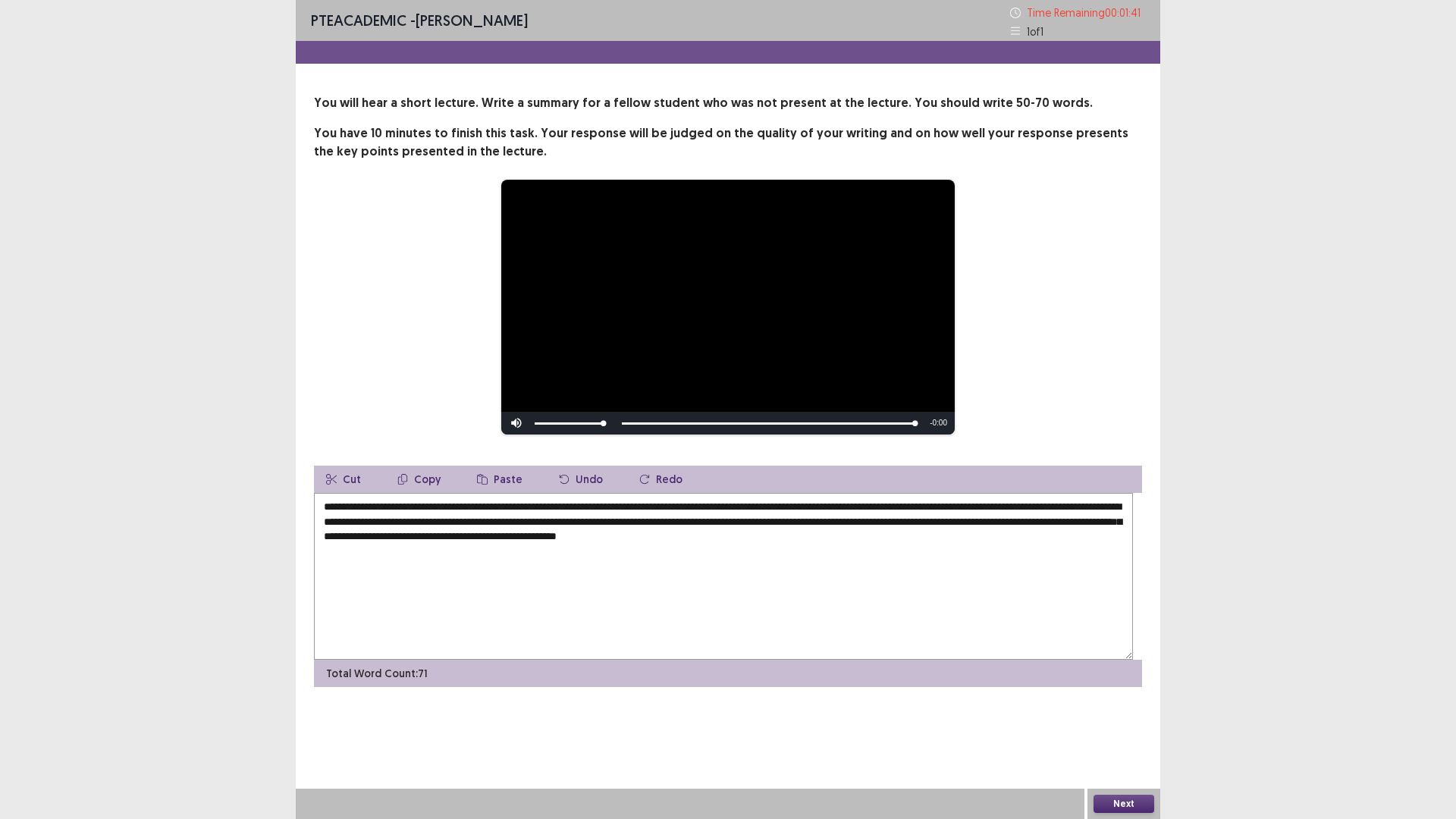
drag, startPoint x: 970, startPoint y: 589, endPoint x: 945, endPoint y: 593, distance: 25.3
click at [945, 593] on textarea "**********" at bounding box center [723, 576] width 819 height 167
click at [948, 589] on textarea "**********" at bounding box center [723, 576] width 819 height 167
type textarea "**********"
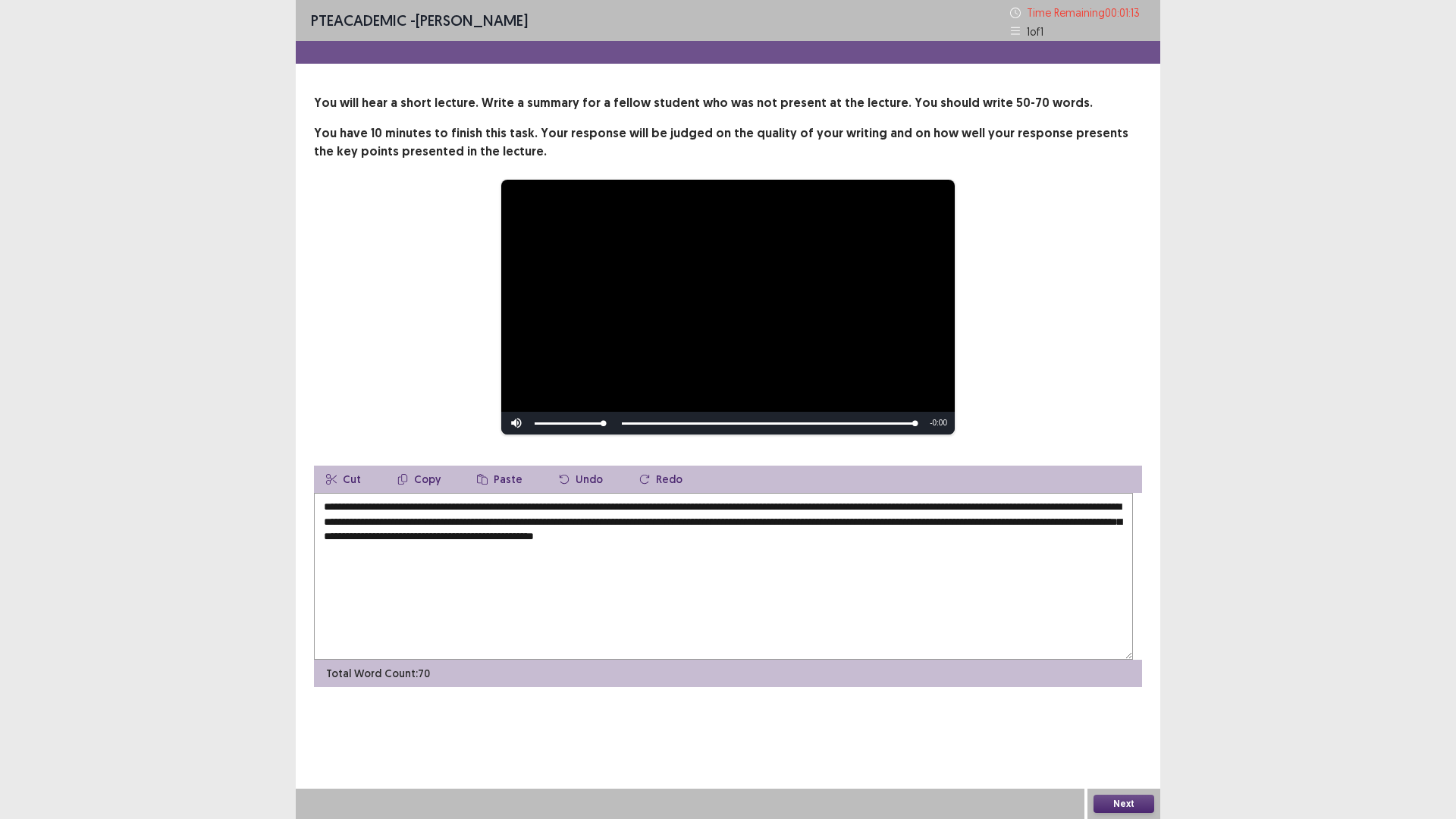
click at [1111, 725] on button "Next" at bounding box center [1123, 804] width 60 height 18
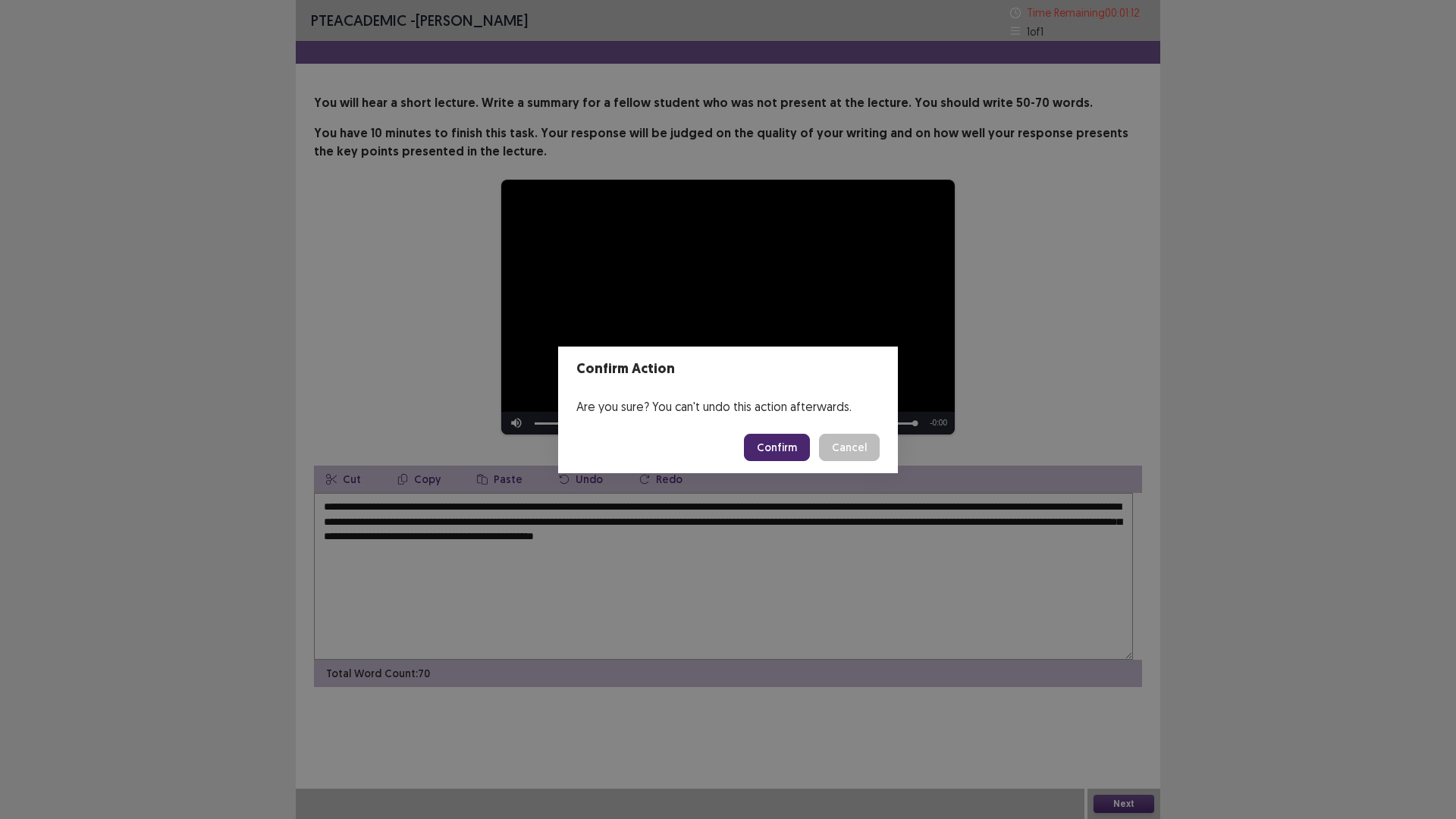
click at [794, 456] on button "Confirm" at bounding box center [777, 448] width 66 height 28
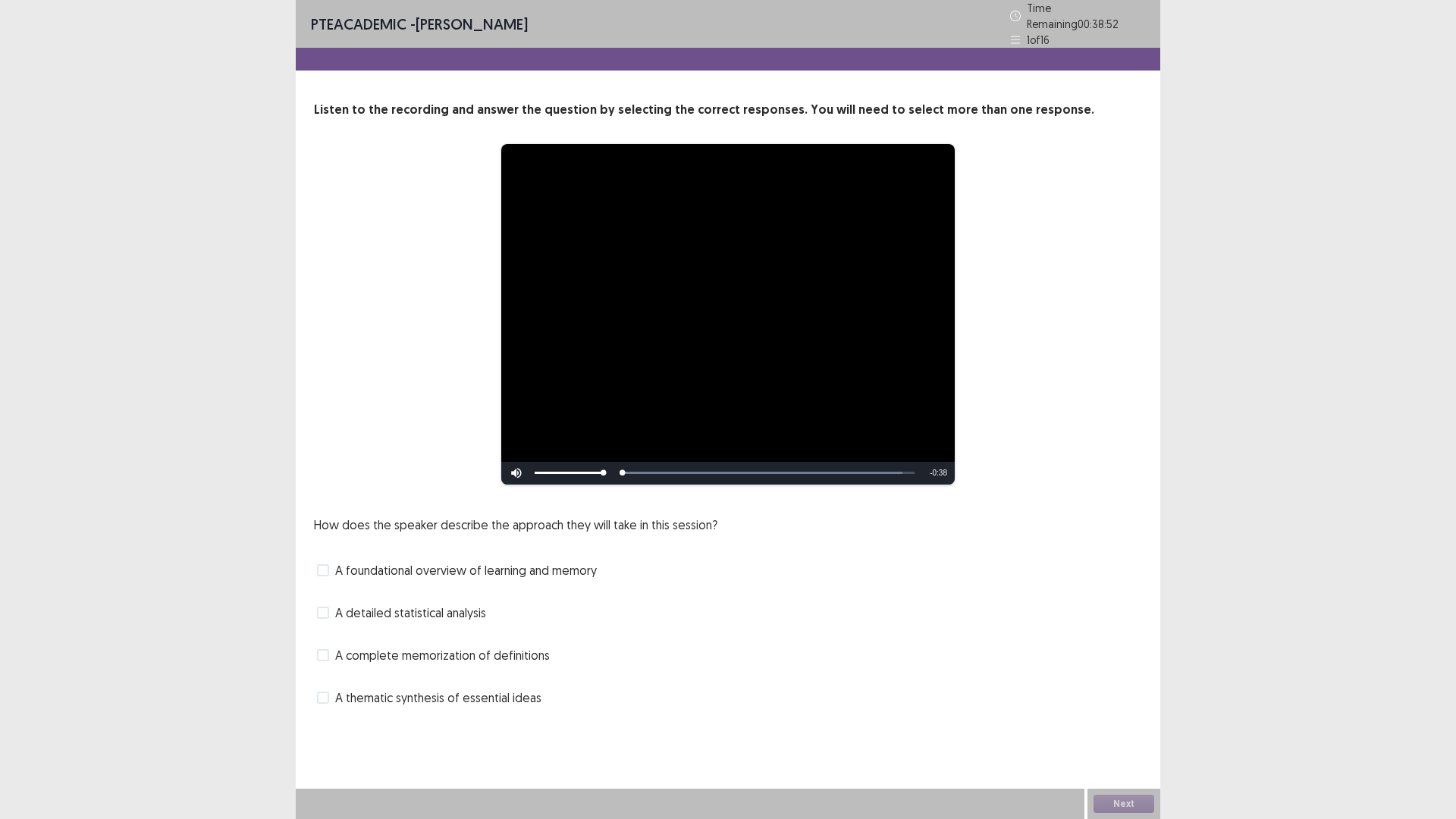
scroll to position [78, 0]
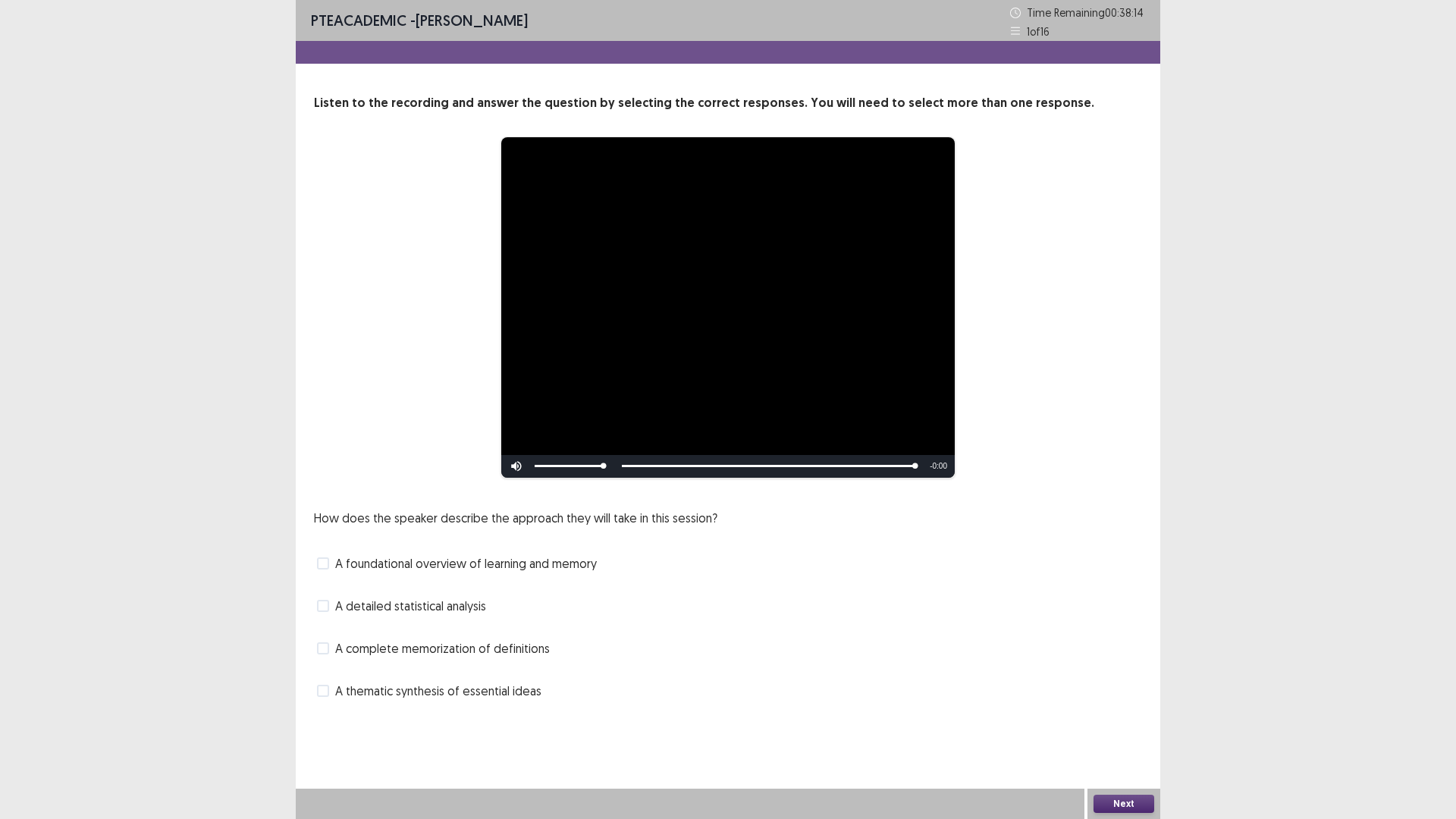
click at [328, 697] on span at bounding box center [323, 691] width 12 height 12
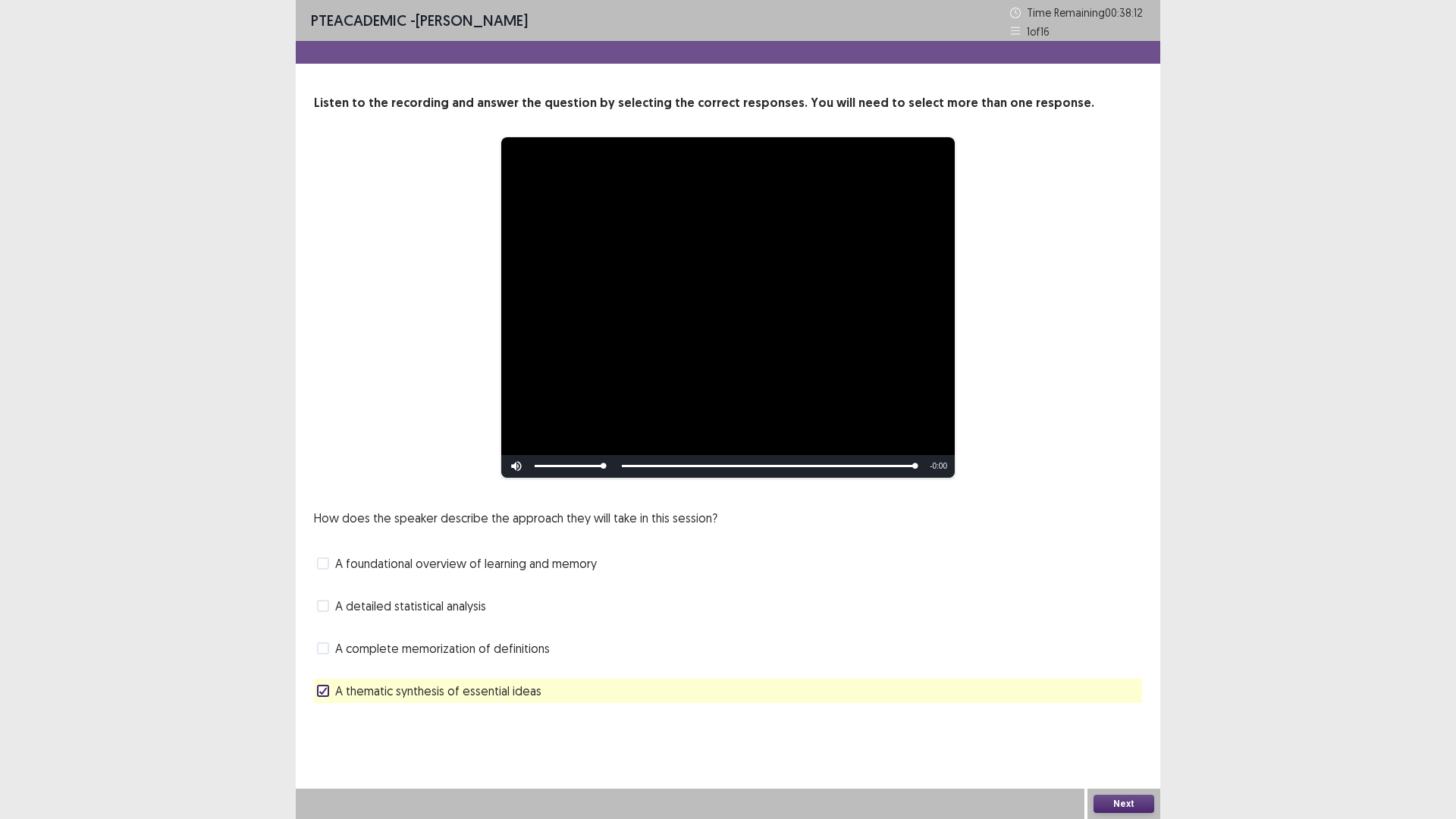
click at [1136, 725] on button "Next" at bounding box center [1123, 804] width 60 height 18
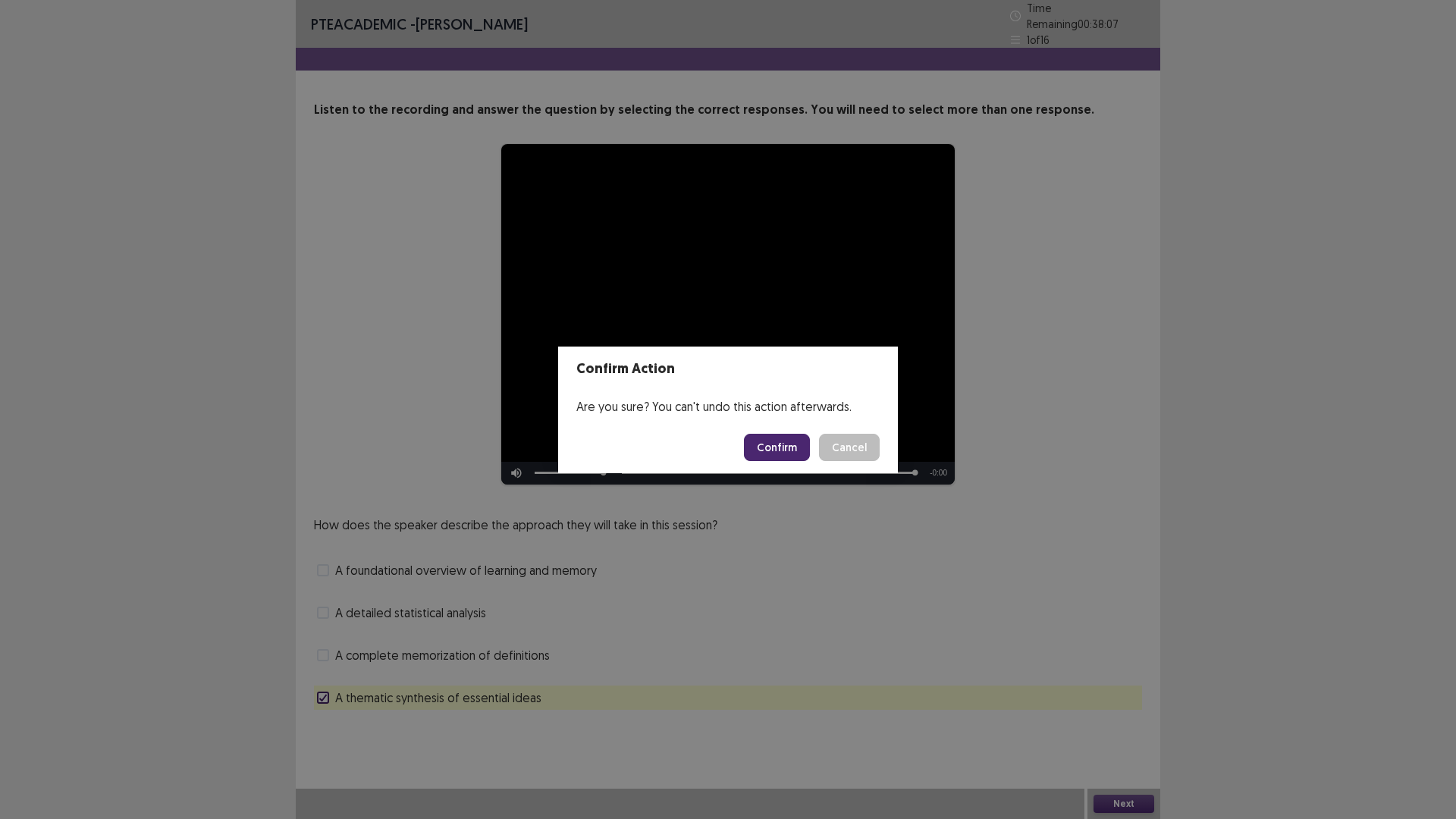
click at [810, 461] on button "Confirm" at bounding box center [777, 448] width 66 height 28
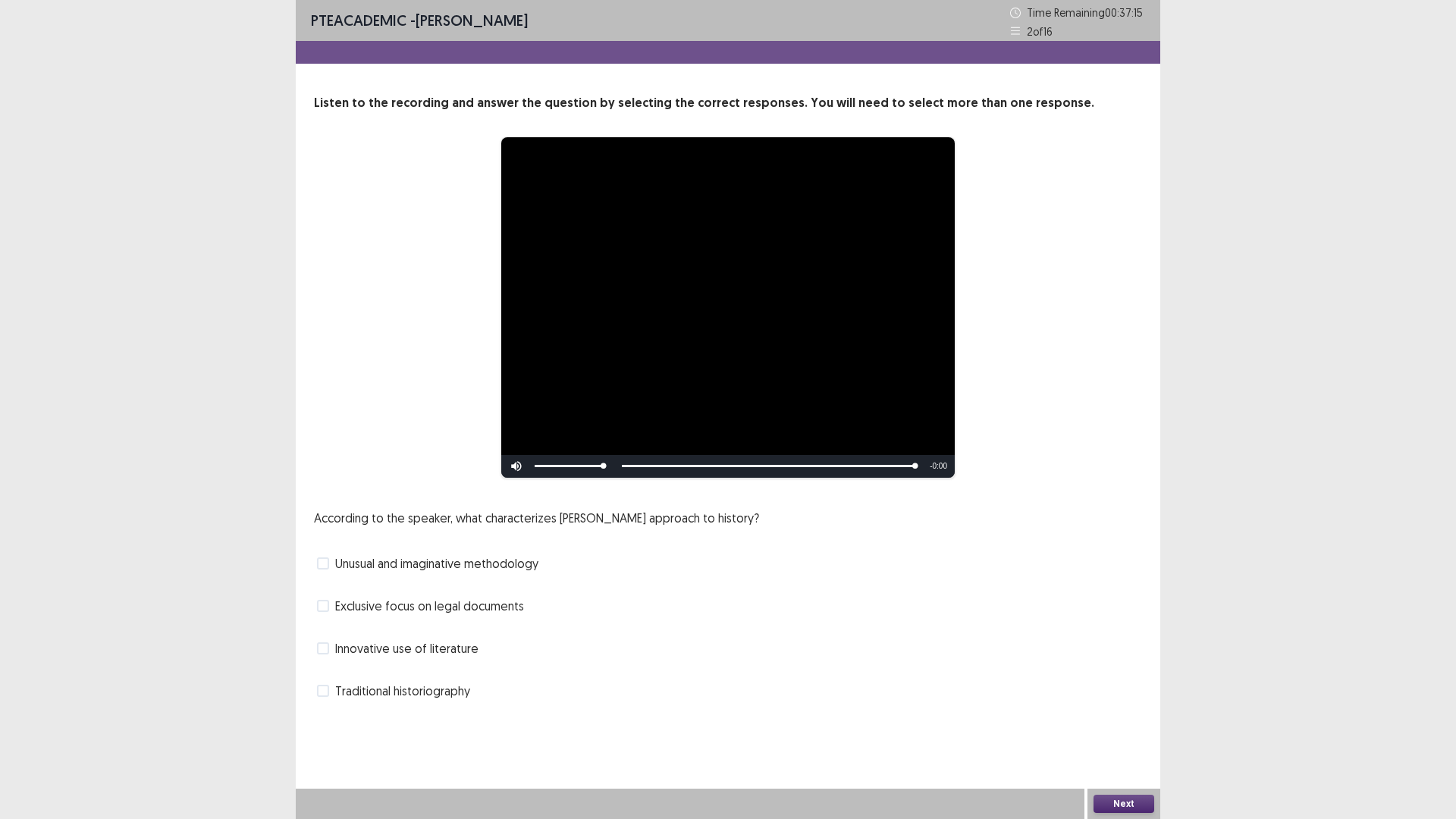
click at [327, 655] on span at bounding box center [323, 649] width 12 height 12
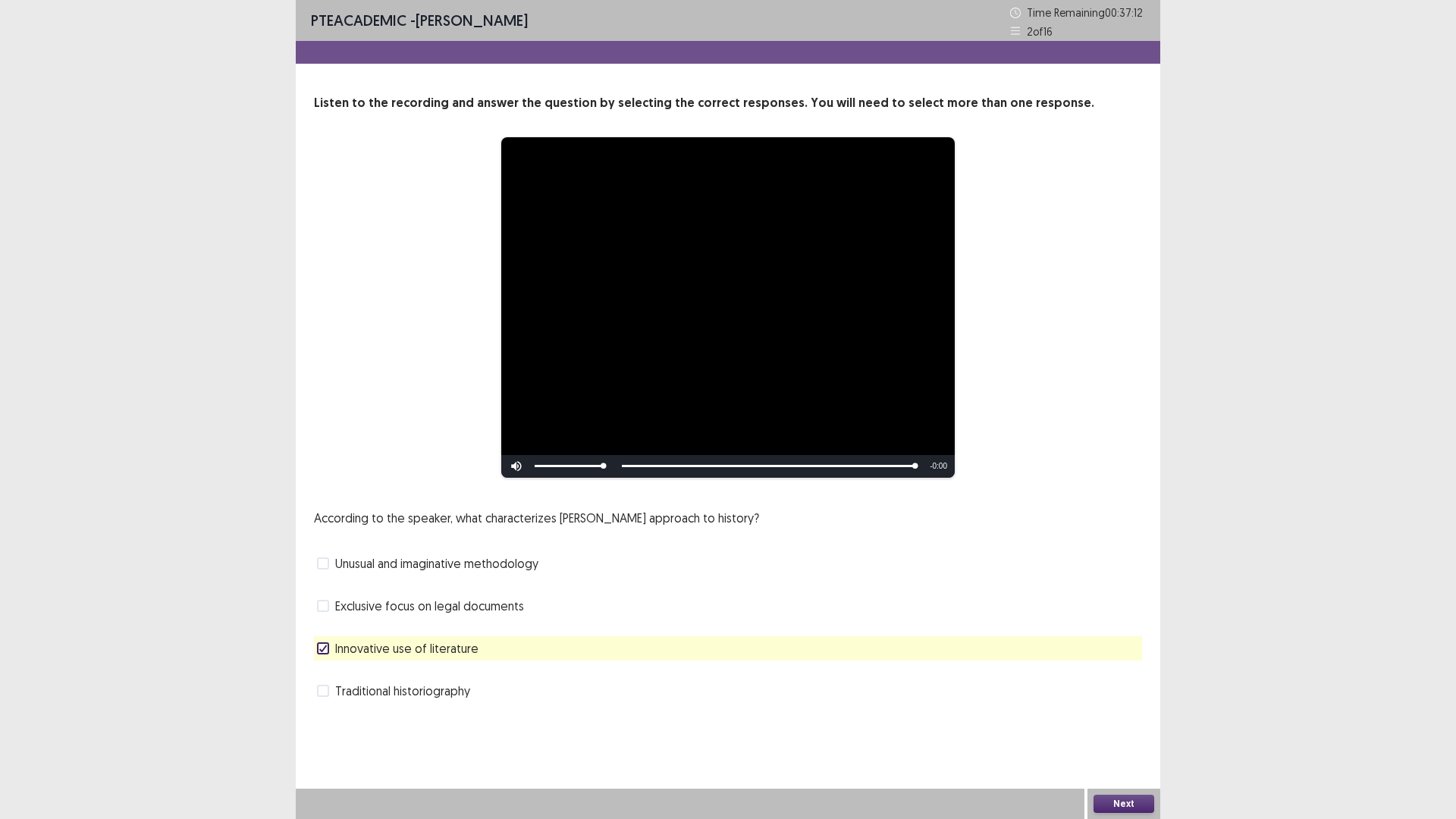
click at [1136, 725] on button "Next" at bounding box center [1123, 804] width 60 height 18
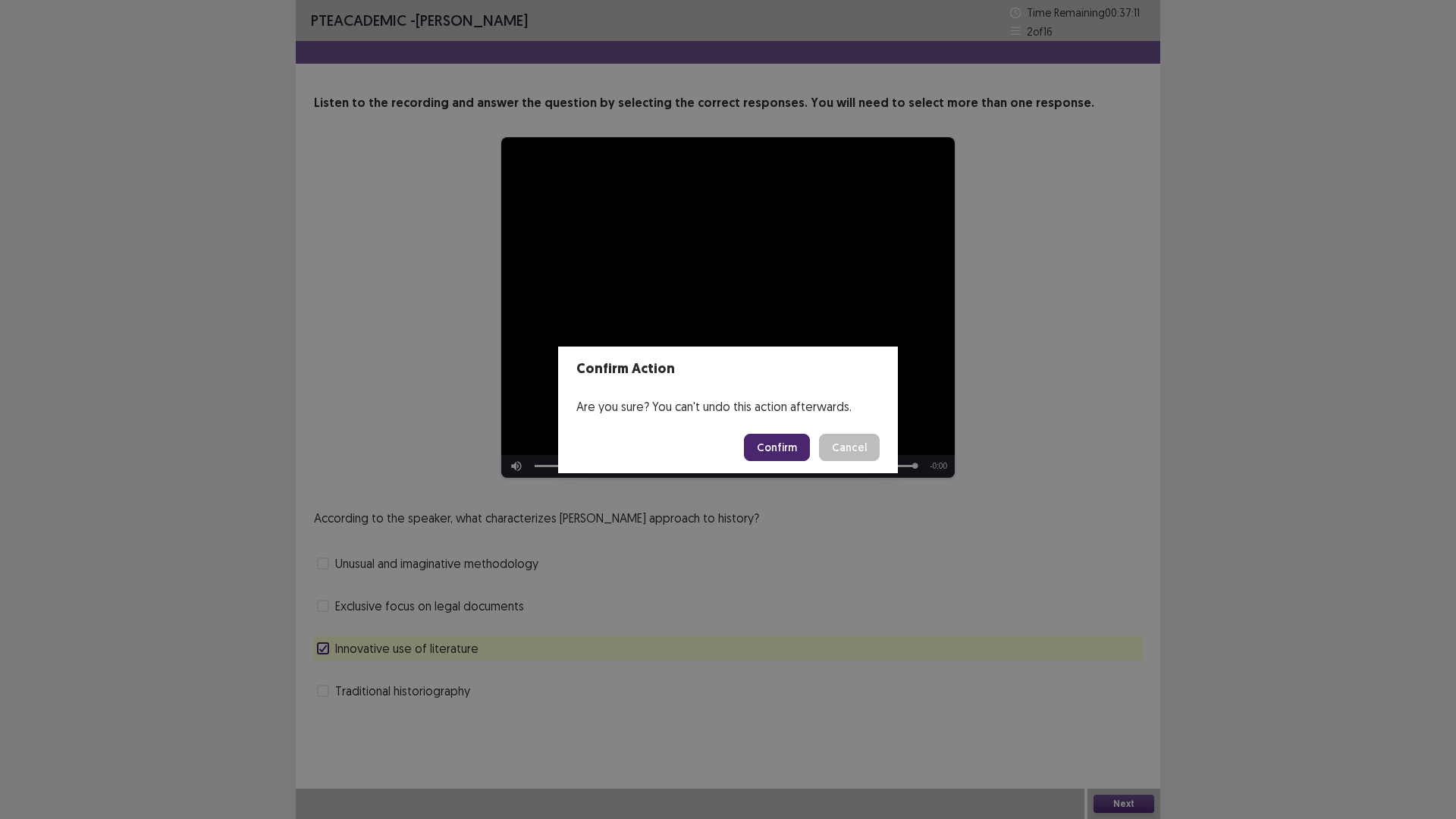
click at [789, 450] on button "Confirm" at bounding box center [777, 448] width 66 height 28
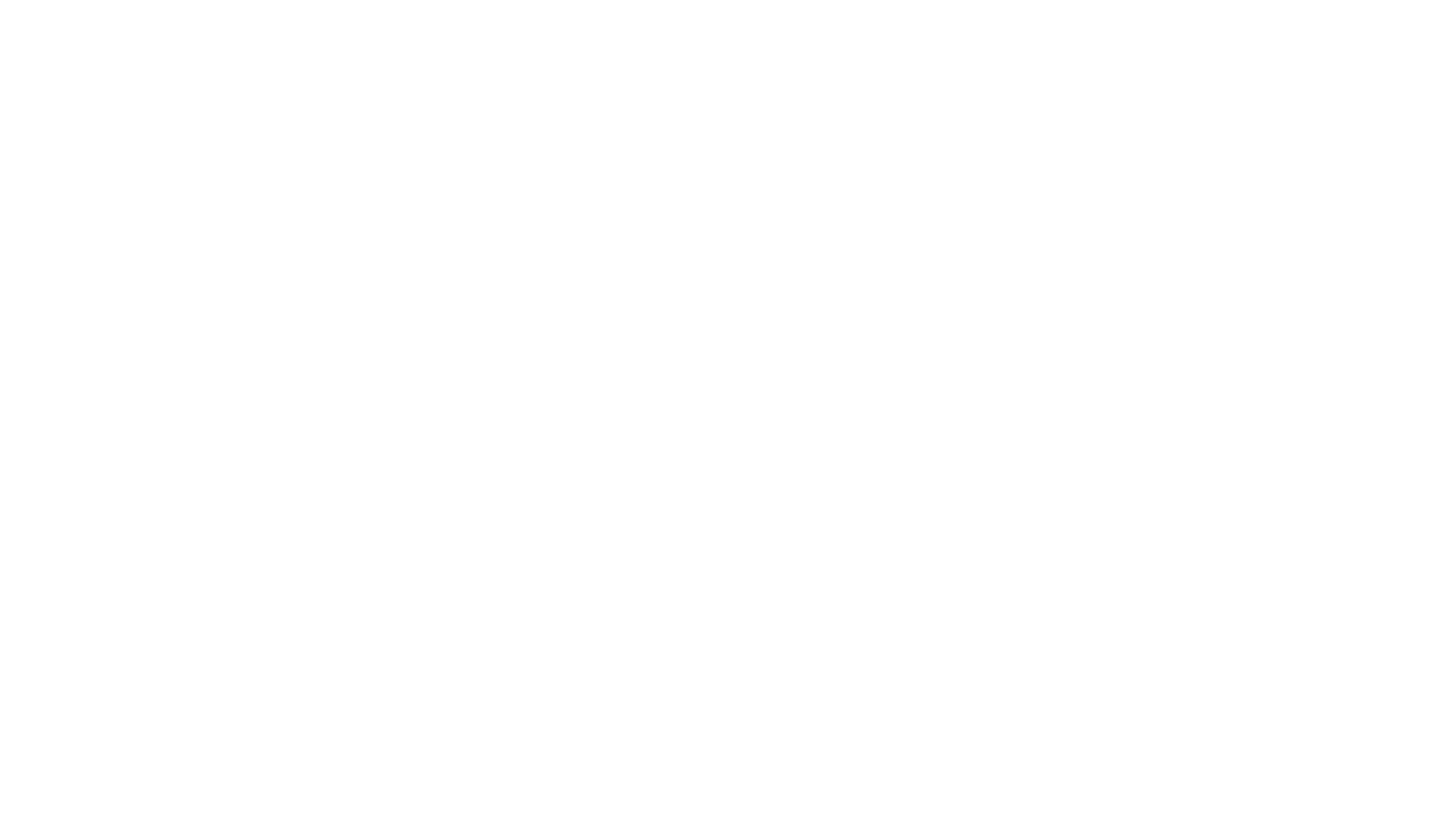
scroll to position [0, 0]
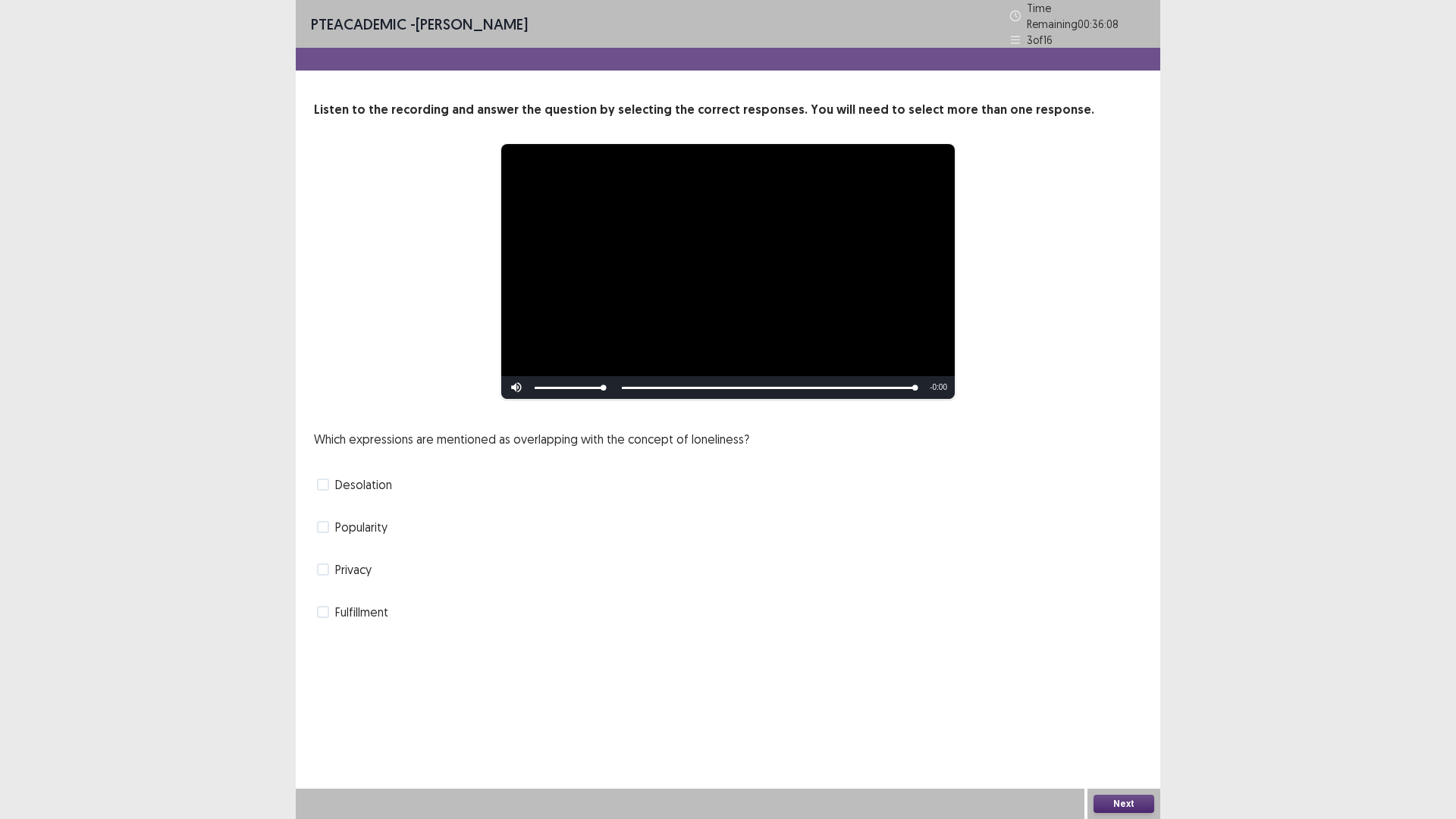
click at [330, 491] on span at bounding box center [323, 484] width 12 height 12
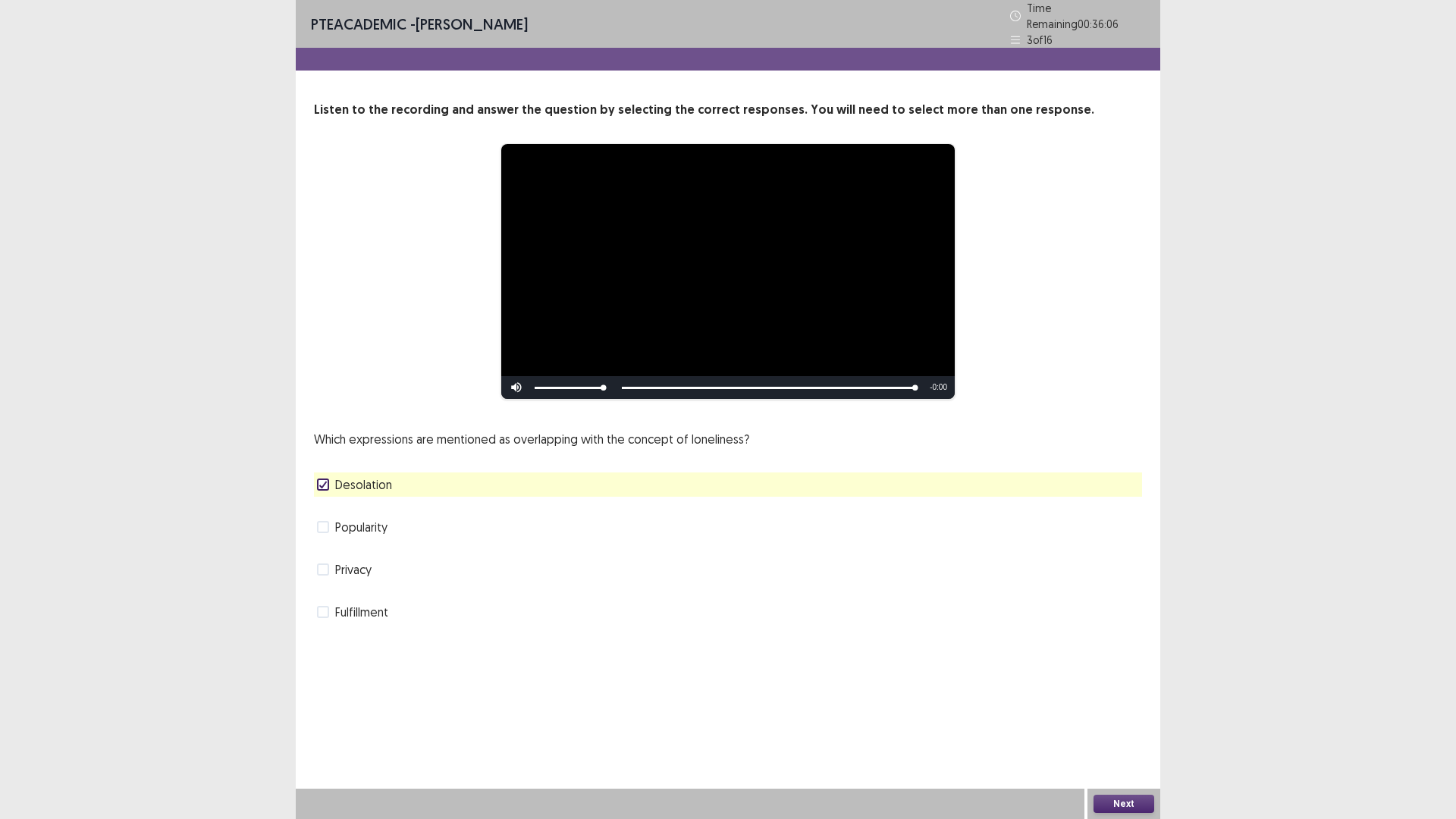
click at [1127, 725] on button "Next" at bounding box center [1123, 804] width 60 height 18
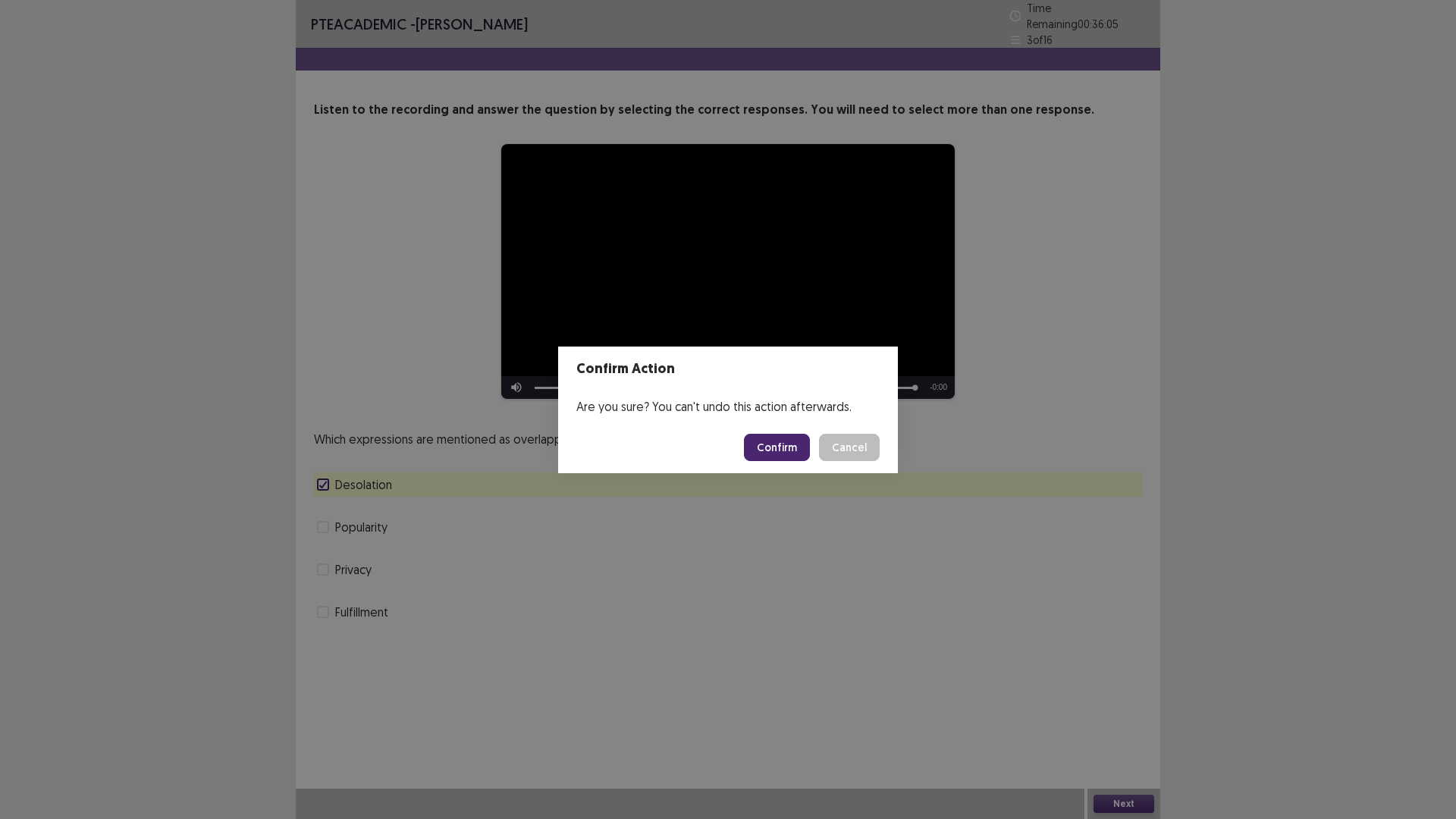
click at [808, 461] on button "Confirm" at bounding box center [777, 448] width 66 height 28
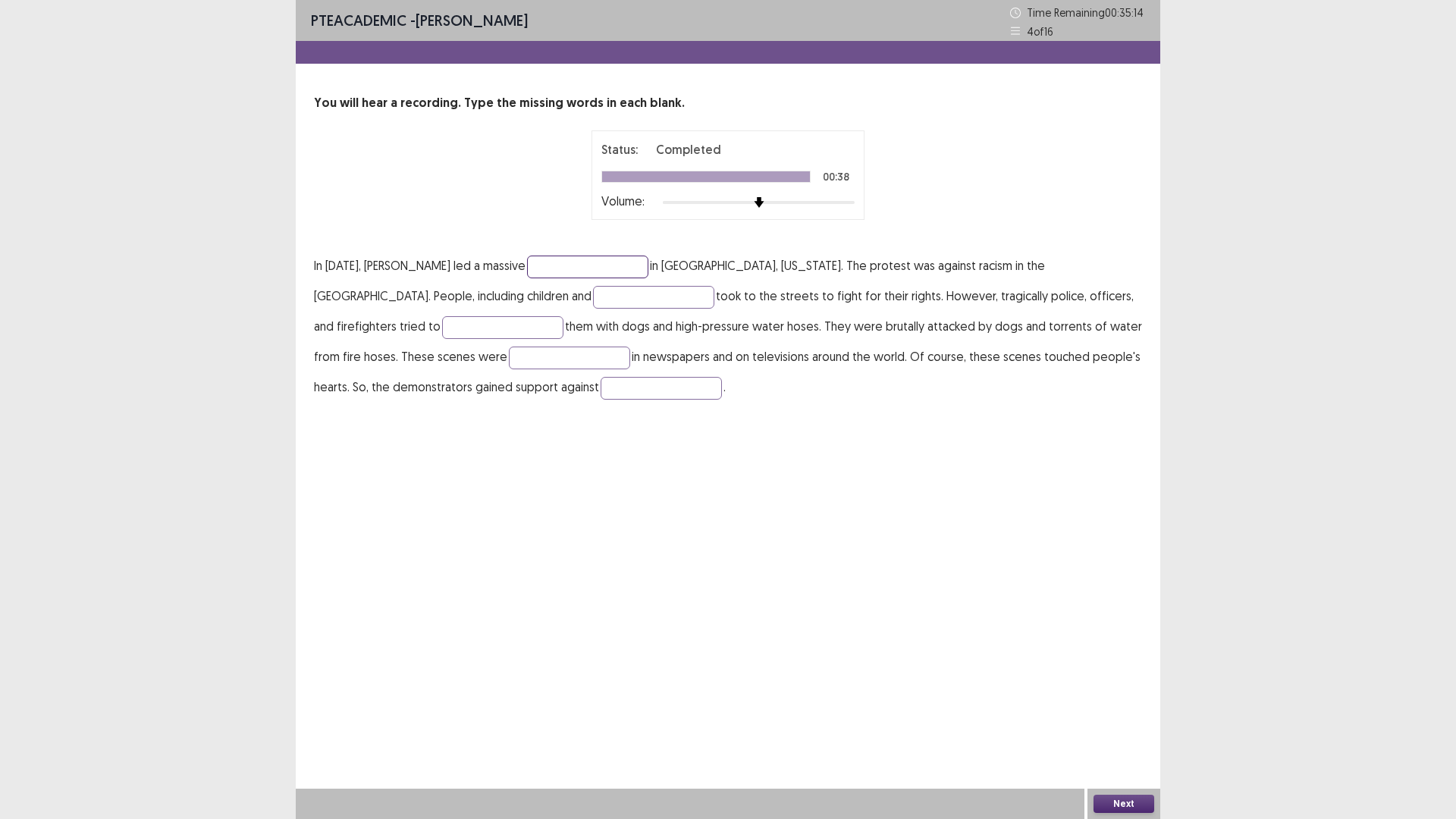
click at [647, 278] on input "text" at bounding box center [587, 266] width 122 height 23
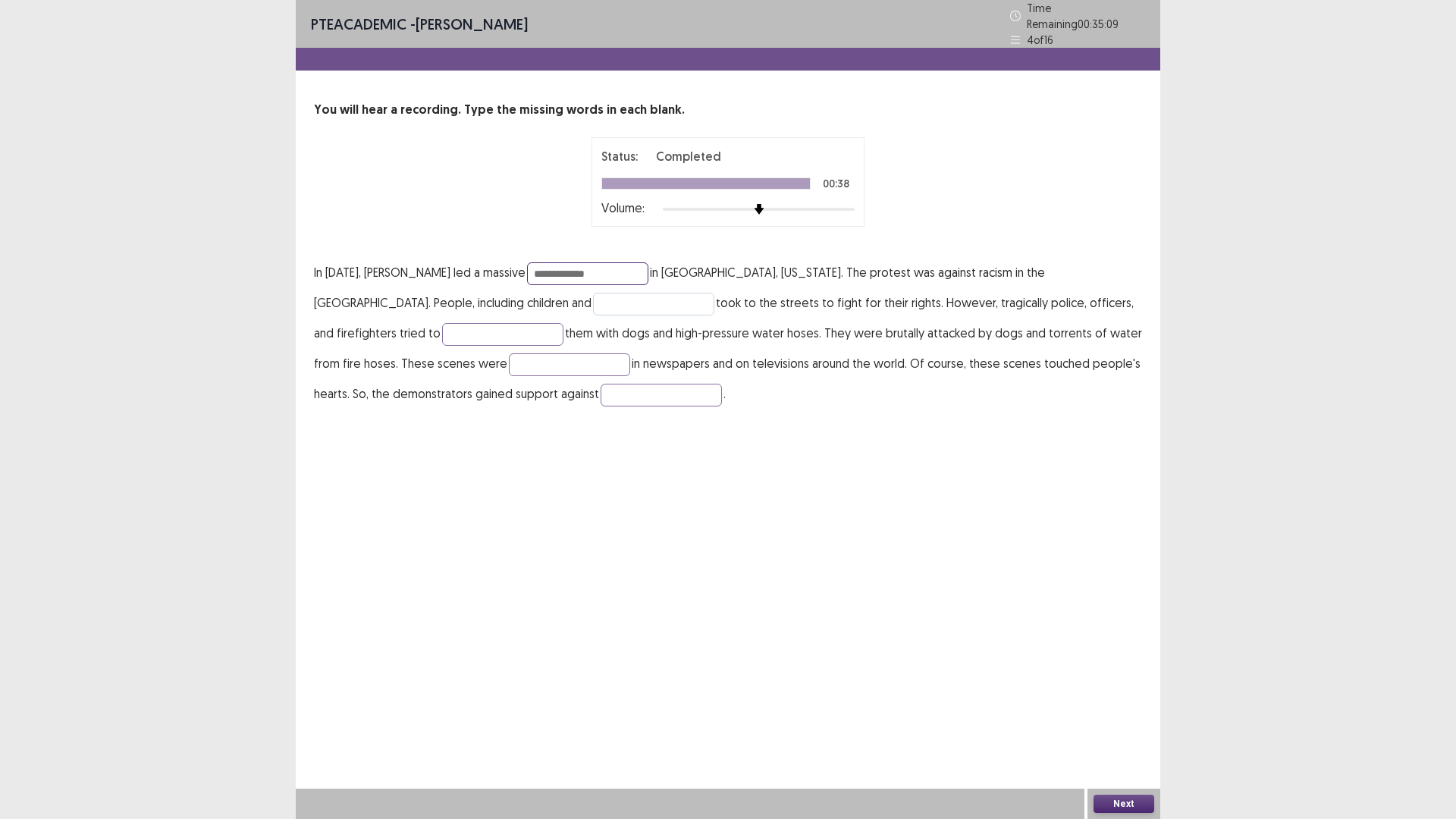
type input "**********"
click at [666, 316] on input "text" at bounding box center [653, 304] width 122 height 23
type input "*********"
click at [563, 346] on input "text" at bounding box center [503, 334] width 122 height 23
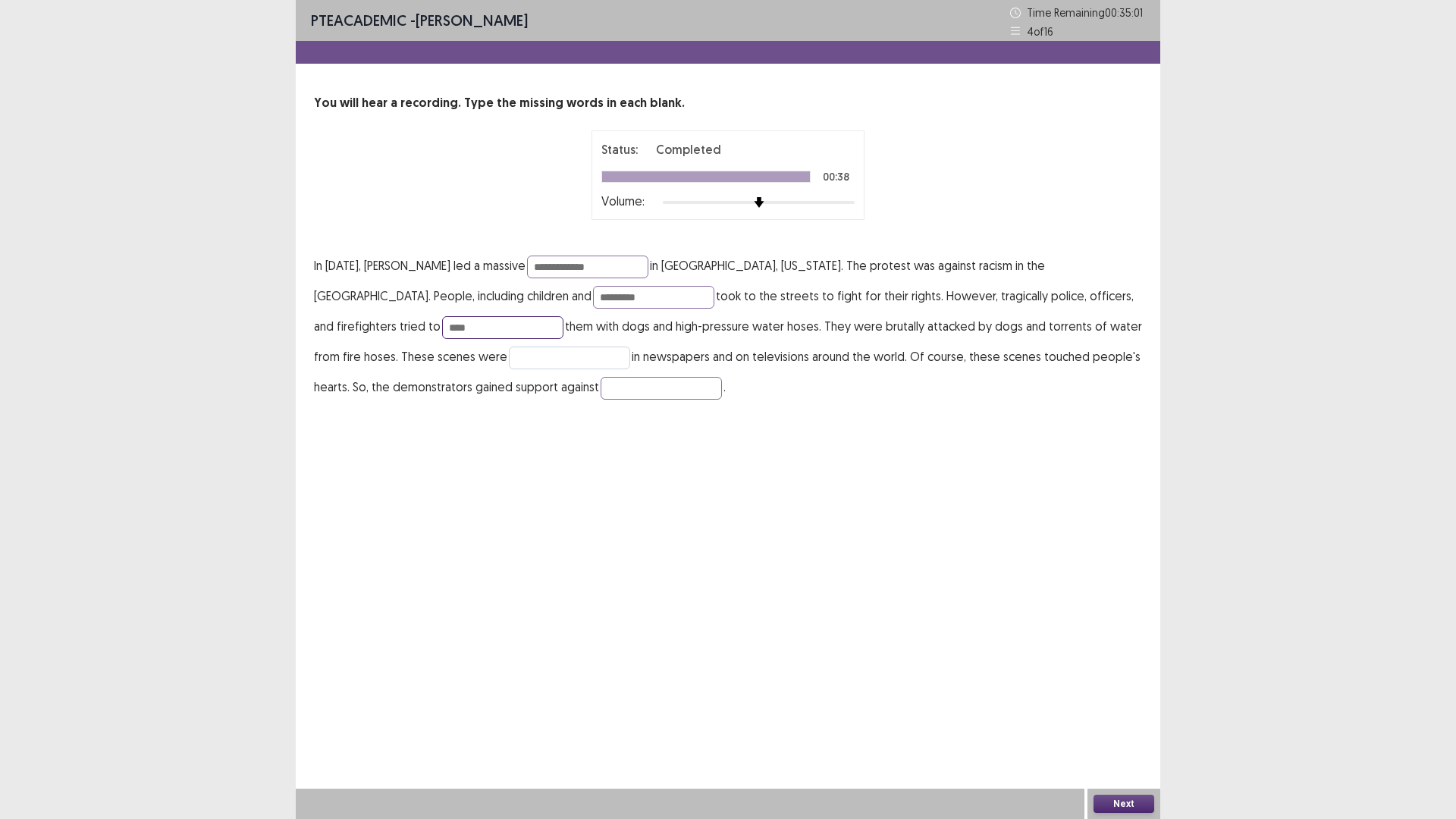
type input "****"
click at [631, 369] on input "text" at bounding box center [569, 358] width 122 height 23
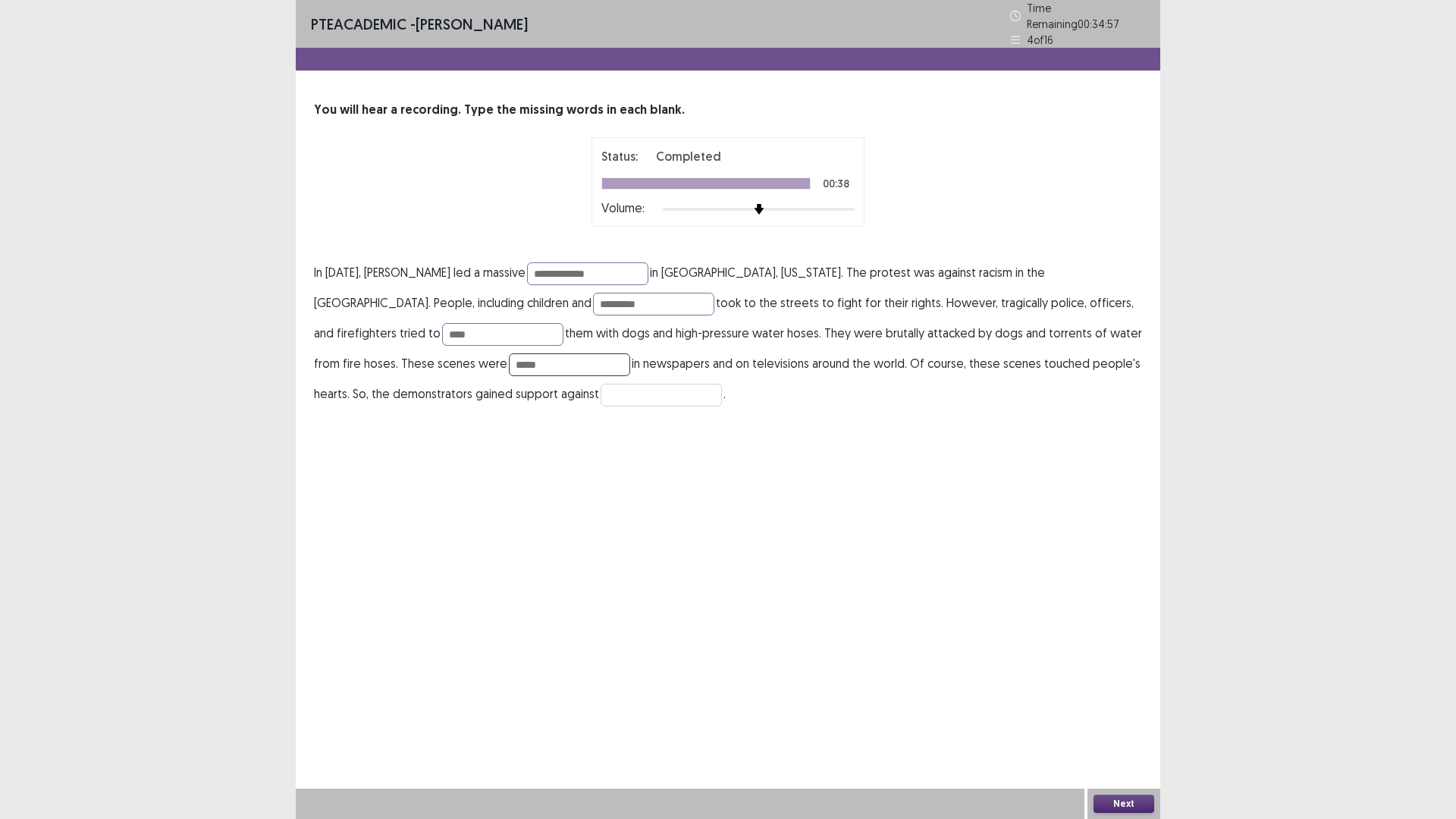
type input "*****"
click at [601, 407] on input "text" at bounding box center [661, 395] width 122 height 23
type input "**********"
click at [1116, 725] on button "Next" at bounding box center [1123, 804] width 60 height 18
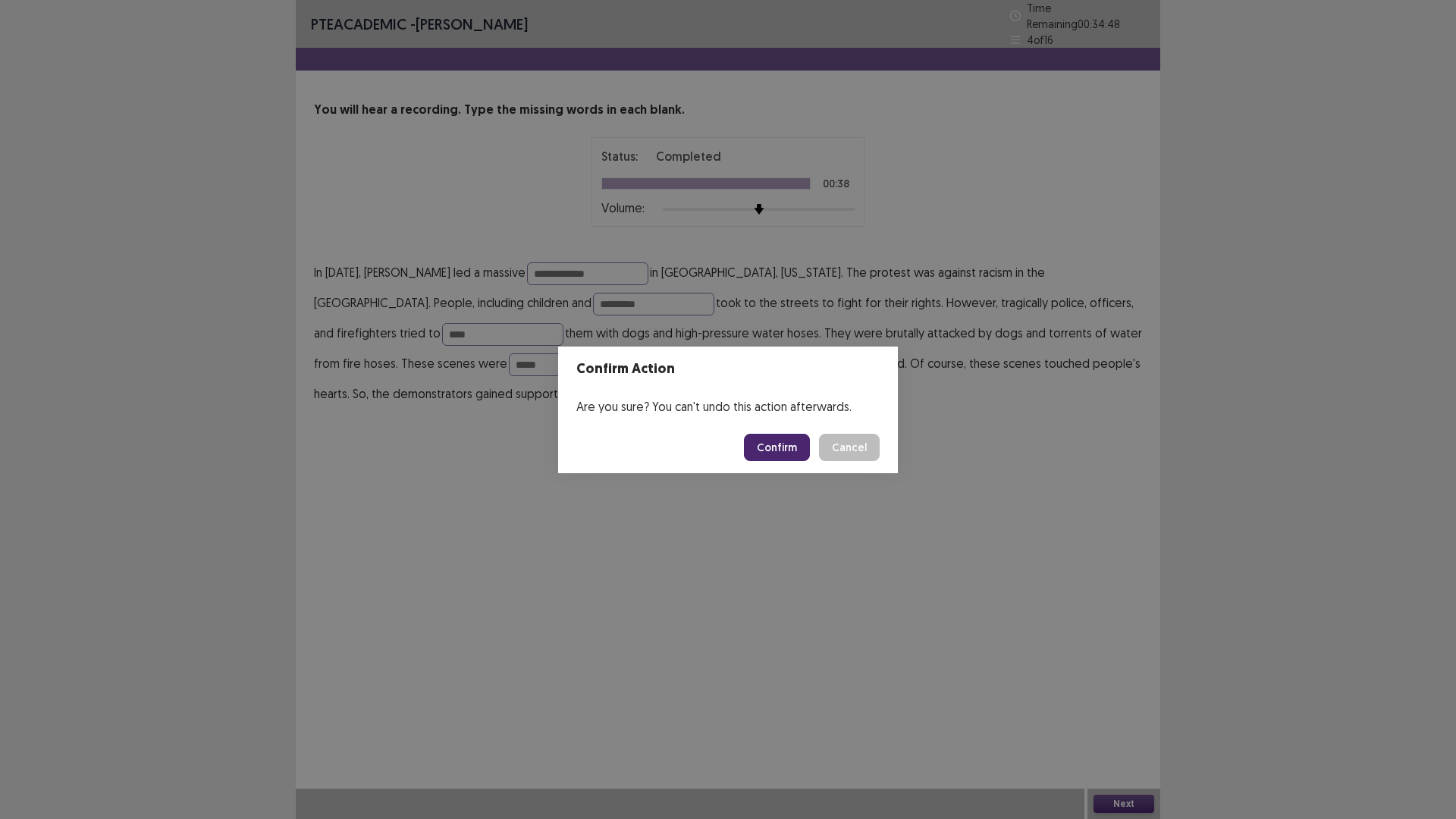
click at [796, 454] on button "Confirm" at bounding box center [777, 448] width 66 height 28
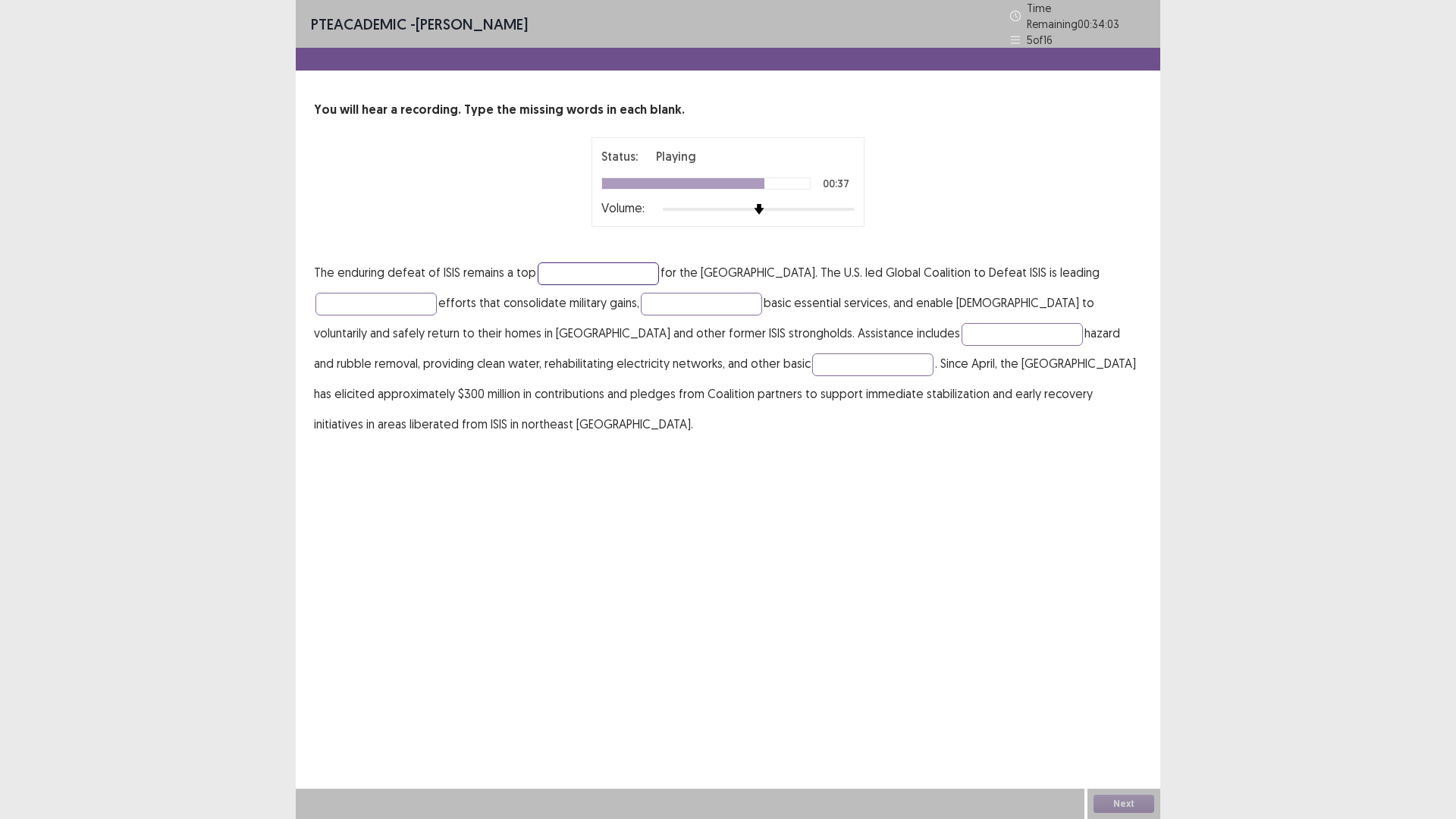
click at [635, 285] on input "text" at bounding box center [598, 273] width 122 height 23
type input "********"
click at [436, 316] on input "text" at bounding box center [376, 304] width 122 height 23
type input "**********"
click at [762, 316] on input "text" at bounding box center [701, 304] width 122 height 23
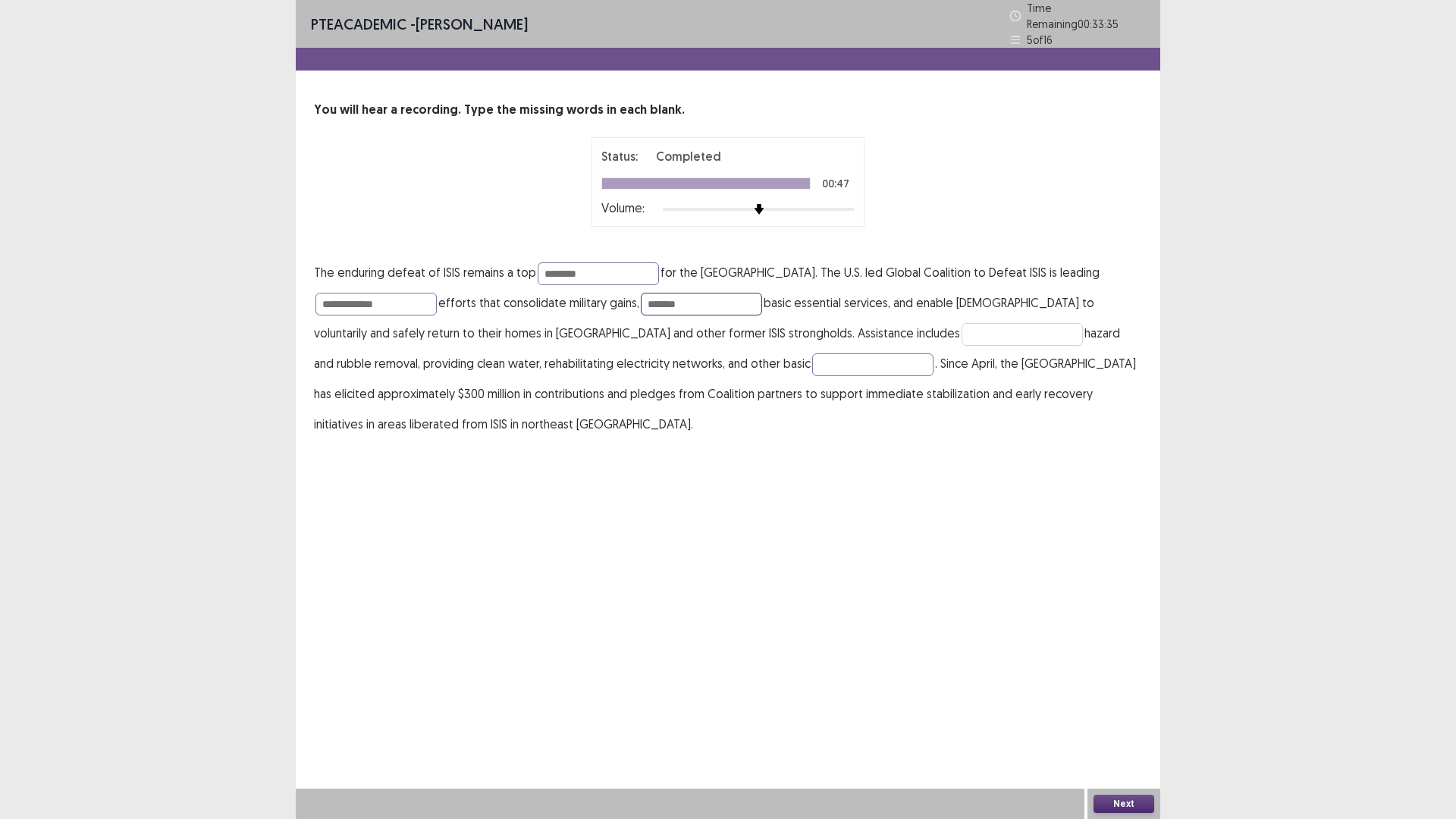
type input "*******"
click at [961, 346] on input "text" at bounding box center [1021, 334] width 122 height 23
type input "*********"
click at [813, 376] on input "text" at bounding box center [873, 364] width 122 height 23
click at [813, 376] on input "**********" at bounding box center [873, 364] width 122 height 23
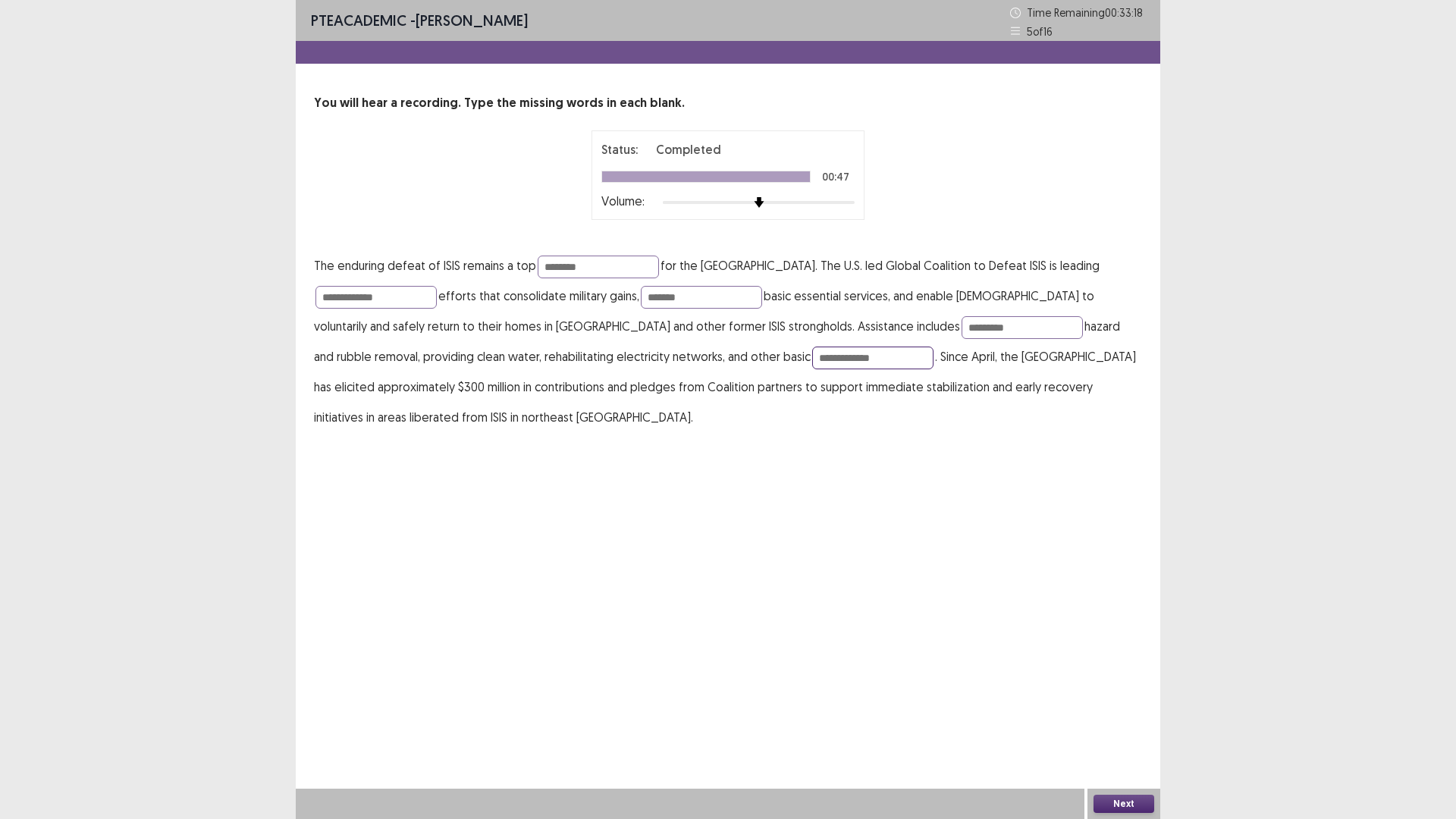
type input "**********"
click at [1148, 725] on button "Next" at bounding box center [1123, 804] width 60 height 18
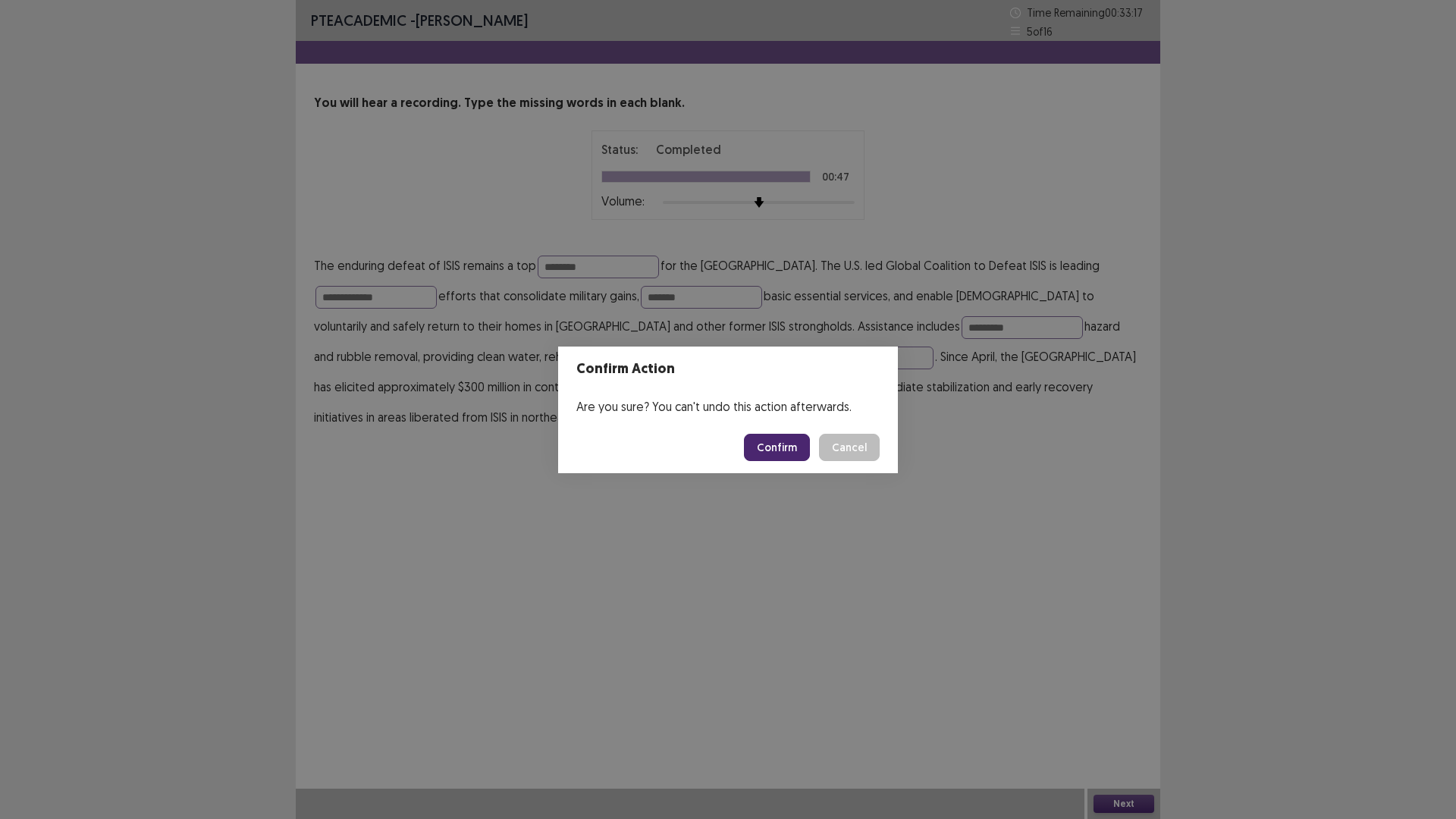
click at [790, 459] on button "Confirm" at bounding box center [777, 448] width 66 height 28
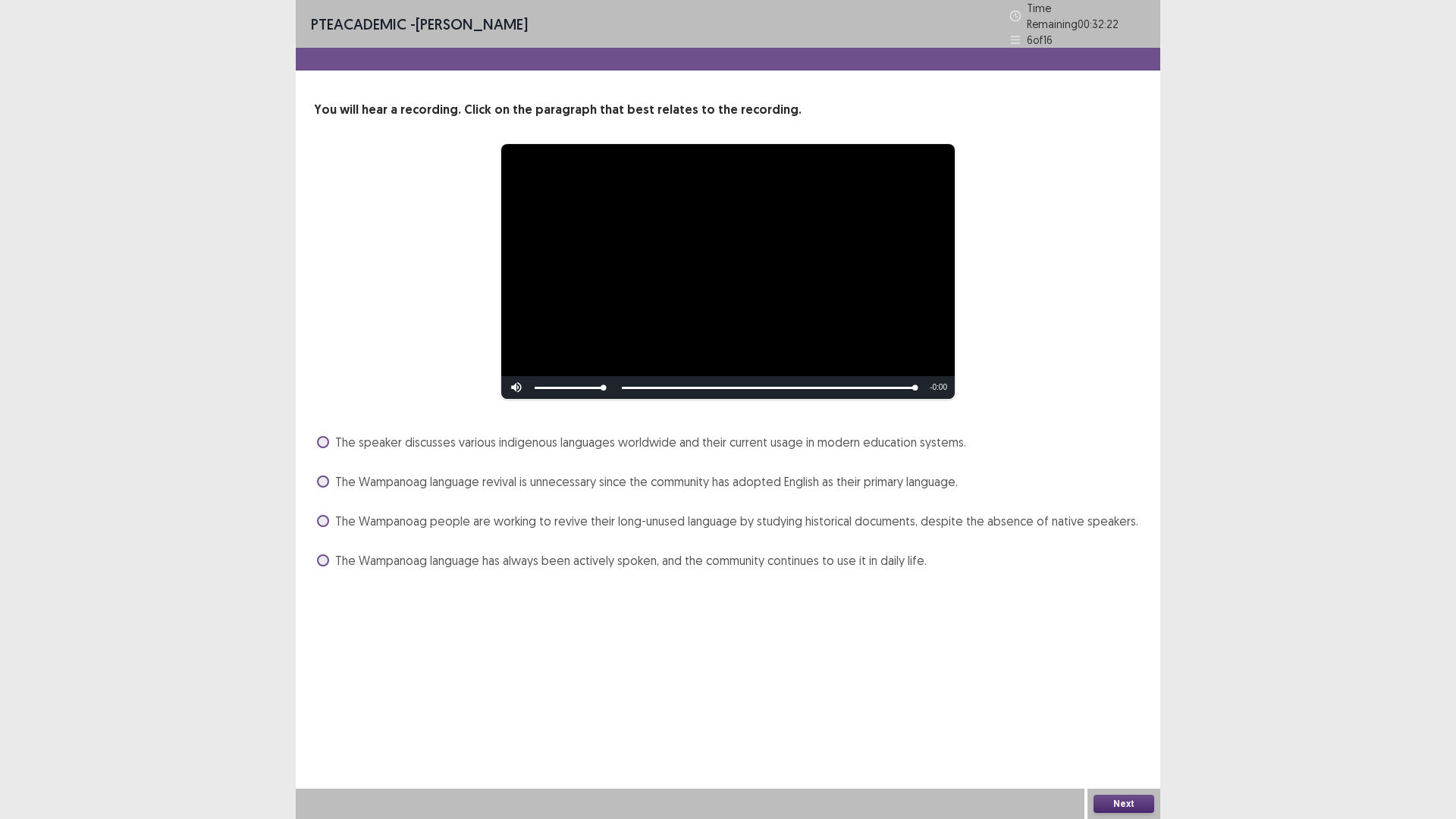
click at [328, 527] on span at bounding box center [323, 521] width 12 height 12
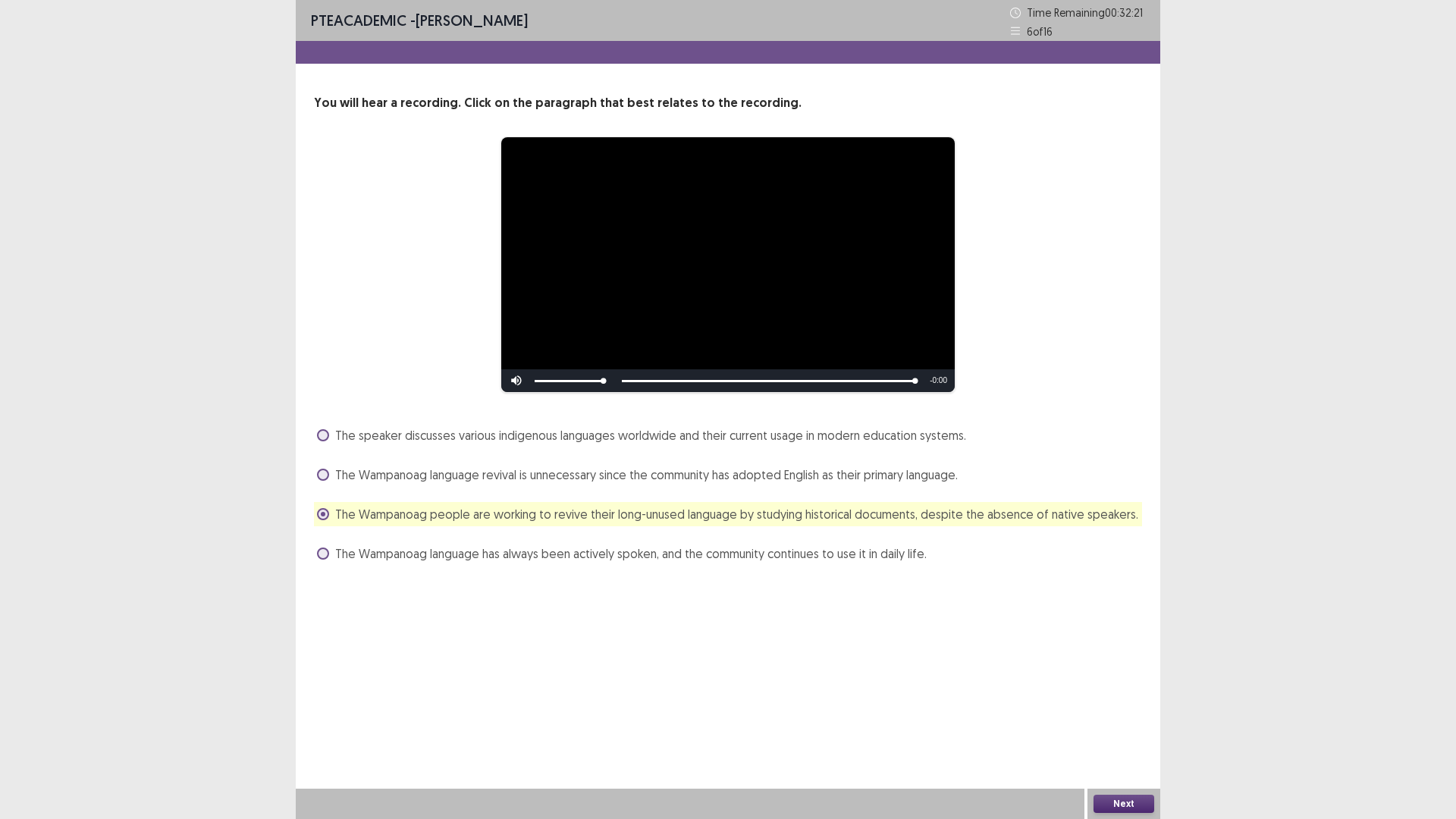
click at [1142, 725] on button "Next" at bounding box center [1123, 804] width 60 height 18
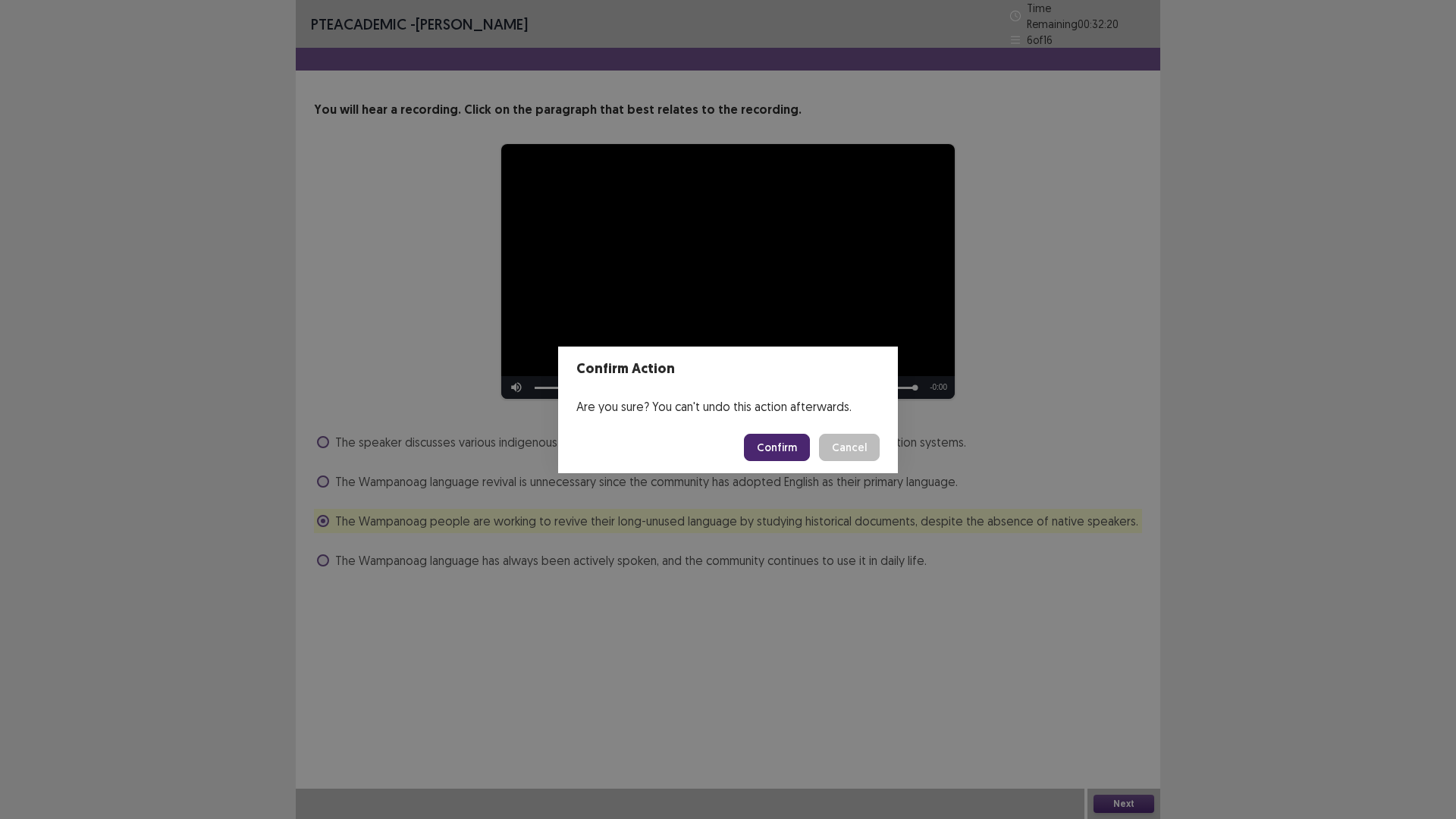
click at [810, 461] on button "Confirm" at bounding box center [777, 448] width 66 height 28
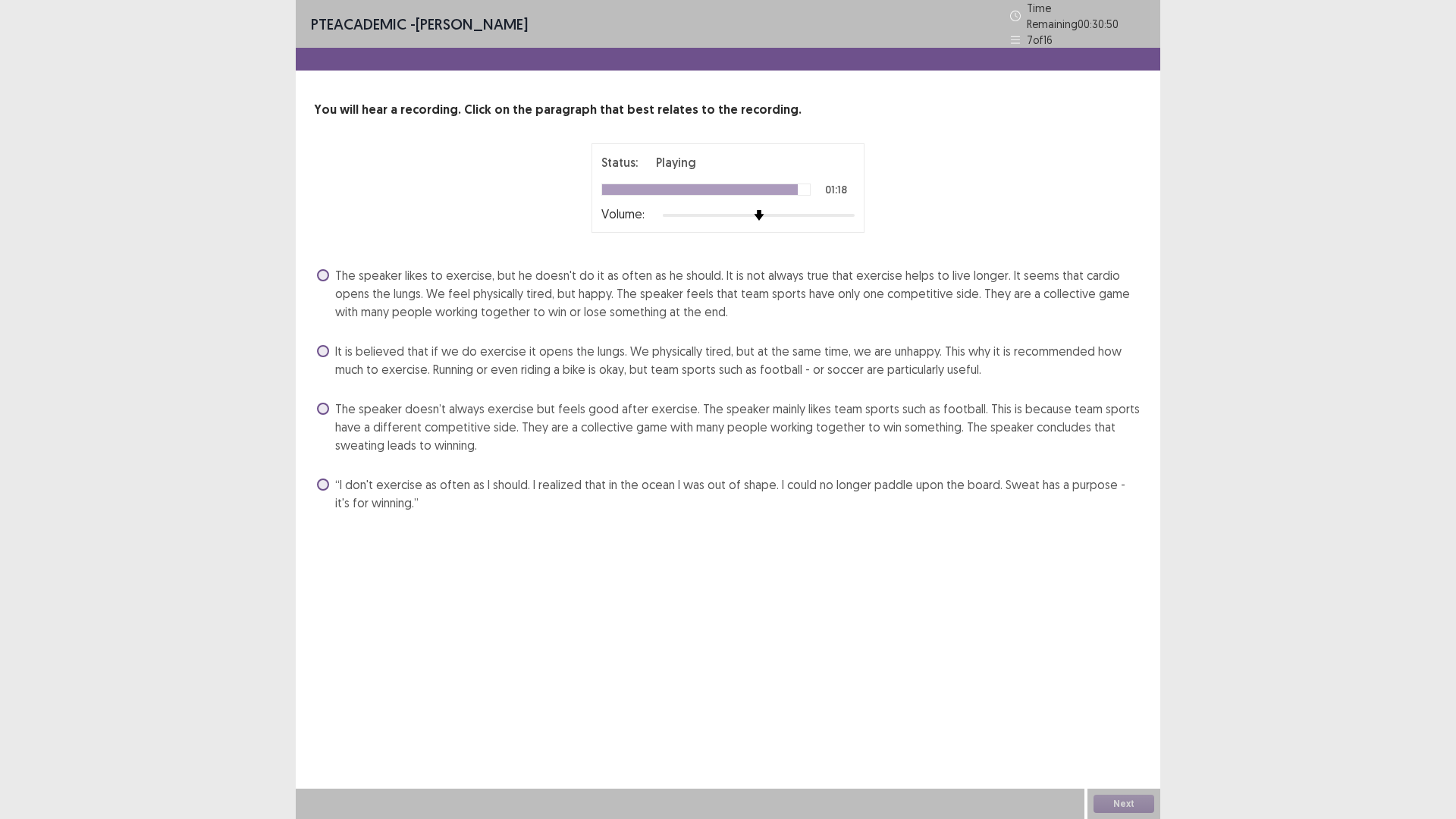
click at [329, 358] on span at bounding box center [323, 352] width 12 height 12
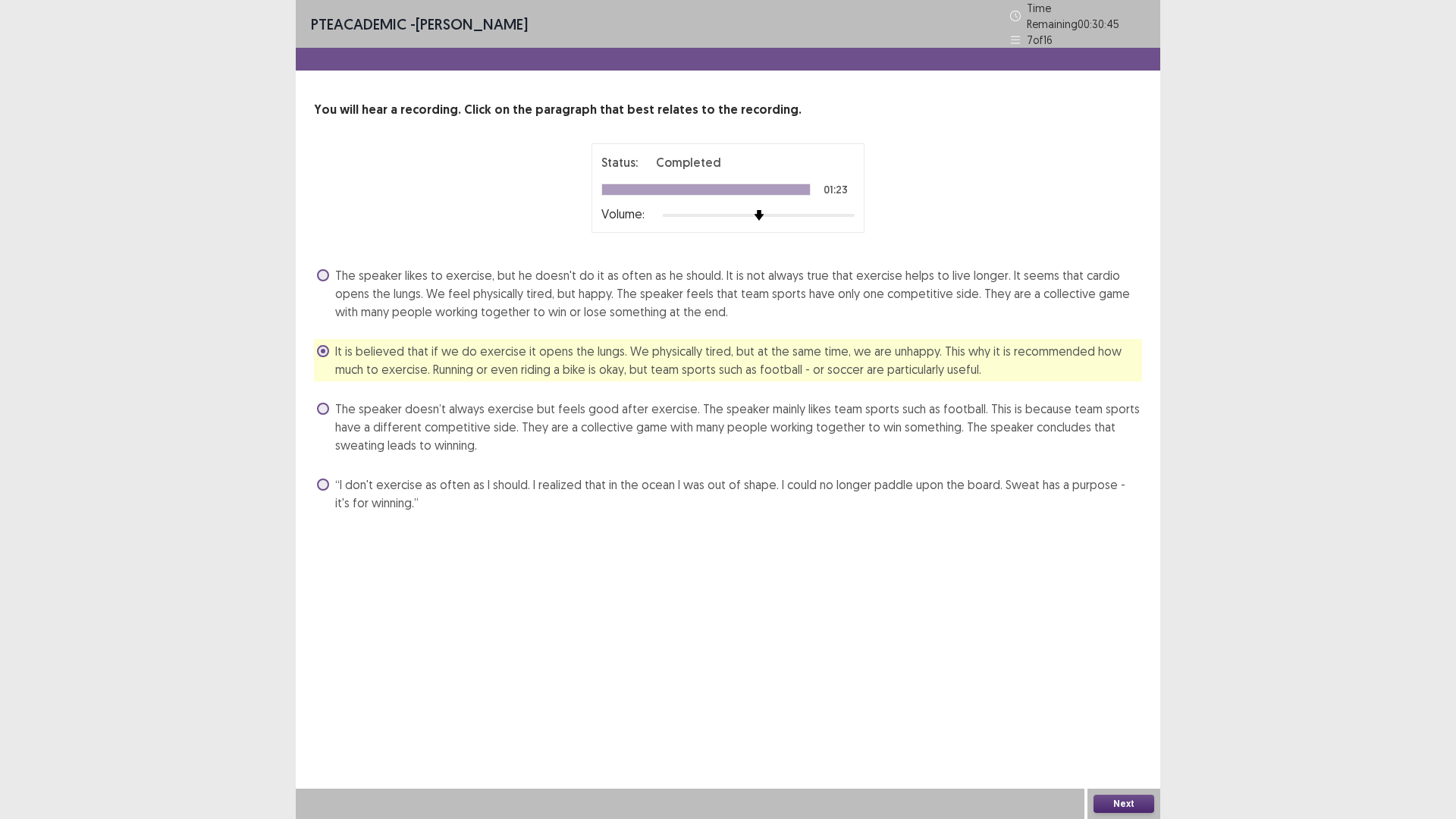
click at [1122, 725] on button "Next" at bounding box center [1123, 804] width 60 height 18
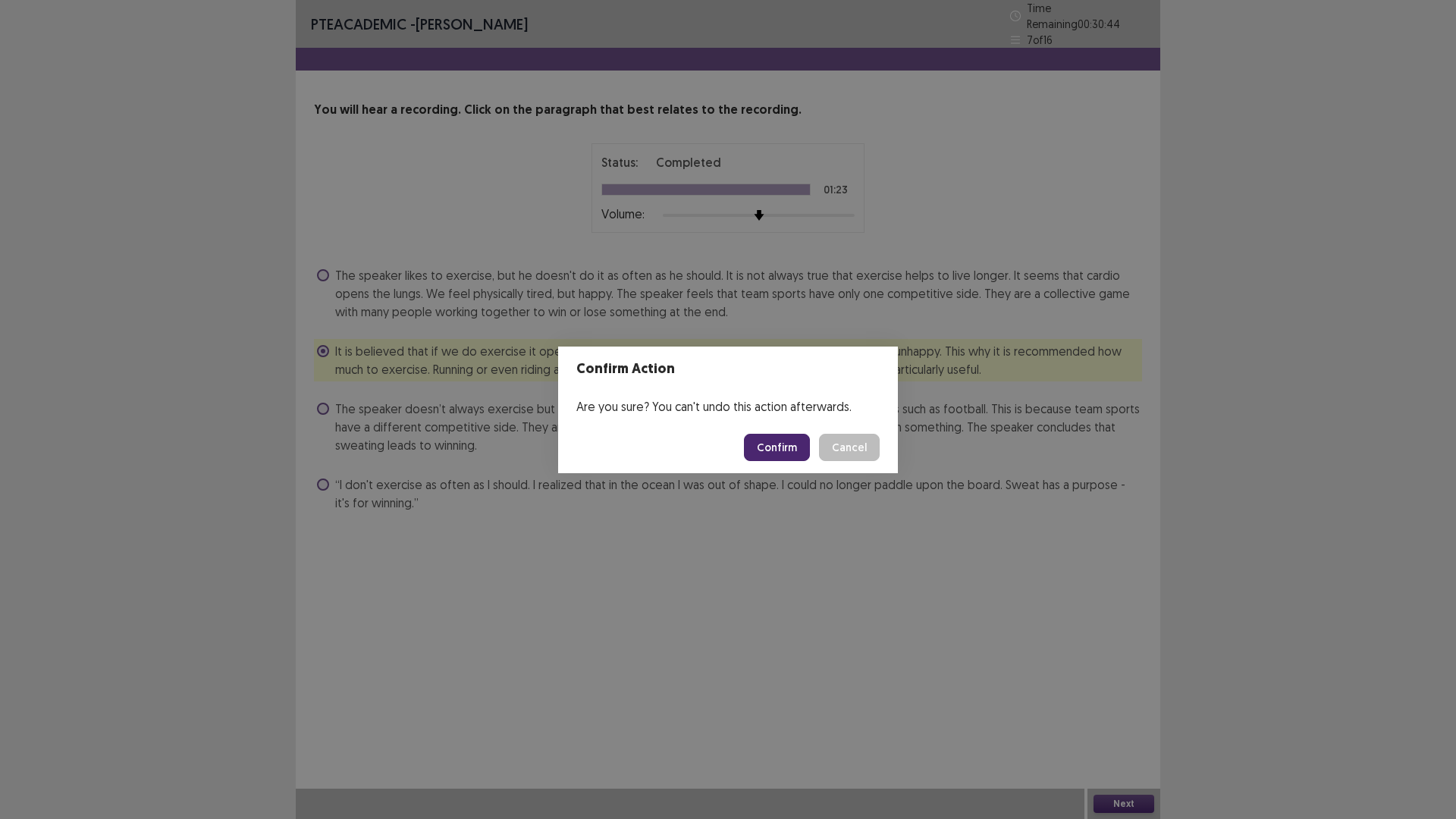
click at [810, 456] on button "Confirm" at bounding box center [777, 448] width 66 height 28
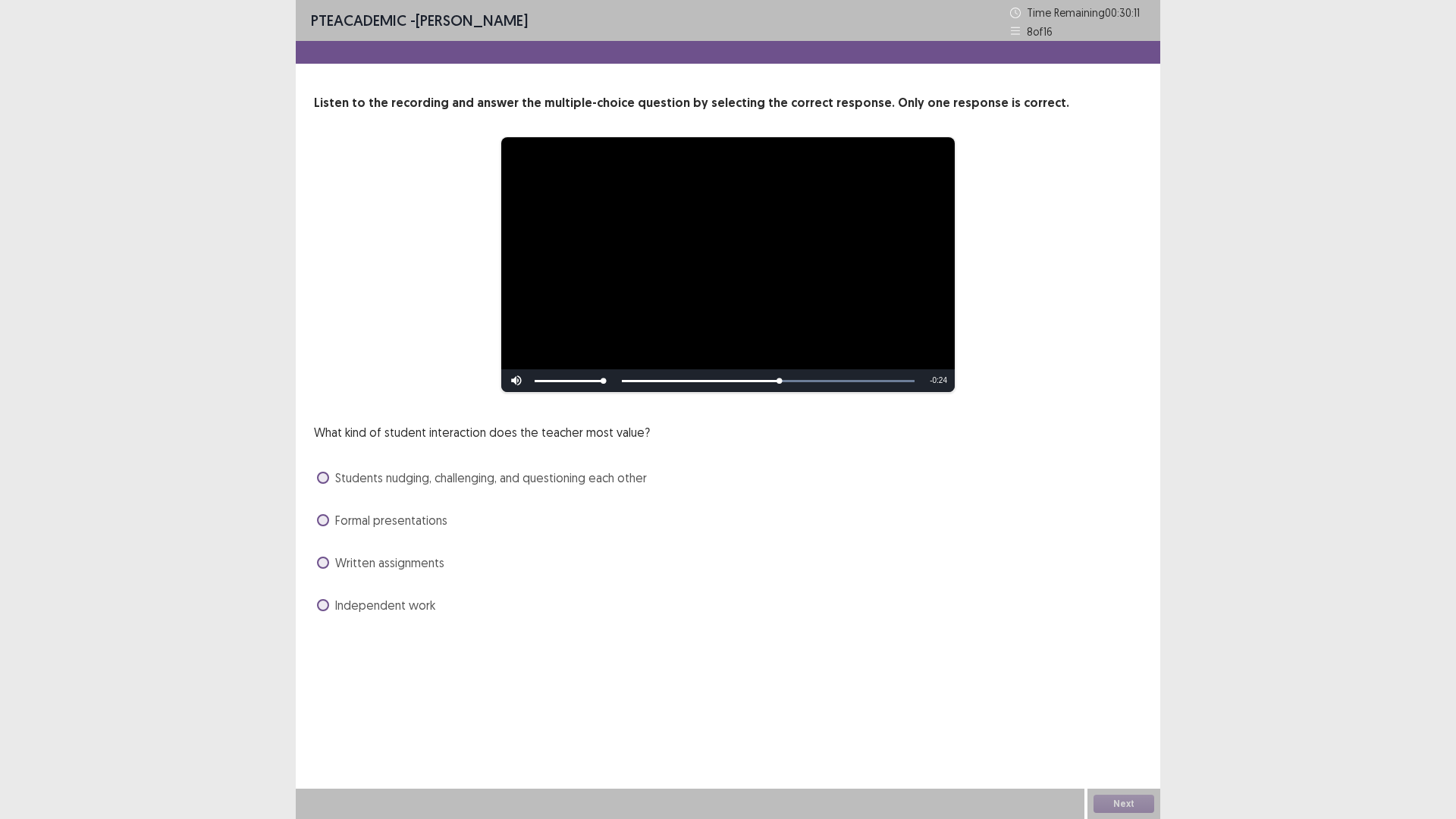
click at [325, 484] on span at bounding box center [323, 478] width 12 height 12
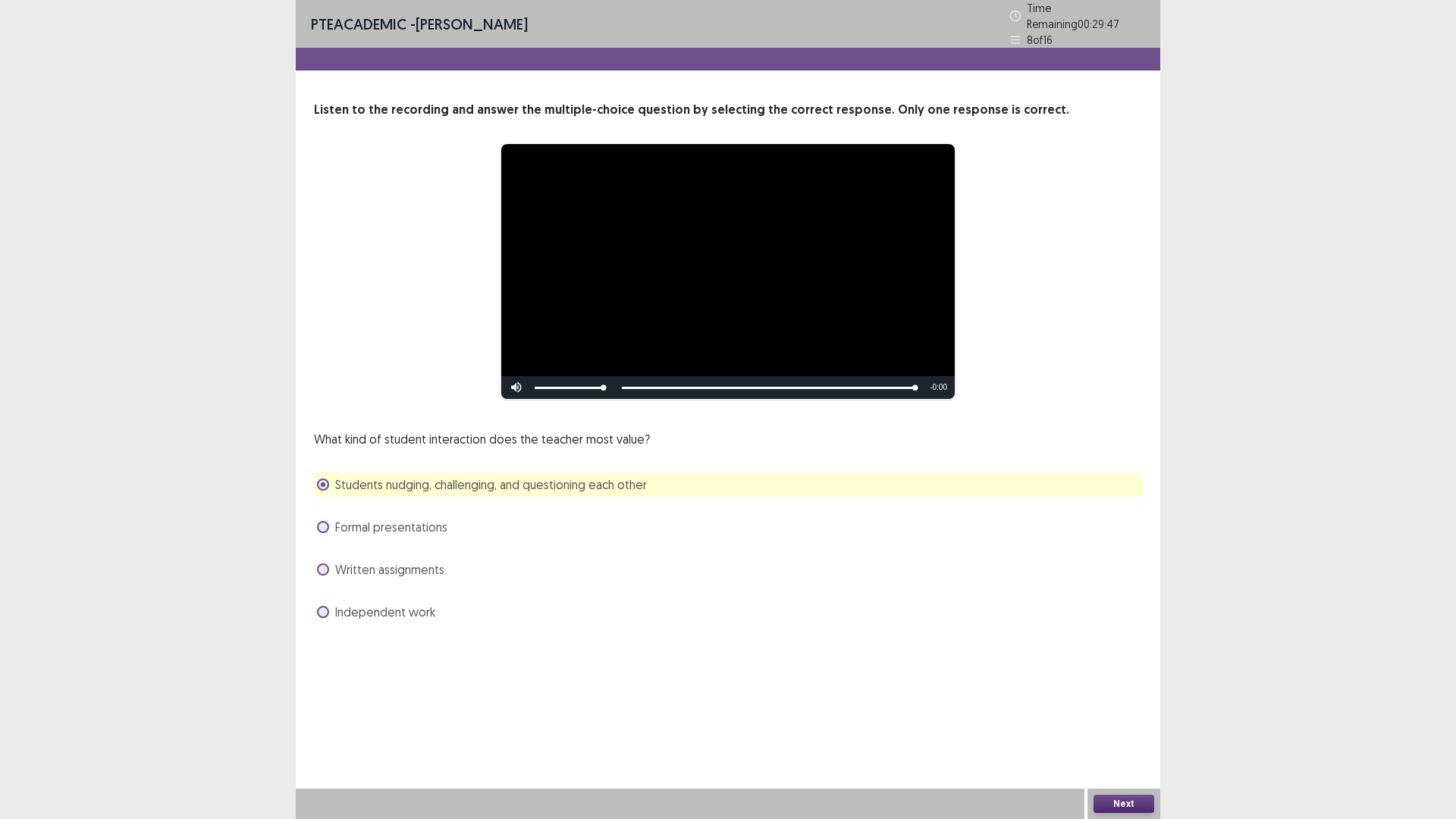
click at [1120, 725] on button "Next" at bounding box center [1123, 804] width 60 height 18
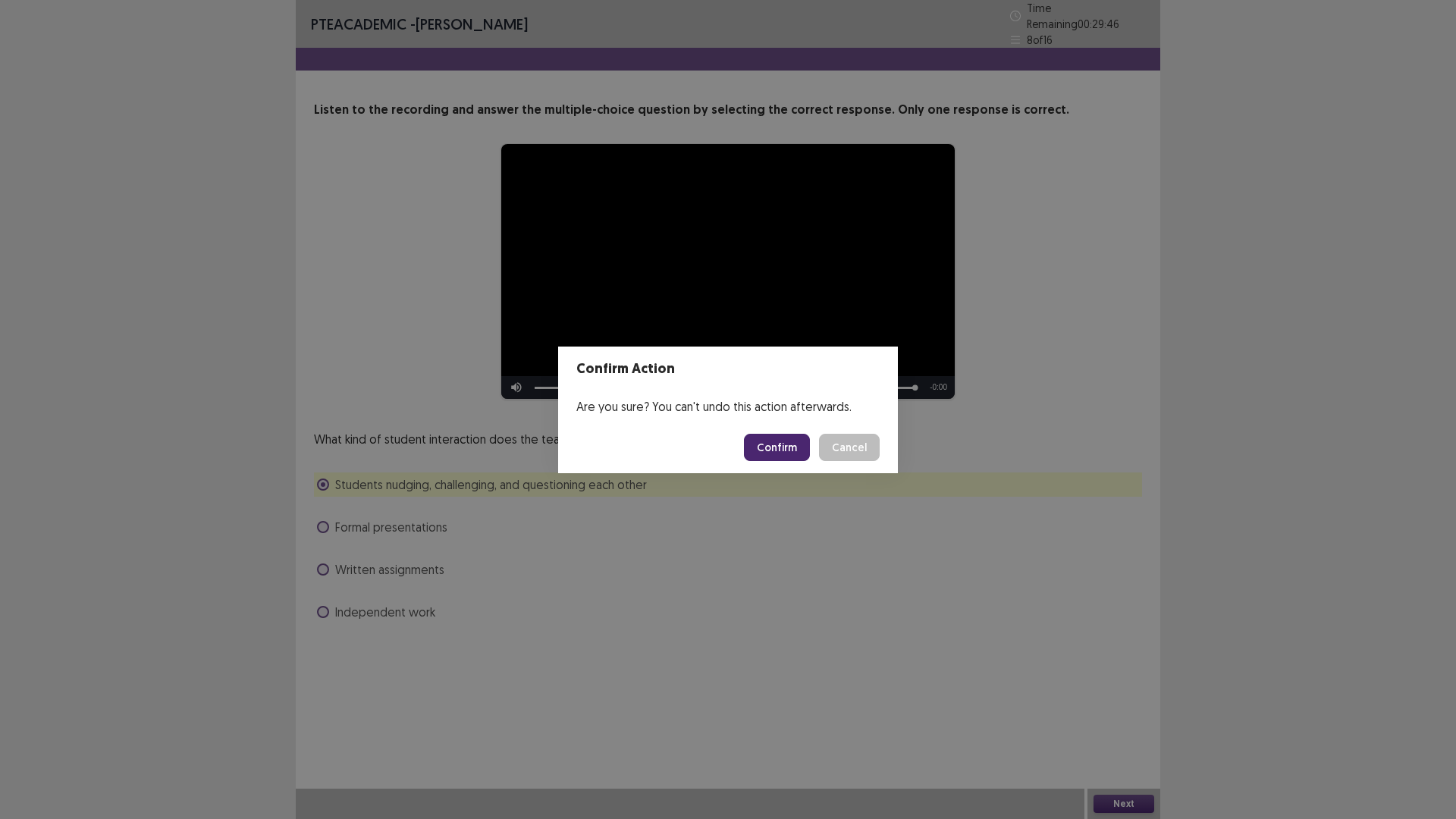
click at [796, 457] on button "Confirm" at bounding box center [777, 448] width 66 height 28
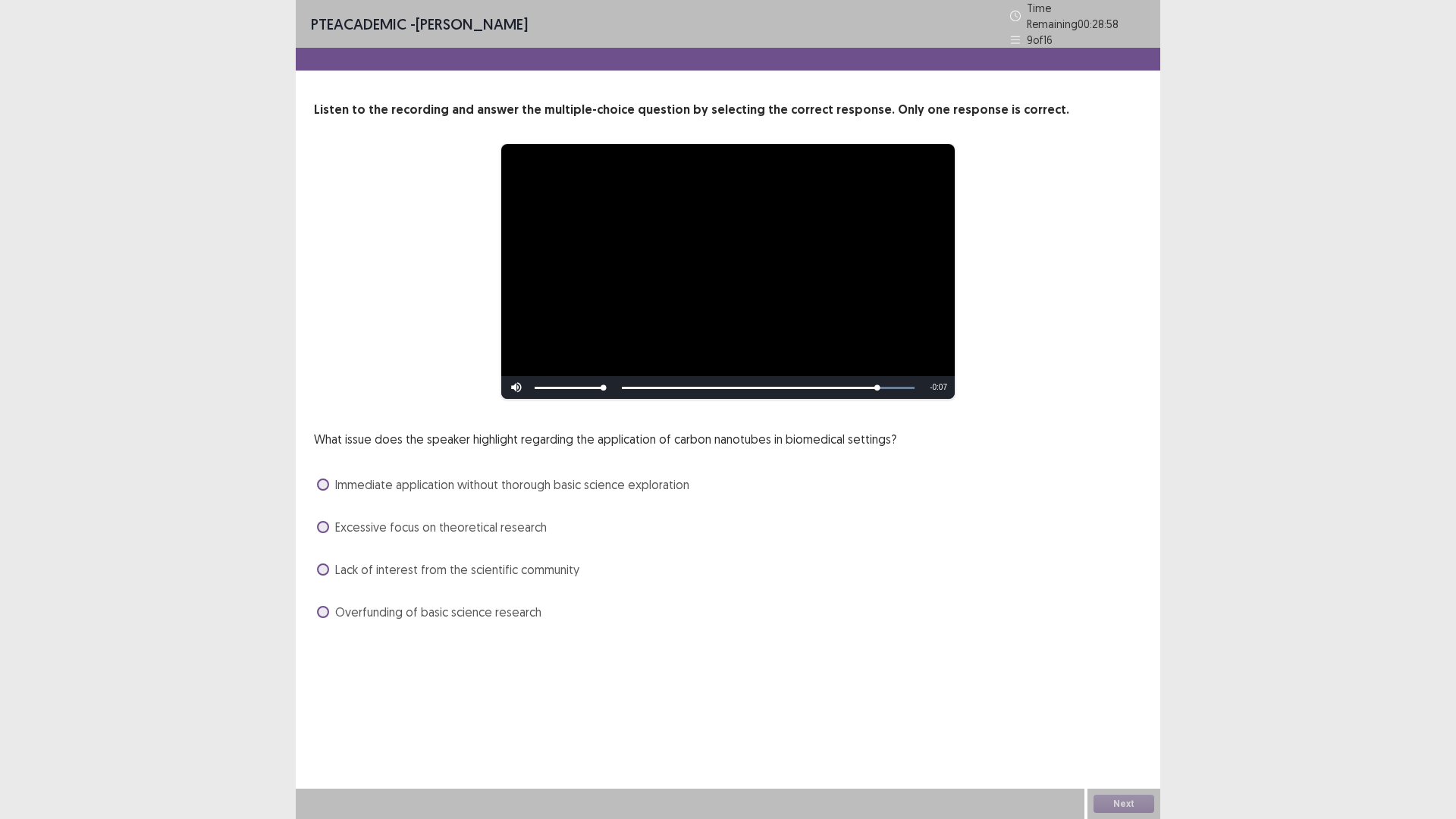
click at [330, 491] on span at bounding box center [323, 484] width 12 height 12
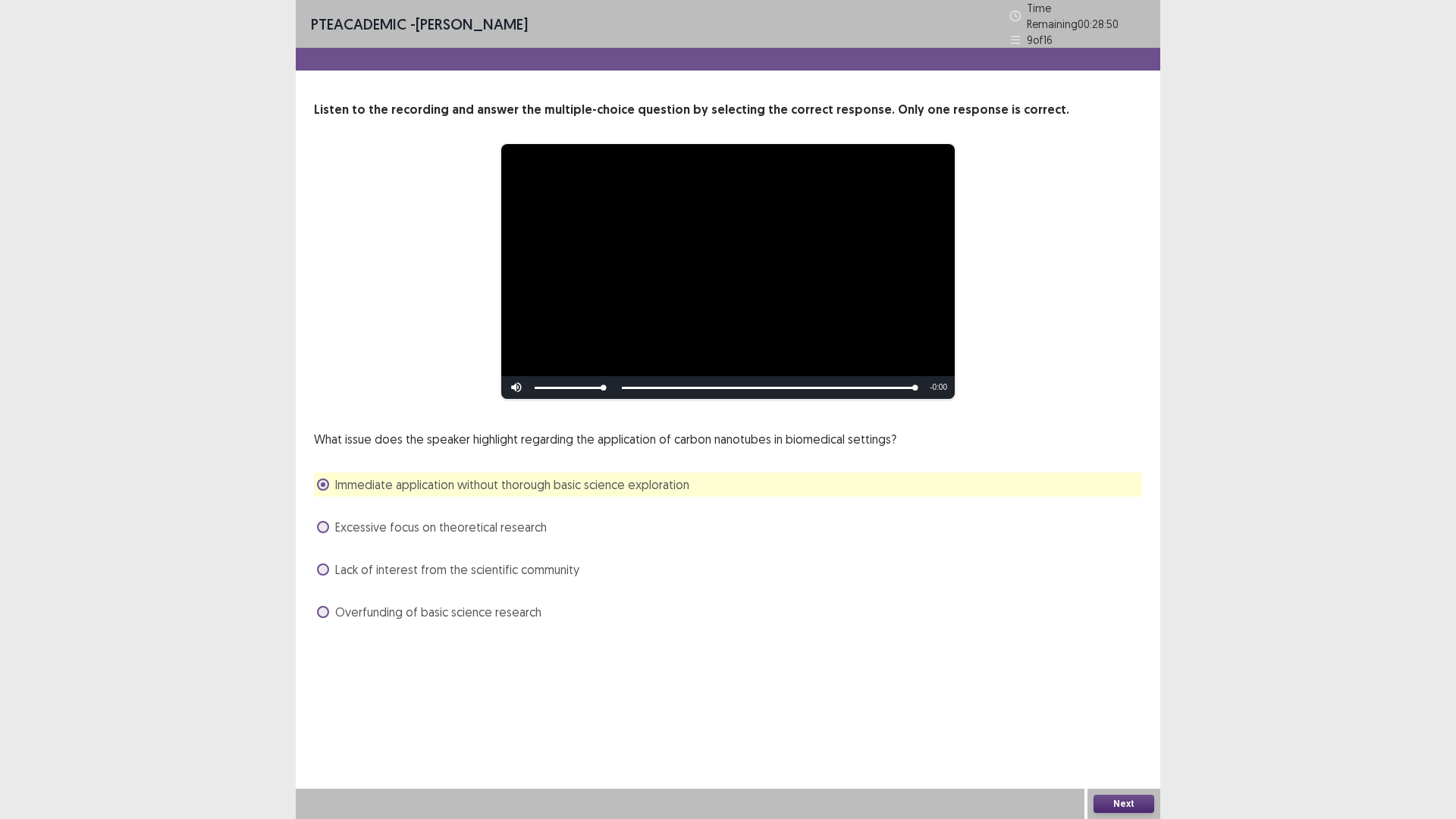
click at [1121, 725] on button "Next" at bounding box center [1123, 804] width 60 height 18
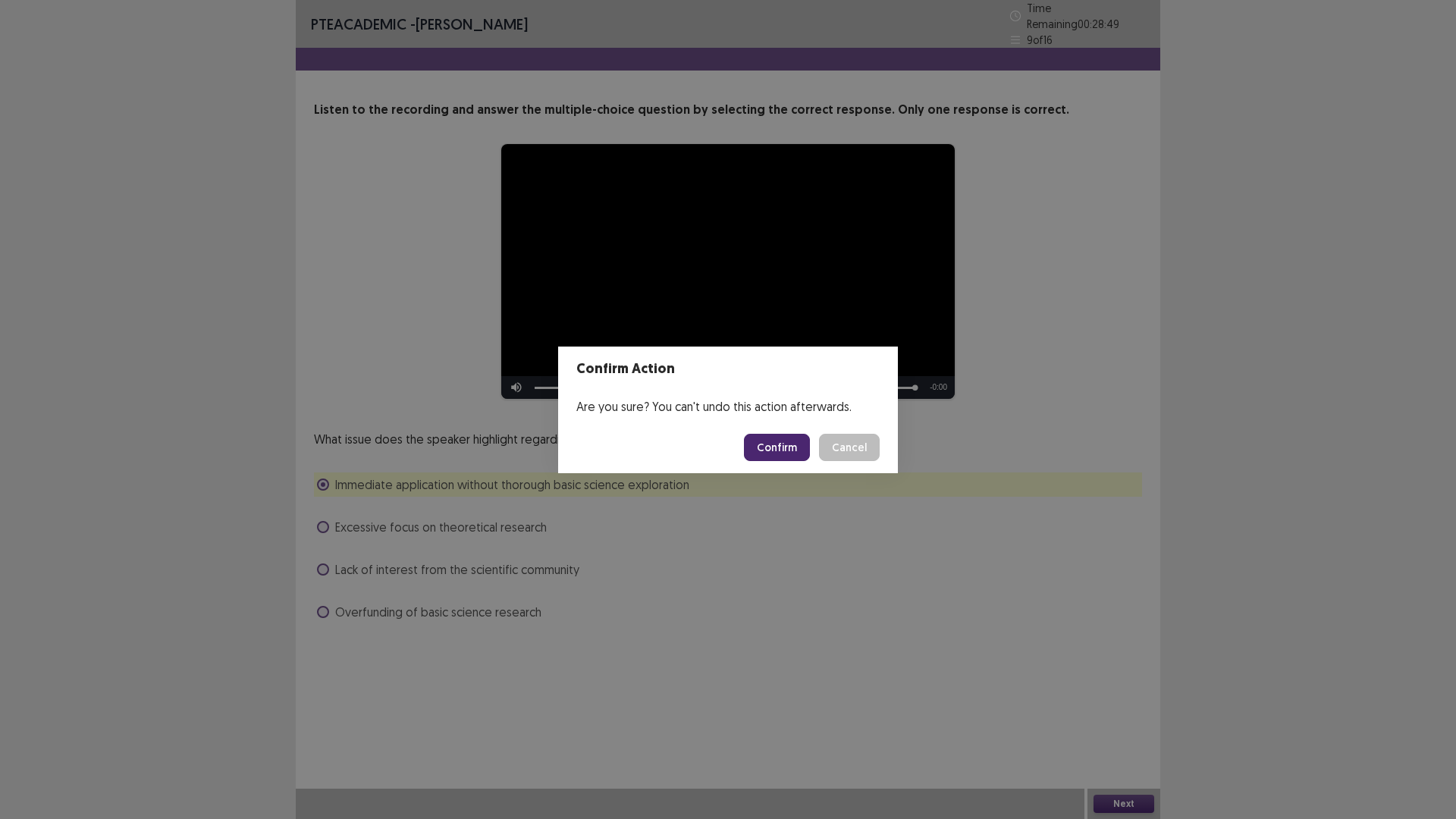
click at [799, 457] on button "Confirm" at bounding box center [777, 448] width 66 height 28
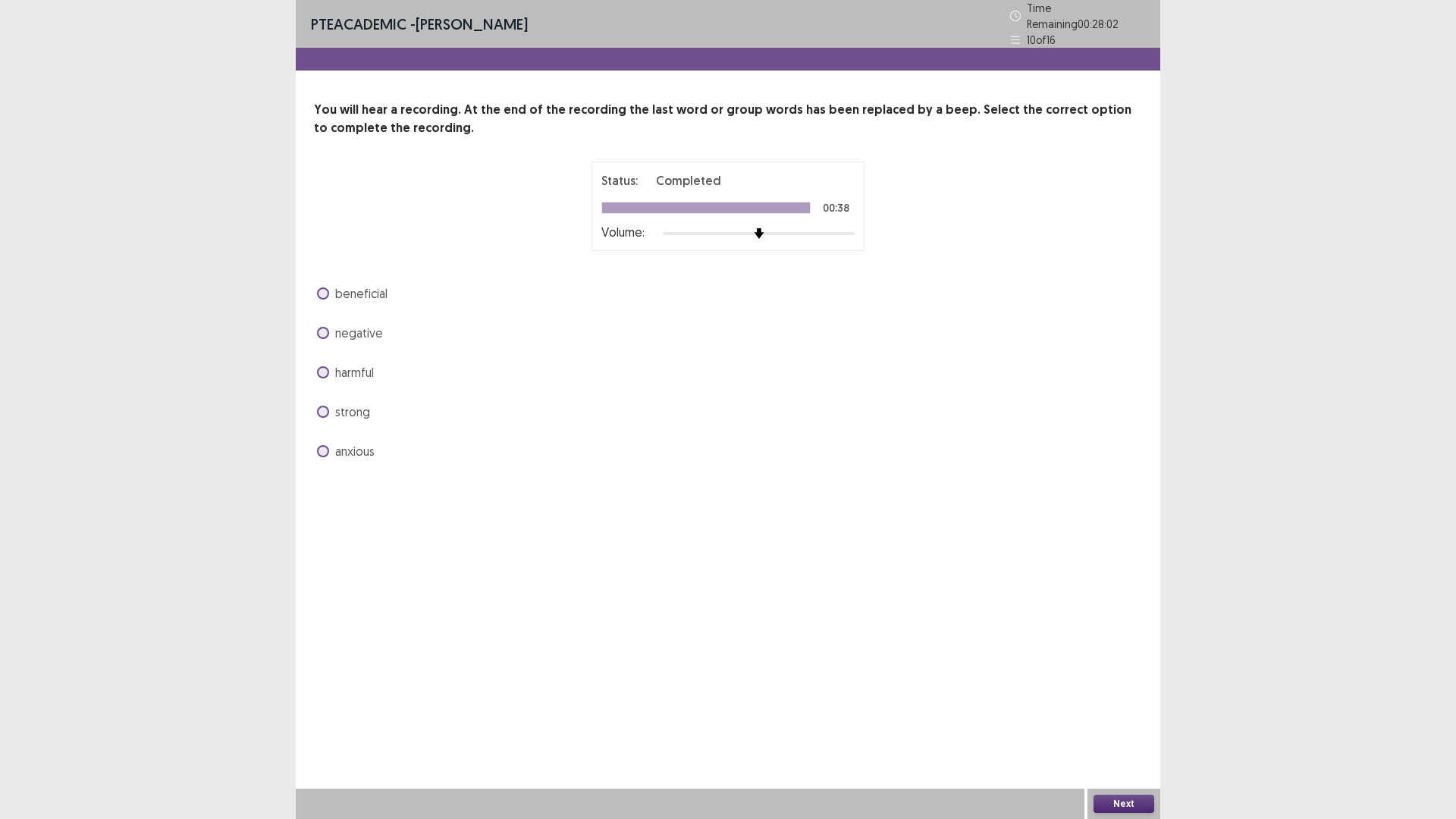
click at [330, 300] on span at bounding box center [323, 293] width 12 height 12
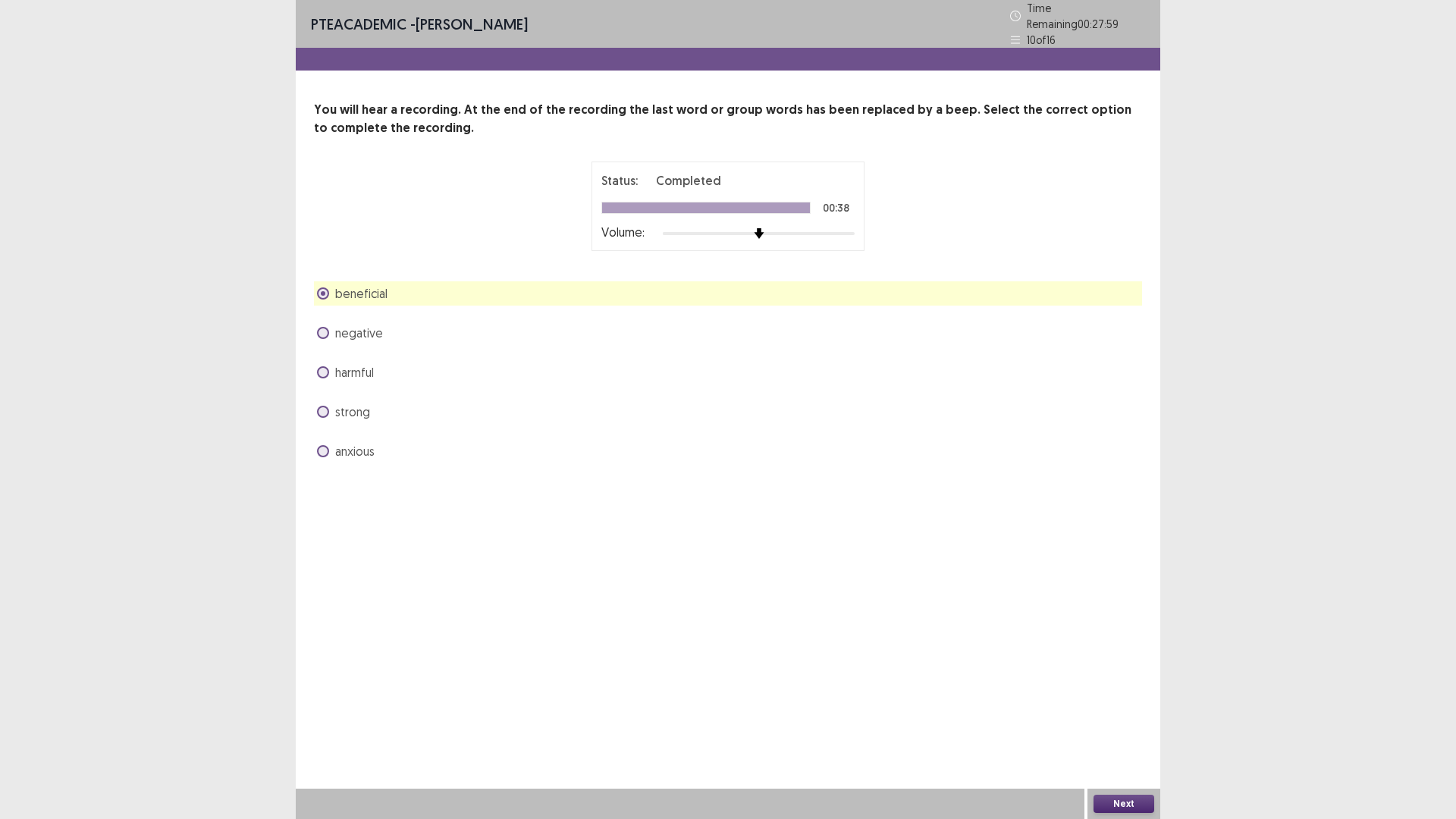
click at [1130, 725] on button "Next" at bounding box center [1123, 804] width 60 height 18
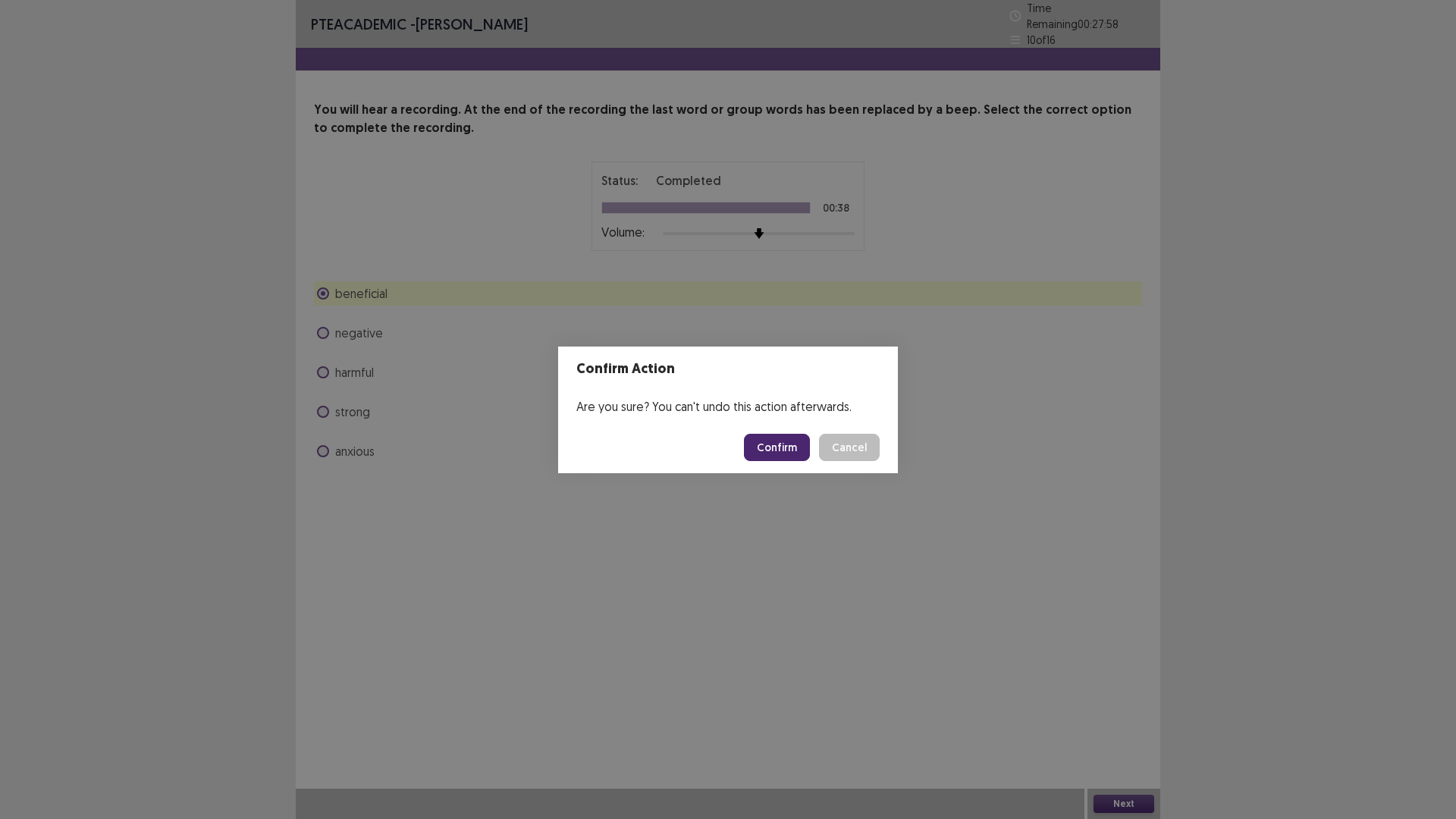
click at [810, 458] on button "Confirm" at bounding box center [777, 448] width 66 height 28
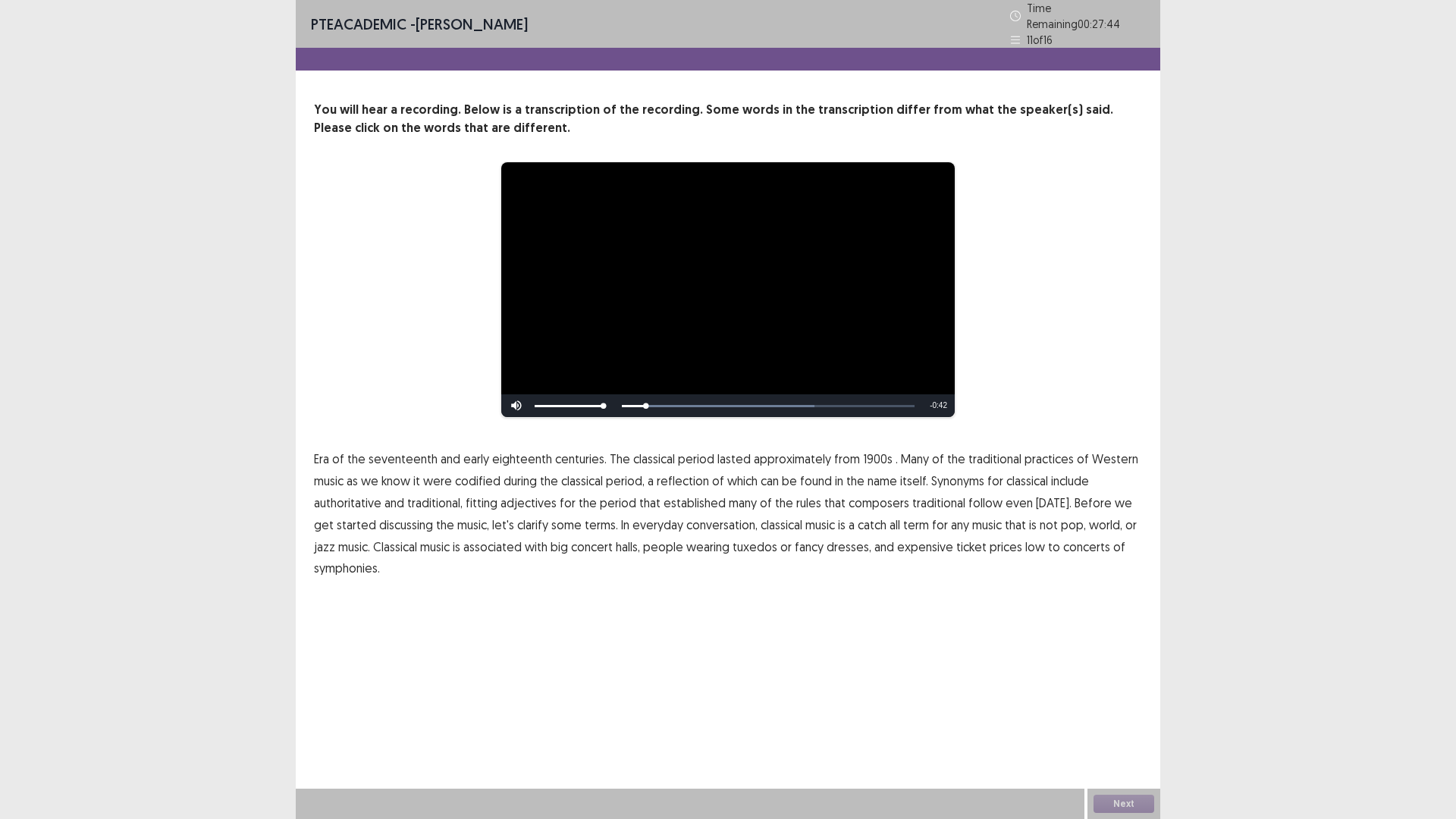
click at [330, 468] on span "Era" at bounding box center [321, 459] width 15 height 18
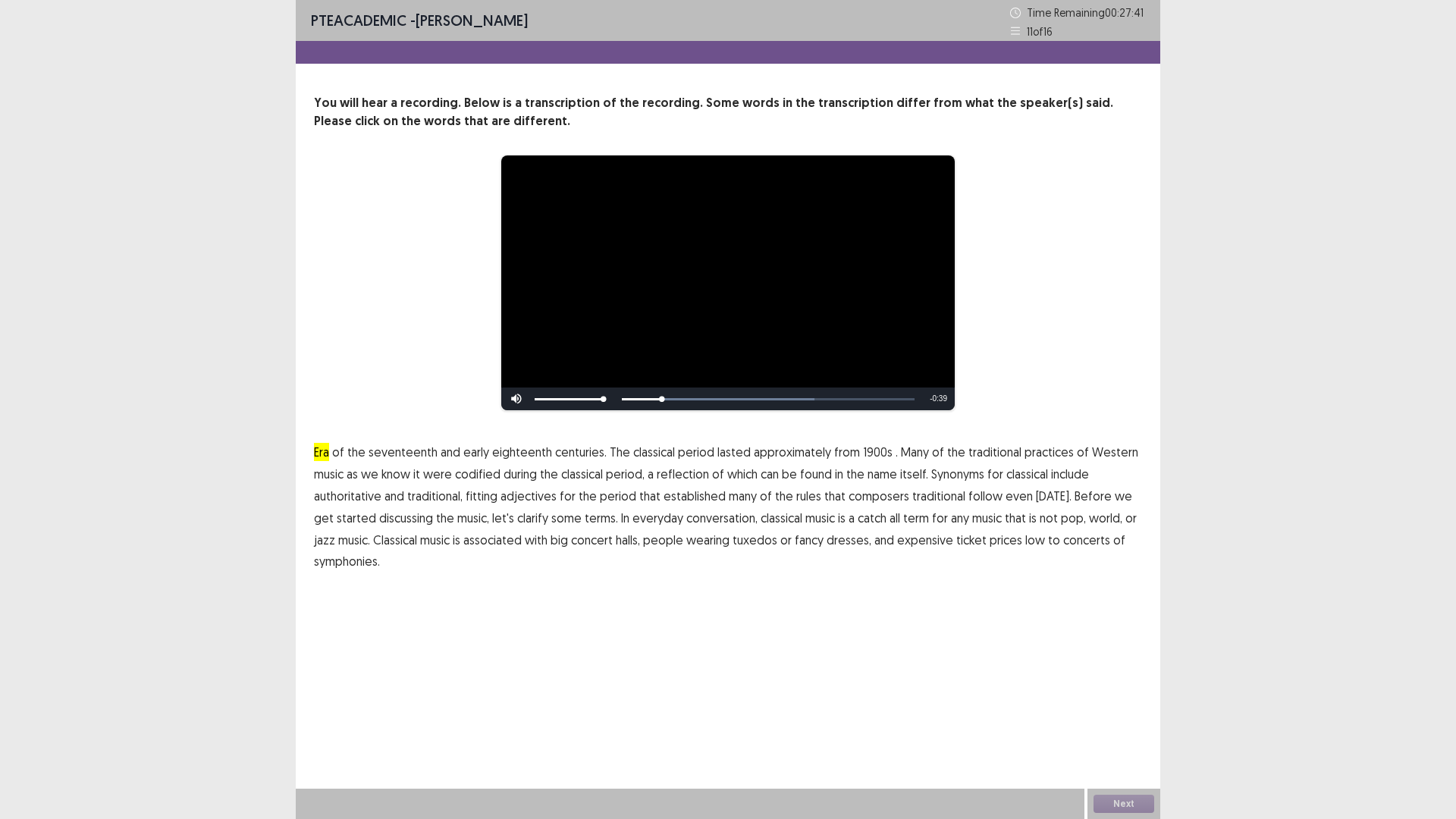
click at [893, 461] on span "1900s" at bounding box center [878, 452] width 30 height 18
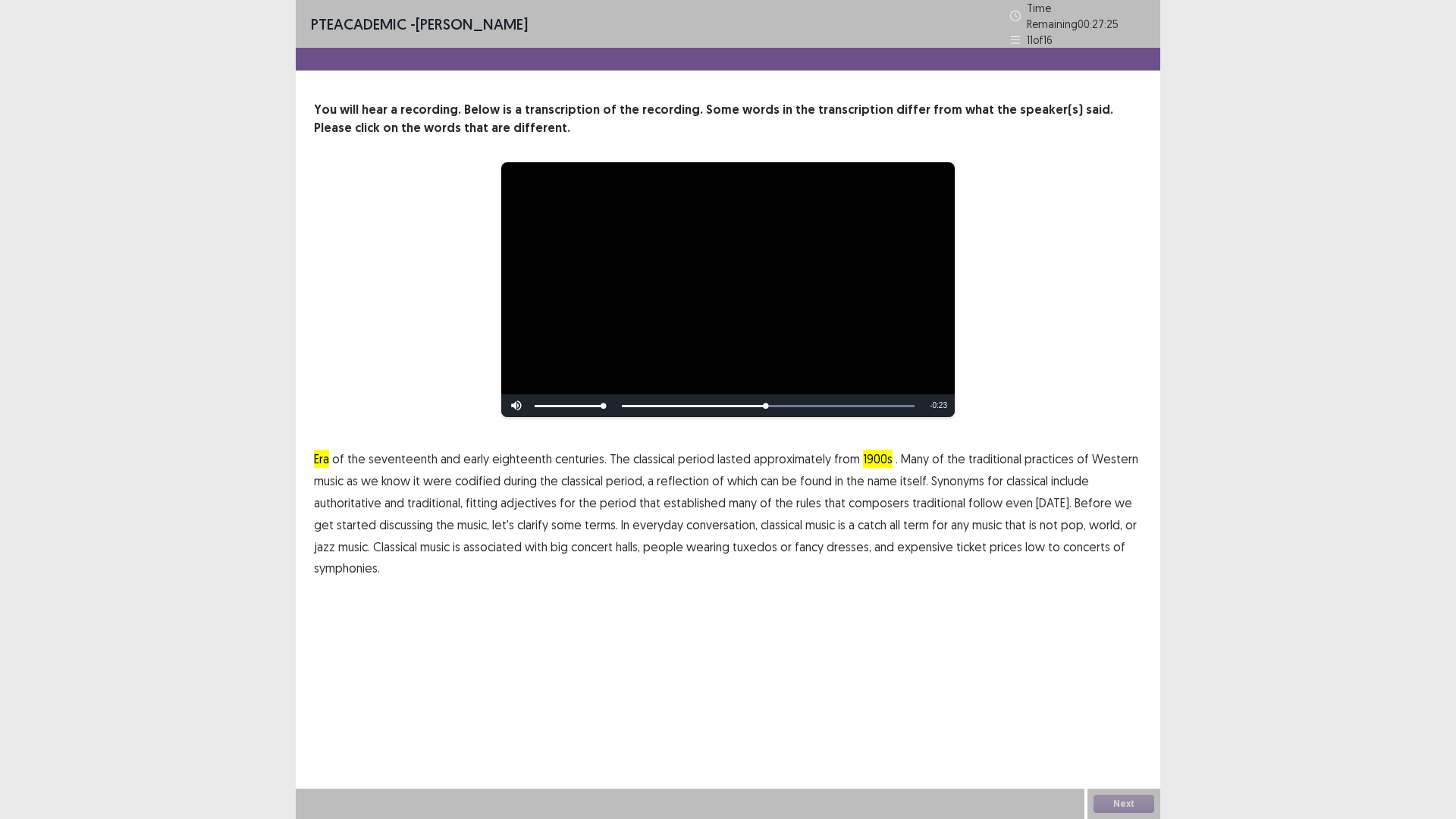
click at [556, 512] on span "adjectives" at bounding box center [529, 503] width 56 height 18
click at [1025, 557] on span "low" at bounding box center [1035, 547] width 20 height 18
click at [380, 577] on span "symphonies." at bounding box center [346, 568] width 66 height 18
click at [1116, 725] on button "Next" at bounding box center [1123, 804] width 60 height 18
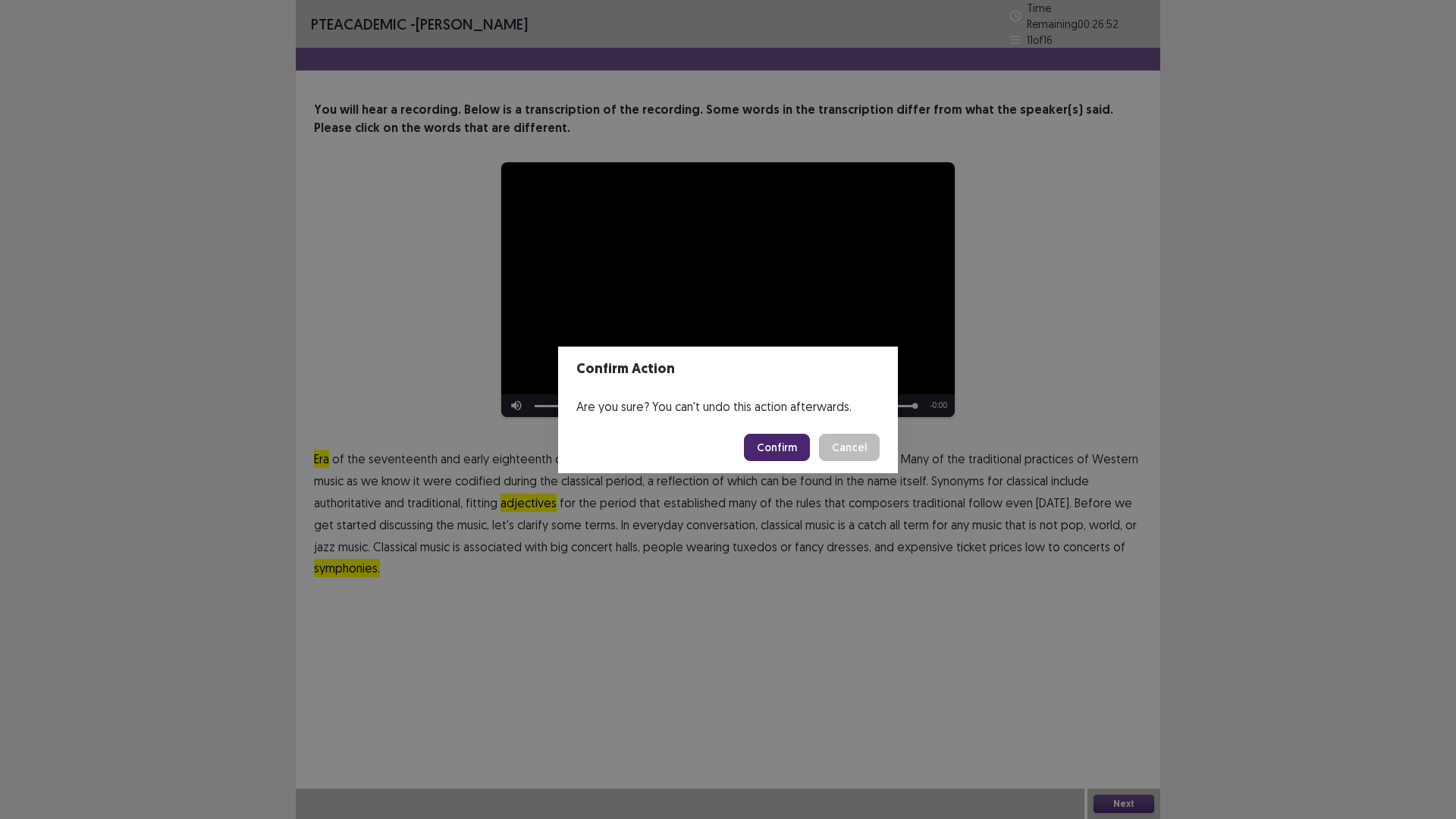
click at [773, 461] on button "Confirm" at bounding box center [777, 448] width 66 height 28
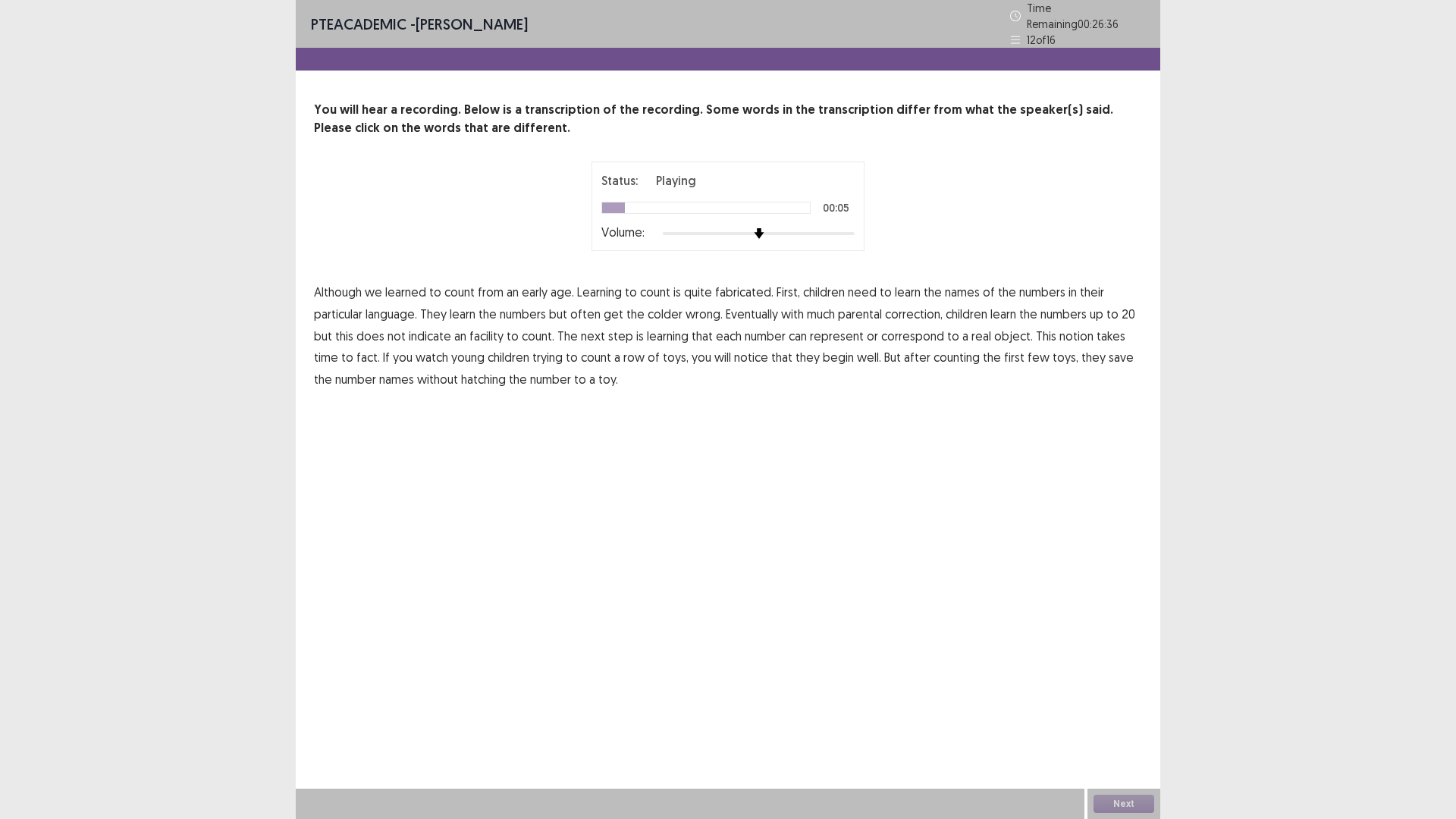
click at [773, 301] on span "fabricated." at bounding box center [743, 292] width 58 height 18
click at [683, 323] on span "colder" at bounding box center [664, 314] width 35 height 18
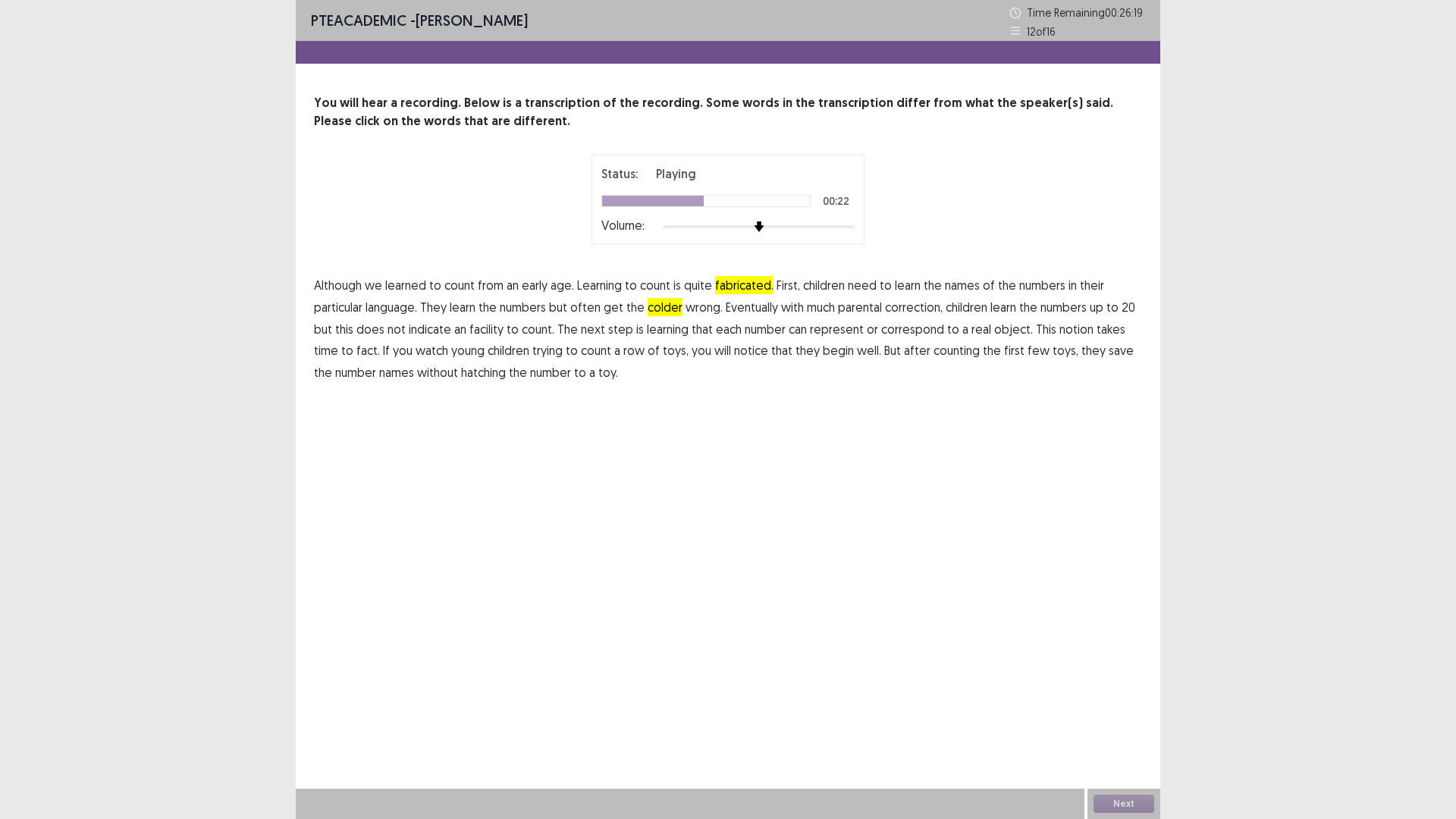
click at [504, 339] on span "facility" at bounding box center [486, 329] width 34 height 18
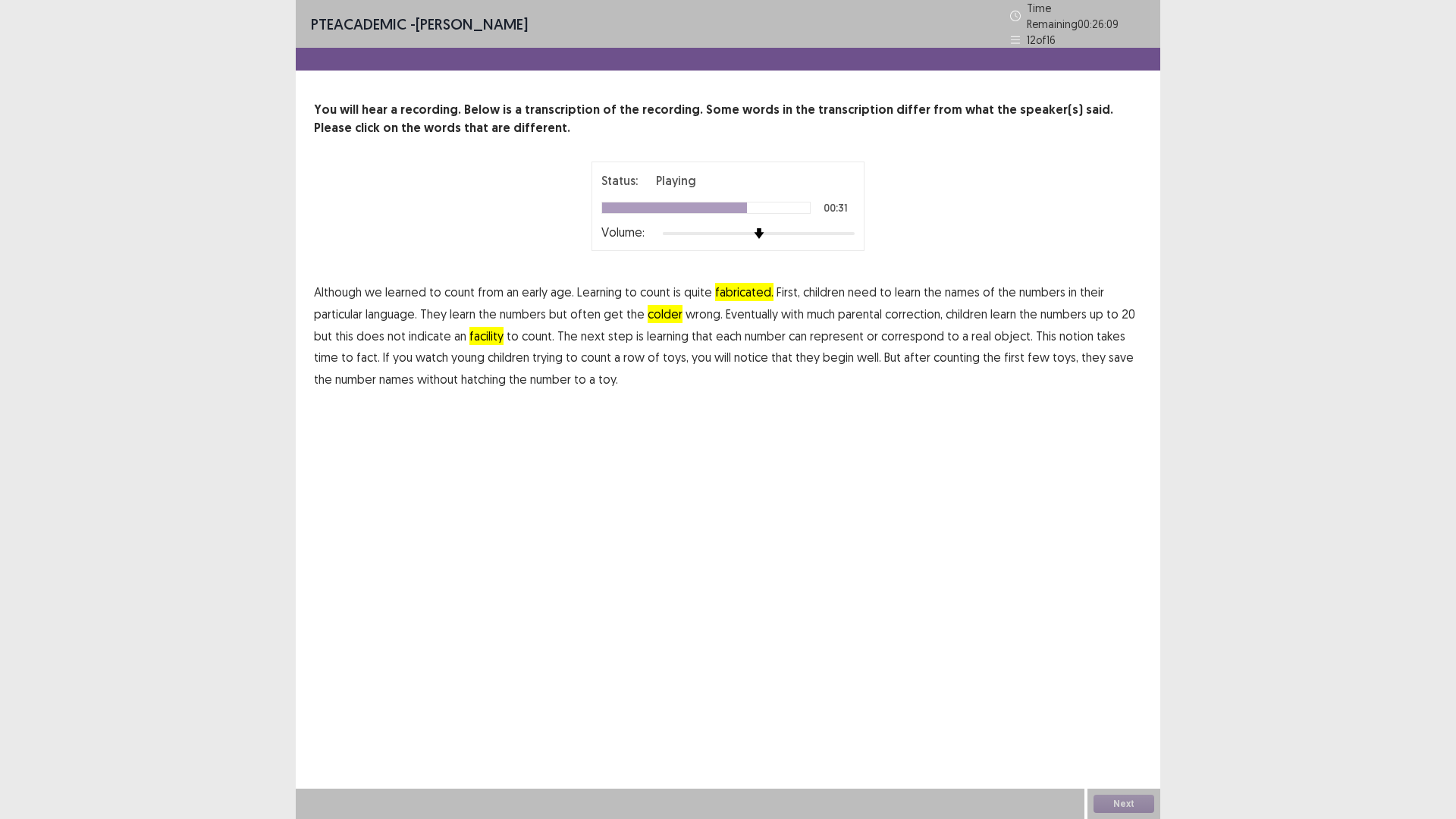
click at [380, 366] on span "fact." at bounding box center [368, 358] width 24 height 18
click at [503, 388] on span "hatching" at bounding box center [483, 379] width 45 height 18
click at [1145, 725] on button "Next" at bounding box center [1123, 804] width 60 height 18
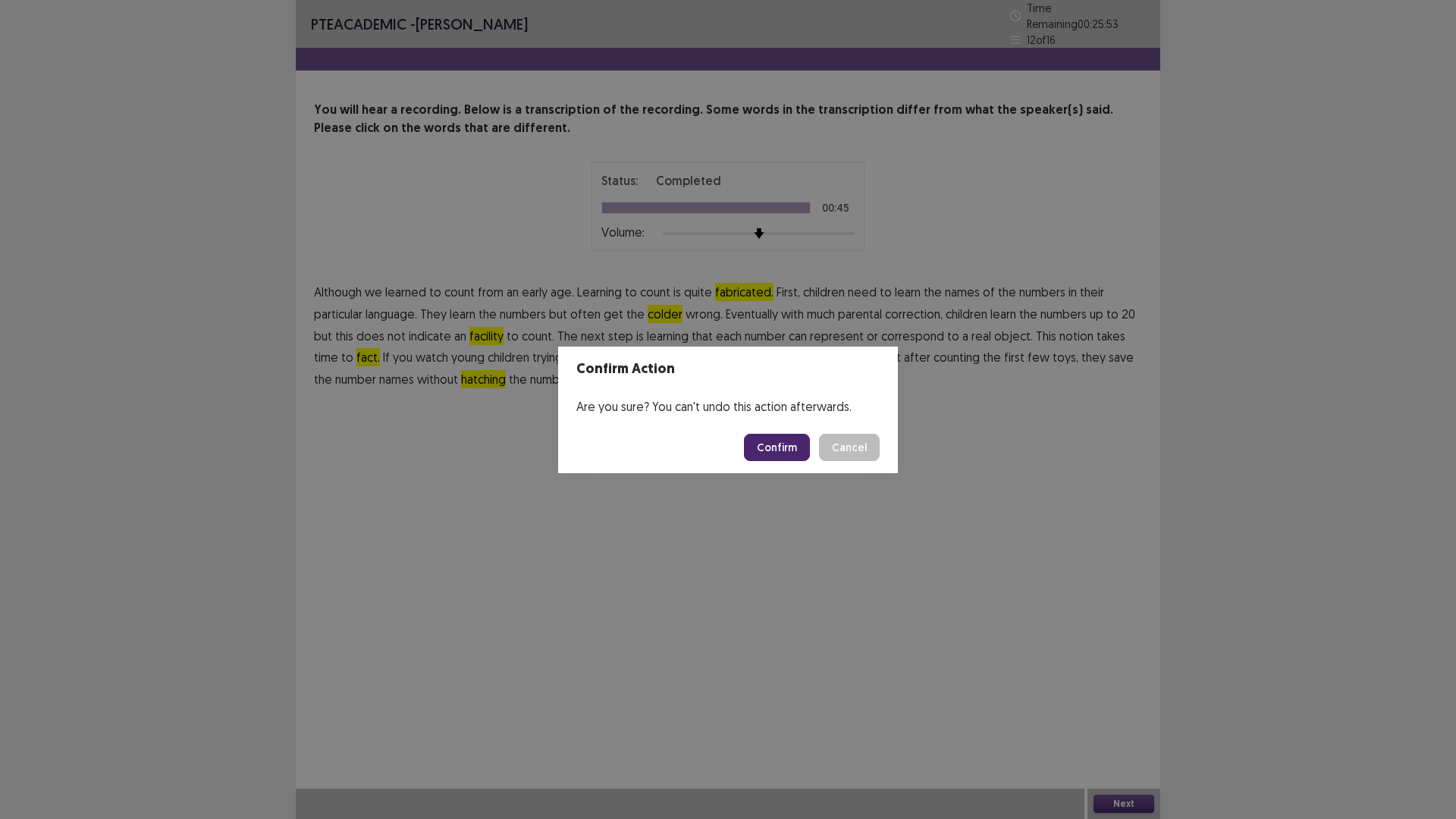
click at [810, 453] on button "Confirm" at bounding box center [777, 448] width 66 height 28
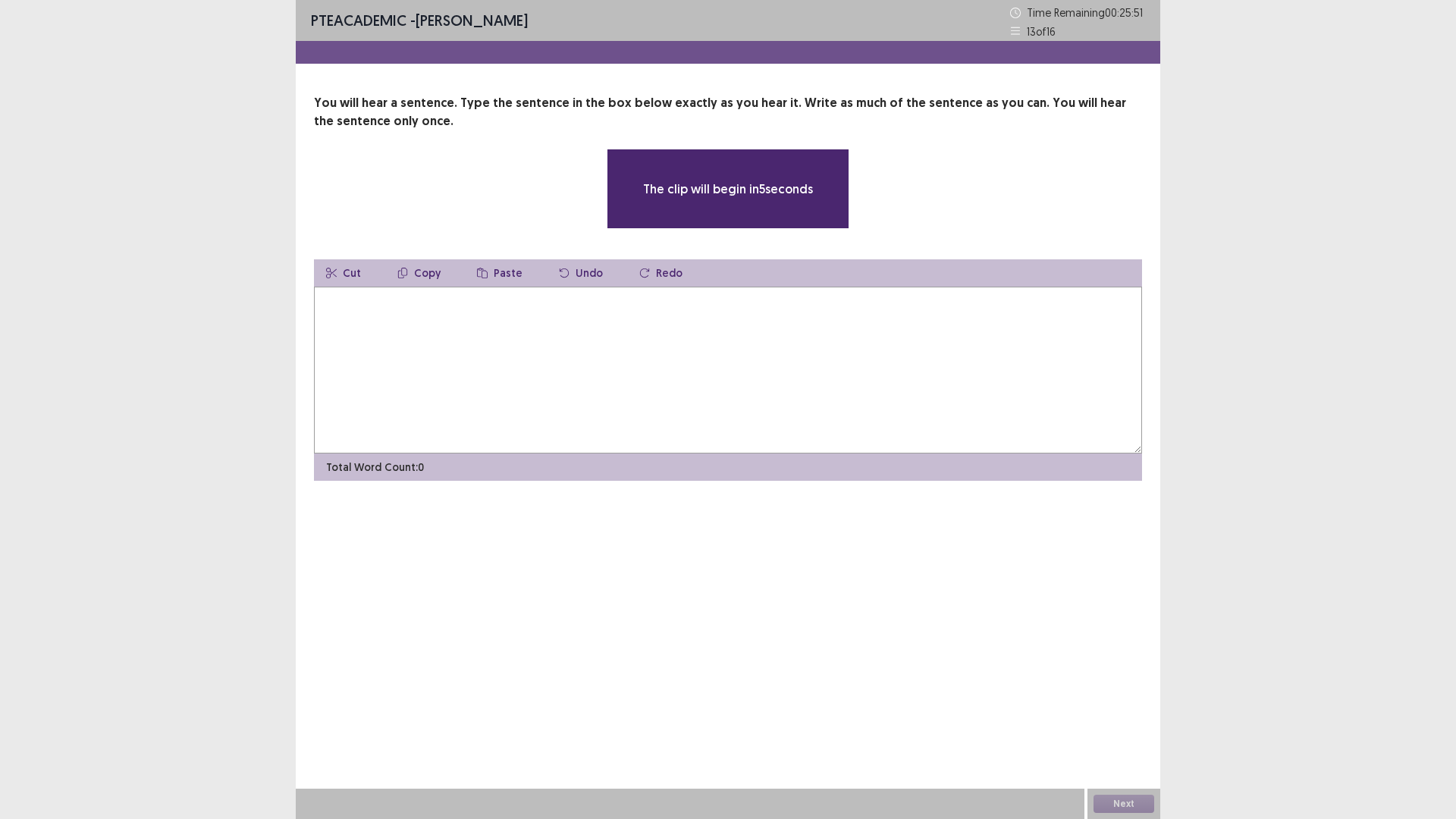
click at [541, 407] on textarea at bounding box center [728, 370] width 828 height 167
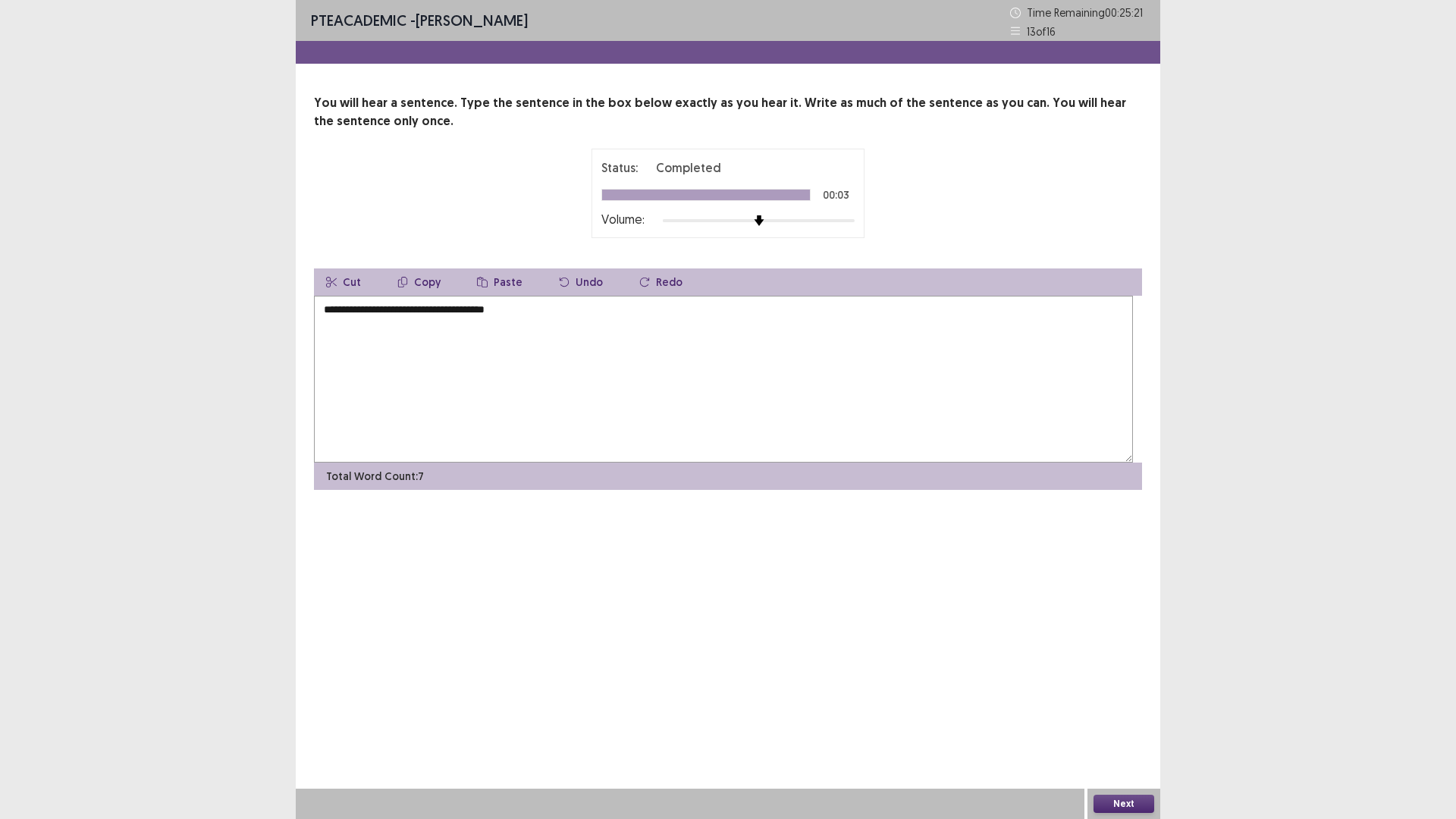
click at [531, 386] on textarea "**********" at bounding box center [723, 379] width 819 height 167
type textarea "**********"
click at [1136, 725] on button "Next" at bounding box center [1123, 804] width 60 height 18
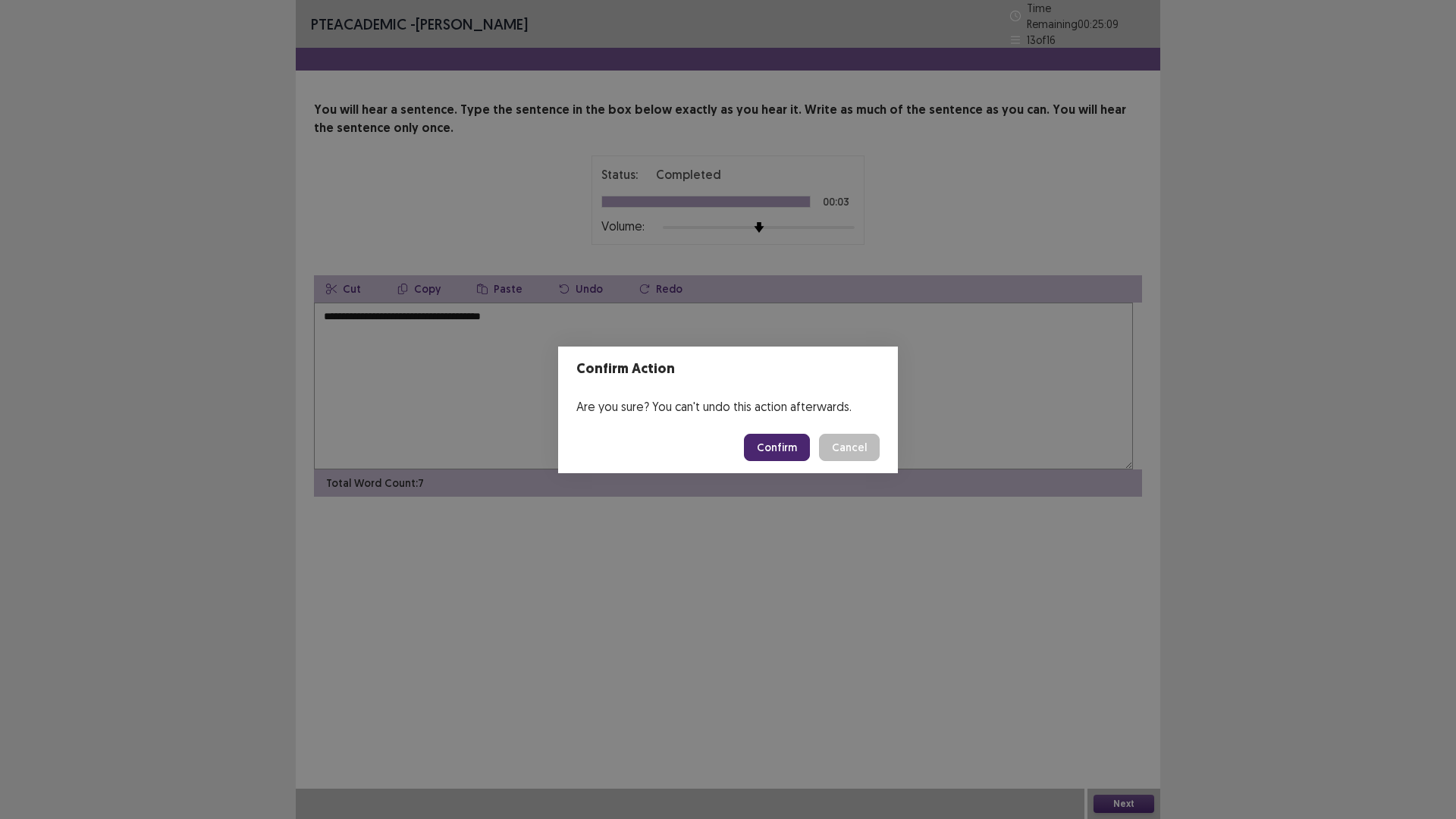
click at [805, 454] on button "Confirm" at bounding box center [777, 448] width 66 height 28
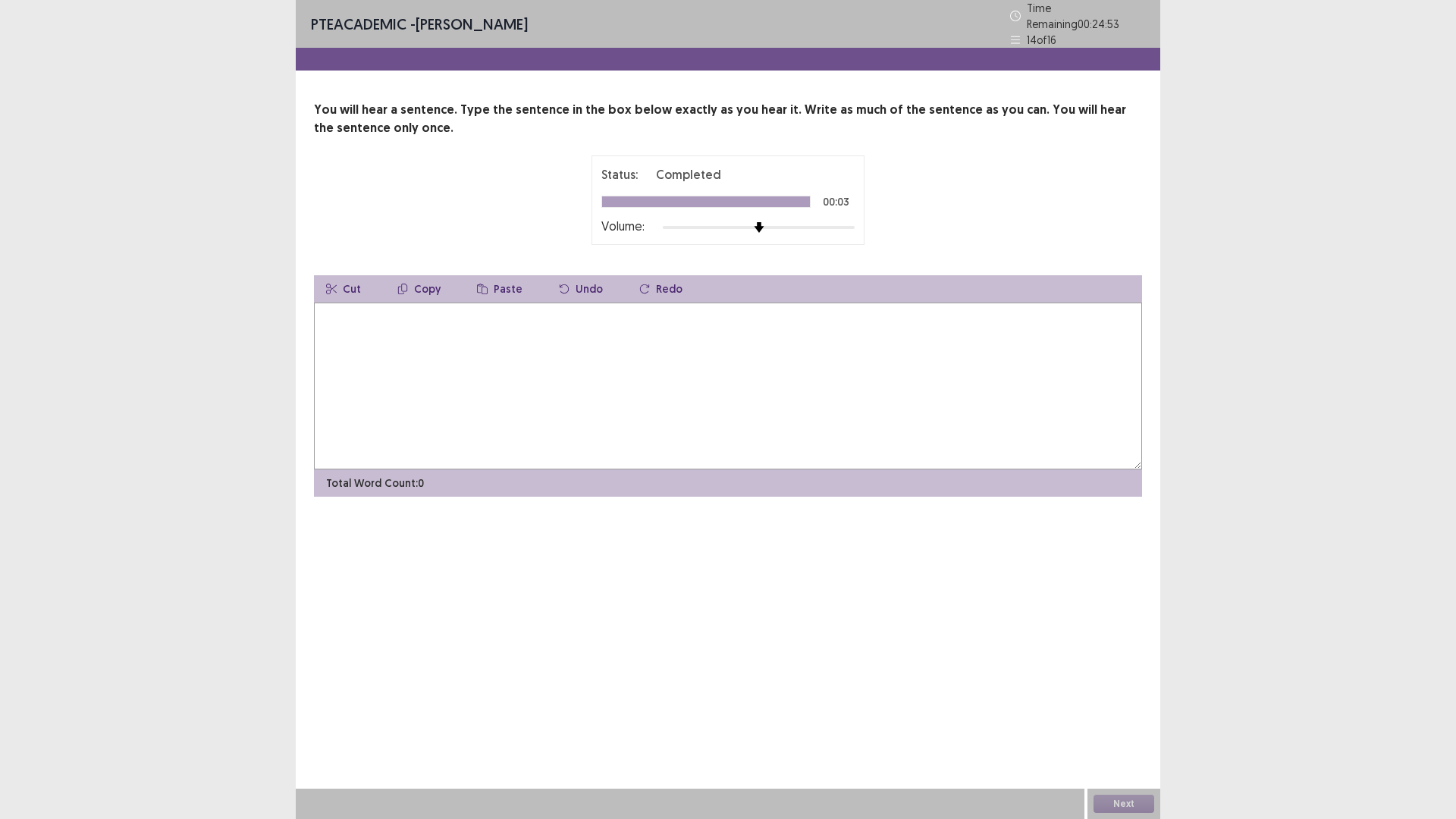
click at [411, 368] on textarea at bounding box center [728, 386] width 828 height 167
type textarea "**********"
click at [1117, 725] on button "Next" at bounding box center [1123, 804] width 60 height 18
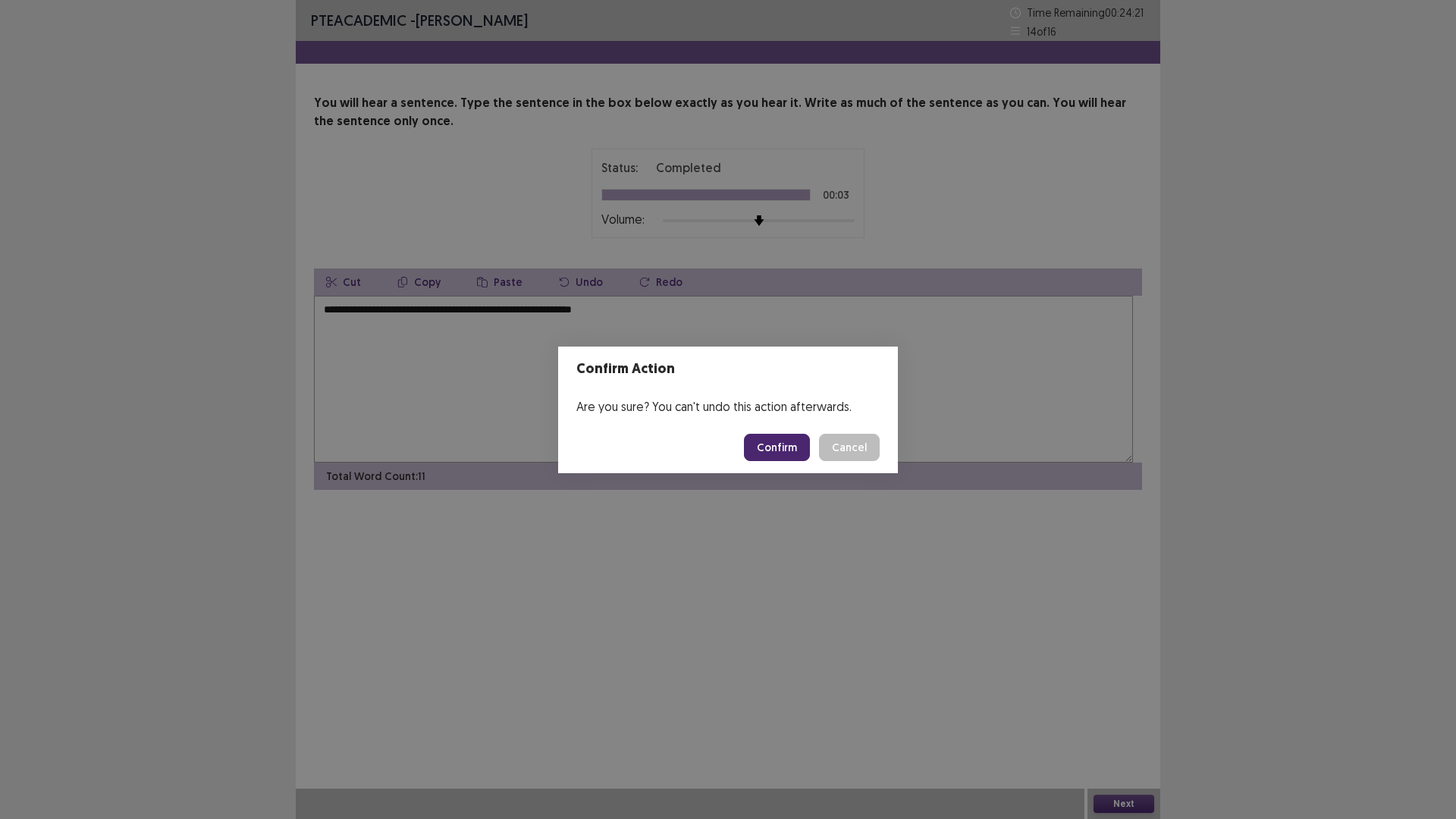
click at [810, 460] on button "Confirm" at bounding box center [777, 448] width 66 height 28
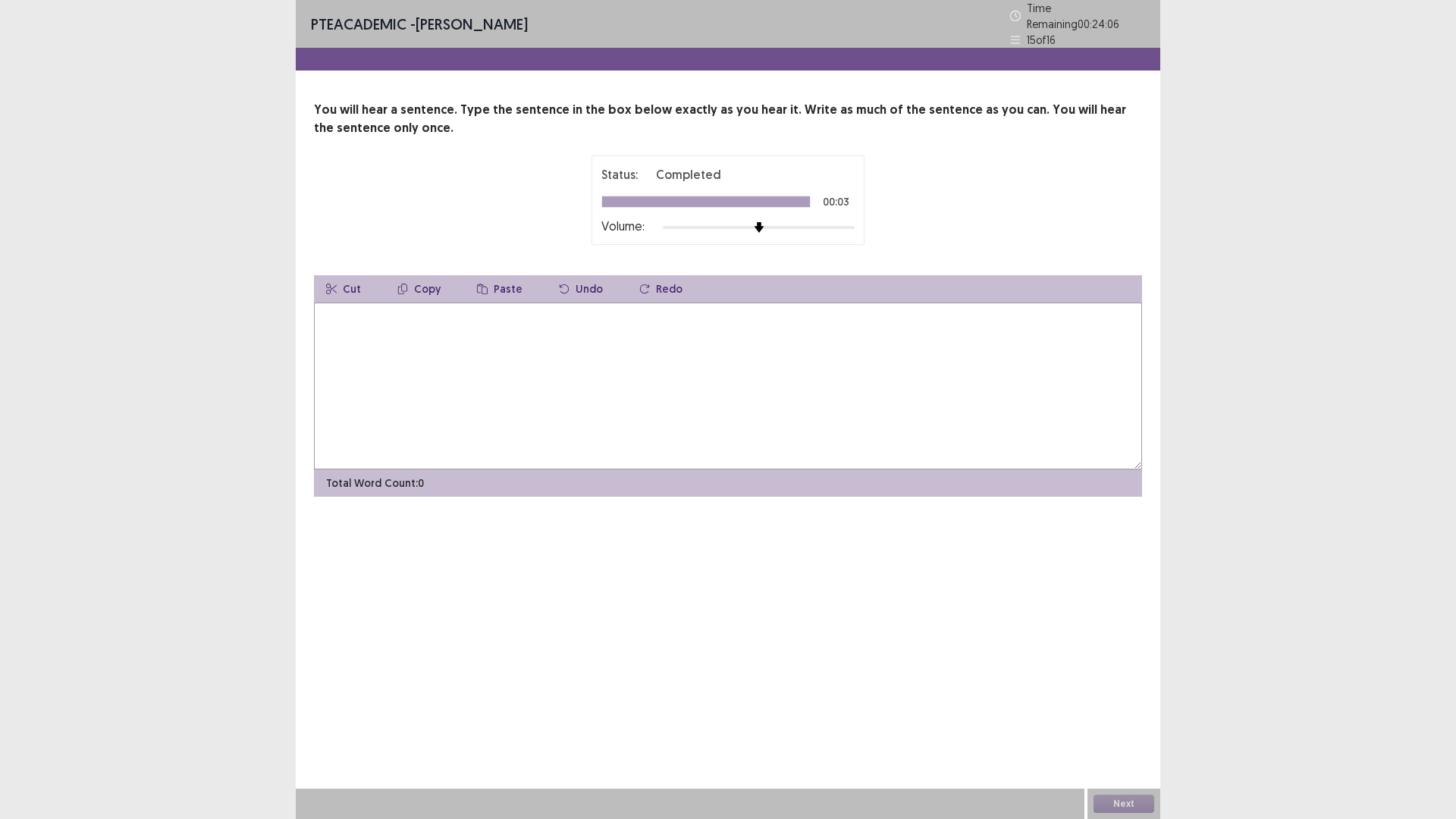
click at [446, 393] on textarea at bounding box center [728, 386] width 828 height 167
click at [370, 384] on textarea "**********" at bounding box center [723, 386] width 819 height 167
click at [373, 384] on textarea "**********" at bounding box center [723, 386] width 819 height 167
click at [475, 379] on textarea "**********" at bounding box center [723, 386] width 819 height 167
type textarea "**********"
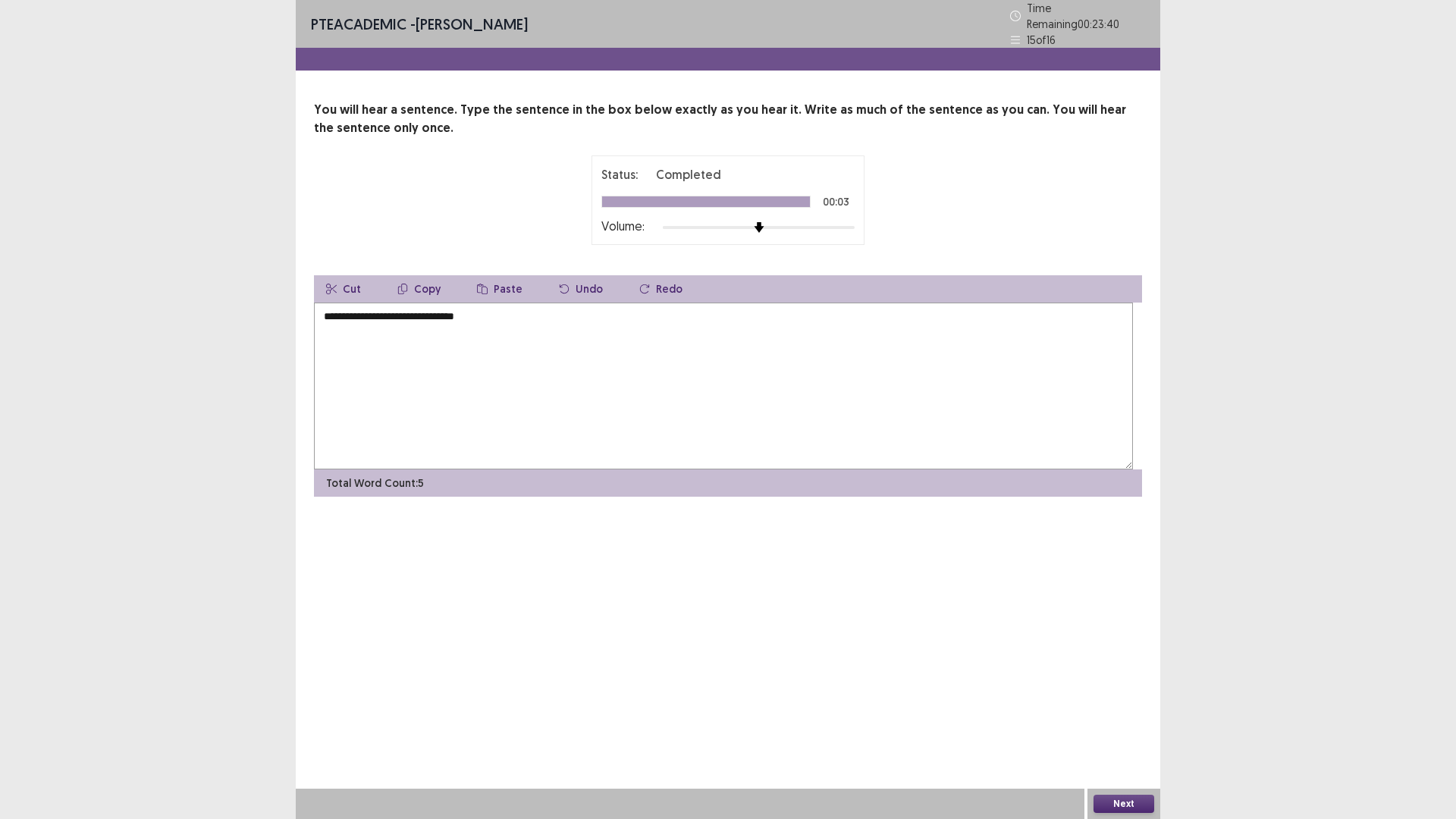
click at [1131, 725] on button "Next" at bounding box center [1123, 804] width 60 height 18
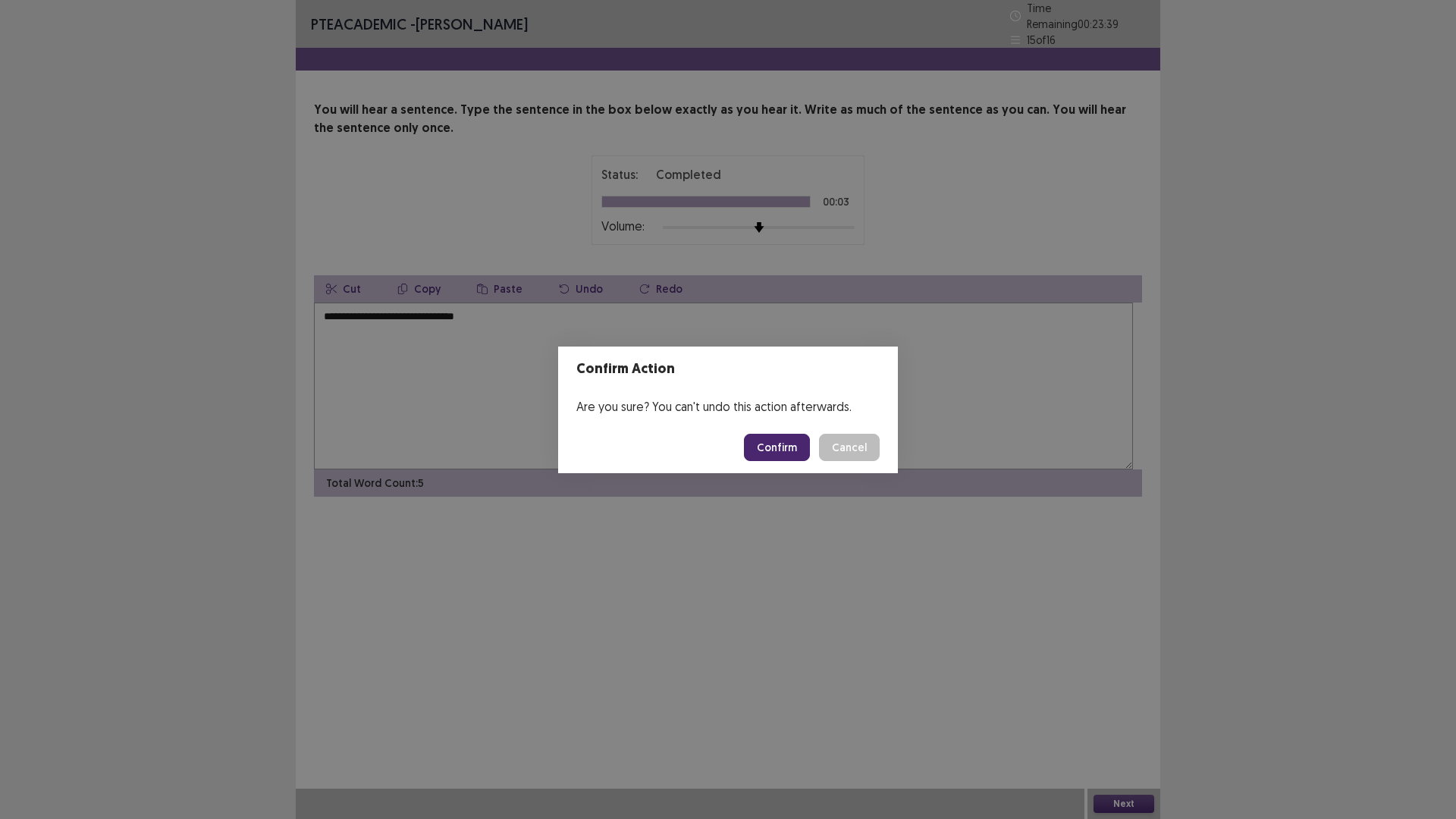
click at [810, 461] on button "Confirm" at bounding box center [777, 448] width 66 height 28
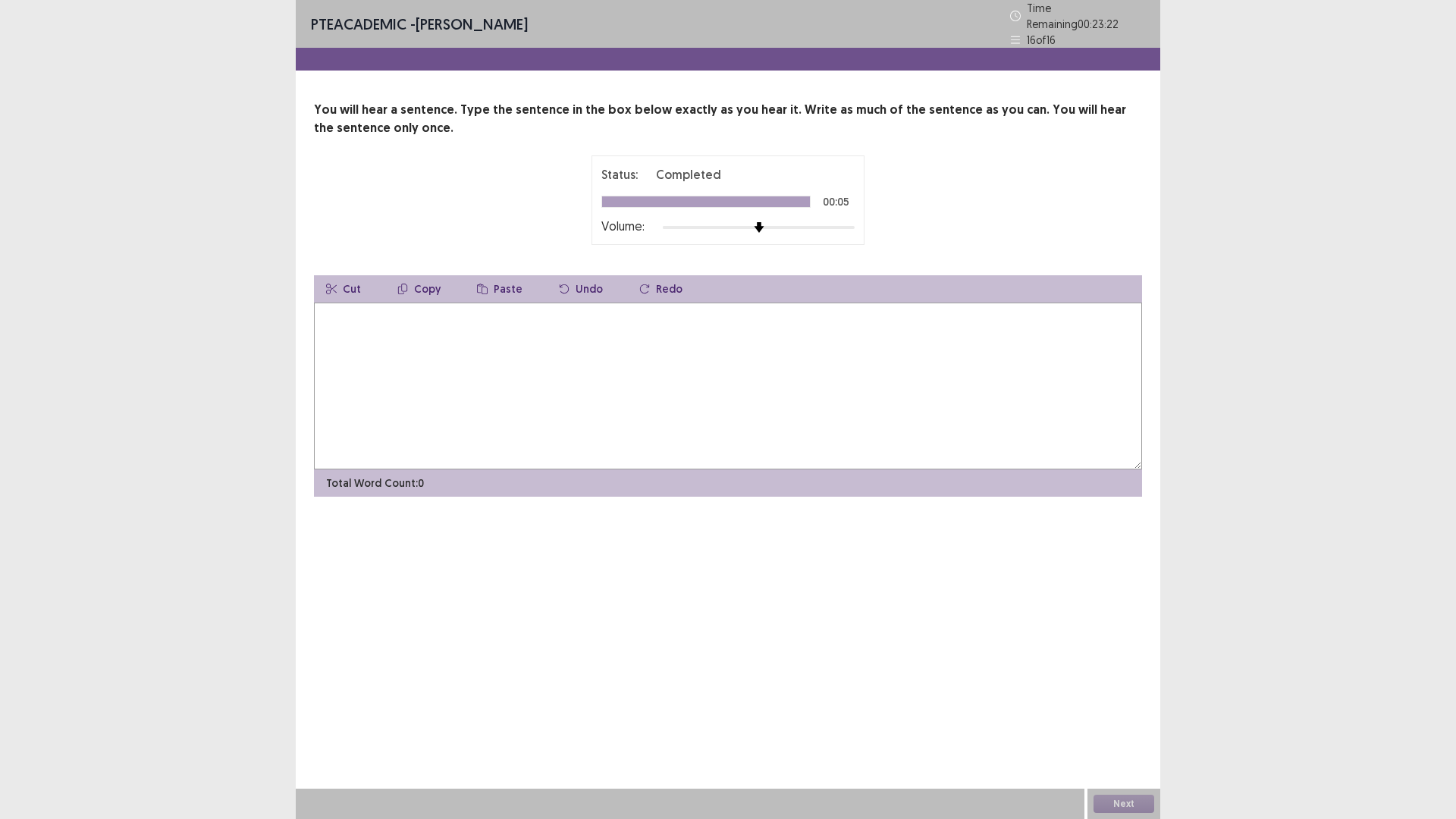
click at [495, 404] on textarea at bounding box center [728, 386] width 828 height 167
type textarea "**********"
click at [1113, 725] on button "Next" at bounding box center [1123, 804] width 60 height 18
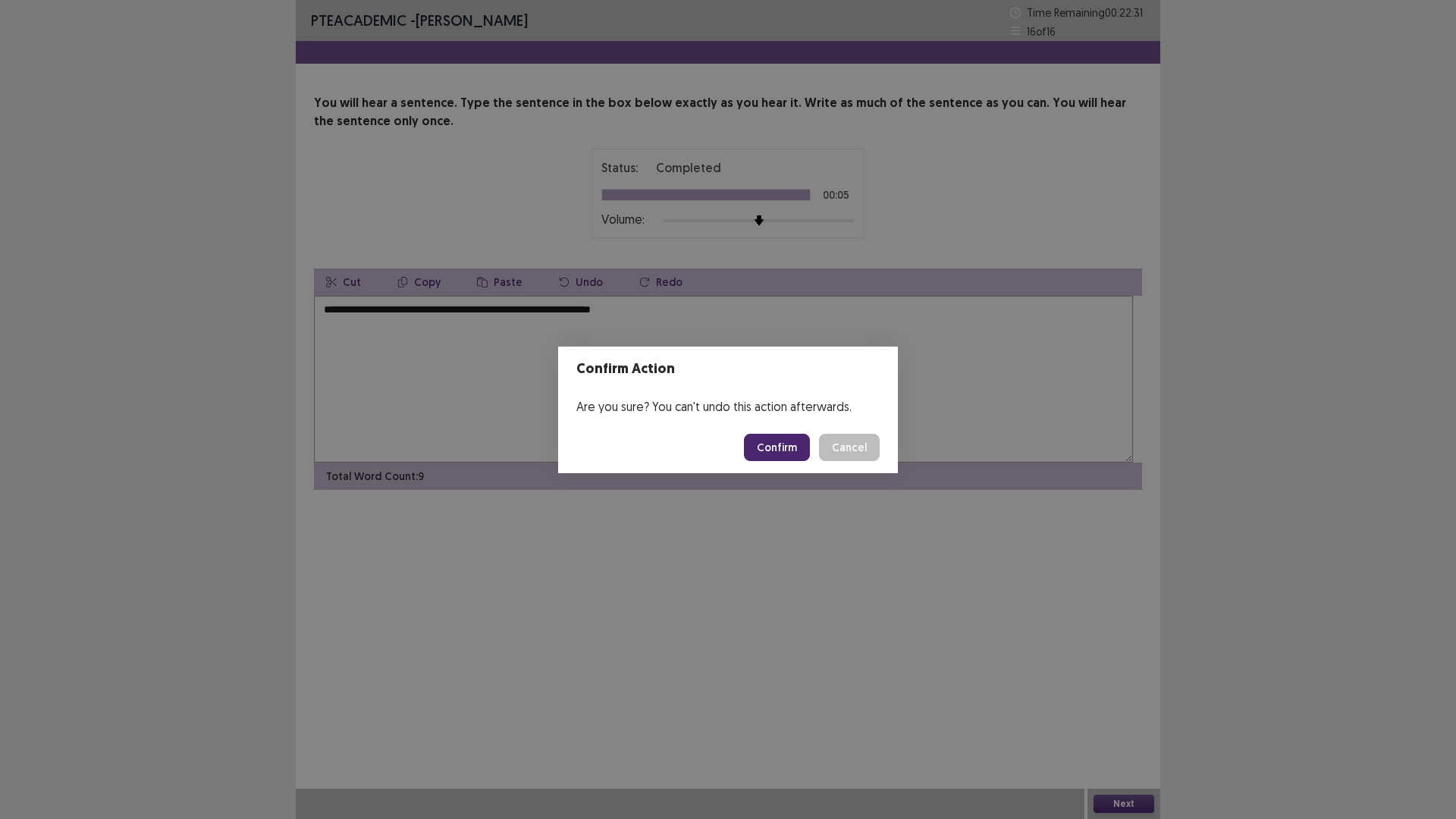
click at [795, 456] on button "Confirm" at bounding box center [777, 448] width 66 height 28
